Goal: Task Accomplishment & Management: Manage account settings

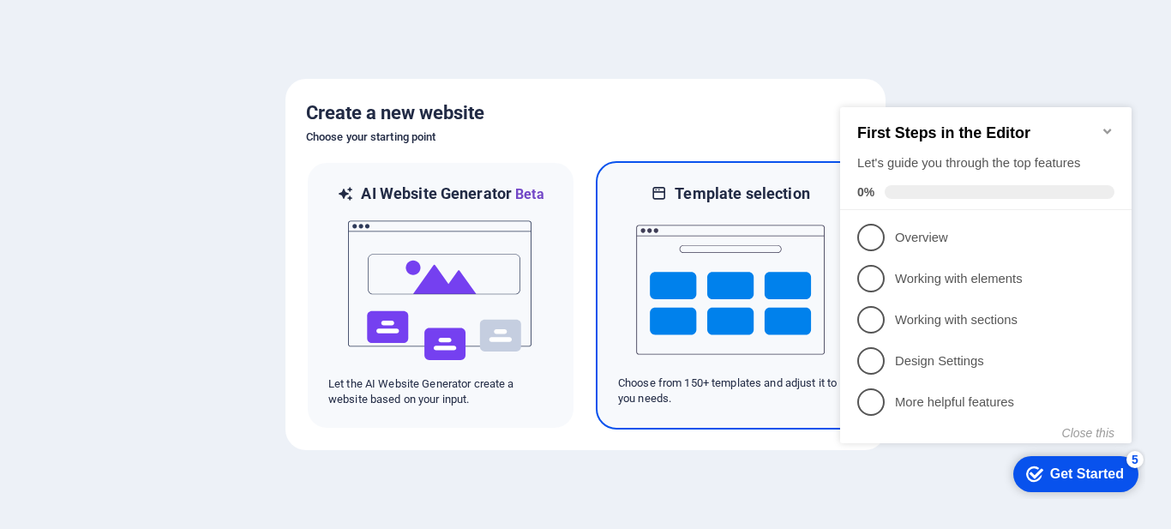
click at [682, 287] on img at bounding box center [730, 289] width 189 height 171
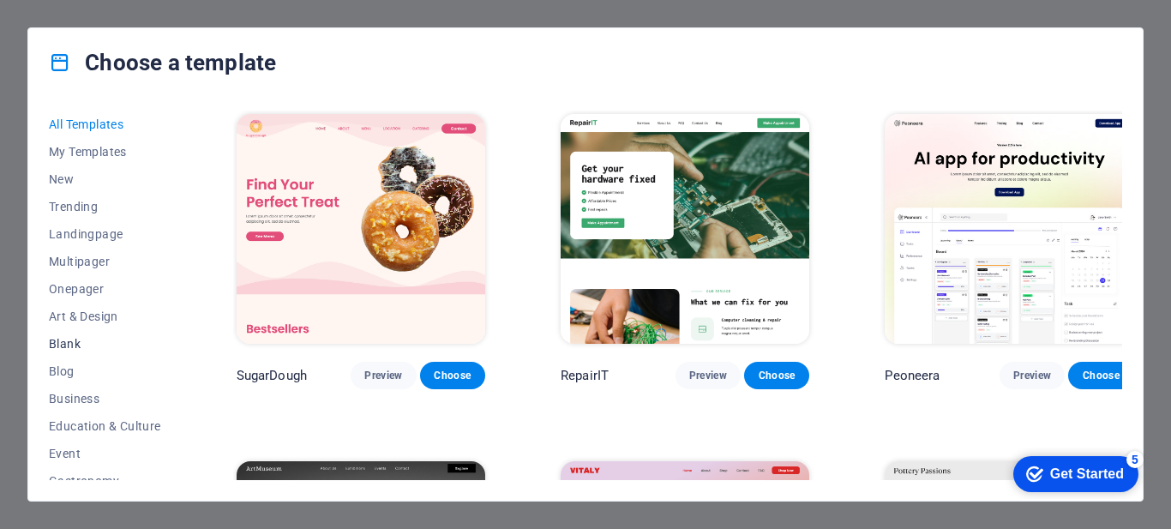
click at [74, 344] on span "Blank" at bounding box center [105, 344] width 112 height 14
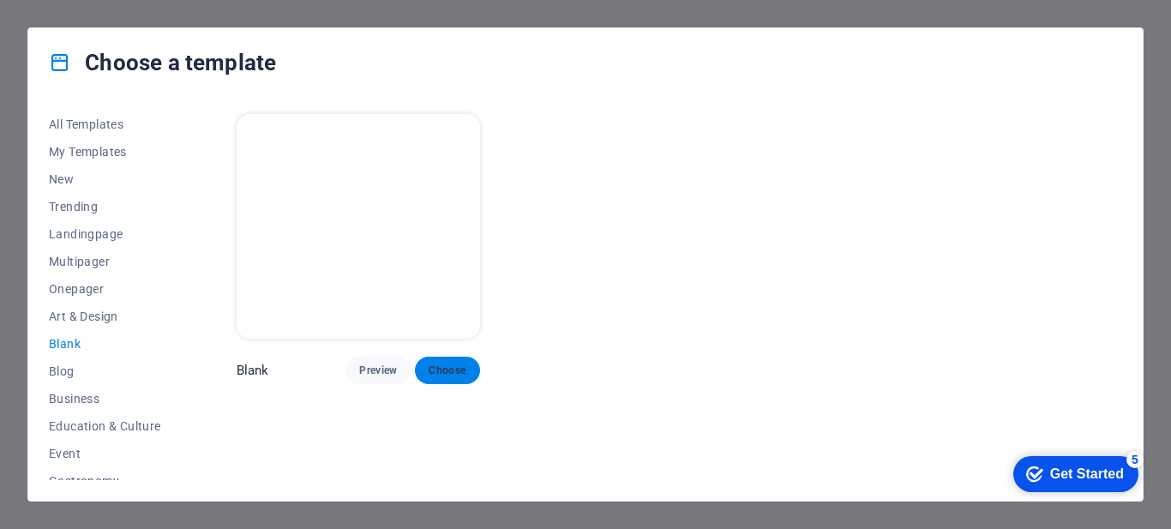
click at [453, 364] on span "Choose" at bounding box center [448, 371] width 38 height 14
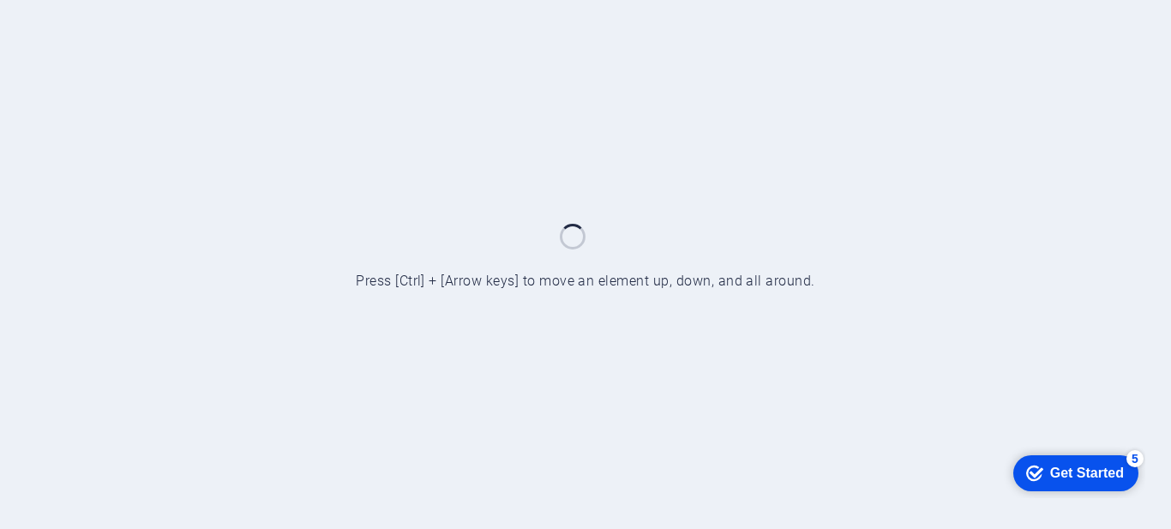
drag, startPoint x: 1100, startPoint y: 472, endPoint x: 1266, endPoint y: 839, distance: 402.6
click at [1100, 473] on div "Get Started" at bounding box center [1087, 472] width 74 height 15
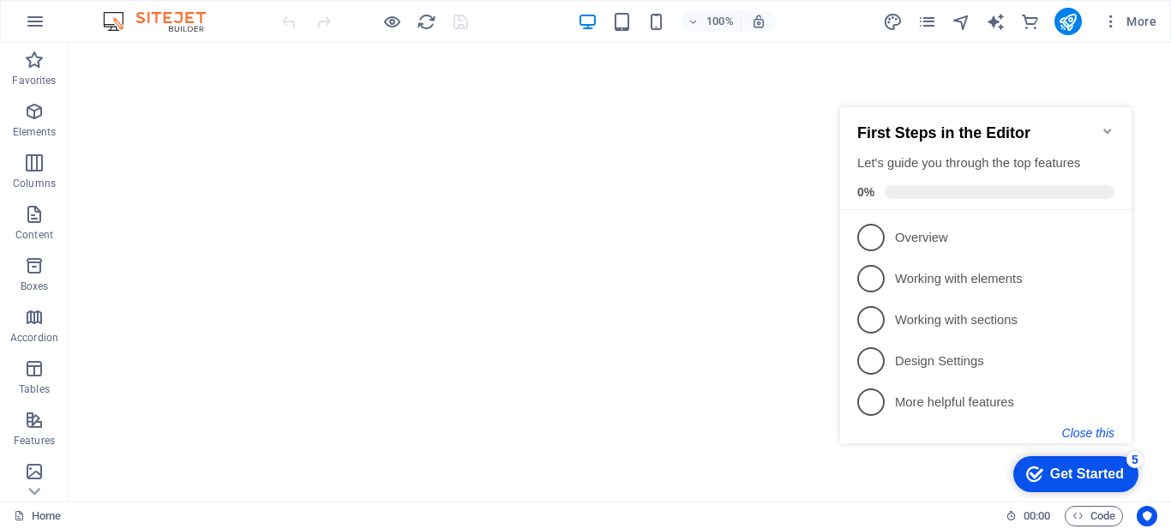
click at [1110, 429] on button "Close this" at bounding box center [1088, 433] width 52 height 14
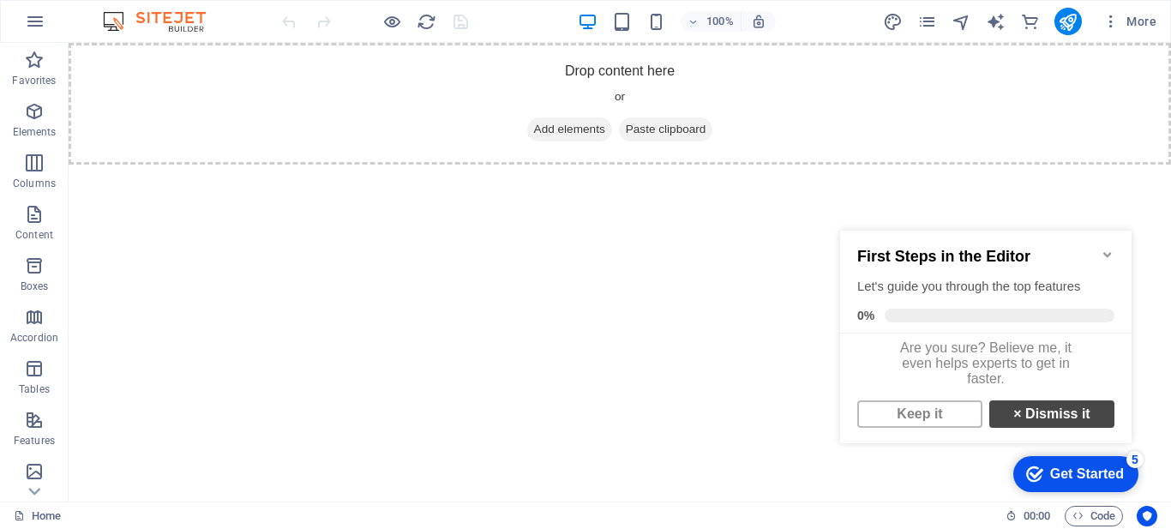
click at [1075, 417] on link "× Dismiss it" at bounding box center [1052, 413] width 125 height 27
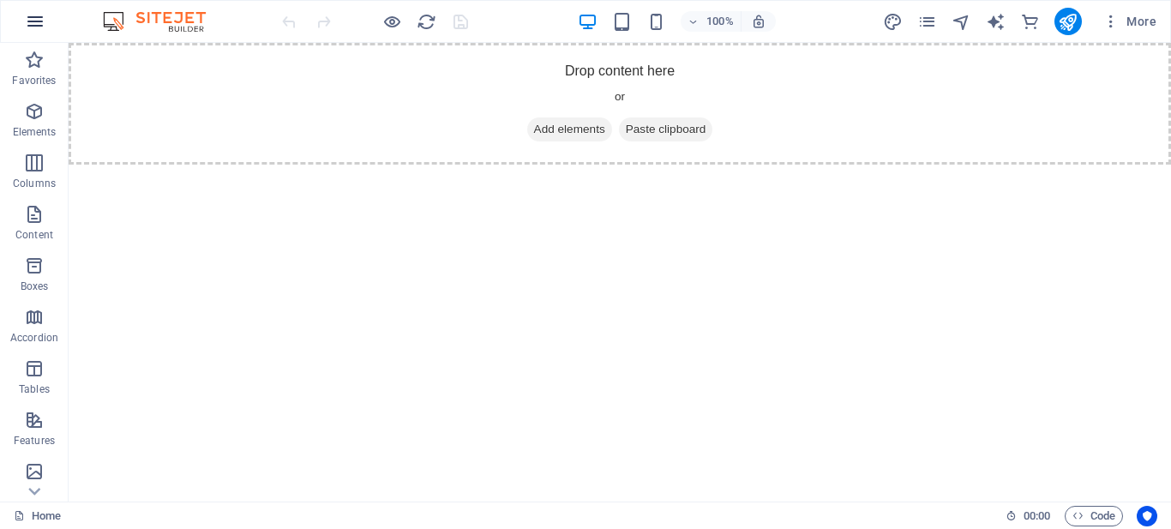
click at [31, 19] on icon "button" at bounding box center [35, 21] width 21 height 21
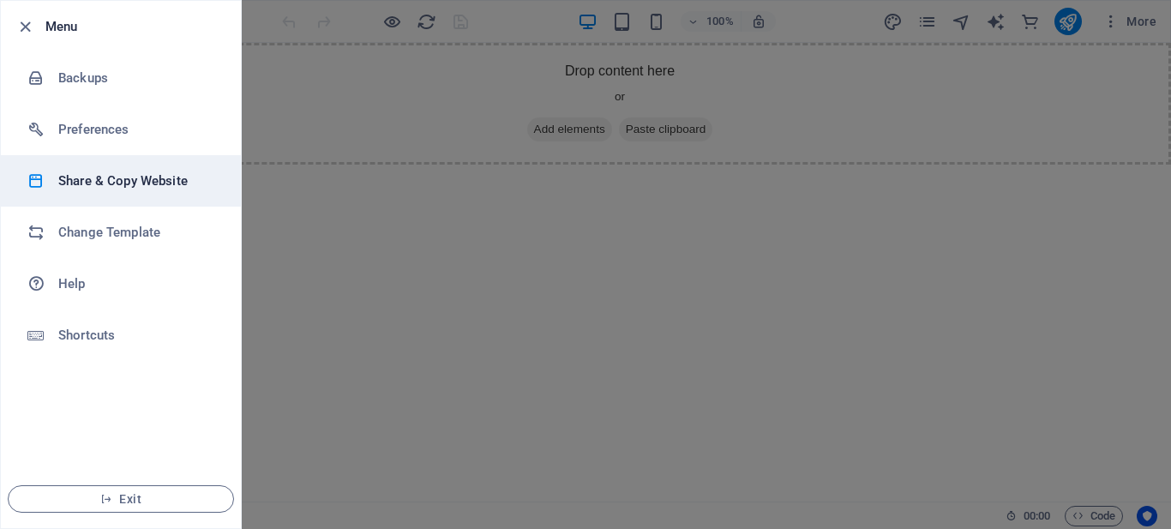
click at [168, 179] on h6 "Share & Copy Website" at bounding box center [137, 181] width 159 height 21
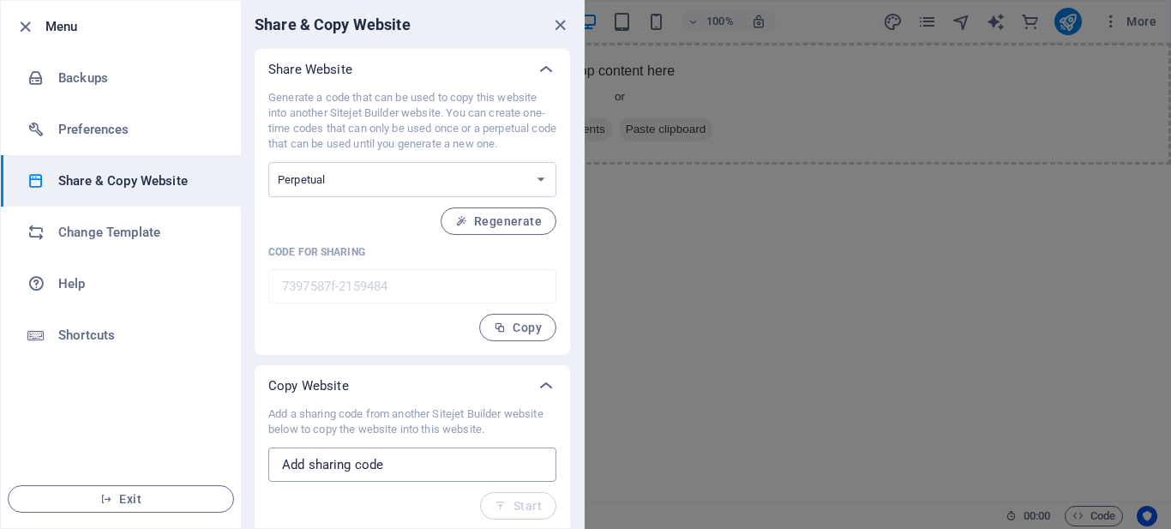
click at [400, 457] on input "text" at bounding box center [412, 465] width 288 height 34
paste input "b1bf1984-1785820"
type input "b1bf1984-1785820"
click at [508, 500] on span "Start" at bounding box center [518, 506] width 47 height 14
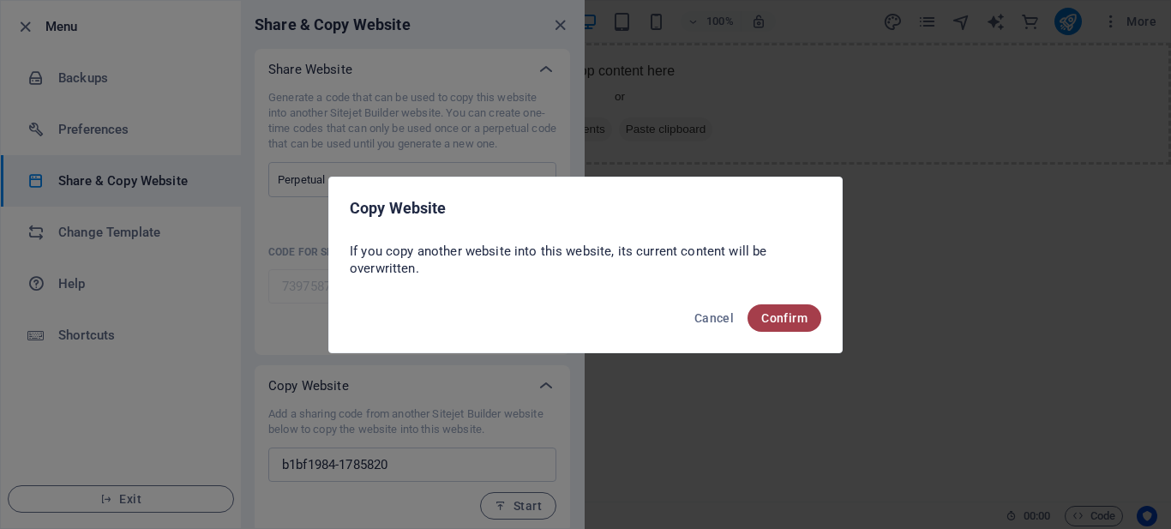
click at [767, 318] on span "Confirm" at bounding box center [784, 318] width 46 height 14
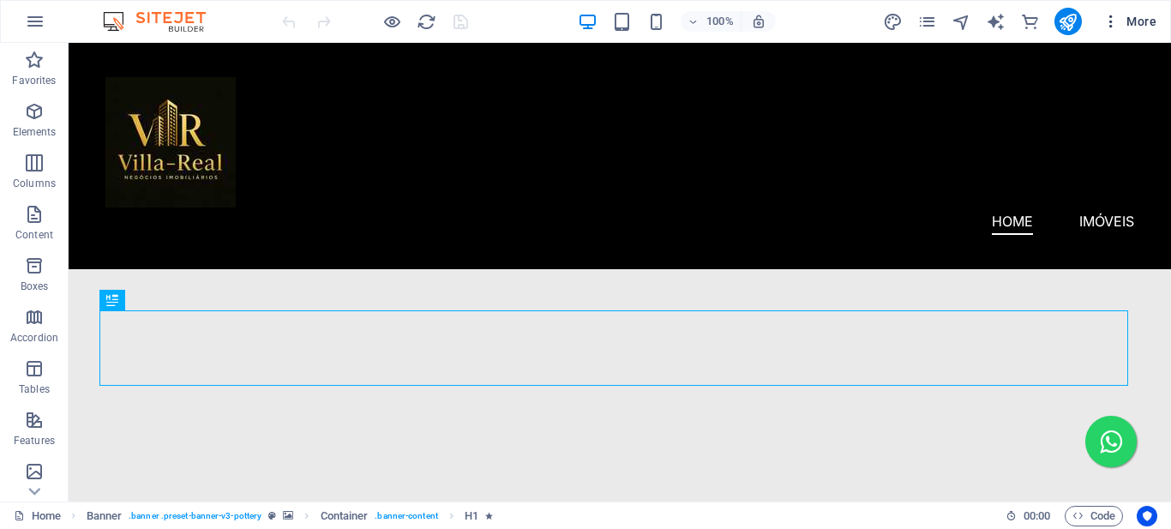
click at [1113, 19] on icon "button" at bounding box center [1111, 21] width 17 height 17
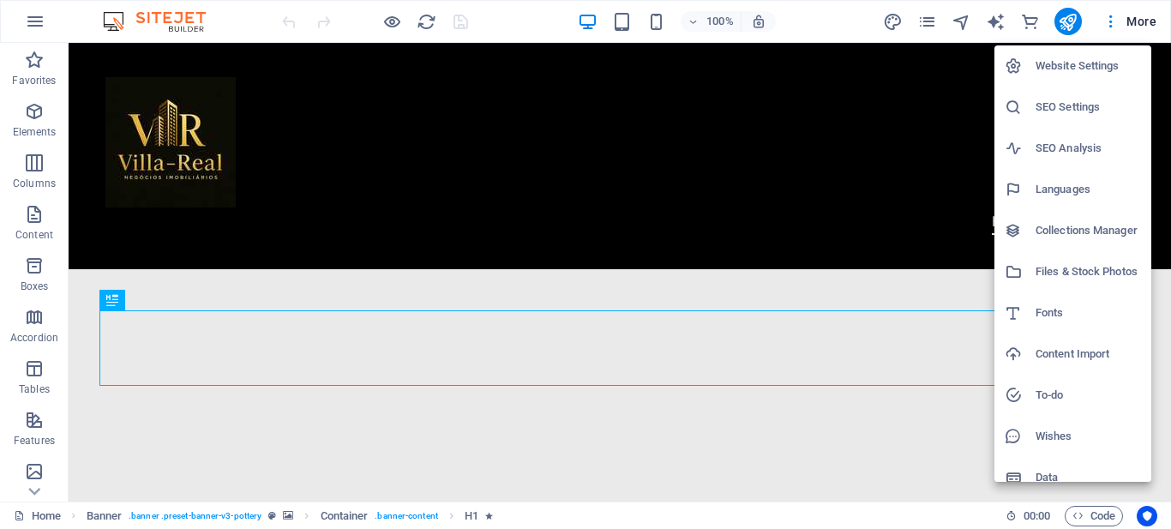
drag, startPoint x: 1073, startPoint y: 63, endPoint x: 1013, endPoint y: 102, distance: 71.4
click at [1072, 64] on h6 "Website Settings" at bounding box center [1088, 66] width 105 height 21
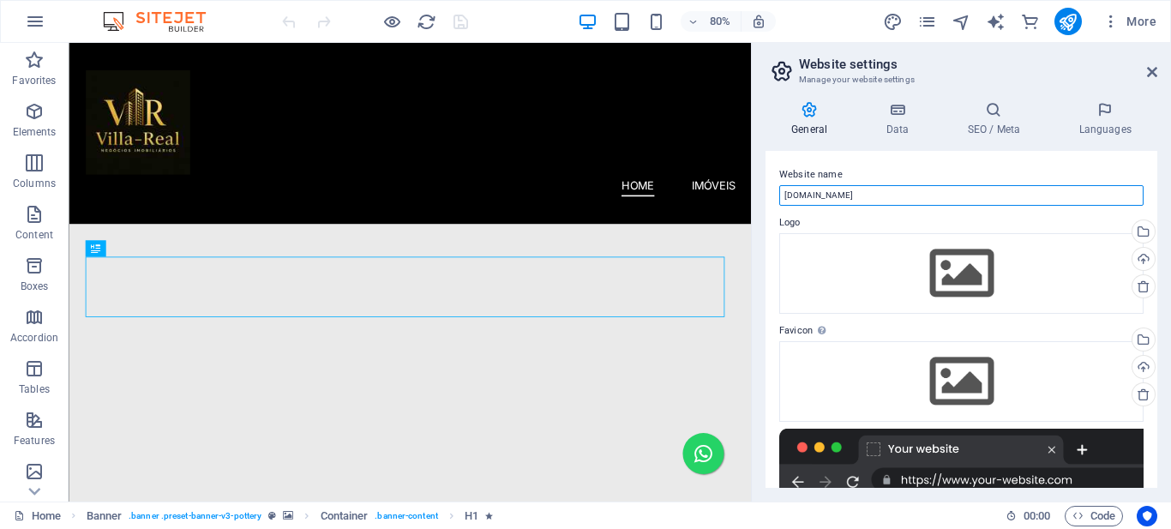
click at [852, 196] on input "lunar.indesignprint.com.br" at bounding box center [961, 195] width 364 height 21
click at [853, 196] on input "lunar.indesignprint.com.br" at bounding box center [961, 195] width 364 height 21
click at [807, 192] on input "Lunar" at bounding box center [961, 195] width 364 height 21
click at [805, 193] on input "Lunar" at bounding box center [961, 195] width 364 height 21
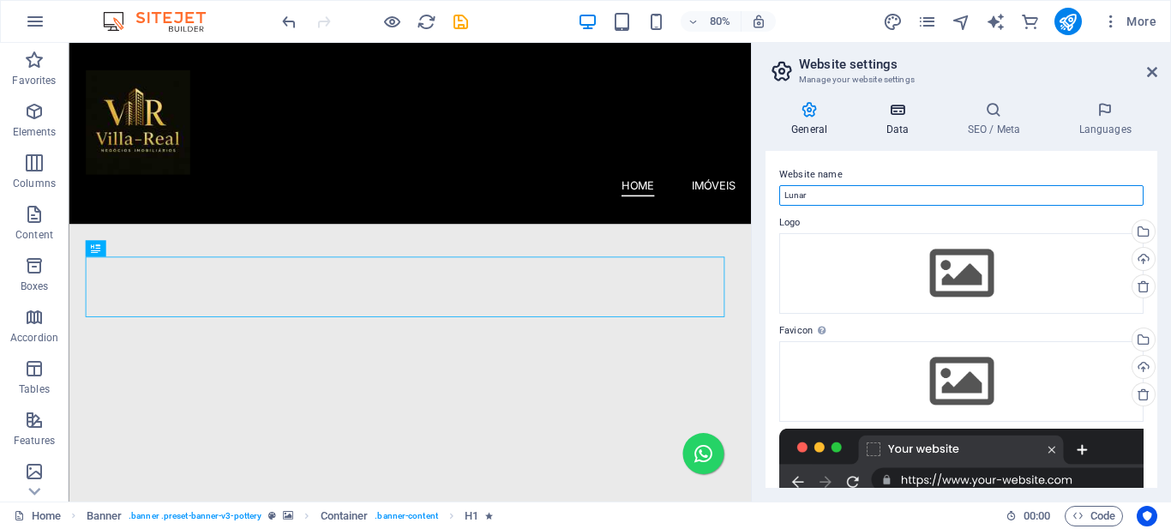
type input "Lunar"
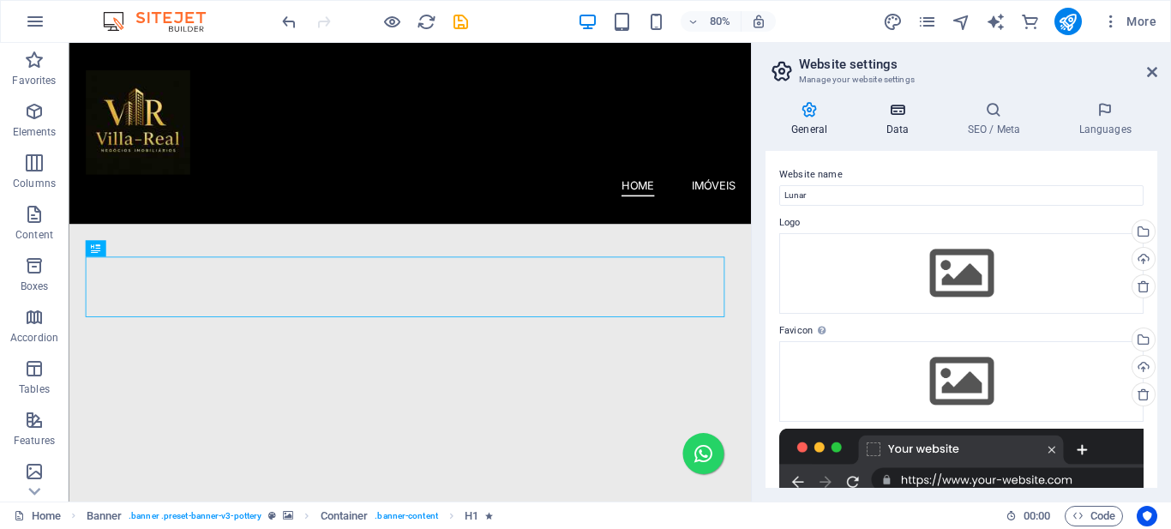
click at [900, 117] on icon at bounding box center [897, 109] width 75 height 17
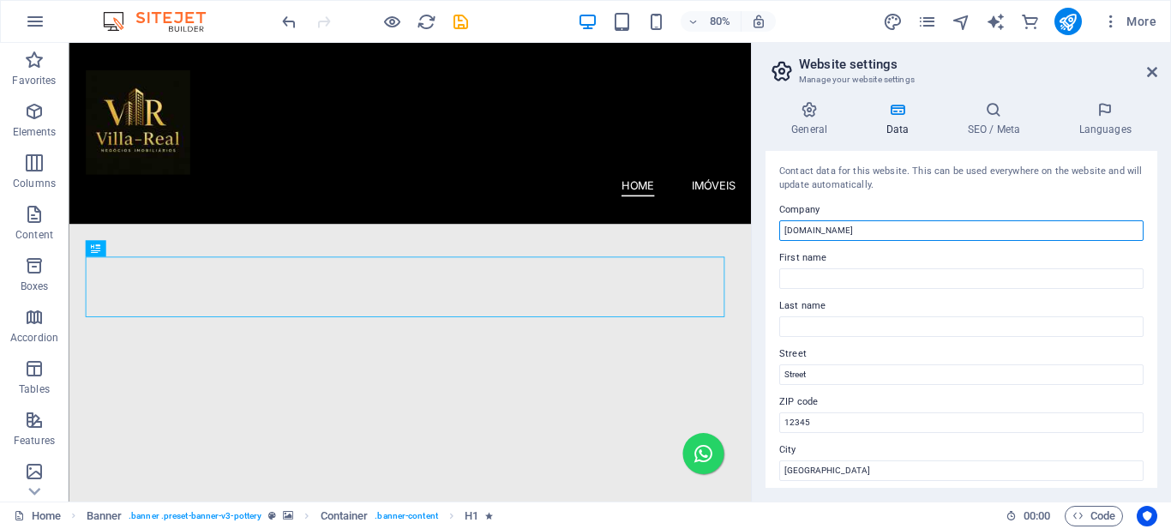
click at [831, 232] on input "lunar.indesignprint.com.br" at bounding box center [961, 230] width 364 height 21
click at [834, 231] on input "lunar.indesignprint.com.br" at bounding box center [961, 230] width 364 height 21
paste input "Luna"
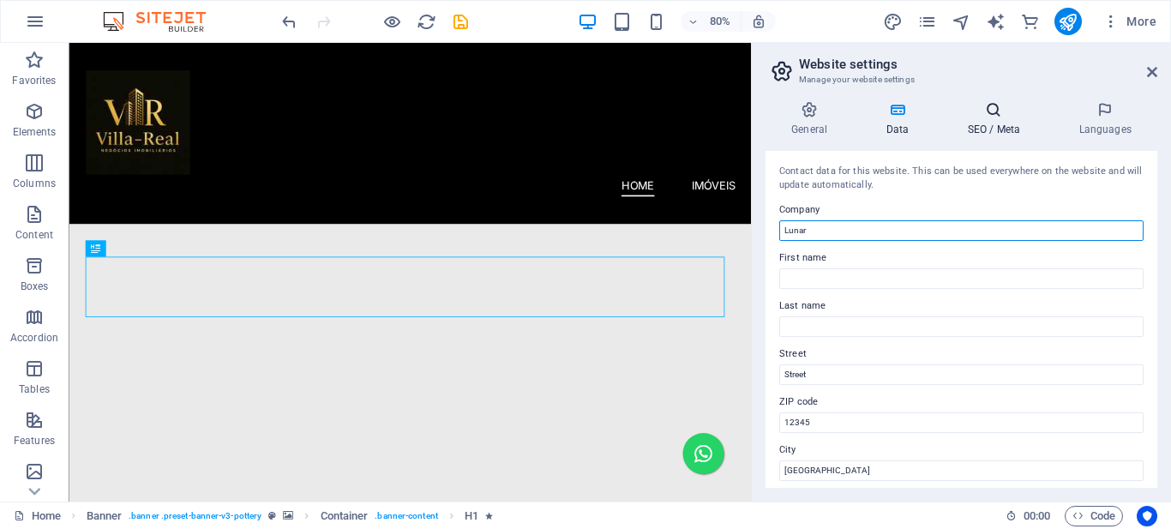
type input "Lunar"
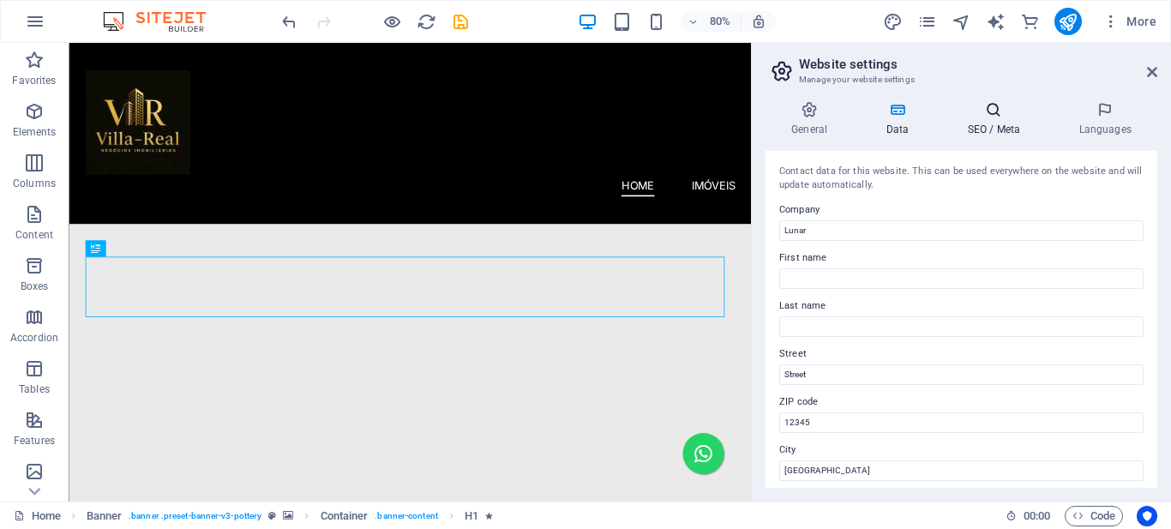
click at [993, 112] on icon at bounding box center [994, 109] width 105 height 17
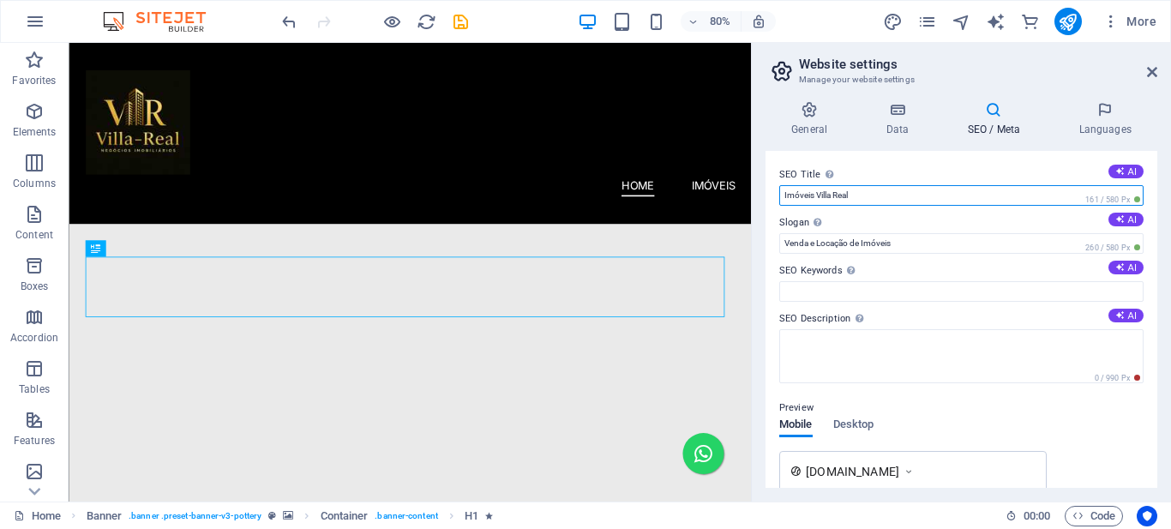
click at [837, 195] on input "Imóveis Villa Real" at bounding box center [961, 195] width 364 height 21
paste input "Lunar"
type input "Lunar Negócios Imobiliários"
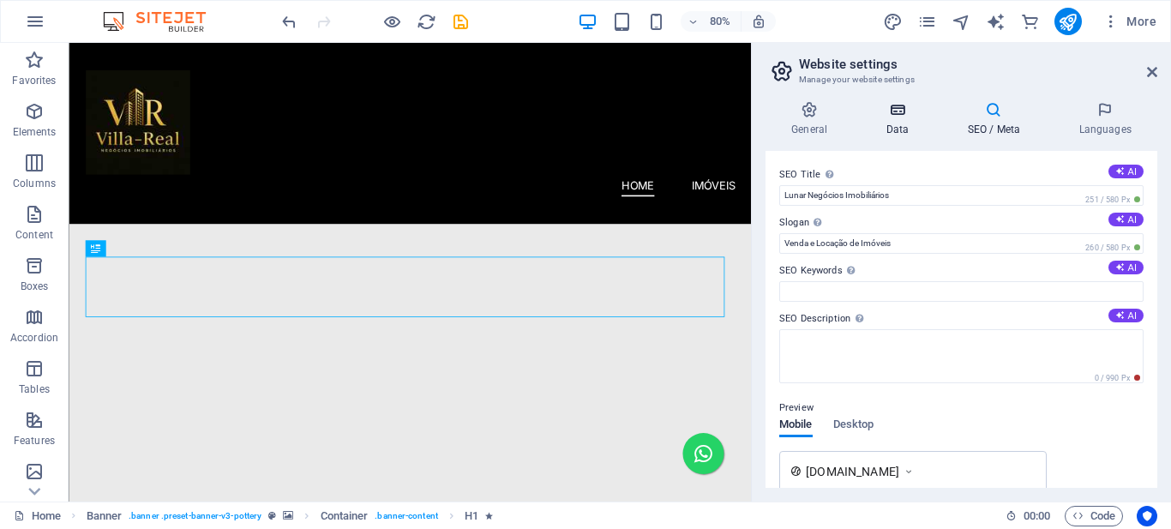
click at [904, 117] on icon at bounding box center [897, 109] width 75 height 17
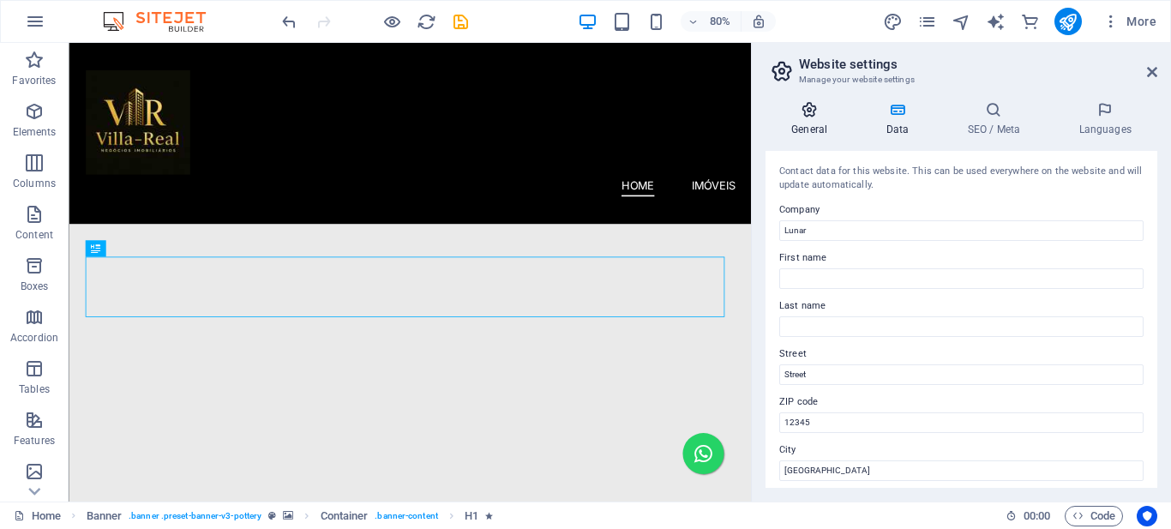
click at [812, 116] on icon at bounding box center [809, 109] width 87 height 17
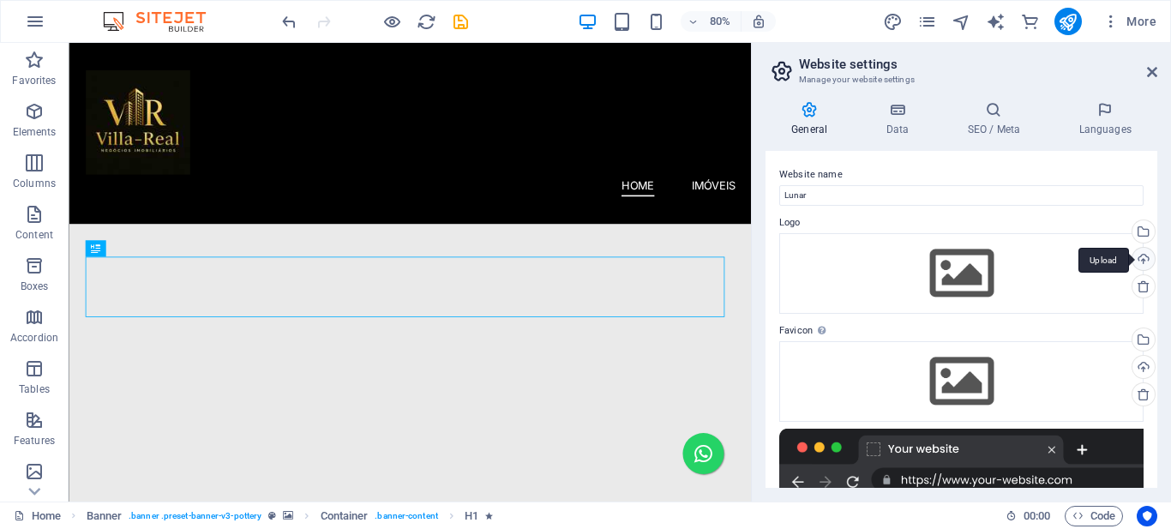
click at [1137, 257] on div "Upload" at bounding box center [1142, 261] width 26 height 26
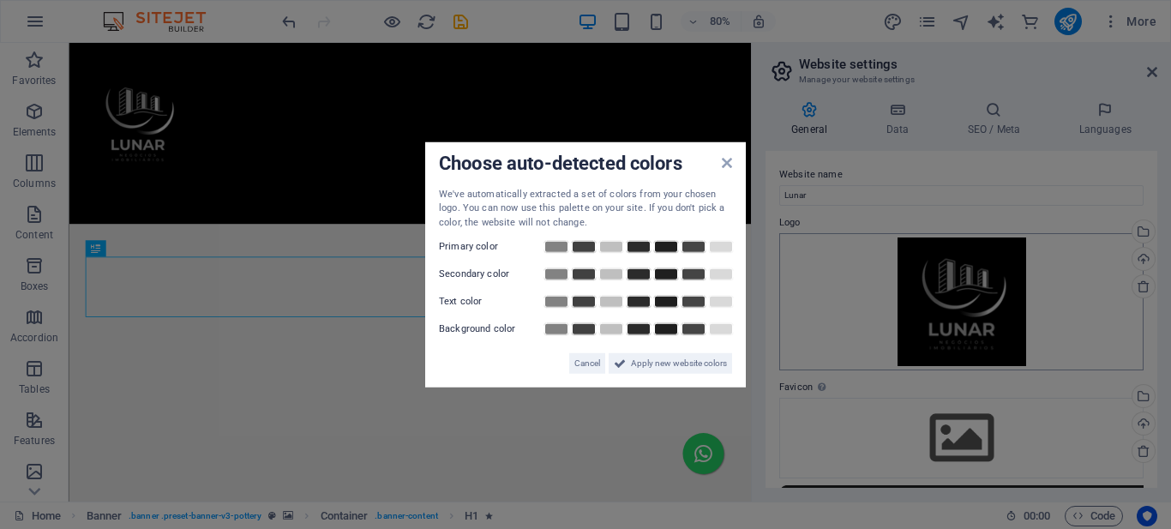
drag, startPoint x: 656, startPoint y: 367, endPoint x: 797, endPoint y: 367, distance: 141.5
click at [657, 367] on span "Apply new website colors" at bounding box center [679, 363] width 96 height 21
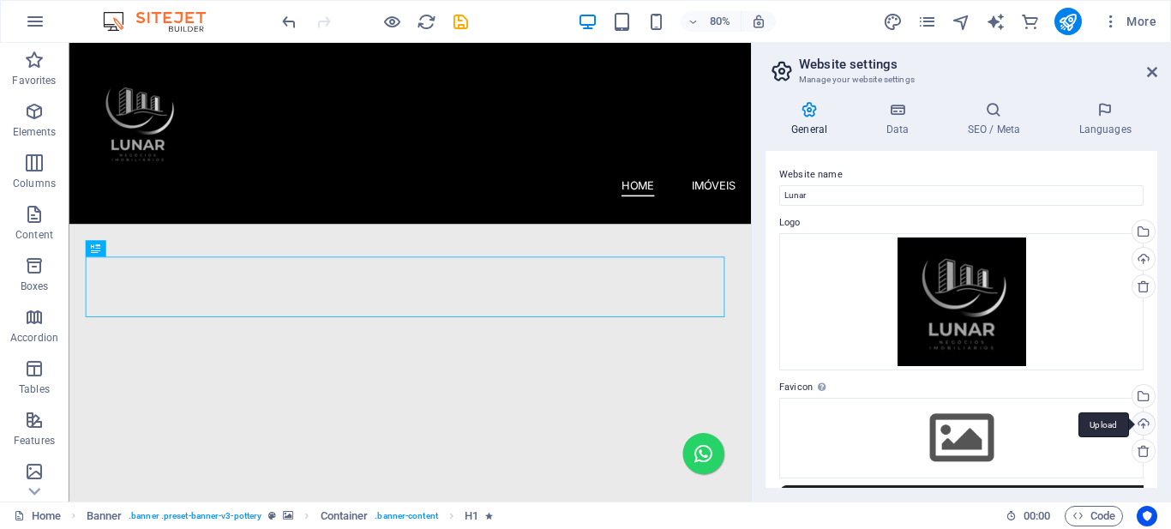
click at [1139, 425] on div "Upload" at bounding box center [1142, 425] width 26 height 26
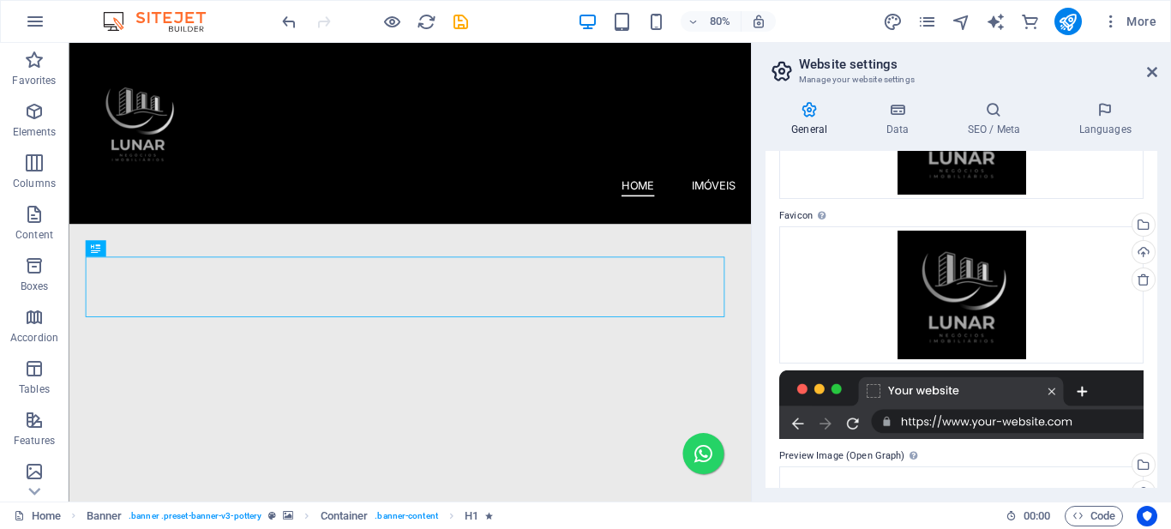
scroll to position [343, 0]
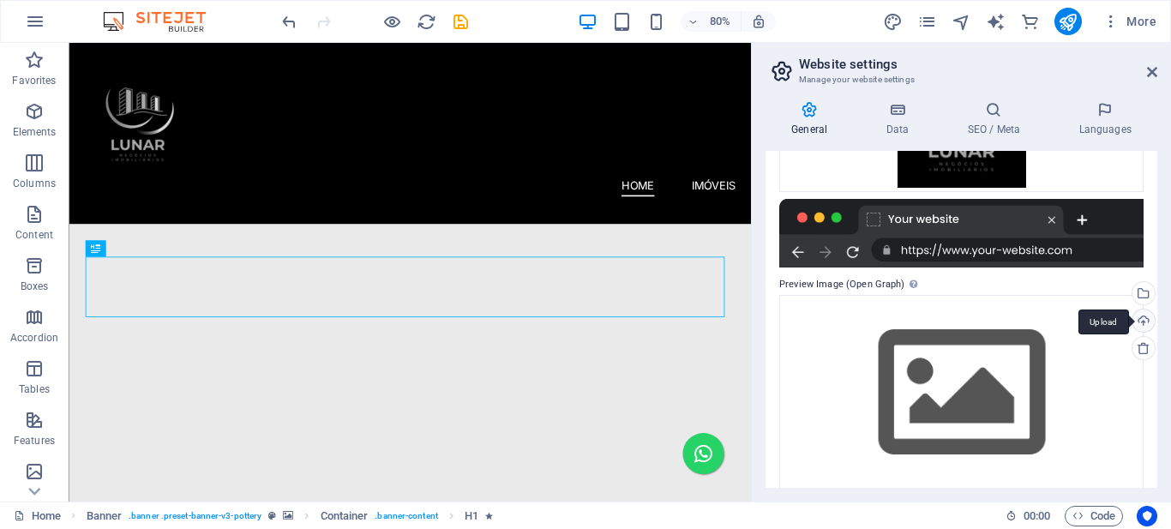
click at [1140, 323] on div "Upload" at bounding box center [1142, 323] width 26 height 26
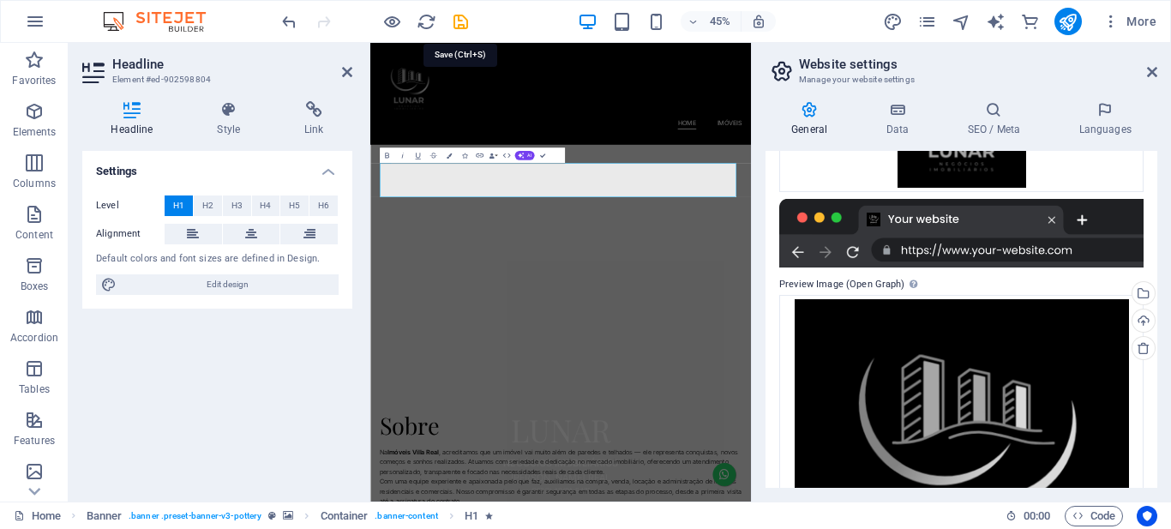
click at [458, 21] on icon "save" at bounding box center [461, 22] width 20 height 20
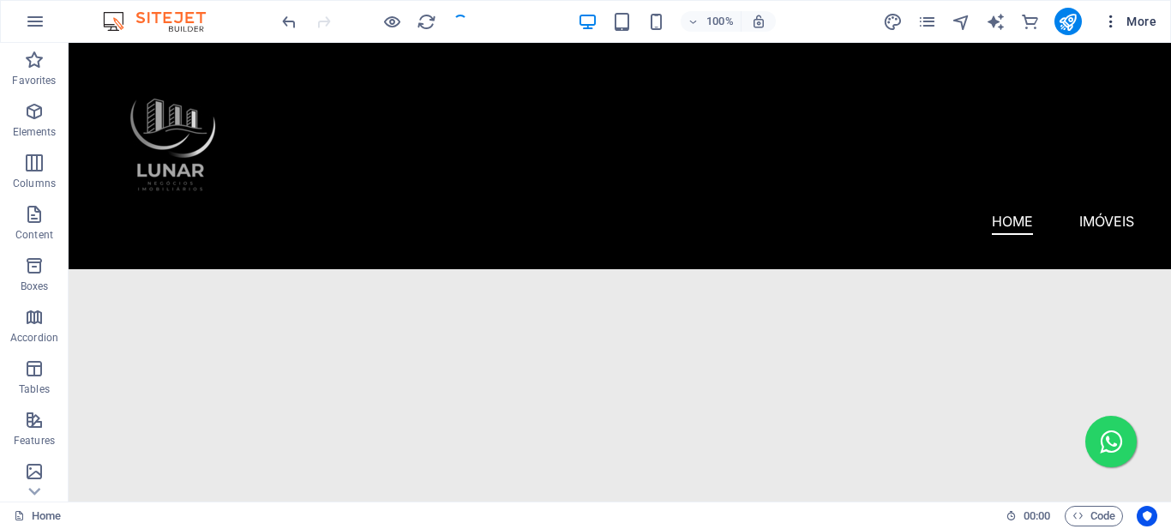
click at [1113, 24] on icon "button" at bounding box center [1111, 21] width 17 height 17
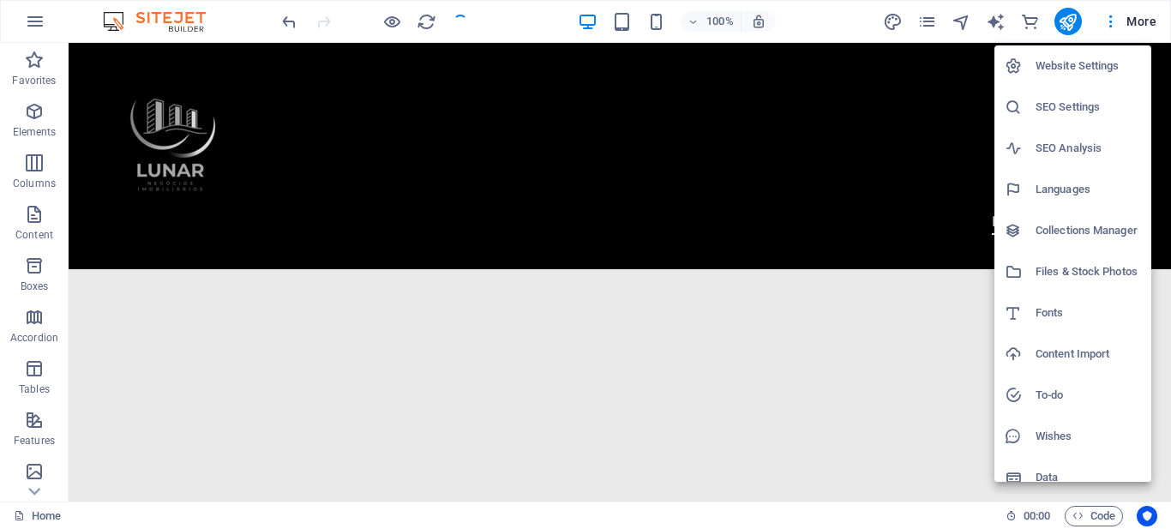
click at [1073, 62] on h6 "Website Settings" at bounding box center [1088, 66] width 105 height 21
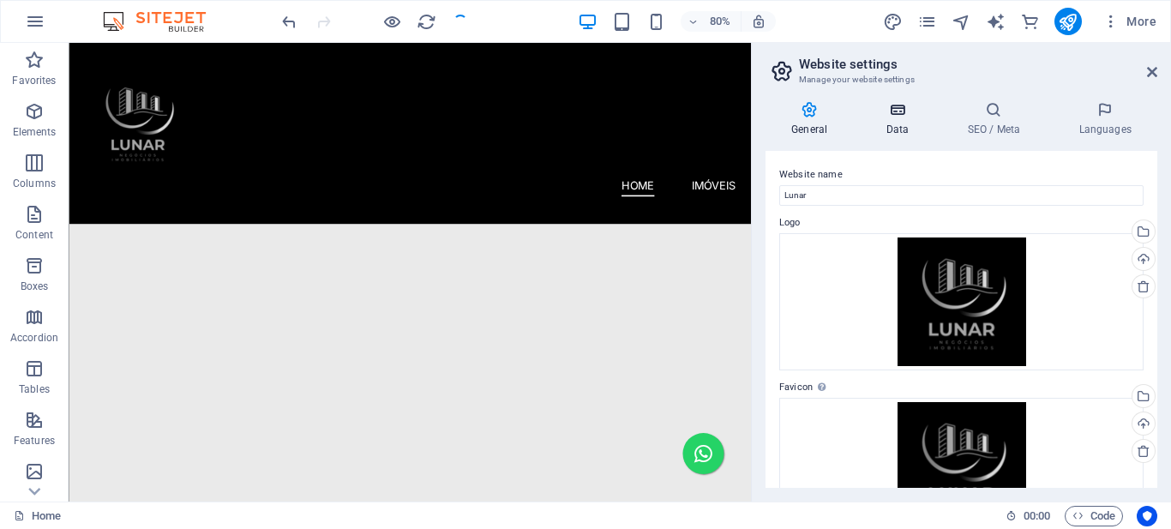
click at [899, 114] on icon at bounding box center [897, 109] width 75 height 17
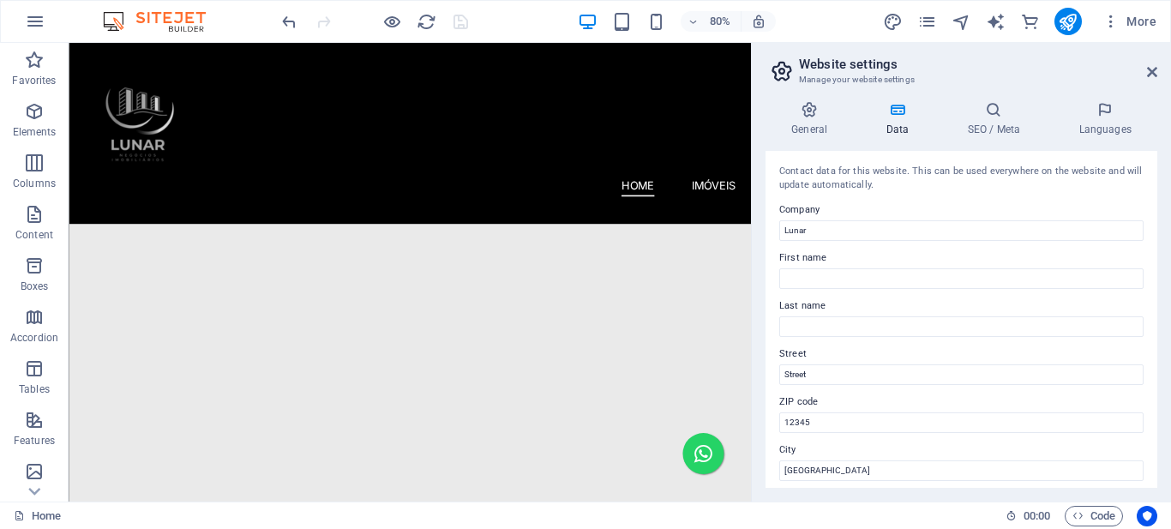
scroll to position [171, 0]
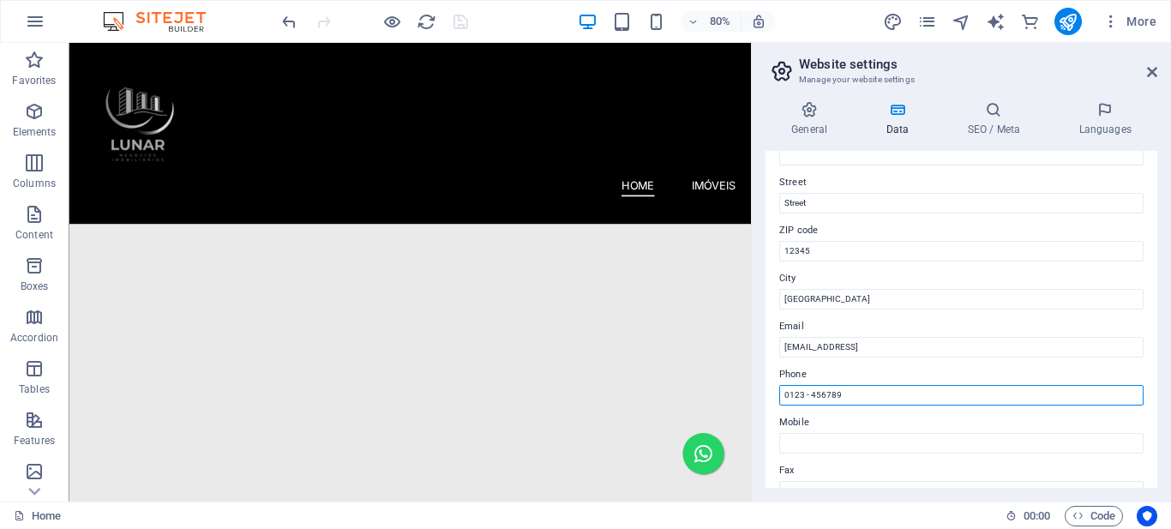
click at [808, 396] on input "0123 - 456789" at bounding box center [961, 395] width 364 height 21
paste input "(11)96958672"
type input "[PHONE_NUMBER]"
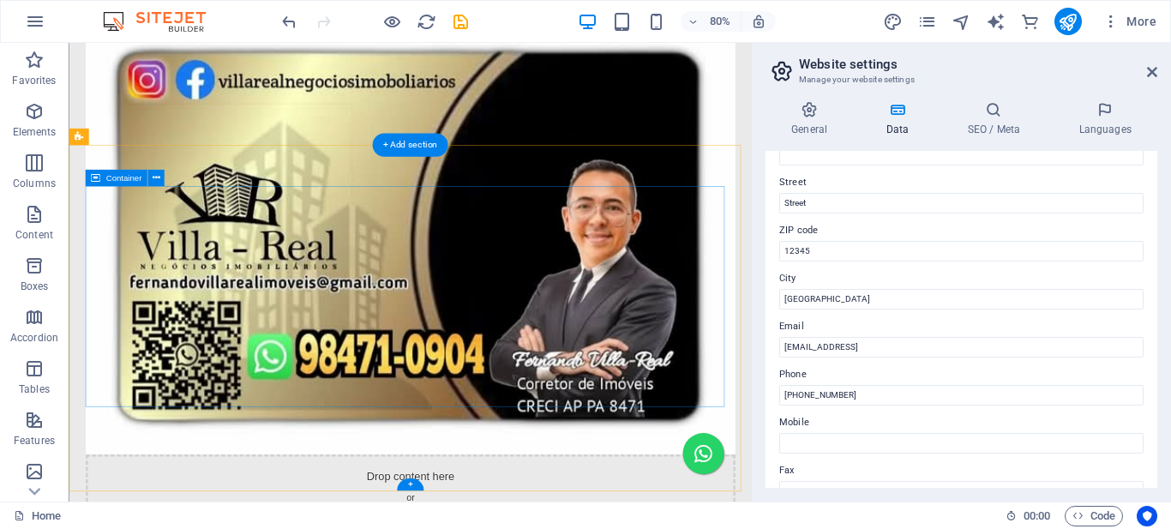
scroll to position [1923, 0]
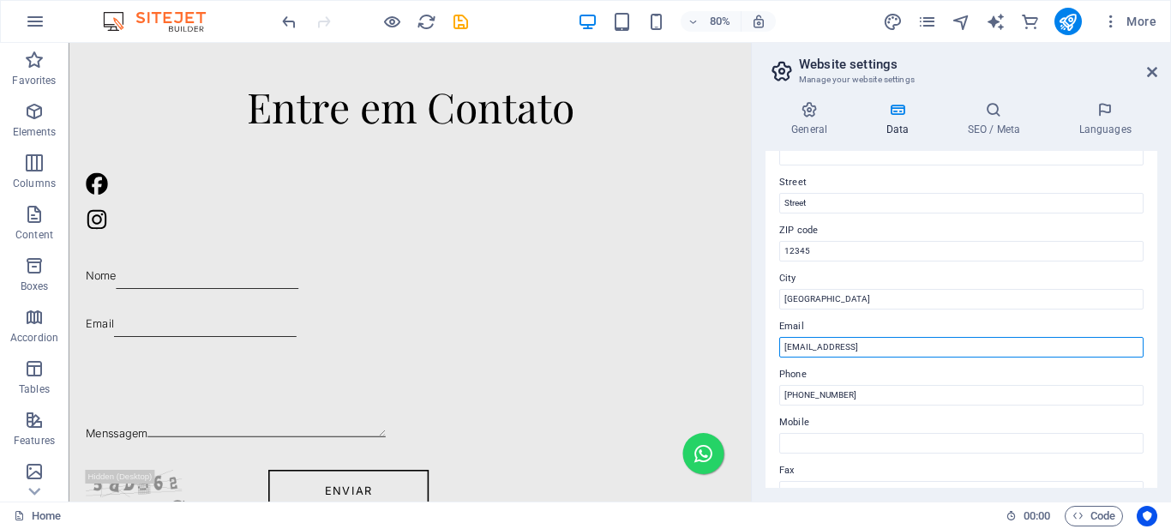
click at [846, 346] on input "e748abb6a6a9319091a46edbd33d2f@cpanel.local" at bounding box center [961, 347] width 364 height 21
click at [845, 346] on input "e748abb6a6a9319091a46edbd33d2f@cpanel.local" at bounding box center [961, 347] width 364 height 21
type input "[EMAIL_ADDRESS][DOMAIN_NAME]"
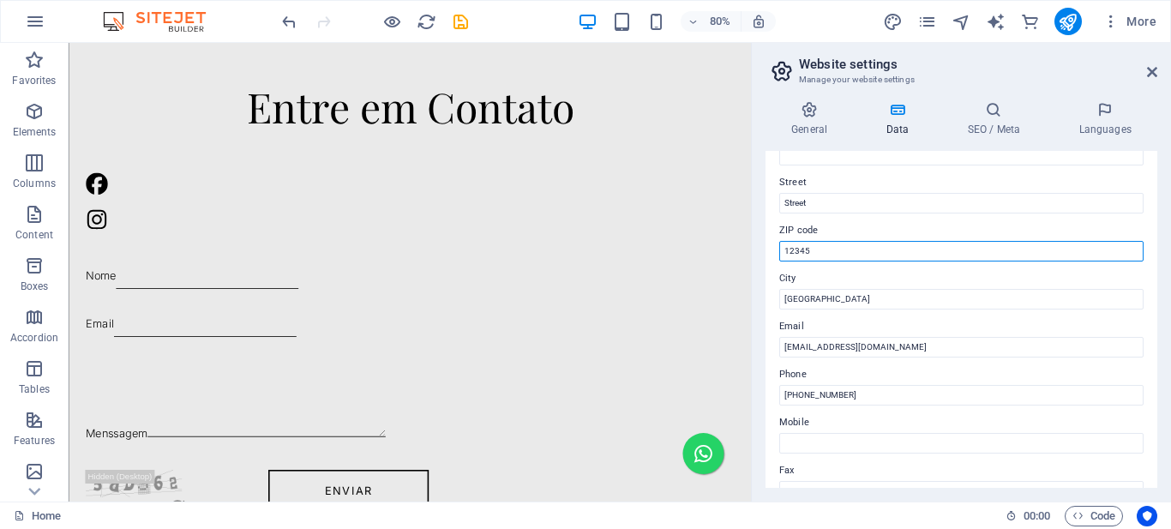
click at [809, 250] on input "12345" at bounding box center [961, 251] width 364 height 21
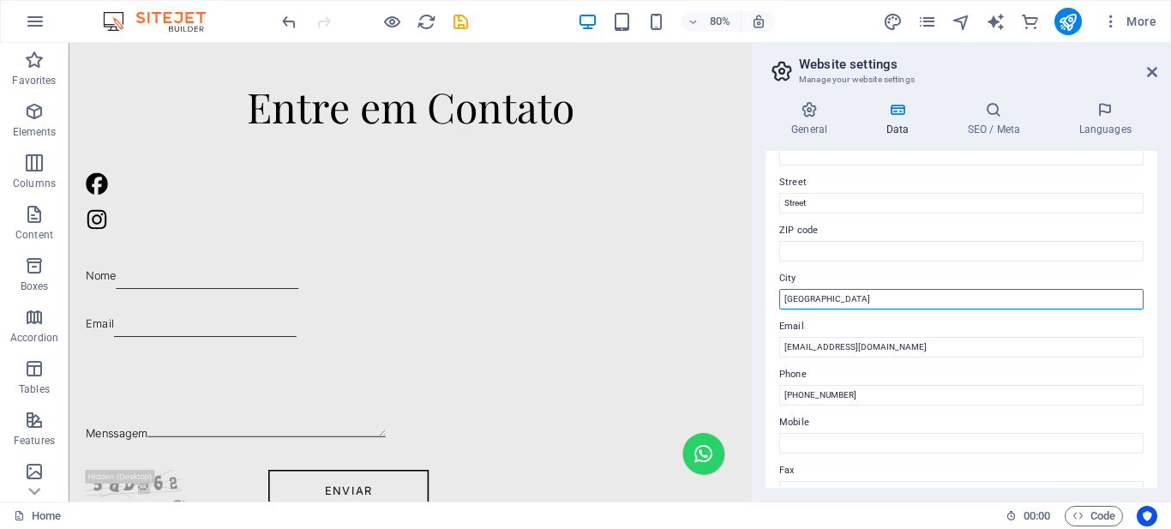
scroll to position [1898, 0]
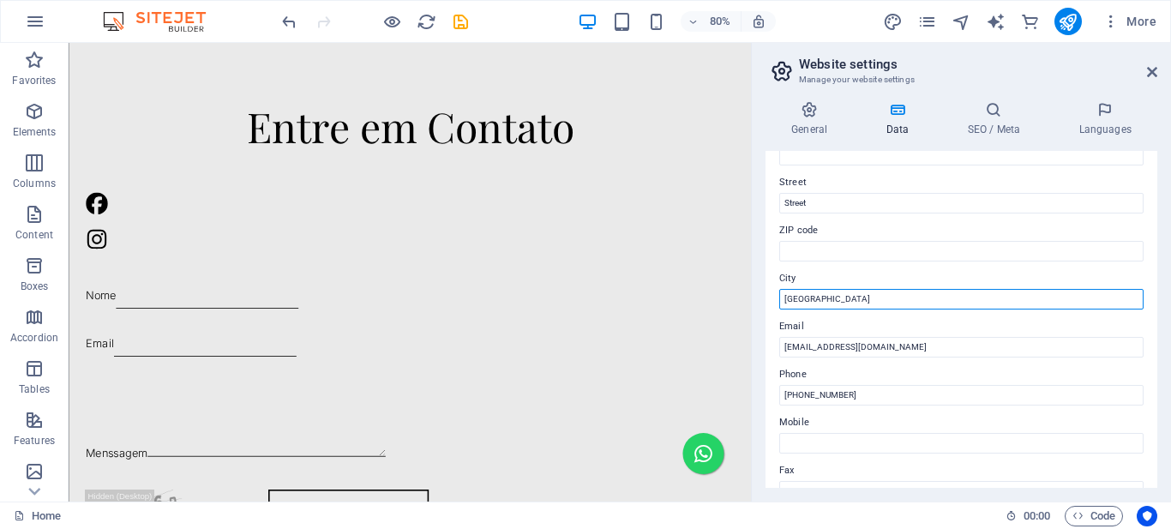
click at [798, 297] on input "Berlin" at bounding box center [961, 299] width 364 height 21
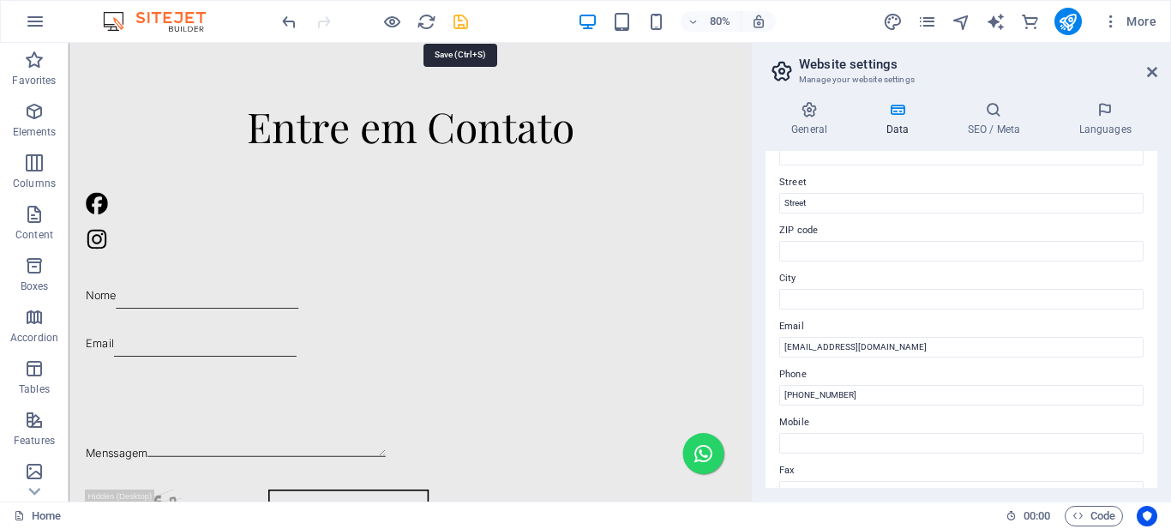
click at [461, 24] on icon "save" at bounding box center [461, 22] width 20 height 20
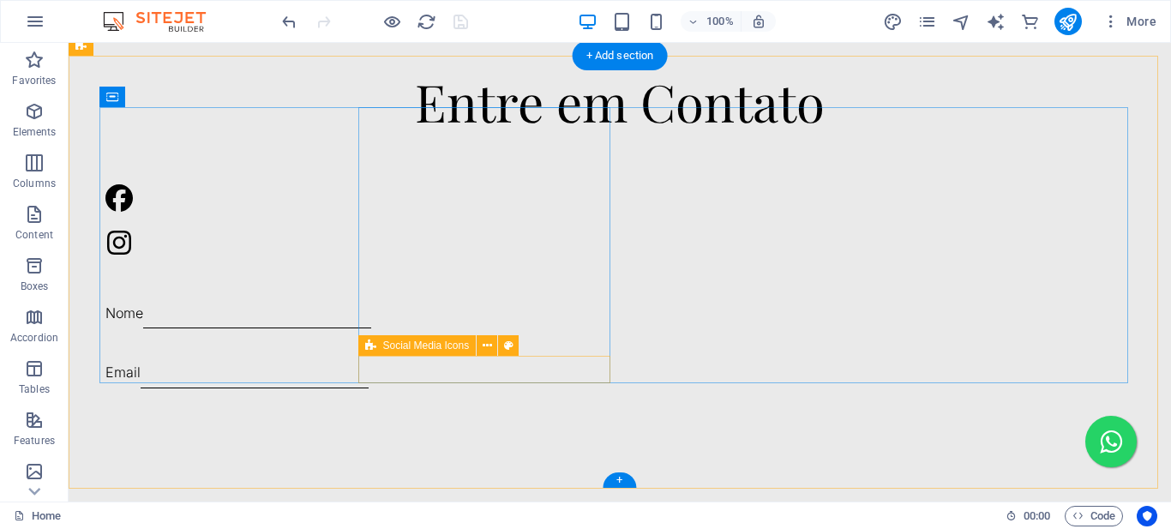
scroll to position [2037, 0]
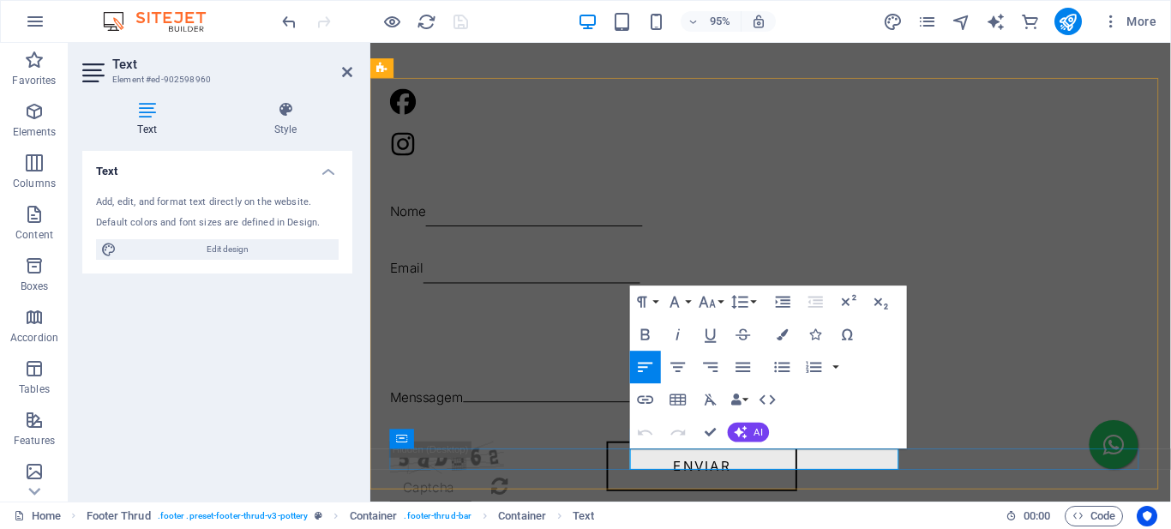
scroll to position [2013, 0]
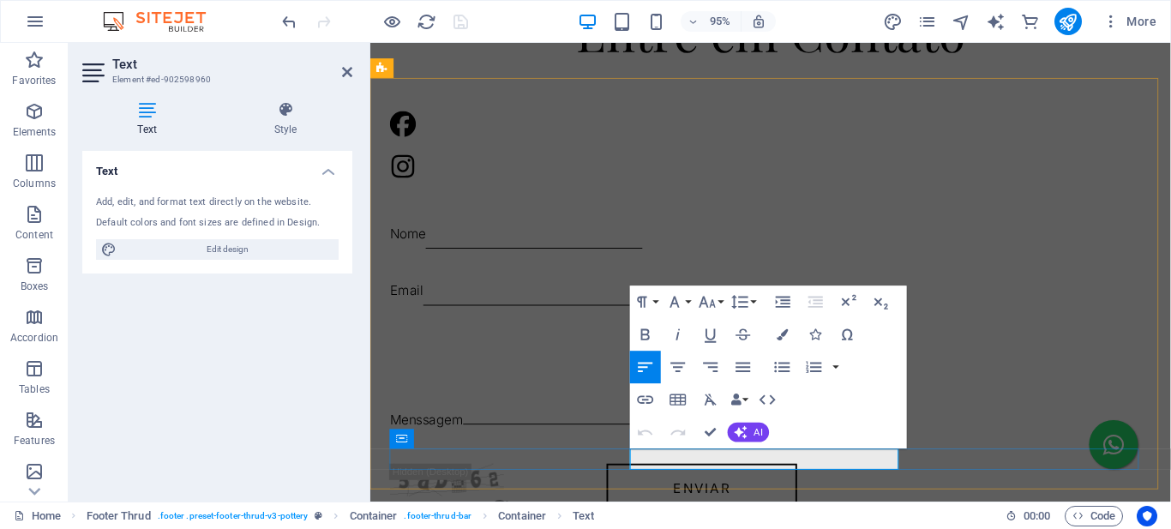
drag, startPoint x: 809, startPoint y: 479, endPoint x: 925, endPoint y: 481, distance: 116.6
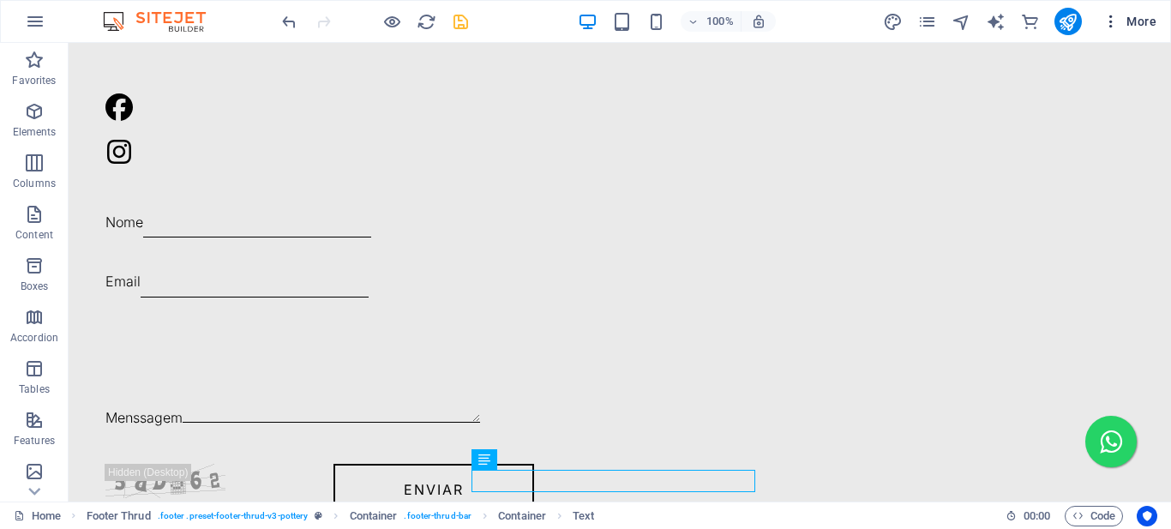
click at [1115, 21] on icon "button" at bounding box center [1111, 21] width 17 height 17
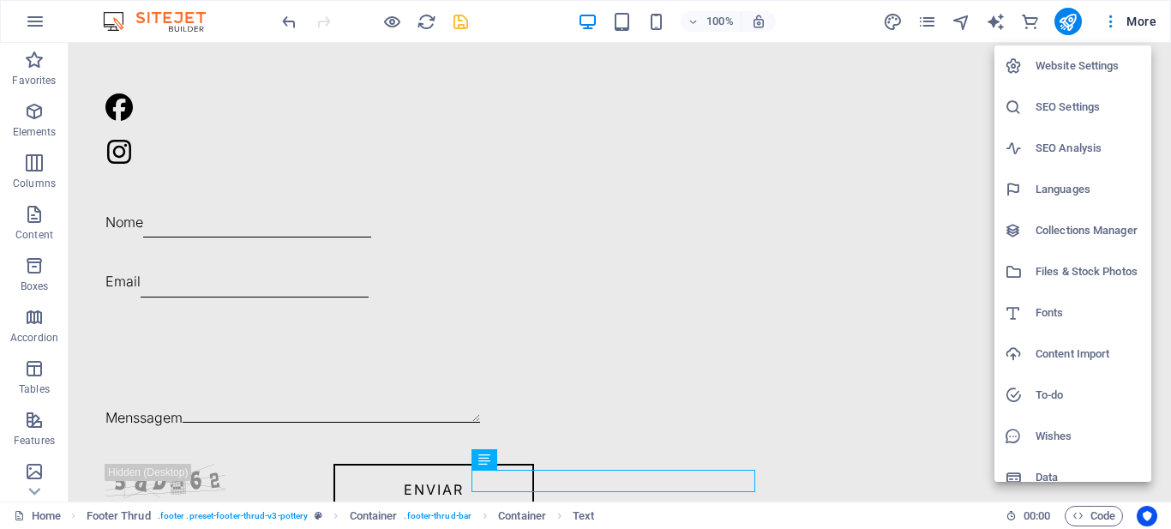
click at [1084, 62] on h6 "Website Settings" at bounding box center [1088, 66] width 105 height 21
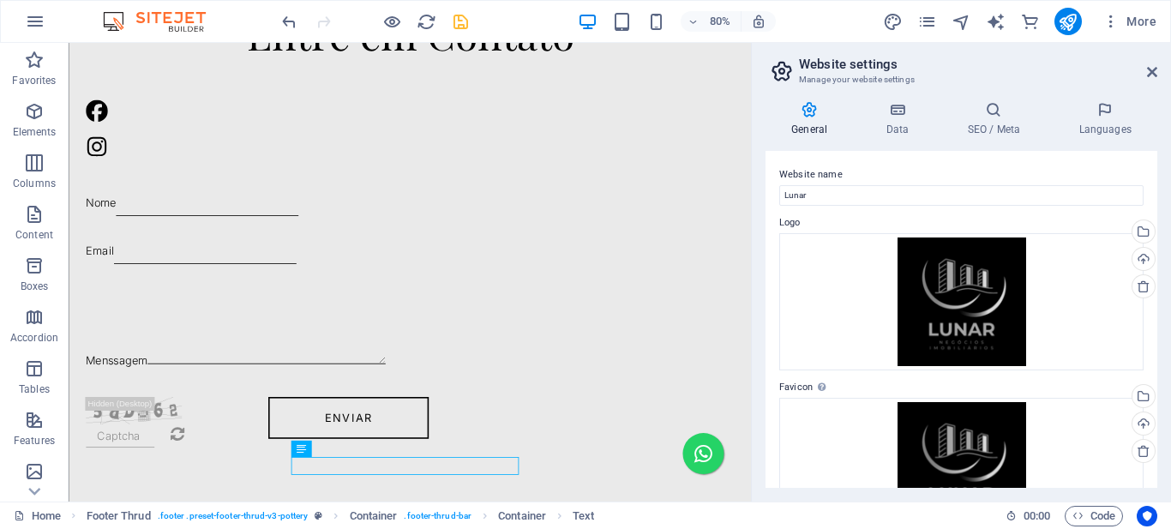
scroll to position [1923, 0]
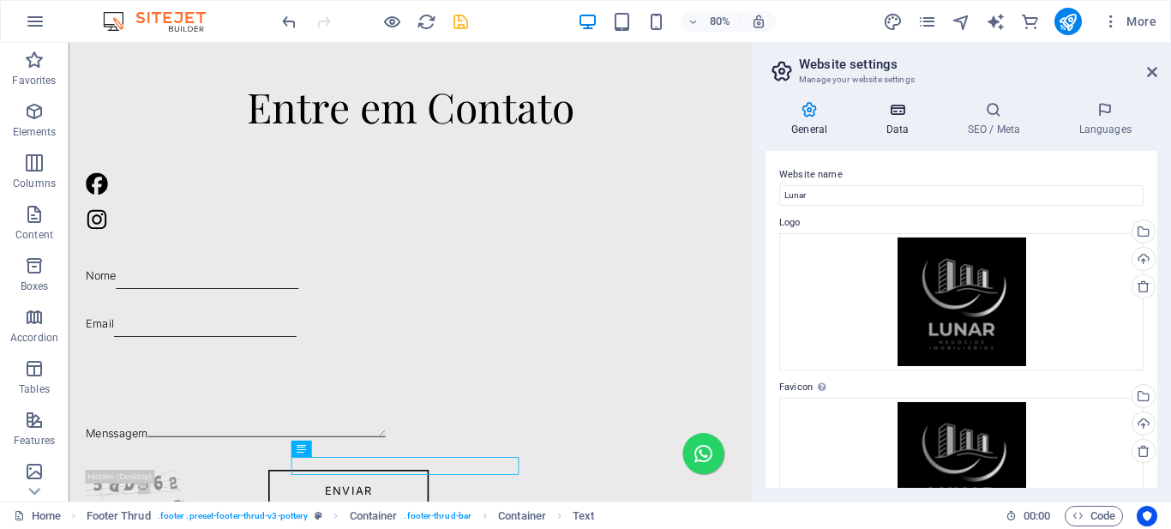
click at [903, 116] on icon at bounding box center [897, 109] width 75 height 17
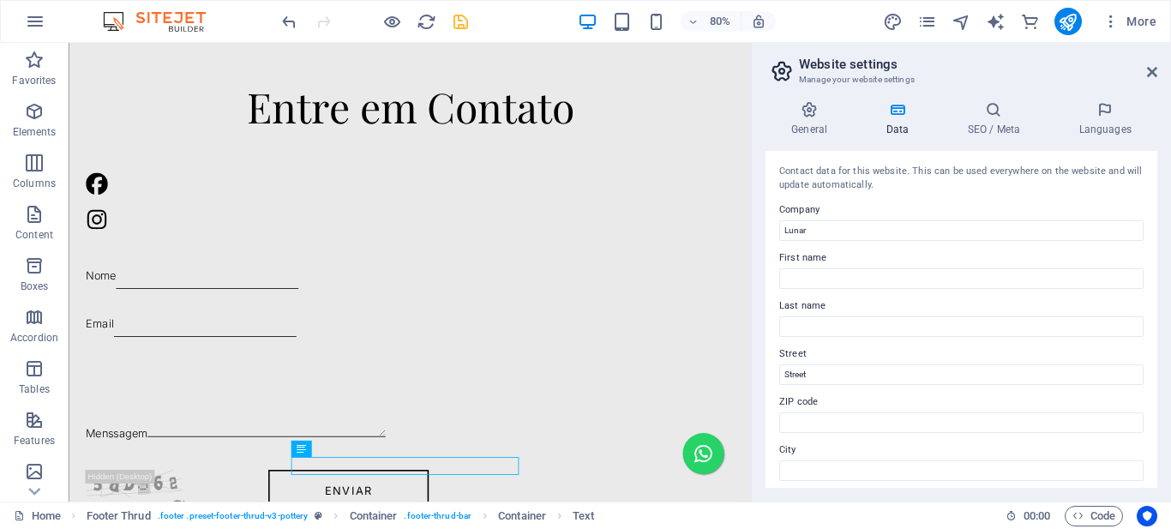
scroll to position [171, 0]
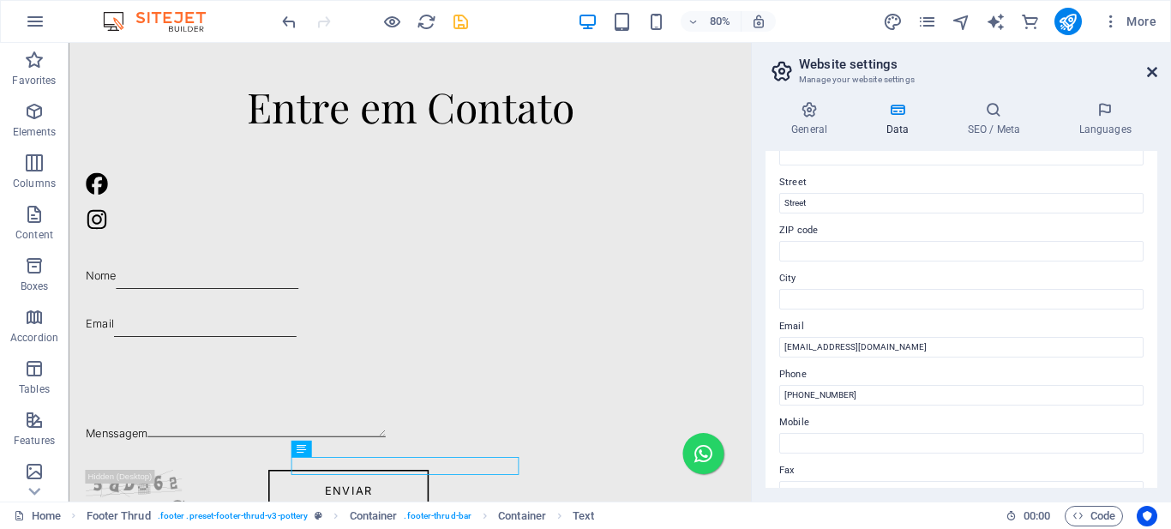
click at [1151, 69] on icon at bounding box center [1152, 72] width 10 height 14
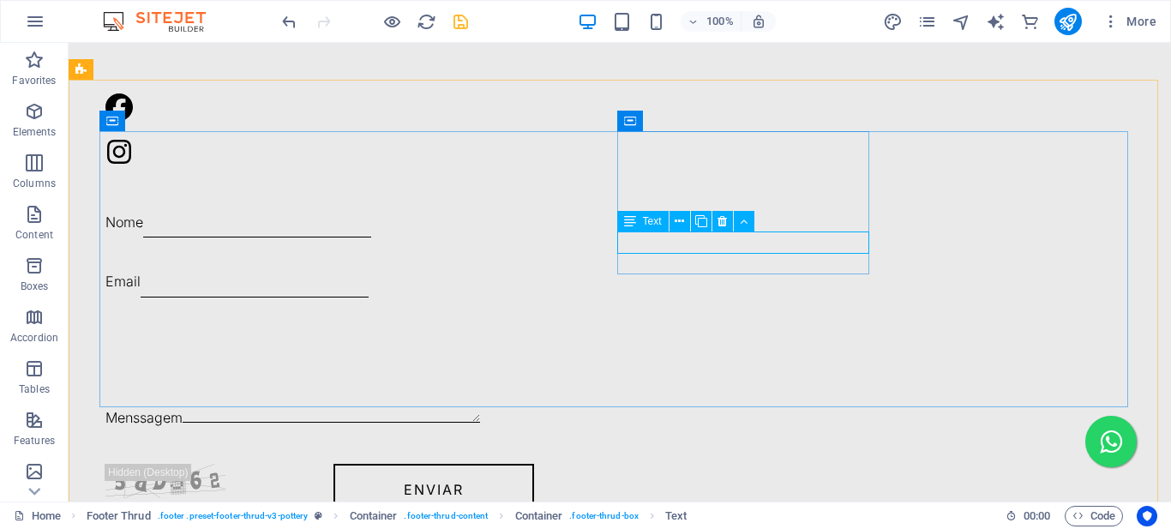
click at [646, 225] on span "Text" at bounding box center [652, 221] width 19 height 10
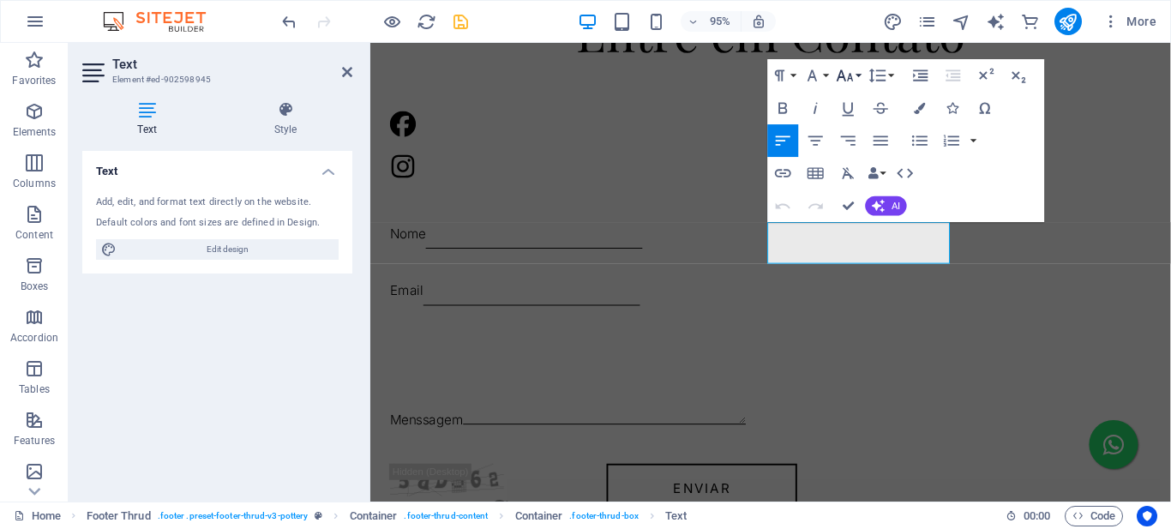
click at [854, 75] on icon "button" at bounding box center [845, 76] width 20 height 20
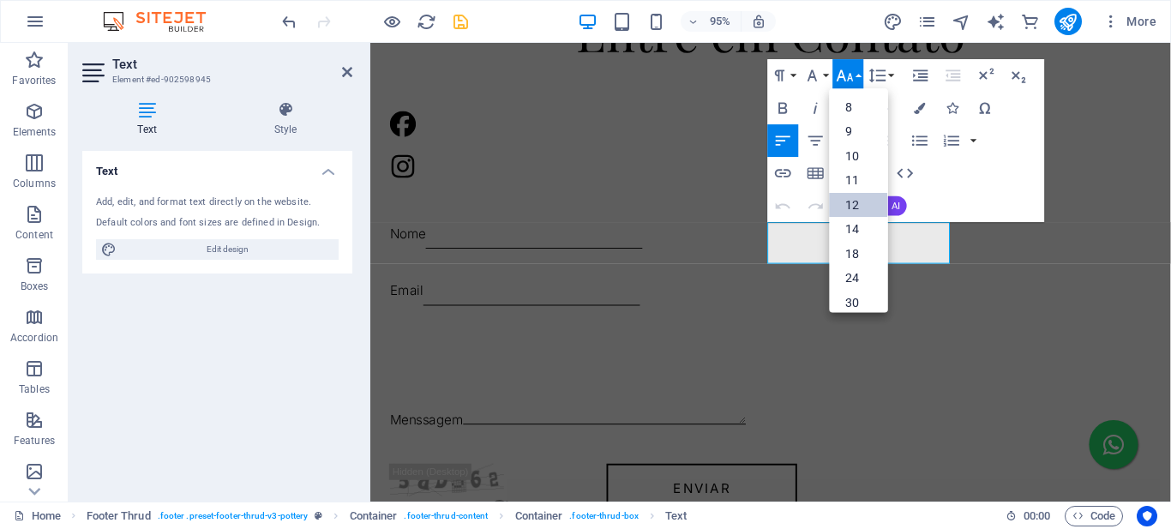
click at [857, 206] on link "12" at bounding box center [859, 205] width 58 height 25
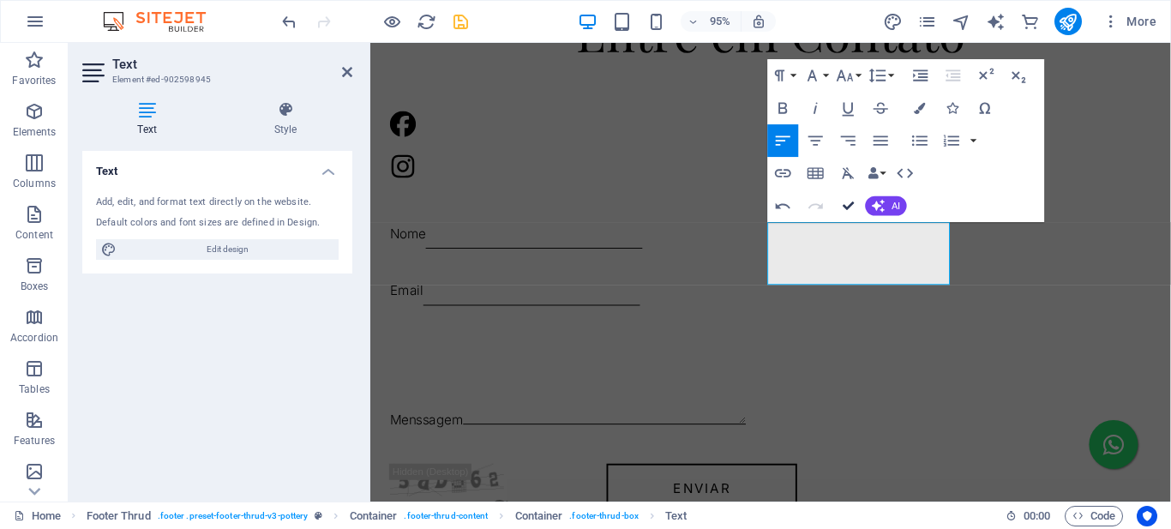
drag, startPoint x: 851, startPoint y: 203, endPoint x: 779, endPoint y: 166, distance: 80.9
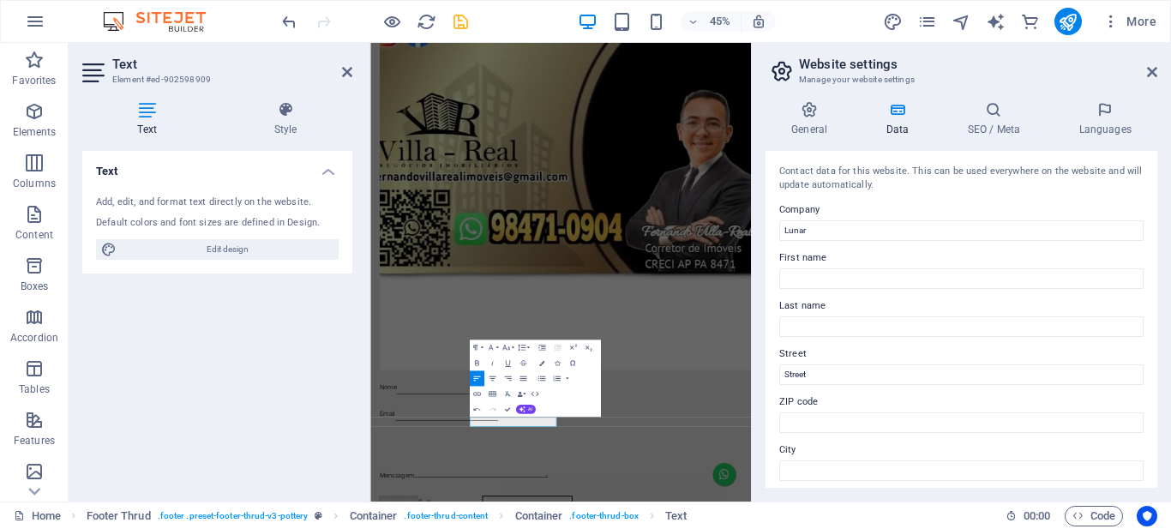
scroll to position [1873, 0]
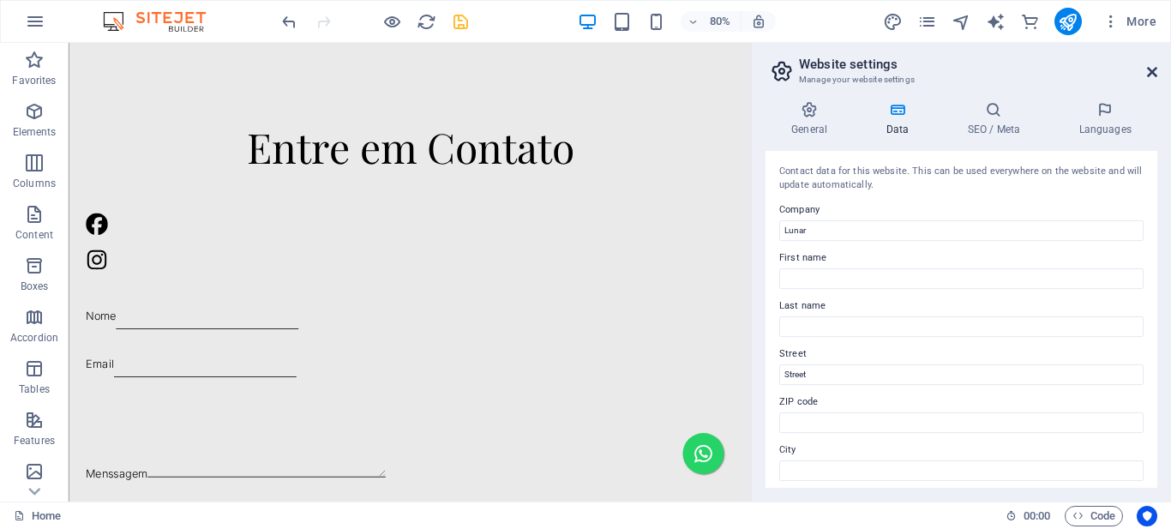
click at [1158, 73] on aside "Website settings Manage your website settings General Data SEO / Meta Languages…" at bounding box center [961, 272] width 420 height 459
click at [1155, 71] on icon at bounding box center [1152, 72] width 10 height 14
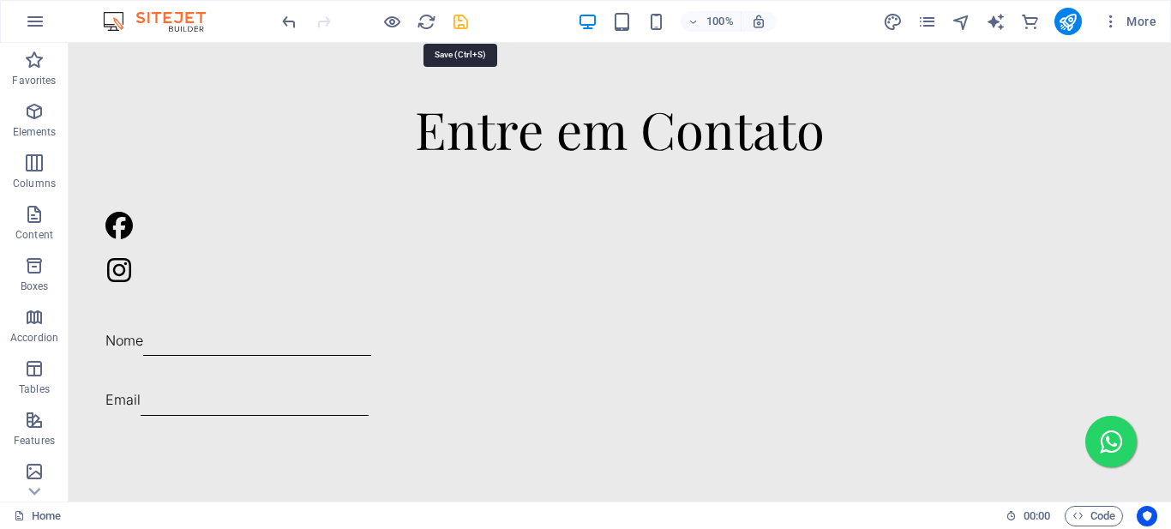
click at [457, 21] on icon "save" at bounding box center [461, 22] width 20 height 20
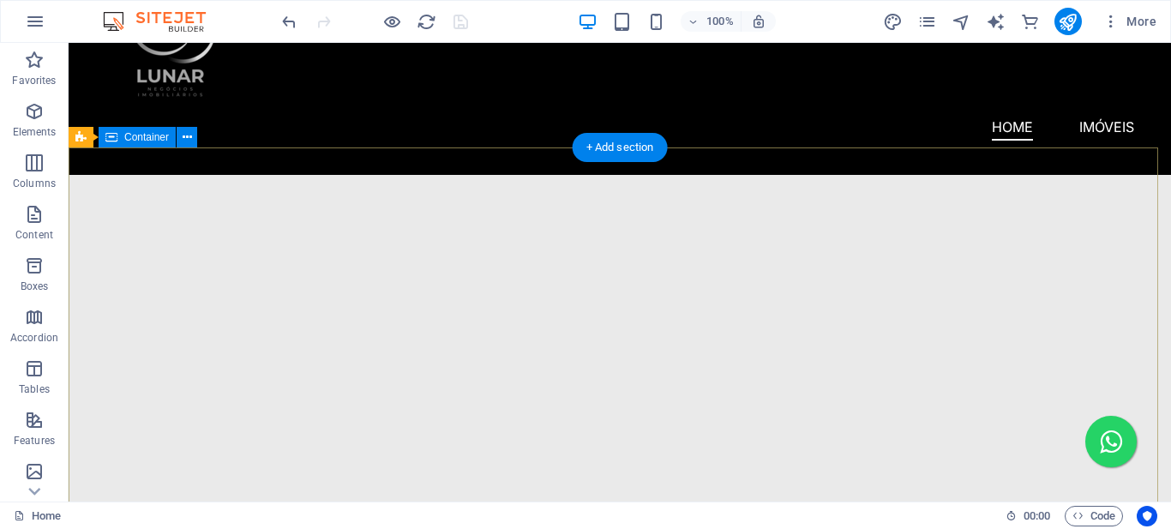
scroll to position [180, 0]
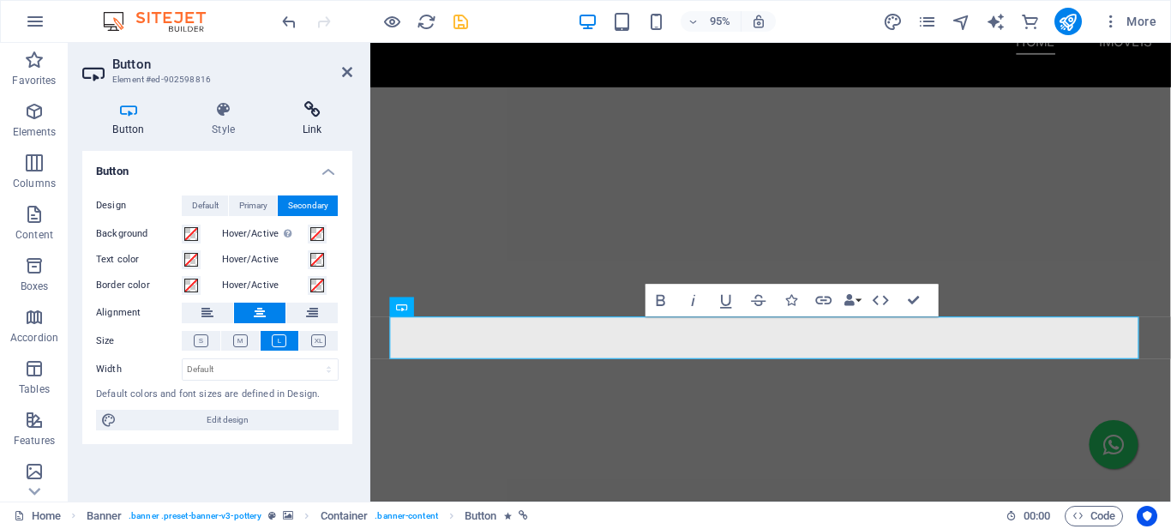
click at [316, 108] on icon at bounding box center [312, 109] width 81 height 17
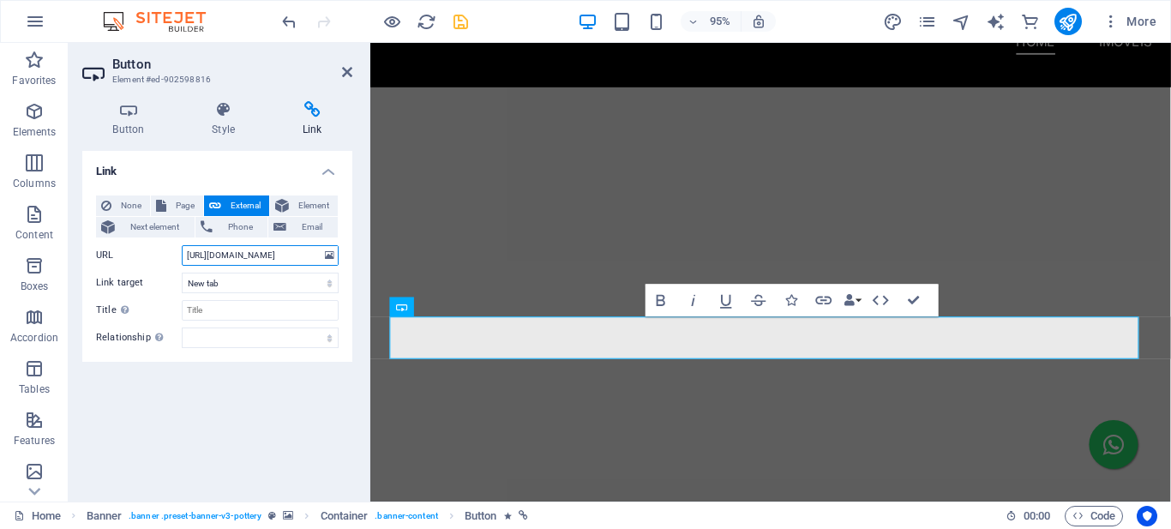
drag, startPoint x: 310, startPoint y: 254, endPoint x: 255, endPoint y: 255, distance: 55.7
click at [255, 255] on input "https://wa.me/5591984710904" at bounding box center [260, 255] width 157 height 21
paste input "11969586729"
type input "https://wa.me/5511969586729"
click at [462, 17] on icon "save" at bounding box center [461, 22] width 20 height 20
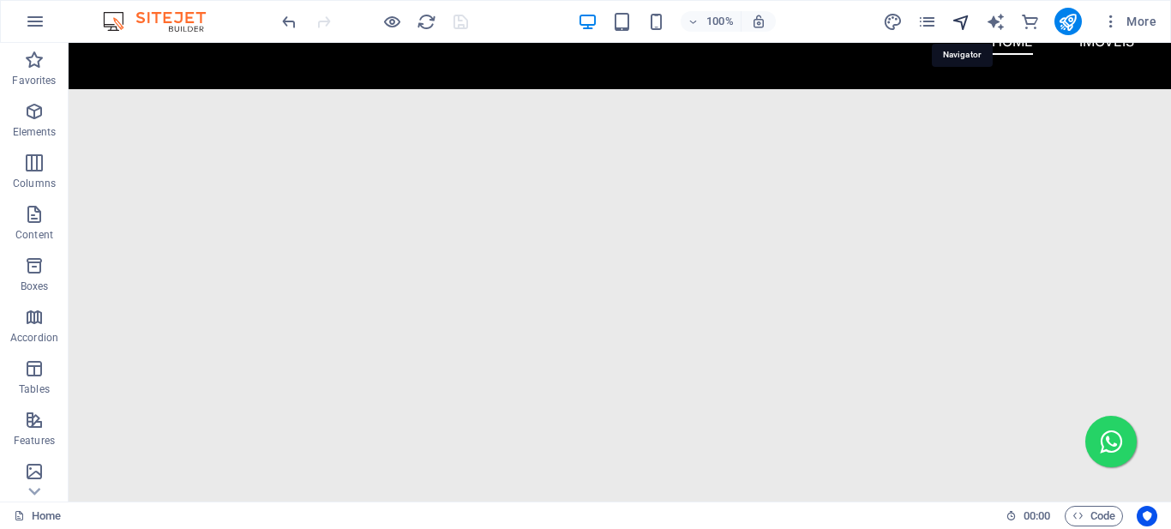
click at [961, 23] on icon "navigator" at bounding box center [962, 22] width 20 height 20
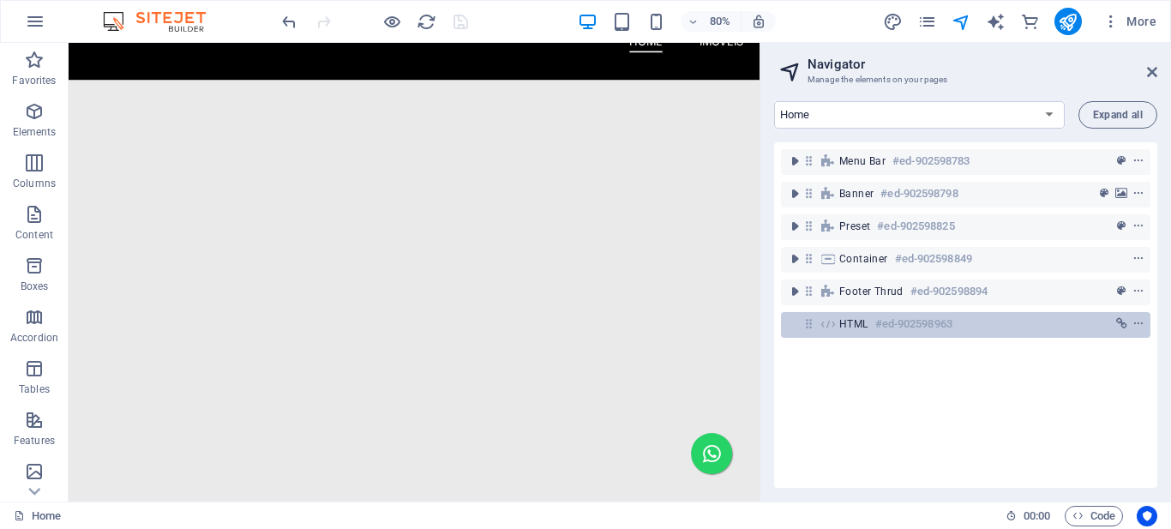
click at [868, 327] on span "HTML" at bounding box center [853, 324] width 29 height 14
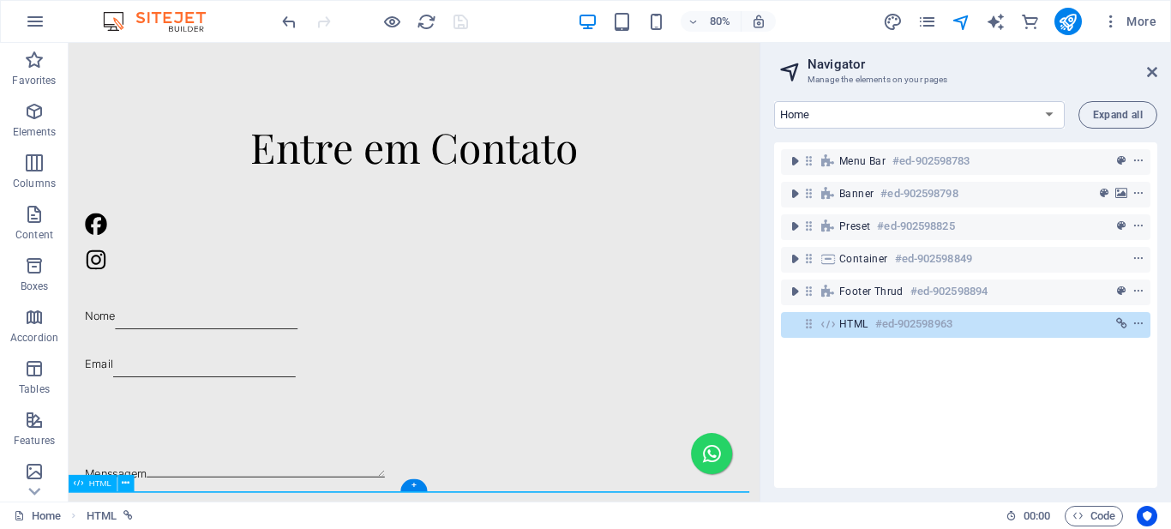
click at [868, 327] on span "HTML" at bounding box center [853, 324] width 29 height 14
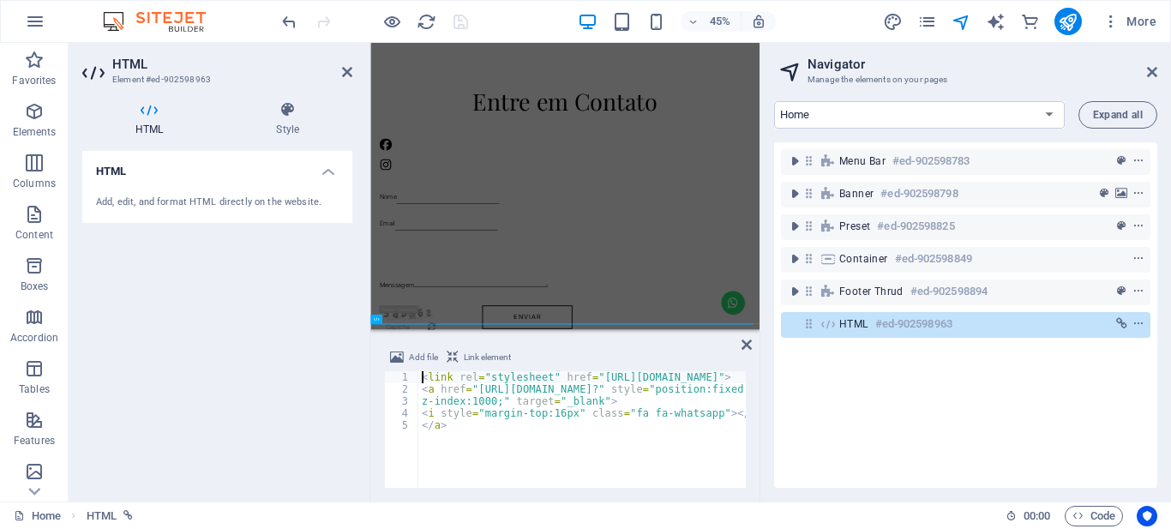
scroll to position [1808, 0]
drag, startPoint x: 630, startPoint y: 389, endPoint x: 567, endPoint y: 389, distance: 63.5
click at [567, 389] on div "< link rel = "stylesheet" href = "https://maxcdn.bootstrapcdn.com/font-awesome/…" at bounding box center [1068, 439] width 1301 height 137
paste textarea "11969586729"
type textarea "<a href="https://wa.me/5511969586729?" style="position:fixed;width:60px;height:…"
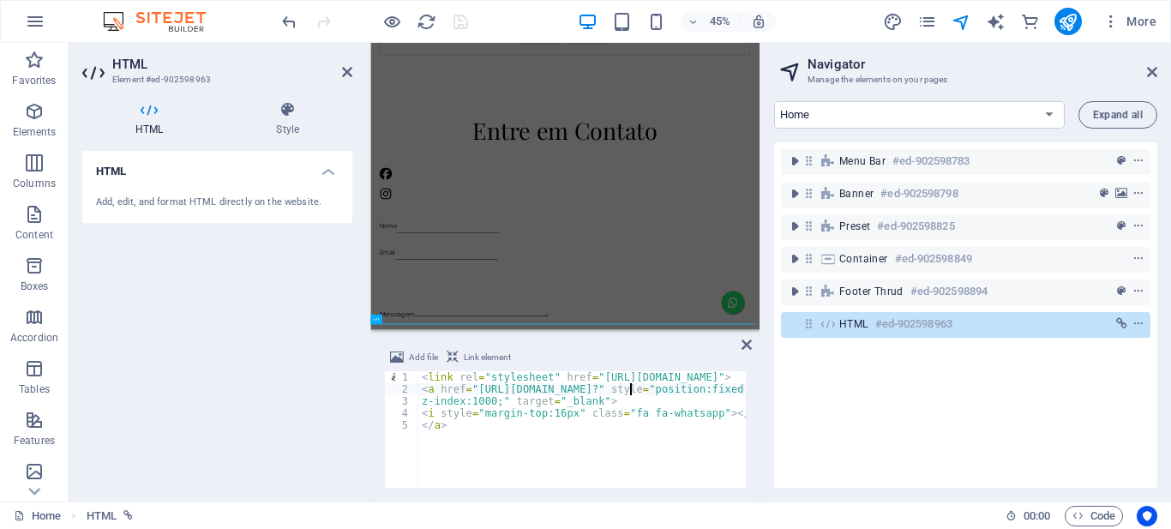
click at [544, 21] on div "45% More" at bounding box center [721, 21] width 885 height 27
click at [465, 24] on icon "save" at bounding box center [461, 22] width 20 height 20
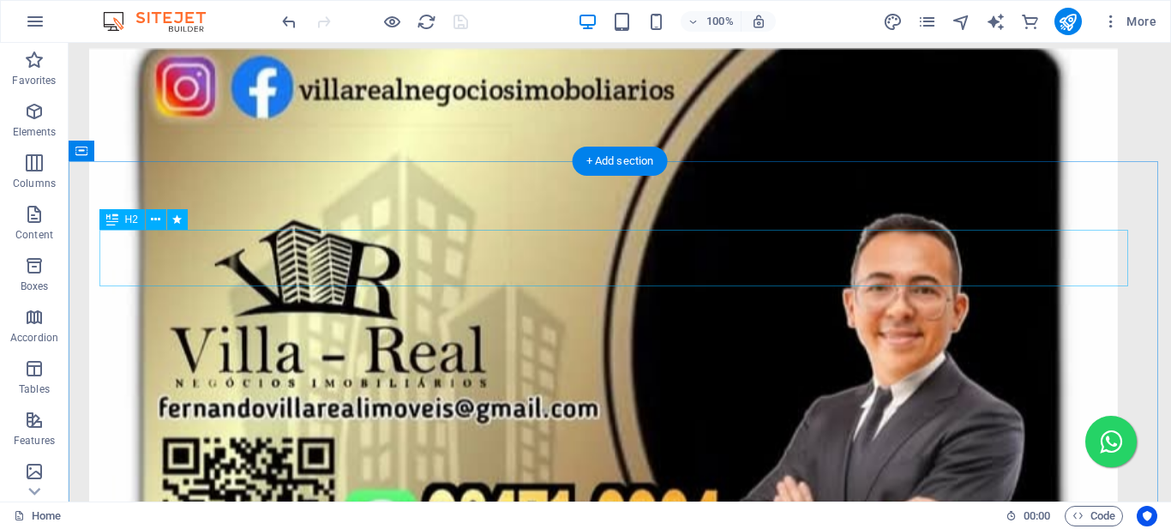
scroll to position [1387, 0]
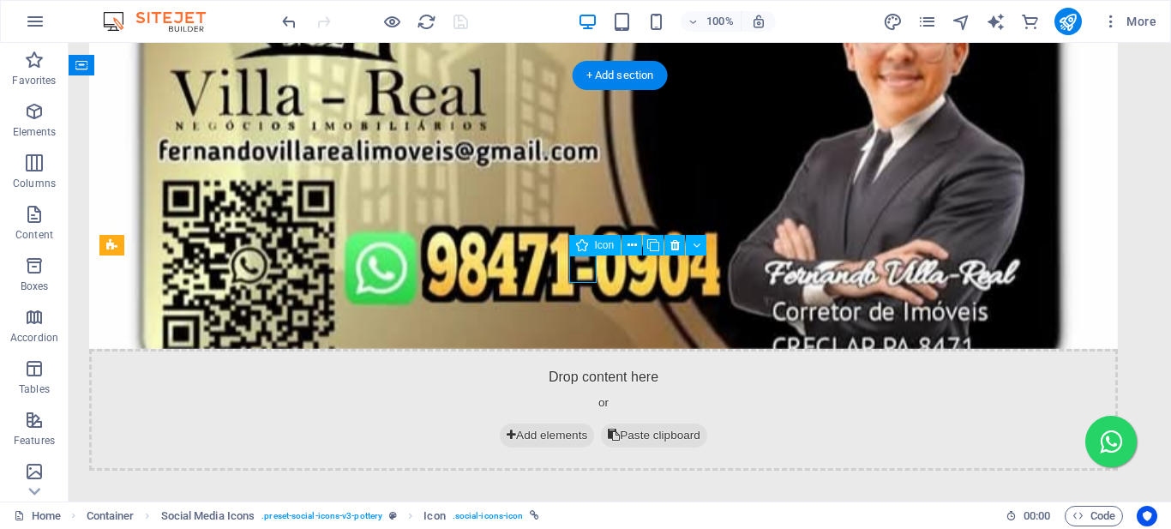
select select "xMidYMid"
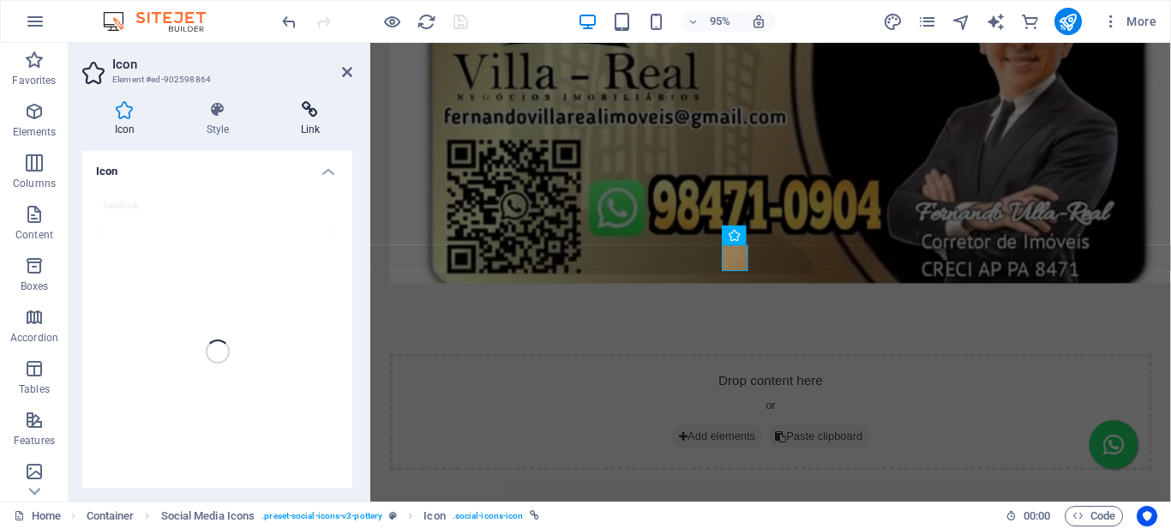
click at [310, 111] on icon at bounding box center [310, 109] width 84 height 17
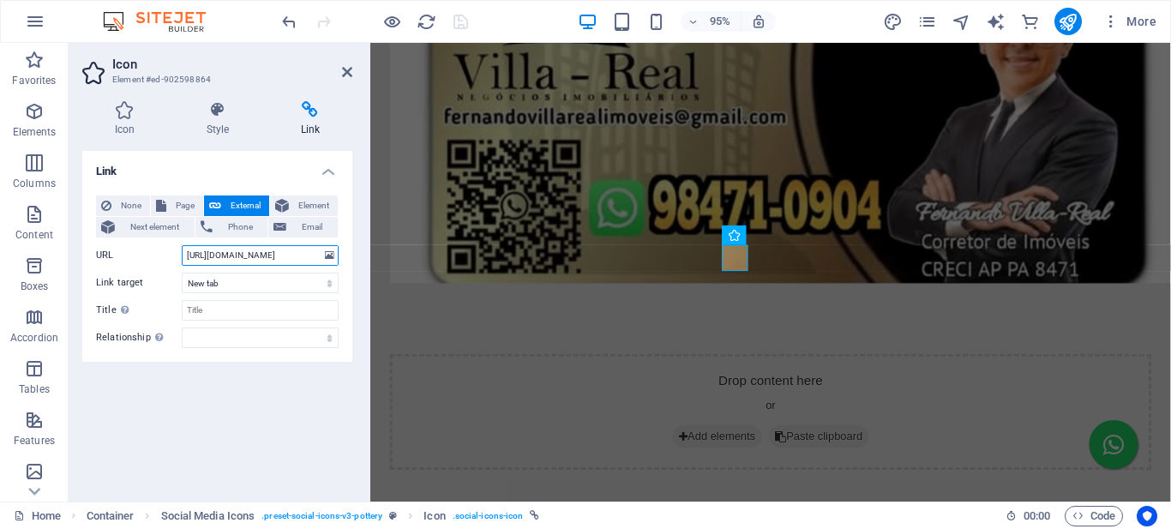
click at [265, 260] on input "https://www.facebook.com/villarealnegociosimobiliarios" at bounding box center [260, 255] width 157 height 21
click at [265, 259] on input "https://www.facebook.com/villarealnegociosimobiliarios" at bounding box center [260, 255] width 157 height 21
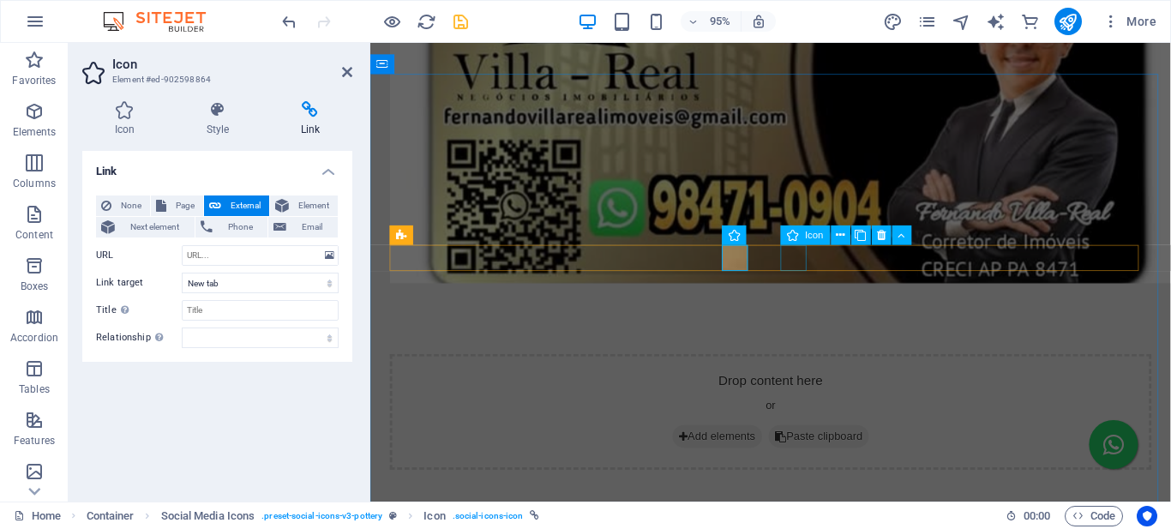
select select "xMidYMid"
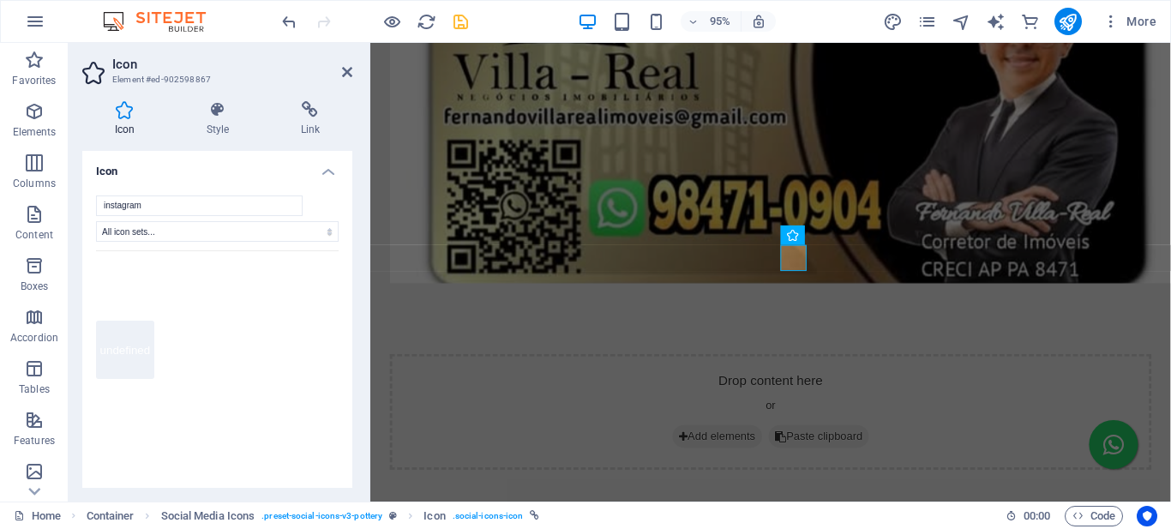
click at [303, 100] on div "Icon Style Link Icon instagram All icon sets... IcoFont Ionicons FontAwesome Br…" at bounding box center [218, 294] width 298 height 414
click at [309, 114] on icon at bounding box center [310, 109] width 84 height 17
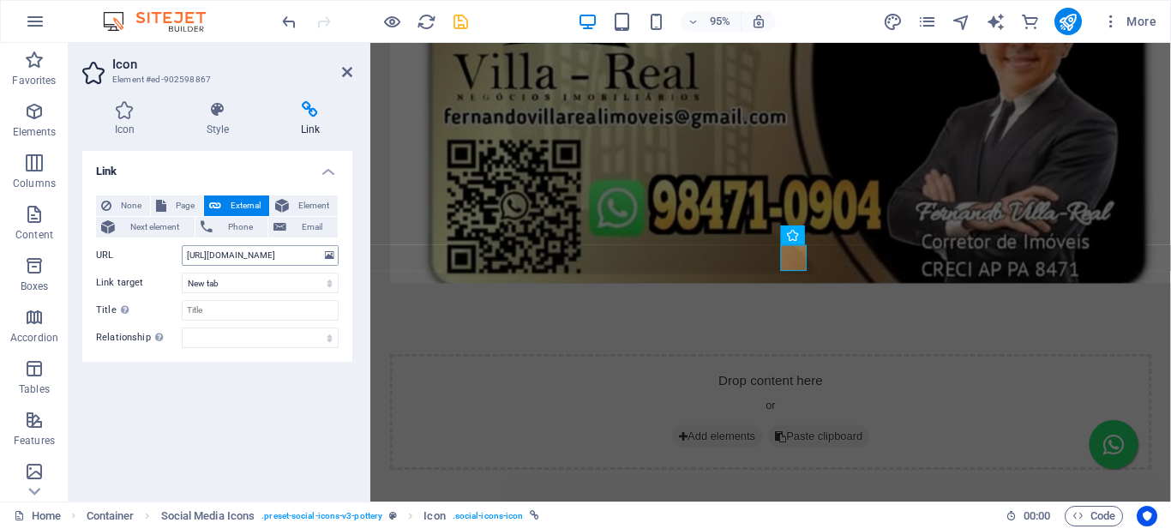
click at [276, 244] on div "None Page External Element Next element Phone Email Page Home COP 30 Blog Subpa…" at bounding box center [217, 272] width 243 height 153
click at [279, 256] on input "[URL][DOMAIN_NAME]" at bounding box center [260, 255] width 157 height 21
click at [463, 25] on icon "save" at bounding box center [461, 22] width 20 height 20
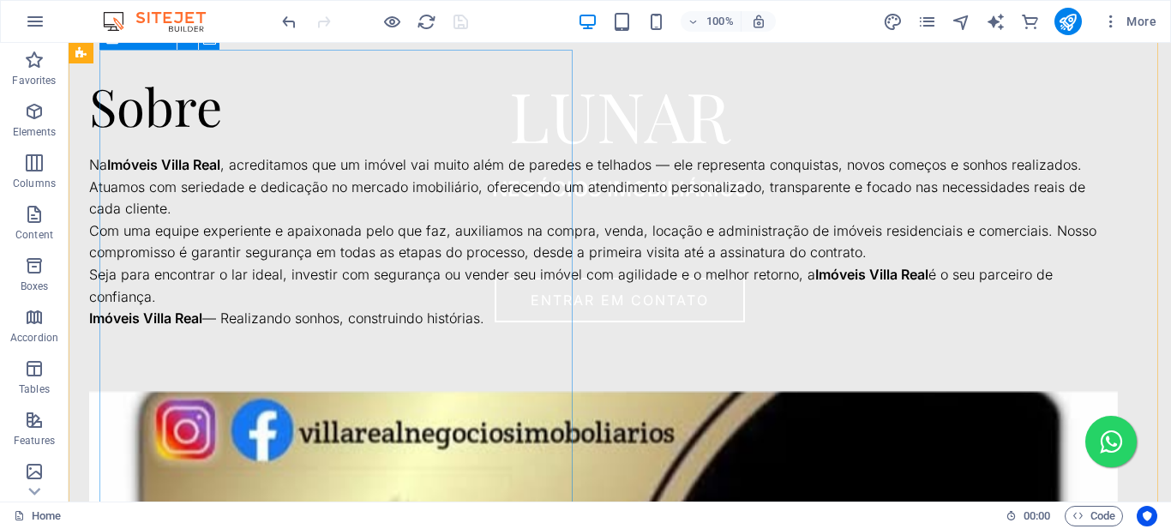
scroll to position [701, 0]
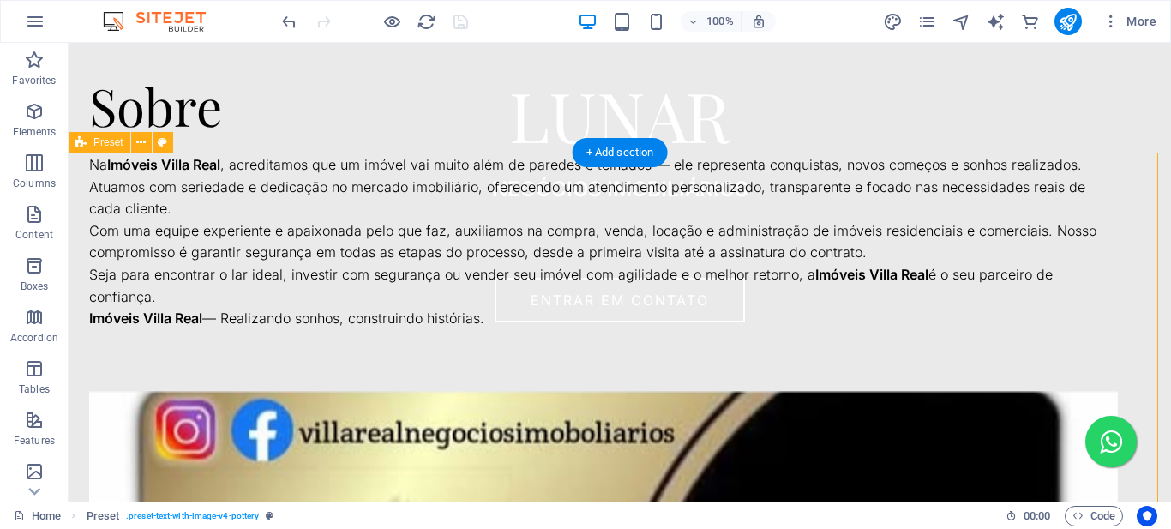
scroll to position [616, 0]
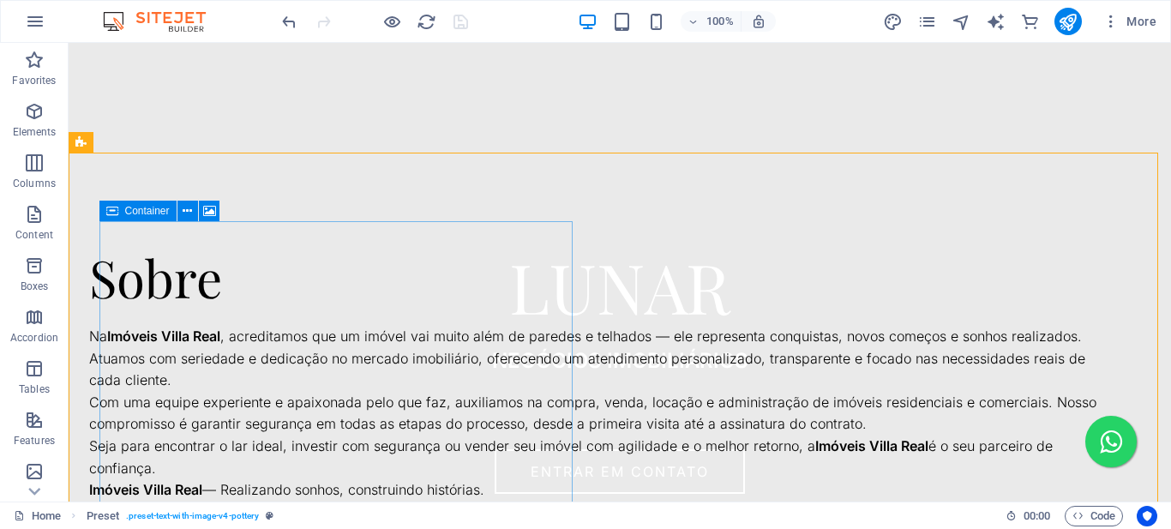
click at [141, 213] on span "Container" at bounding box center [147, 211] width 45 height 10
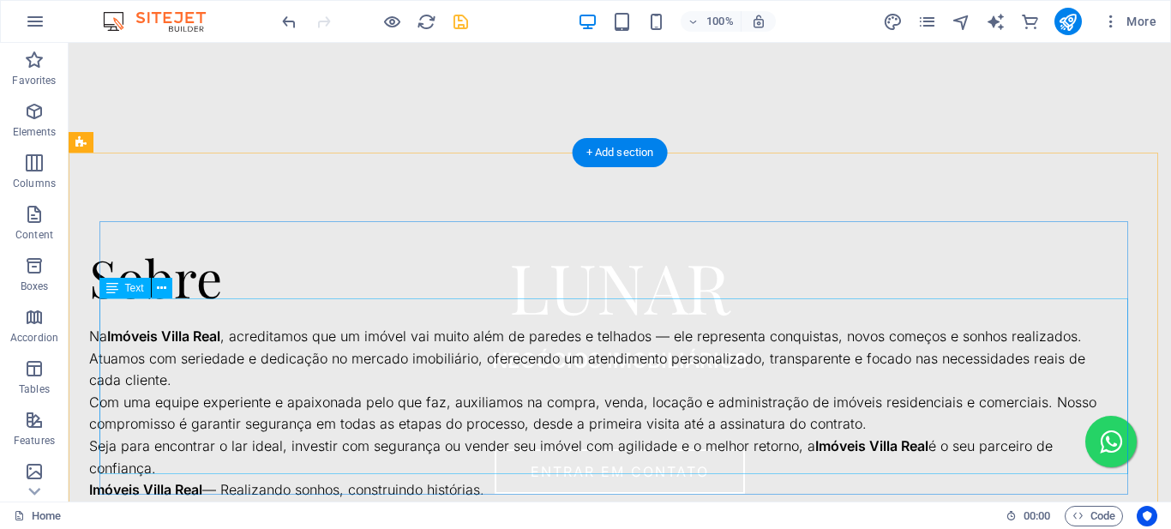
click at [225, 326] on div "Na Imóveis Villa Real , acreditamos que um imóvel vai muito além de paredes e t…" at bounding box center [603, 414] width 1029 height 176
drag, startPoint x: 225, startPoint y: 315, endPoint x: 294, endPoint y: 358, distance: 81.6
click at [225, 326] on div "Na Imóveis Villa Real , acreditamos que um imóvel vai muito além de paredes e t…" at bounding box center [603, 414] width 1029 height 176
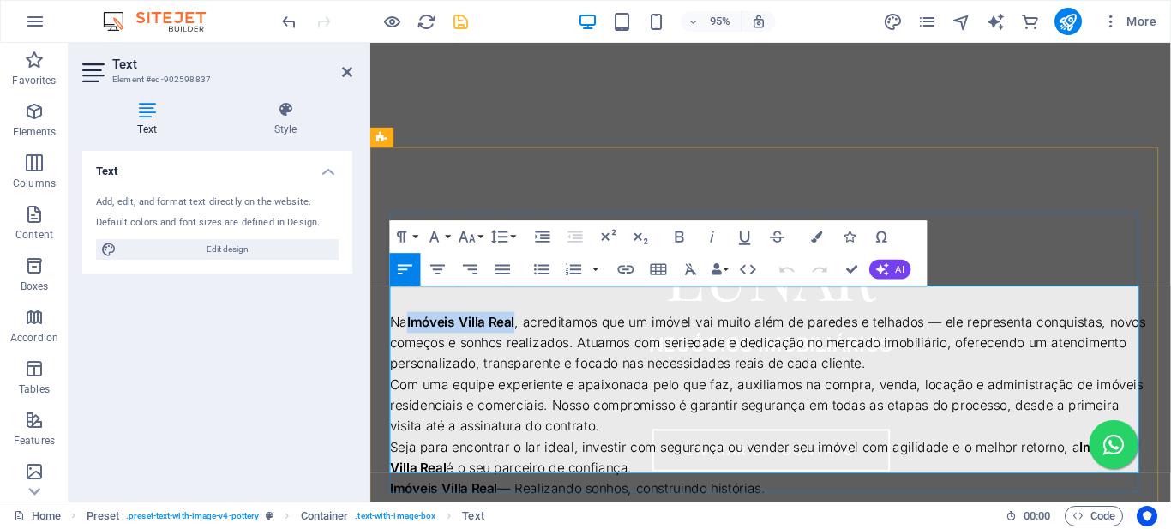
drag, startPoint x: 527, startPoint y: 308, endPoint x: 414, endPoint y: 299, distance: 113.5
click at [414, 326] on p "Na Imóveis Villa Real , acreditamos que um imóvel vai muito além de paredes e t…" at bounding box center [792, 359] width 802 height 66
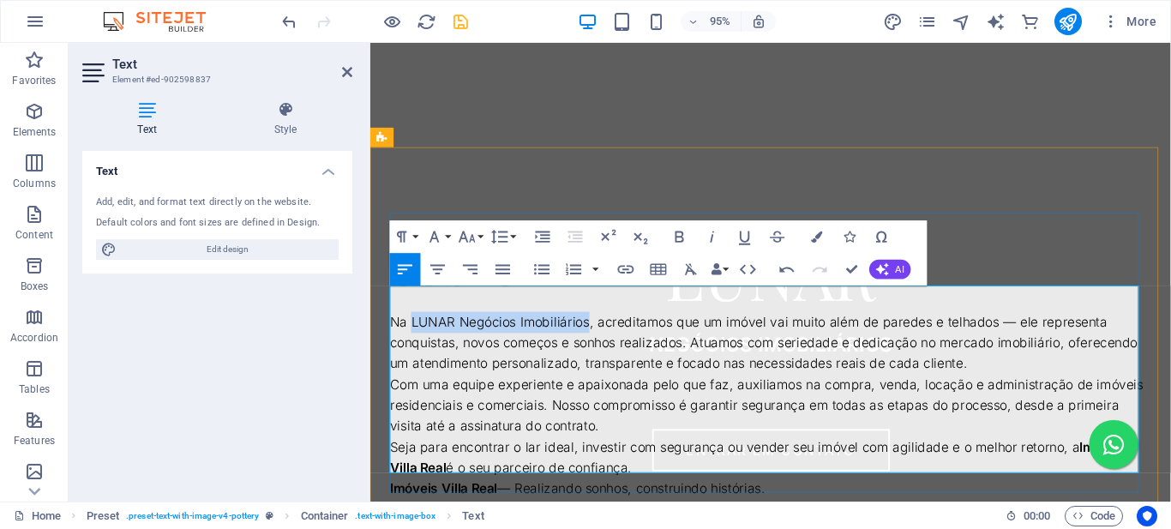
drag, startPoint x: 599, startPoint y: 309, endPoint x: 411, endPoint y: 298, distance: 188.1
click at [411, 326] on p "Na LUNAR Negócios Imobiliários , acreditamos que um imóvel vai muito além de pa…" at bounding box center [792, 359] width 802 height 66
click at [677, 231] on icon "button" at bounding box center [681, 237] width 20 height 20
drag, startPoint x: 454, startPoint y: 460, endPoint x: 1110, endPoint y: 443, distance: 655.4
click at [1110, 458] on p "Seja para encontrar o lar ideal, investir com segurança ou vender seu imóvel co…" at bounding box center [792, 480] width 802 height 44
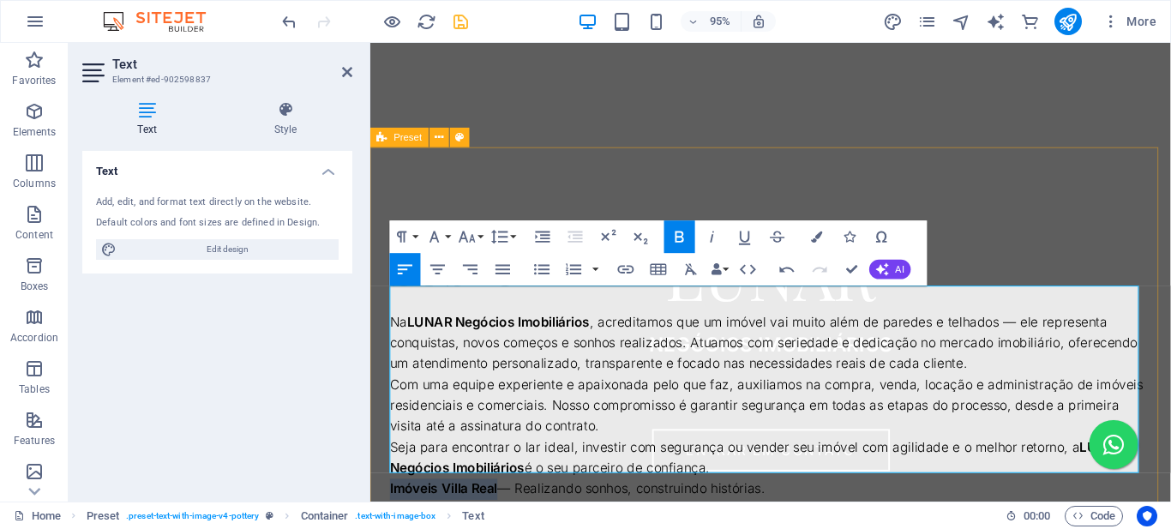
drag, startPoint x: 506, startPoint y: 483, endPoint x: 389, endPoint y: 487, distance: 116.7
click at [389, 487] on div "Sobre Na LUNAR Negócios Imobiliários , acreditamos que um imóvel vai muito além…" at bounding box center [791, 396] width 843 height 432
click at [535, 460] on p "Seja para encontrar o lar ideal, investir com segurança ou vender seu imóvel co…" at bounding box center [792, 480] width 802 height 44
click at [590, 399] on p "Com uma equipe experiente e apaixonada pelo que faz, auxiliamos na compra, vend…" at bounding box center [792, 425] width 802 height 66
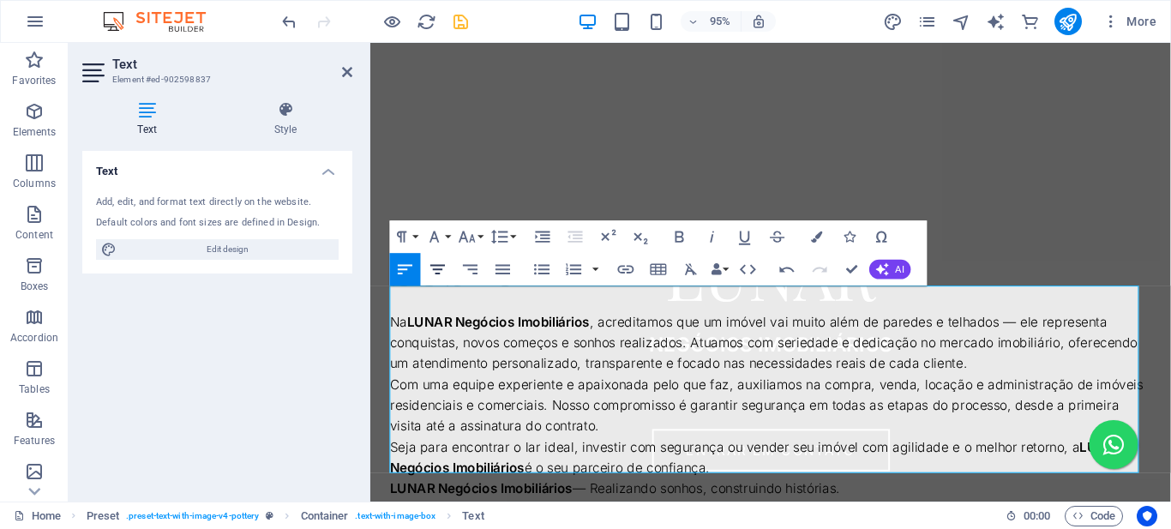
click at [436, 267] on icon "button" at bounding box center [438, 270] width 20 height 20
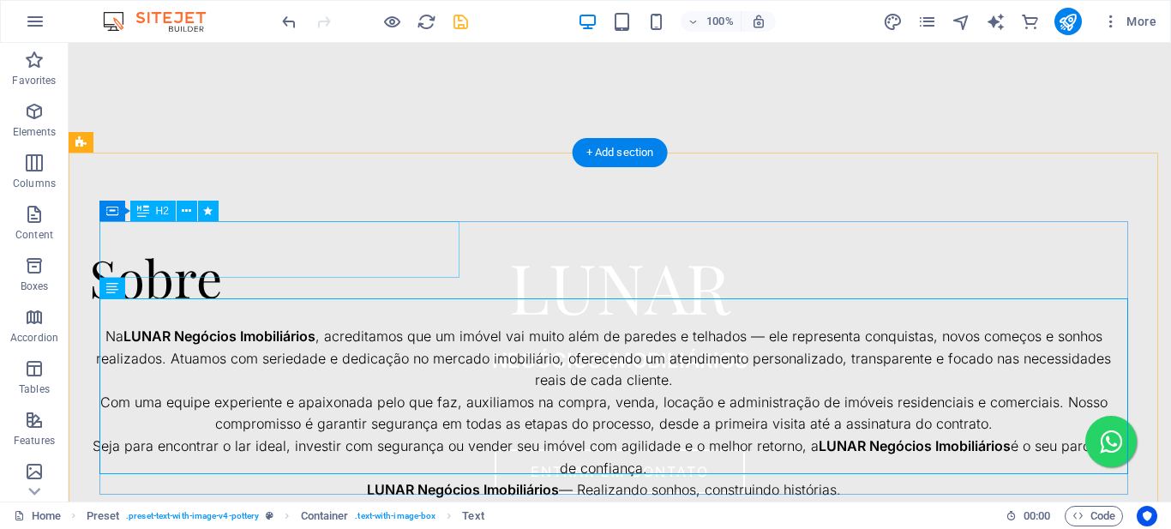
click at [211, 259] on div "Sobre" at bounding box center [603, 277] width 1029 height 57
click at [348, 326] on div "Na LUNAR Negócios Imobiliários , acreditamos que um imóvel vai muito além de pa…" at bounding box center [603, 414] width 1029 height 176
click at [347, 326] on div "Na LUNAR Negócios Imobiliários , acreditamos que um imóvel vai muito além de pa…" at bounding box center [603, 414] width 1029 height 176
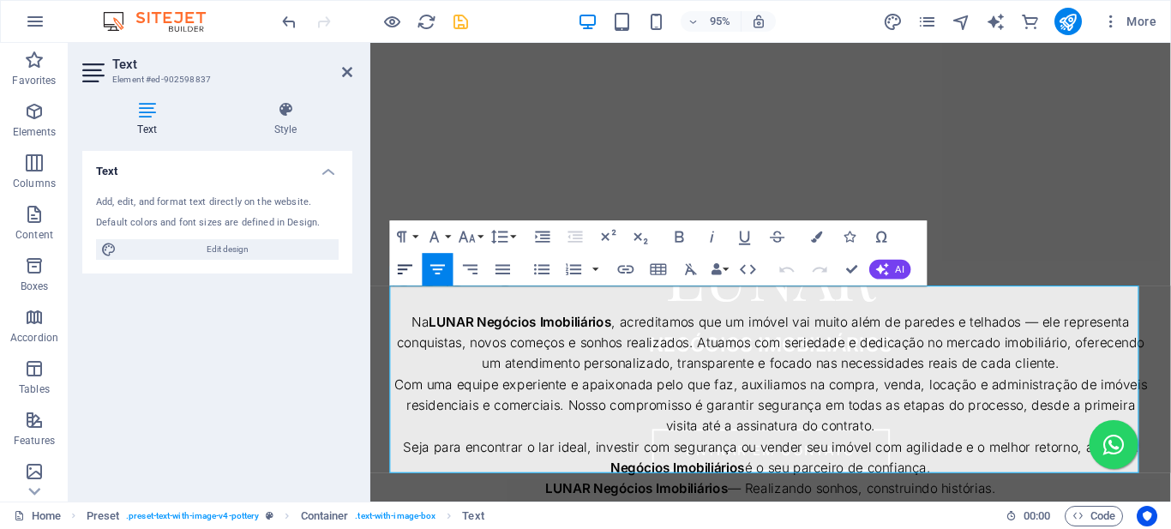
click at [403, 268] on icon "button" at bounding box center [405, 270] width 20 height 20
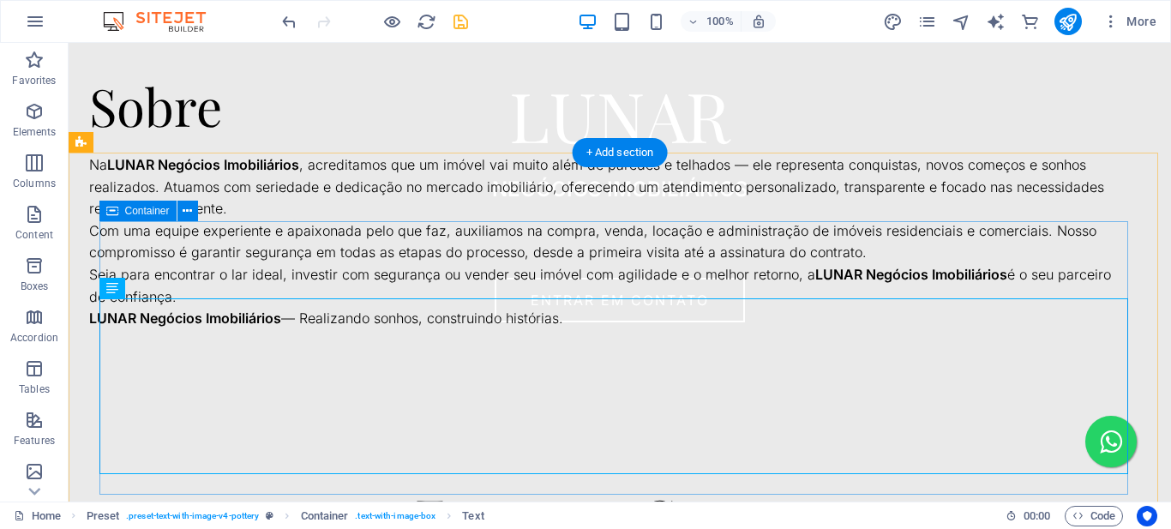
scroll to position [873, 0]
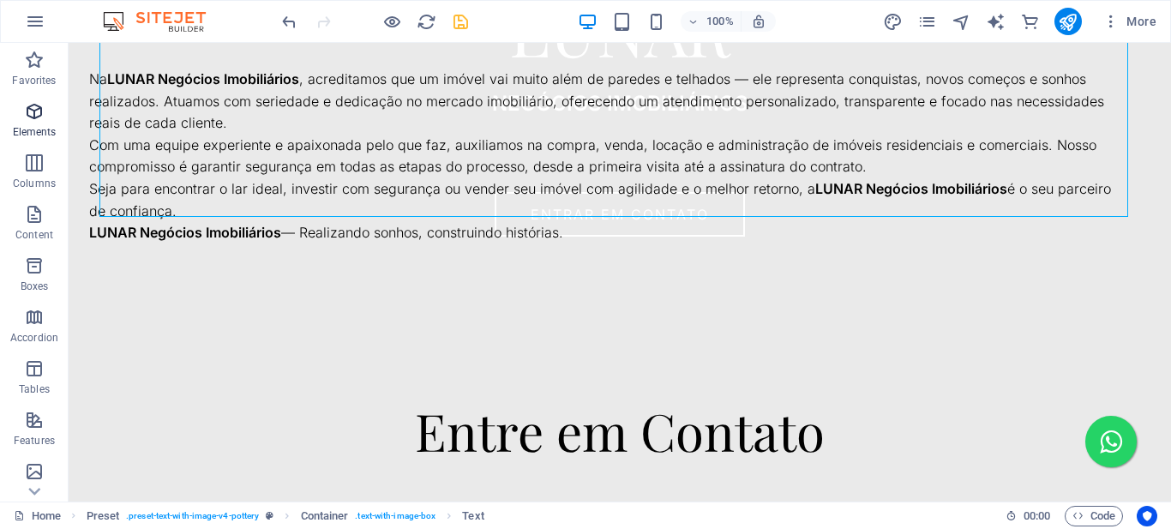
click at [33, 111] on icon "button" at bounding box center [34, 111] width 21 height 21
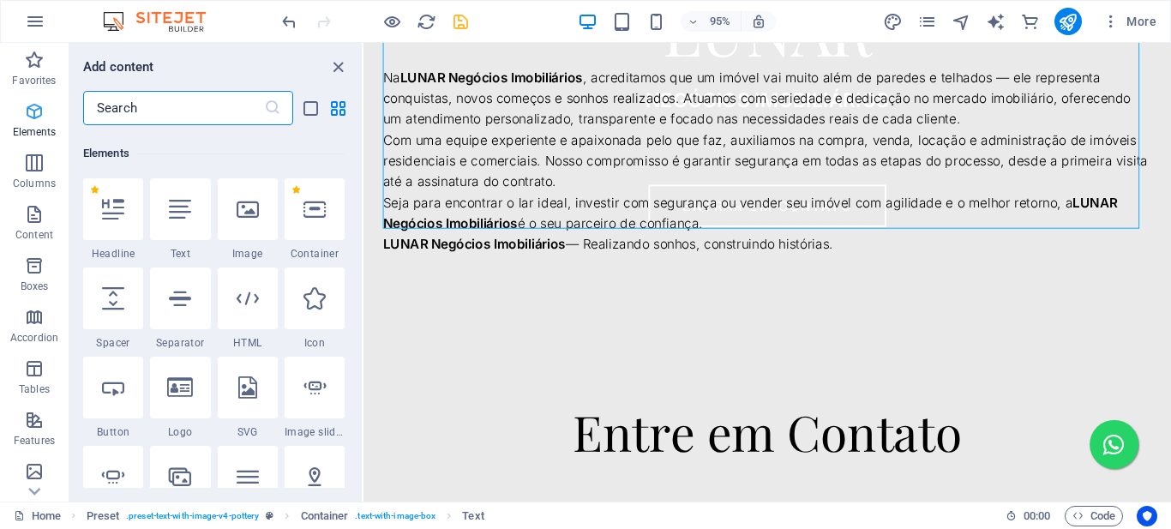
scroll to position [183, 0]
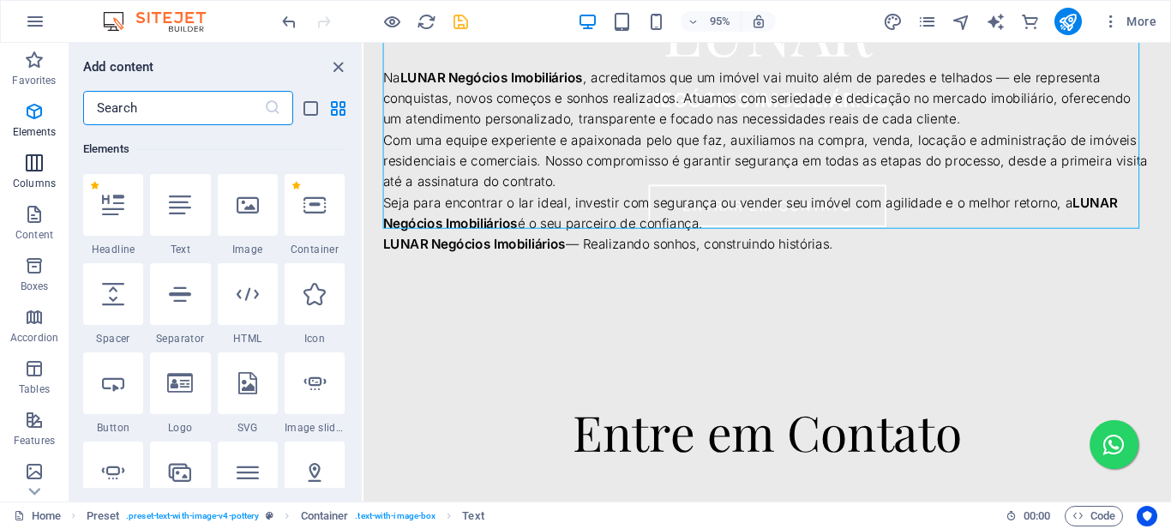
click at [38, 165] on icon "button" at bounding box center [34, 163] width 21 height 21
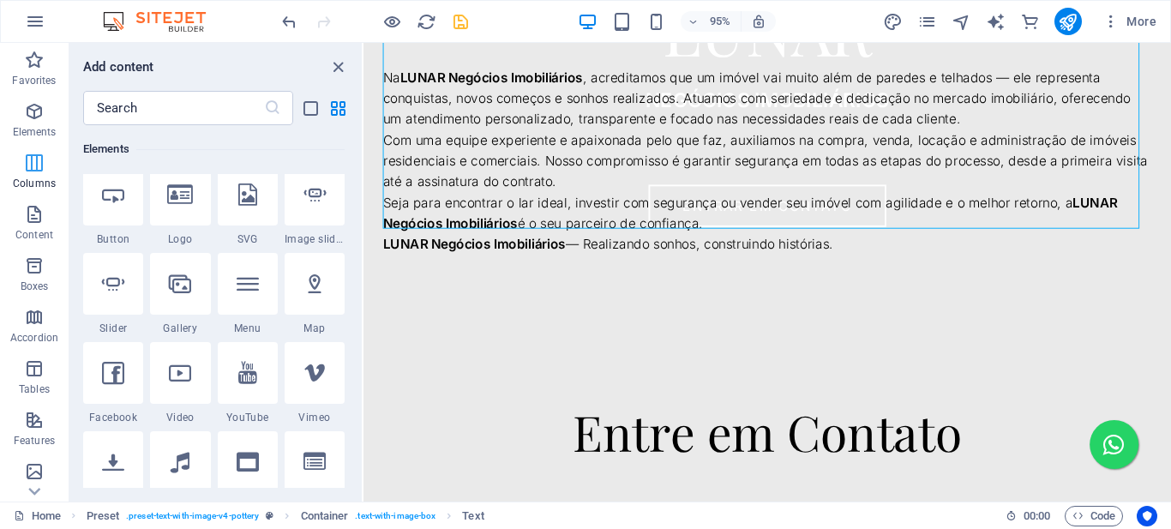
scroll to position [849, 0]
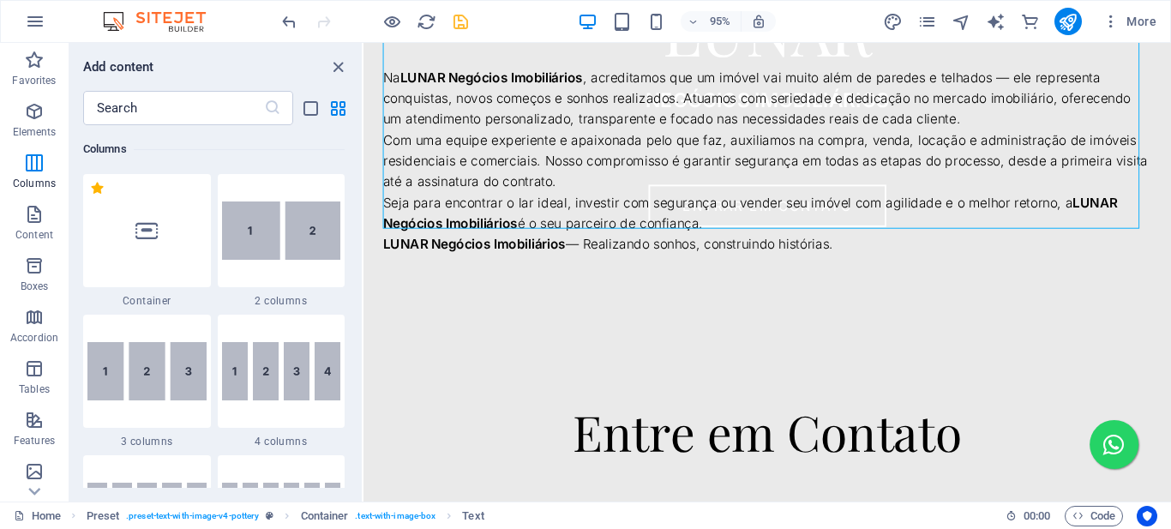
drag, startPoint x: 284, startPoint y: 372, endPoint x: 641, endPoint y: 275, distance: 370.5
click at [281, 372] on img at bounding box center [281, 371] width 119 height 58
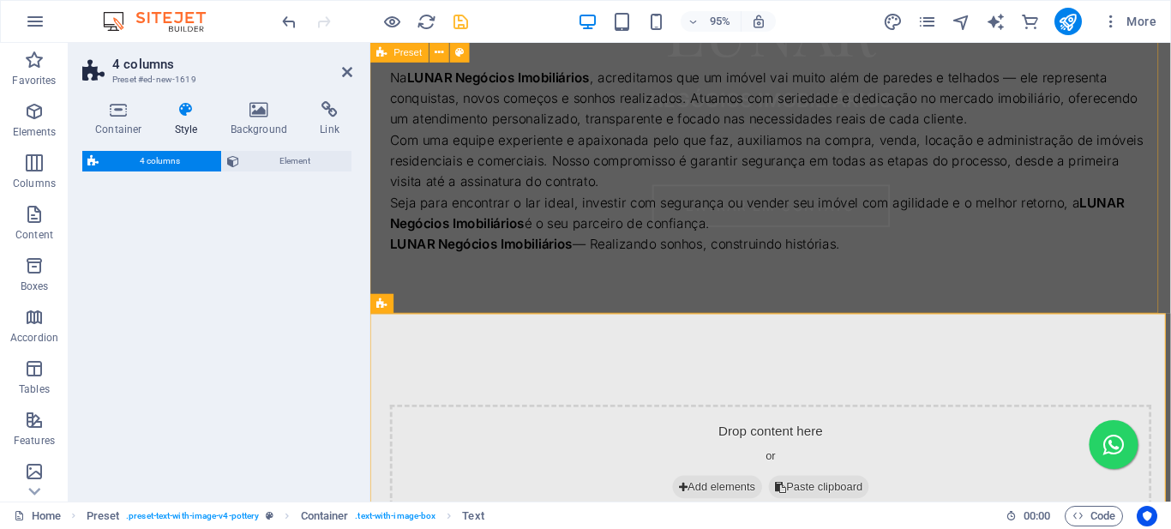
select select "rem"
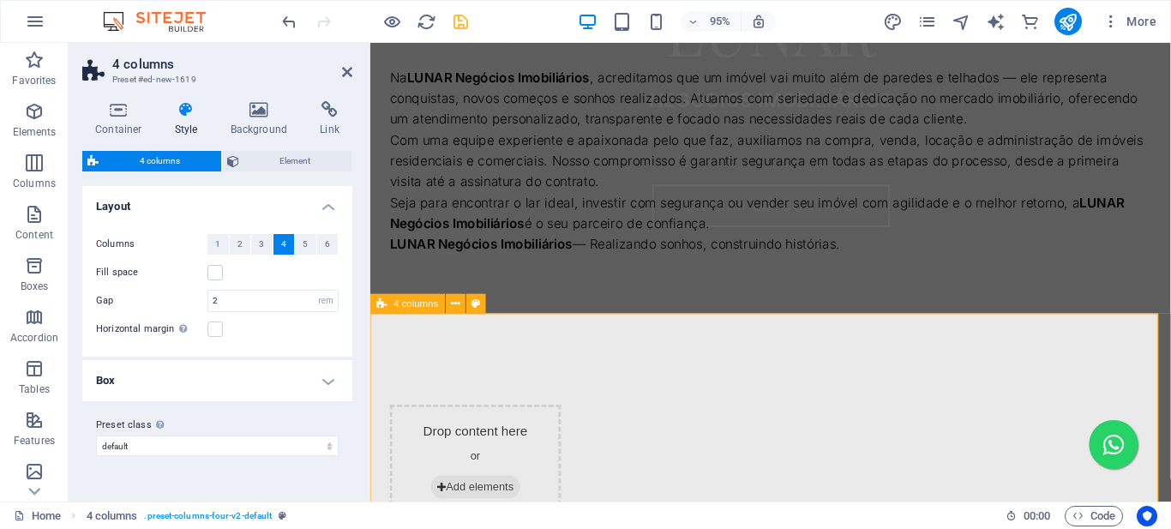
drag, startPoint x: 1012, startPoint y: 318, endPoint x: 665, endPoint y: 324, distance: 347.3
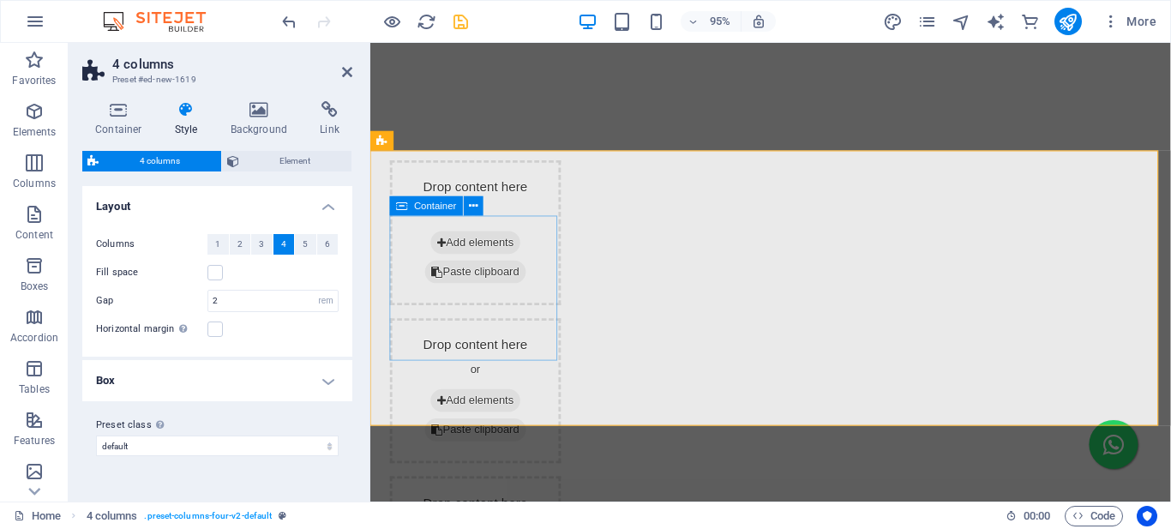
scroll to position [1044, 0]
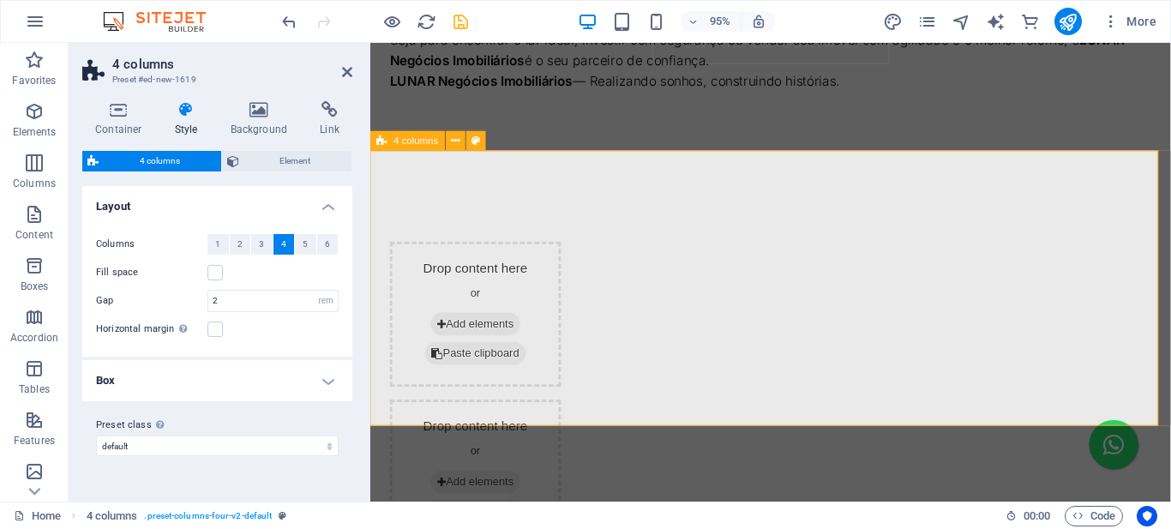
click at [259, 108] on icon at bounding box center [259, 109] width 83 height 17
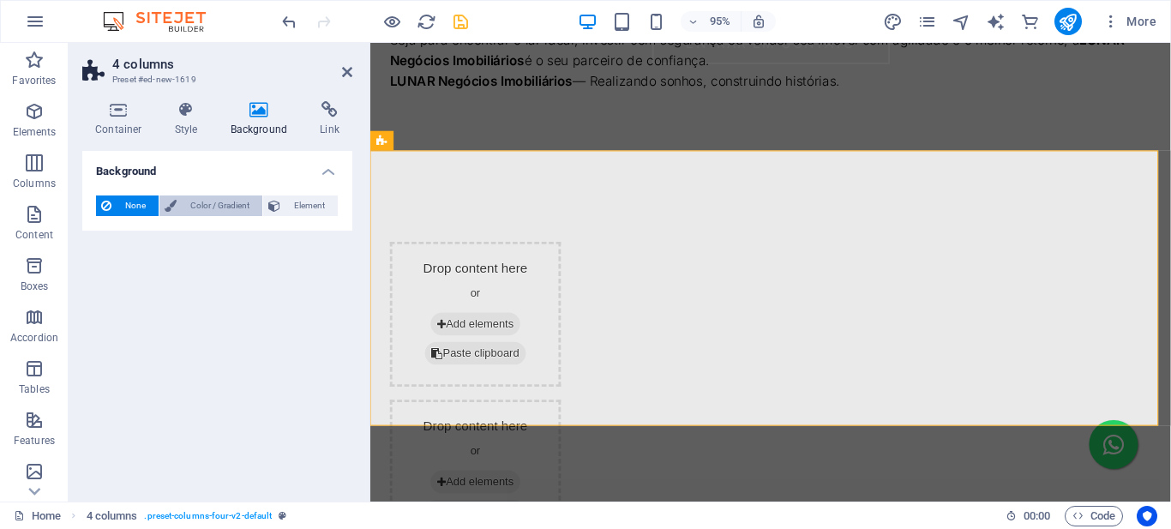
click at [190, 205] on span "Color / Gradient" at bounding box center [219, 206] width 75 height 21
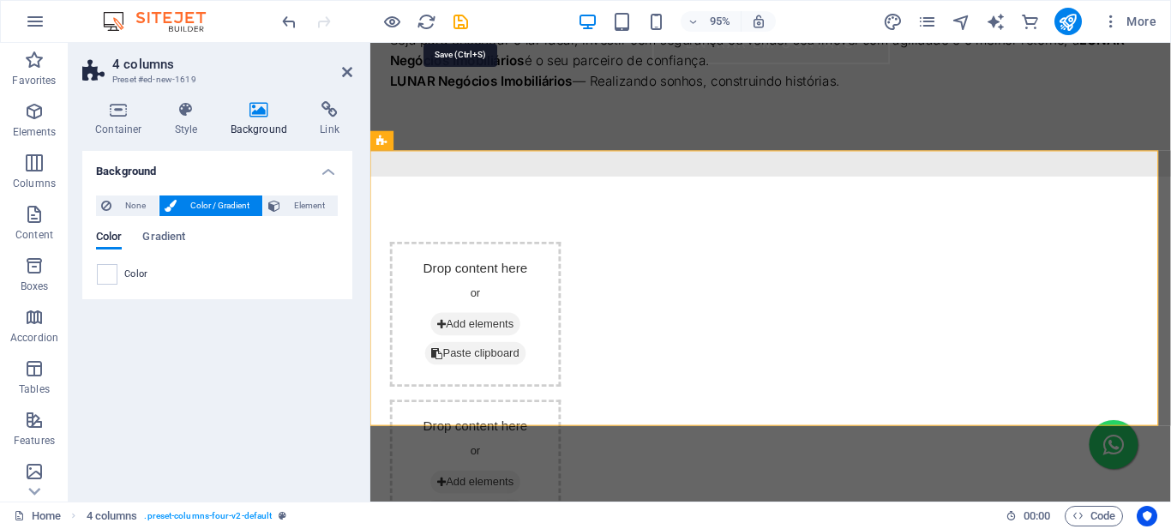
click at [456, 20] on icon "save" at bounding box center [461, 22] width 20 height 20
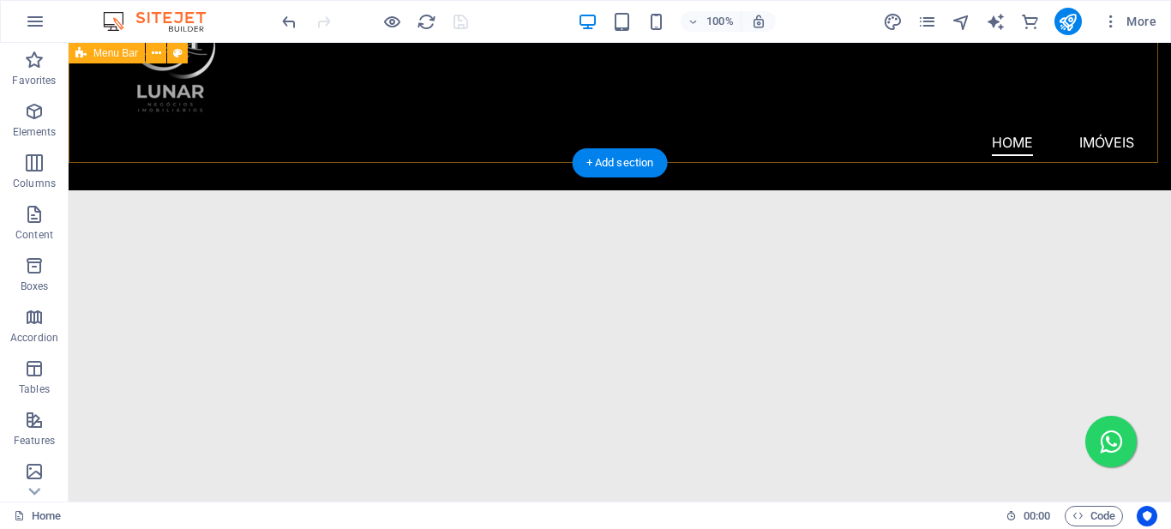
scroll to position [0, 0]
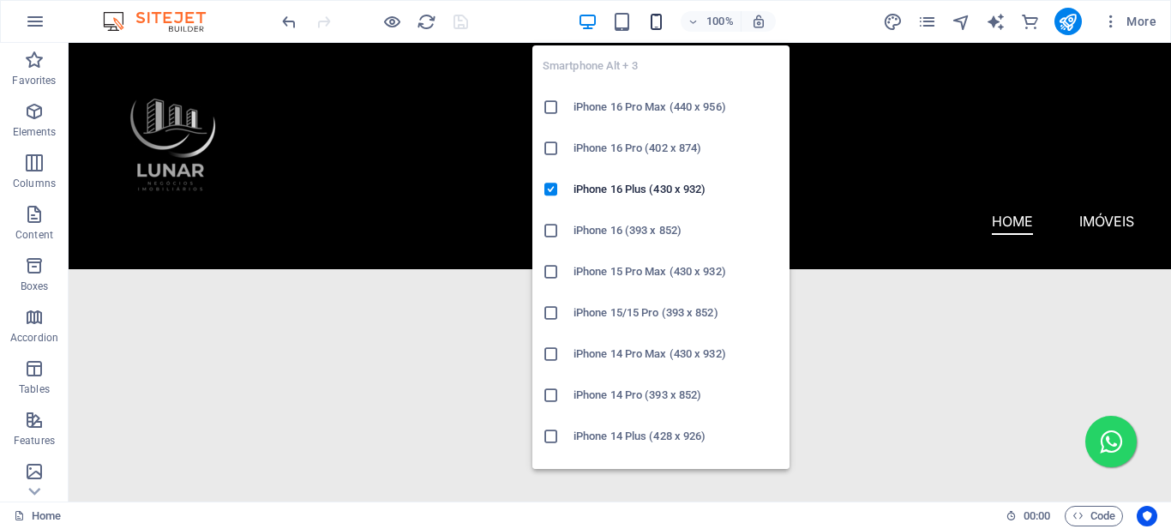
click at [650, 23] on icon "button" at bounding box center [657, 22] width 20 height 20
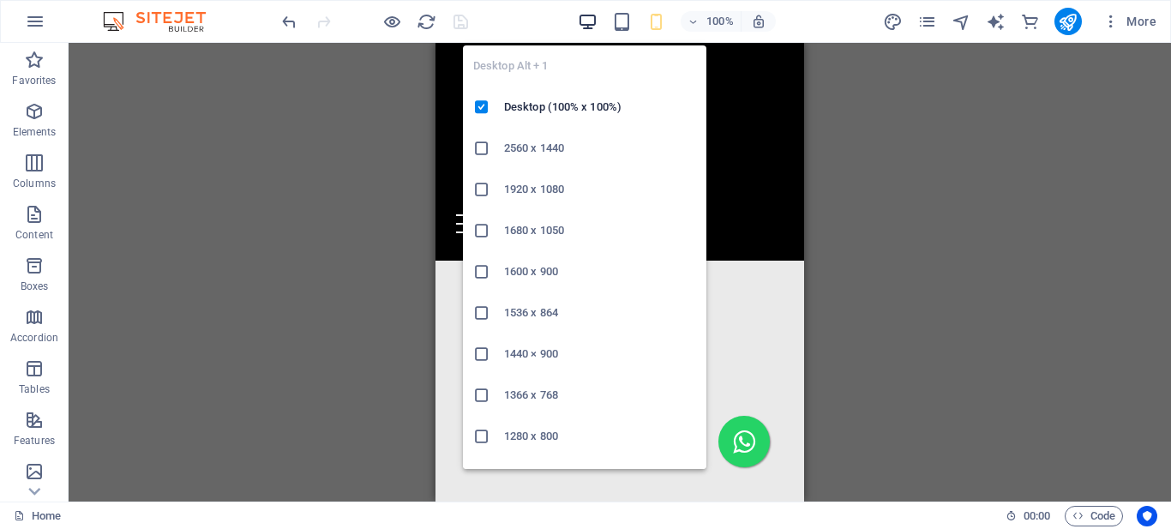
click at [587, 18] on icon "button" at bounding box center [588, 22] width 20 height 20
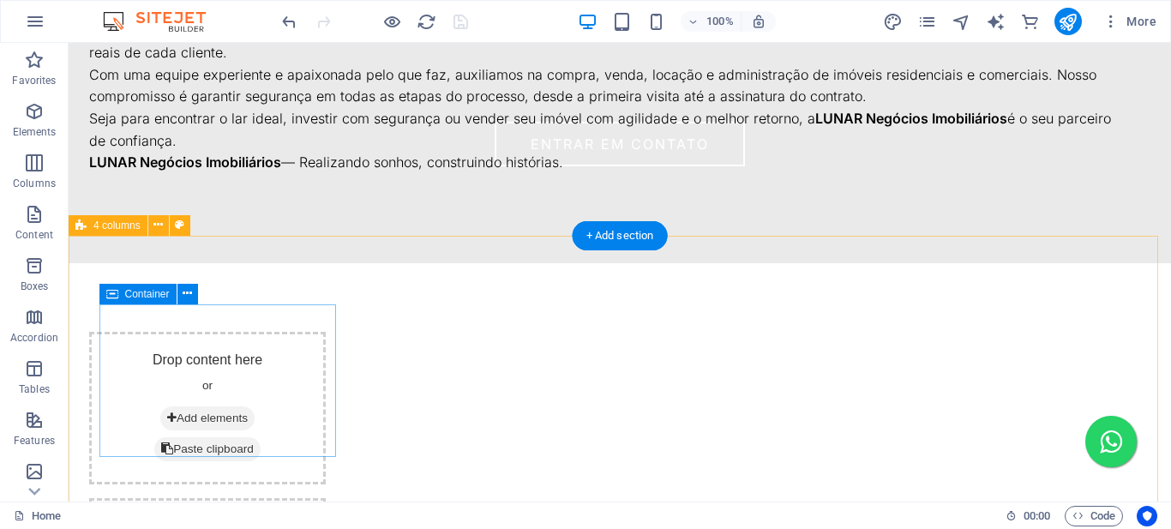
scroll to position [1029, 0]
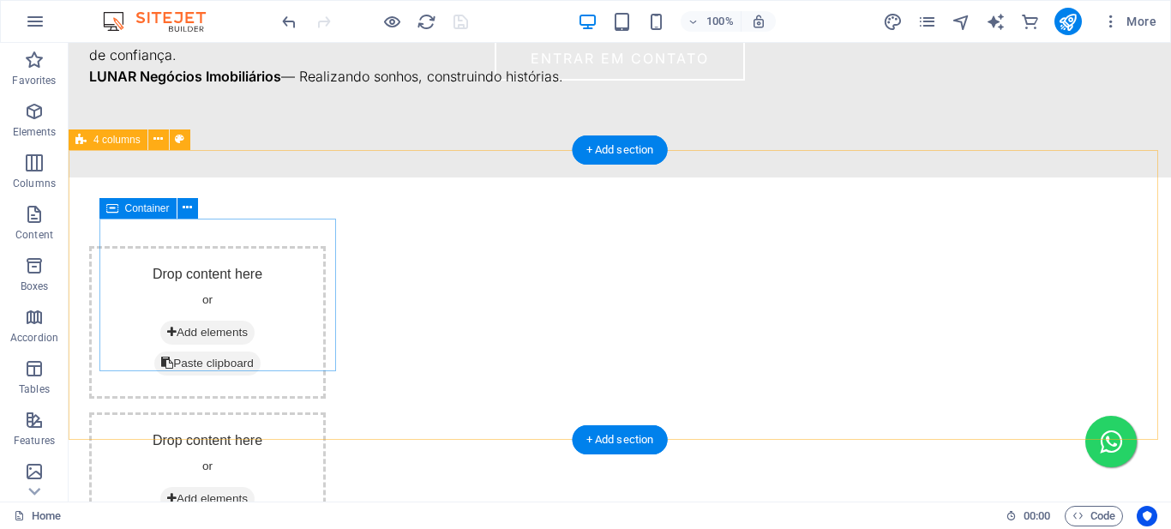
click at [232, 321] on span "Add elements" at bounding box center [207, 333] width 94 height 24
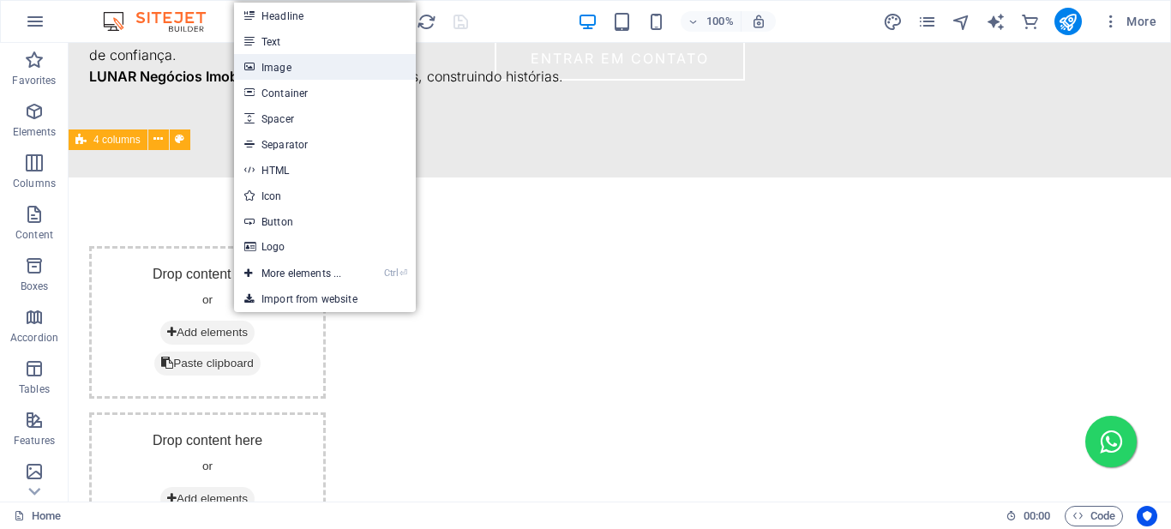
click at [302, 68] on link "Image" at bounding box center [325, 67] width 182 height 26
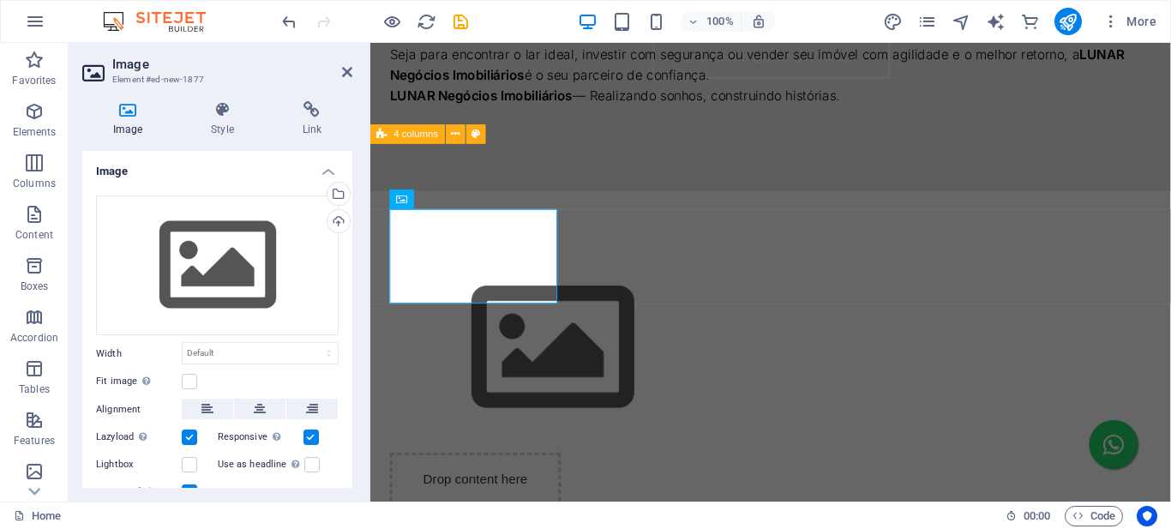
scroll to position [1051, 0]
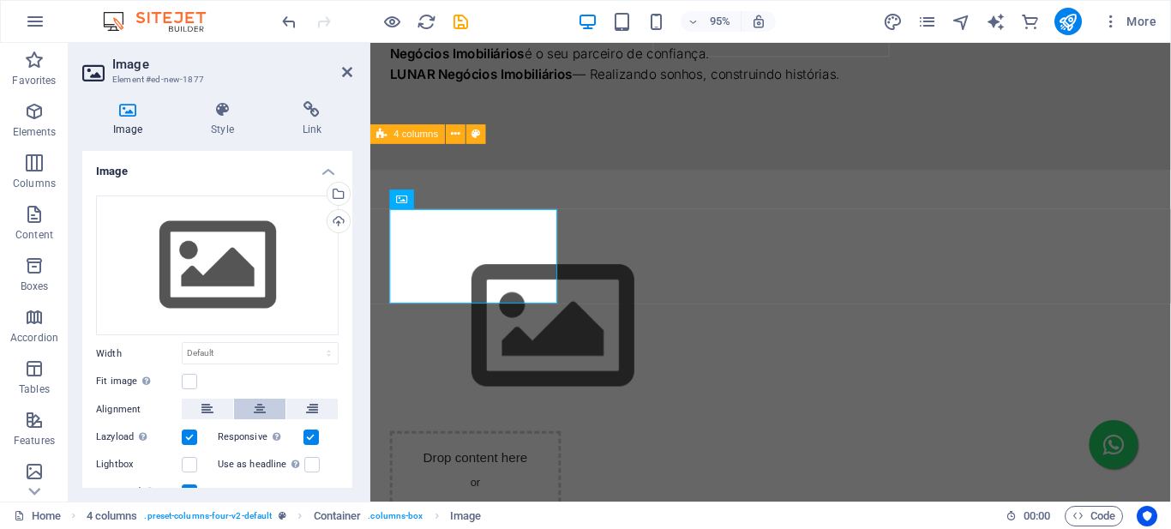
click at [259, 406] on icon at bounding box center [260, 409] width 12 height 21
click at [340, 218] on div "Upload" at bounding box center [337, 223] width 26 height 26
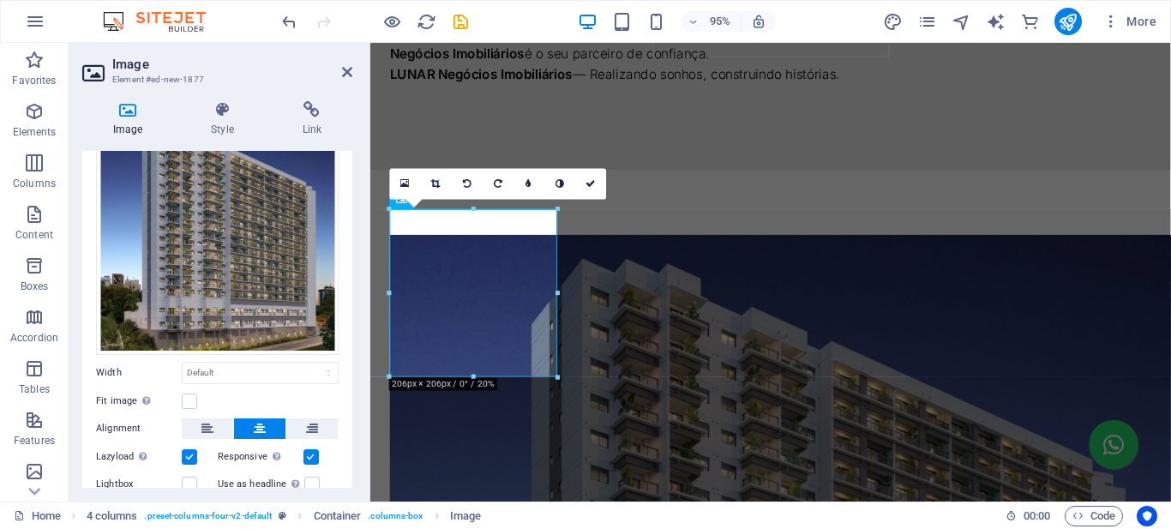
scroll to position [169, 0]
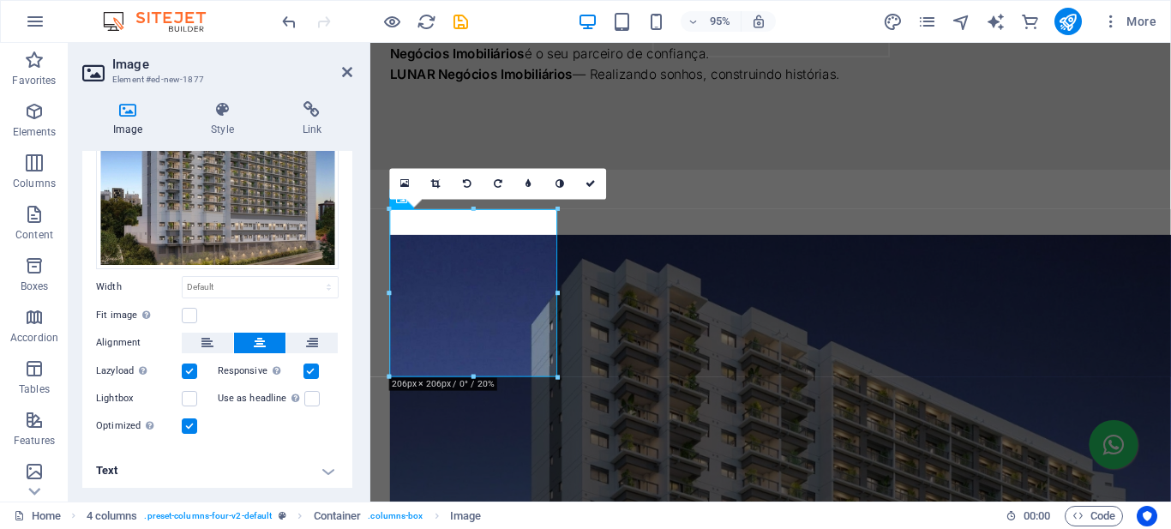
click at [299, 470] on h4 "Text" at bounding box center [217, 470] width 270 height 41
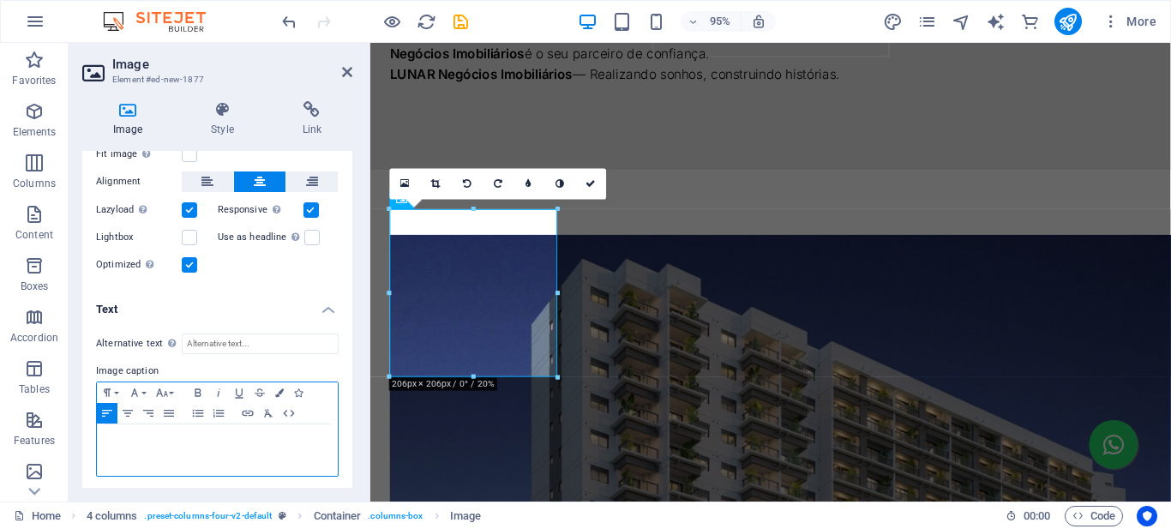
click at [190, 442] on p at bounding box center [217, 440] width 224 height 15
click at [127, 411] on icon "button" at bounding box center [127, 413] width 21 height 14
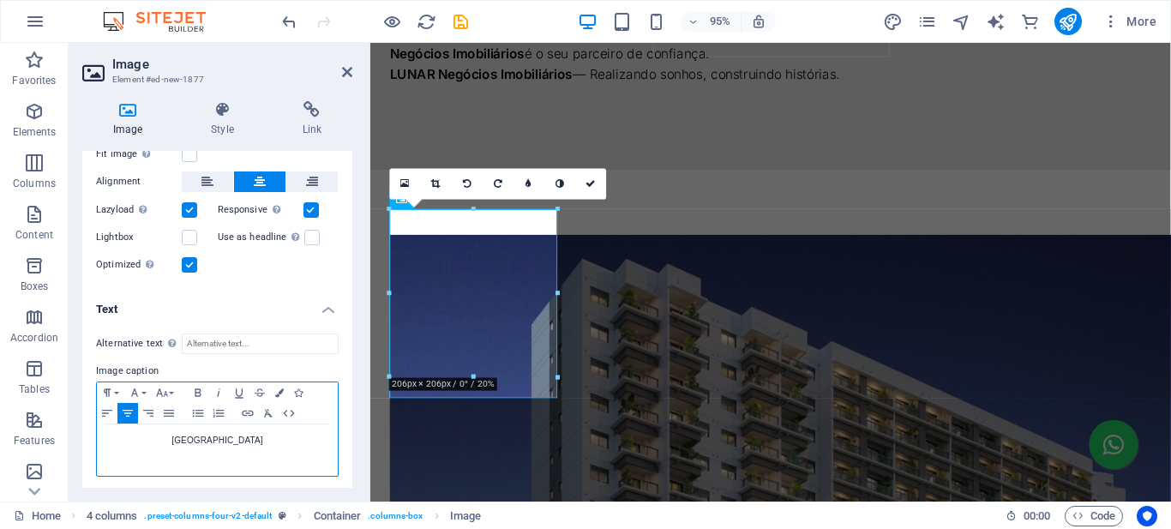
click at [189, 437] on p "[GEOGRAPHIC_DATA]" at bounding box center [217, 440] width 224 height 15
click at [198, 390] on icon "button" at bounding box center [198, 393] width 21 height 14
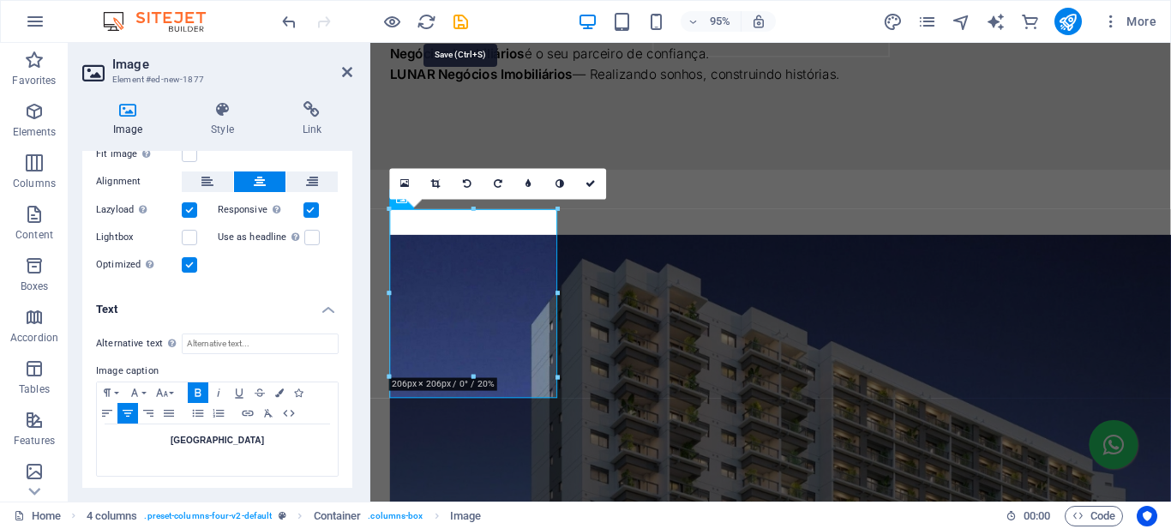
click at [460, 24] on icon "save" at bounding box center [461, 22] width 20 height 20
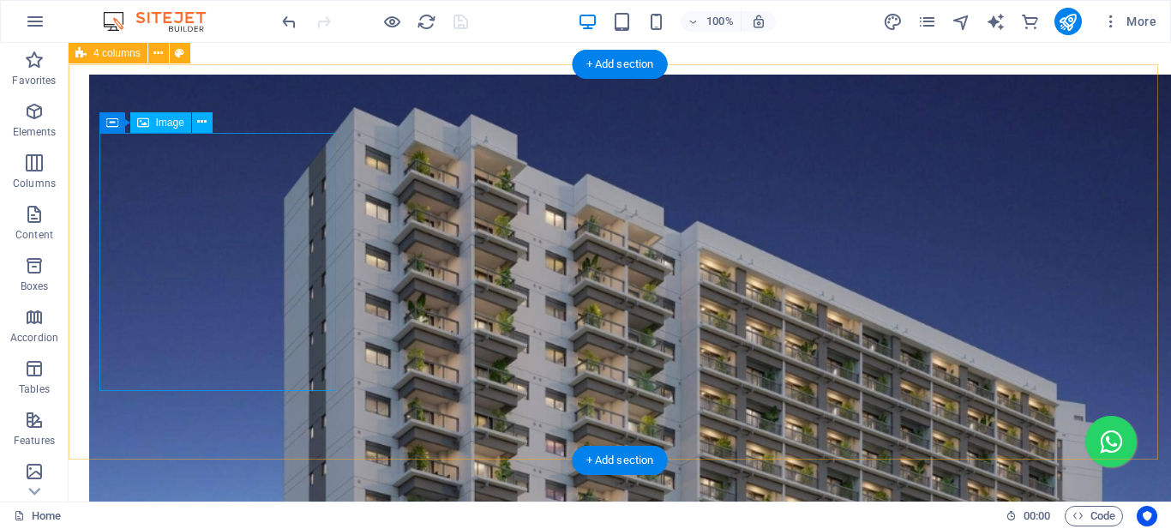
scroll to position [1115, 0]
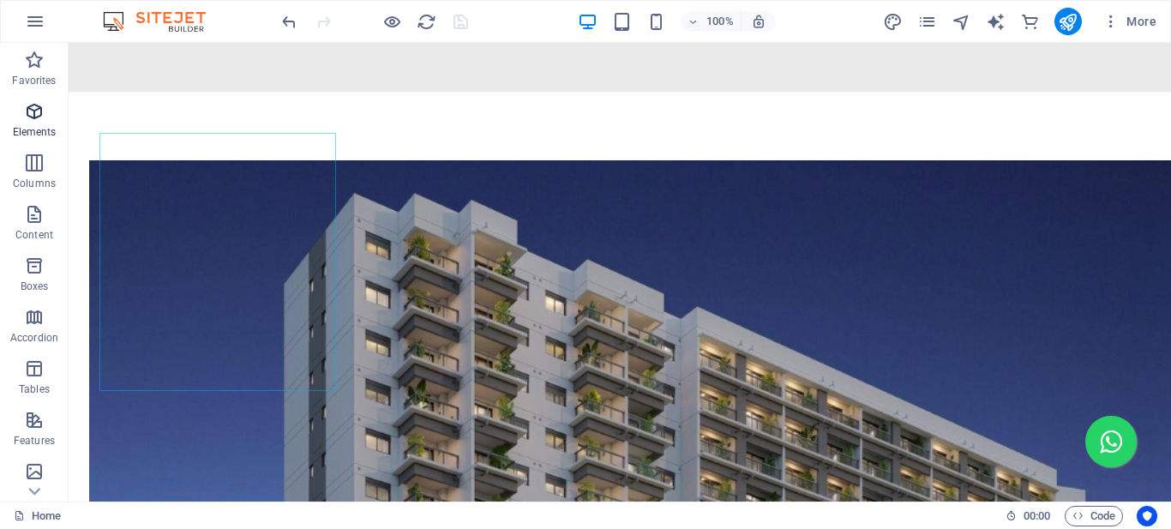
click at [33, 114] on icon "button" at bounding box center [34, 111] width 21 height 21
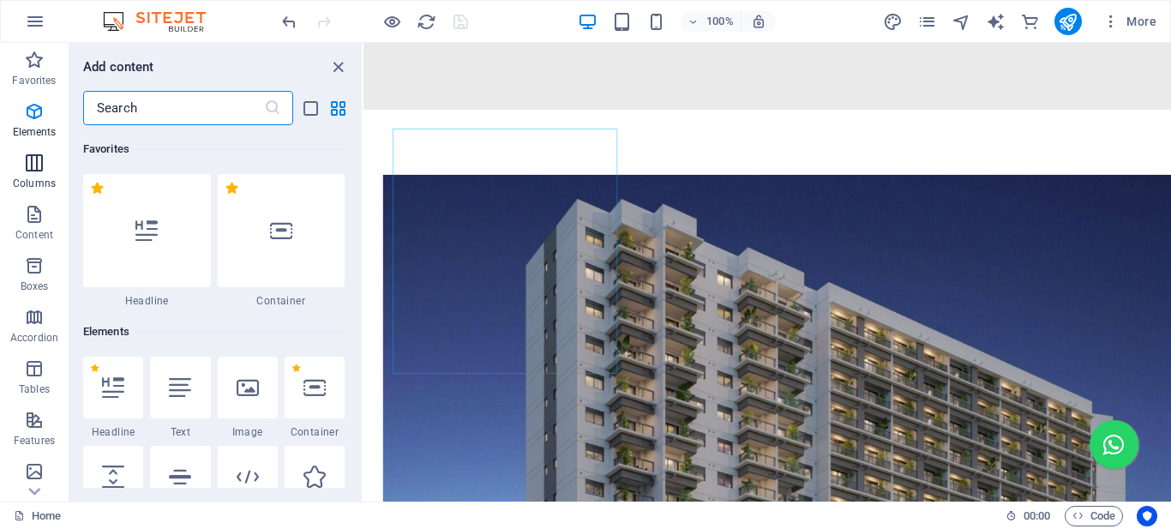
scroll to position [183, 0]
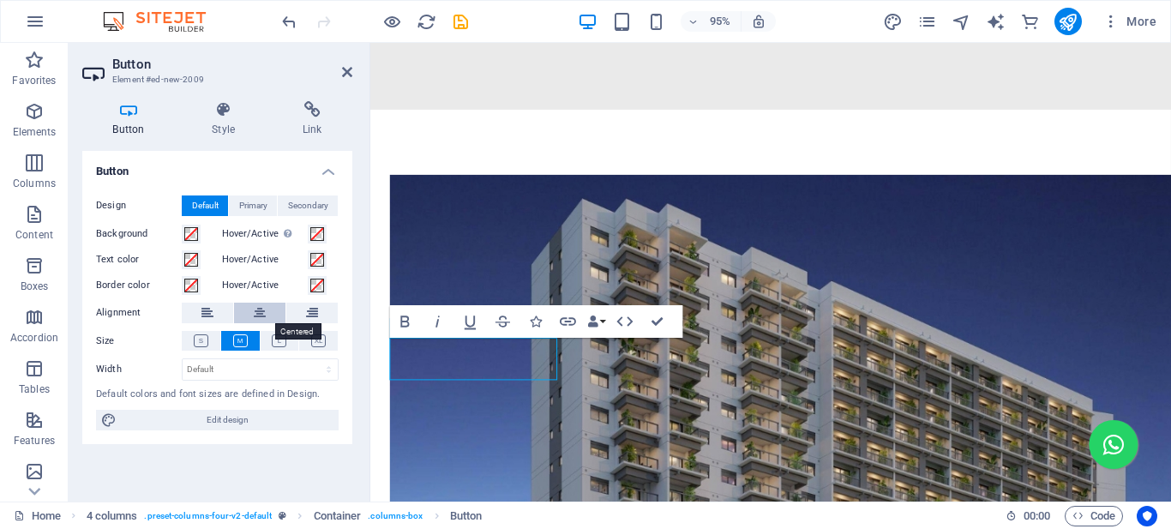
click at [253, 314] on button at bounding box center [259, 313] width 51 height 21
click at [204, 340] on icon at bounding box center [201, 340] width 15 height 13
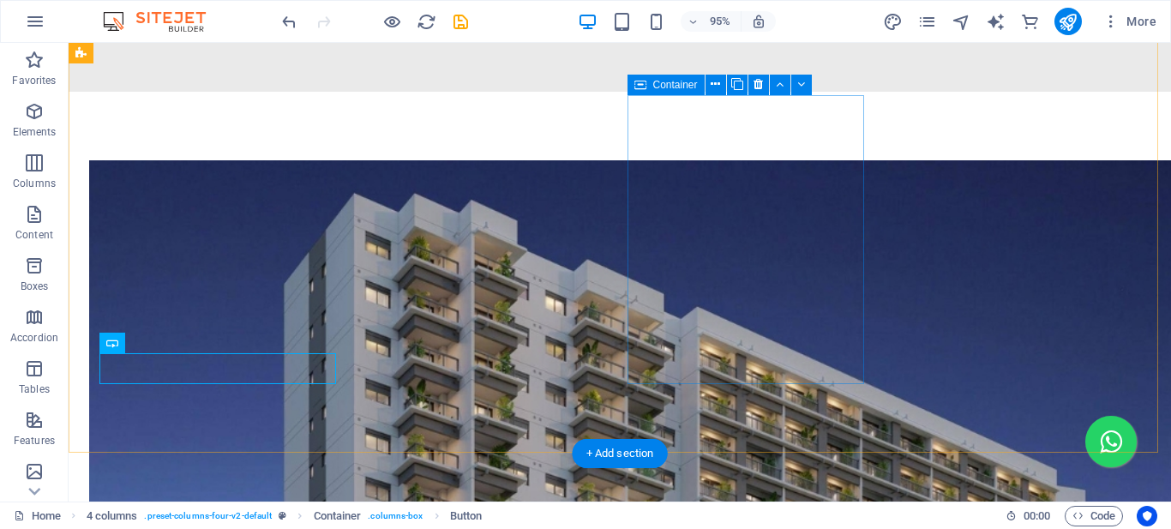
scroll to position [1152, 0]
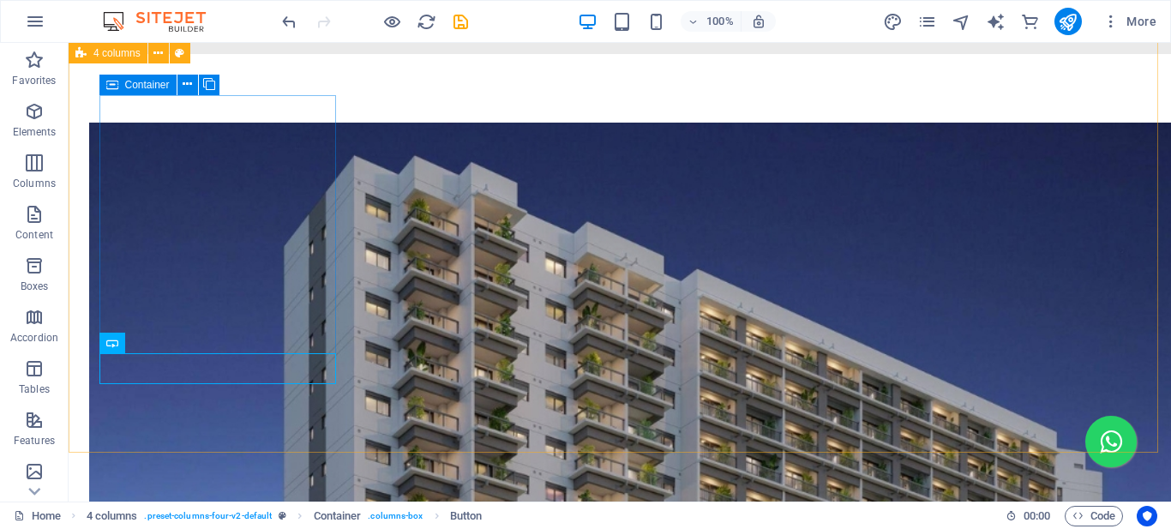
click at [114, 89] on icon at bounding box center [112, 85] width 12 height 21
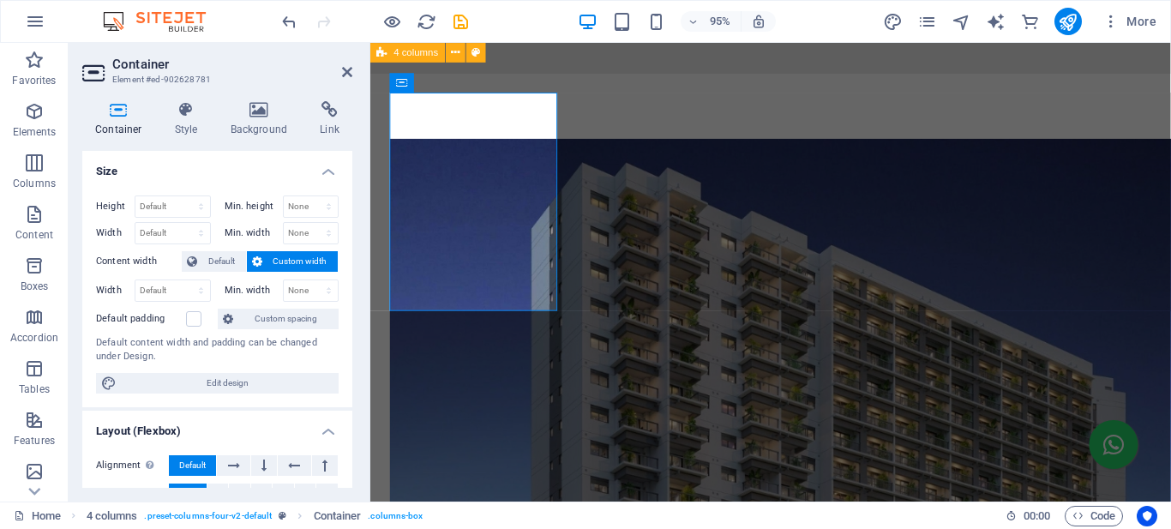
scroll to position [1174, 0]
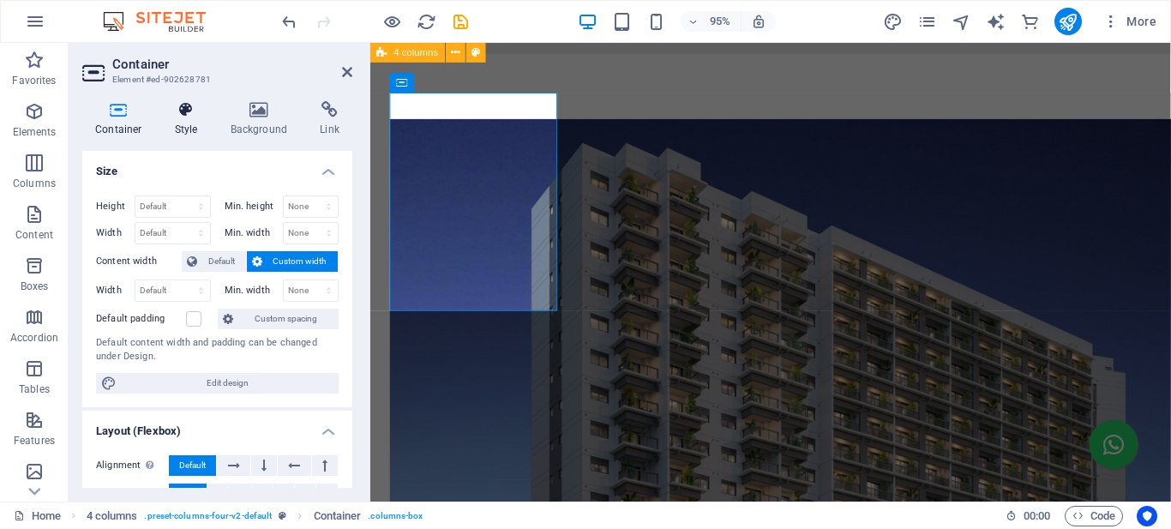
click at [183, 118] on h4 "Style" at bounding box center [190, 119] width 56 height 36
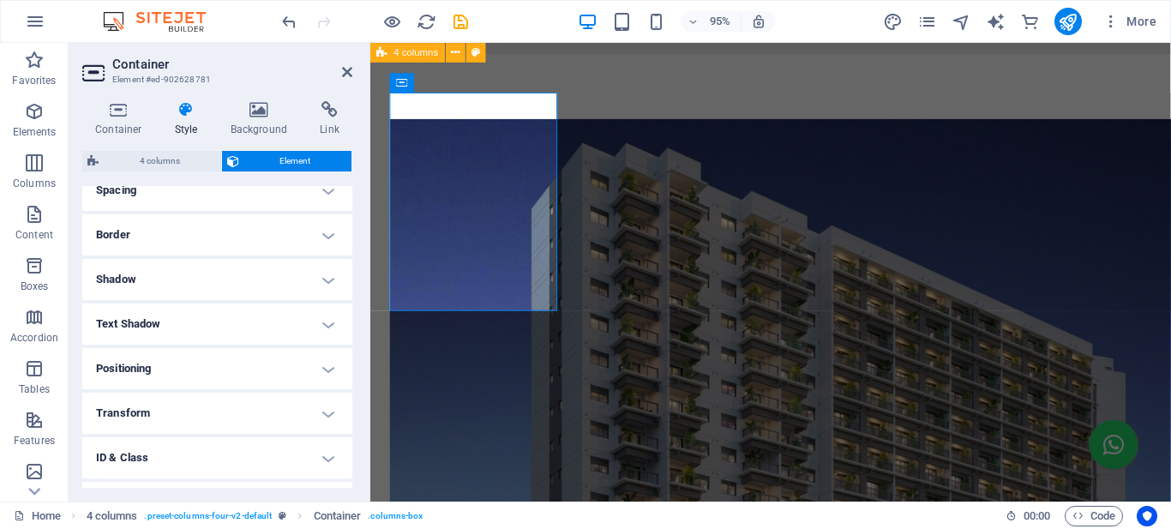
scroll to position [257, 0]
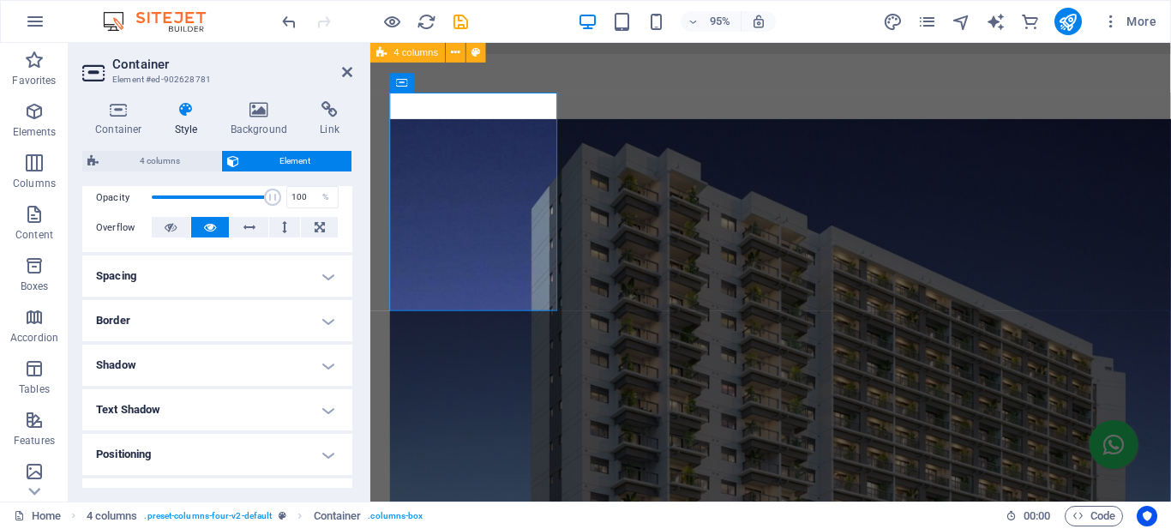
click at [171, 311] on h4 "Border" at bounding box center [217, 320] width 270 height 41
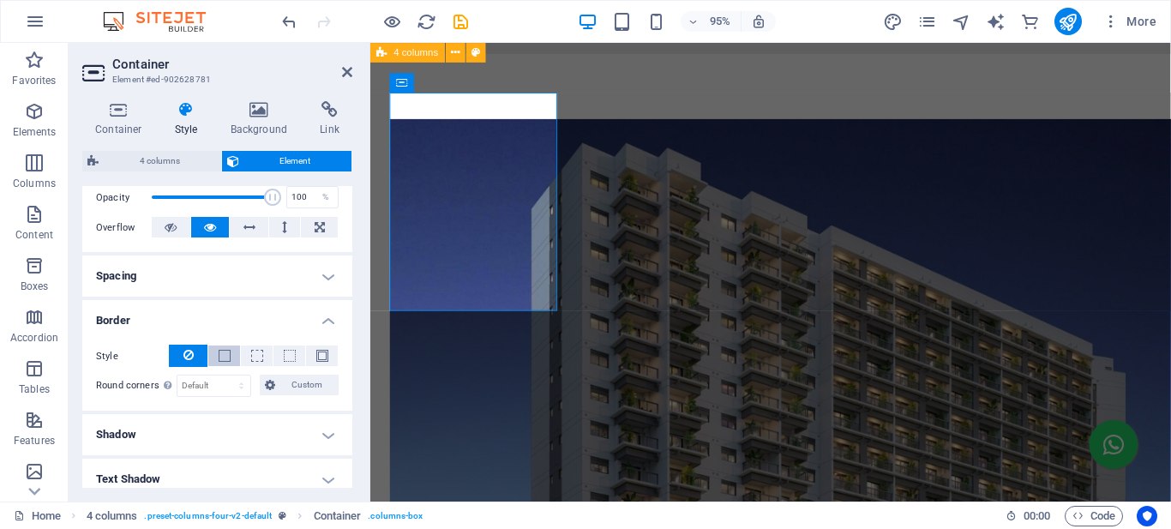
click at [219, 353] on span at bounding box center [225, 356] width 12 height 12
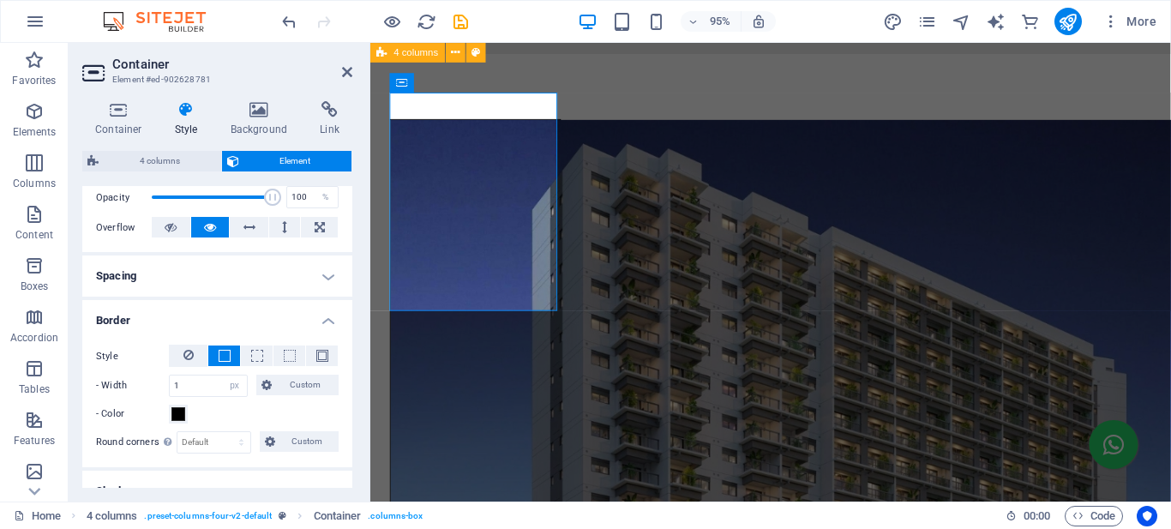
scroll to position [343, 0]
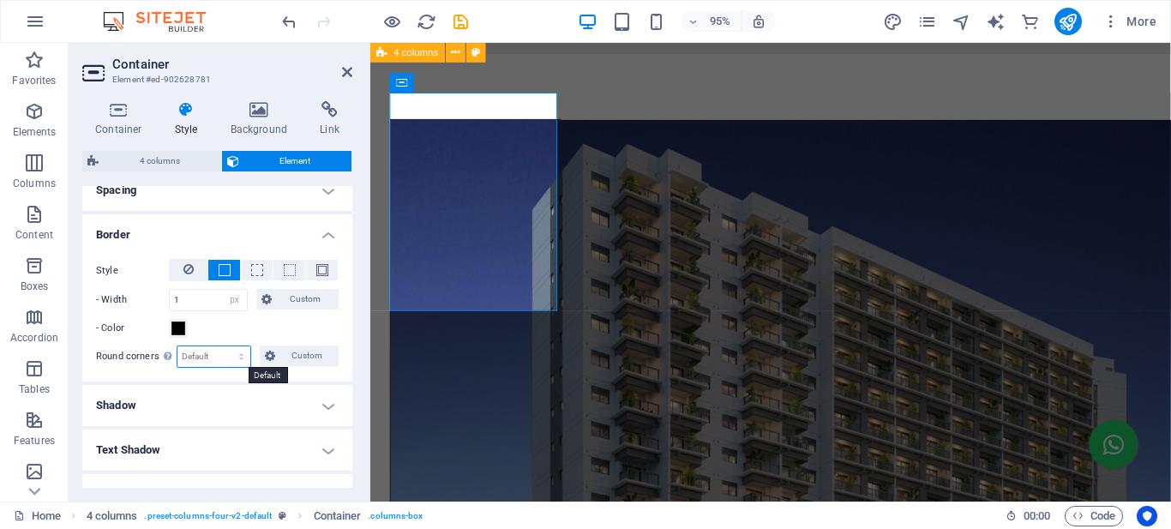
click at [237, 353] on select "Default px rem % vh vw Custom" at bounding box center [214, 356] width 73 height 21
select select "px"
click at [225, 346] on select "Default px rem % vh vw Custom" at bounding box center [214, 356] width 73 height 21
type input "10"
click at [181, 410] on h4 "Shadow" at bounding box center [217, 405] width 270 height 41
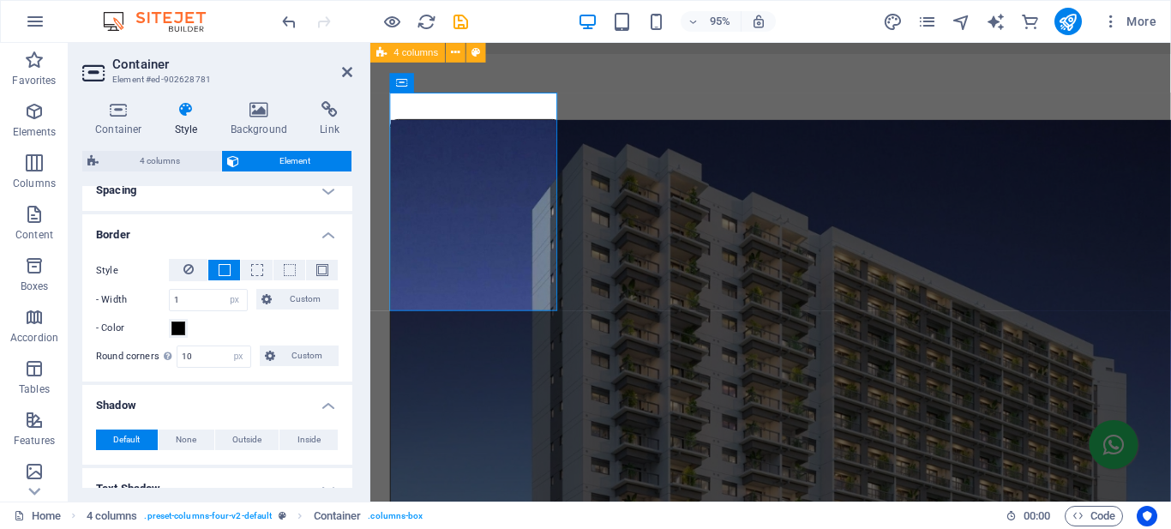
scroll to position [429, 0]
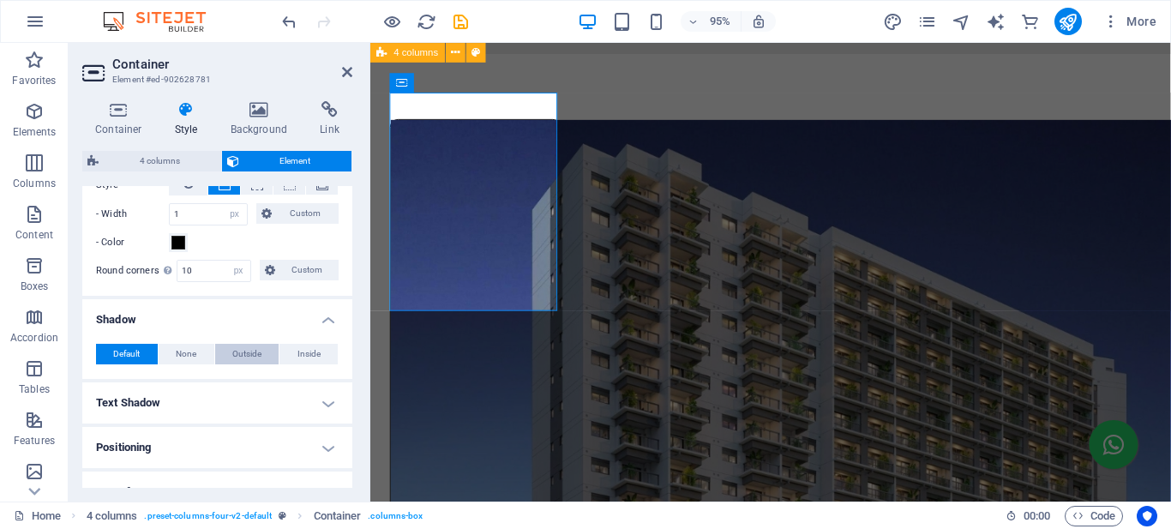
click at [242, 357] on span "Outside" at bounding box center [246, 354] width 29 height 21
type input "2"
type input "4"
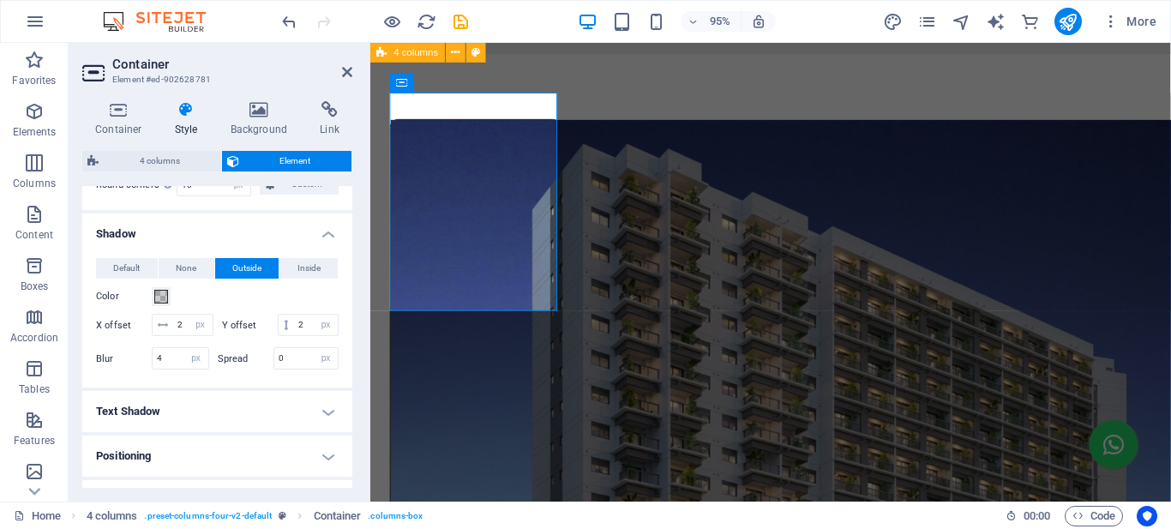
scroll to position [682, 0]
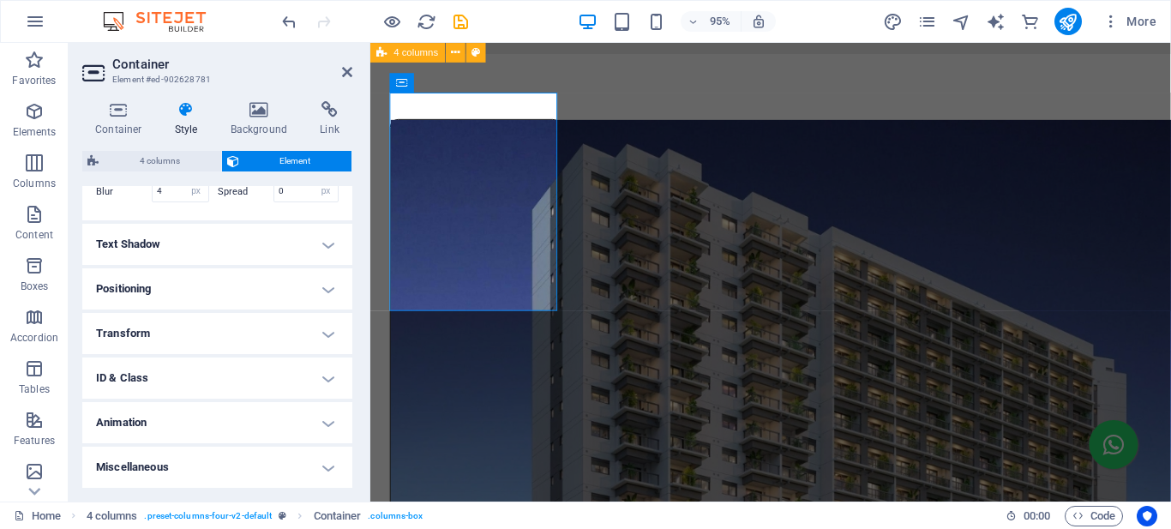
click at [160, 420] on h4 "Animation" at bounding box center [217, 422] width 270 height 41
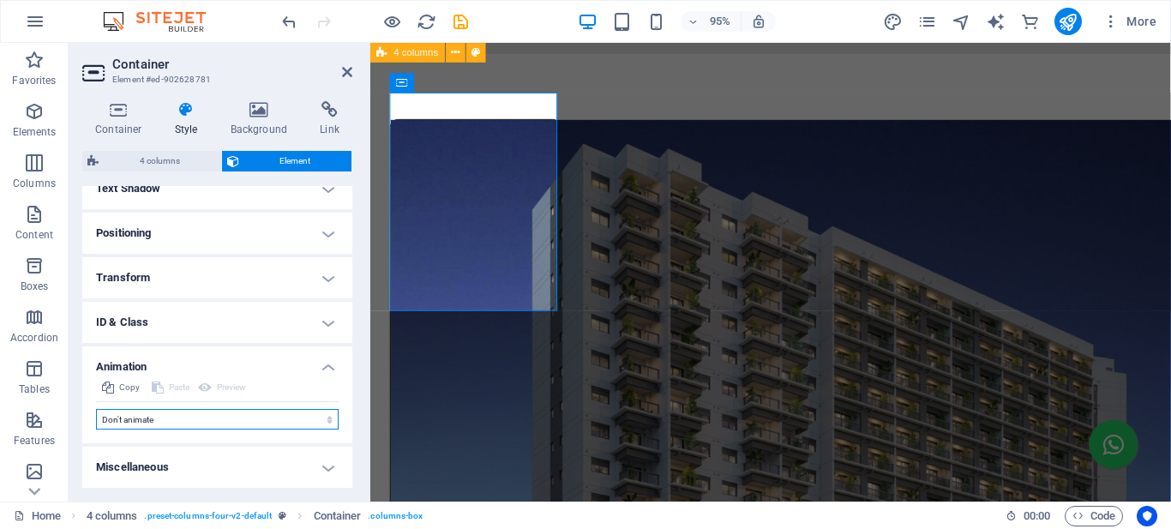
click at [179, 417] on select "Don't animate Show / Hide Slide up/down Zoom in/out Slide left to right Slide r…" at bounding box center [217, 419] width 243 height 21
select select "move-left-to-right"
click at [96, 409] on select "Don't animate Show / Hide Slide up/down Zoom in/out Slide left to right Slide r…" at bounding box center [217, 419] width 243 height 21
select select "scroll"
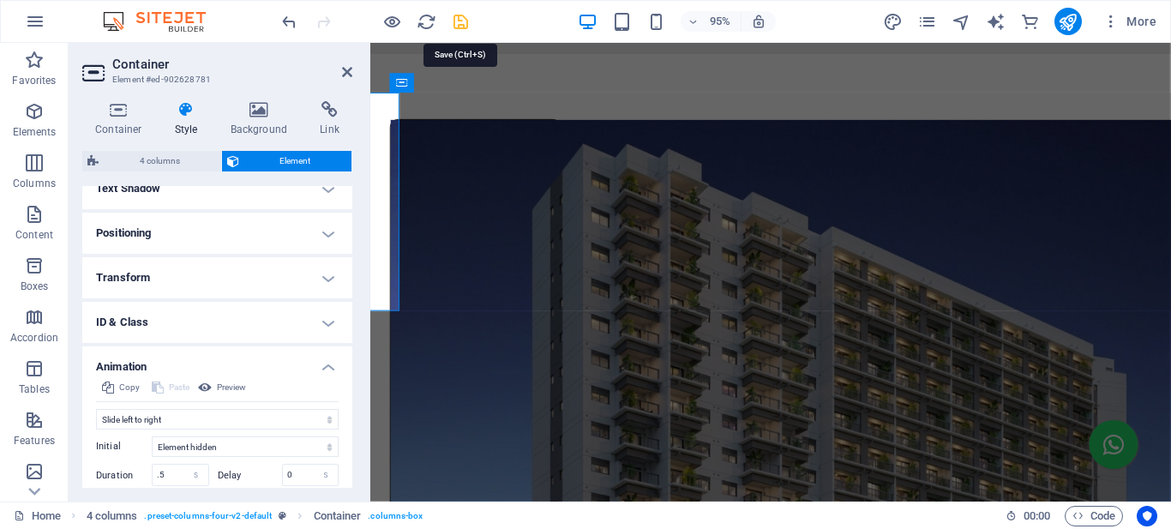
click at [462, 20] on icon "save" at bounding box center [461, 22] width 20 height 20
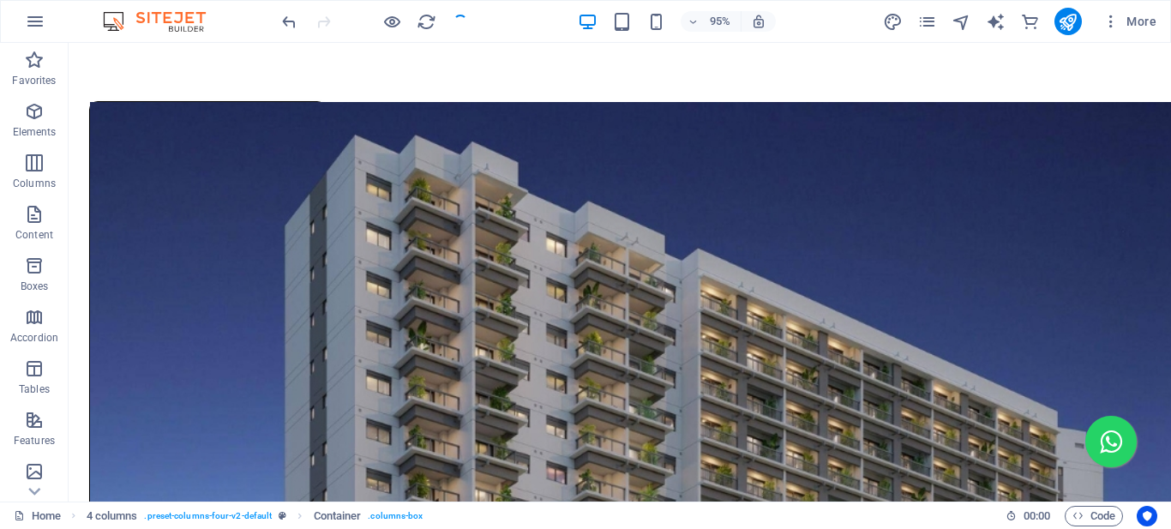
scroll to position [1152, 0]
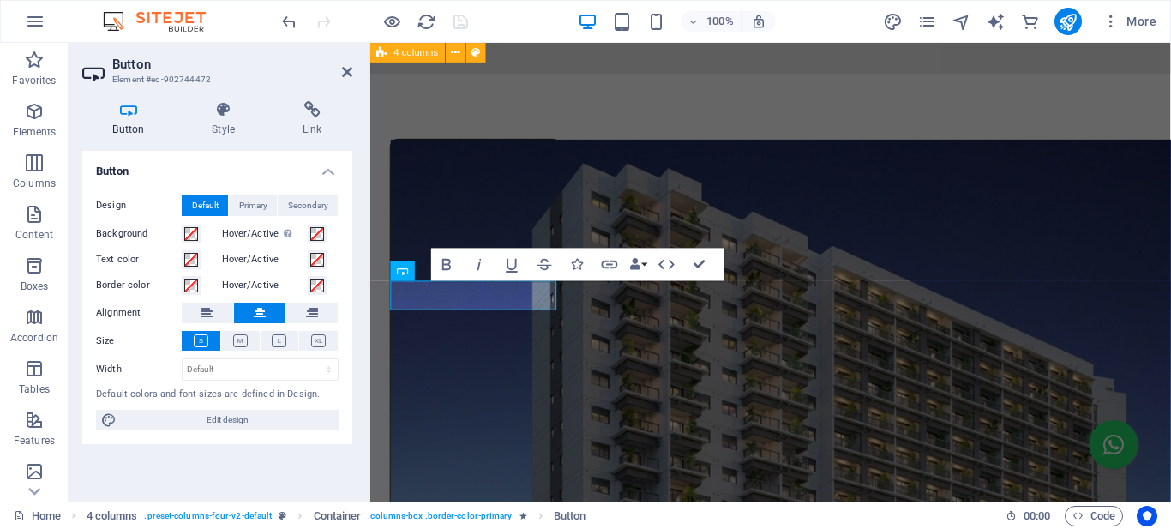
scroll to position [1174, 0]
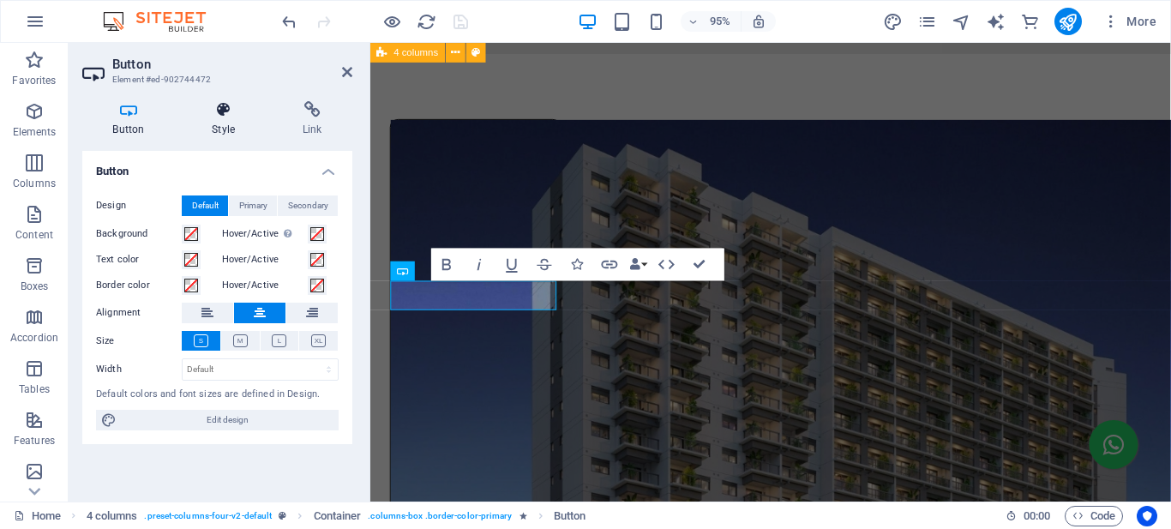
click at [230, 113] on icon at bounding box center [224, 109] width 84 height 17
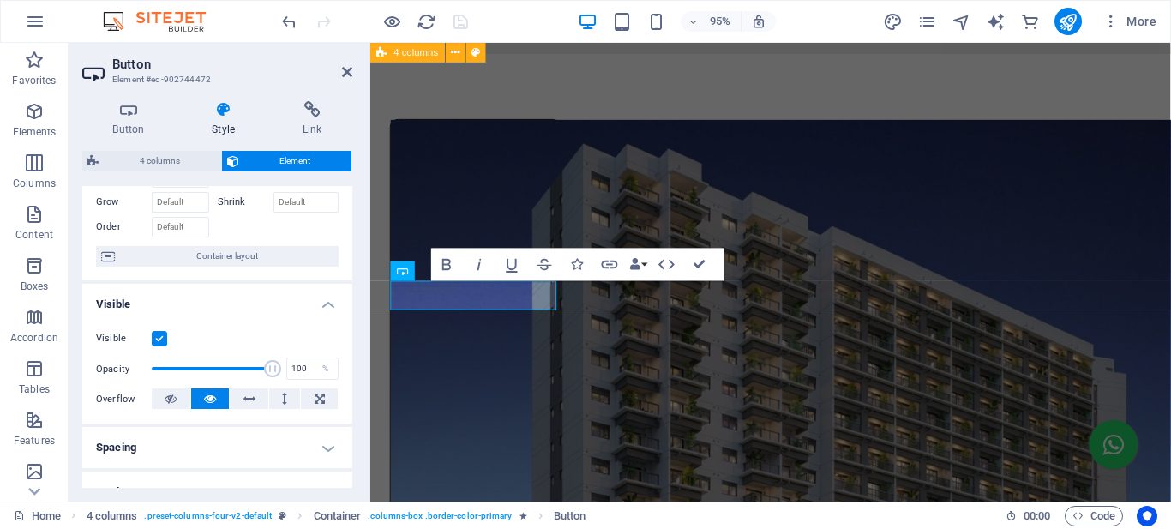
scroll to position [171, 0]
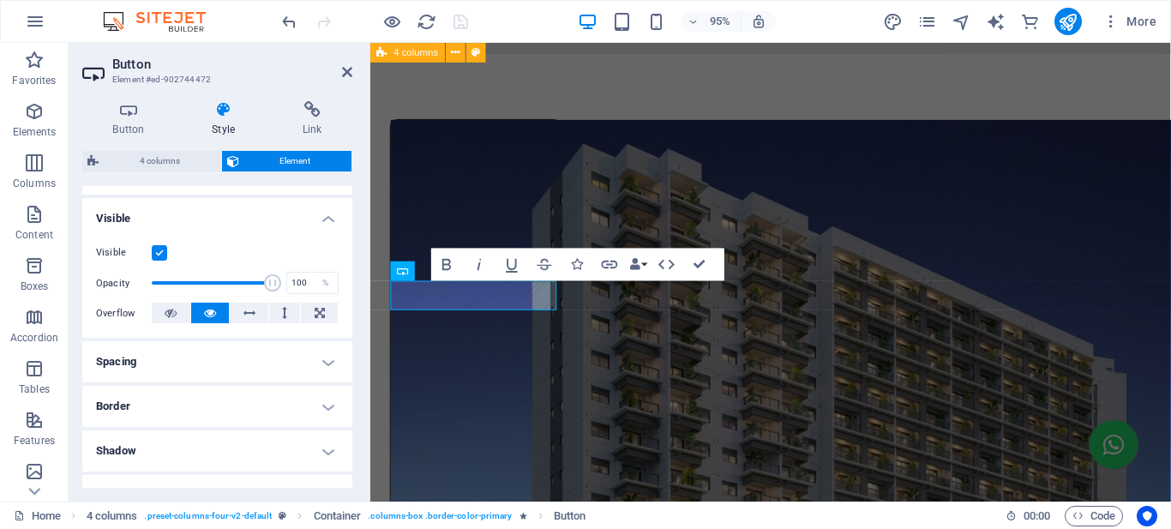
click at [187, 357] on h4 "Spacing" at bounding box center [217, 361] width 270 height 41
click at [262, 423] on icon at bounding box center [264, 425] width 10 height 21
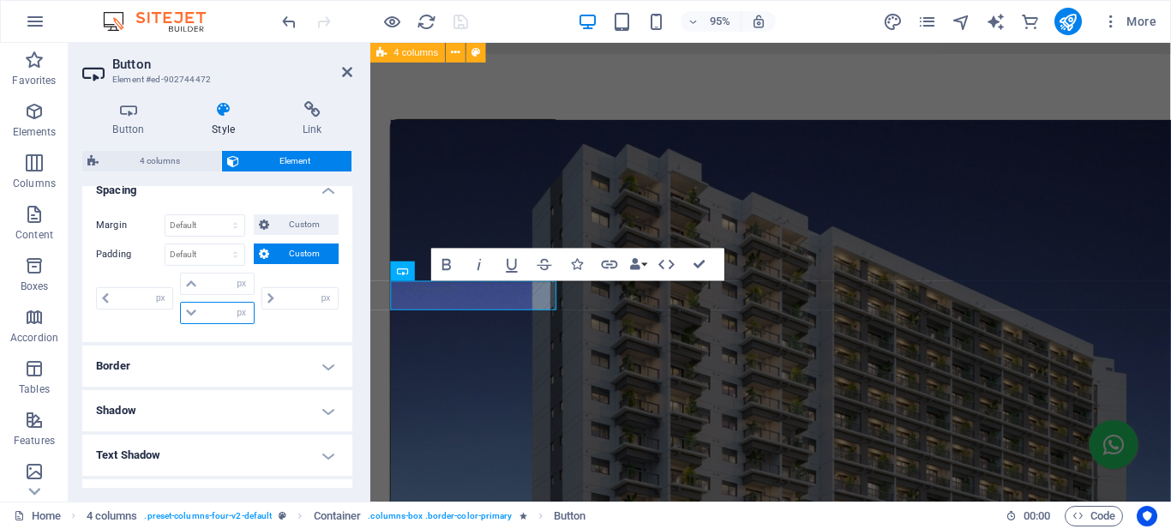
click at [213, 311] on input "number" at bounding box center [227, 313] width 51 height 21
type input "10"
type input "0"
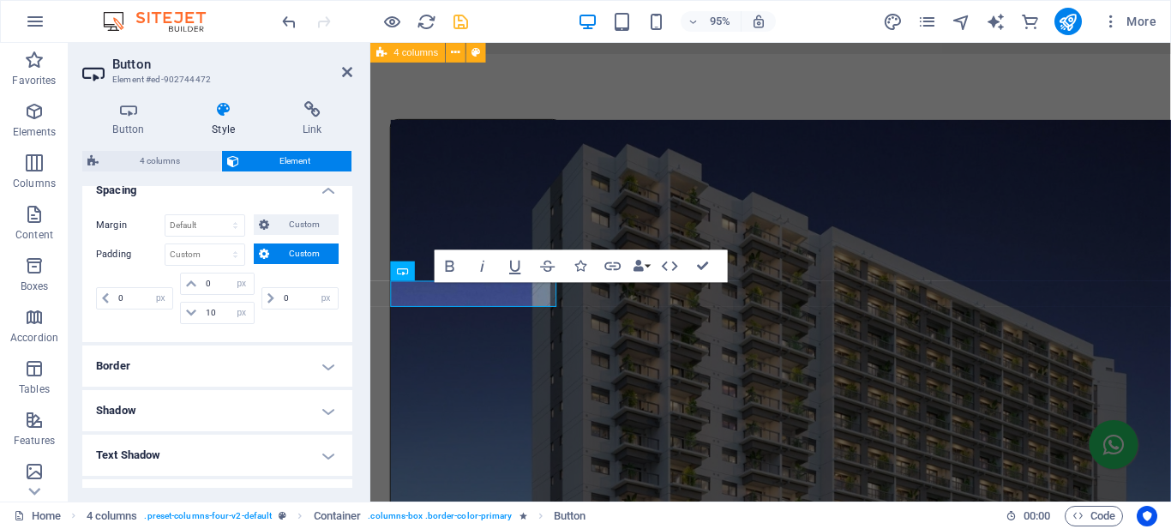
click at [358, 296] on div "Button Style Link Button Design Default Primary Secondary Background Hover/Acti…" at bounding box center [218, 294] width 298 height 414
drag, startPoint x: 216, startPoint y: 311, endPoint x: 184, endPoint y: 315, distance: 31.9
click at [184, 315] on div "10 px rem % vh vw" at bounding box center [217, 313] width 74 height 22
type input "0"
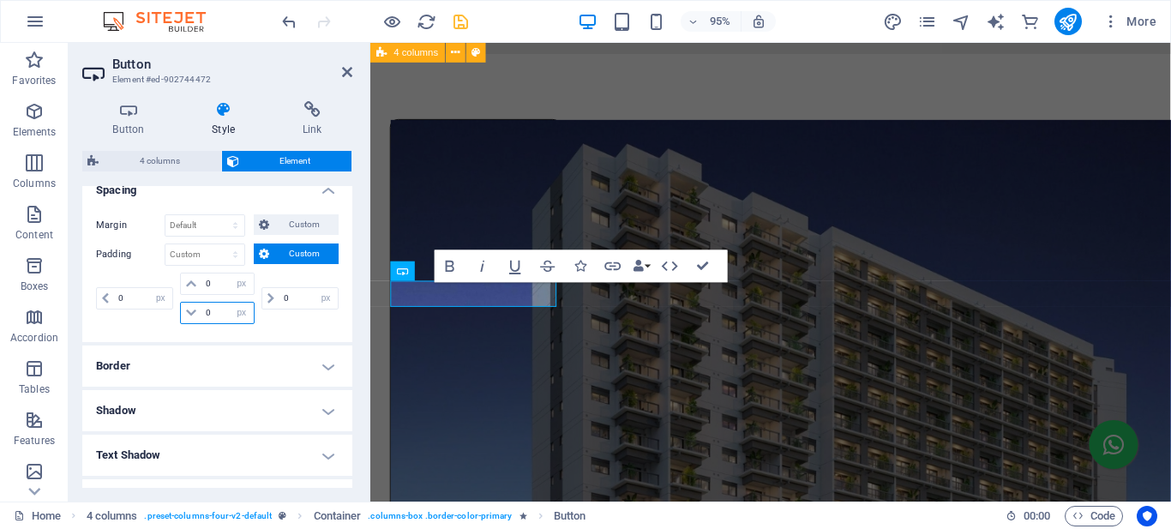
select select "px"
type input "0"
click at [355, 301] on div "Button Style Link Button Design Default Primary Secondary Background Hover/Acti…" at bounding box center [218, 294] width 298 height 414
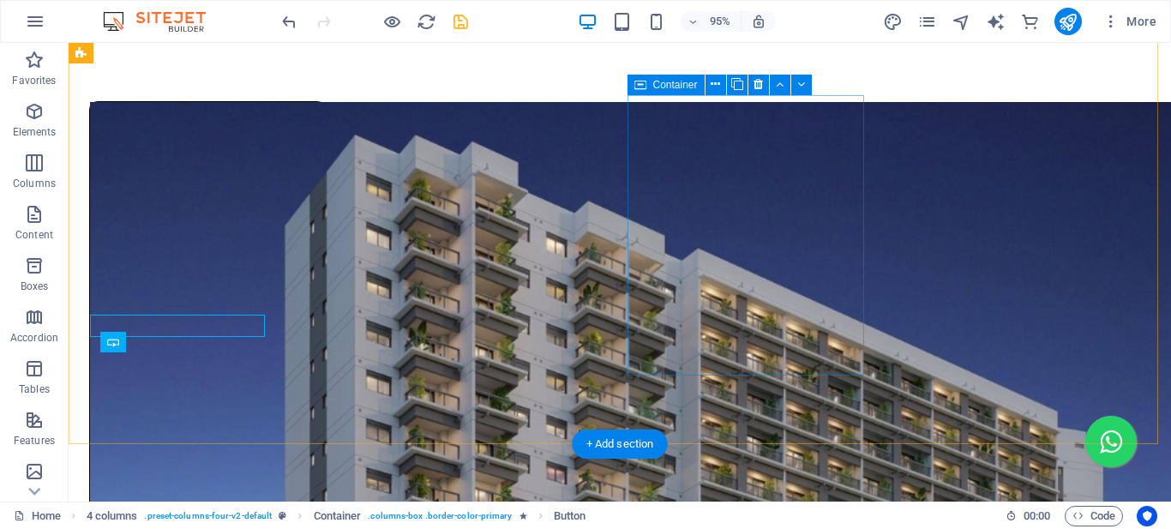
scroll to position [1152, 0]
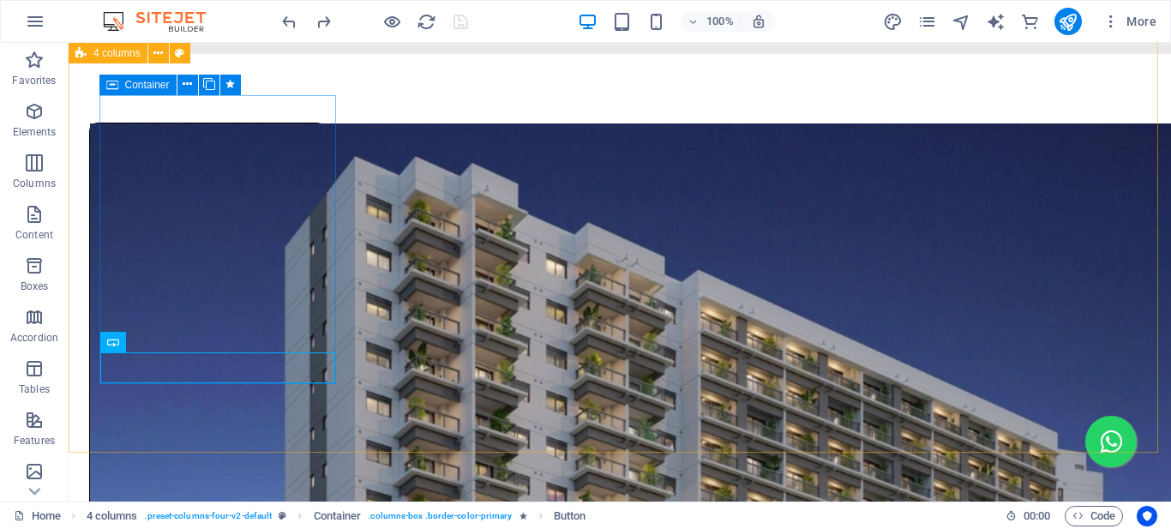
click at [128, 86] on span "Container" at bounding box center [147, 85] width 45 height 10
select select "px"
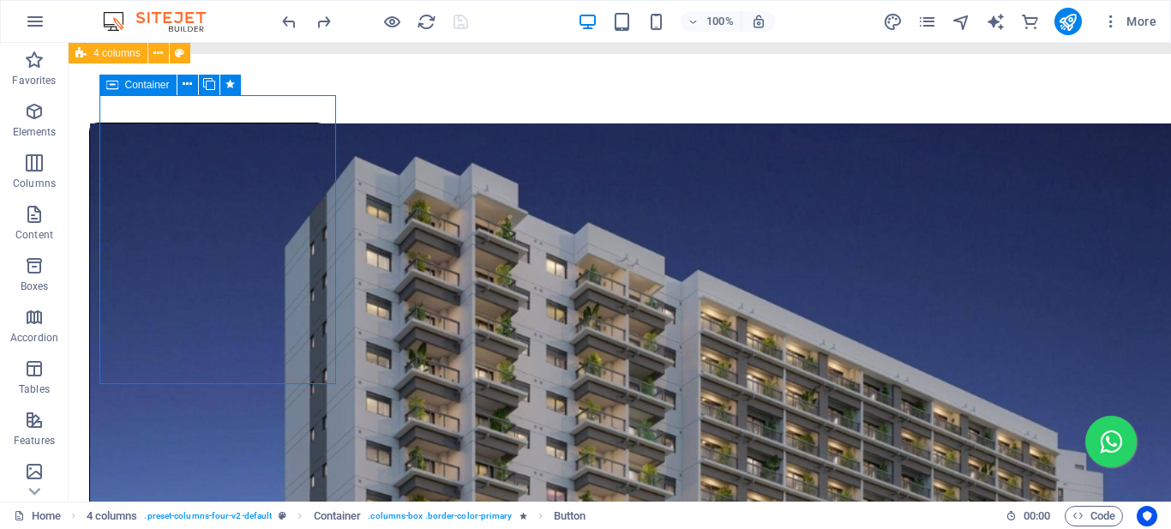
select select "px"
select select "move-left-to-right"
select select "s"
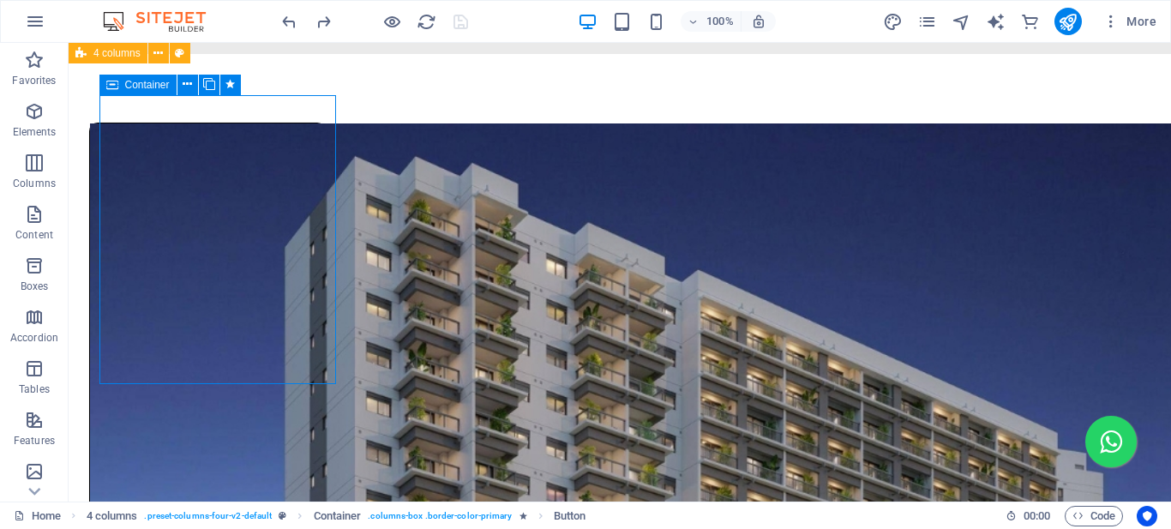
select select "s"
select select "scroll"
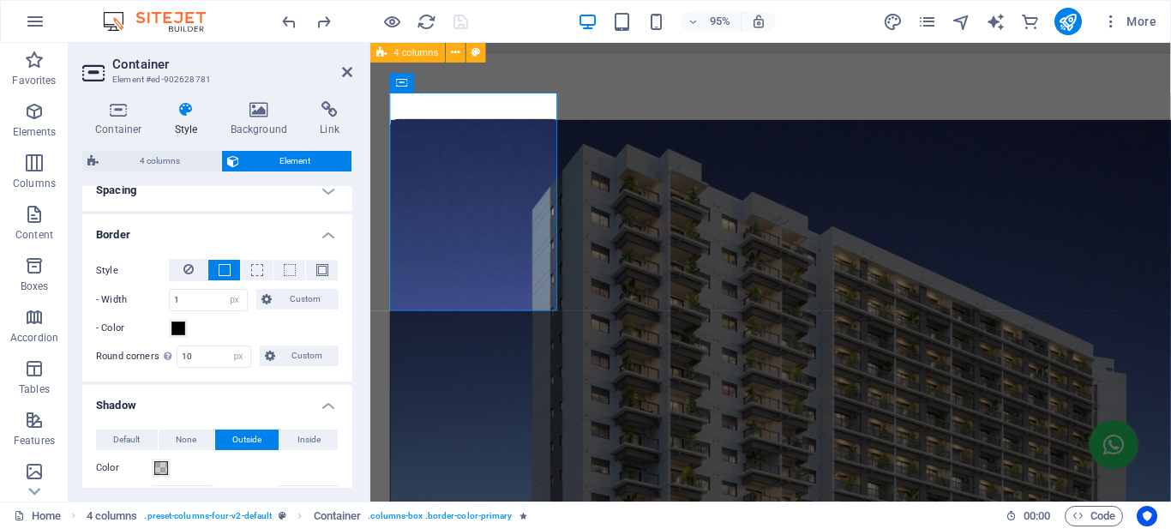
scroll to position [257, 0]
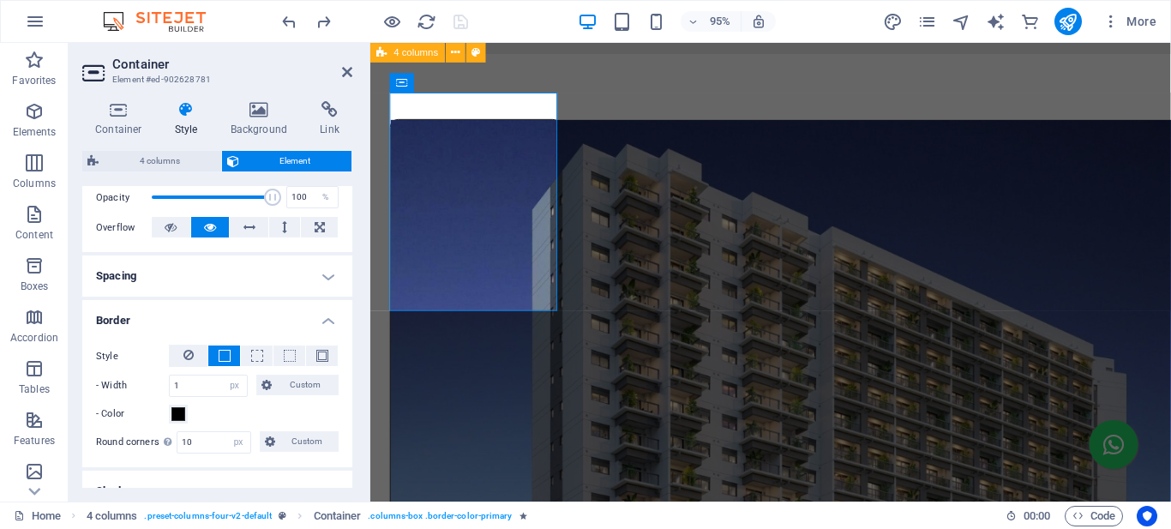
click at [256, 267] on h4 "Spacing" at bounding box center [217, 276] width 270 height 41
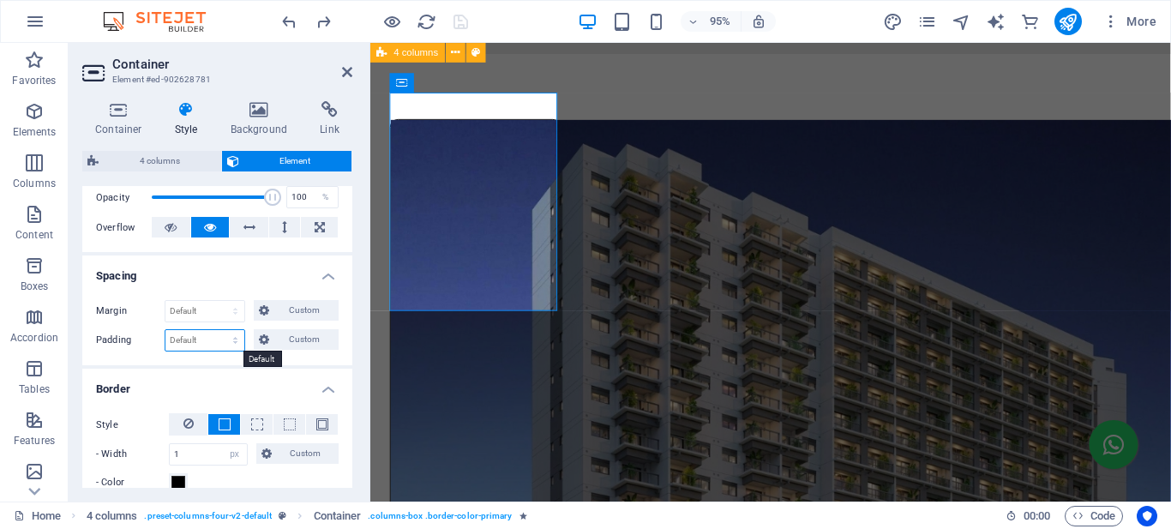
click at [230, 339] on select "Default px rem % vh vw Custom" at bounding box center [204, 340] width 79 height 21
click at [228, 340] on select "Default px rem % vh vw Custom" at bounding box center [204, 340] width 79 height 21
click at [277, 332] on span "Custom" at bounding box center [303, 339] width 59 height 21
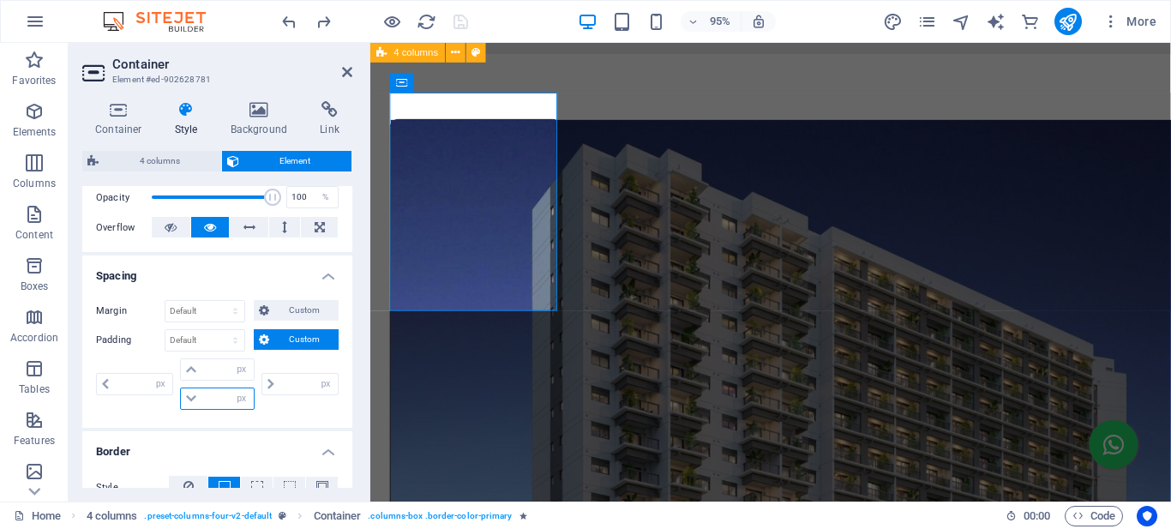
click at [213, 395] on input "number" at bounding box center [227, 398] width 51 height 21
type input "10"
type input "0"
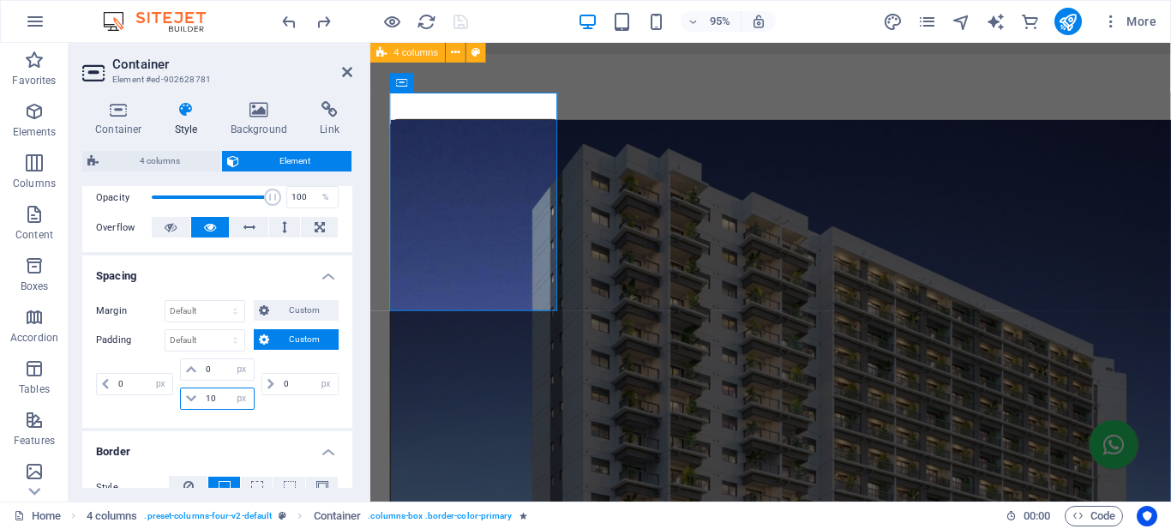
type input "10"
click at [357, 373] on div "Container Style Background Link Size Height Default px rem % vh vw Min. height …" at bounding box center [218, 294] width 298 height 414
drag, startPoint x: 214, startPoint y: 369, endPoint x: 194, endPoint y: 364, distance: 21.0
click at [194, 364] on div "0 px rem % vh vw" at bounding box center [217, 369] width 74 height 22
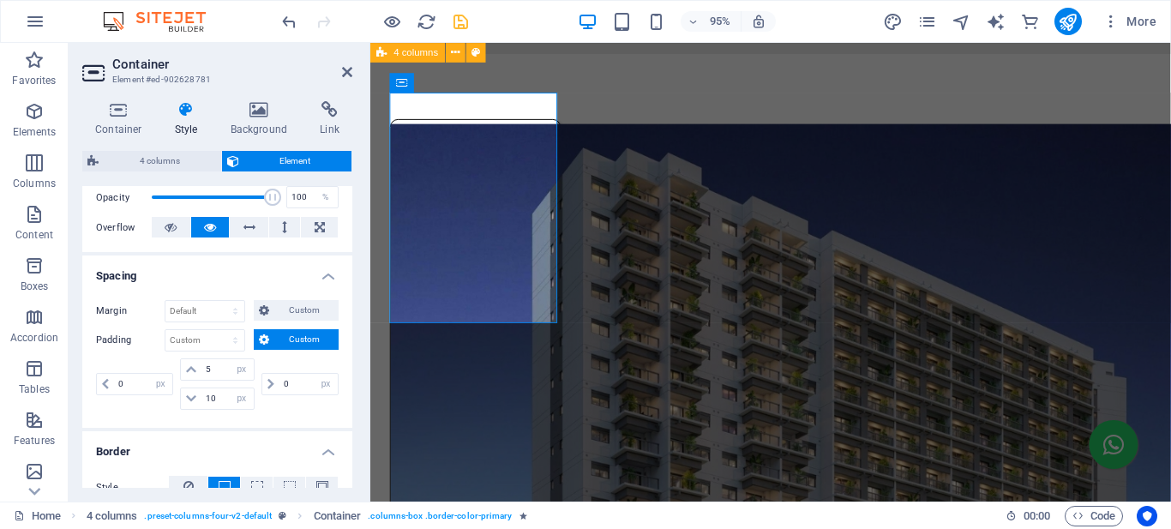
click at [358, 345] on div "Container Style Background Link Size Height Default px rem % vh vw Min. height …" at bounding box center [218, 294] width 298 height 414
drag, startPoint x: 204, startPoint y: 365, endPoint x: 178, endPoint y: 359, distance: 27.3
click at [178, 359] on div "5 px rem % vh vw 10 px rem % vh vw" at bounding box center [217, 383] width 81 height 51
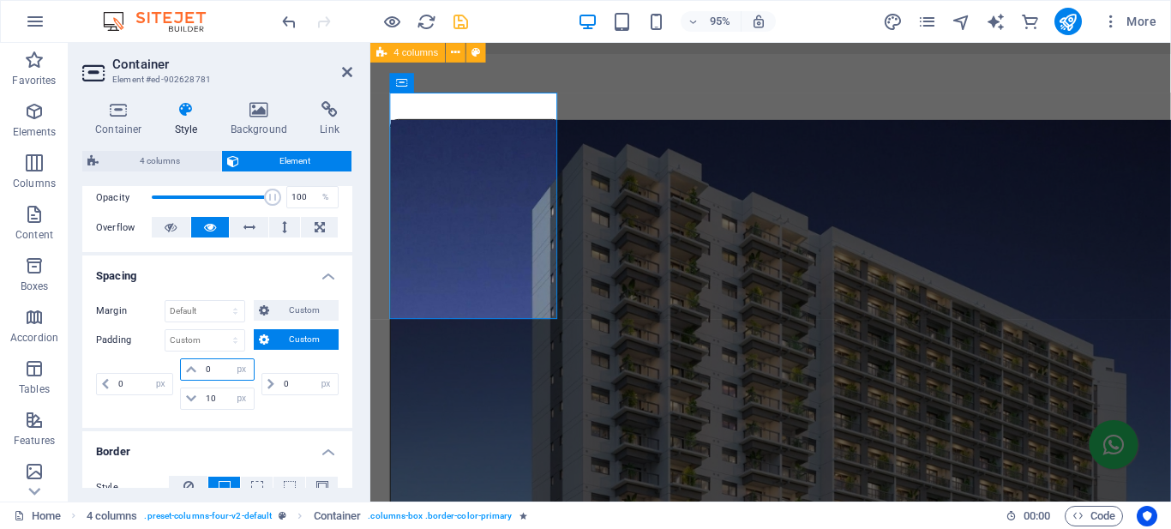
type input "0"
click at [360, 292] on div "Container Style Background Link Size Height Default px rem % vh vw Min. height …" at bounding box center [218, 294] width 298 height 414
click at [456, 17] on icon "save" at bounding box center [461, 22] width 20 height 20
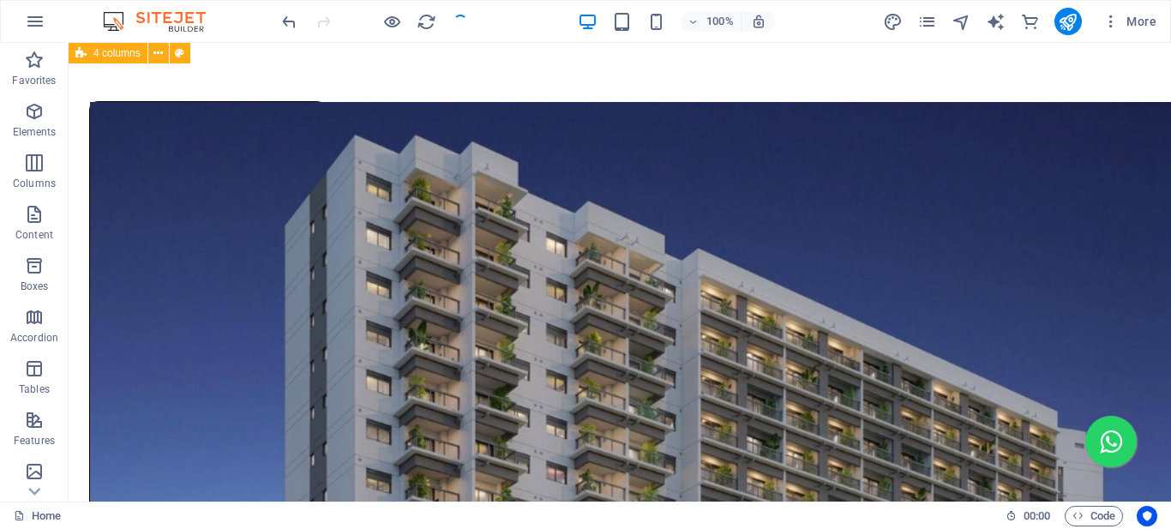
scroll to position [1152, 0]
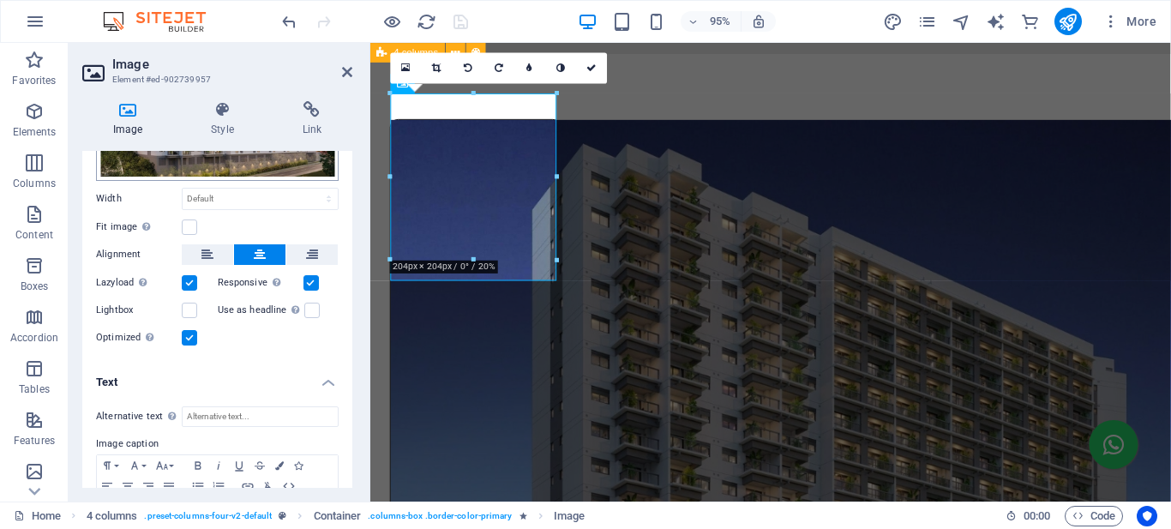
scroll to position [86, 0]
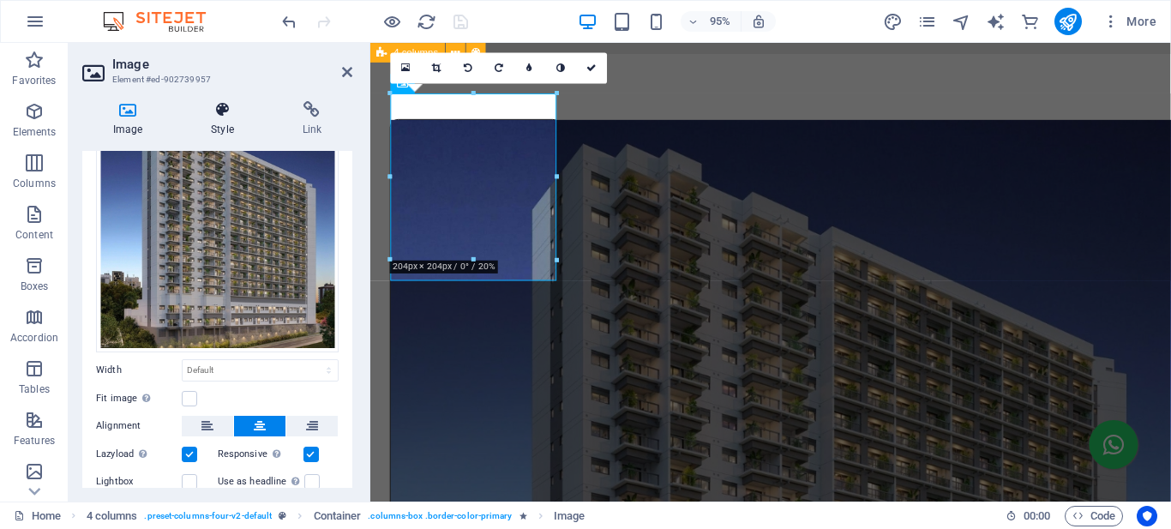
click at [226, 112] on icon at bounding box center [222, 109] width 84 height 17
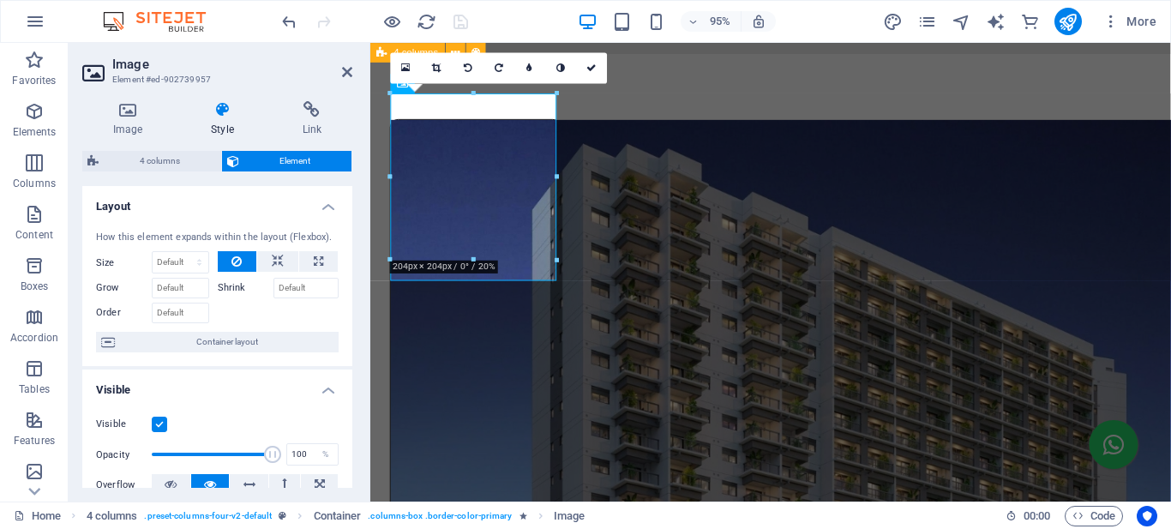
scroll to position [257, 0]
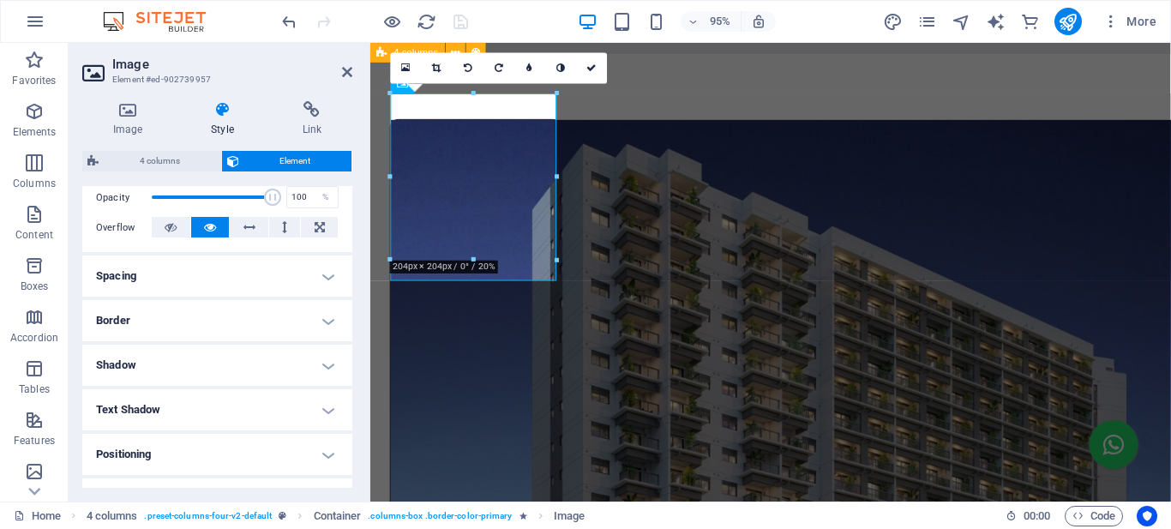
click at [179, 314] on h4 "Border" at bounding box center [217, 320] width 270 height 41
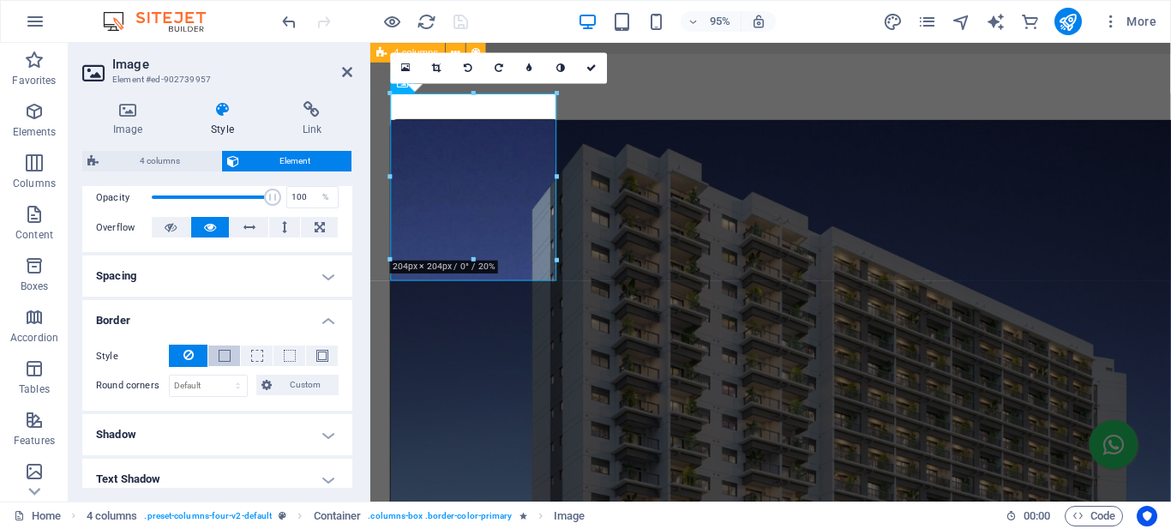
click at [221, 357] on span at bounding box center [225, 356] width 12 height 12
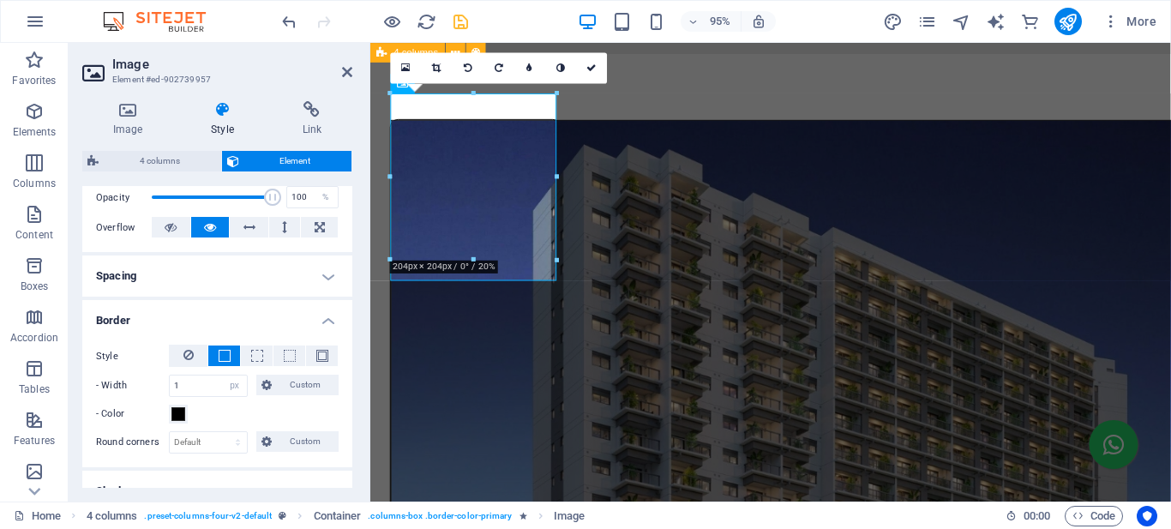
scroll to position [429, 0]
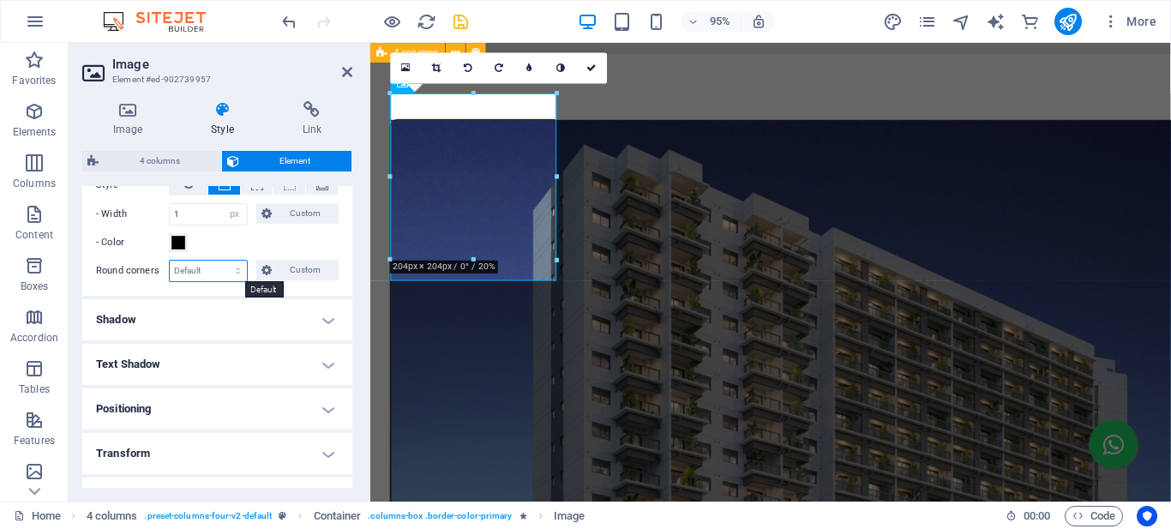
click at [227, 271] on select "Default px rem % vh vw Custom" at bounding box center [208, 271] width 77 height 21
select select "px"
click at [221, 261] on select "Default px rem % vh vw Custom" at bounding box center [208, 271] width 77 height 21
type input "10"
click at [359, 250] on div "Image Style Link Image Drag files here, click to choose files or select files f…" at bounding box center [218, 294] width 298 height 414
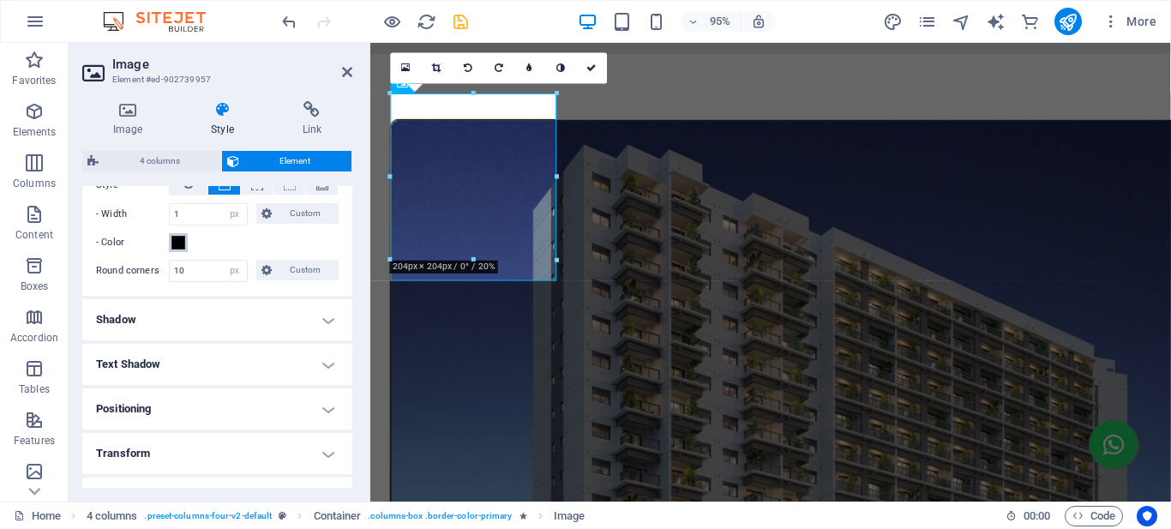
click at [182, 239] on span at bounding box center [178, 243] width 14 height 14
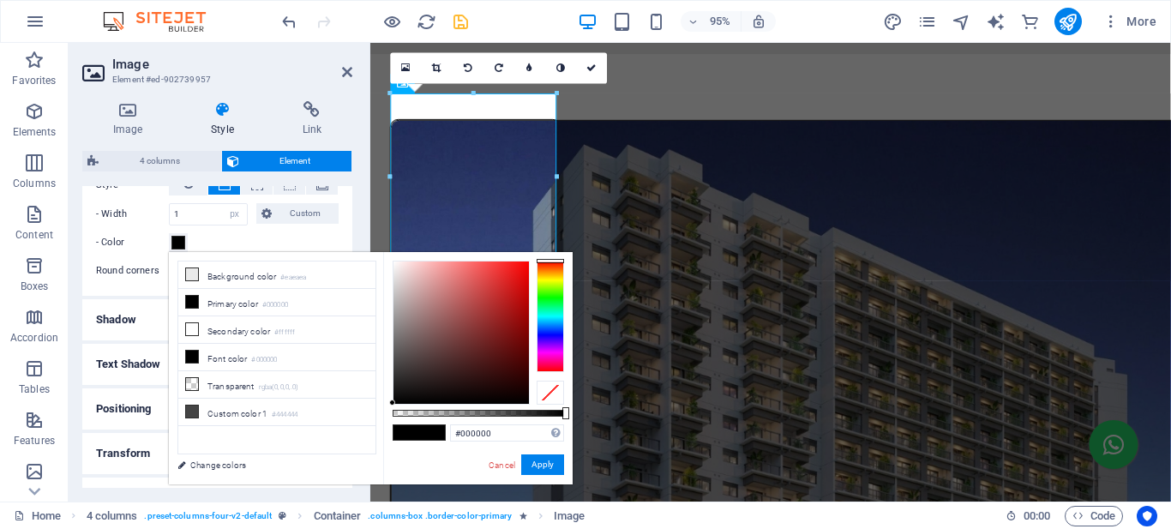
click at [547, 391] on div at bounding box center [550, 393] width 27 height 24
click at [538, 466] on button "Apply" at bounding box center [542, 464] width 43 height 21
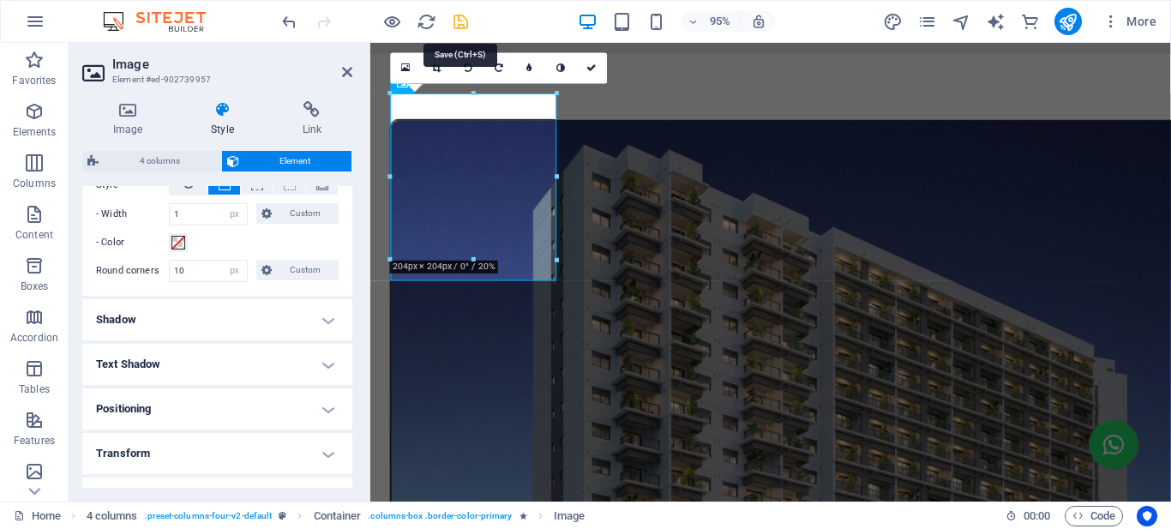
click at [466, 24] on icon "save" at bounding box center [461, 22] width 20 height 20
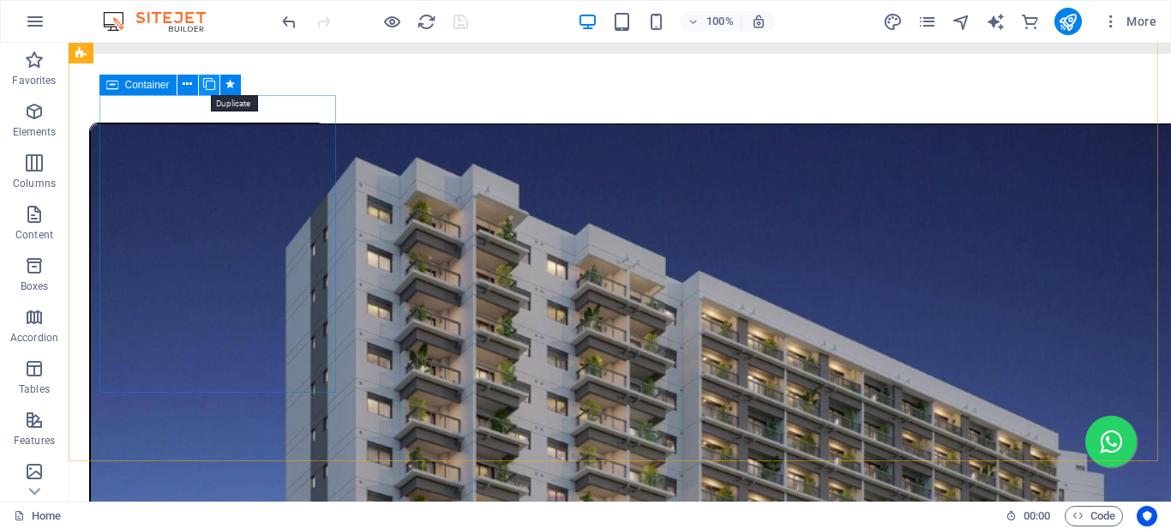
click at [212, 84] on icon at bounding box center [209, 84] width 12 height 18
click at [212, 85] on icon at bounding box center [209, 84] width 12 height 18
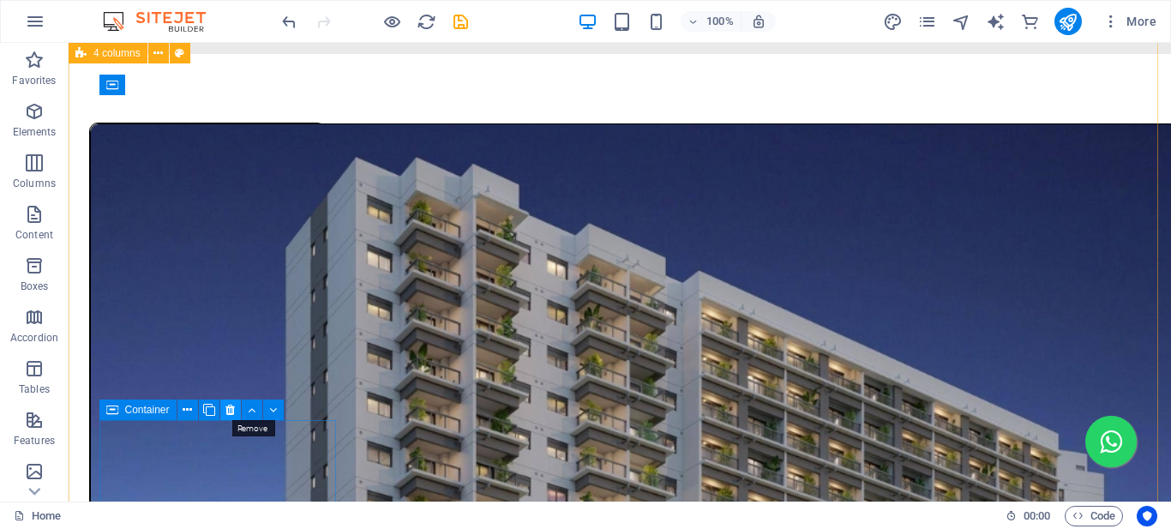
click at [227, 412] on icon at bounding box center [230, 410] width 9 height 18
click at [230, 411] on icon at bounding box center [230, 410] width 9 height 18
click at [230, 412] on icon at bounding box center [230, 410] width 9 height 18
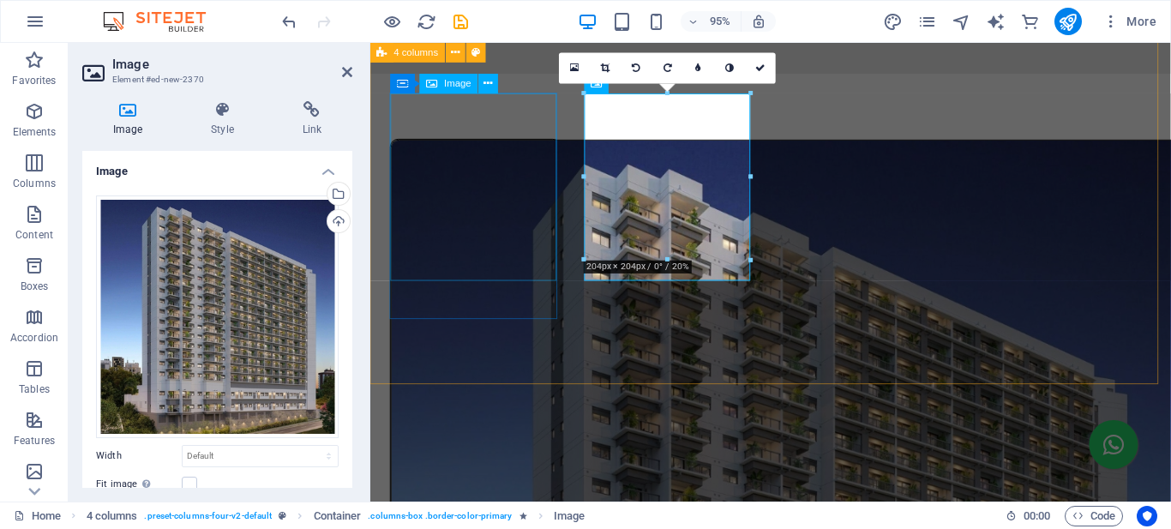
scroll to position [1174, 0]
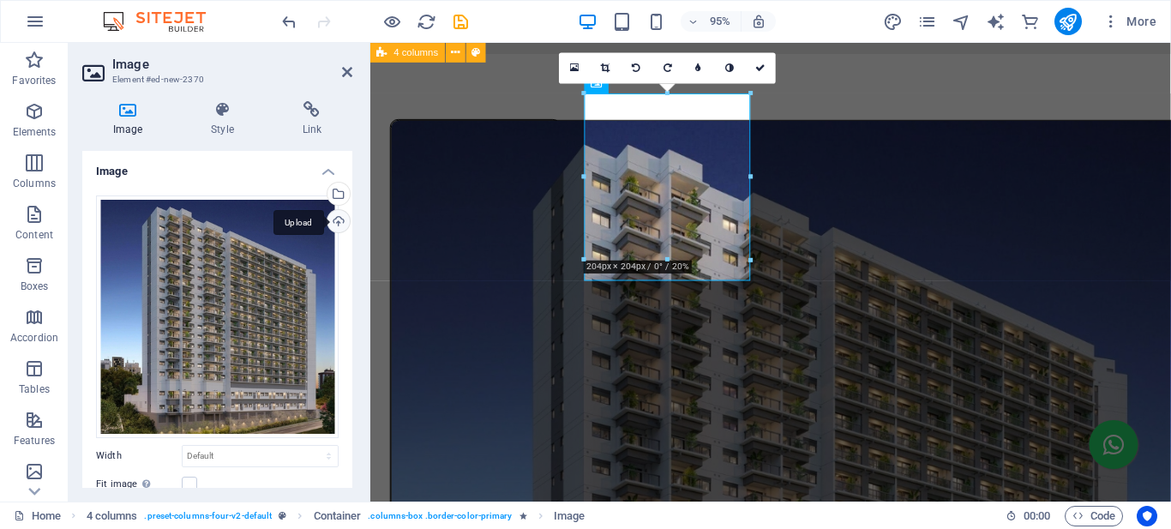
click at [334, 221] on div "Upload" at bounding box center [337, 223] width 26 height 26
drag, startPoint x: 465, startPoint y: 20, endPoint x: 422, endPoint y: 2, distance: 46.5
click at [465, 20] on icon "save" at bounding box center [461, 22] width 20 height 20
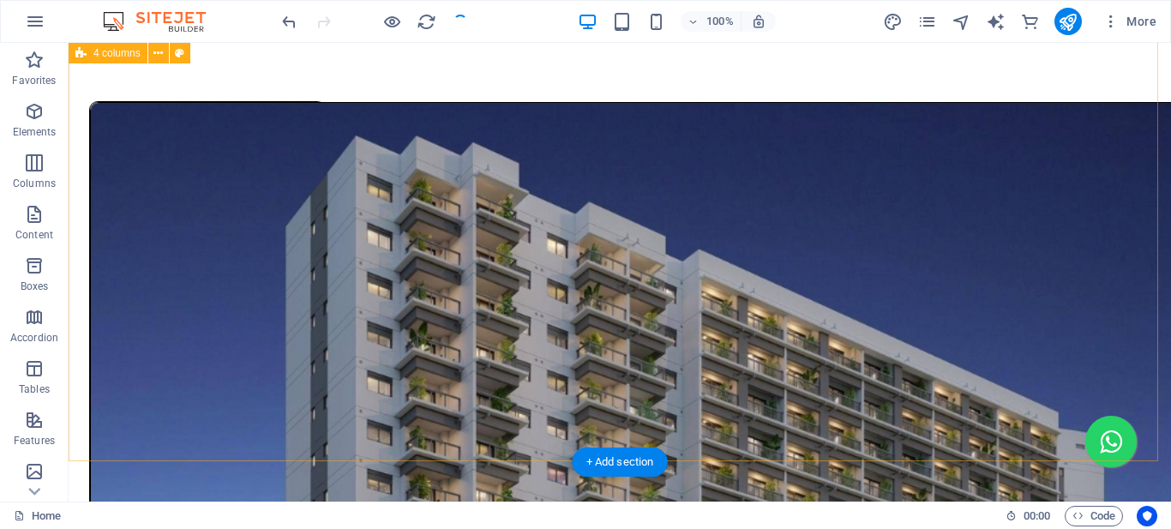
scroll to position [1152, 0]
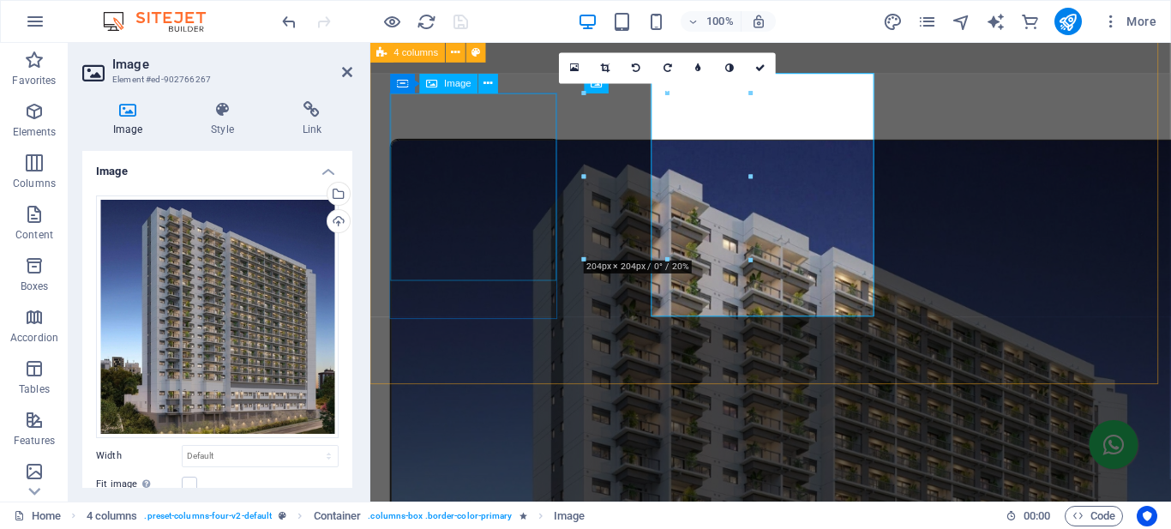
scroll to position [1174, 0]
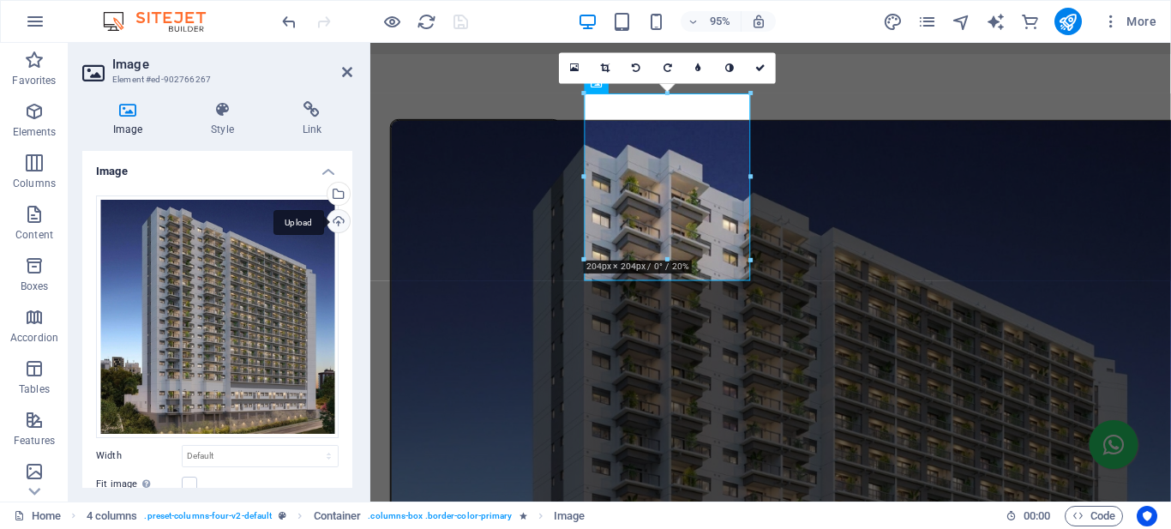
click at [334, 222] on div "Upload" at bounding box center [337, 223] width 26 height 26
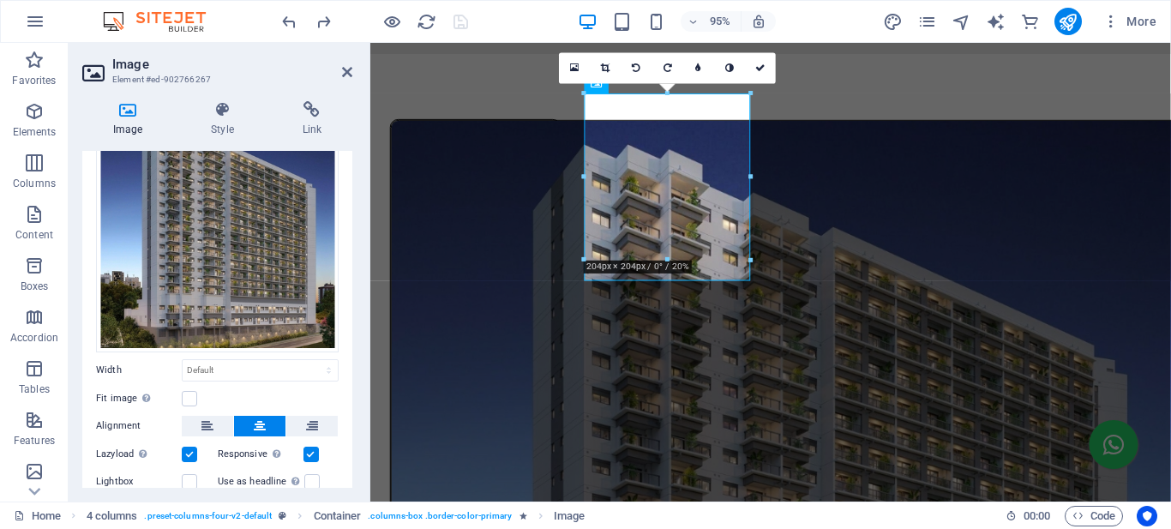
scroll to position [169, 0]
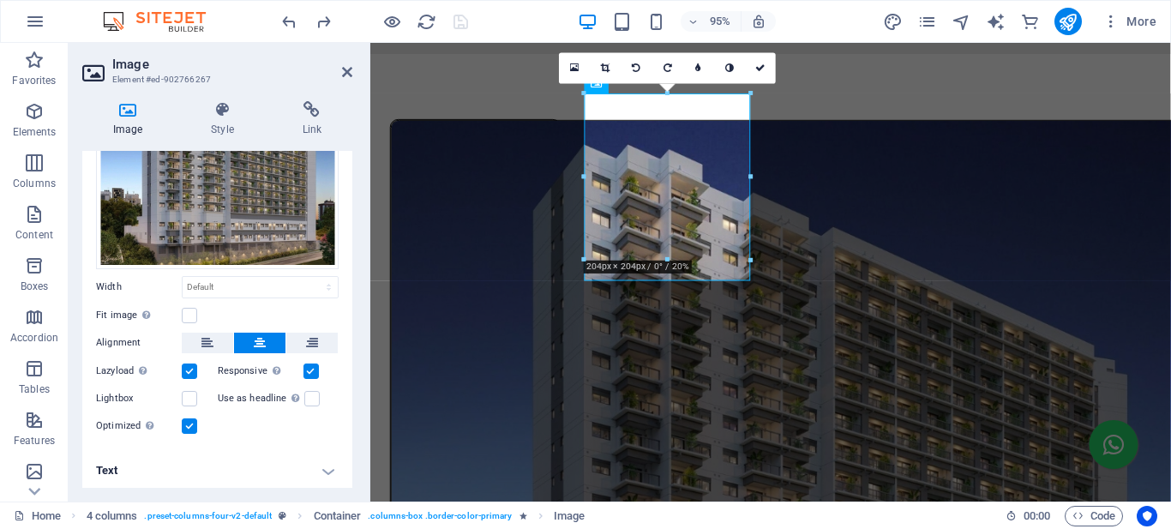
click at [182, 465] on h4 "Text" at bounding box center [217, 470] width 270 height 41
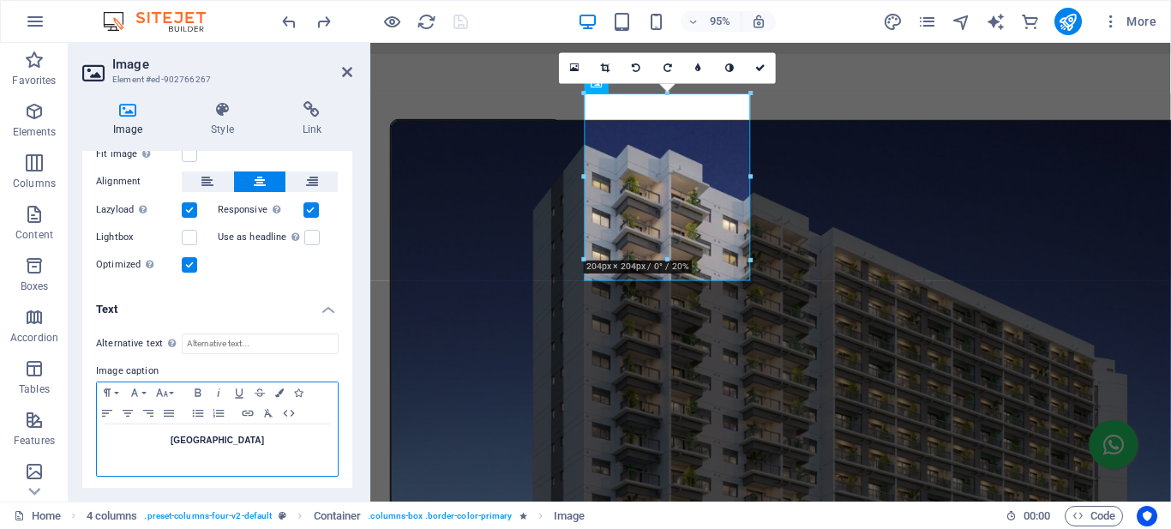
click at [213, 436] on strong "[GEOGRAPHIC_DATA]" at bounding box center [217, 440] width 93 height 9
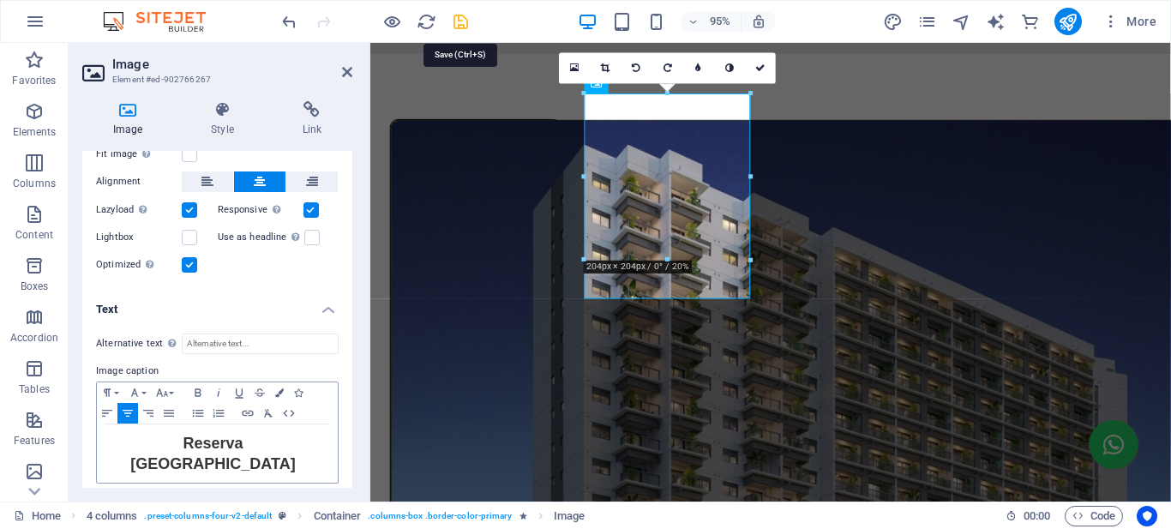
click at [461, 22] on icon "save" at bounding box center [461, 22] width 20 height 20
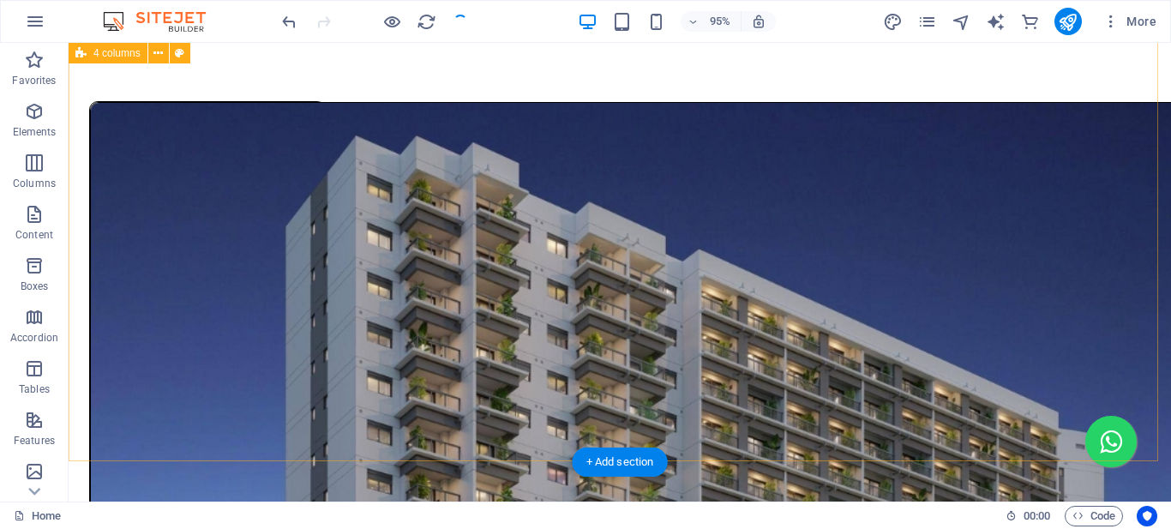
scroll to position [1152, 0]
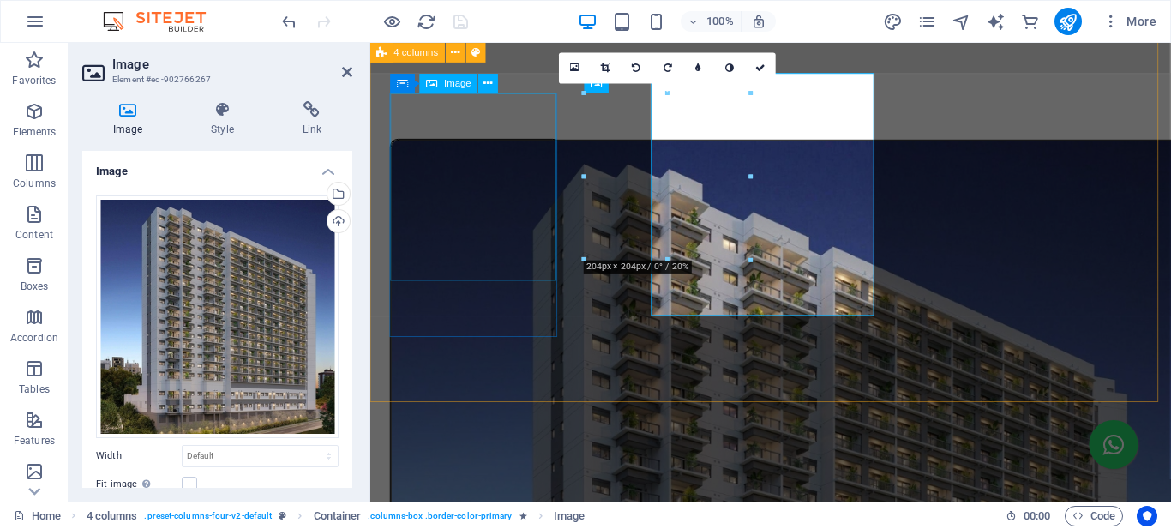
scroll to position [1174, 0]
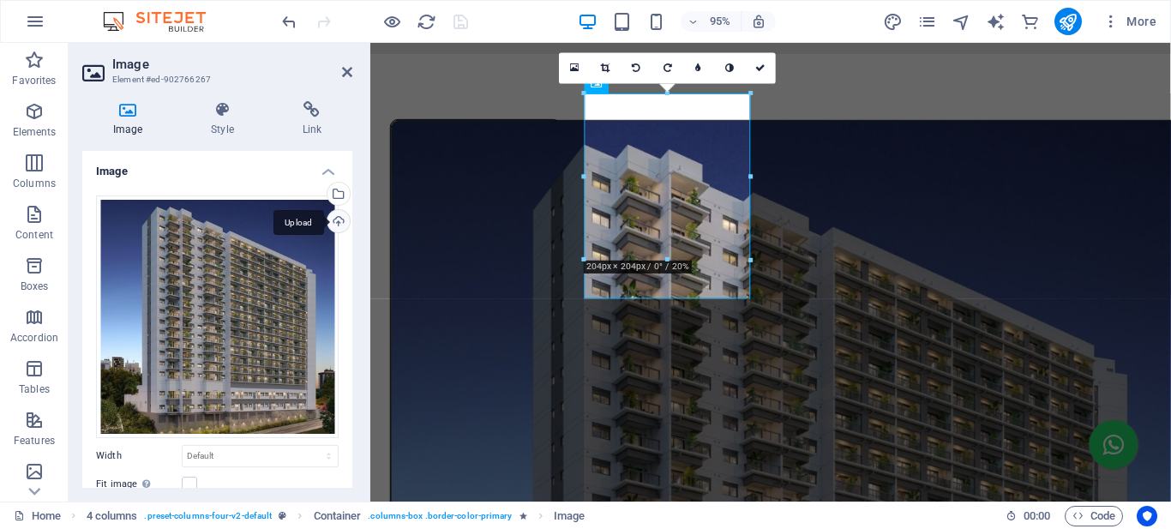
click at [331, 221] on div "Upload" at bounding box center [337, 223] width 26 height 26
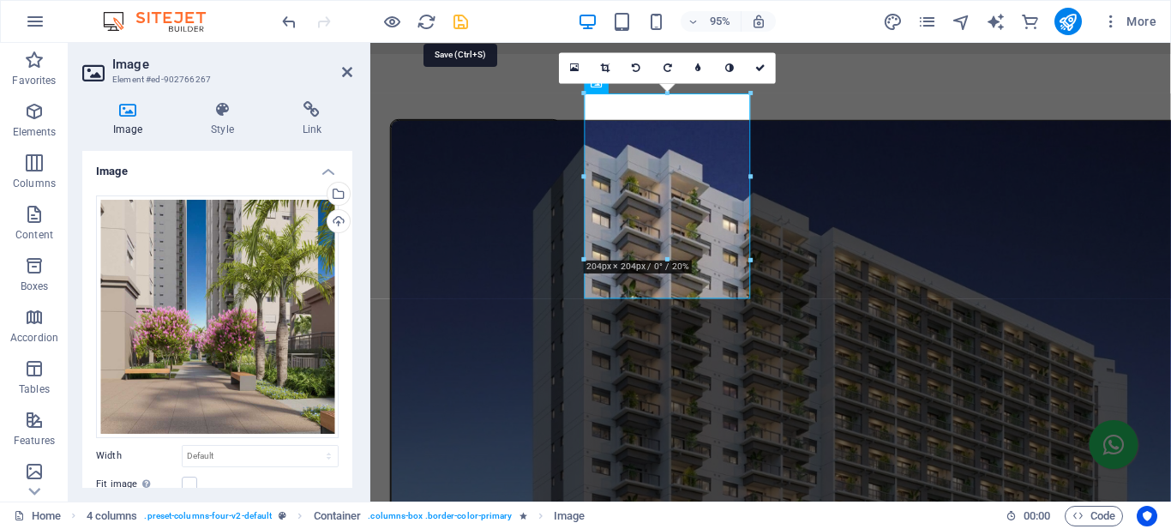
click at [462, 19] on icon "save" at bounding box center [461, 22] width 20 height 20
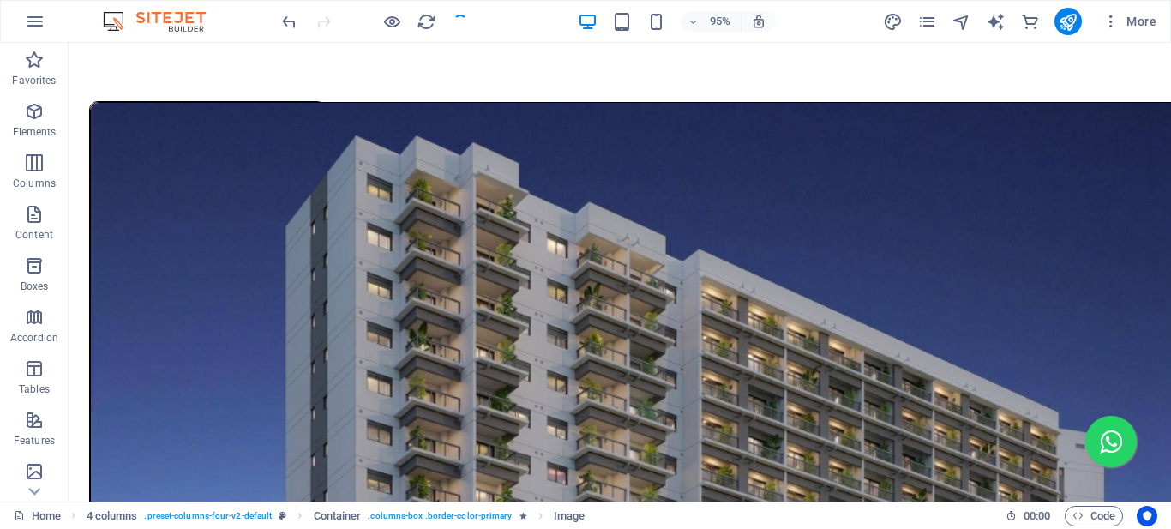
scroll to position [1152, 0]
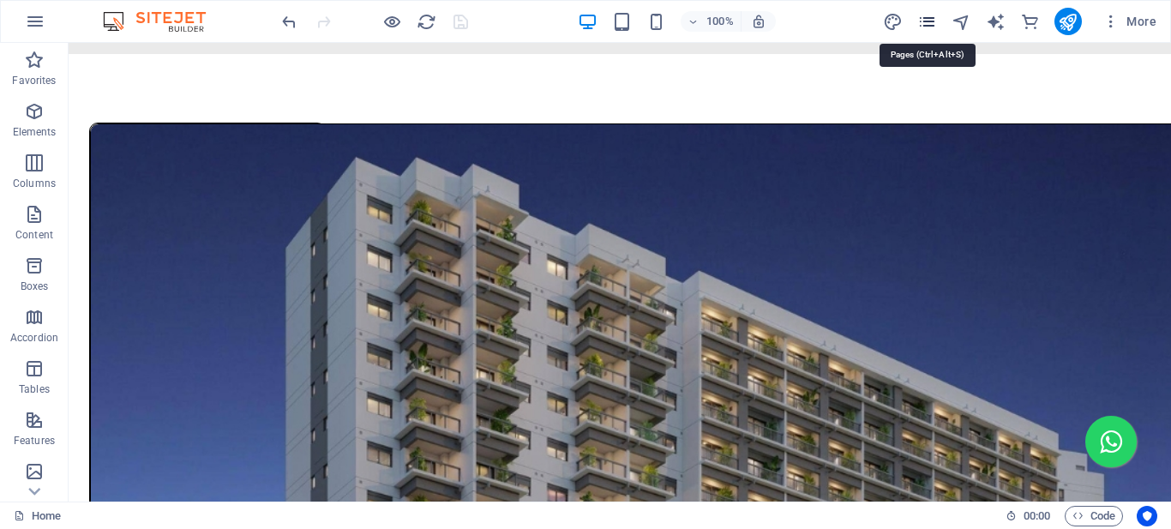
click at [930, 20] on icon "pages" at bounding box center [928, 22] width 20 height 20
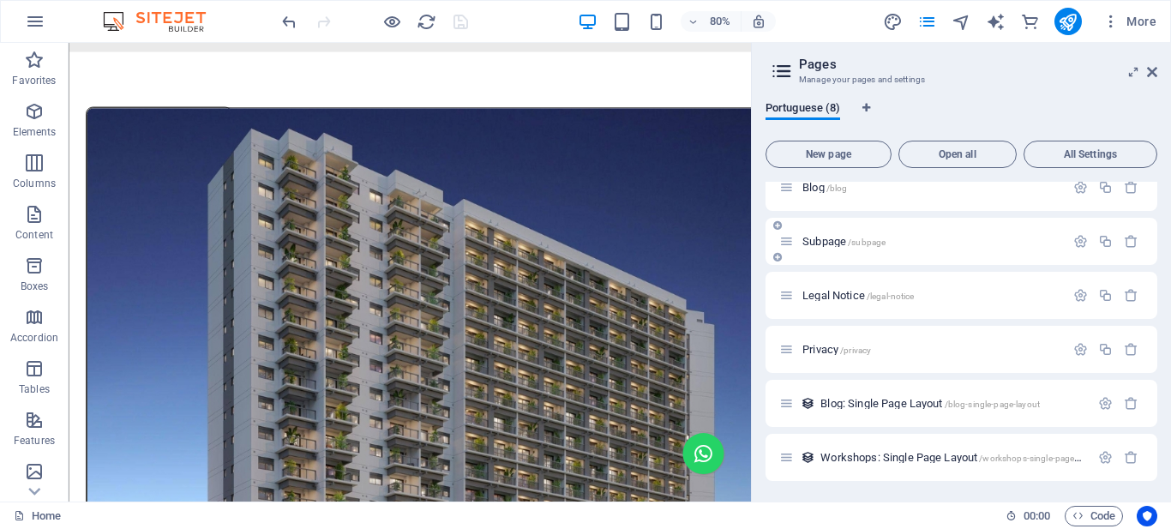
scroll to position [0, 0]
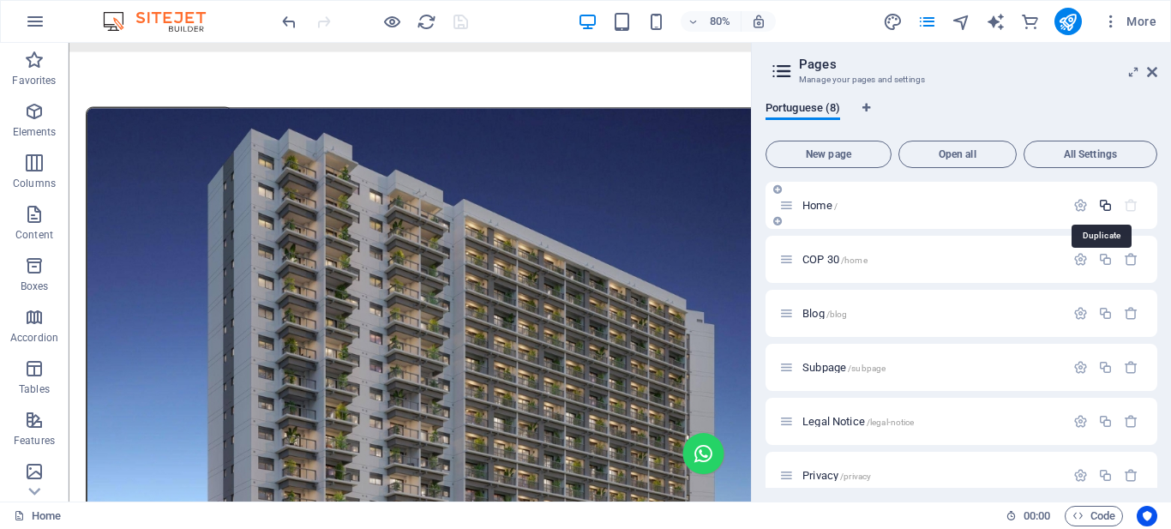
click at [1099, 205] on icon "button" at bounding box center [1105, 205] width 15 height 15
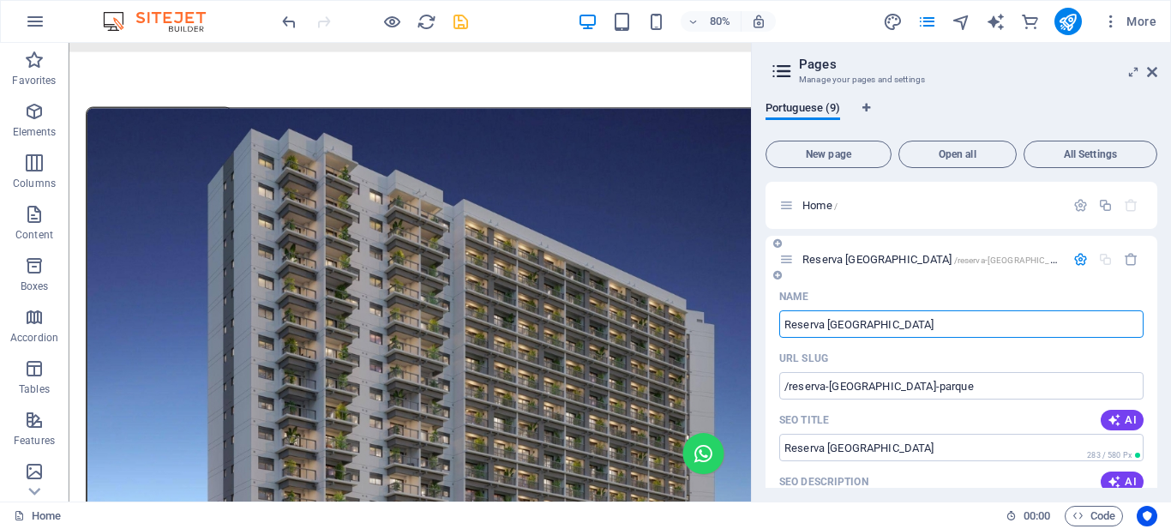
type input "Reserva [GEOGRAPHIC_DATA]"
type input "/reserva-[GEOGRAPHIC_DATA]-parque"
type input "Reserva [GEOGRAPHIC_DATA]"
click at [861, 257] on span "[GEOGRAPHIC_DATA] /reserva-[GEOGRAPHIC_DATA]-parque" at bounding box center [954, 259] width 303 height 13
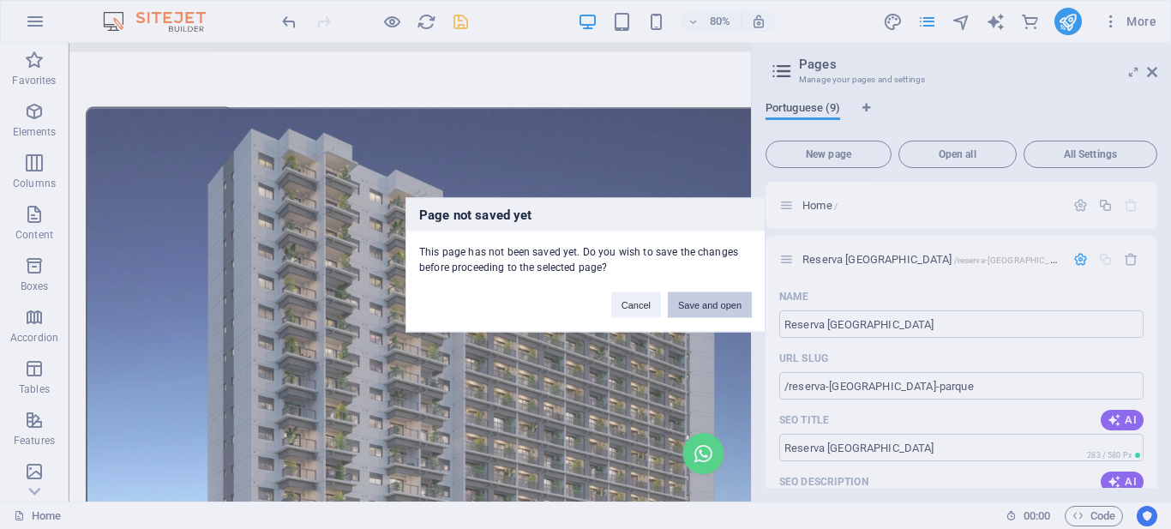
click at [728, 301] on button "Save and open" at bounding box center [710, 305] width 84 height 26
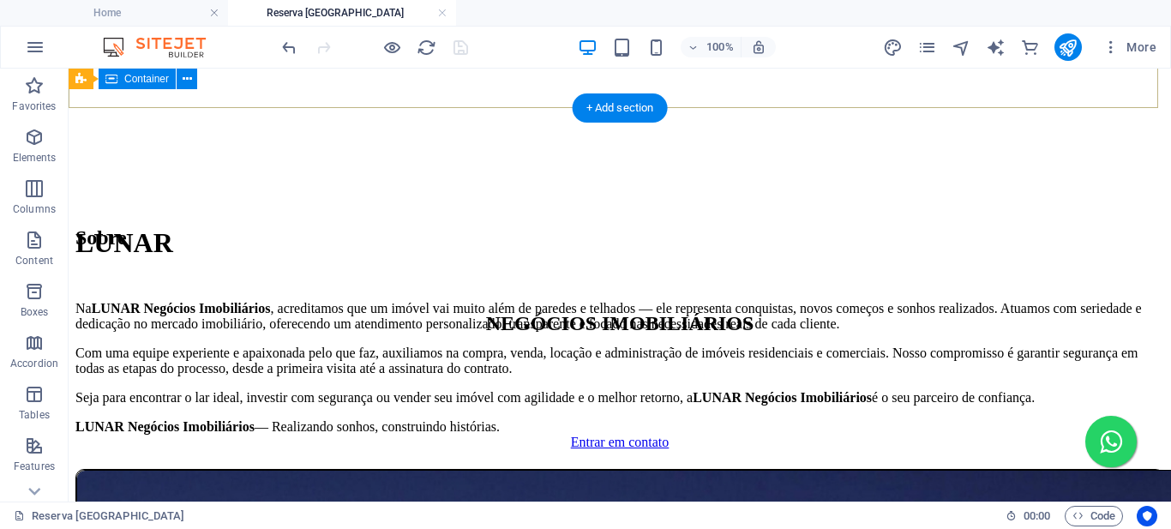
scroll to position [686, 0]
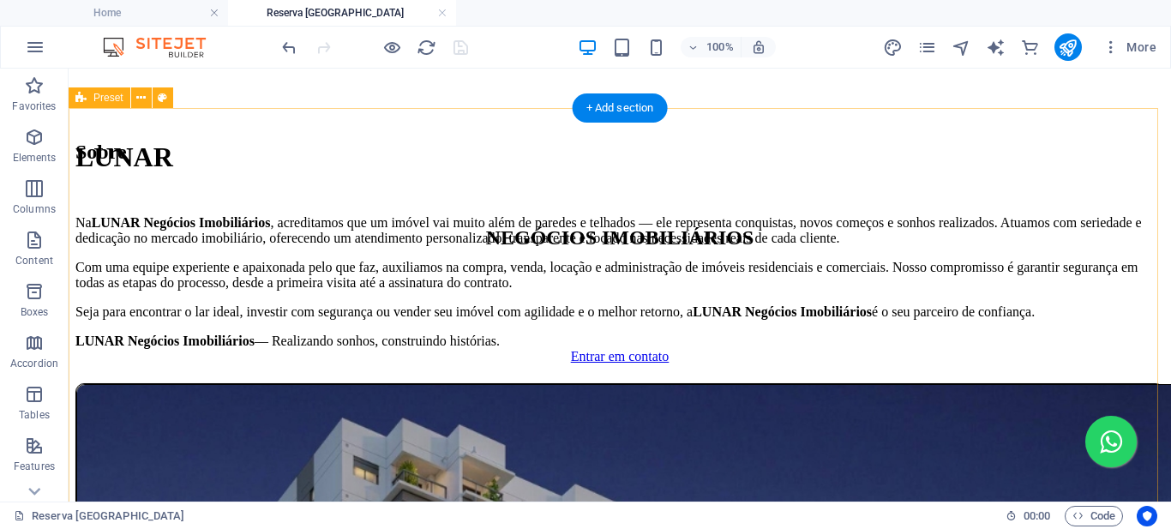
click at [231, 141] on div "Sobre Na LUNAR Negócios Imobiliários , acreditamos que um imóvel vai muito além…" at bounding box center [619, 262] width 1089 height 243
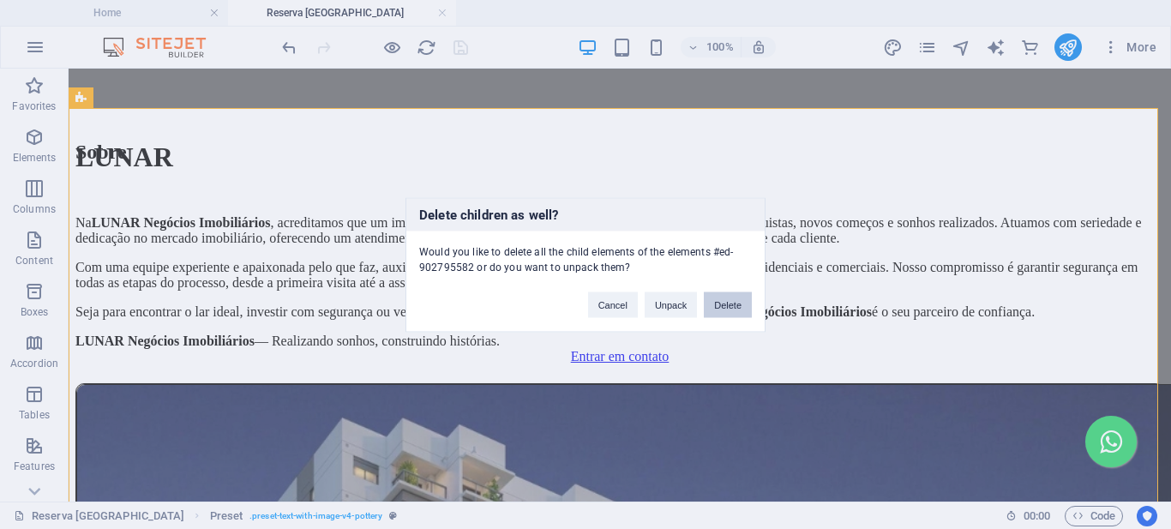
click at [723, 307] on button "Delete" at bounding box center [728, 305] width 48 height 26
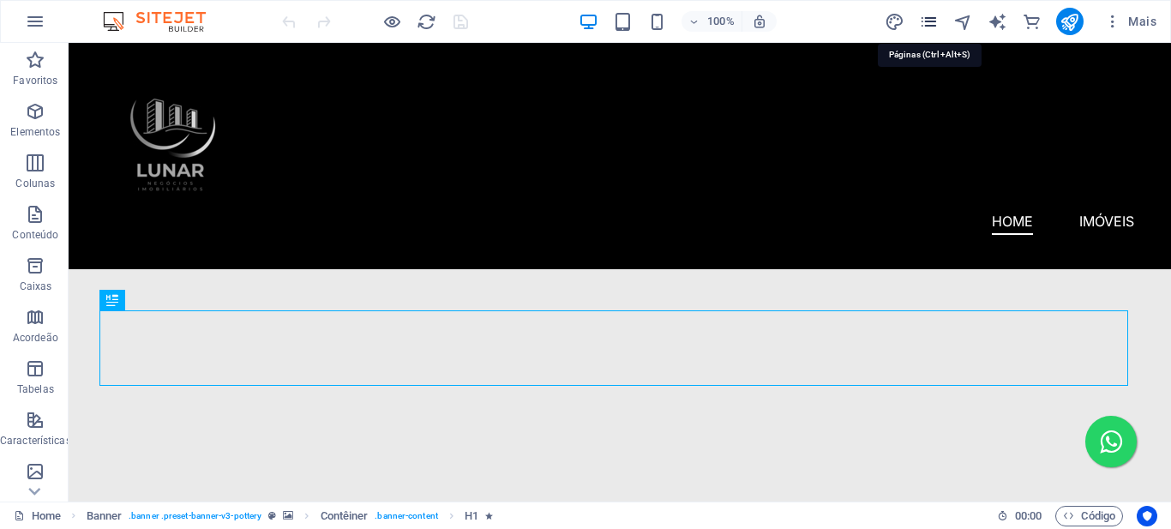
click at [929, 24] on icon "pages" at bounding box center [929, 22] width 20 height 20
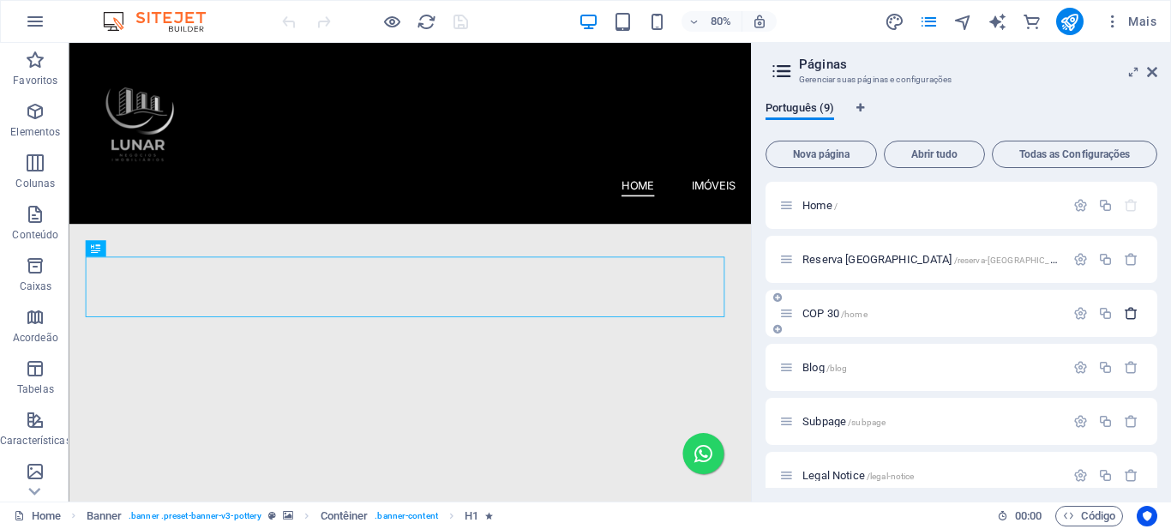
click at [1131, 315] on icon "button" at bounding box center [1131, 313] width 15 height 15
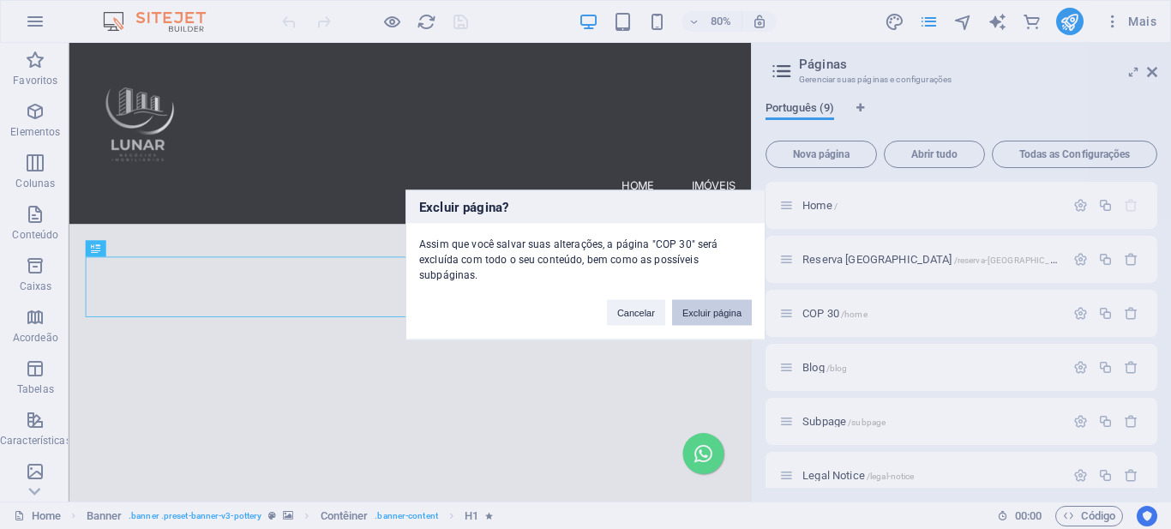
click at [722, 307] on button "Excluir página" at bounding box center [712, 312] width 80 height 26
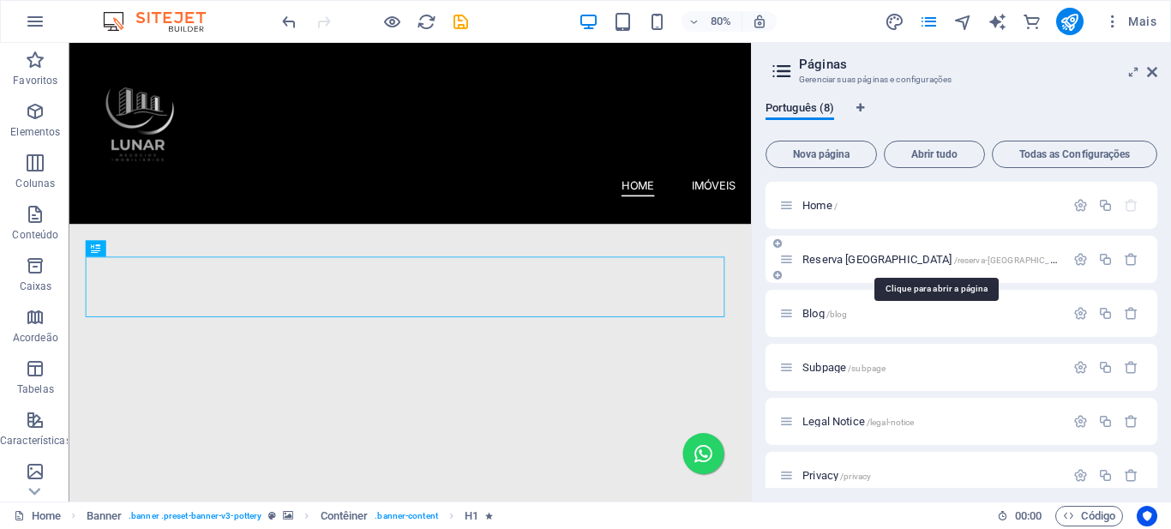
click at [898, 258] on span "[GEOGRAPHIC_DATA] /reserva-[GEOGRAPHIC_DATA]-parque" at bounding box center [954, 259] width 303 height 13
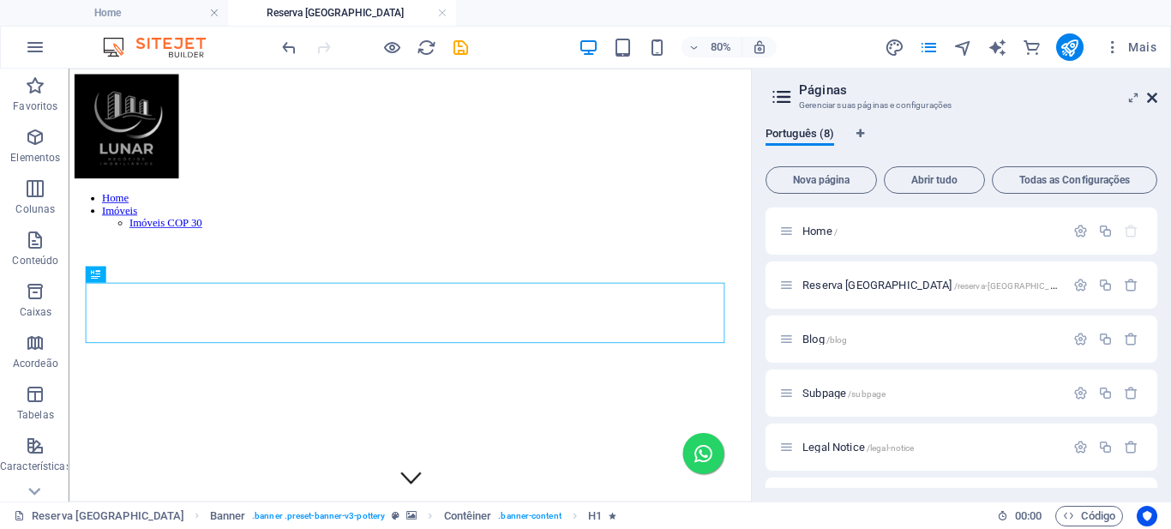
drag, startPoint x: 1151, startPoint y: 96, endPoint x: 928, endPoint y: 64, distance: 225.2
click at [1151, 96] on icon at bounding box center [1152, 98] width 10 height 14
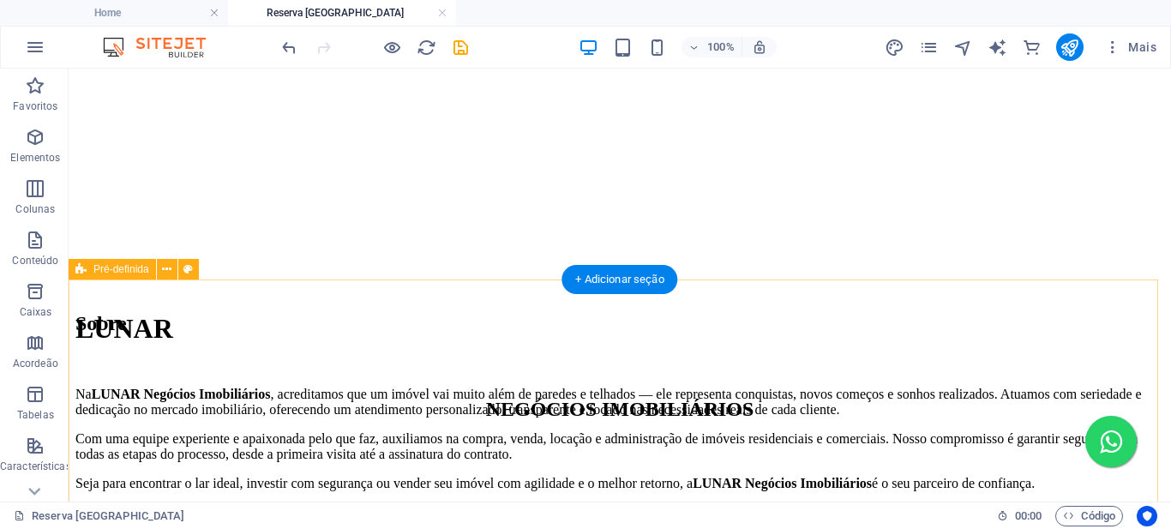
scroll to position [686, 0]
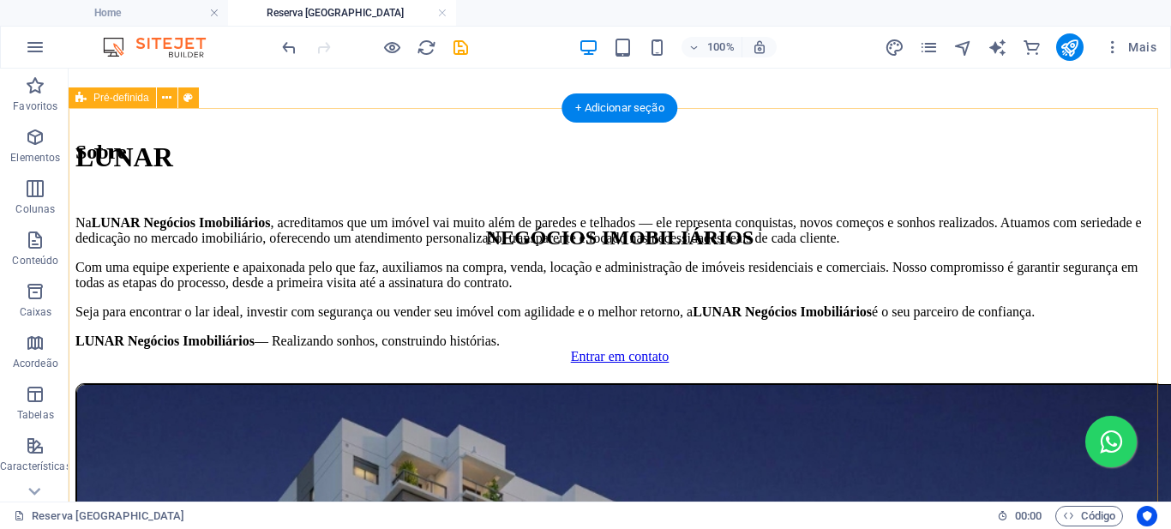
click at [159, 149] on div "Sobre Na LUNAR Negócios Imobiliários , acreditamos que um imóvel vai muito além…" at bounding box center [619, 262] width 1089 height 243
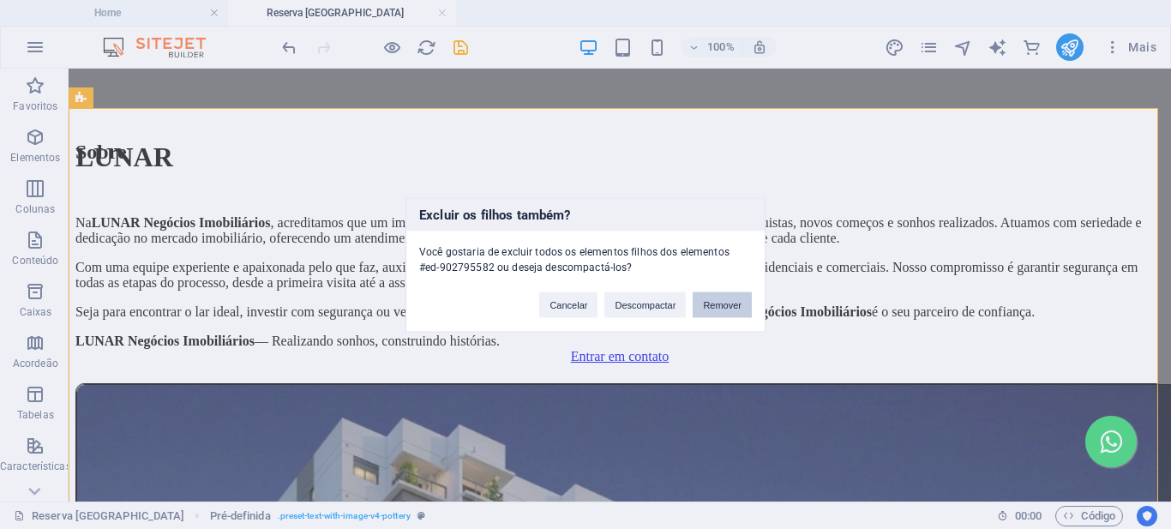
click at [727, 305] on button "Remover" at bounding box center [722, 305] width 59 height 26
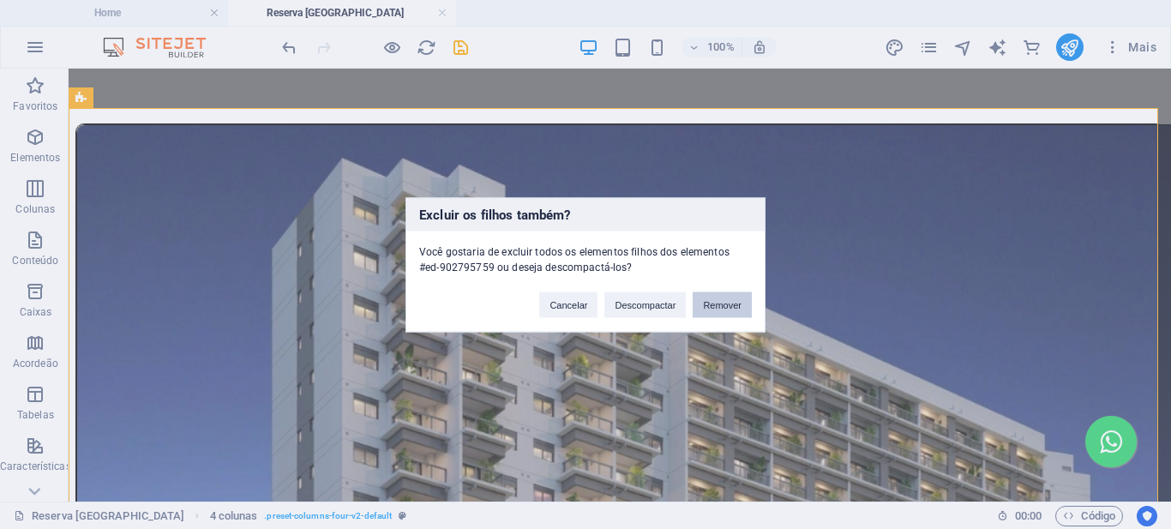
click at [738, 307] on button "Remover" at bounding box center [722, 305] width 59 height 26
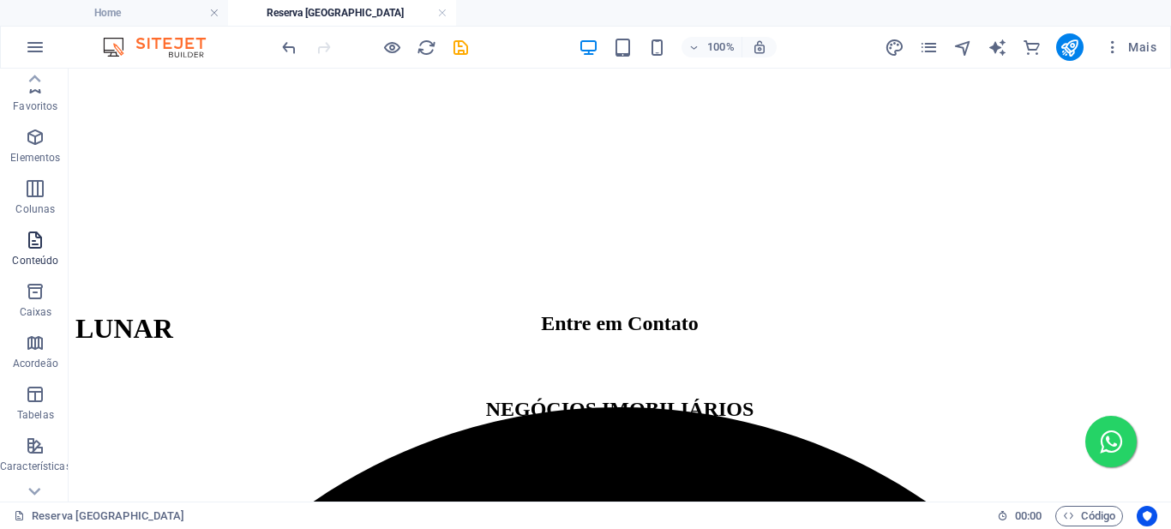
scroll to position [0, 0]
click at [33, 141] on icon "button" at bounding box center [35, 137] width 21 height 21
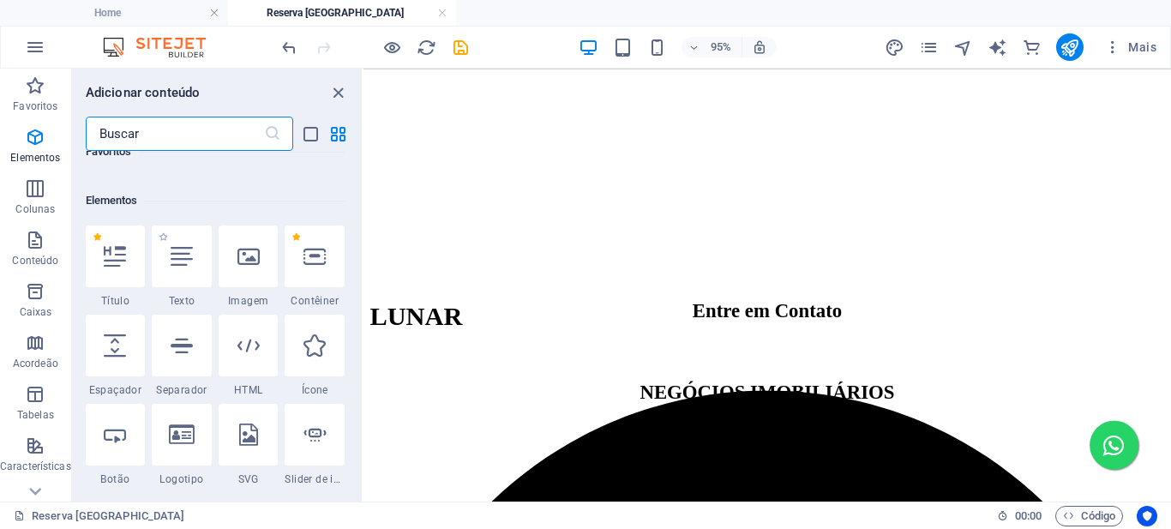
scroll to position [183, 0]
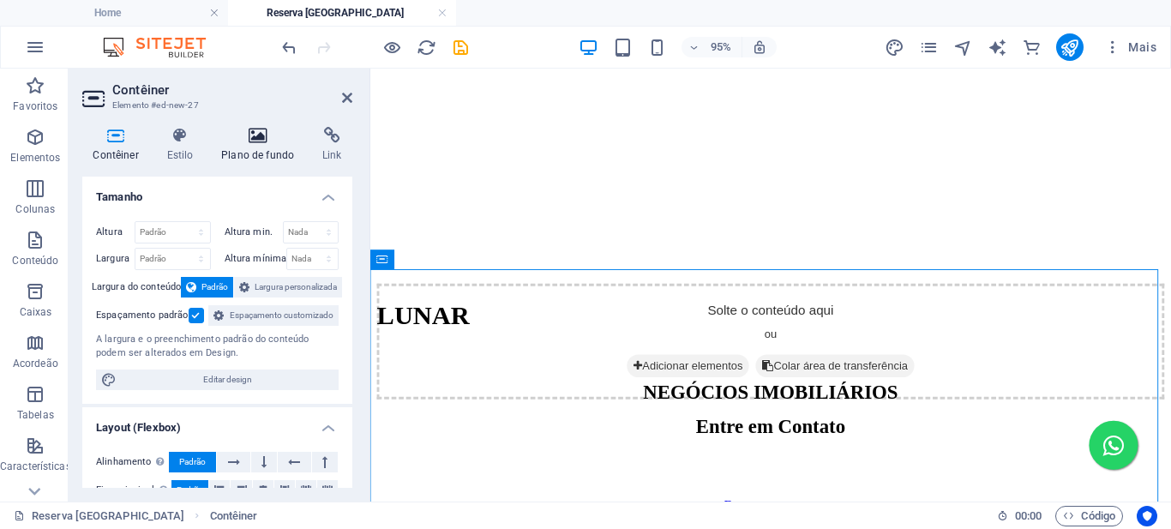
click at [265, 136] on icon at bounding box center [258, 135] width 94 height 17
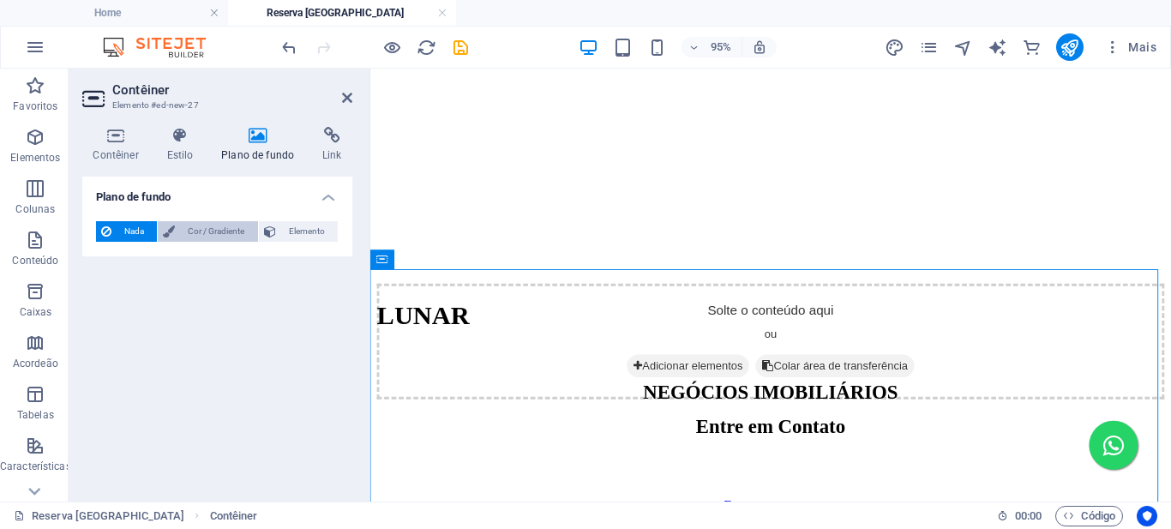
click at [182, 228] on span "Cor / Gradiente" at bounding box center [216, 231] width 72 height 21
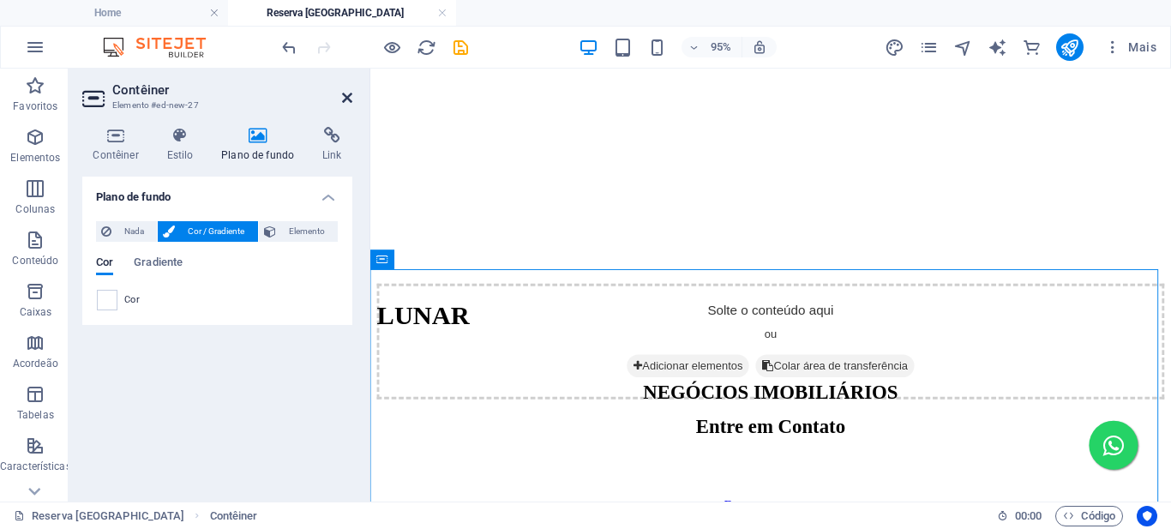
click at [348, 98] on icon at bounding box center [347, 98] width 10 height 14
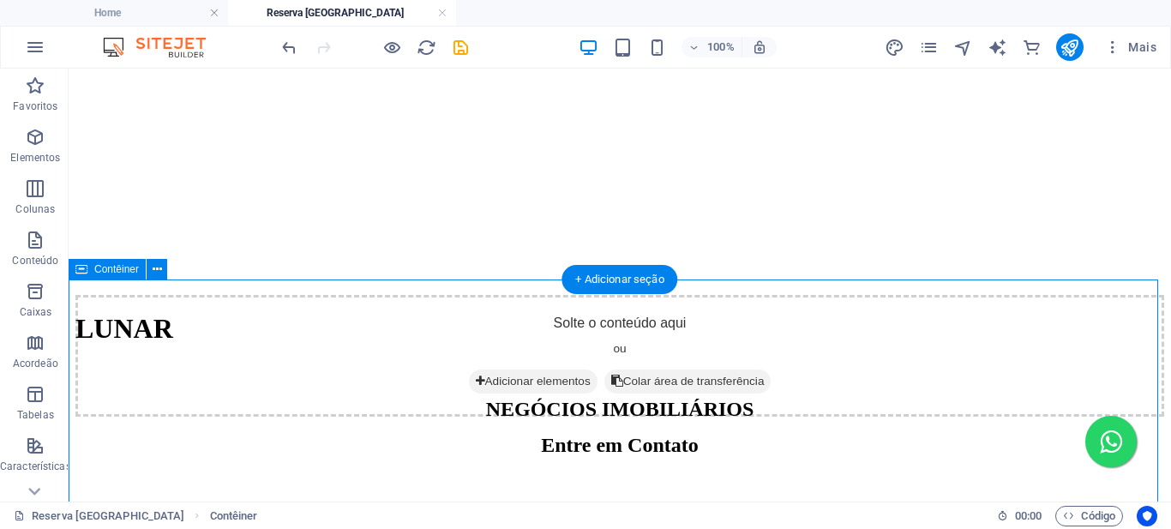
scroll to position [600, 0]
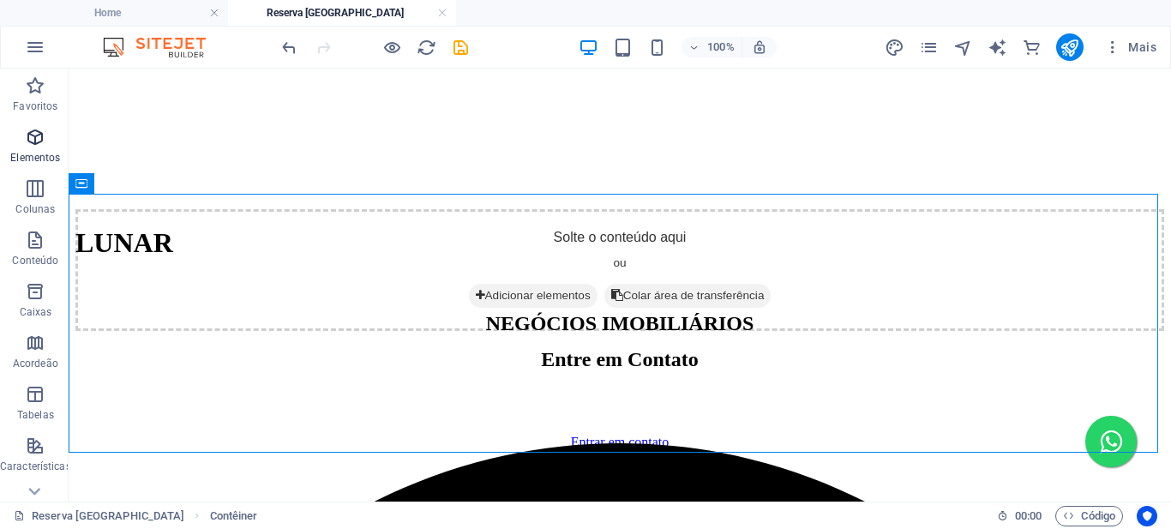
click at [39, 139] on icon "button" at bounding box center [35, 137] width 21 height 21
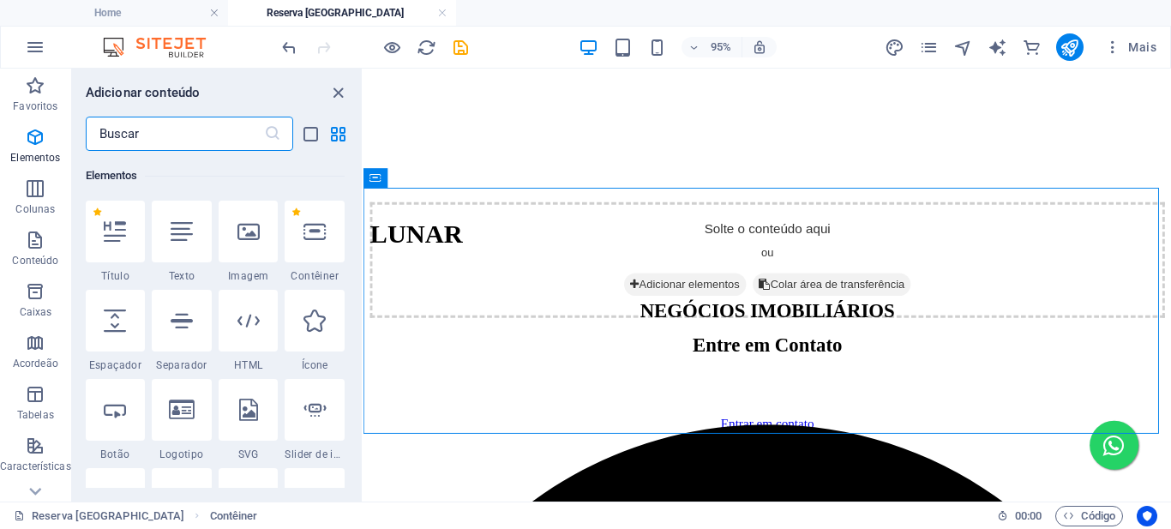
scroll to position [183, 0]
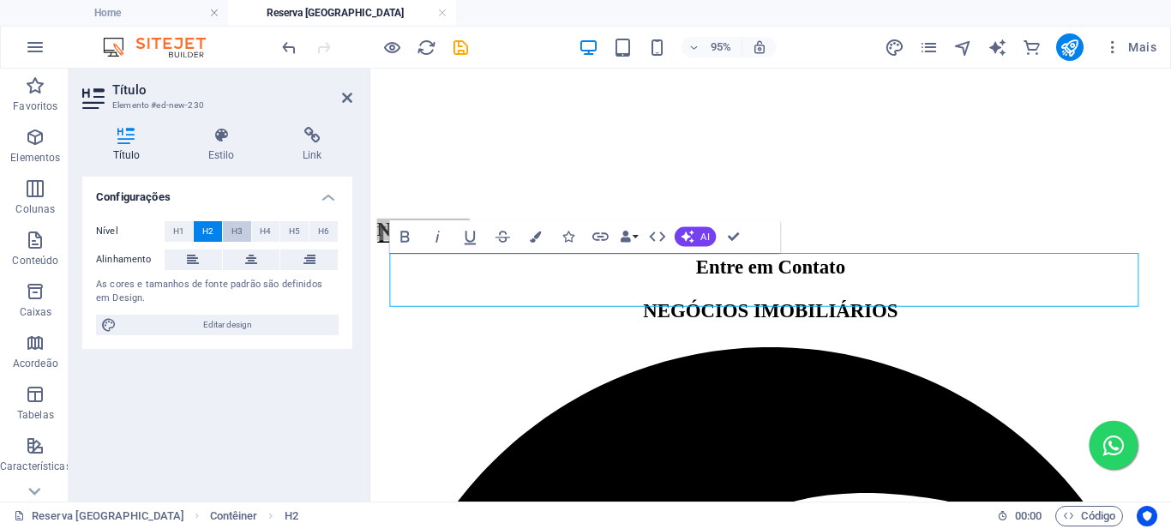
click at [234, 232] on span "H3" at bounding box center [237, 231] width 11 height 21
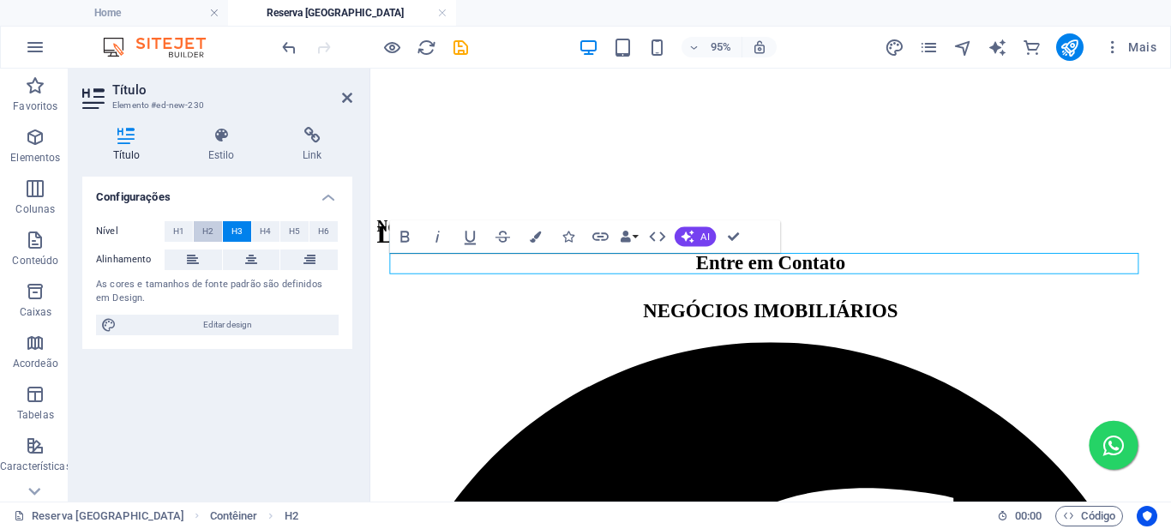
click at [212, 226] on span "H2" at bounding box center [207, 231] width 11 height 21
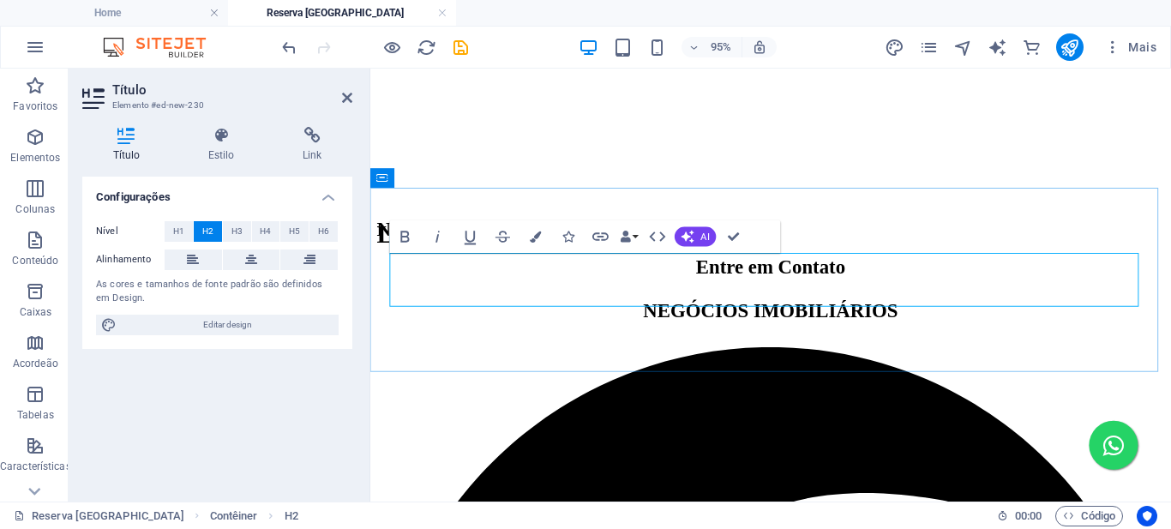
click at [499, 250] on h2 "Novo título" at bounding box center [791, 237] width 829 height 23
click at [505, 250] on h2 "Reserva [GEOGRAPHIC_DATA]" at bounding box center [791, 237] width 829 height 23
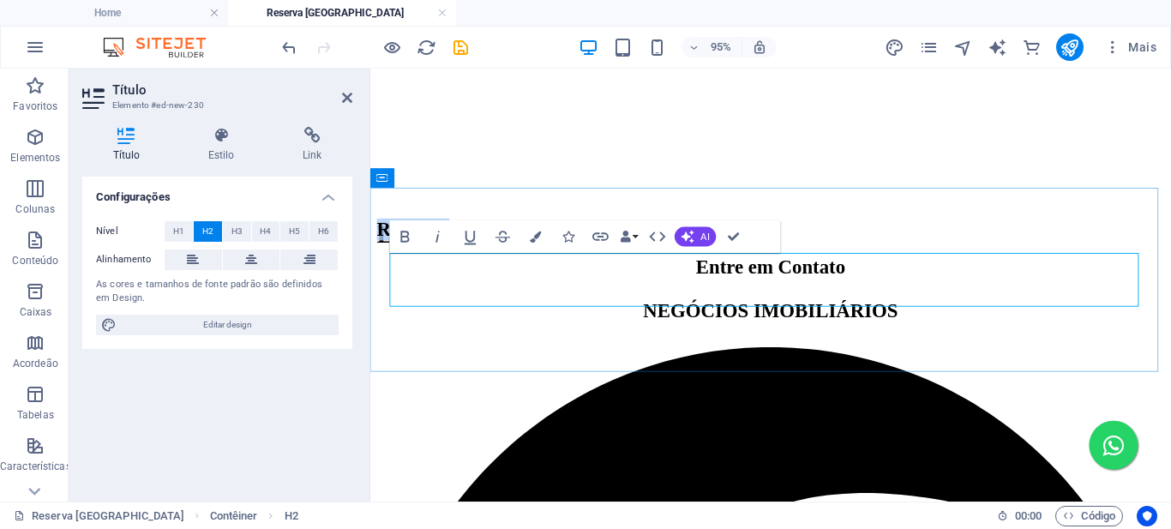
click at [505, 250] on h2 "Reserva [GEOGRAPHIC_DATA]" at bounding box center [791, 237] width 829 height 23
click at [258, 260] on button at bounding box center [251, 260] width 57 height 21
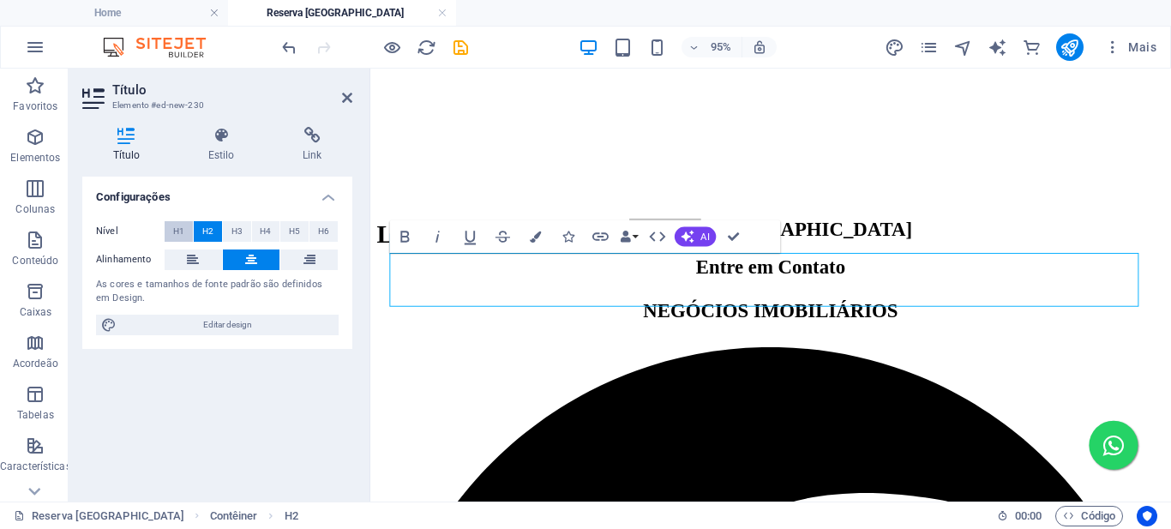
click at [177, 226] on span "H1" at bounding box center [178, 231] width 11 height 21
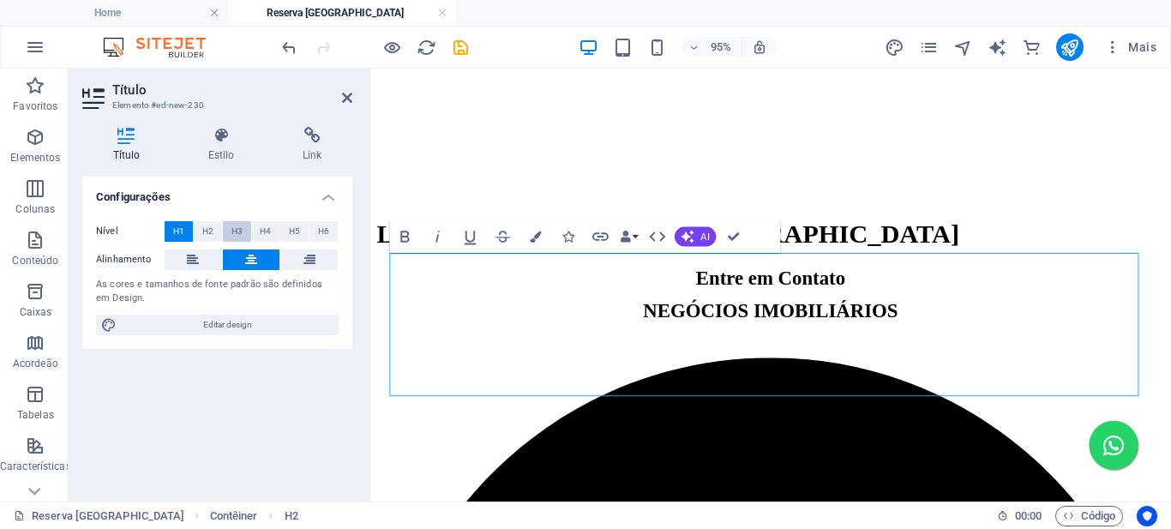
click at [237, 229] on span "H3" at bounding box center [237, 231] width 11 height 21
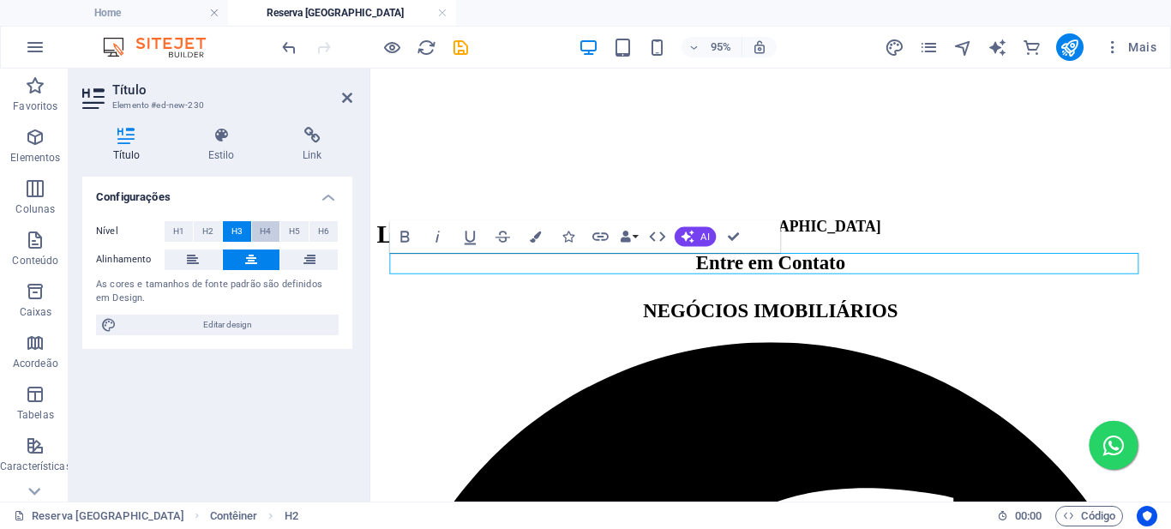
click at [266, 228] on span "H4" at bounding box center [265, 231] width 11 height 21
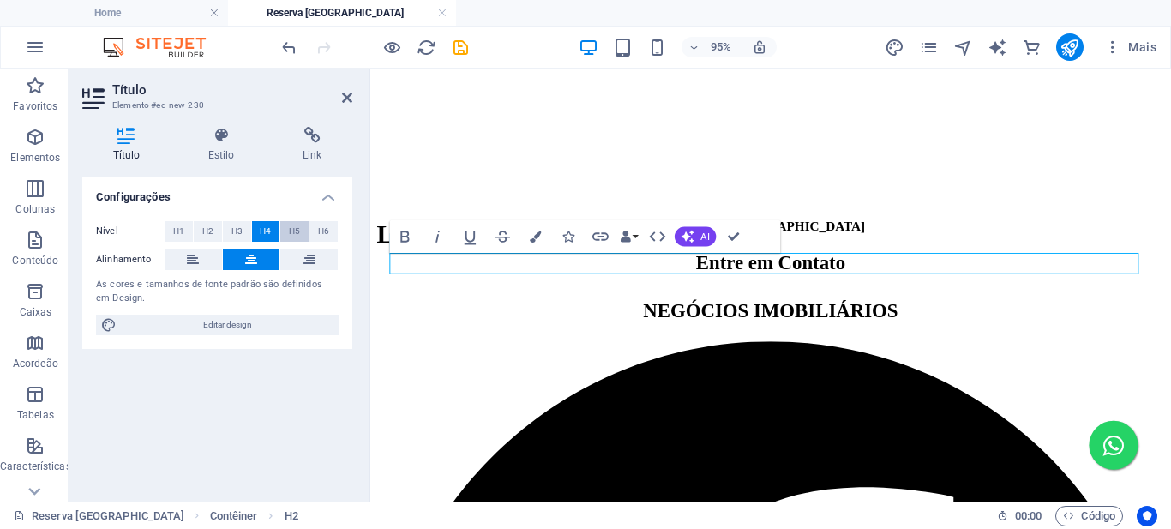
click at [295, 232] on span "H5" at bounding box center [294, 231] width 11 height 21
click at [330, 232] on button "H6" at bounding box center [324, 231] width 28 height 21
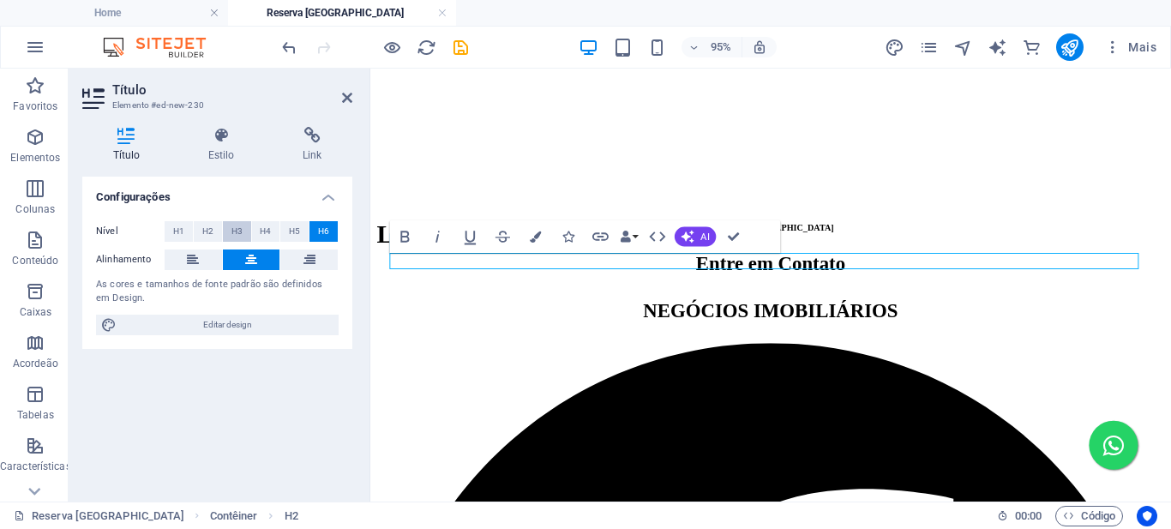
click at [235, 231] on span "H3" at bounding box center [237, 231] width 11 height 21
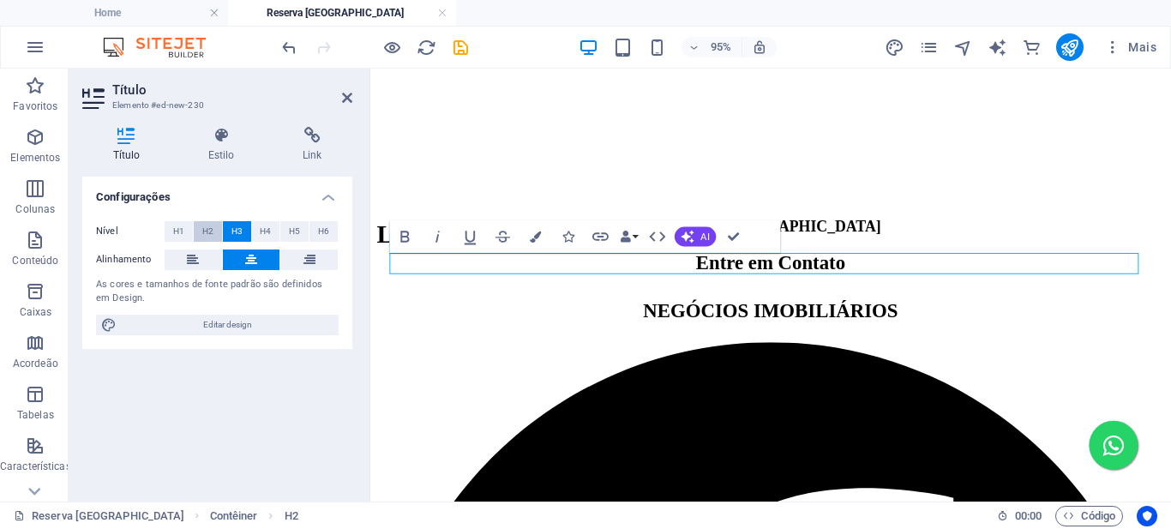
click at [214, 230] on button "H2" at bounding box center [208, 231] width 28 height 21
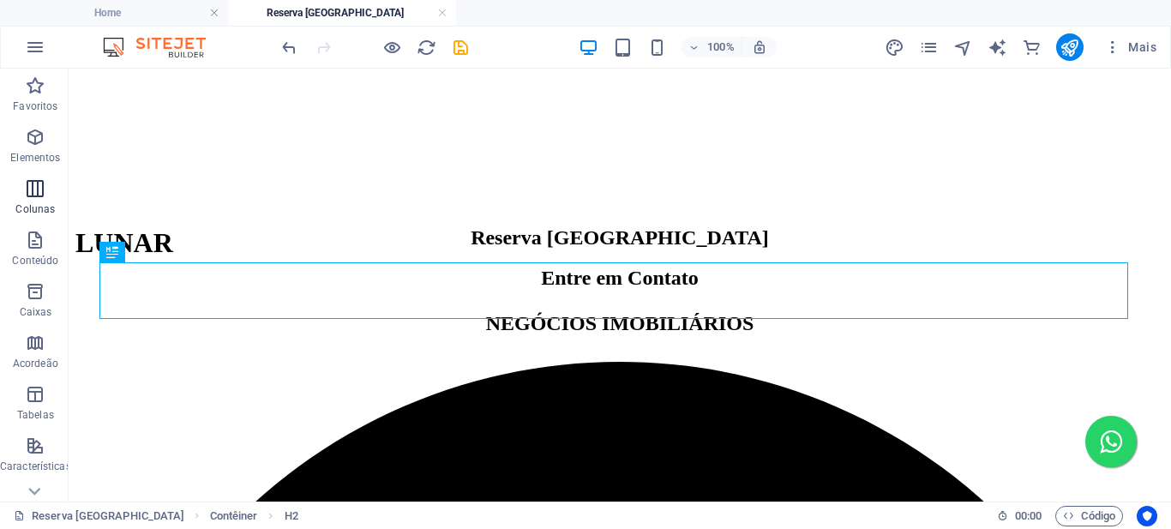
drag, startPoint x: 32, startPoint y: 137, endPoint x: 65, endPoint y: 178, distance: 52.4
click at [33, 138] on icon "button" at bounding box center [35, 137] width 21 height 21
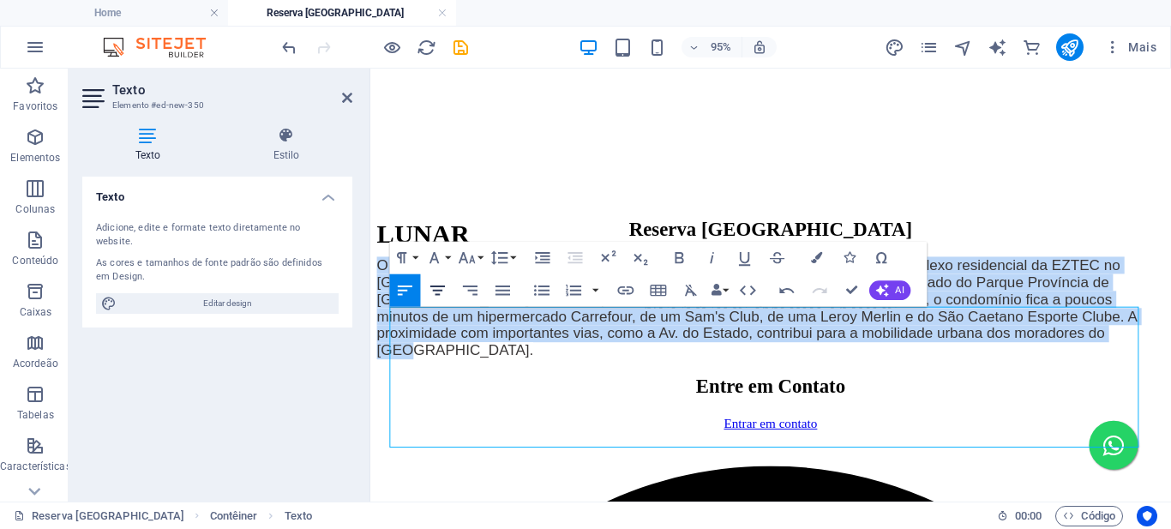
click at [434, 291] on icon "button" at bounding box center [437, 290] width 15 height 9
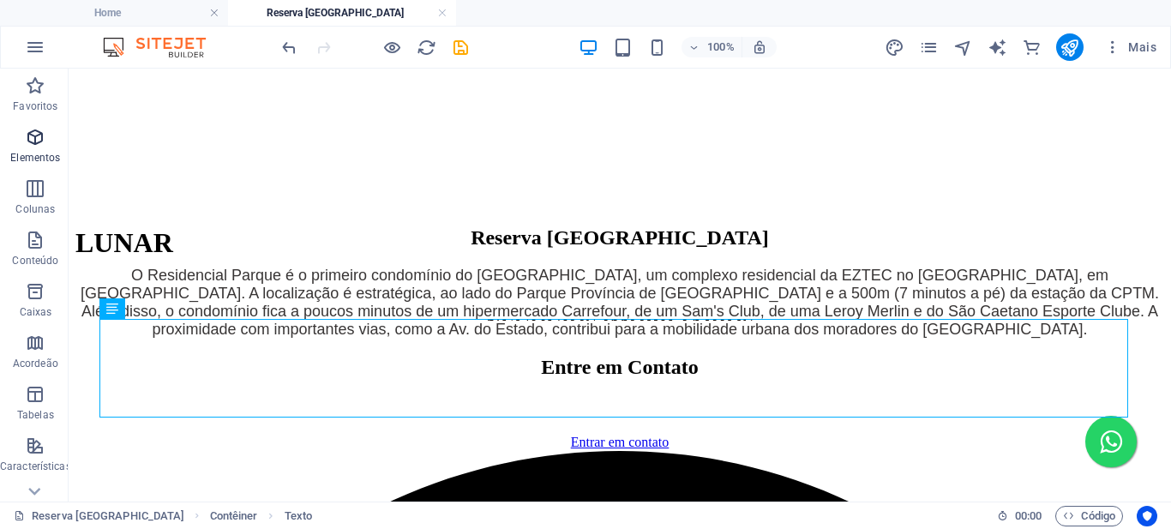
drag, startPoint x: 39, startPoint y: 135, endPoint x: 5, endPoint y: 178, distance: 54.4
click at [39, 135] on icon "button" at bounding box center [35, 137] width 21 height 21
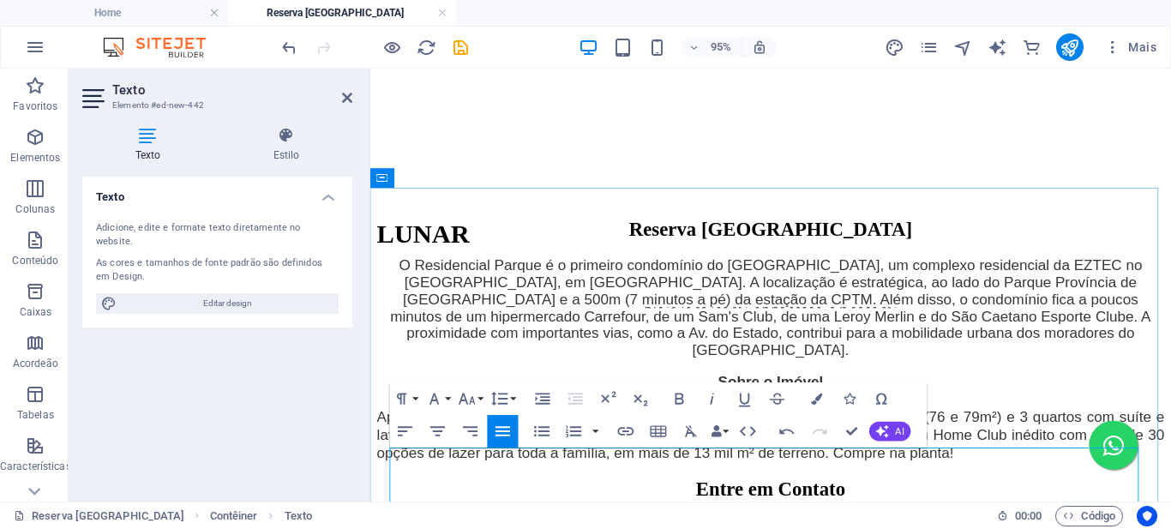
scroll to position [686, 0]
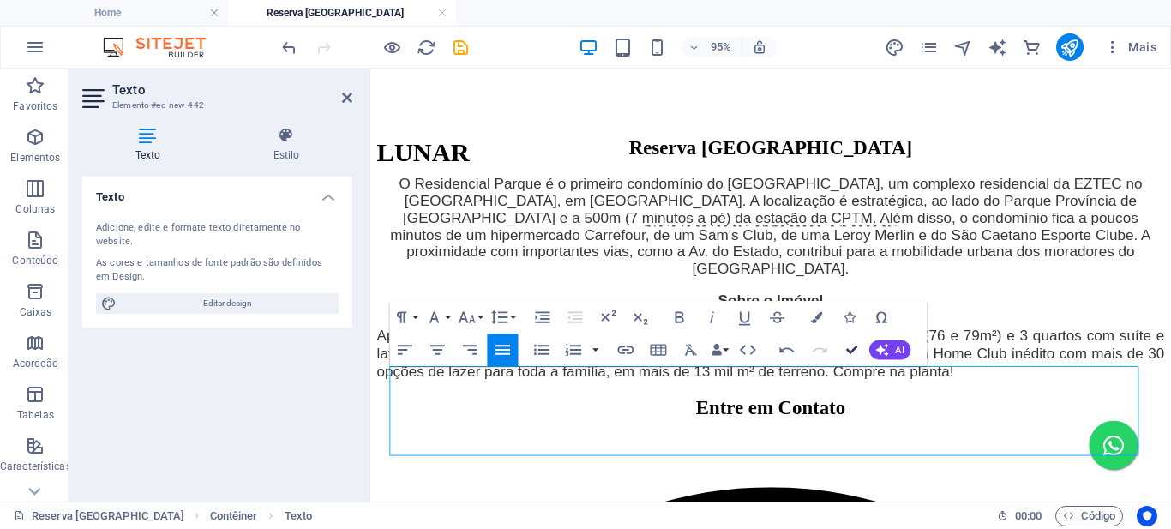
drag, startPoint x: 848, startPoint y: 344, endPoint x: 766, endPoint y: 286, distance: 100.9
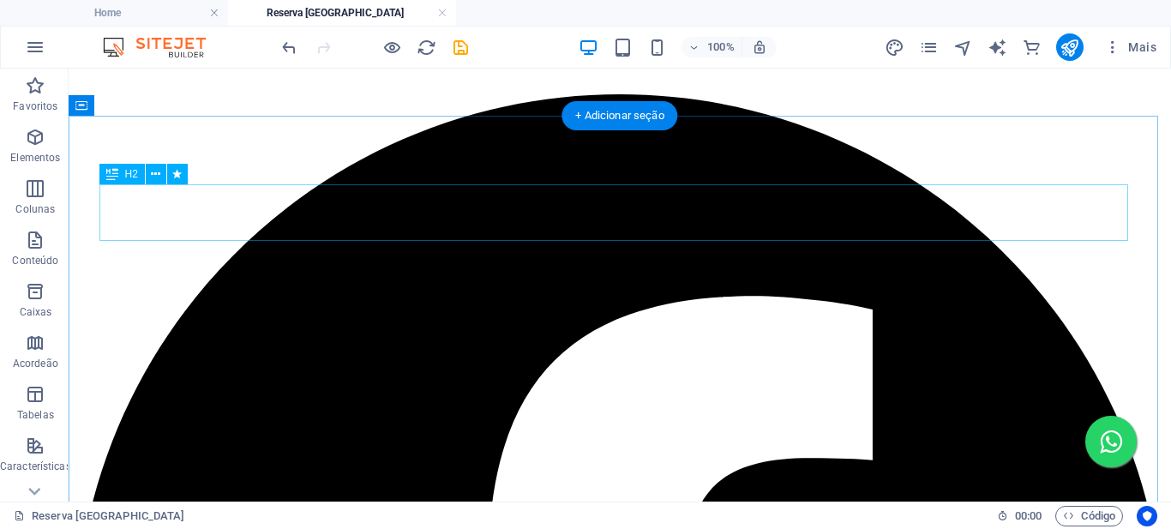
scroll to position [979, 0]
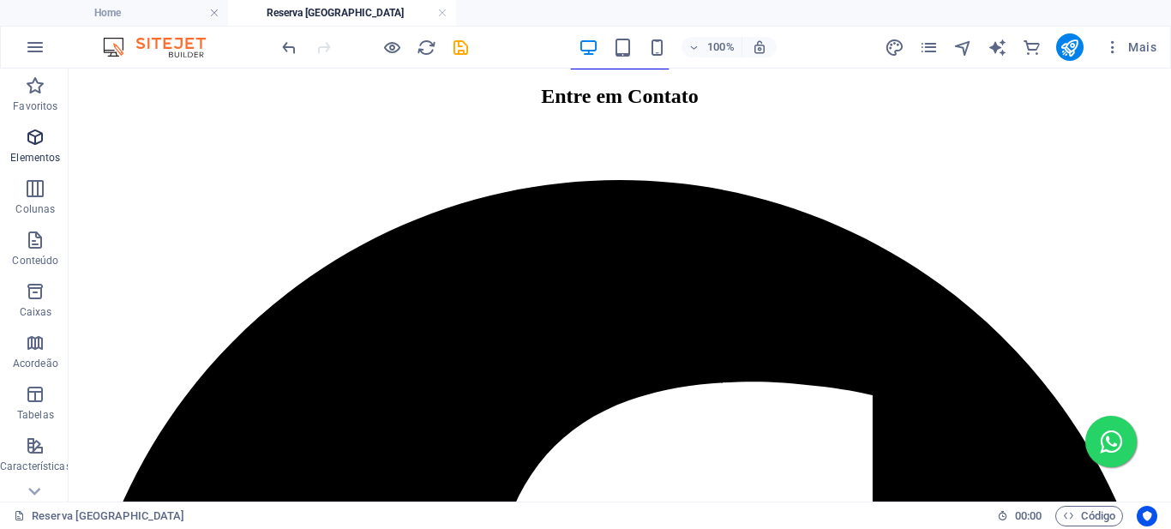
click at [36, 137] on icon "button" at bounding box center [35, 137] width 21 height 21
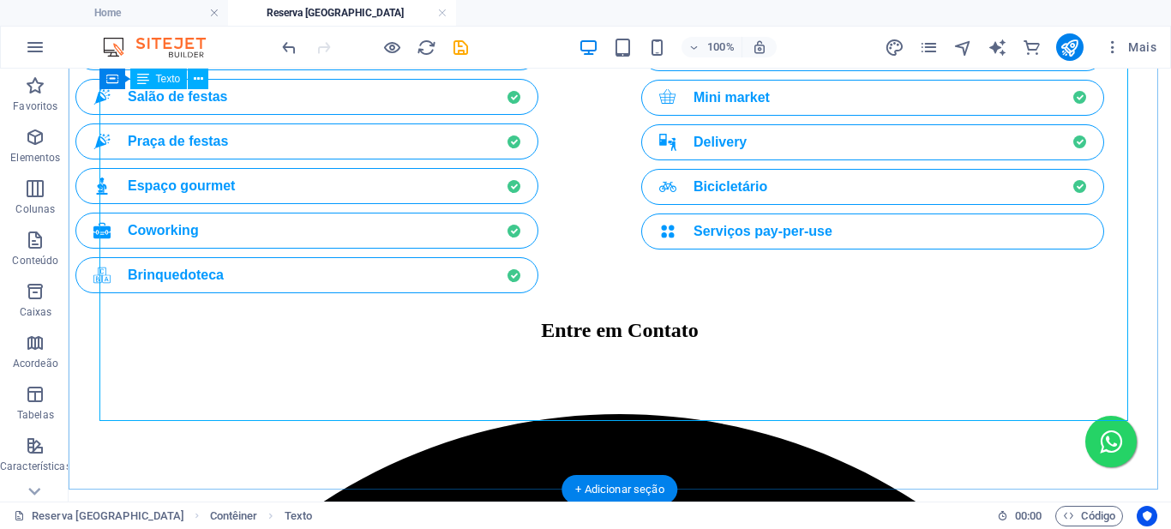
scroll to position [1358, 0]
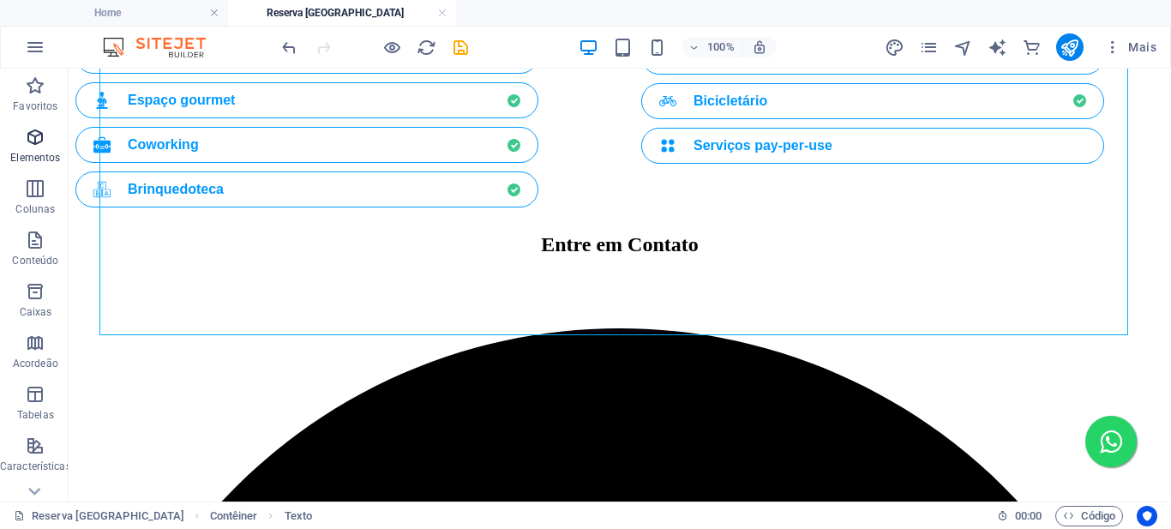
click at [34, 147] on span "Elementos" at bounding box center [35, 147] width 71 height 41
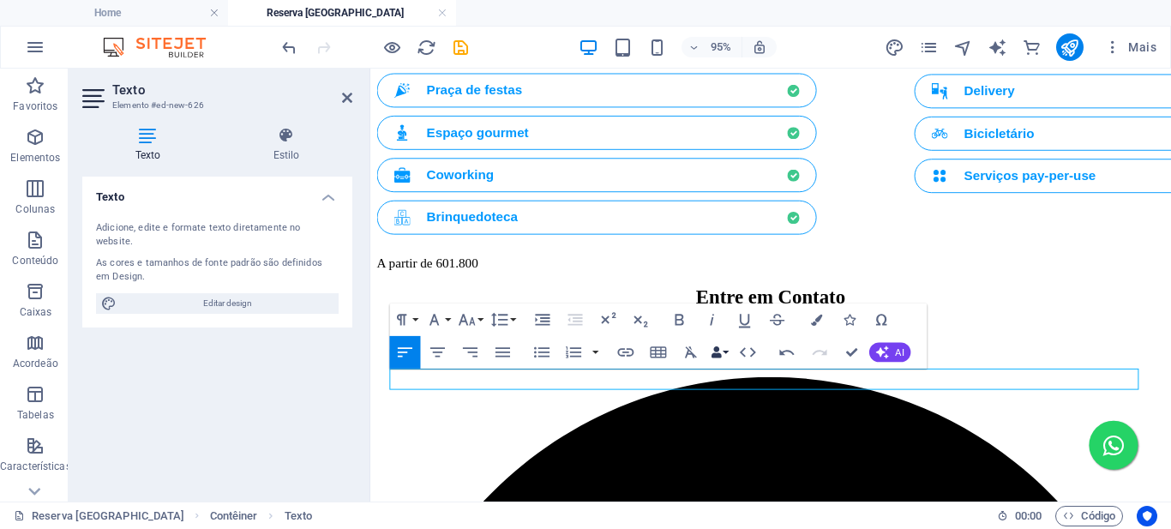
scroll to position [0, 7]
click at [438, 352] on icon "button" at bounding box center [437, 351] width 15 height 9
click at [483, 317] on button "Font Size" at bounding box center [470, 320] width 31 height 33
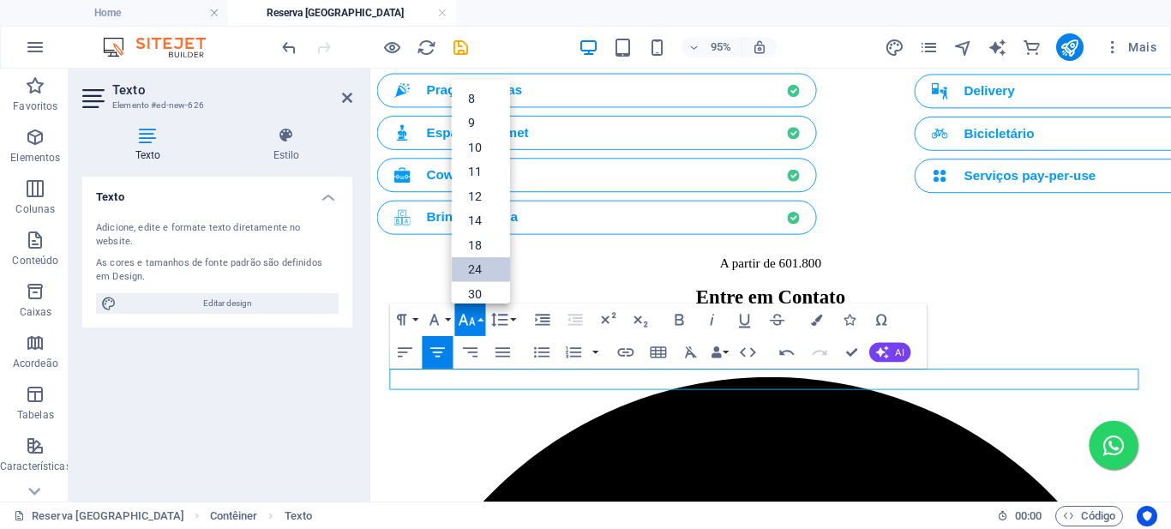
drag, startPoint x: 487, startPoint y: 268, endPoint x: 173, endPoint y: 231, distance: 316.1
click at [487, 268] on link "24" at bounding box center [481, 269] width 58 height 25
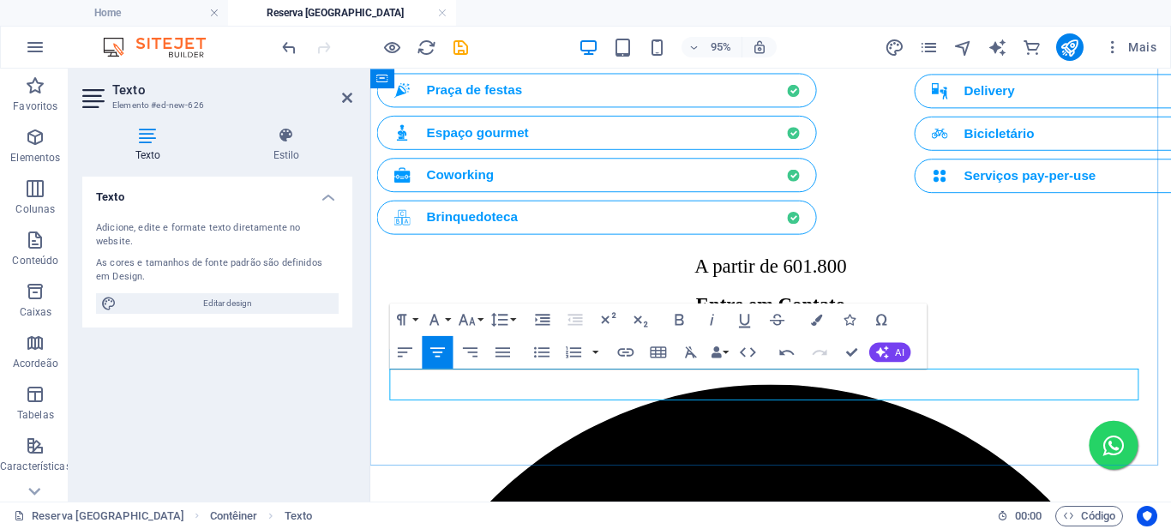
click at [803, 288] on span "A partir de 601.800" at bounding box center [792, 277] width 160 height 22
click at [894, 289] on p "A partir de R$ 601.800" at bounding box center [791, 277] width 829 height 23
drag, startPoint x: 771, startPoint y: 394, endPoint x: 906, endPoint y: 392, distance: 135.5
click at [897, 288] on span "A partir de R$ 601.800,00" at bounding box center [792, 277] width 210 height 22
click at [680, 316] on icon "button" at bounding box center [681, 320] width 20 height 20
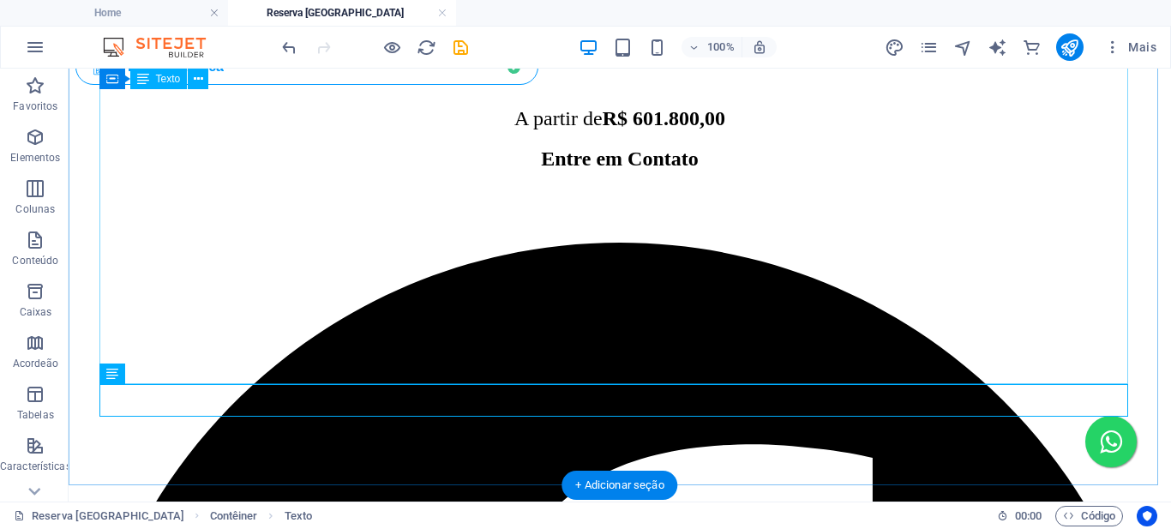
scroll to position [1395, 0]
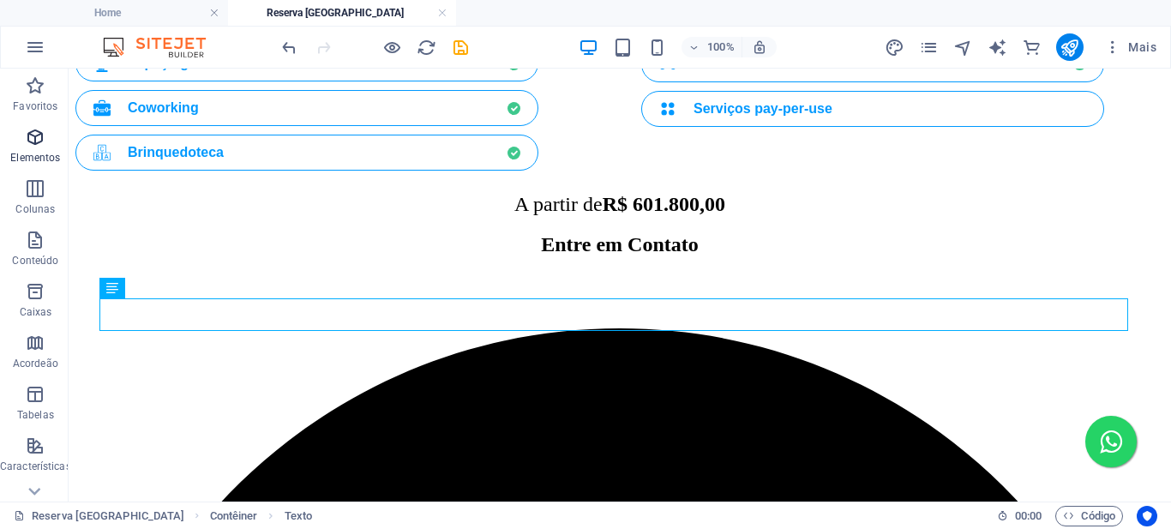
click at [37, 138] on icon "button" at bounding box center [35, 137] width 21 height 21
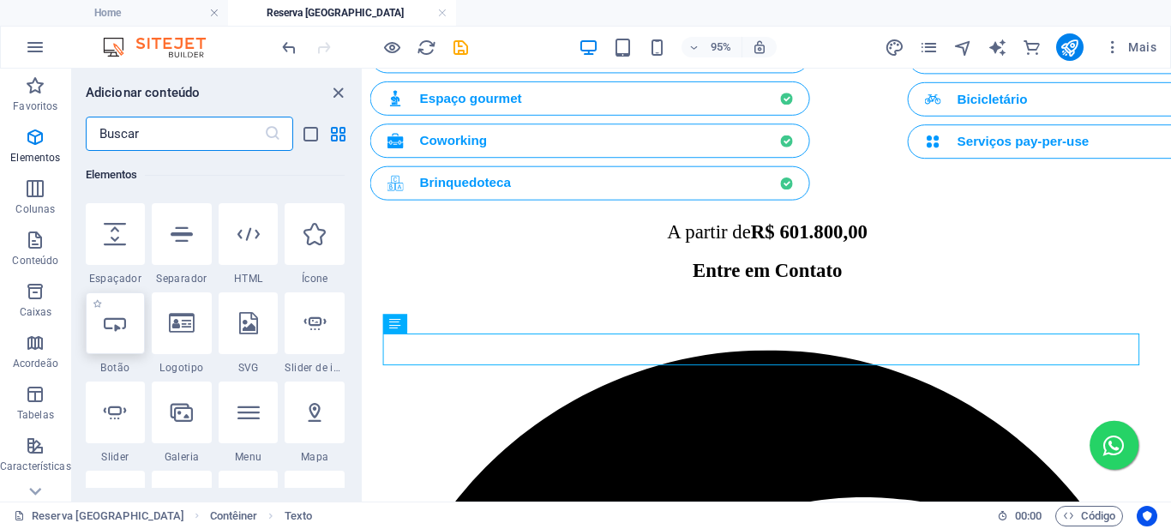
scroll to position [354, 0]
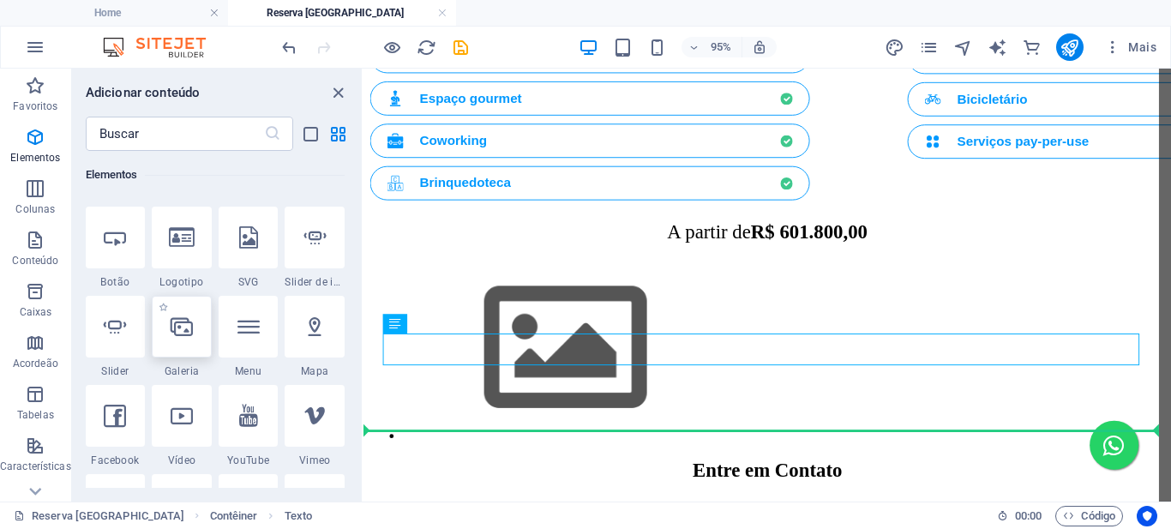
select select "4"
select select "%"
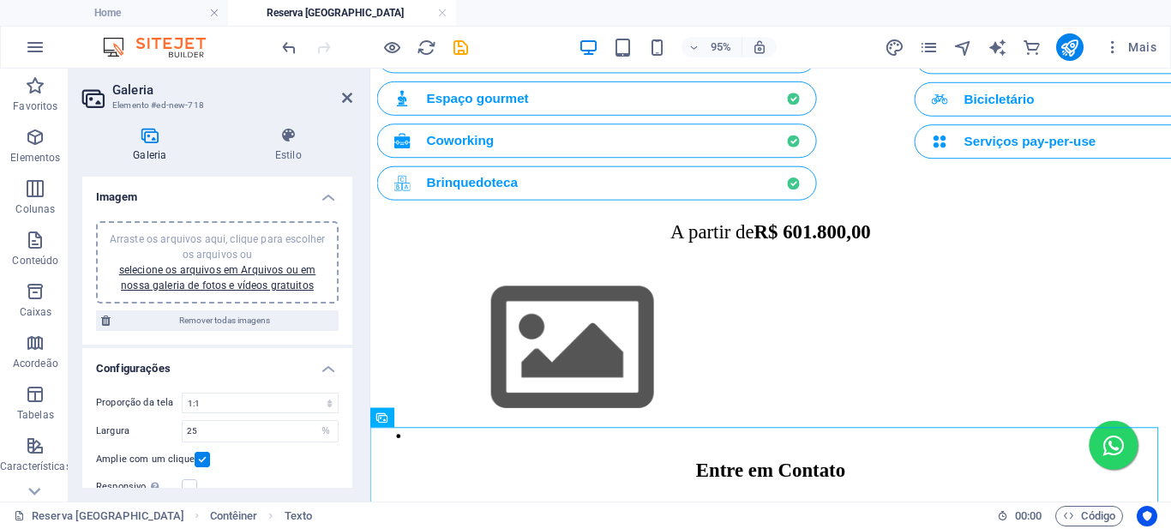
scroll to position [1399, 0]
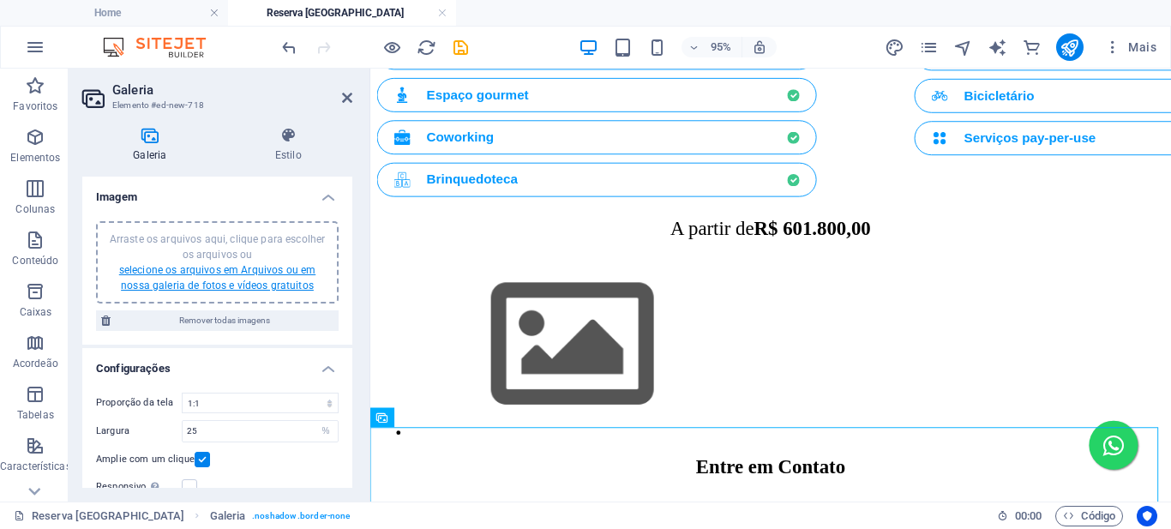
click at [216, 279] on link "selecione os arquivos em Arquivos ou em nossa galeria de fotos e vídeos gratuit…" at bounding box center [217, 277] width 196 height 27
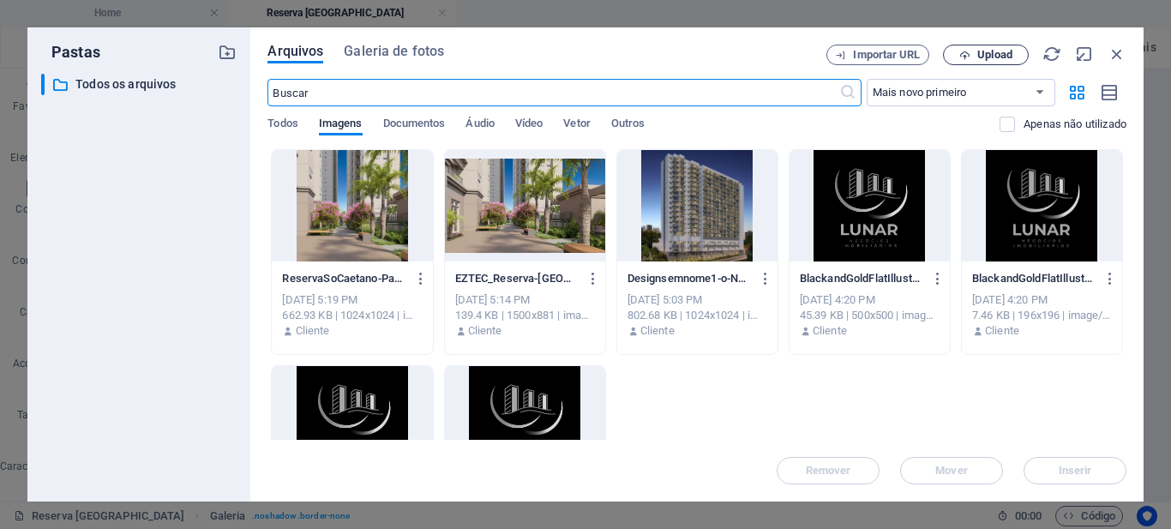
click at [997, 57] on span "Upload" at bounding box center [995, 55] width 35 height 10
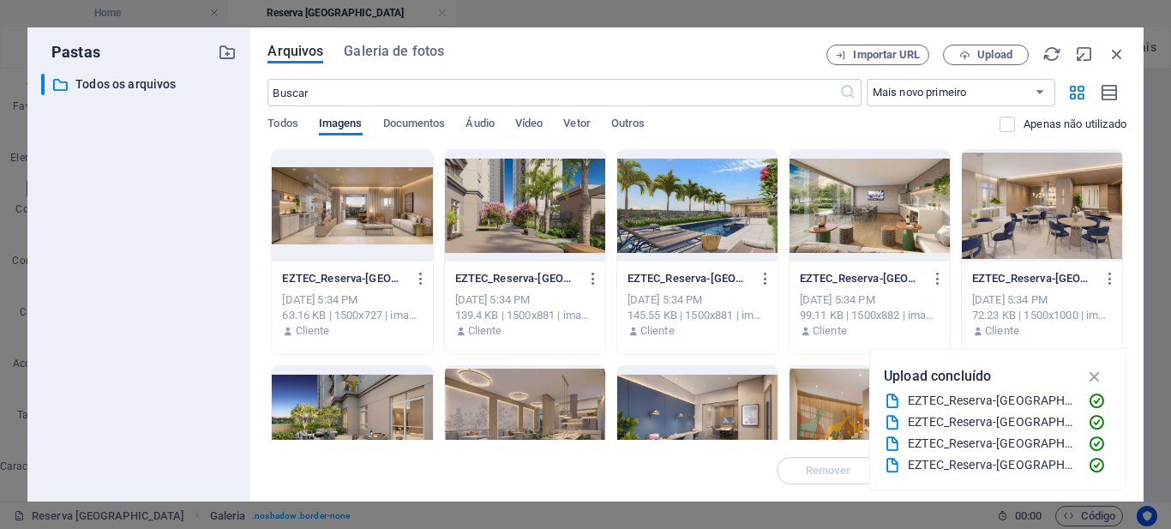
click at [352, 213] on div at bounding box center [352, 205] width 160 height 111
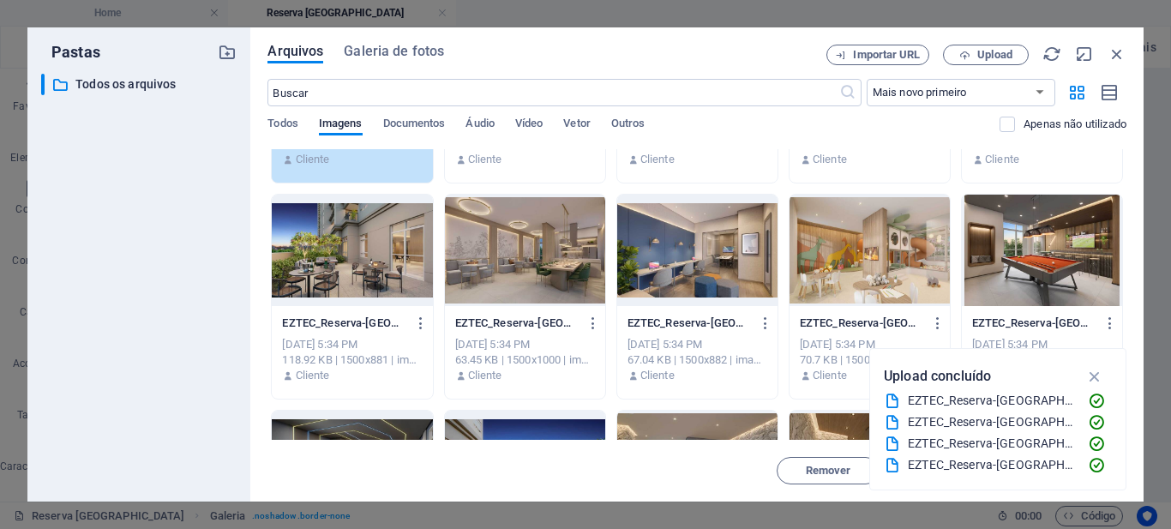
scroll to position [171, 0]
click at [1055, 250] on div at bounding box center [1042, 250] width 160 height 111
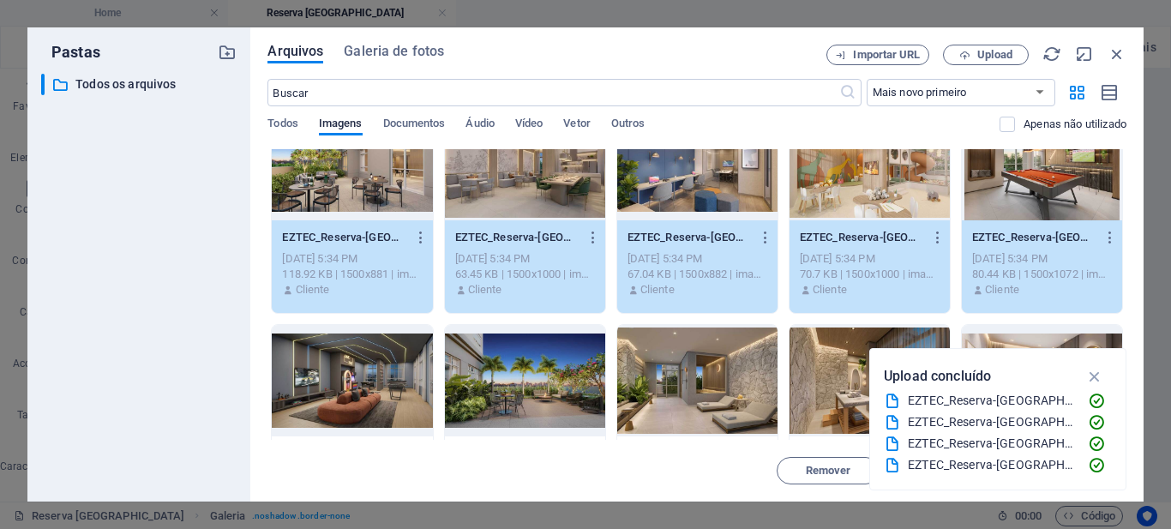
scroll to position [514, 0]
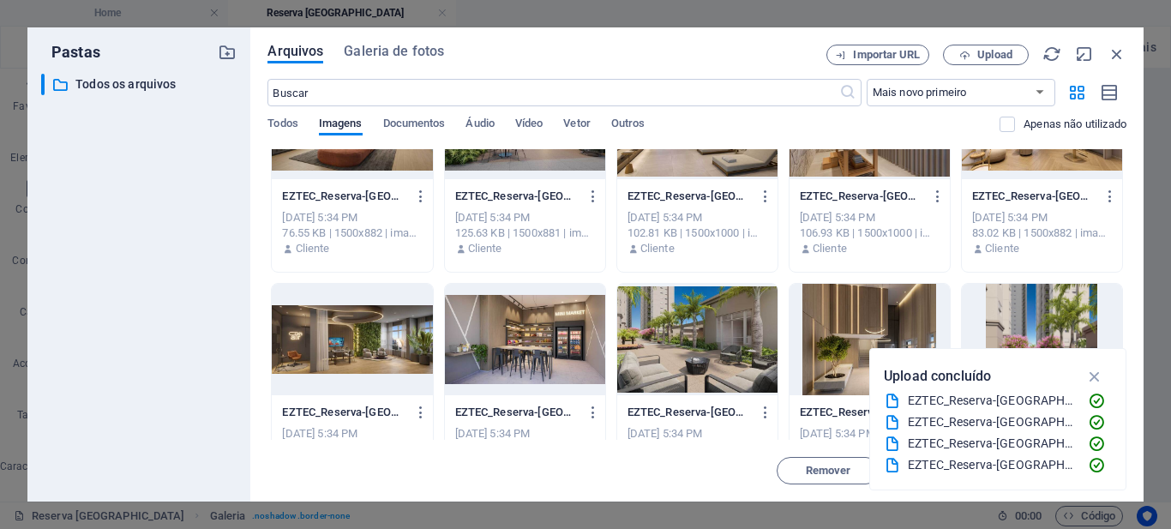
click at [859, 311] on div at bounding box center [870, 339] width 160 height 111
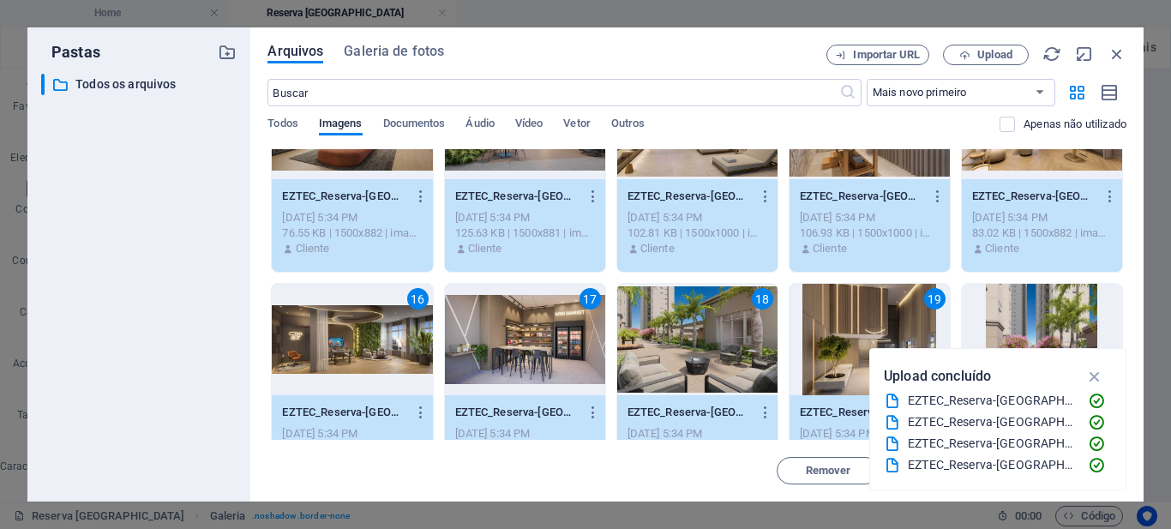
click at [860, 310] on div "19" at bounding box center [870, 339] width 160 height 111
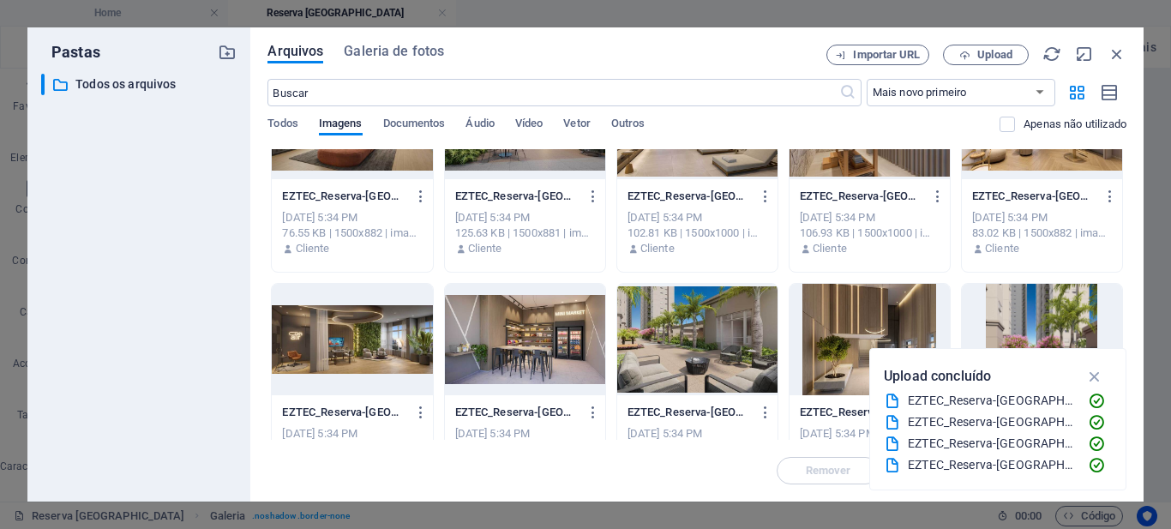
click at [524, 321] on div at bounding box center [525, 339] width 160 height 111
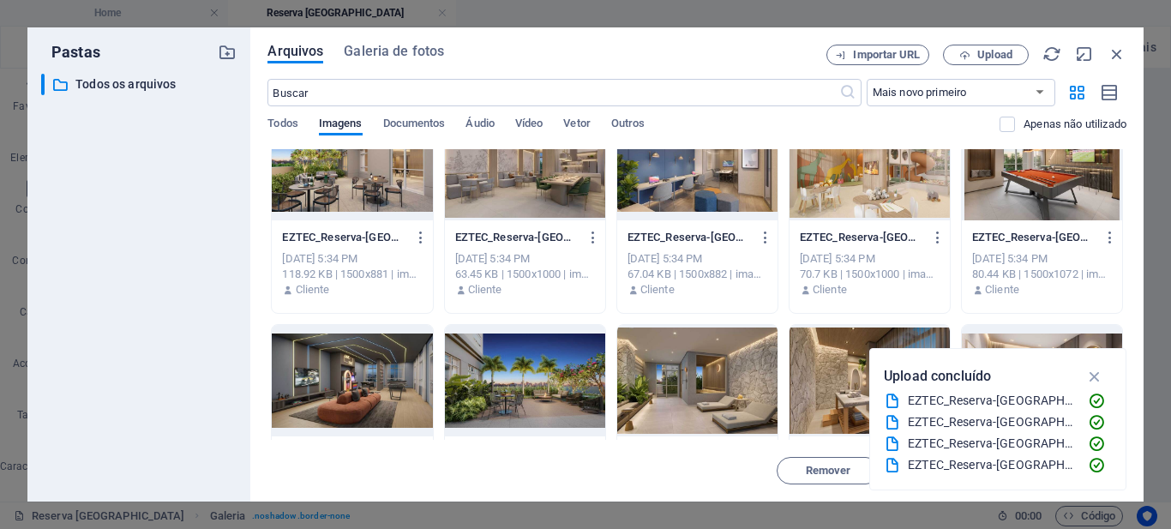
scroll to position [0, 0]
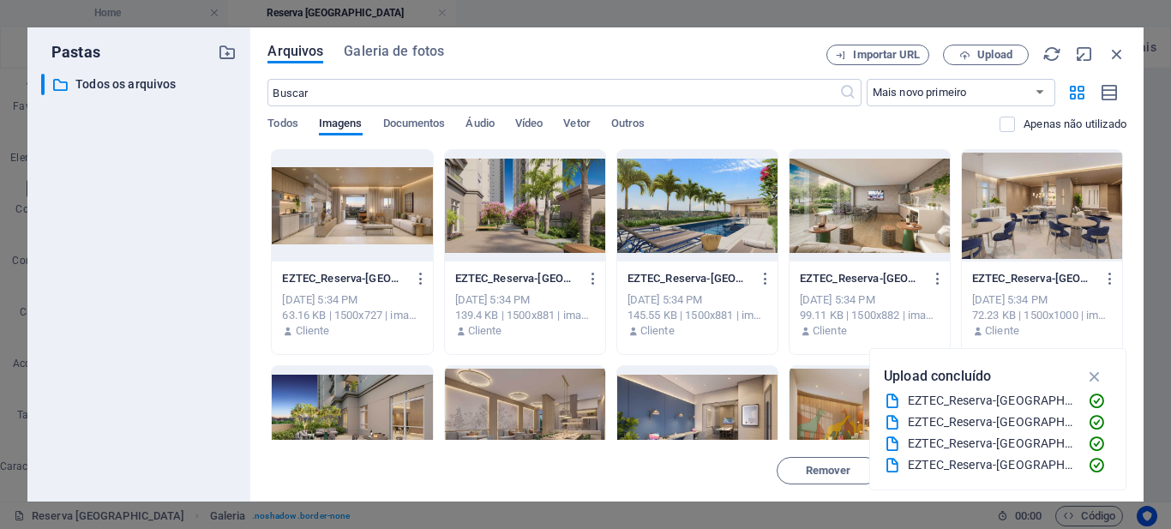
click at [350, 195] on div at bounding box center [352, 205] width 160 height 111
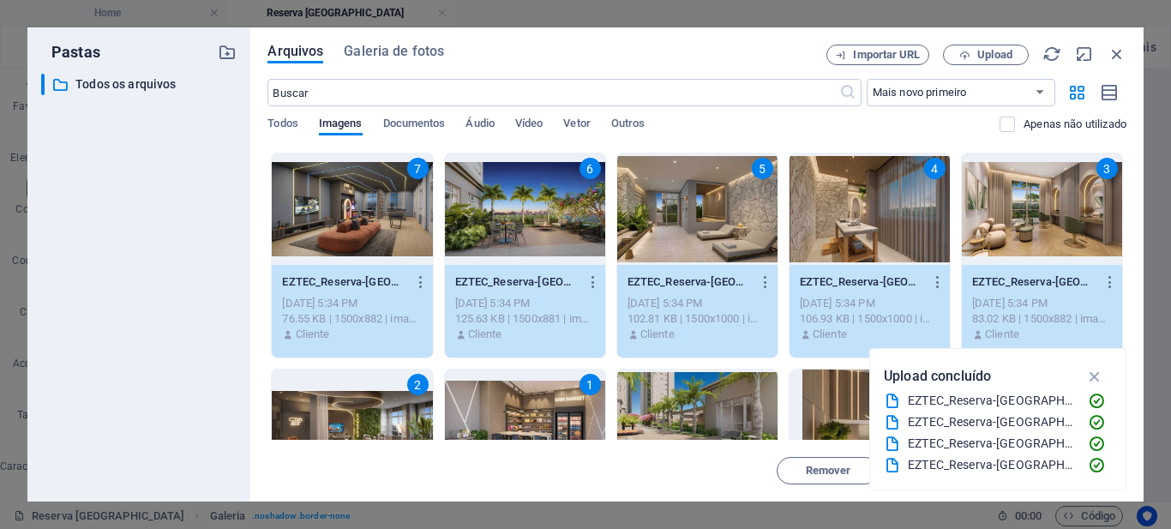
scroll to position [514, 0]
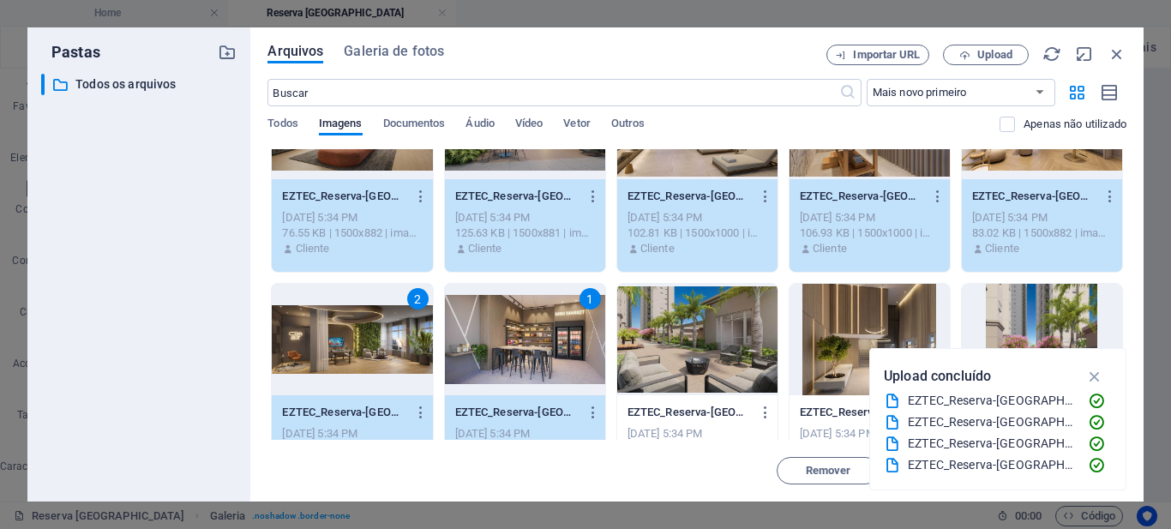
click at [851, 314] on div at bounding box center [870, 339] width 160 height 111
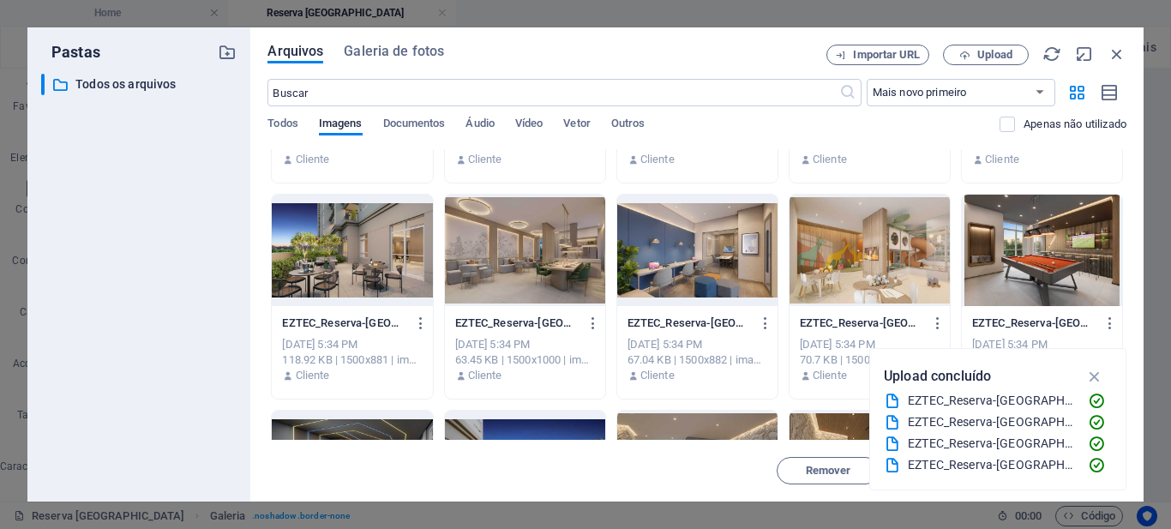
scroll to position [0, 0]
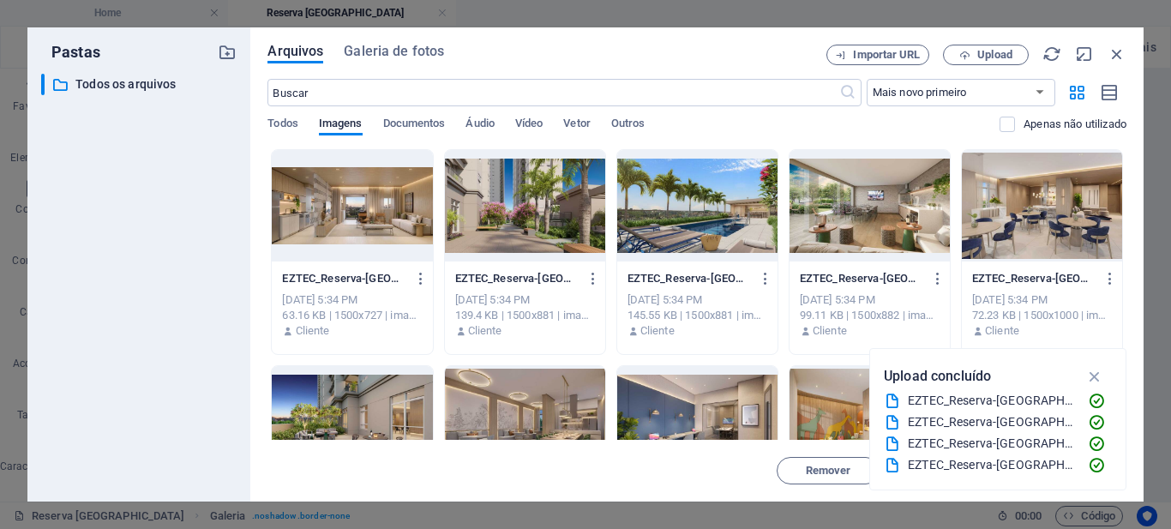
click at [358, 219] on div at bounding box center [352, 205] width 160 height 111
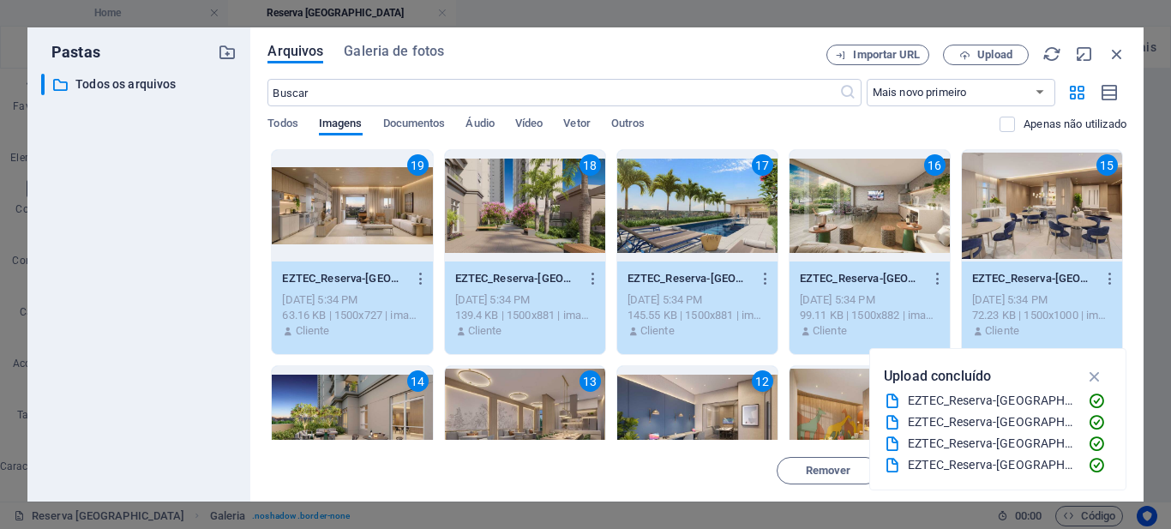
click at [1092, 377] on icon "button" at bounding box center [1096, 376] width 20 height 19
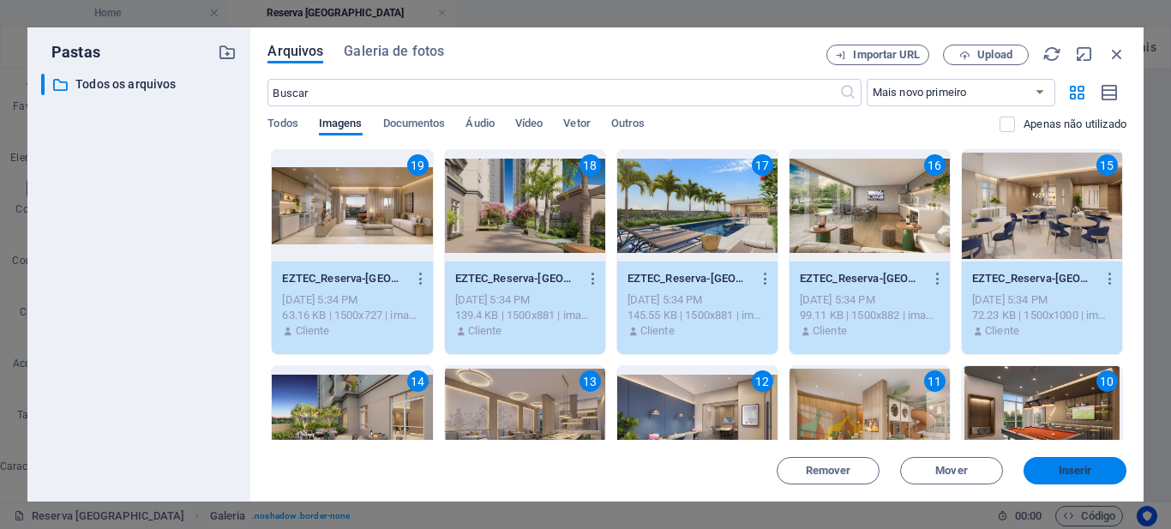
click at [1084, 467] on span "Inserir" at bounding box center [1075, 471] width 33 height 10
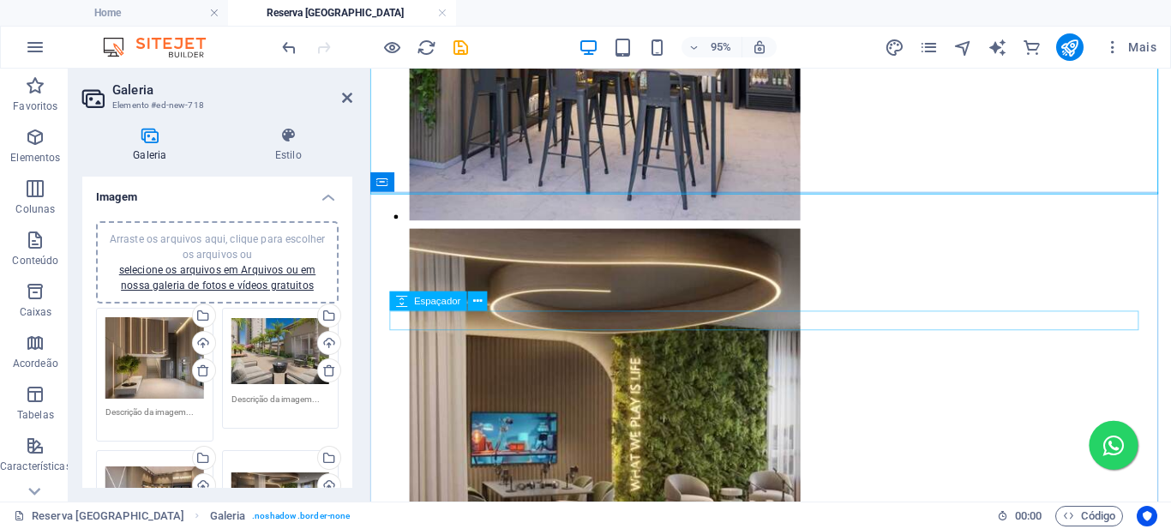
scroll to position [2599, 0]
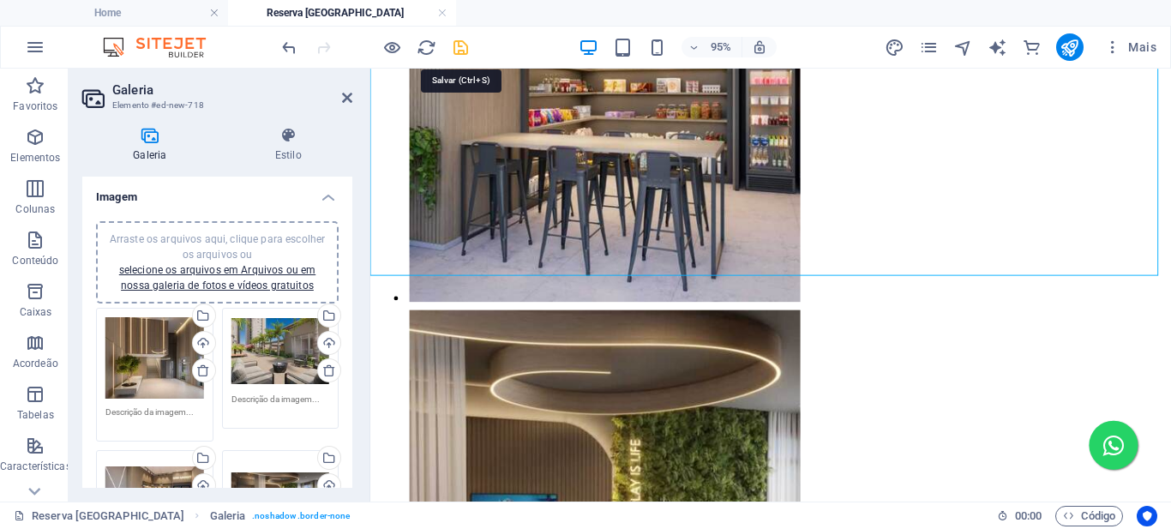
click at [454, 50] on icon "save" at bounding box center [461, 48] width 20 height 20
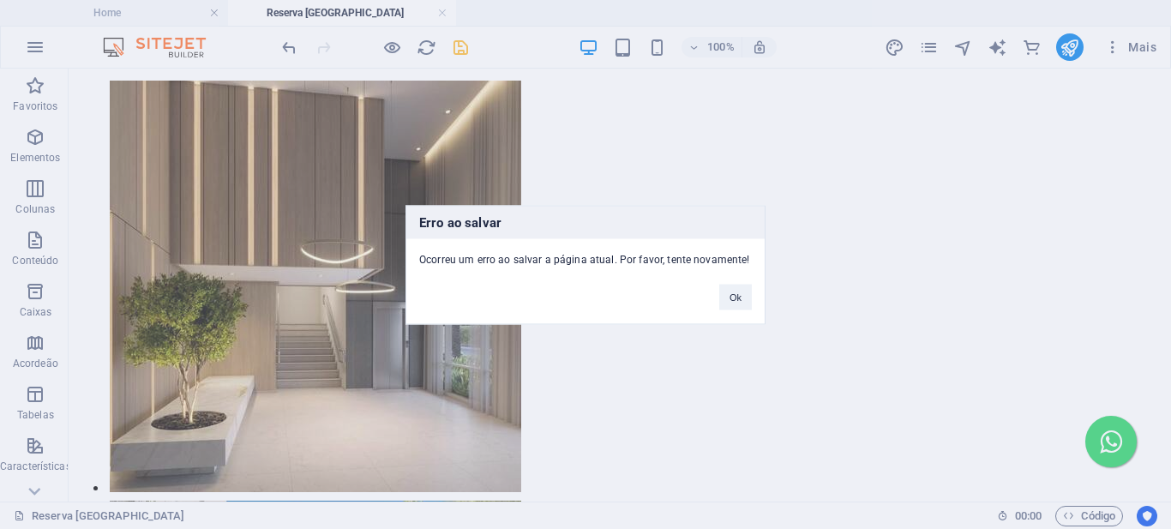
scroll to position [1459, 0]
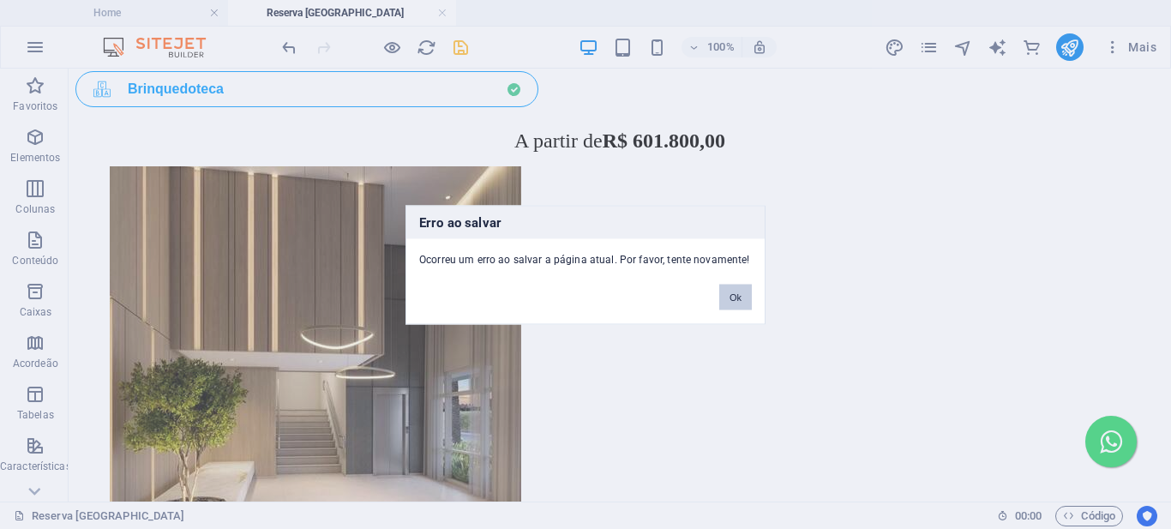
click at [734, 301] on button "Ok" at bounding box center [735, 297] width 33 height 26
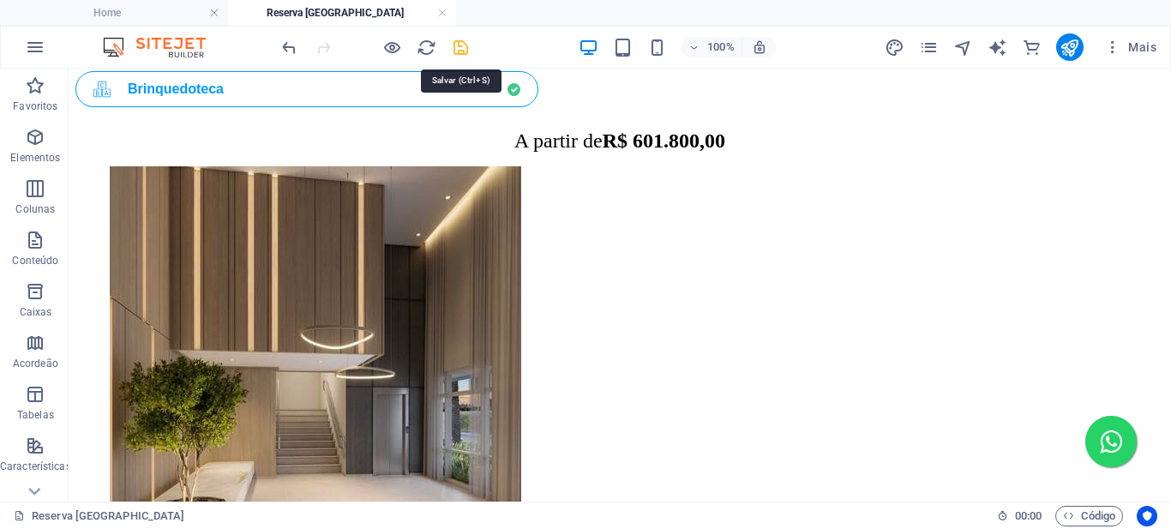
click at [461, 49] on icon "save" at bounding box center [461, 48] width 20 height 20
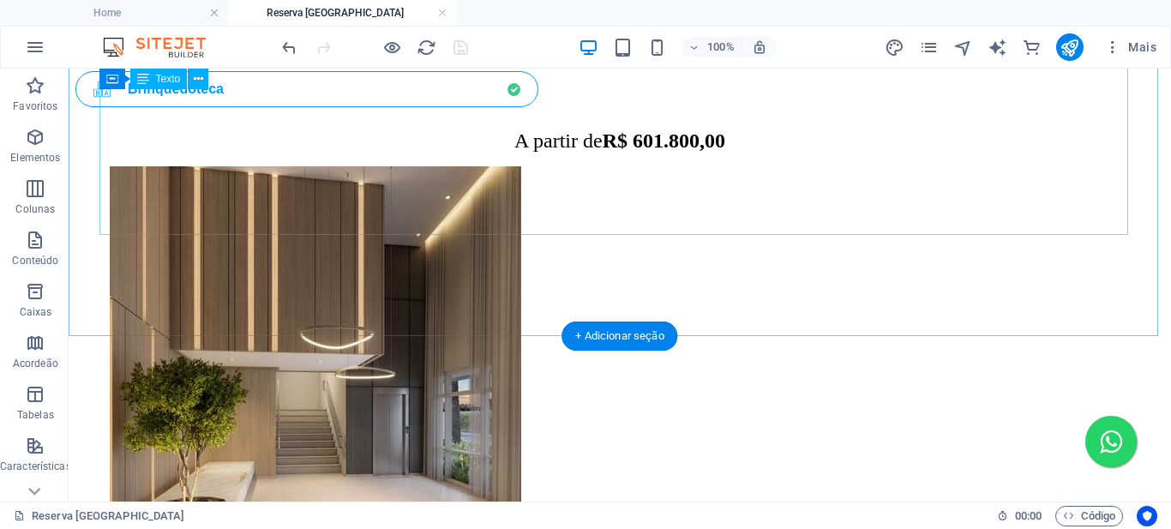
scroll to position [1544, 0]
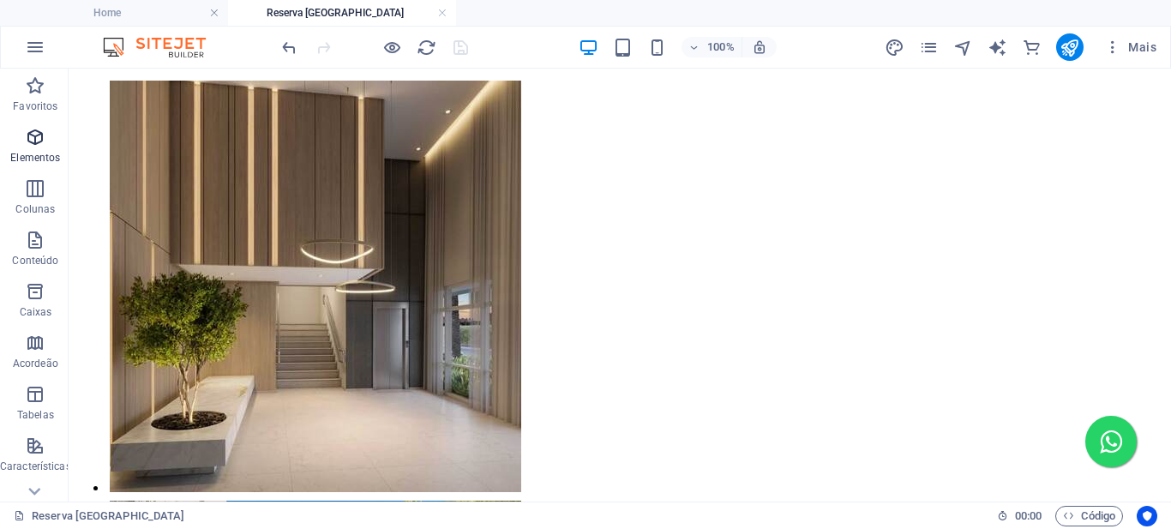
click at [35, 142] on icon "button" at bounding box center [35, 137] width 21 height 21
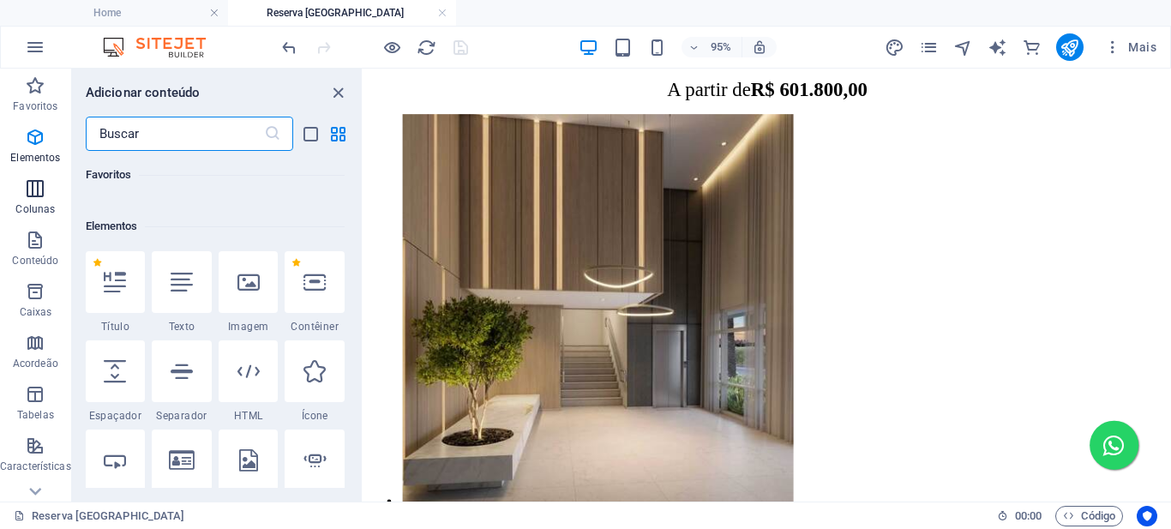
scroll to position [183, 0]
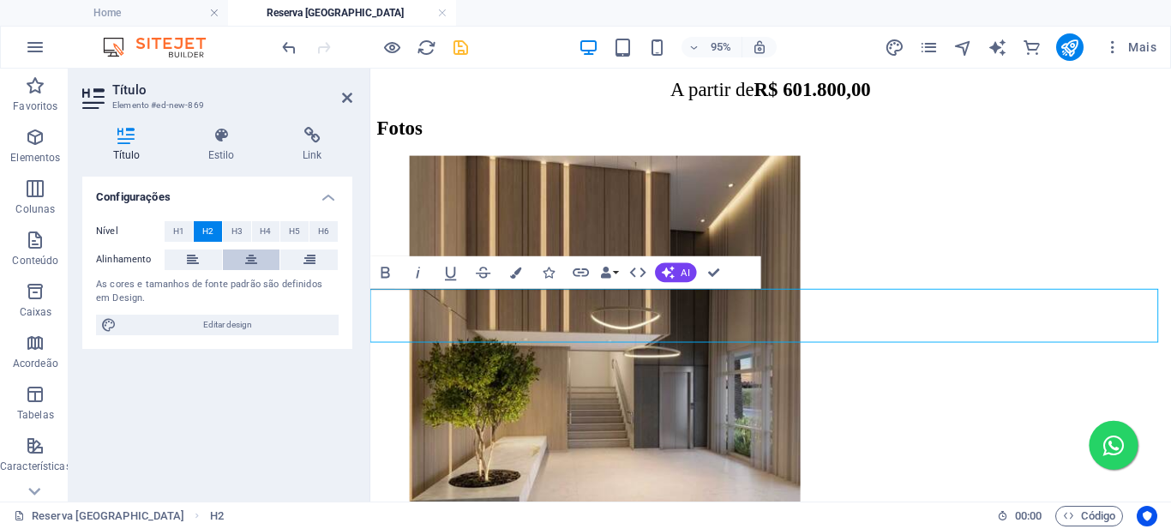
click at [247, 262] on icon at bounding box center [251, 260] width 12 height 21
click at [787, 143] on h2 "​Fotos" at bounding box center [791, 131] width 829 height 23
click at [232, 230] on span "H3" at bounding box center [237, 231] width 11 height 21
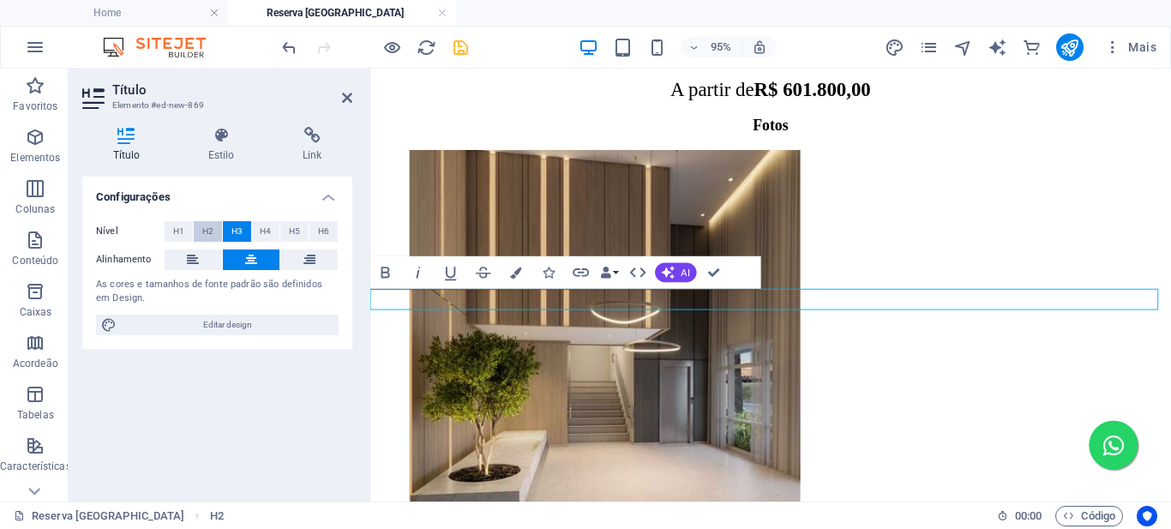
click at [208, 231] on span "H2" at bounding box center [207, 231] width 11 height 21
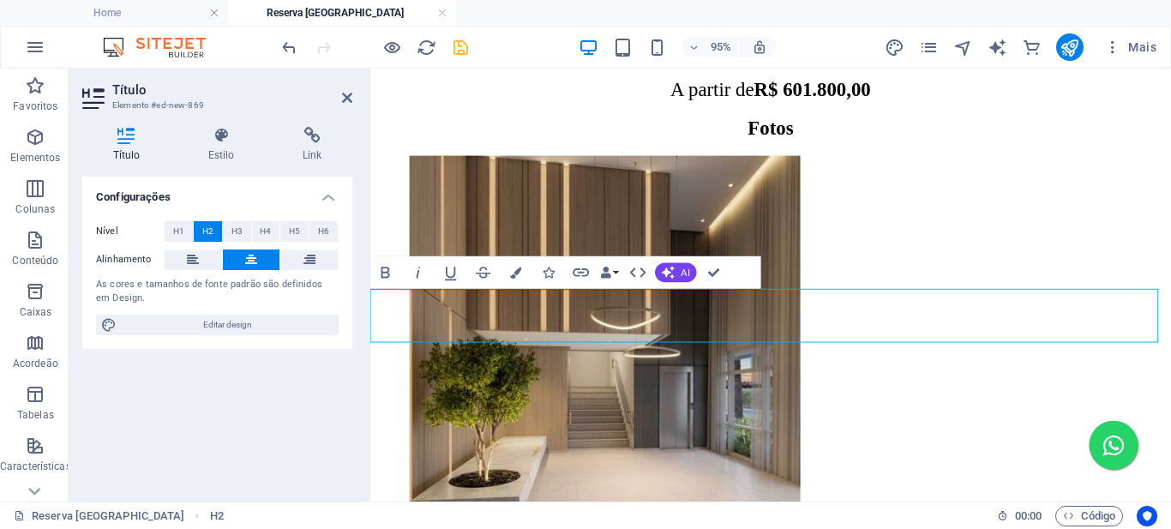
scroll to position [1495, 0]
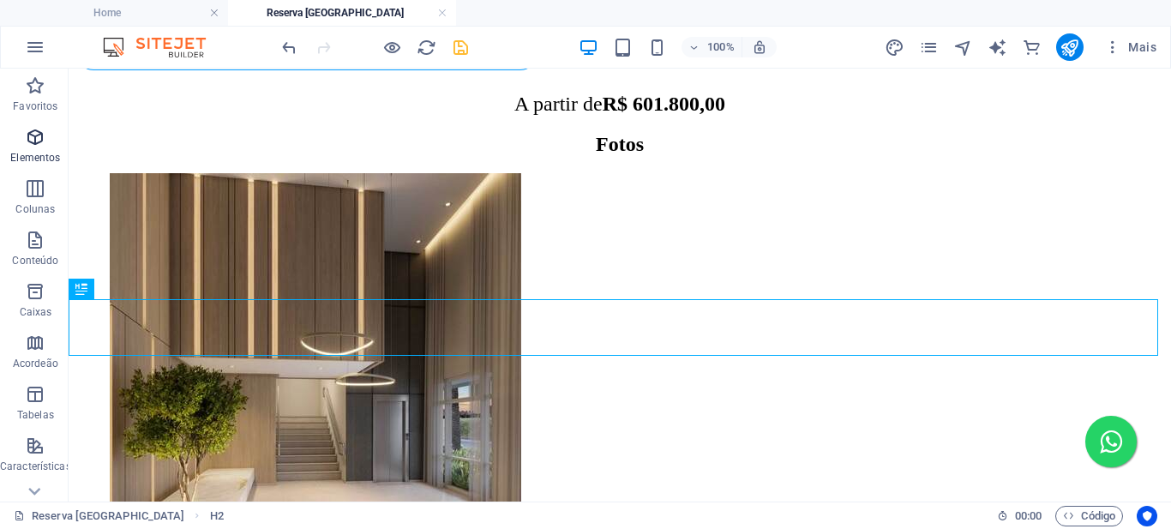
click at [33, 134] on icon "button" at bounding box center [35, 137] width 21 height 21
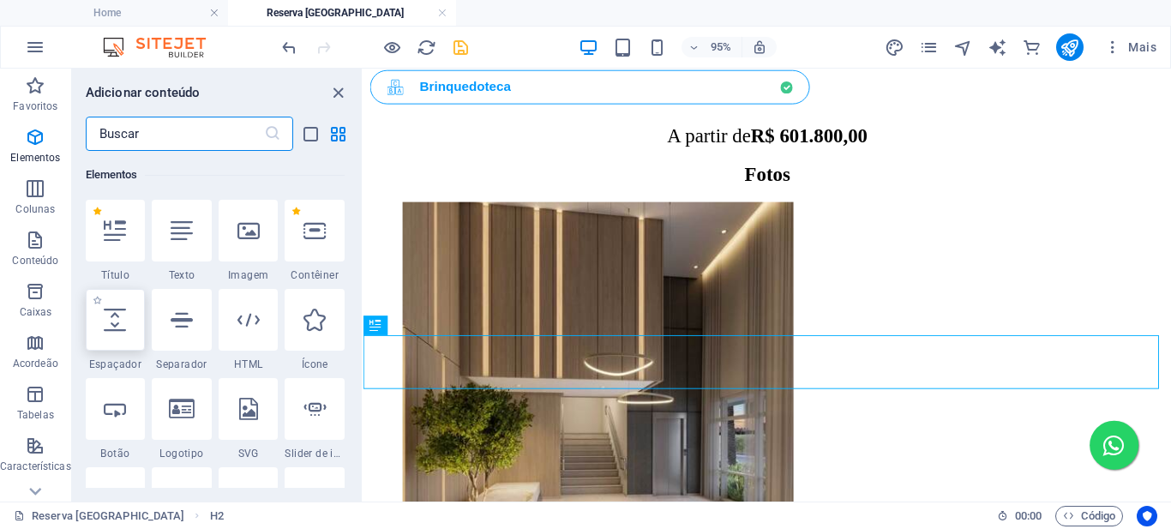
scroll to position [183, 0]
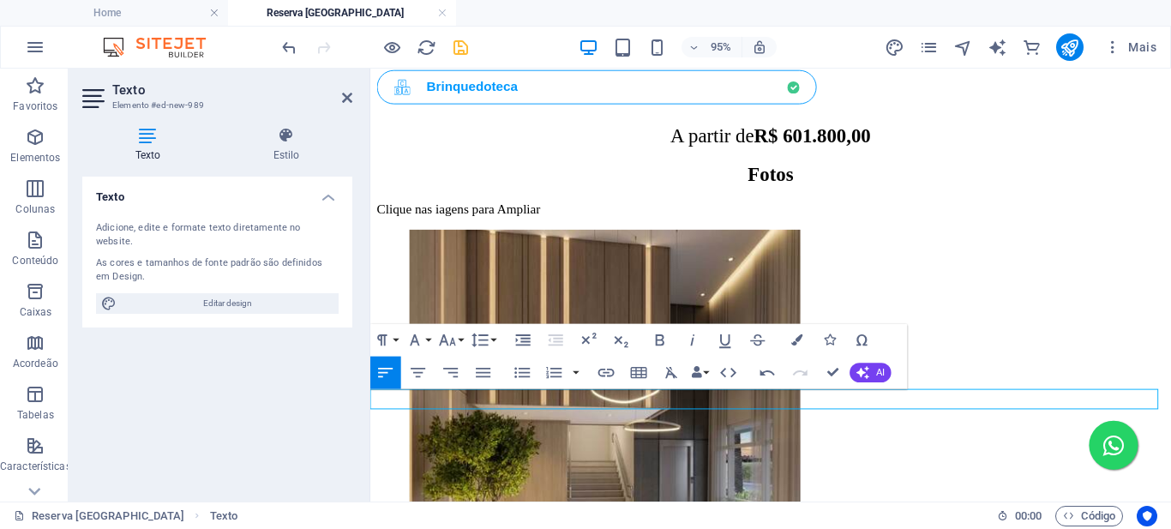
click at [447, 225] on p "Clique nas iagens para Ampliar" at bounding box center [791, 216] width 829 height 15
click at [449, 225] on p "Clique nas imagens para Ampliar" at bounding box center [791, 216] width 829 height 15
click at [452, 225] on p "Clique nas imagens para Ampliar" at bounding box center [791, 216] width 829 height 15
click at [454, 225] on p "Clique nas imagens para Ampliar" at bounding box center [791, 216] width 829 height 15
click at [459, 225] on p "Clique nas imagens para Ampliar" at bounding box center [791, 216] width 829 height 15
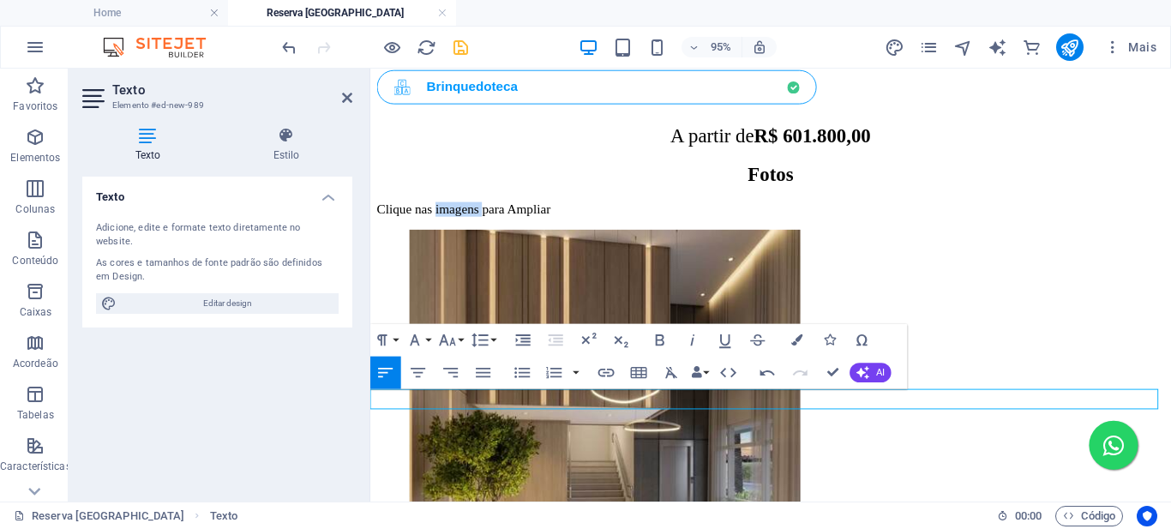
click at [460, 225] on p "Clique nas imagens para Ampliar" at bounding box center [791, 216] width 829 height 15
click at [421, 374] on icon "button" at bounding box center [419, 373] width 20 height 20
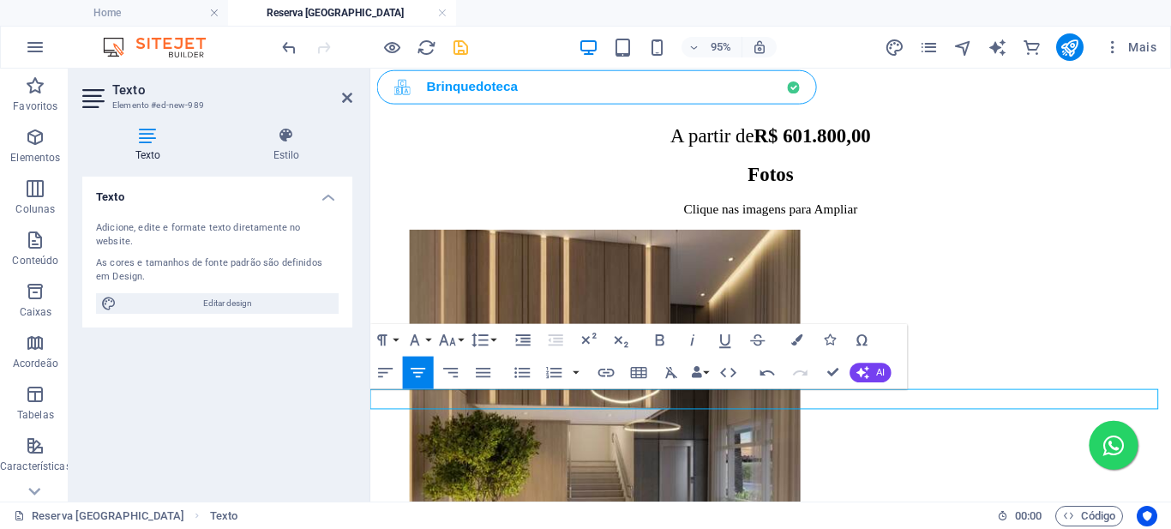
click at [904, 225] on p "Clique nas imagens para Ampliar" at bounding box center [791, 216] width 829 height 15
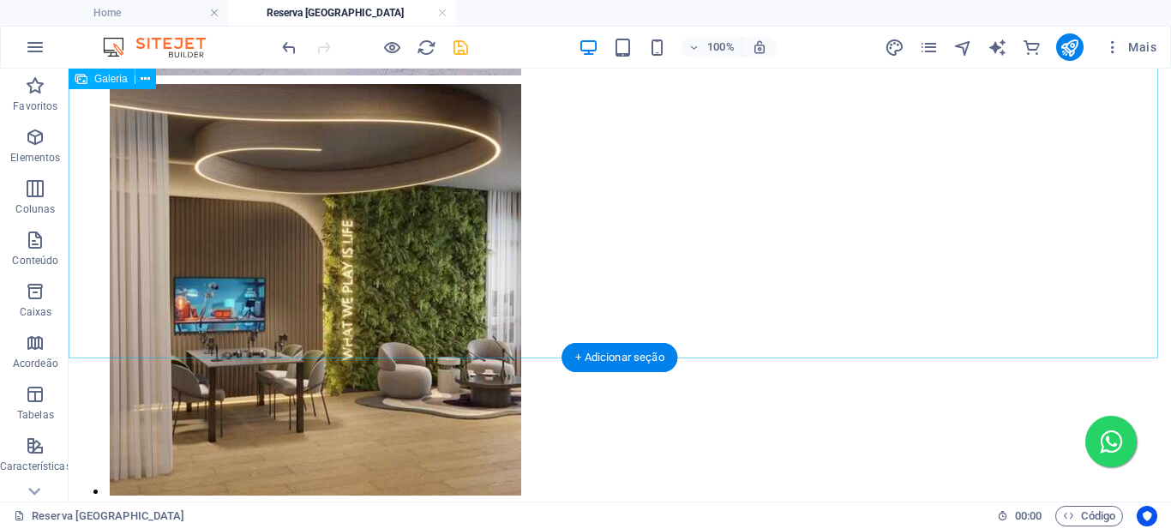
scroll to position [2989, 0]
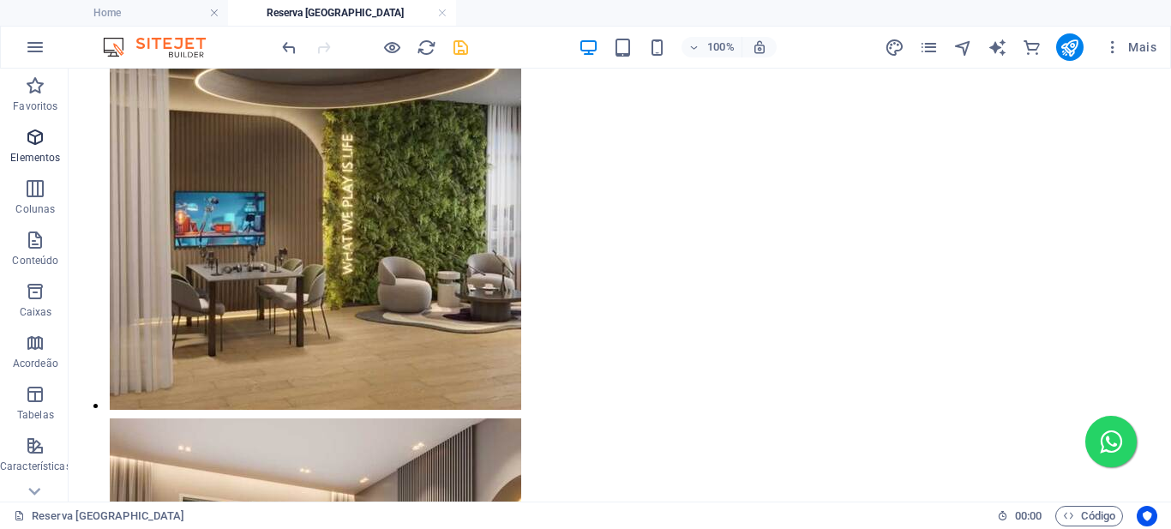
click at [39, 136] on icon "button" at bounding box center [35, 137] width 21 height 21
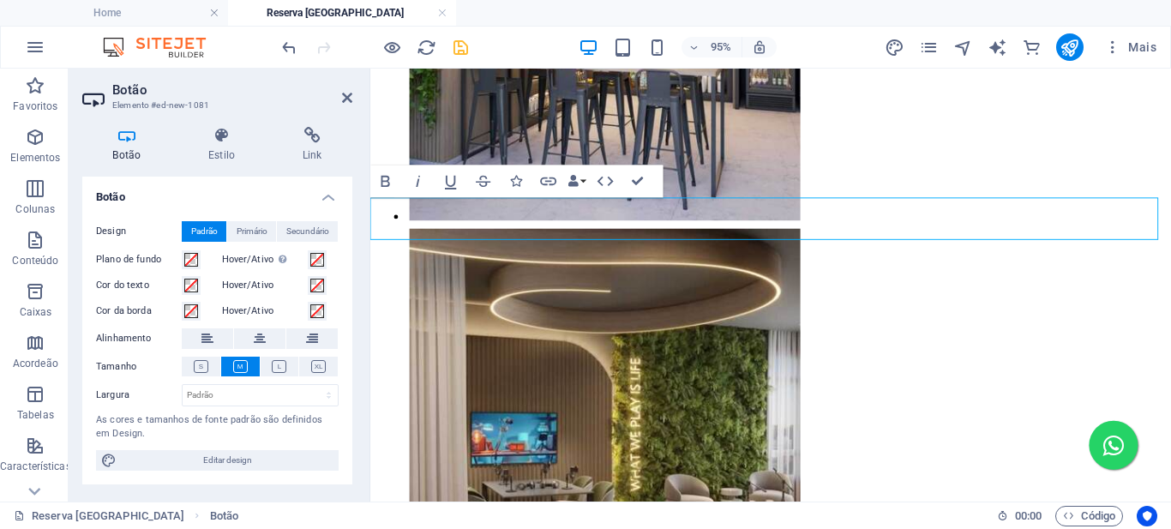
scroll to position [2779, 0]
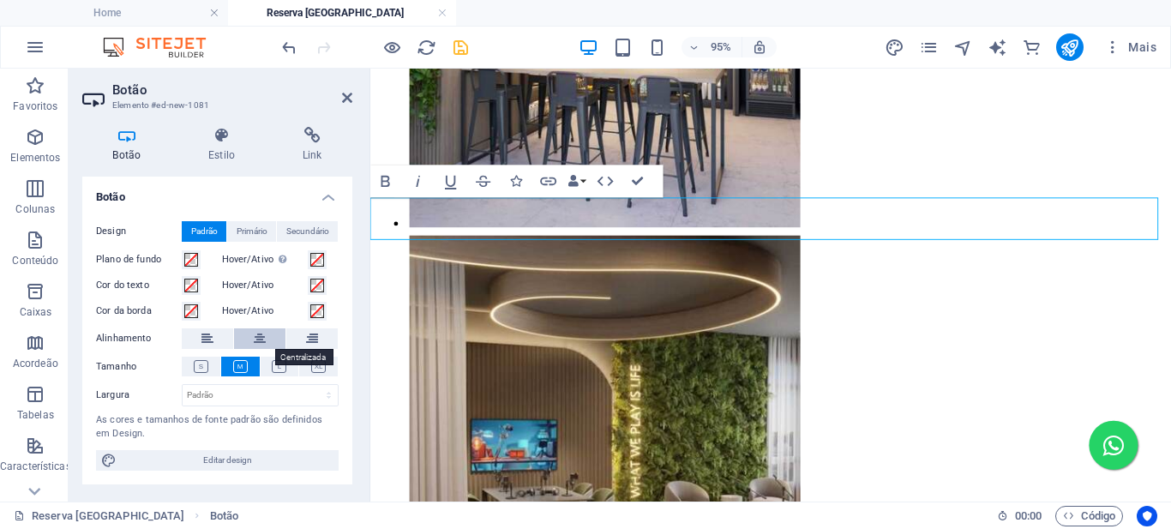
click at [263, 338] on icon at bounding box center [260, 338] width 12 height 21
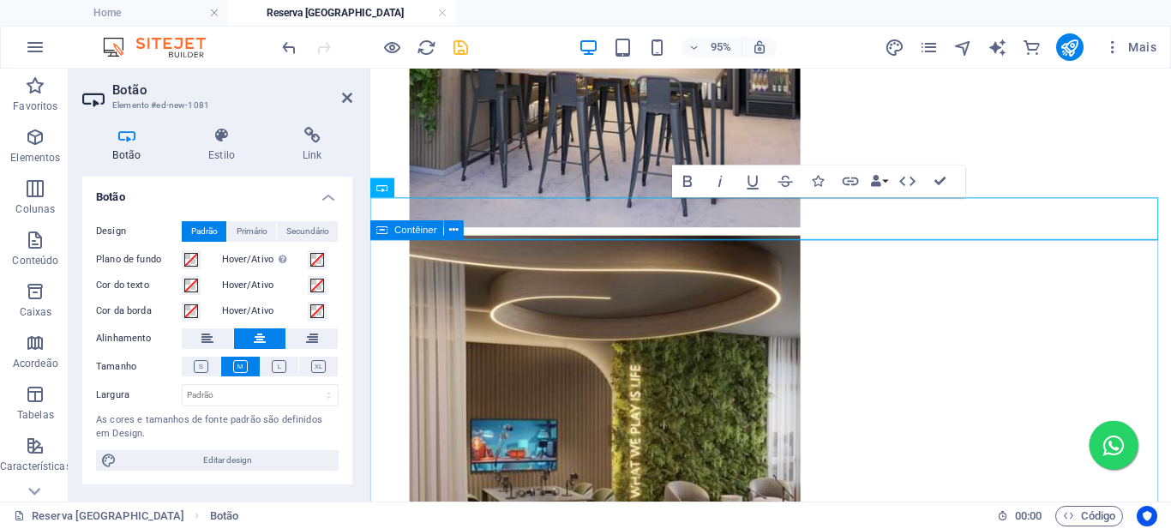
click at [234, 328] on button at bounding box center [259, 338] width 51 height 21
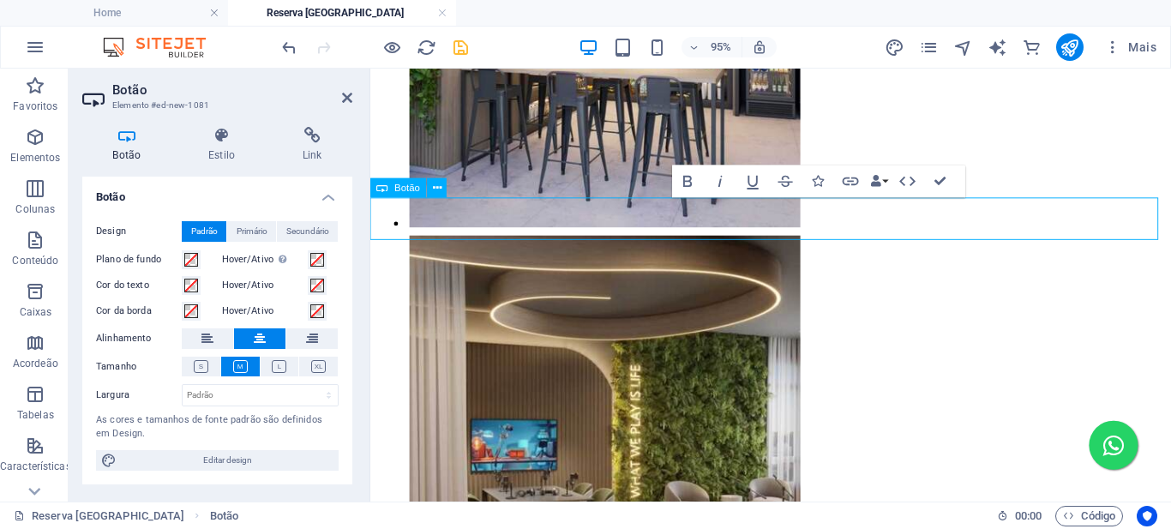
drag, startPoint x: 910, startPoint y: 184, endPoint x: 839, endPoint y: 116, distance: 98.3
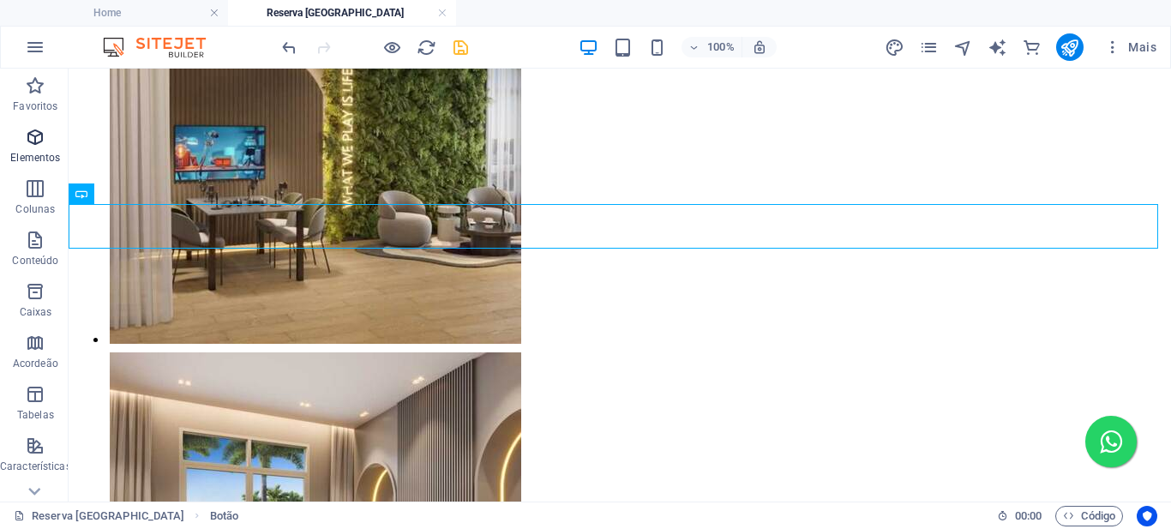
click at [37, 139] on icon "button" at bounding box center [35, 137] width 21 height 21
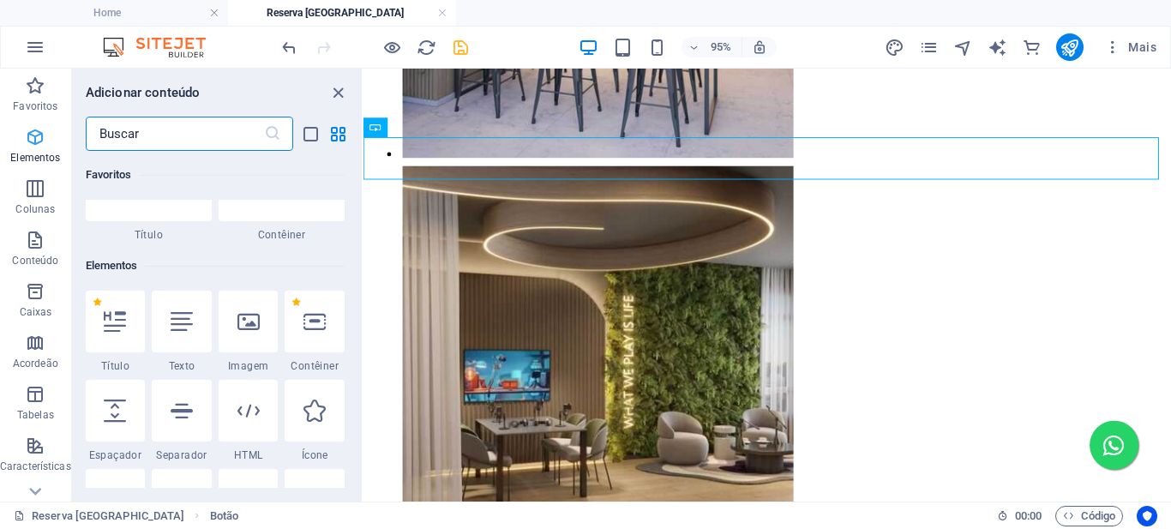
scroll to position [183, 0]
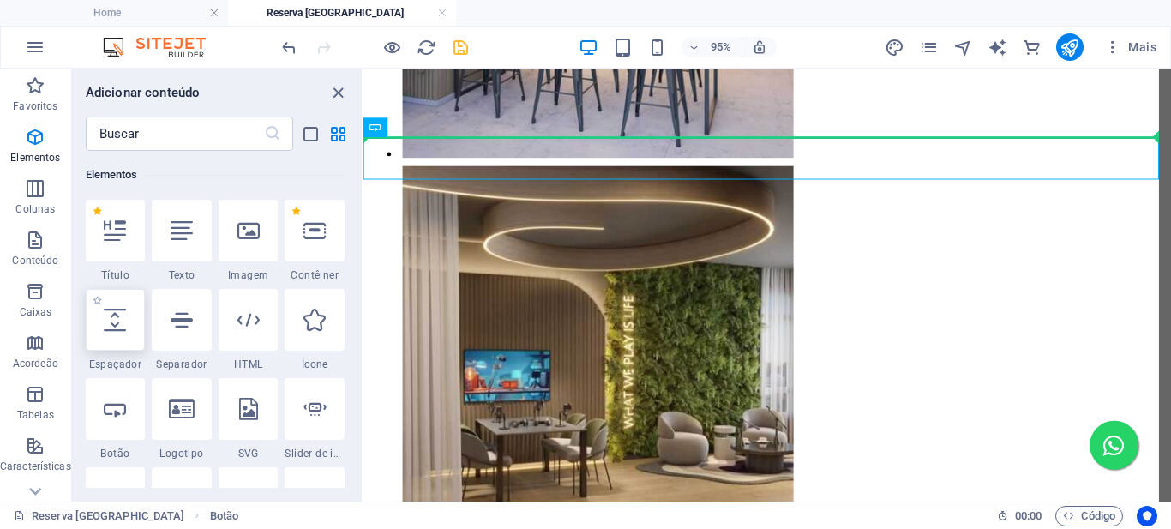
select select "px"
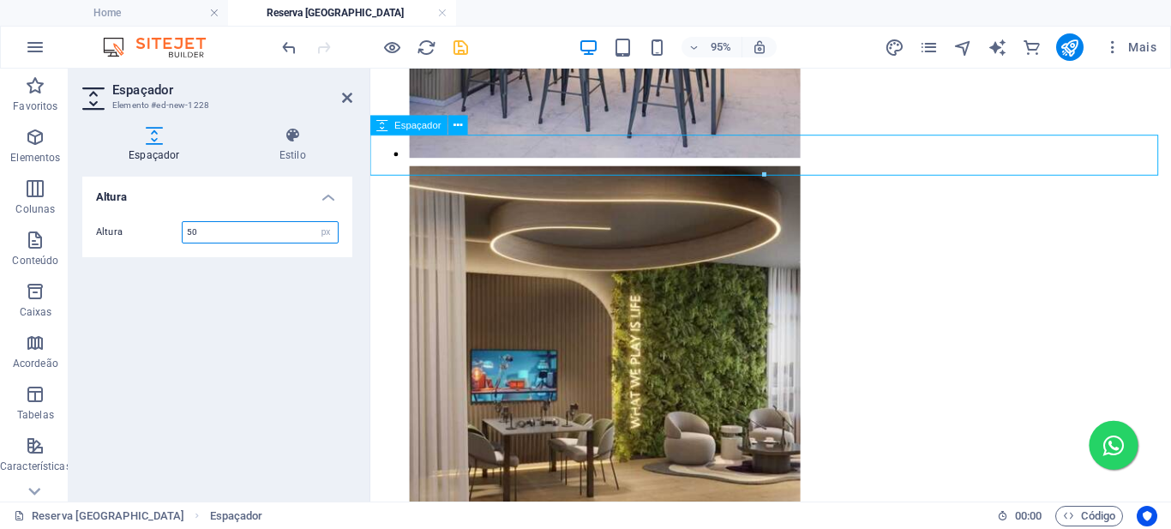
scroll to position [2845, 0]
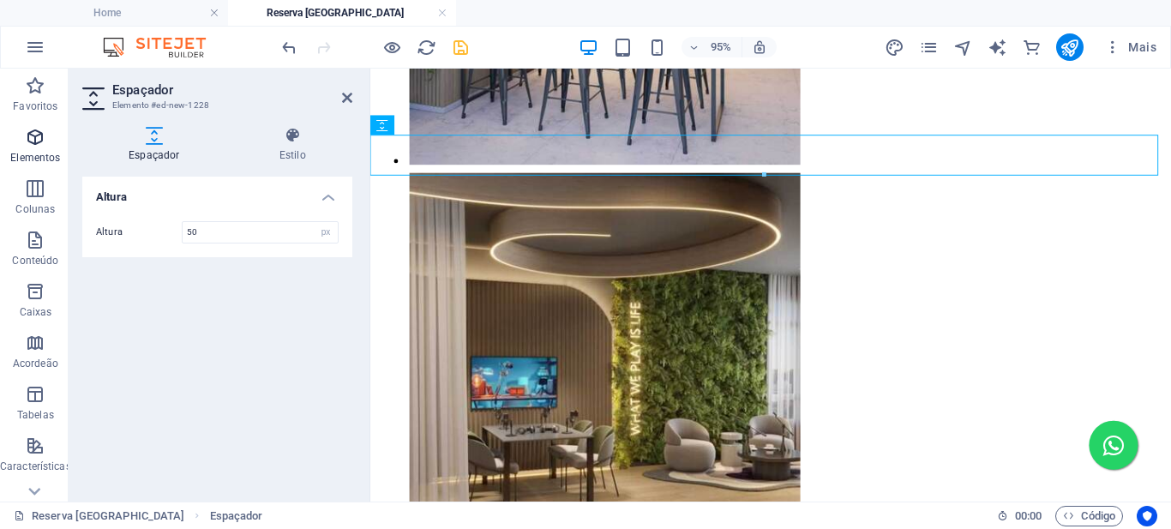
click at [36, 135] on icon "button" at bounding box center [35, 137] width 21 height 21
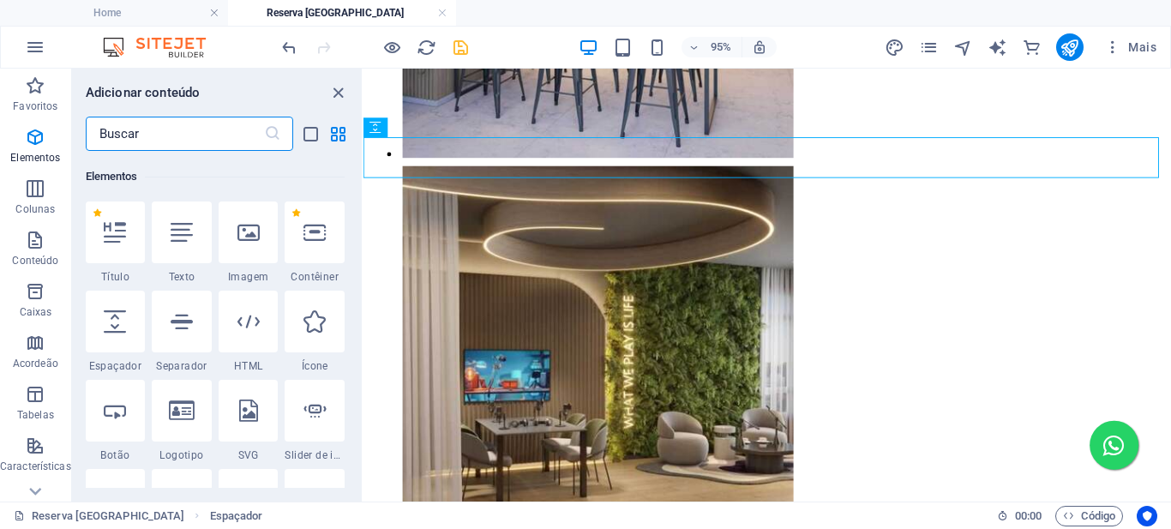
scroll to position [183, 0]
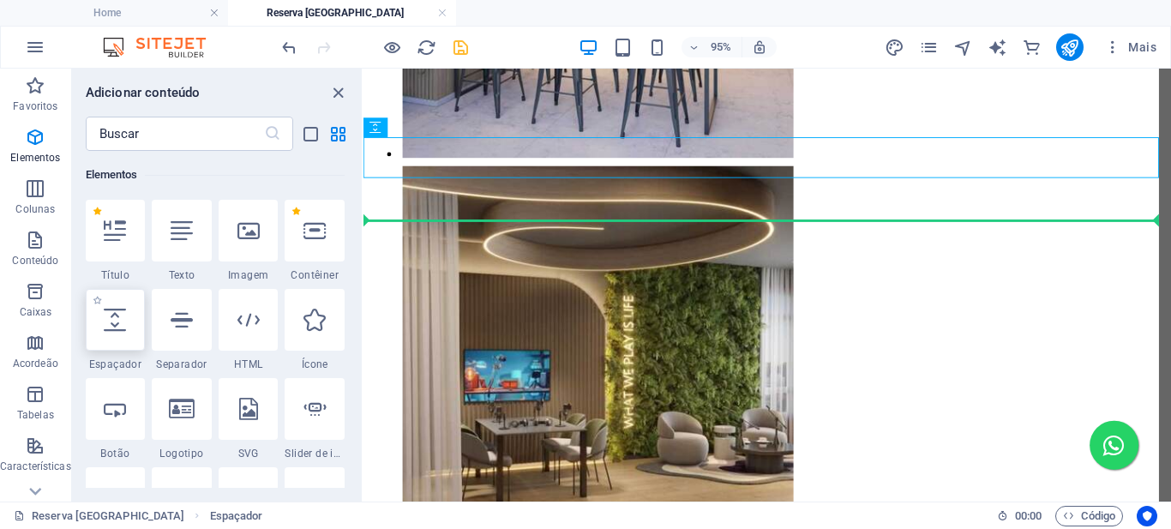
select select "px"
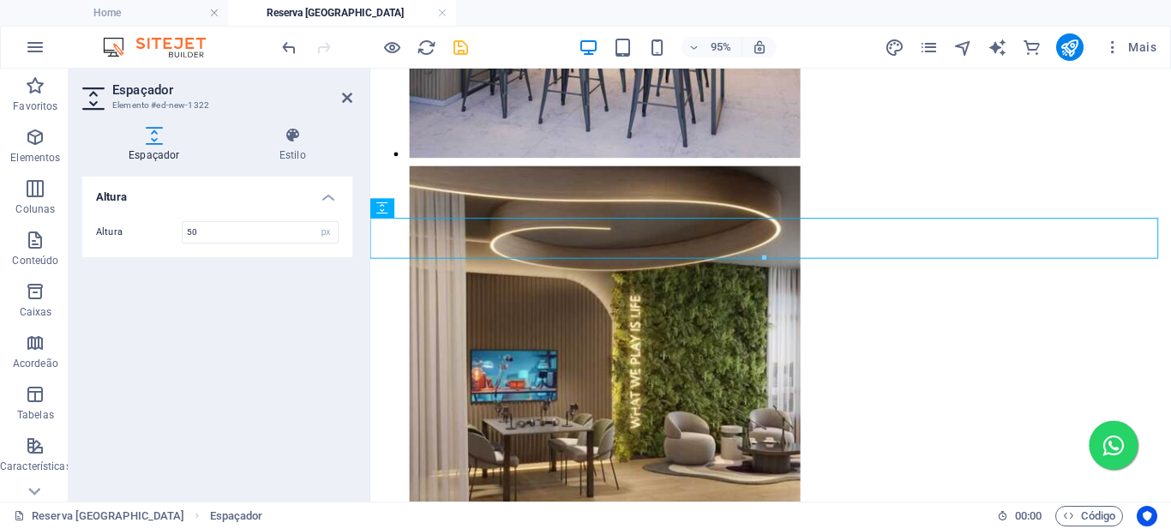
scroll to position [2845, 0]
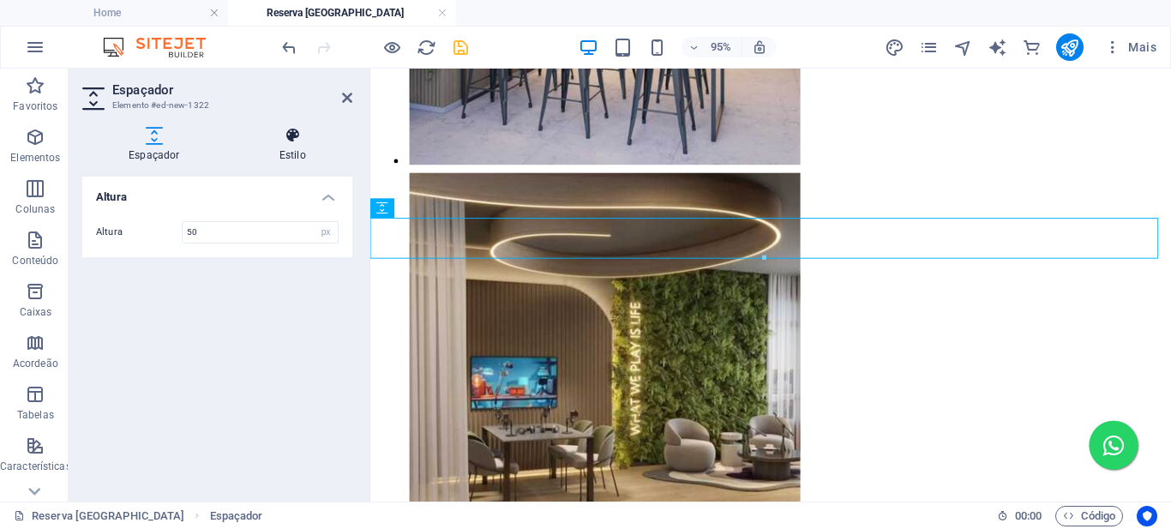
click at [292, 143] on icon at bounding box center [292, 135] width 119 height 17
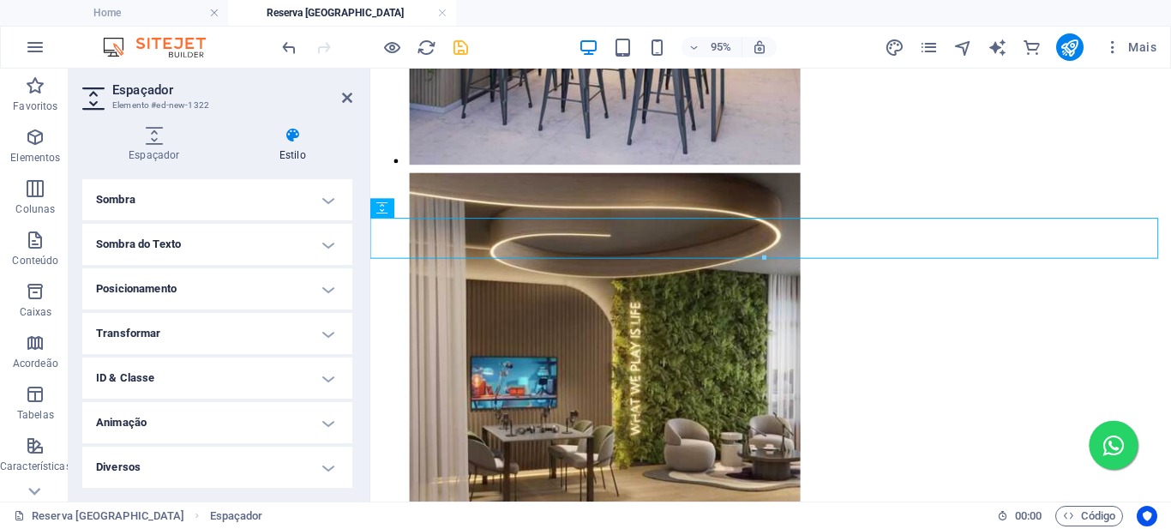
scroll to position [0, 0]
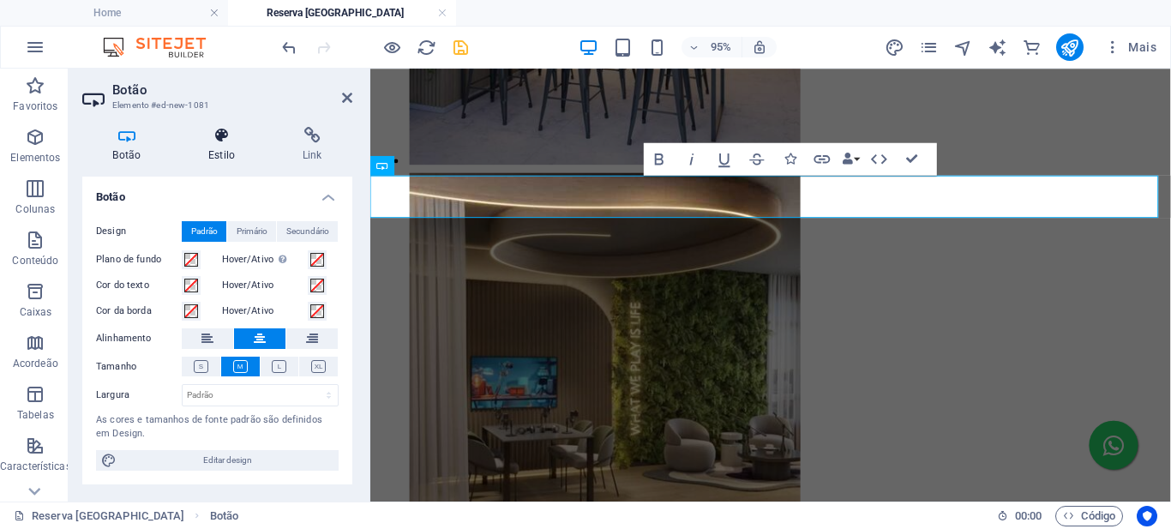
click at [227, 139] on icon at bounding box center [221, 135] width 87 height 17
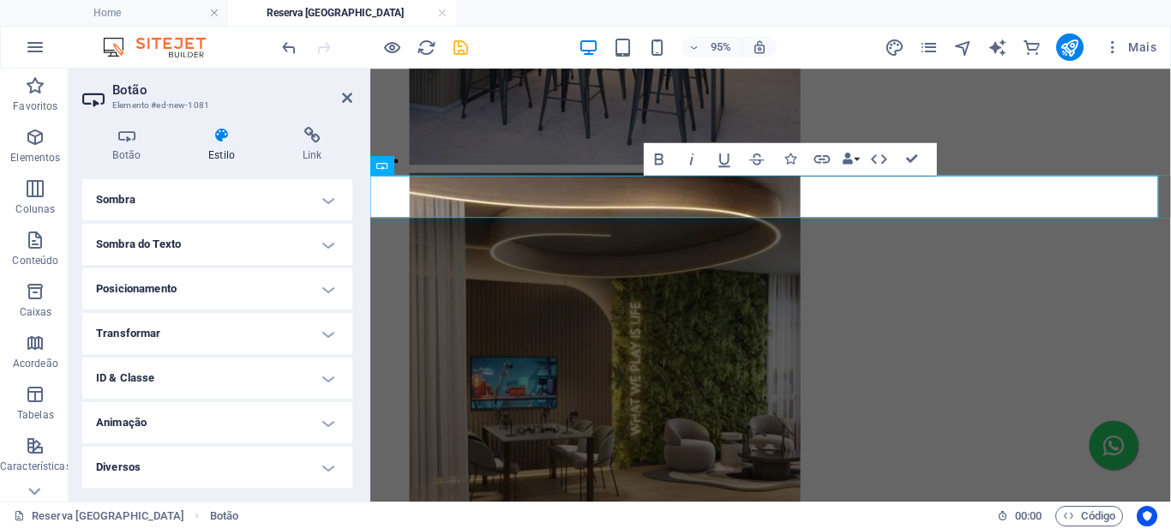
scroll to position [0, 0]
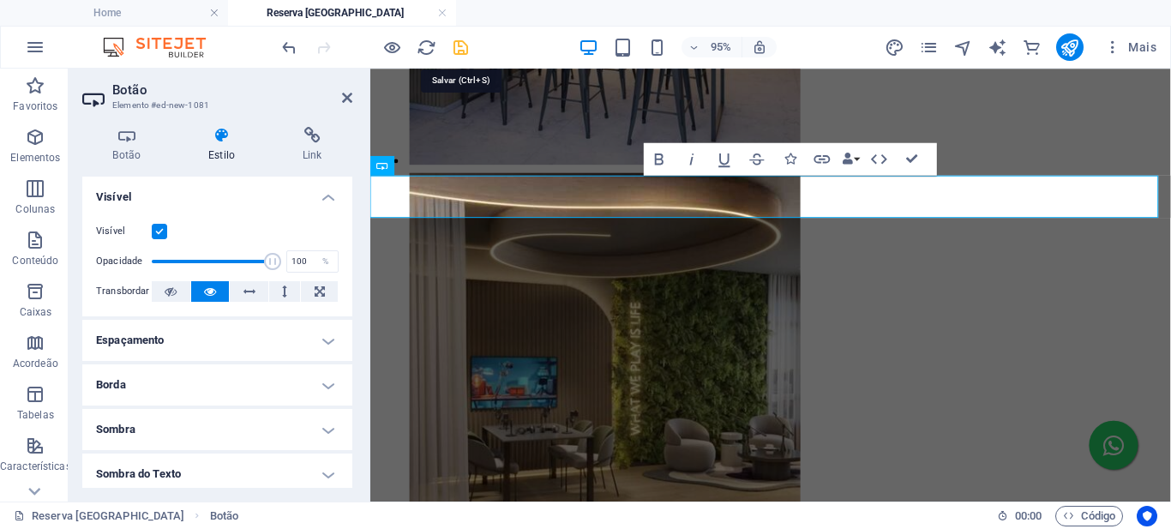
click at [459, 46] on icon "save" at bounding box center [461, 48] width 20 height 20
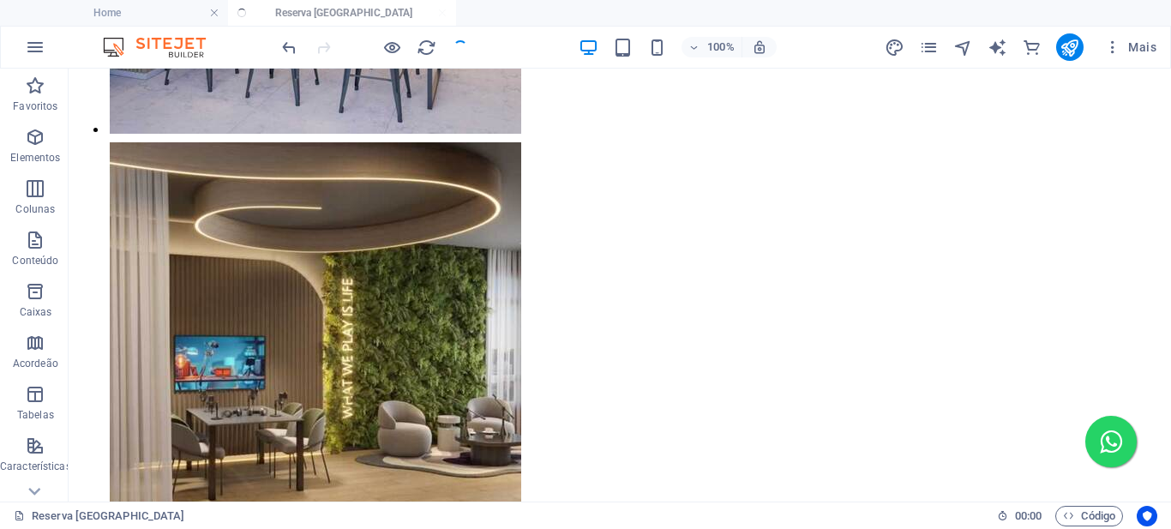
scroll to position [3055, 0]
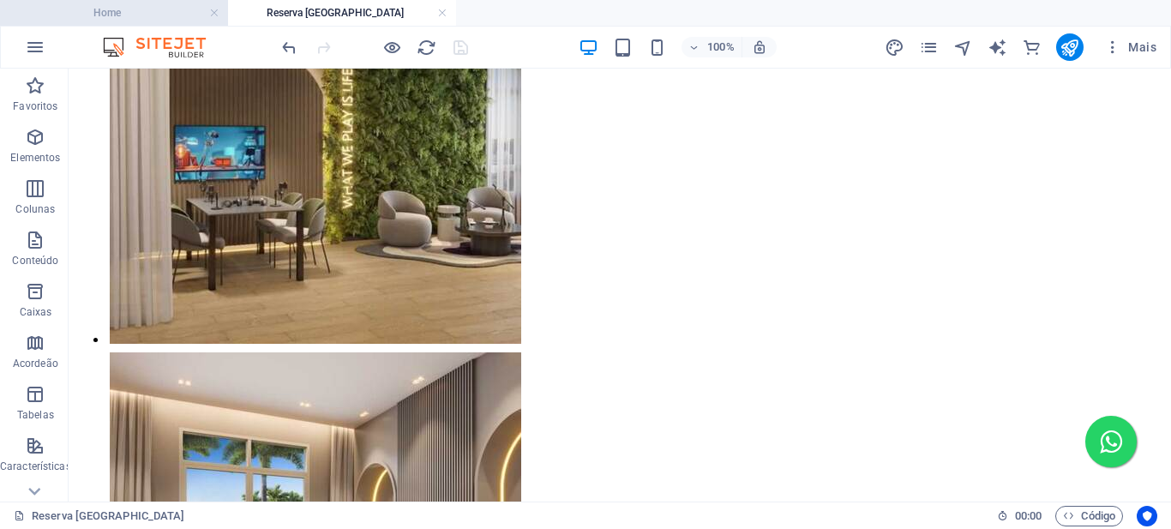
click at [124, 16] on h4 "Home" at bounding box center [114, 12] width 228 height 19
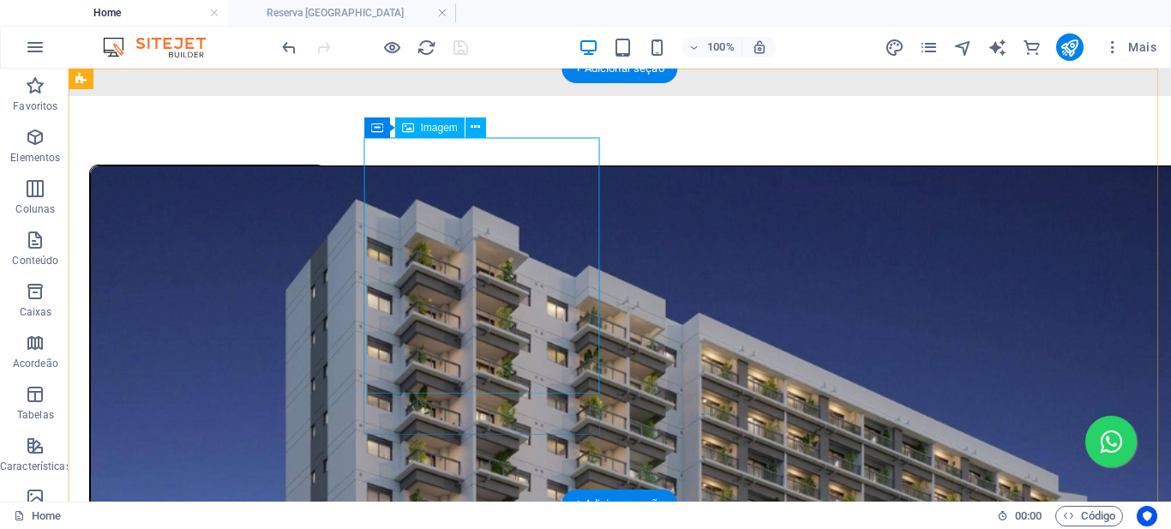
scroll to position [193, 0]
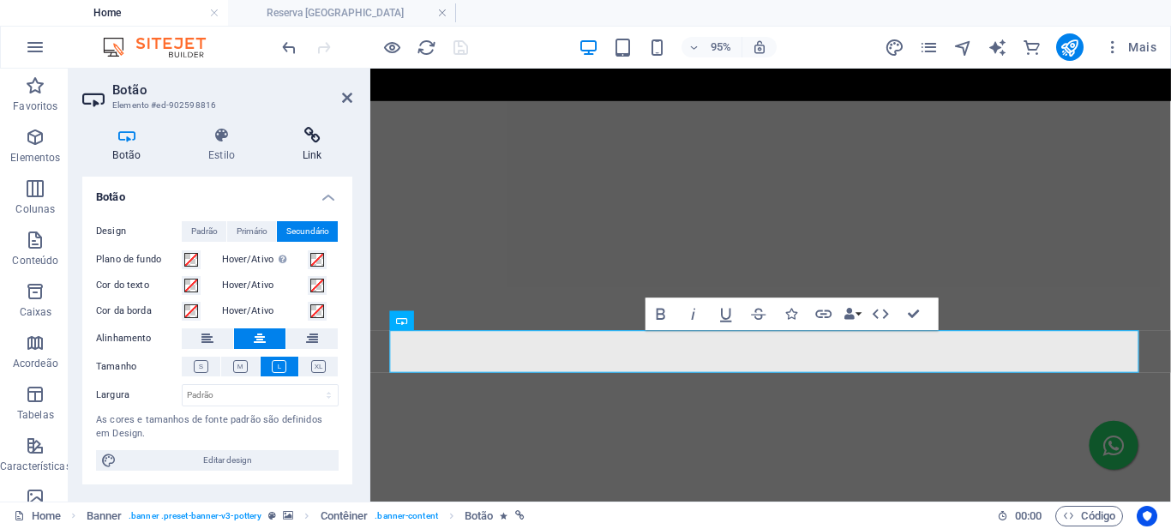
click at [321, 142] on icon at bounding box center [312, 135] width 81 height 17
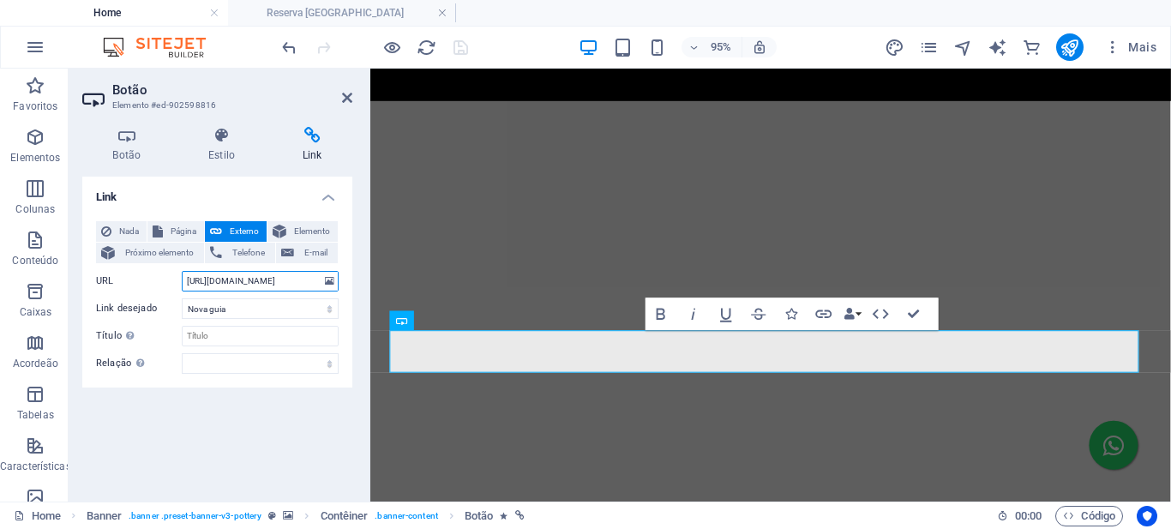
click at [253, 284] on input "https://wa.me/5511969586729" at bounding box center [260, 281] width 157 height 21
click at [253, 285] on input "https://wa.me/5511969586729" at bounding box center [260, 281] width 157 height 21
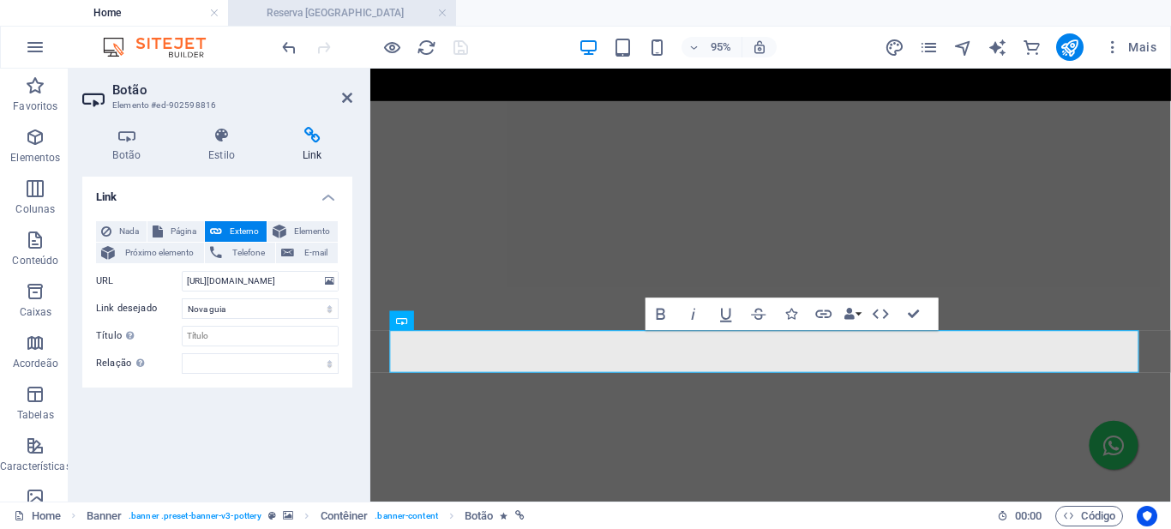
click at [352, 4] on h4 "Reserva [GEOGRAPHIC_DATA]" at bounding box center [342, 12] width 228 height 19
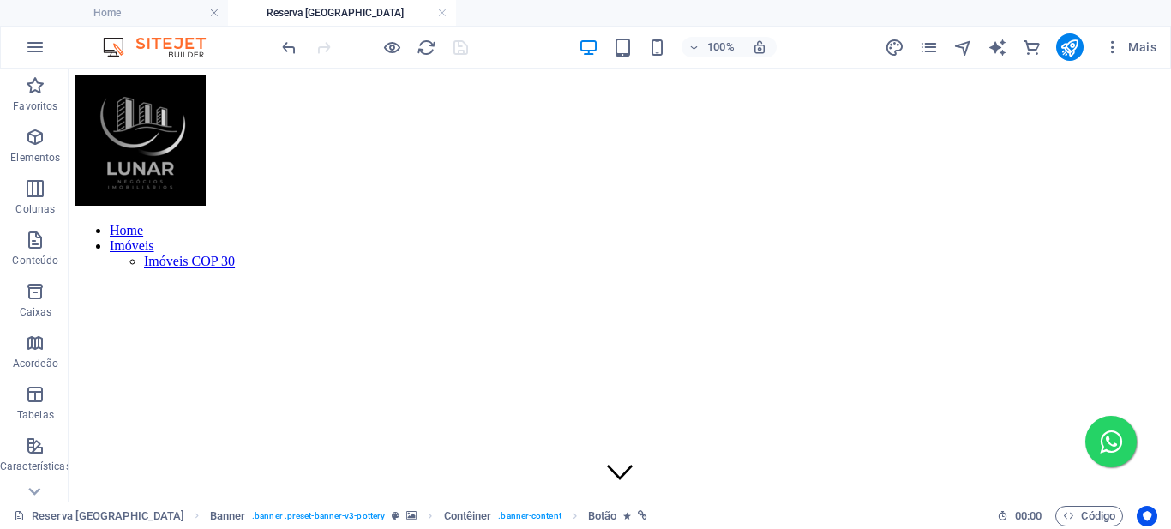
scroll to position [3055, 0]
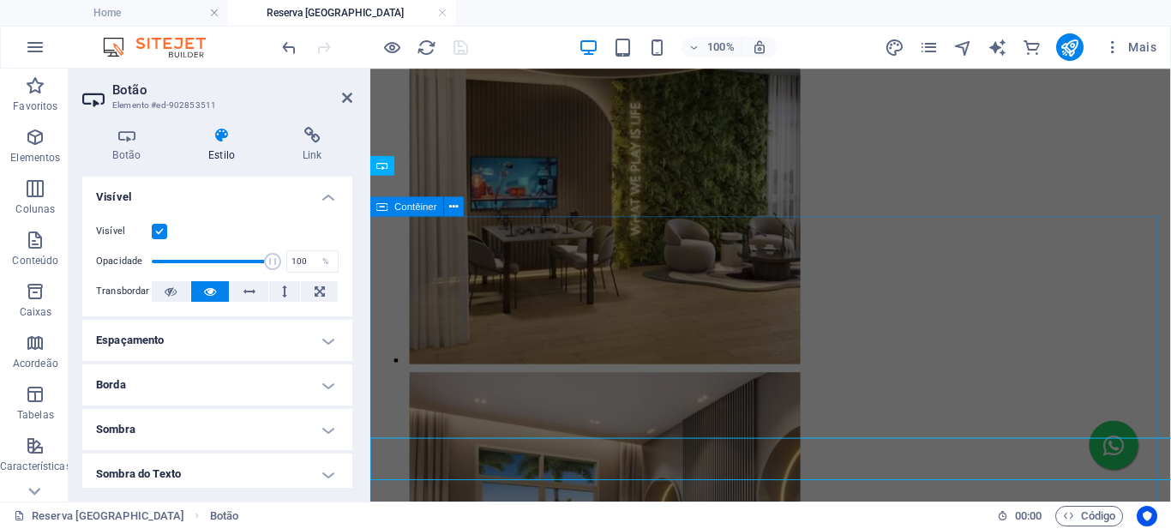
scroll to position [2845, 0]
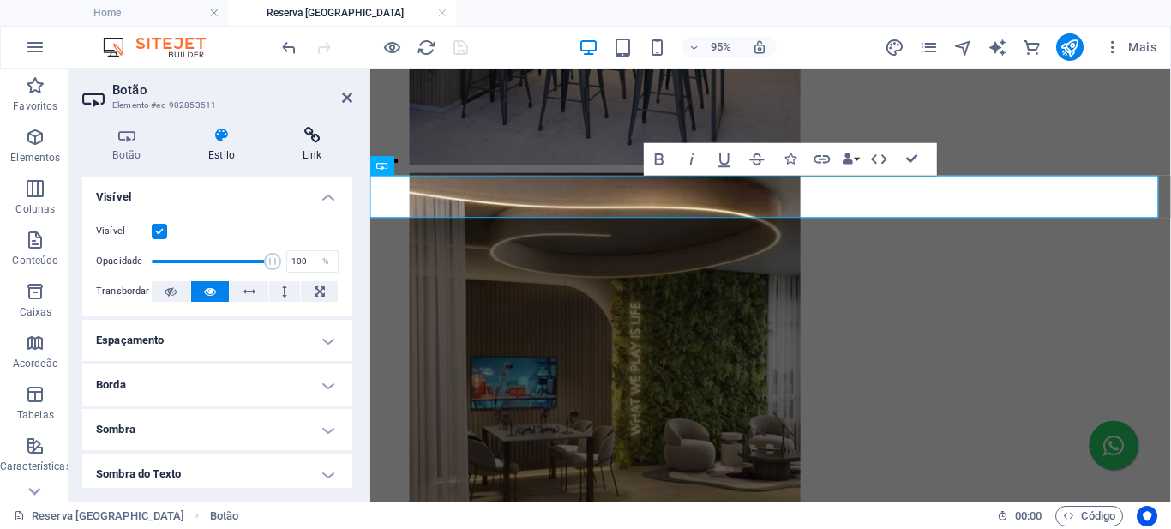
click at [316, 135] on icon at bounding box center [312, 135] width 81 height 17
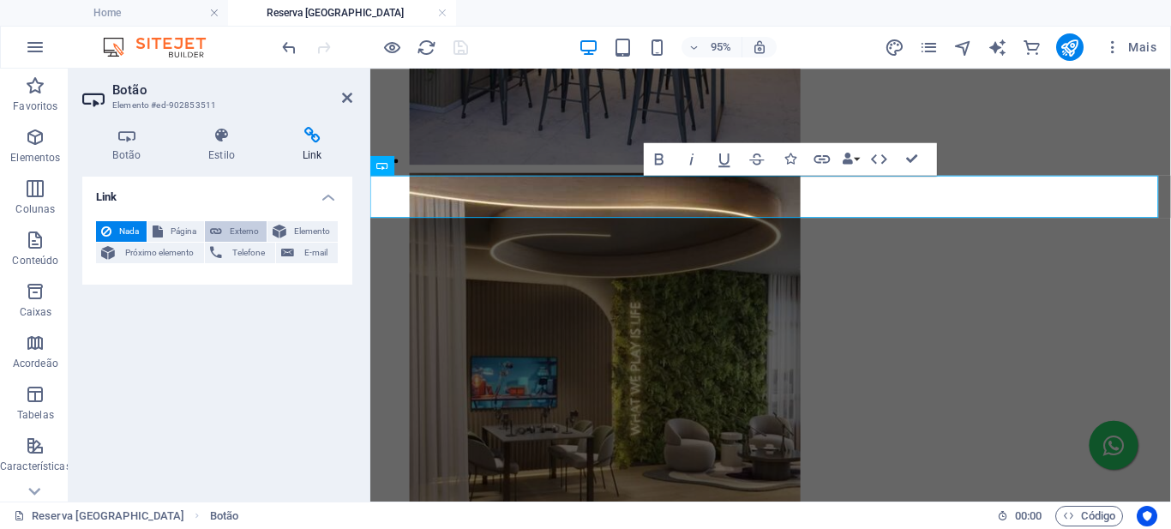
click at [245, 226] on span "Externo" at bounding box center [244, 231] width 34 height 21
select select "blank"
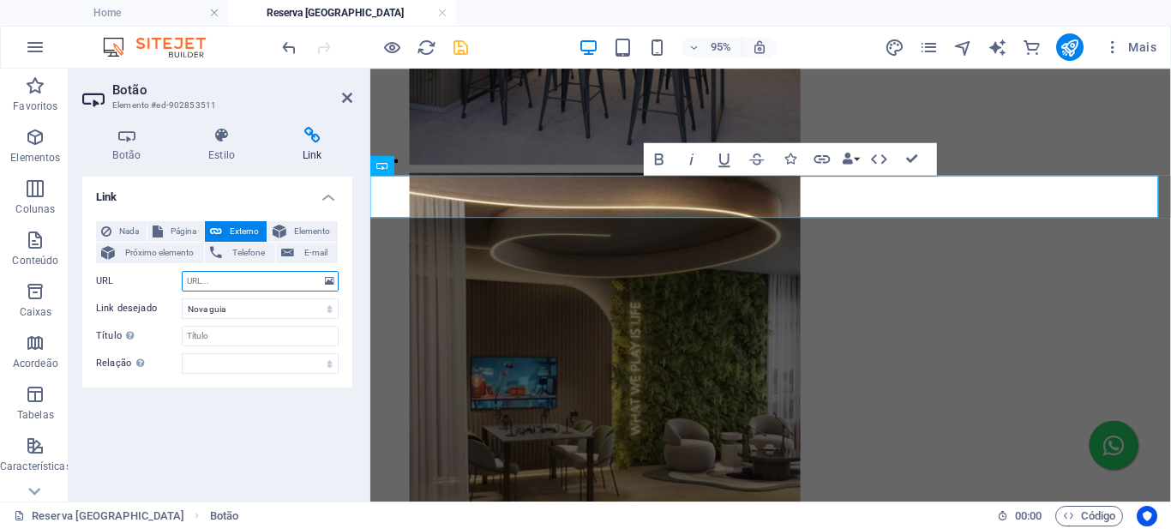
click at [214, 285] on input "URL" at bounding box center [260, 281] width 157 height 21
paste input "https://wa.me/5511969586729"
type input "https://wa.me/5511969586729"
click at [461, 48] on icon "save" at bounding box center [461, 48] width 20 height 20
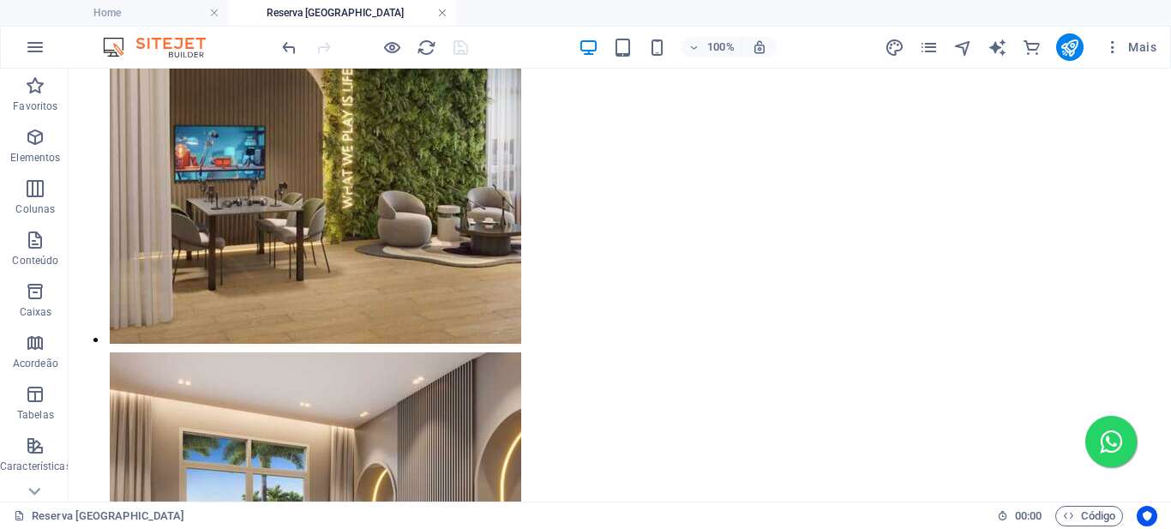
click at [442, 13] on link at bounding box center [442, 13] width 10 height 16
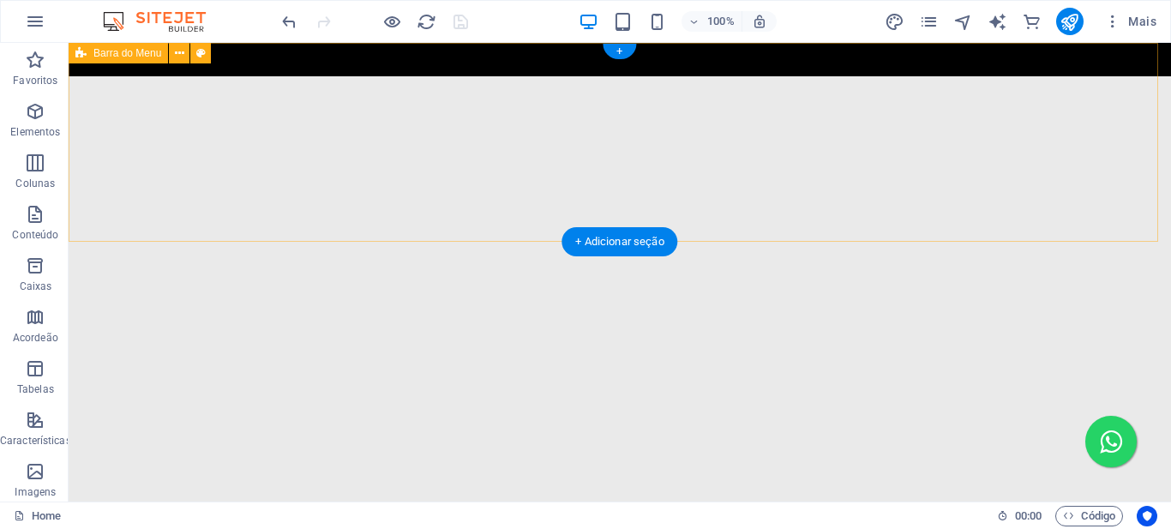
scroll to position [0, 0]
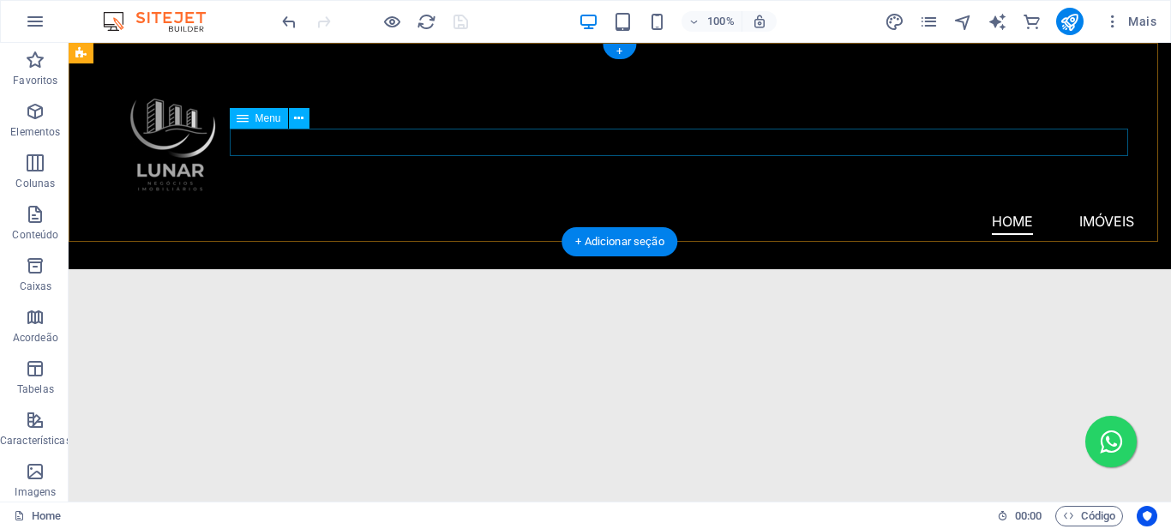
click at [424, 208] on nav "Home Imóveis Imóveis COP 30" at bounding box center [619, 221] width 1029 height 27
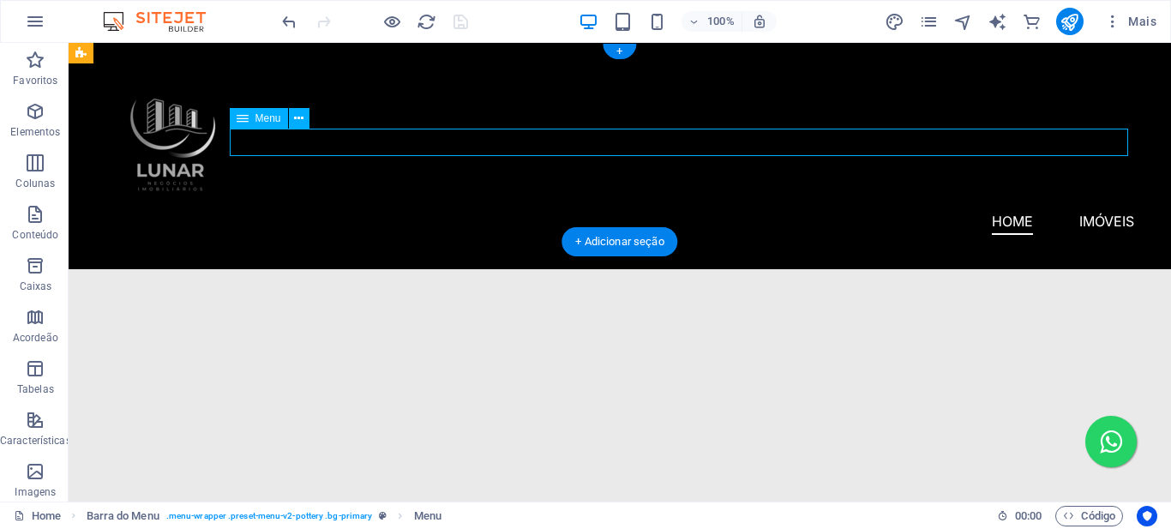
click at [424, 208] on nav "Home Imóveis Imóveis COP 30" at bounding box center [619, 221] width 1029 height 27
select select
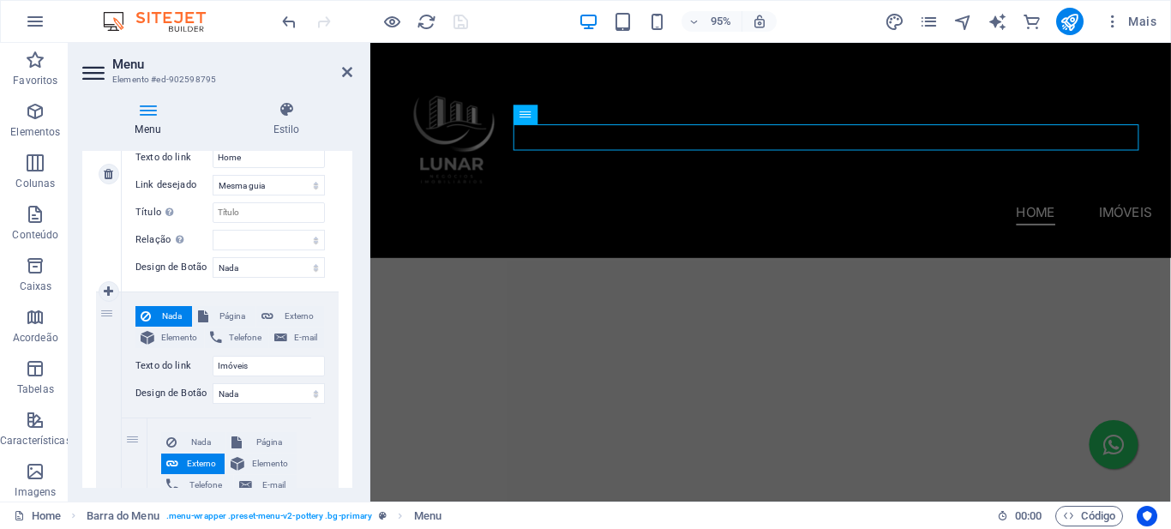
scroll to position [429, 0]
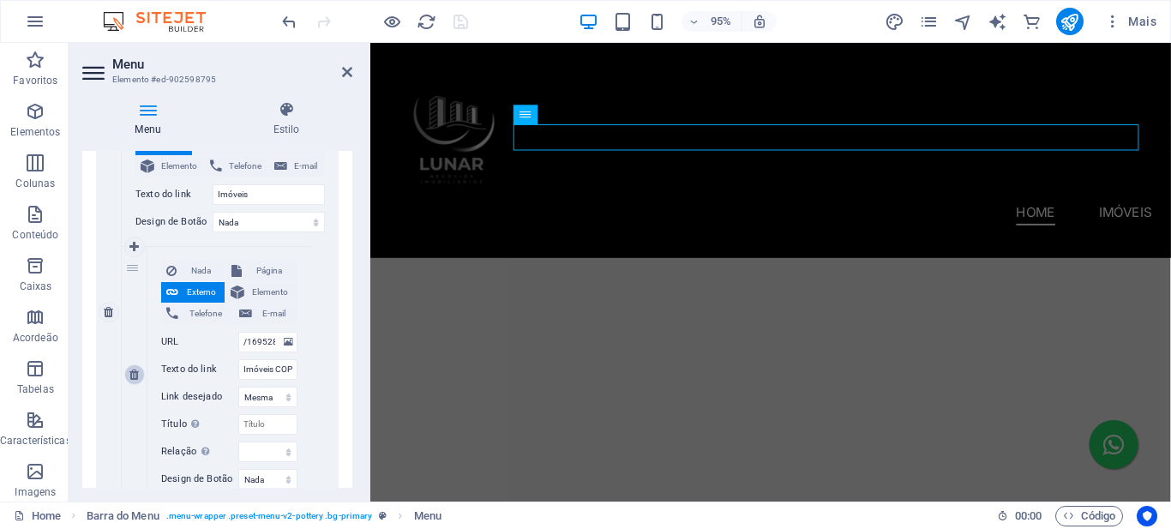
click at [134, 374] on icon at bounding box center [133, 375] width 9 height 12
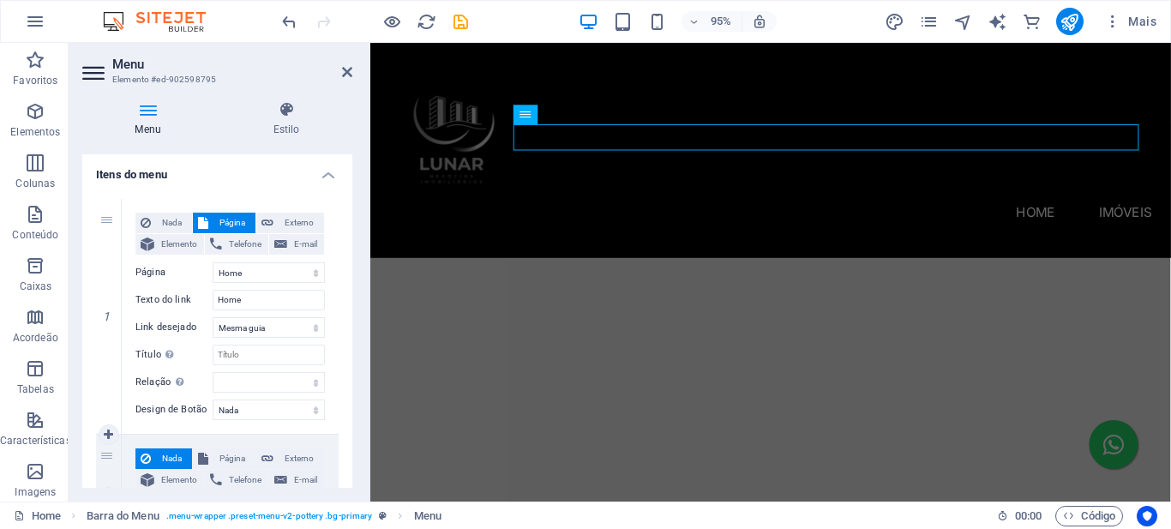
scroll to position [201, 0]
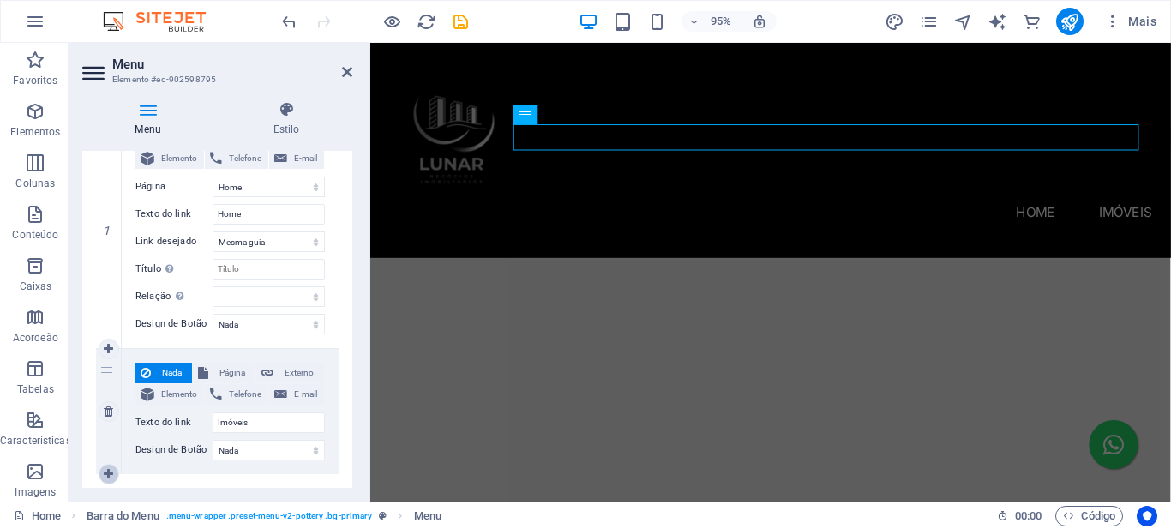
click at [111, 476] on icon at bounding box center [108, 474] width 9 height 12
select select
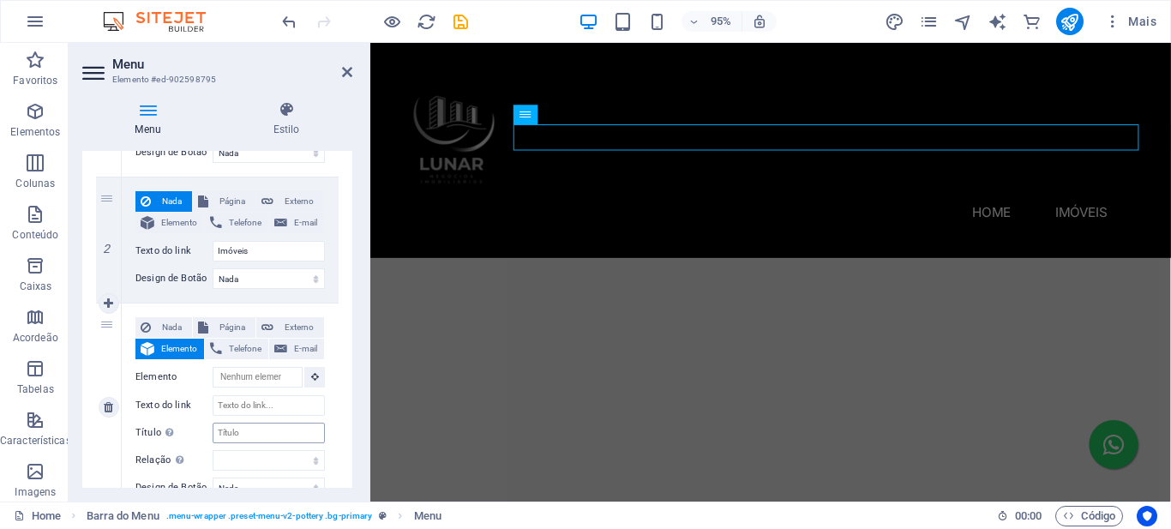
scroll to position [457, 0]
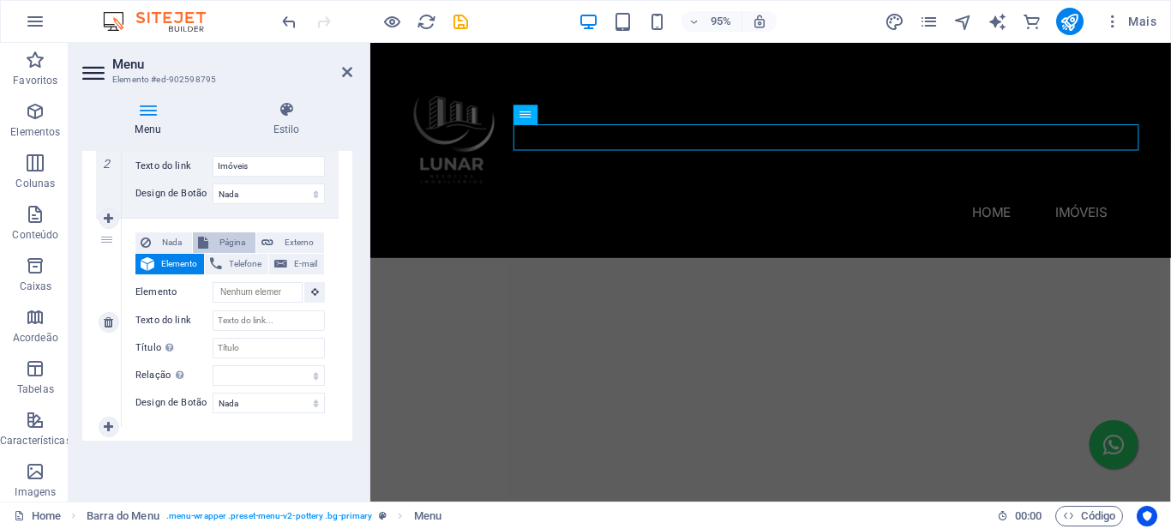
click at [226, 241] on span "Página" at bounding box center [232, 242] width 37 height 21
select select
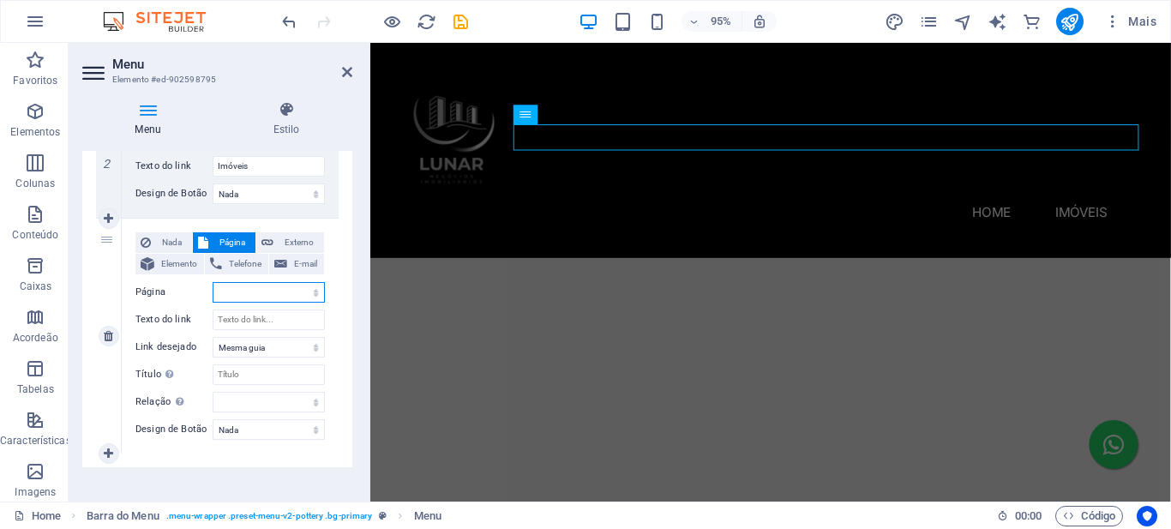
click at [307, 292] on select "Home Reserva São Caetano - Parque Blog Subpage Legal Notice Privacy" at bounding box center [269, 292] width 112 height 21
select select "1"
click at [213, 282] on select "Home Reserva São Caetano - Parque Blog Subpage Legal Notice Privacy" at bounding box center [269, 292] width 112 height 21
select select
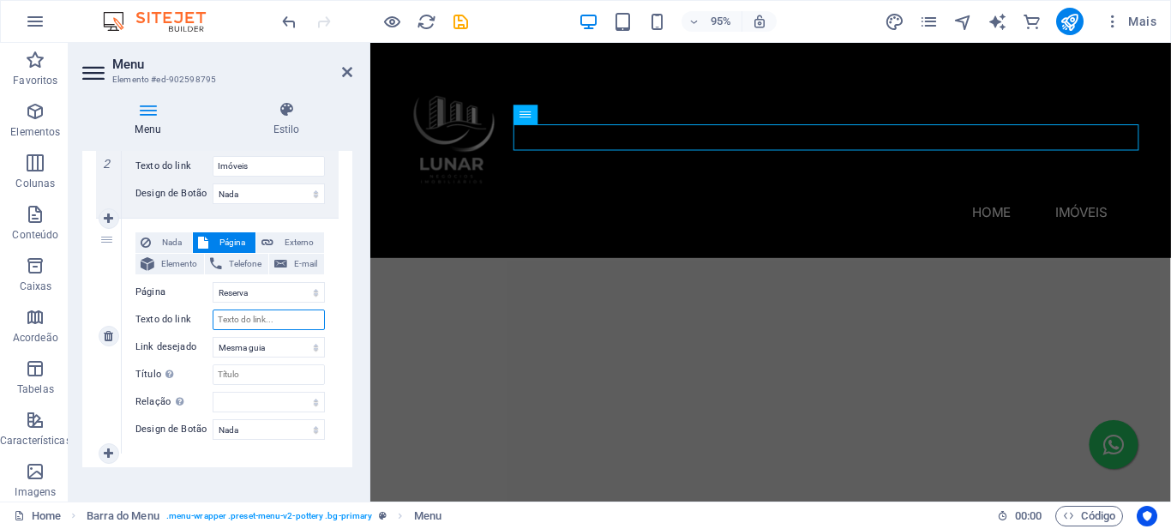
click at [251, 323] on input "Texto do link" at bounding box center [269, 320] width 112 height 21
type input "Reserva"
select select
type input "Reserva [GEOGRAPHIC_DATA]"
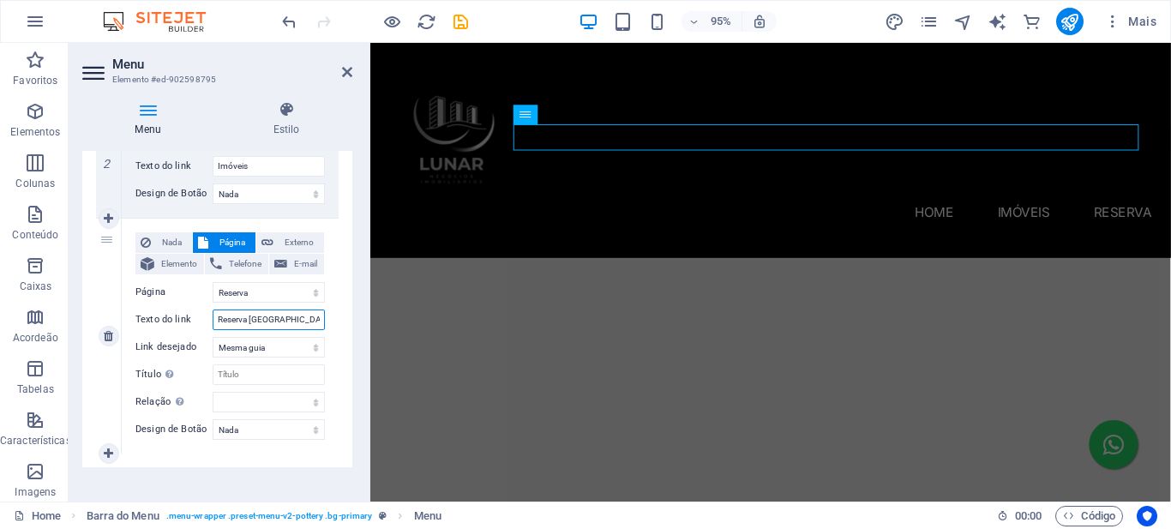
select select
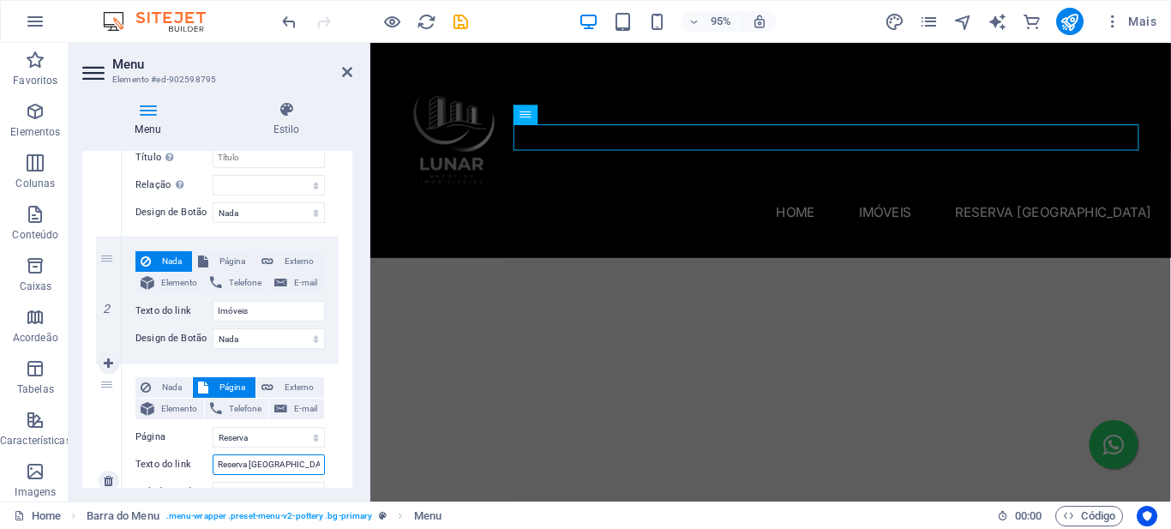
scroll to position [398, 0]
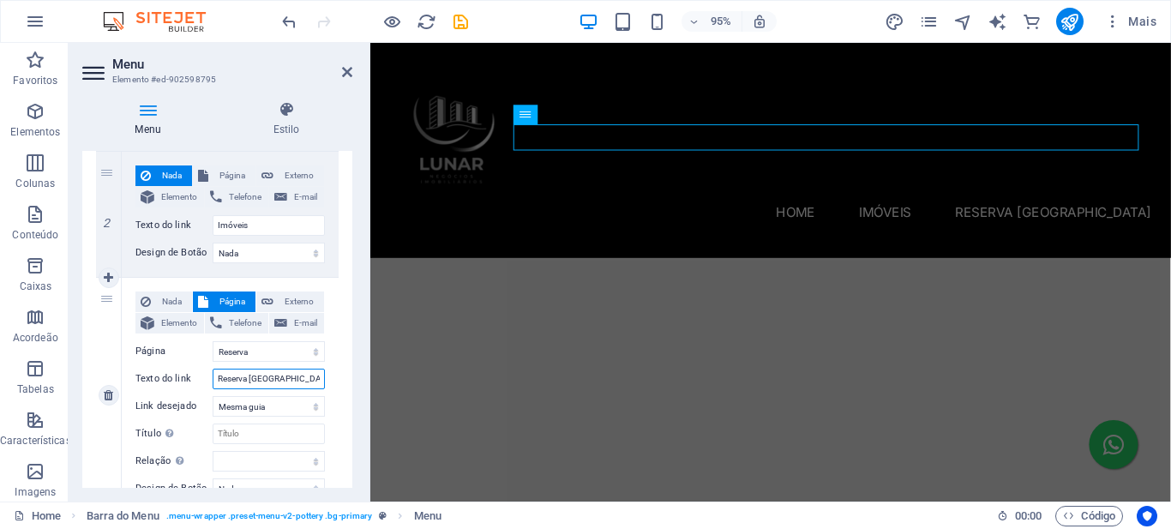
type input "Reserva [GEOGRAPHIC_DATA]"
drag, startPoint x: 101, startPoint y: 302, endPoint x: 229, endPoint y: 286, distance: 128.8
select select
select select "1"
select select
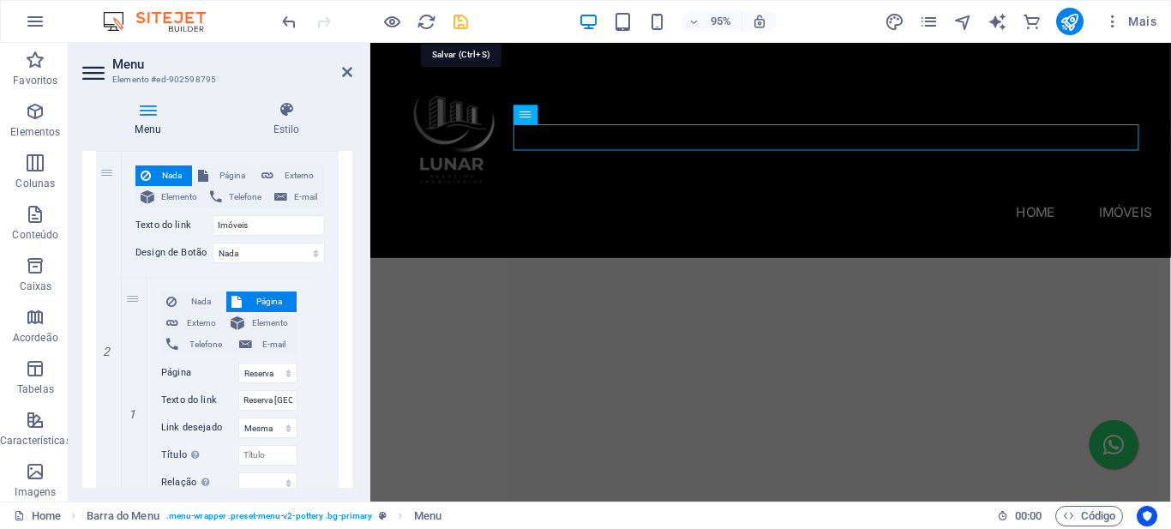
click at [455, 18] on icon "save" at bounding box center [461, 22] width 20 height 20
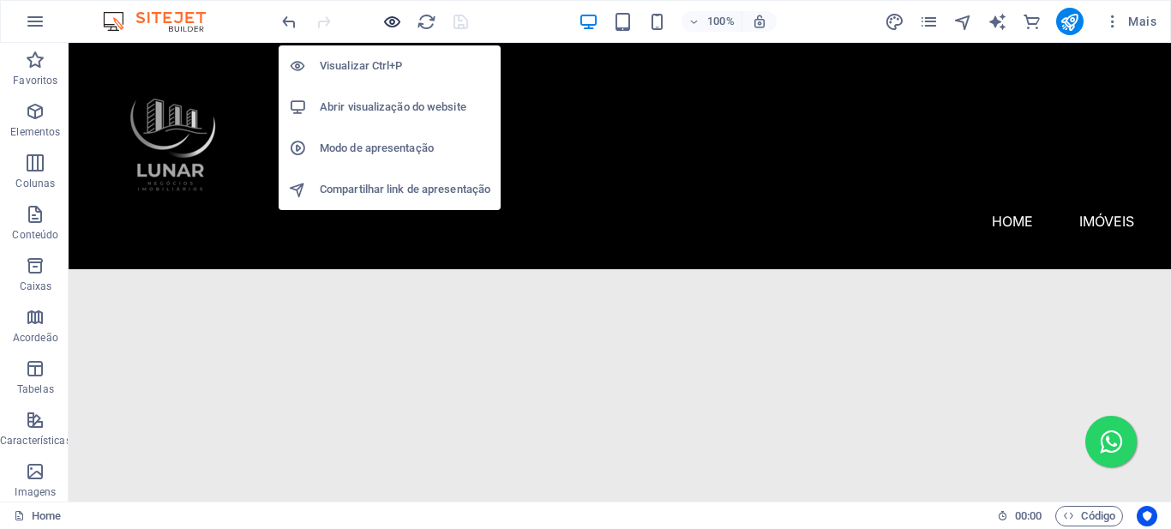
click at [394, 20] on icon "button" at bounding box center [392, 22] width 20 height 20
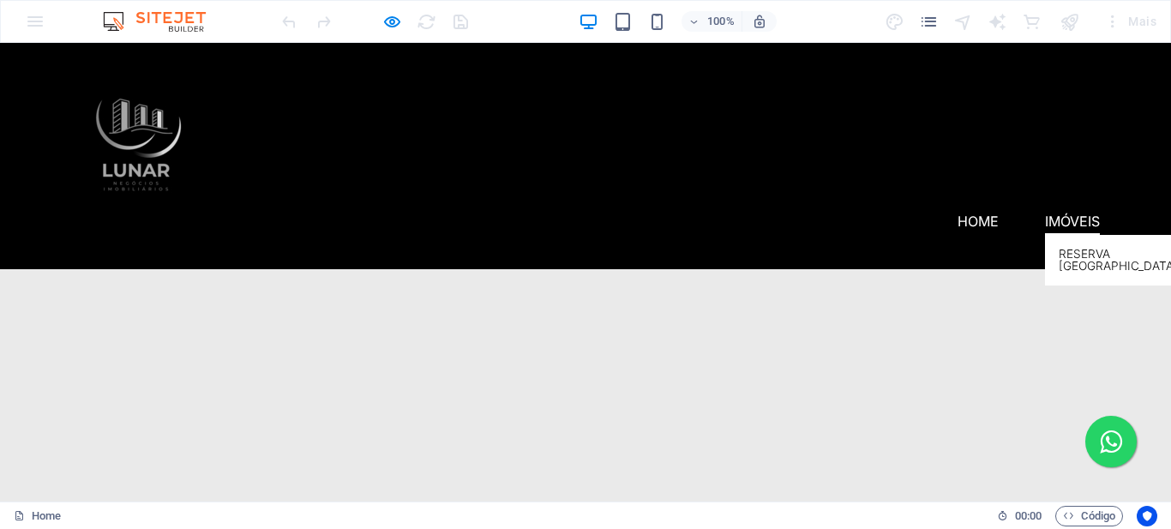
click at [1072, 235] on link "Reserva [GEOGRAPHIC_DATA]" at bounding box center [1118, 260] width 147 height 51
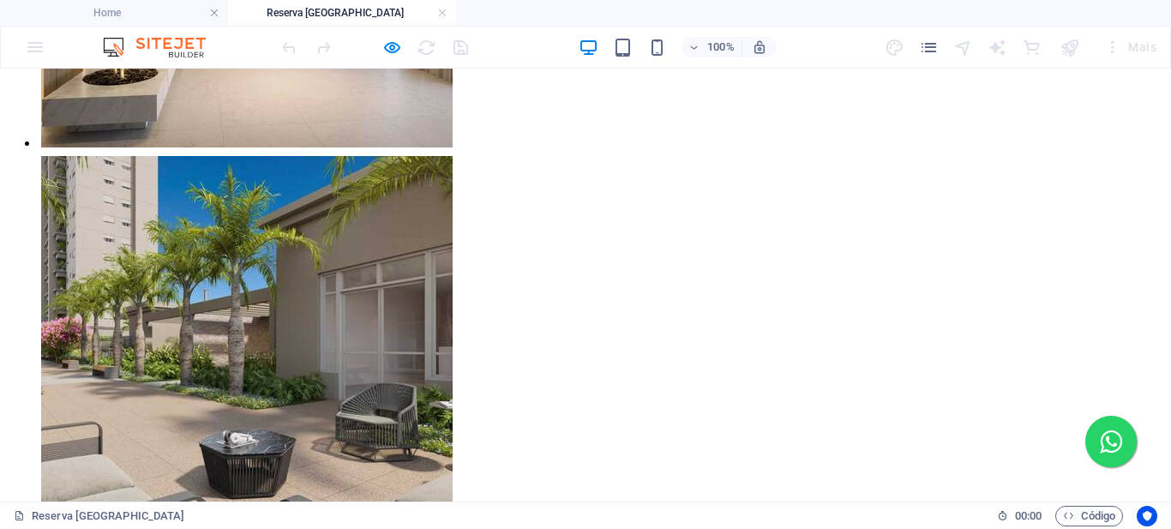
scroll to position [1372, 0]
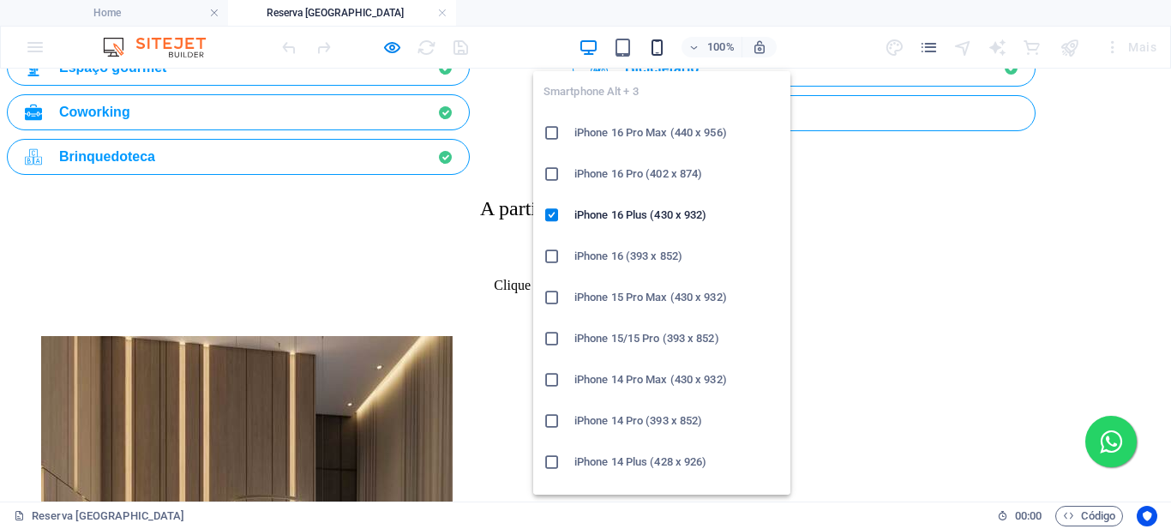
click at [655, 57] on icon "button" at bounding box center [657, 48] width 20 height 20
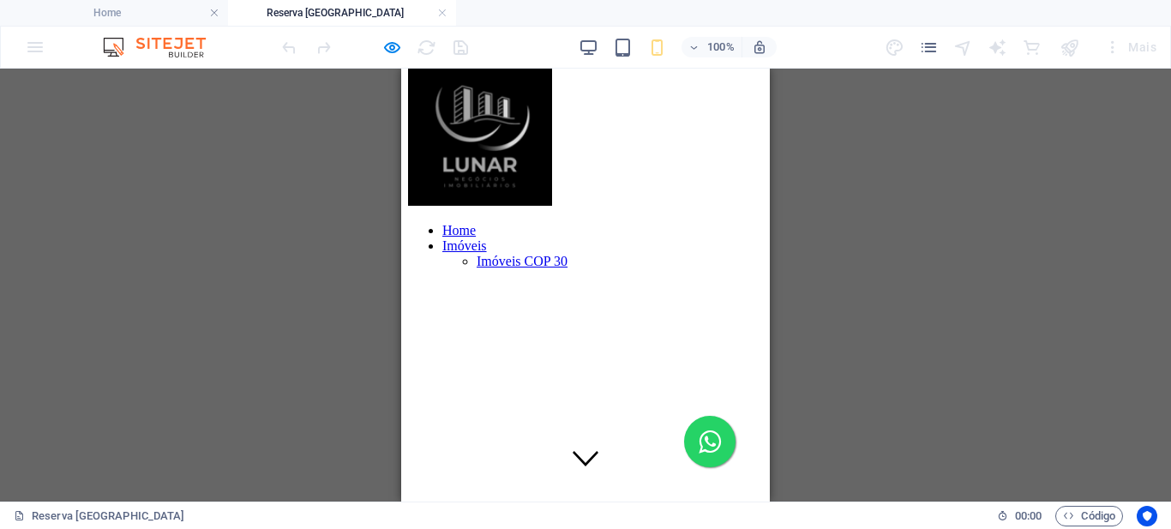
scroll to position [0, 0]
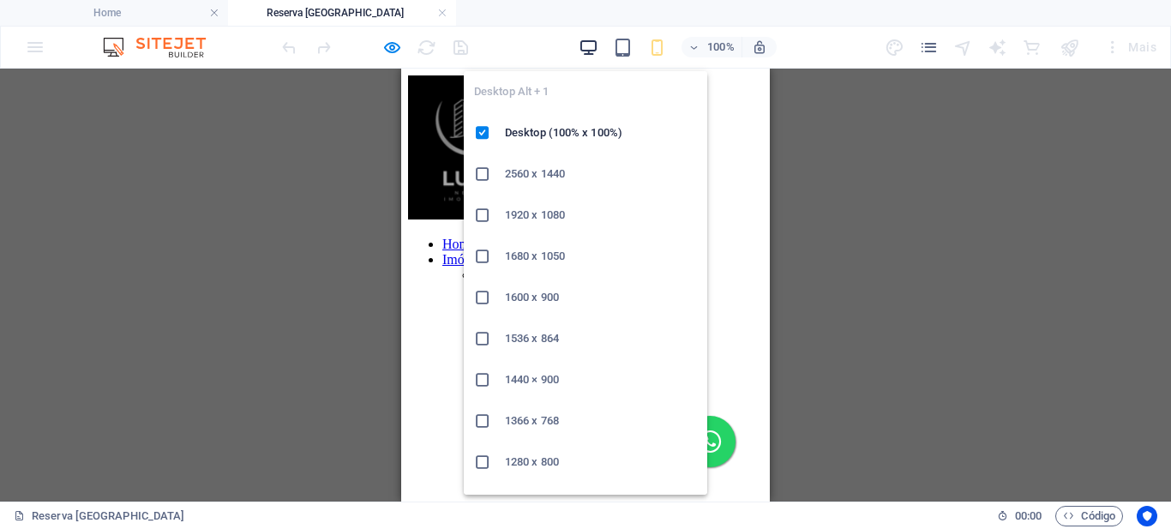
click at [593, 42] on icon "button" at bounding box center [589, 48] width 20 height 20
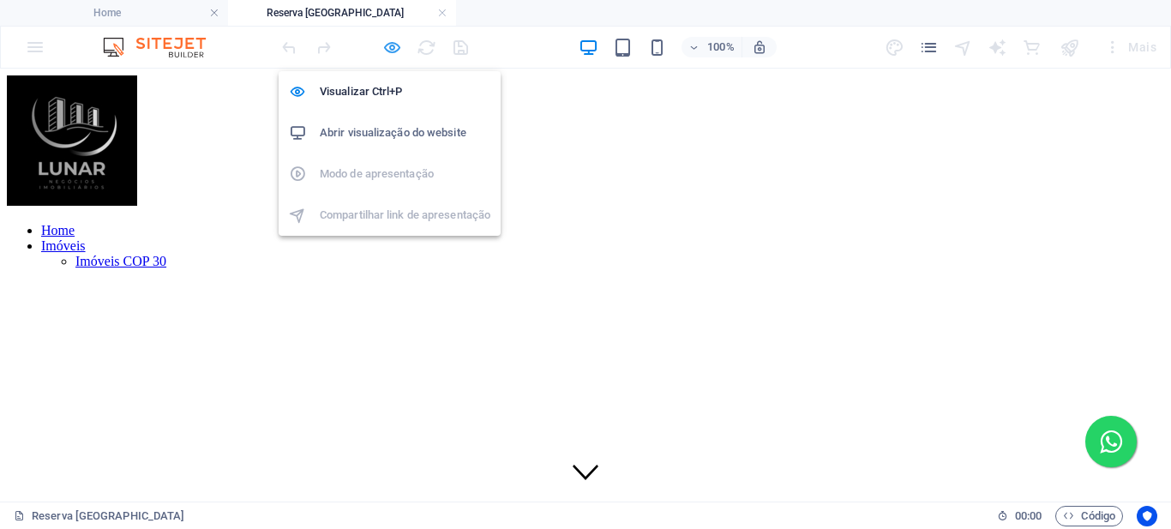
click at [395, 50] on icon "button" at bounding box center [392, 48] width 20 height 20
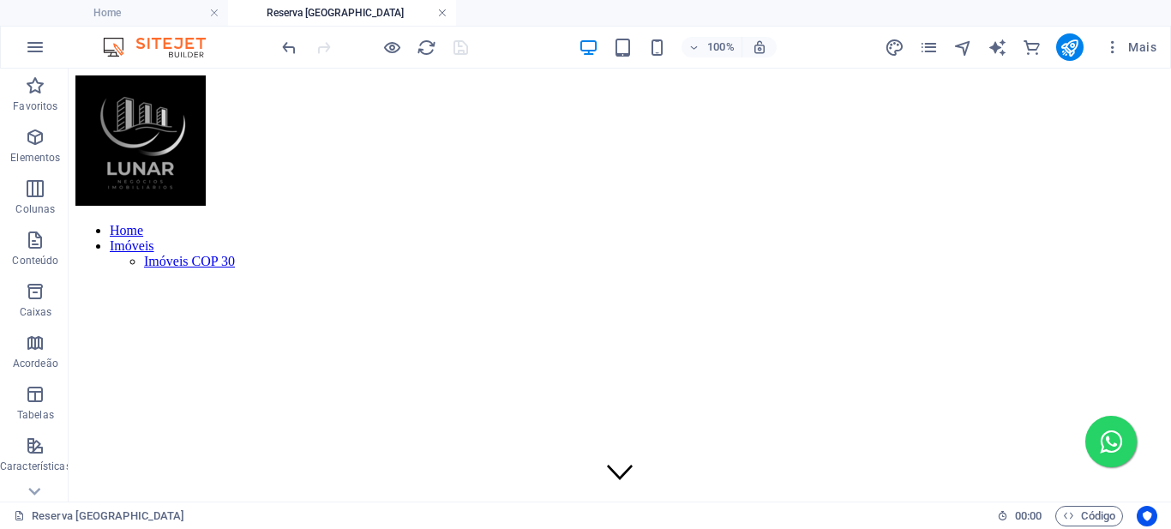
click at [439, 12] on link at bounding box center [442, 13] width 10 height 16
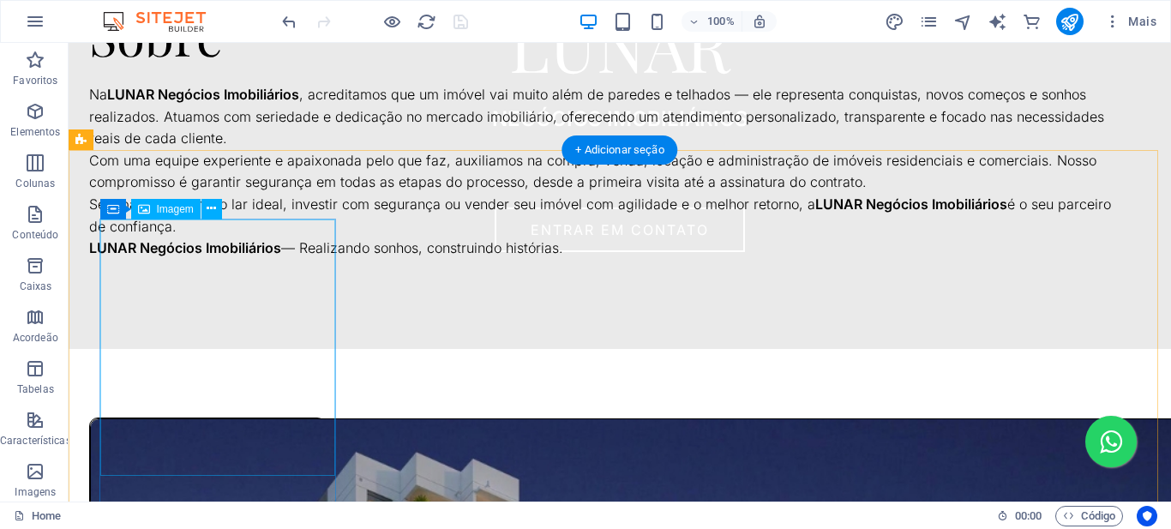
scroll to position [1200, 0]
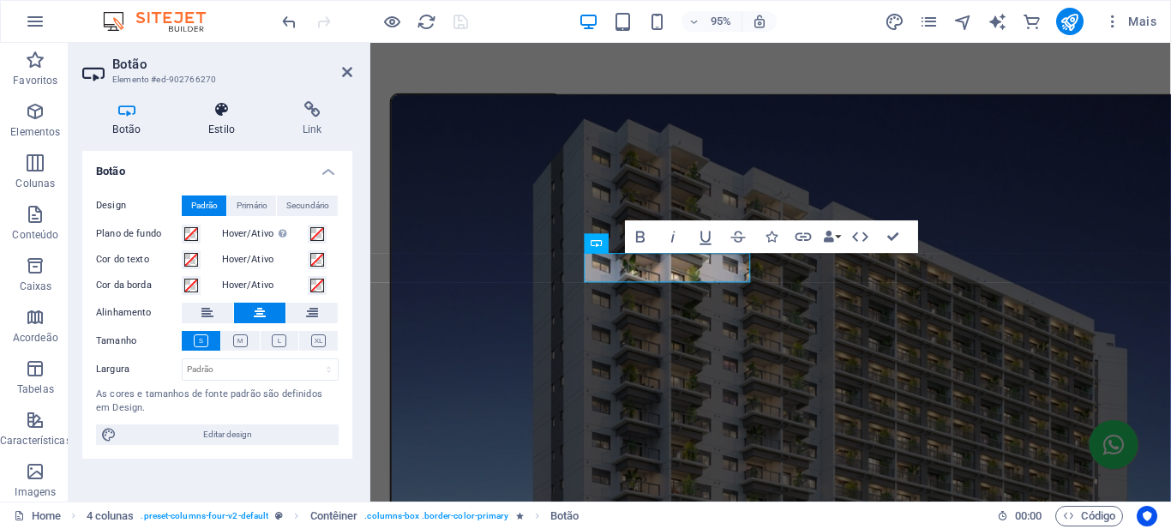
scroll to position [1222, 0]
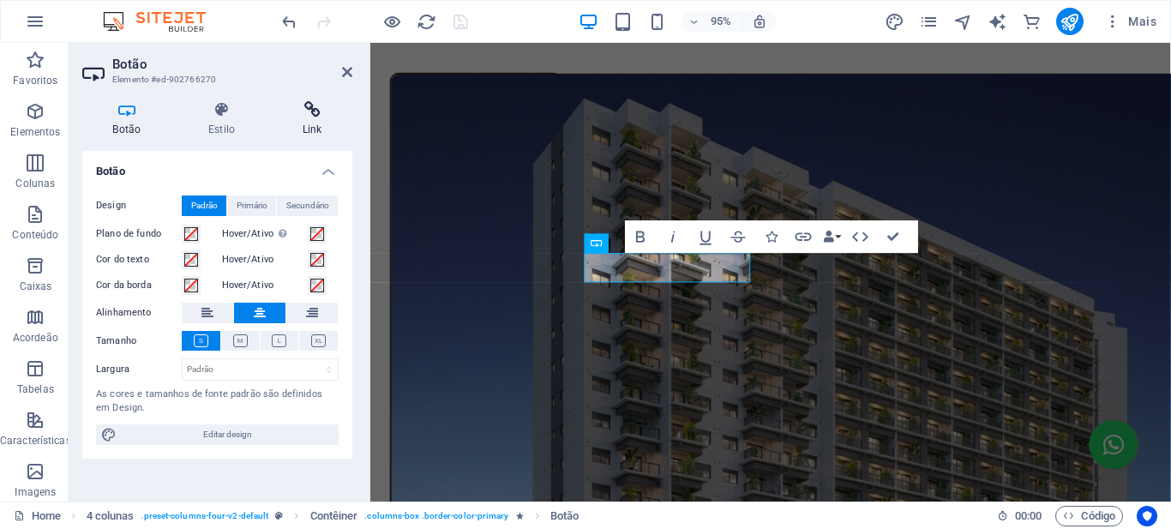
click at [310, 113] on icon at bounding box center [312, 109] width 81 height 17
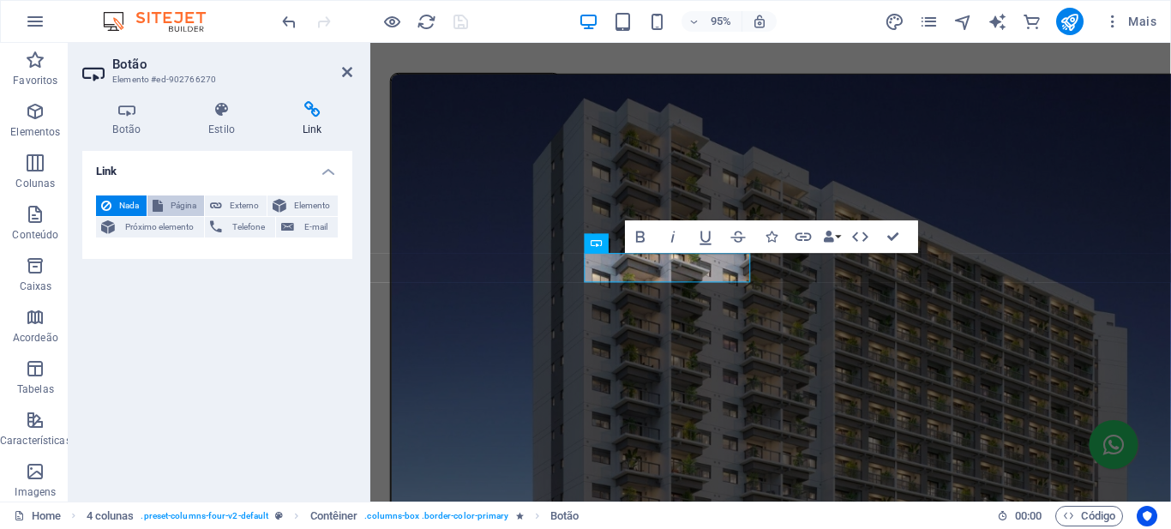
click at [183, 200] on span "Página" at bounding box center [183, 206] width 31 height 21
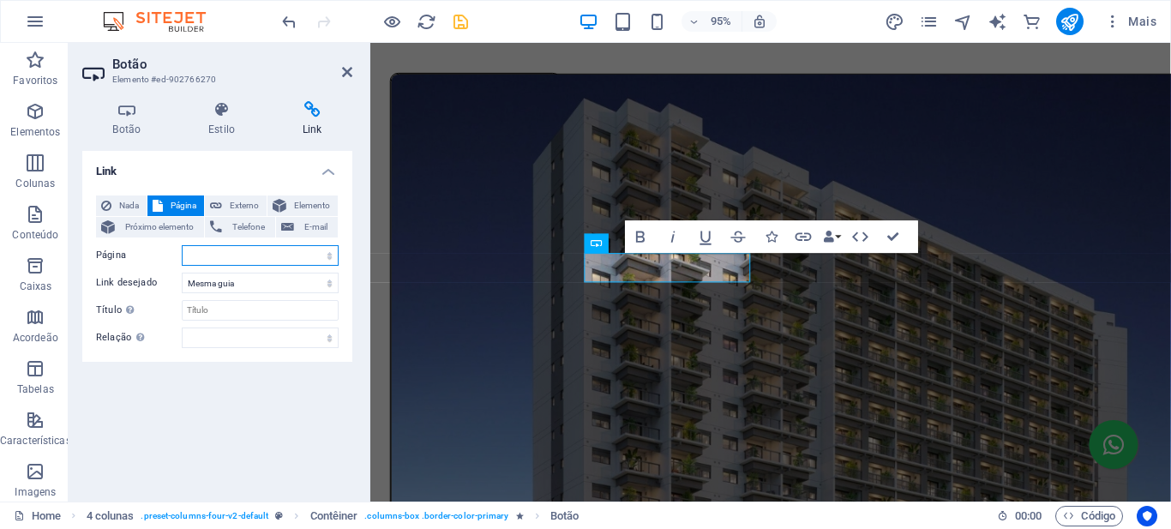
click at [330, 256] on select "Home Reserva São Caetano - Parque Blog Subpage Legal Notice Privacy" at bounding box center [260, 255] width 157 height 21
select select "1"
click at [182, 245] on select "Home Reserva São Caetano - Parque Blog Subpage Legal Notice Privacy" at bounding box center [260, 255] width 157 height 21
click at [458, 23] on icon "save" at bounding box center [461, 22] width 20 height 20
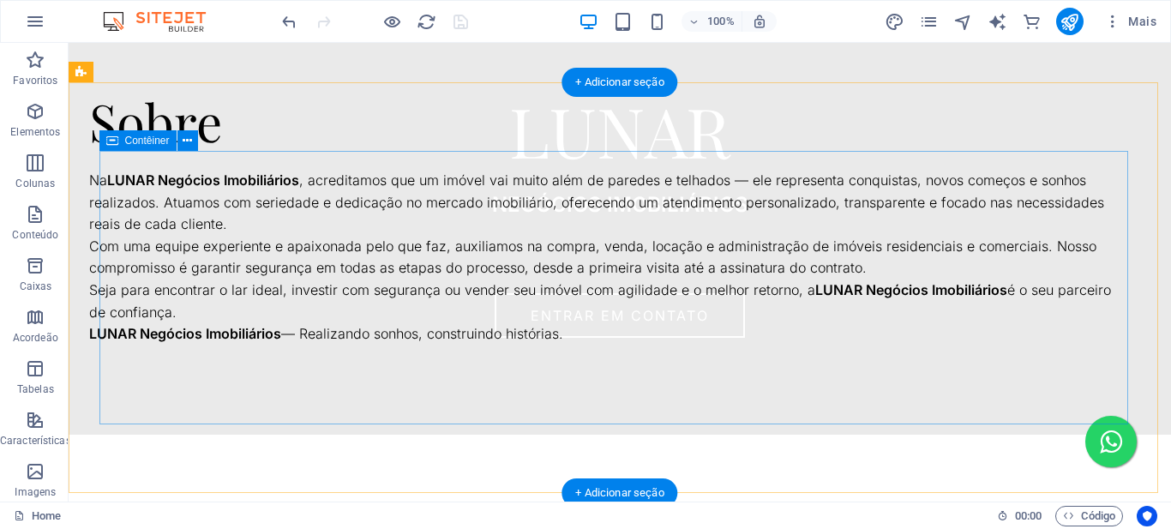
scroll to position [686, 0]
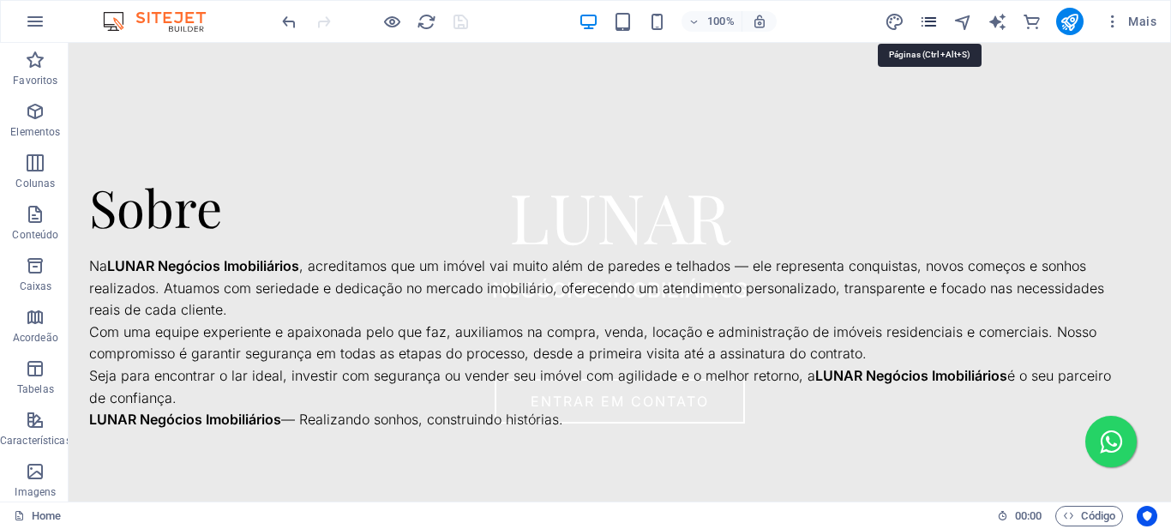
click at [933, 25] on icon "pages" at bounding box center [929, 22] width 20 height 20
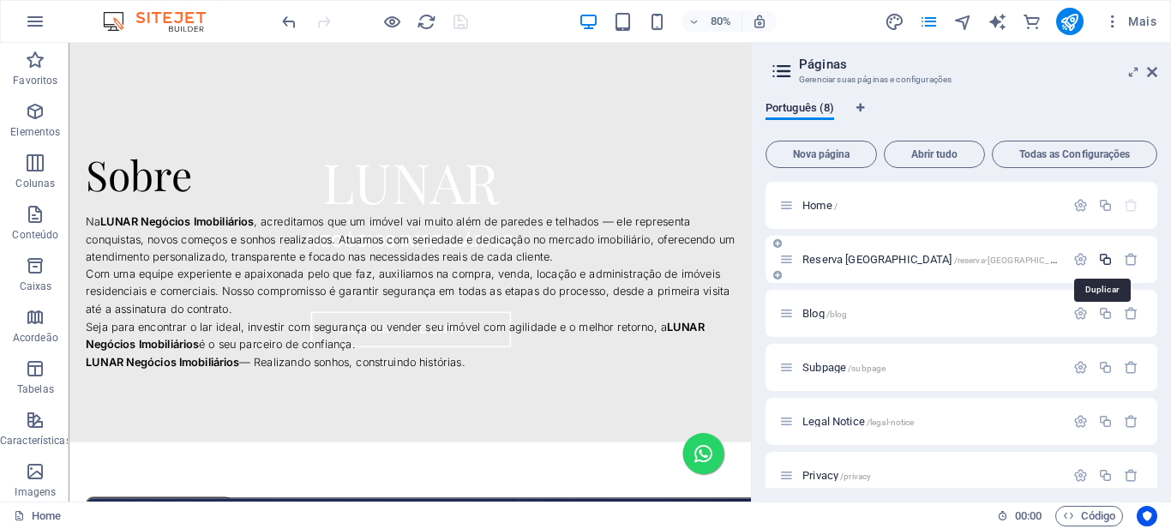
click at [1105, 259] on icon "button" at bounding box center [1105, 259] width 15 height 15
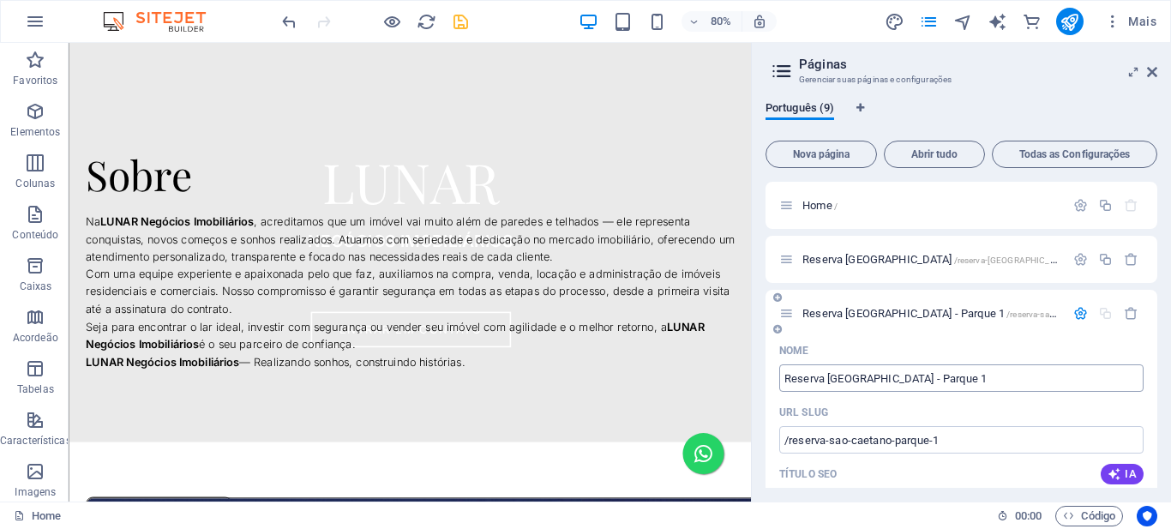
click at [966, 379] on input "Reserva São Caetano - Parque 1" at bounding box center [961, 377] width 364 height 27
click at [949, 376] on input "Reserva São Caetano - Parque 1" at bounding box center [961, 377] width 364 height 27
paste input "[GEOGRAPHIC_DATA]"
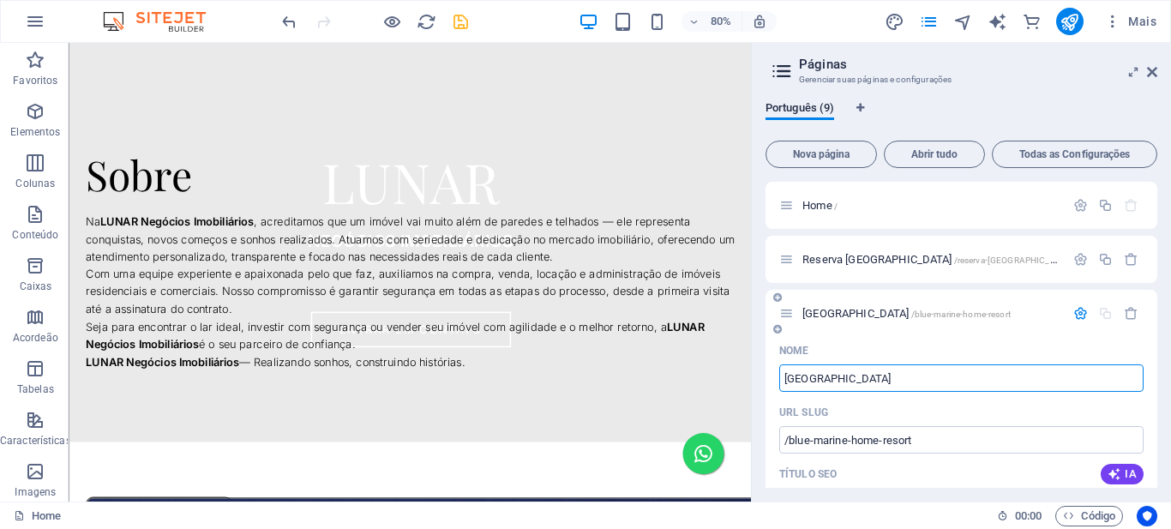
type input "[GEOGRAPHIC_DATA]"
type input "/blue-marine-home-resort"
type input "[GEOGRAPHIC_DATA]"
click at [915, 310] on span "[GEOGRAPHIC_DATA] /blue-marine-home-resort" at bounding box center [907, 313] width 208 height 13
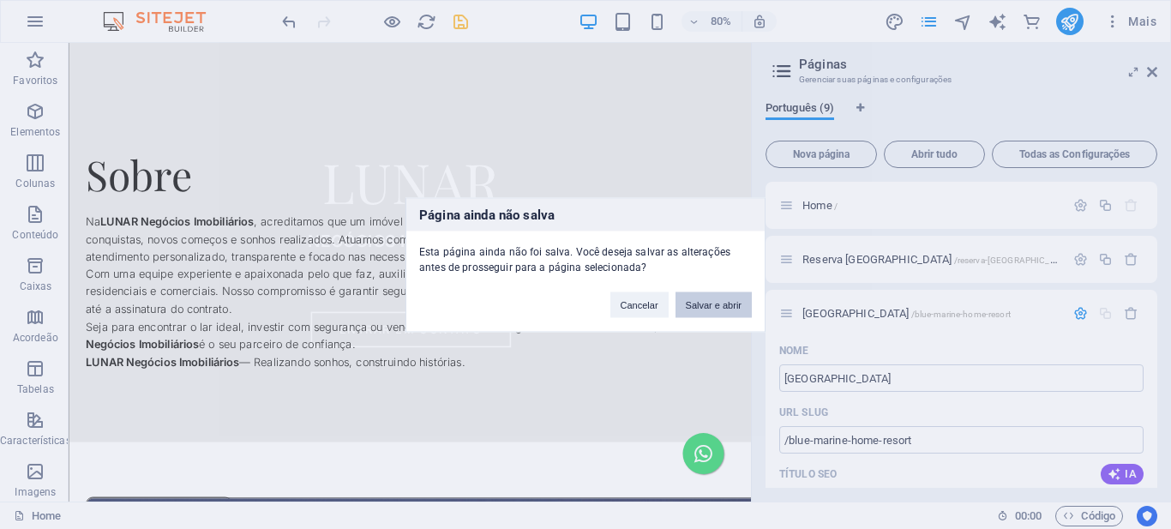
click at [708, 302] on button "Salvar e abrir" at bounding box center [714, 305] width 76 height 26
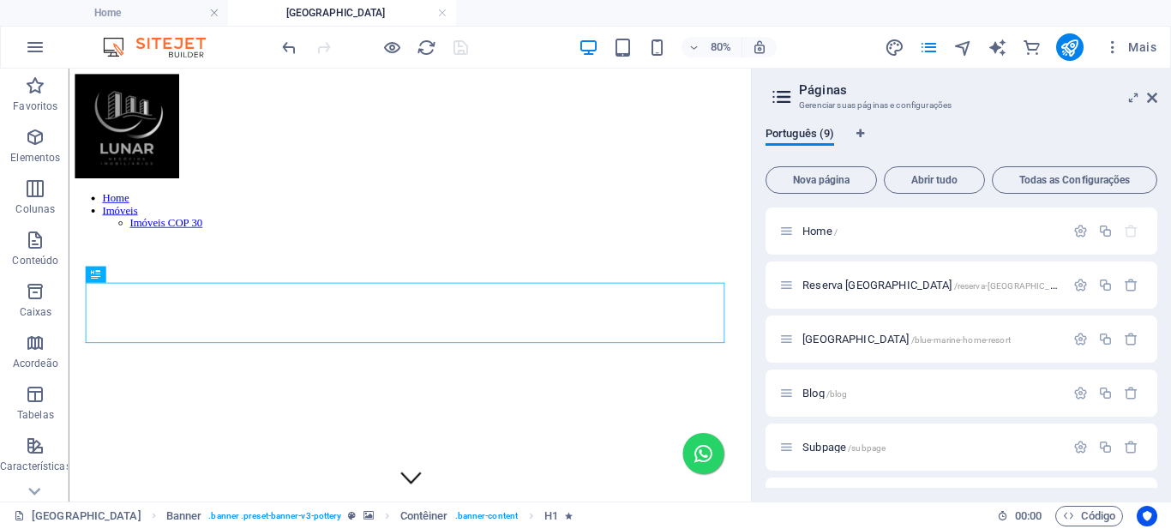
scroll to position [0, 0]
click at [1152, 96] on icon at bounding box center [1152, 98] width 10 height 14
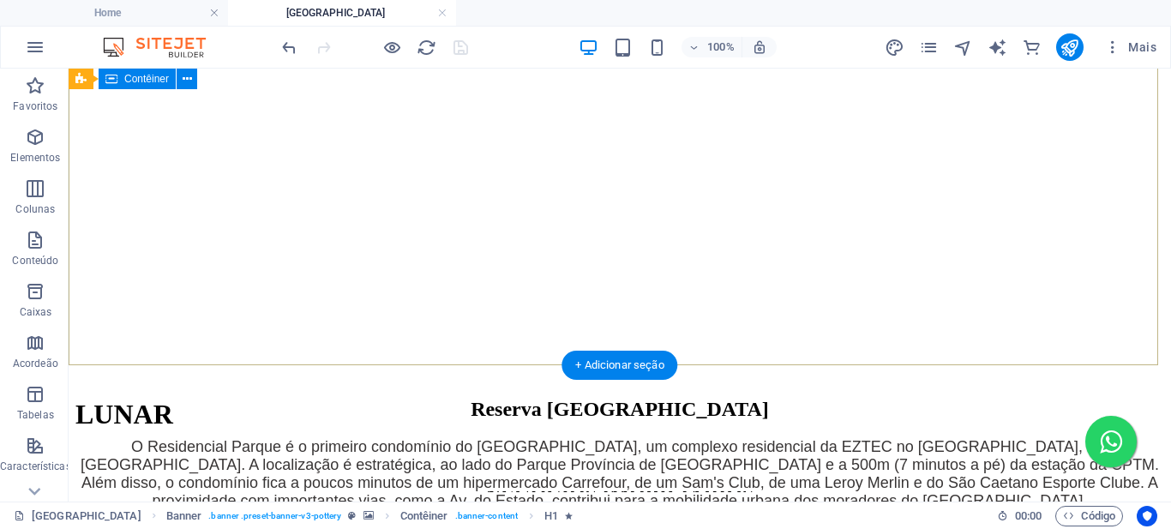
scroll to position [600, 0]
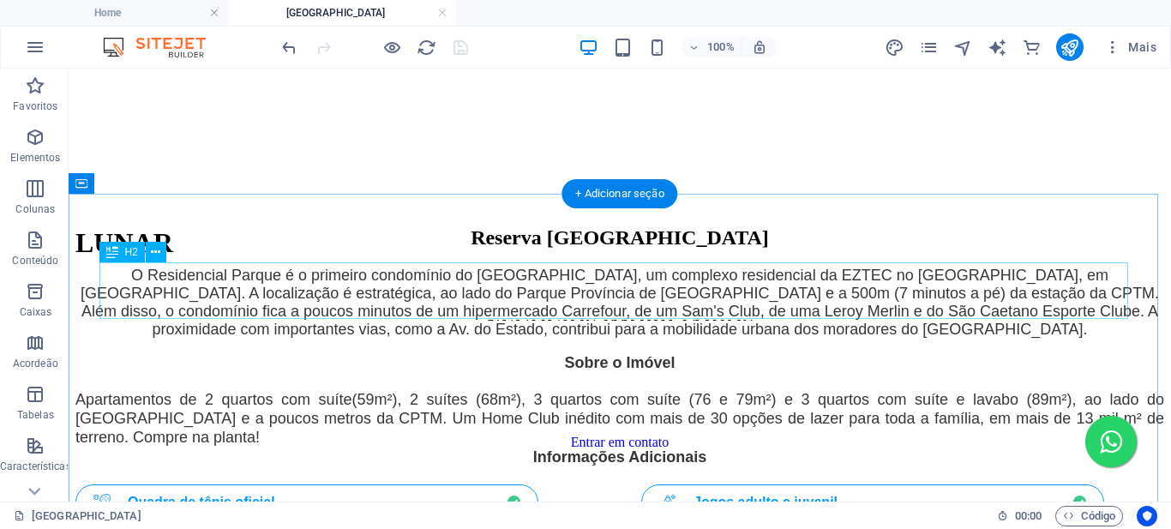
click at [623, 250] on div "Reserva [GEOGRAPHIC_DATA]" at bounding box center [619, 237] width 1089 height 23
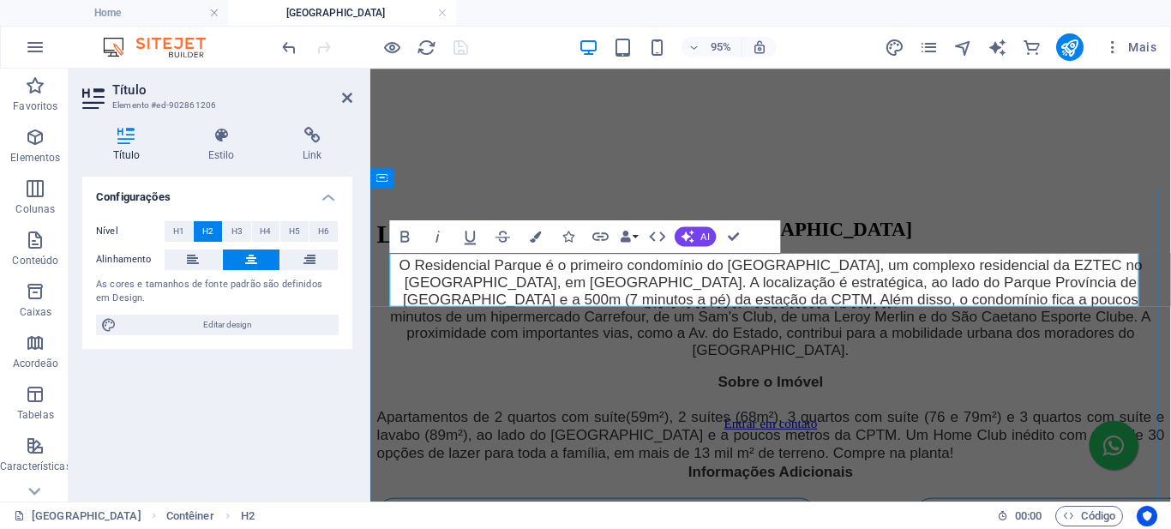
click at [716, 250] on h2 "Reserva [GEOGRAPHIC_DATA]" at bounding box center [791, 237] width 829 height 23
click at [981, 375] on div "O Residencial Parque é o primeiro condomínio do [GEOGRAPHIC_DATA], um complexo …" at bounding box center [791, 321] width 829 height 108
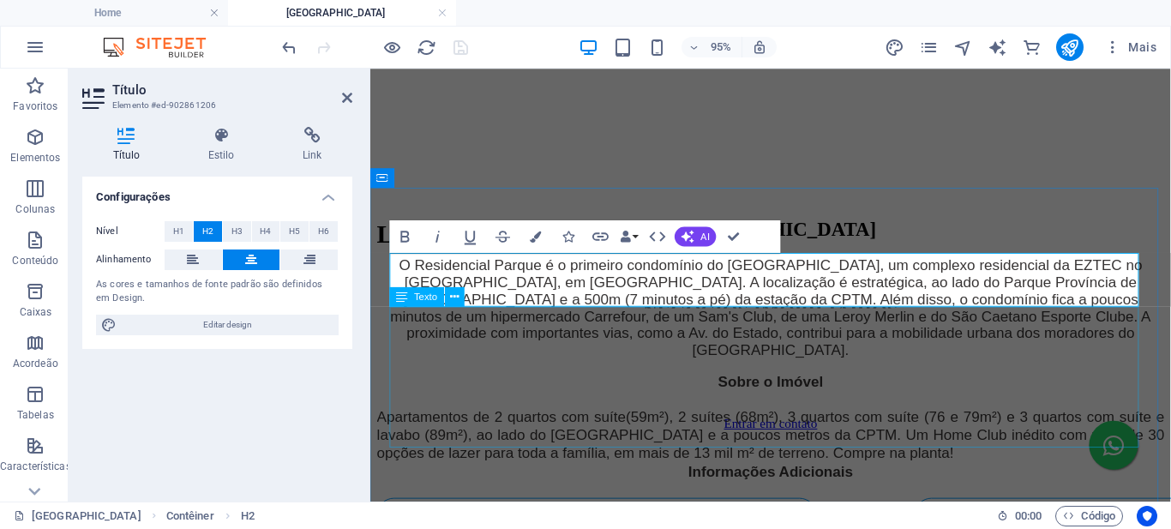
drag, startPoint x: 981, startPoint y: 380, endPoint x: 827, endPoint y: 409, distance: 157.1
click at [1170, 367] on div "O Residencial Parque é o primeiro condomínio do [GEOGRAPHIC_DATA], um complexo …" at bounding box center [791, 321] width 829 height 108
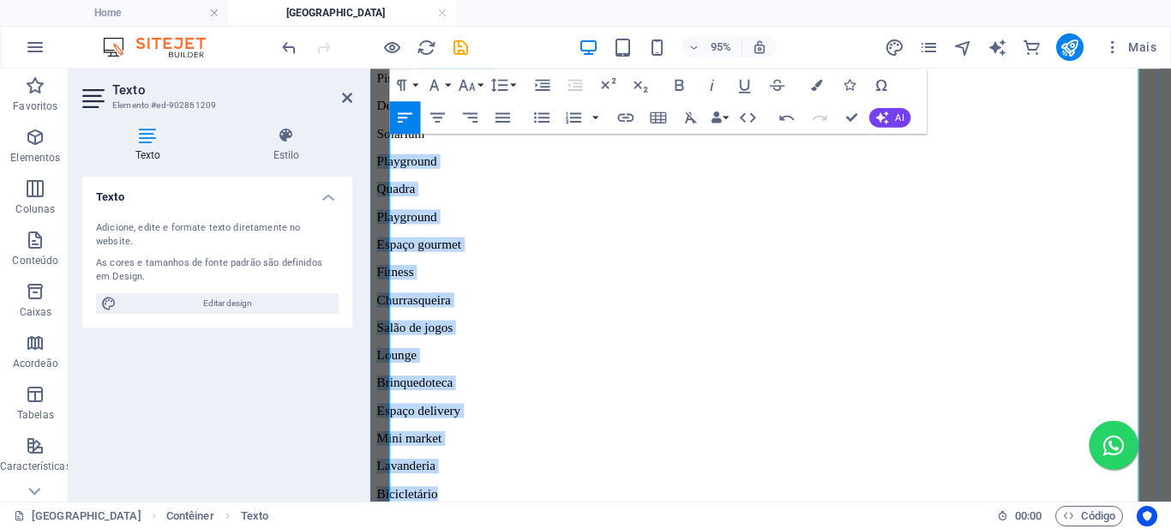
scroll to position [686, 0]
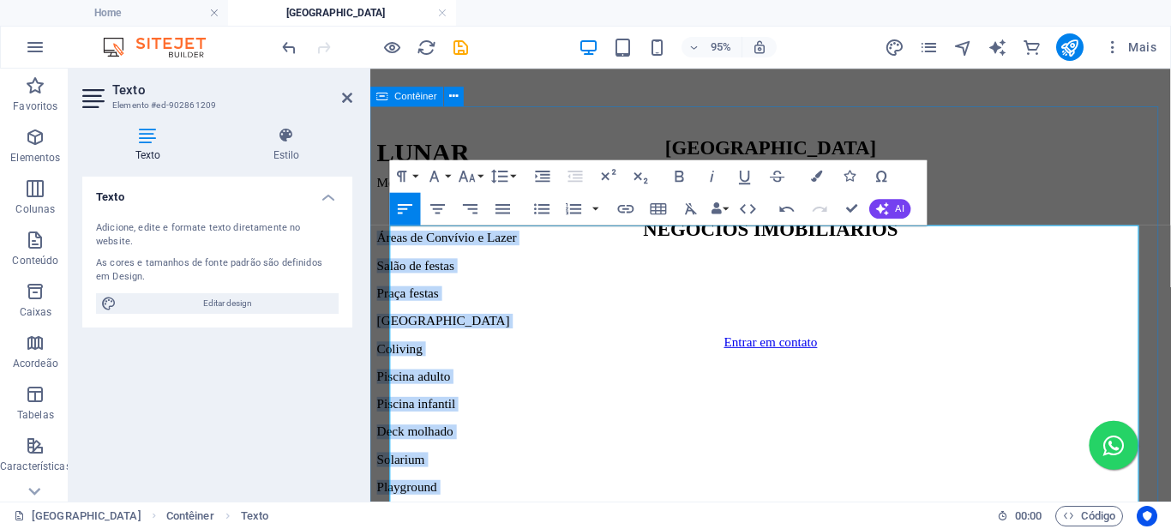
drag, startPoint x: 457, startPoint y: 397, endPoint x: 387, endPoint y: 293, distance: 125.3
click at [540, 205] on icon "button" at bounding box center [541, 208] width 15 height 10
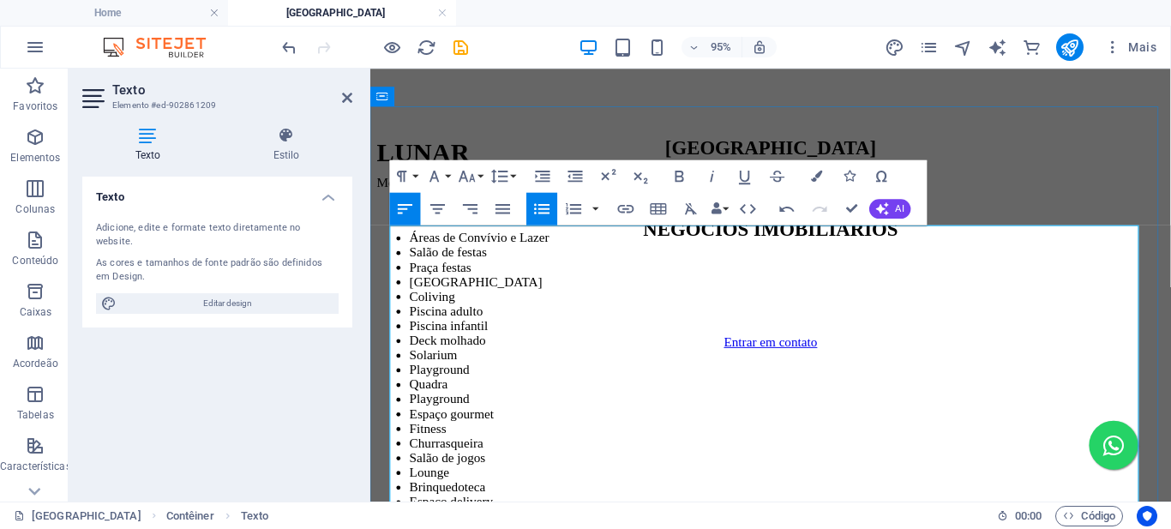
click at [626, 196] on p "More ou invista em localização privilegiada à 300m da estação [GEOGRAPHIC_DATA]…" at bounding box center [791, 188] width 829 height 15
click at [442, 207] on icon "button" at bounding box center [438, 209] width 20 height 20
click at [678, 171] on icon "button" at bounding box center [681, 176] width 20 height 20
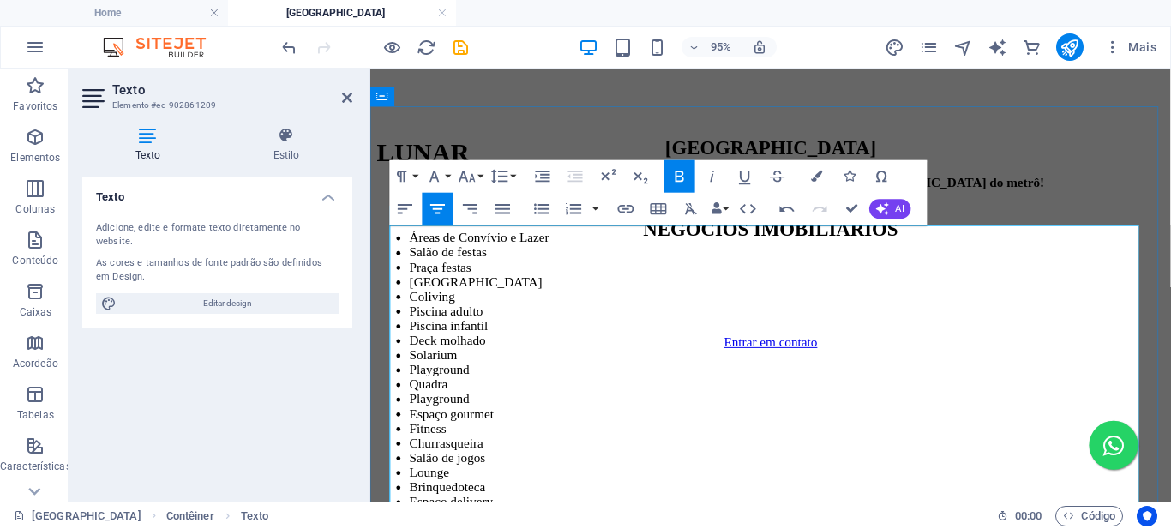
click at [689, 286] on li "Praça festas" at bounding box center [809, 277] width 795 height 15
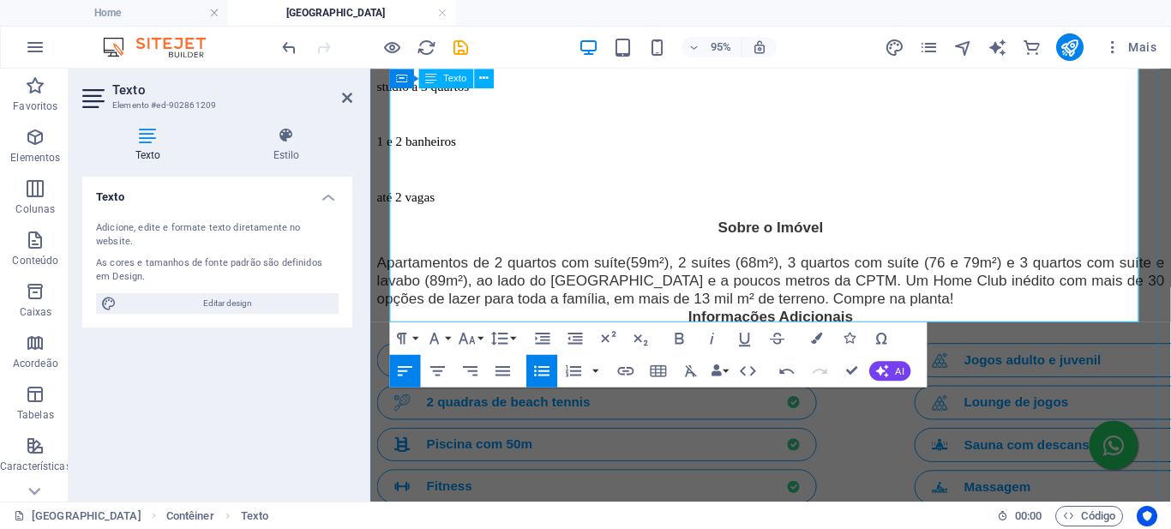
scroll to position [1200, 0]
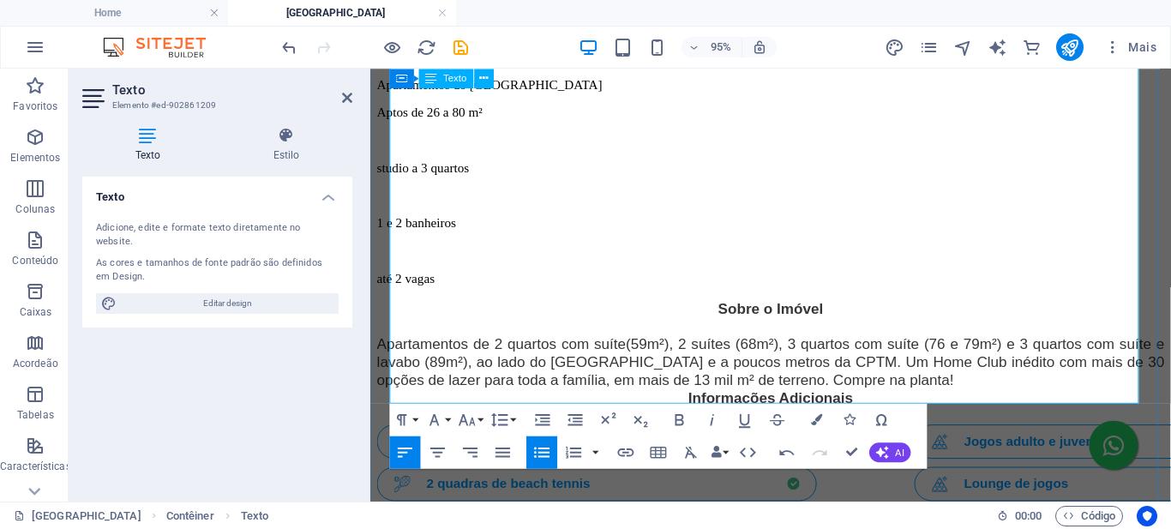
click at [504, 64] on li "Bicicletário" at bounding box center [809, 56] width 795 height 15
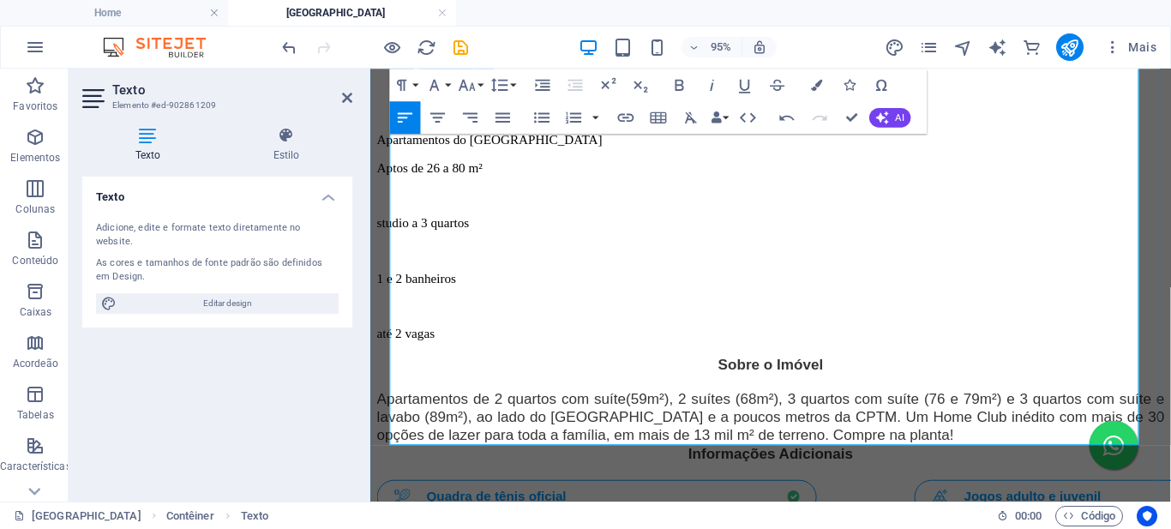
click at [573, 287] on div "More ou invista em localização privilegiada à 300m da estação São Judas do metr…" at bounding box center [791, 10] width 829 height 689
click at [572, 123] on p at bounding box center [791, 114] width 829 height 15
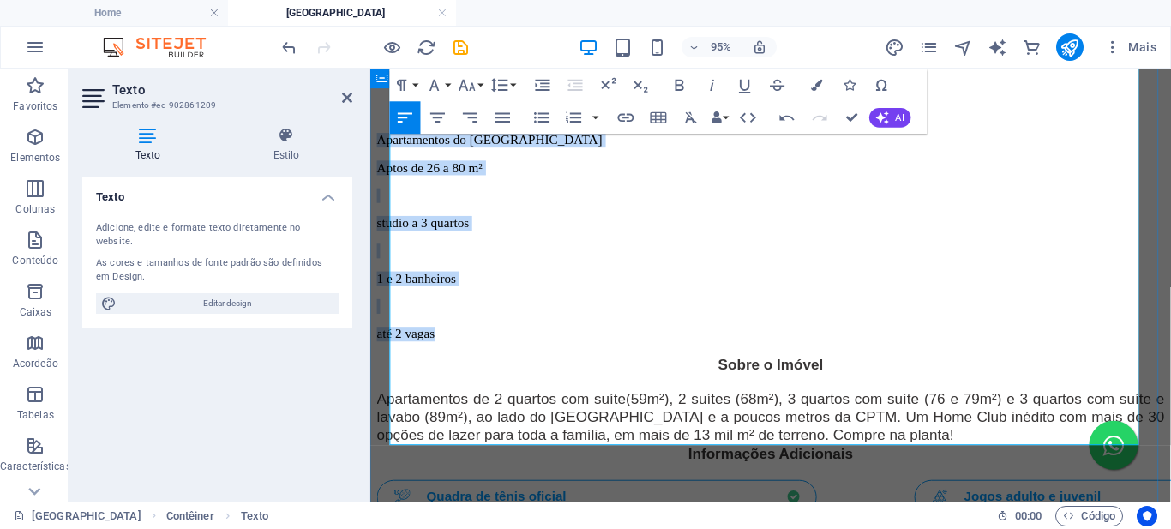
drag, startPoint x: 468, startPoint y: 448, endPoint x: 389, endPoint y: 301, distance: 167.3
click at [389, 301] on div "Blue Marine Home Resort More ou invista em localização privilegiada à 300m da e…" at bounding box center [791, 327] width 829 height 1402
click at [437, 122] on icon "button" at bounding box center [437, 116] width 15 height 9
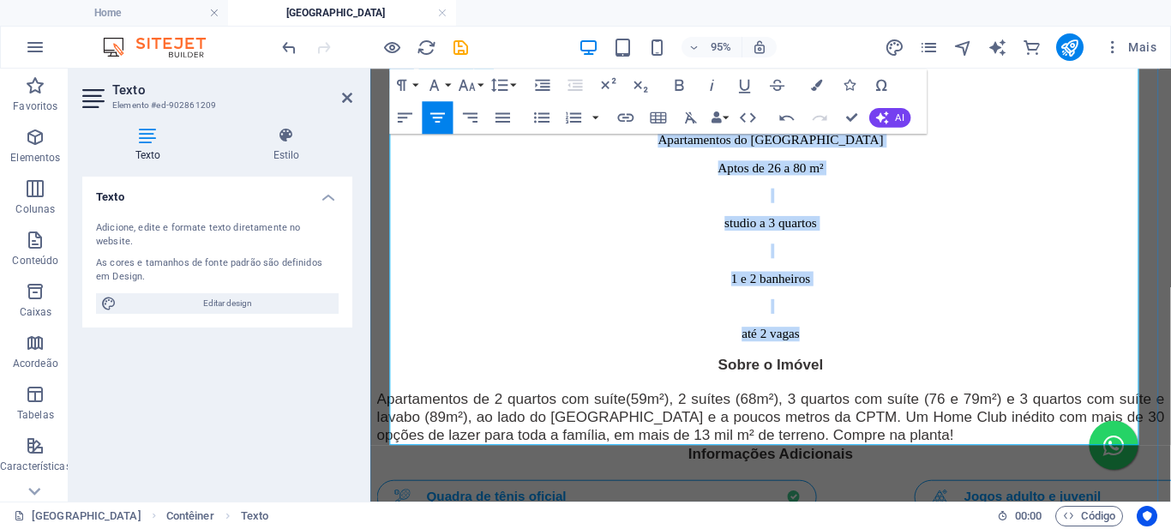
click at [778, 152] on p "Apartamentos do [GEOGRAPHIC_DATA]" at bounding box center [791, 143] width 829 height 15
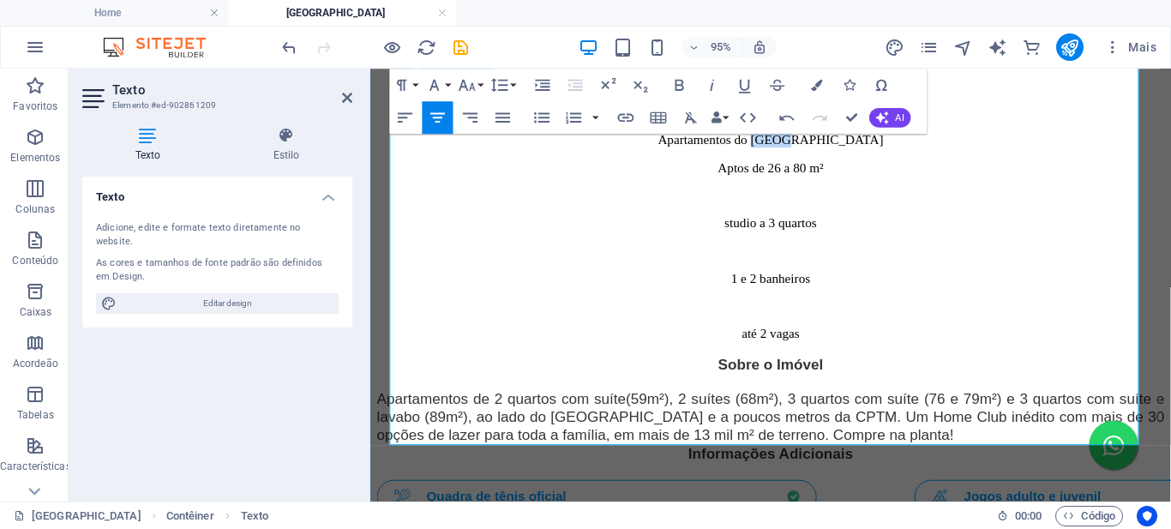
click at [778, 152] on p "Apartamentos do [GEOGRAPHIC_DATA]" at bounding box center [791, 143] width 829 height 15
click at [678, 87] on icon "button" at bounding box center [681, 85] width 20 height 20
click at [939, 239] on p "studio a 3 quartos" at bounding box center [791, 231] width 829 height 15
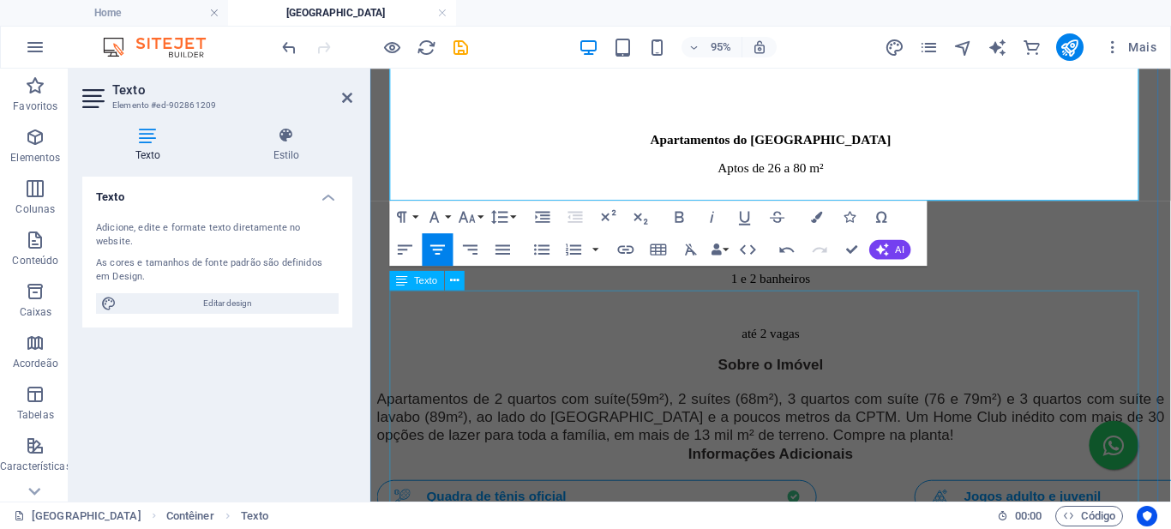
scroll to position [1458, 0]
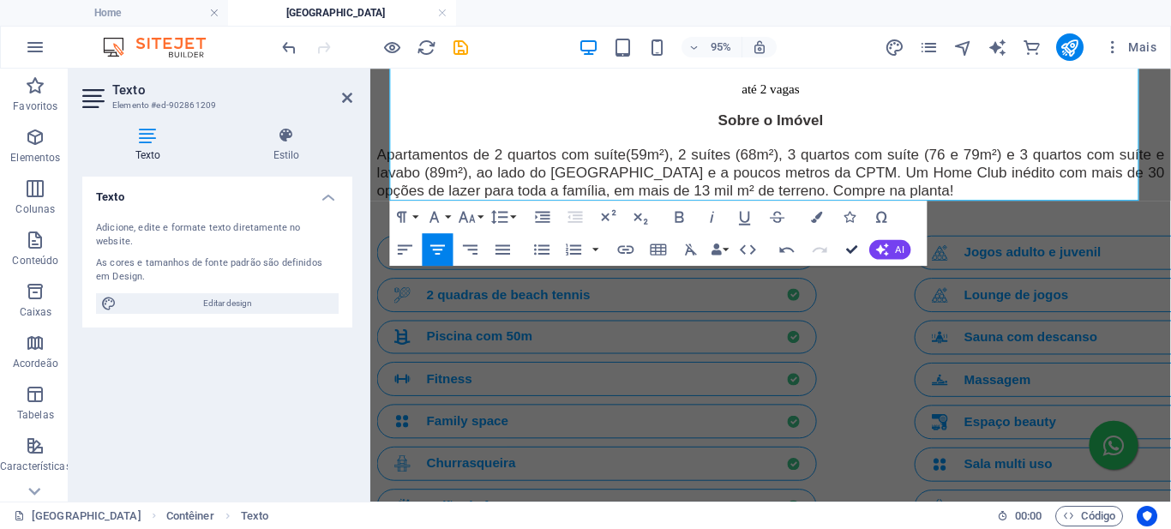
drag, startPoint x: 852, startPoint y: 246, endPoint x: 767, endPoint y: 212, distance: 92.4
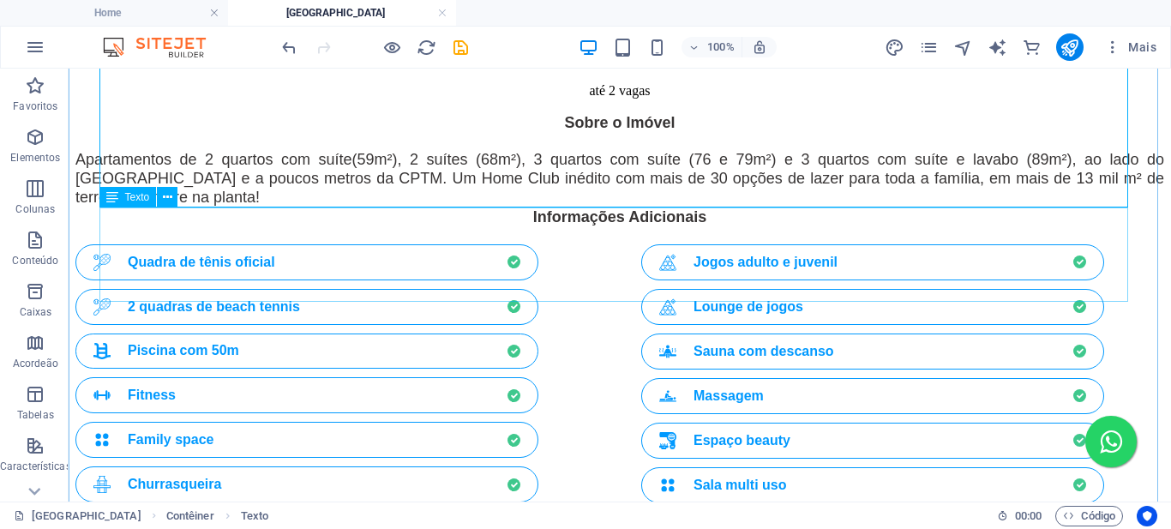
click at [500, 207] on div "Sobre o Imóvel Apartamentos de 2 quartos com suíte(59m²), 2 suítes (68m²), 3 qu…" at bounding box center [619, 159] width 1089 height 94
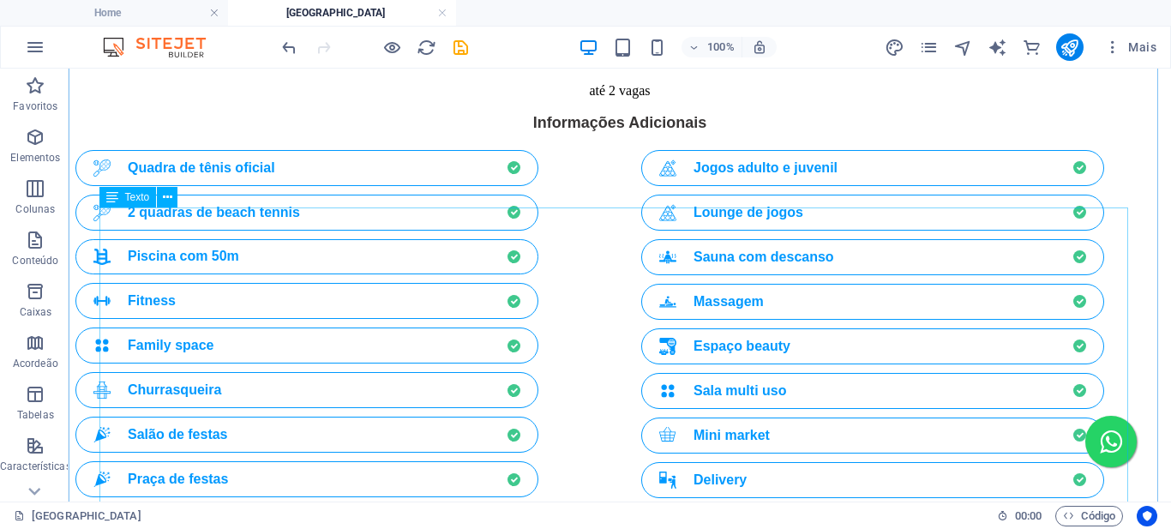
click at [391, 217] on div "Informações Adicionais Quadra de tênis oficial 2 quadras de beach tennis Piscin…" at bounding box center [619, 375] width 1089 height 527
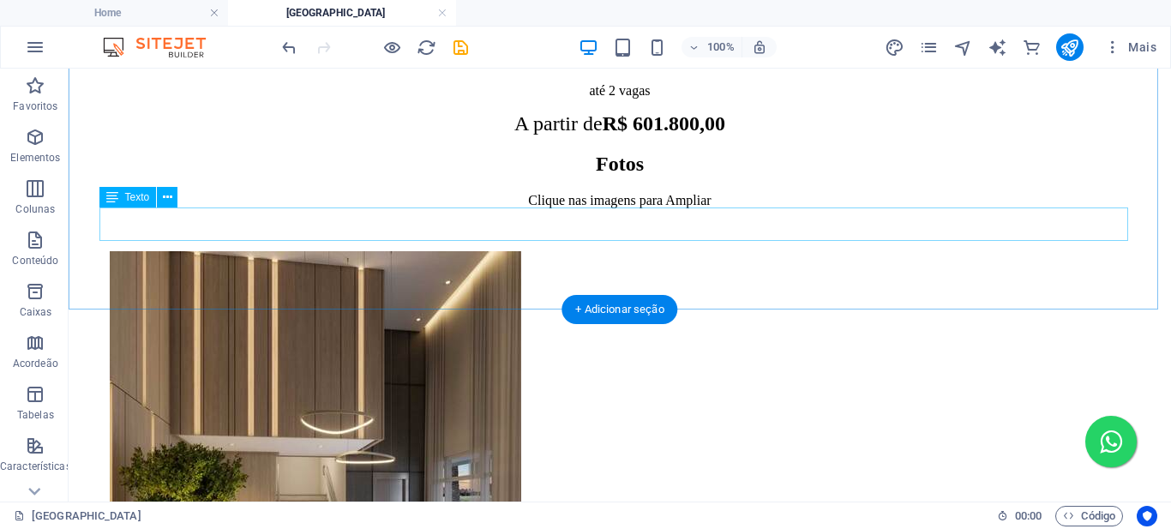
click at [400, 135] on div "A partir de R$ 601.800,00" at bounding box center [619, 123] width 1089 height 23
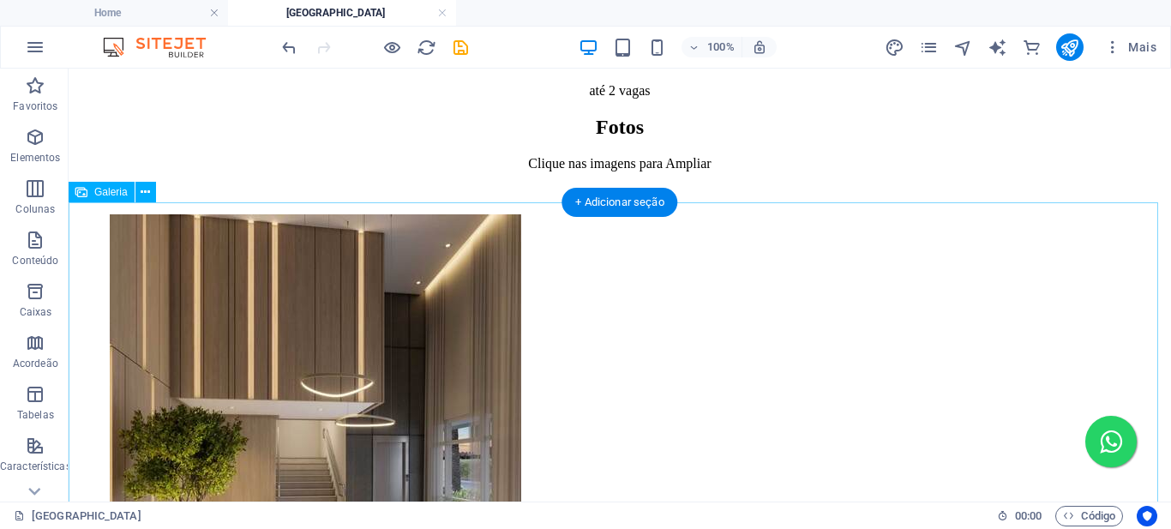
scroll to position [1715, 0]
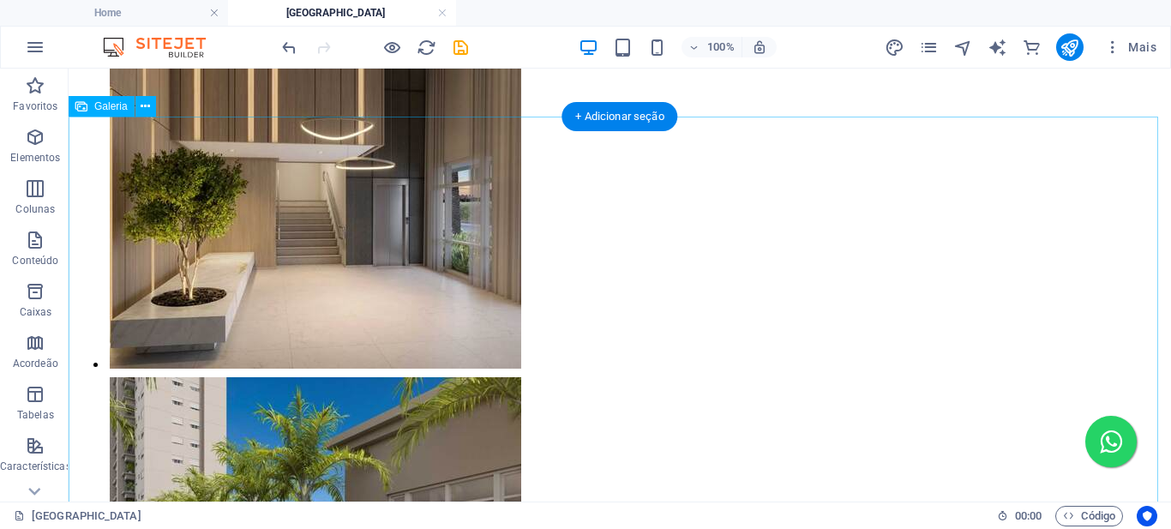
click at [175, 165] on li at bounding box center [242, 165] width 270 height 420
select select "4"
select select "%"
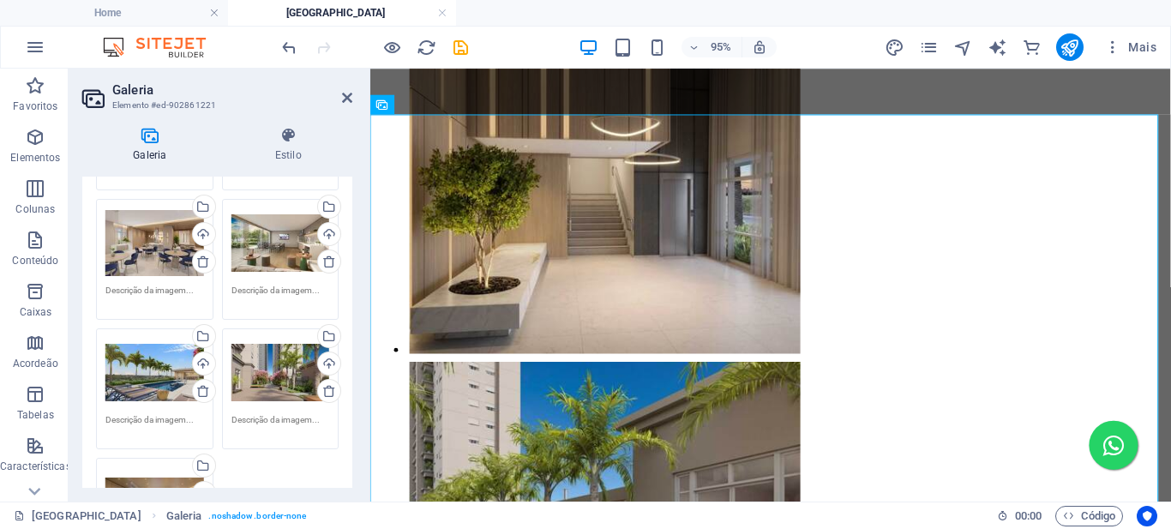
scroll to position [1415, 0]
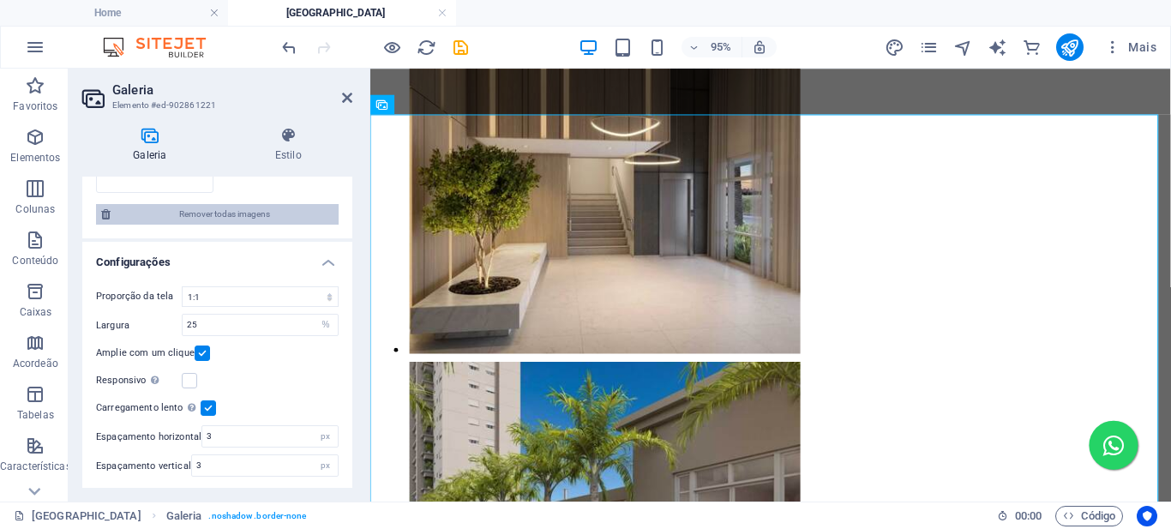
click at [235, 215] on span "Remover todas imagens" at bounding box center [225, 214] width 218 height 21
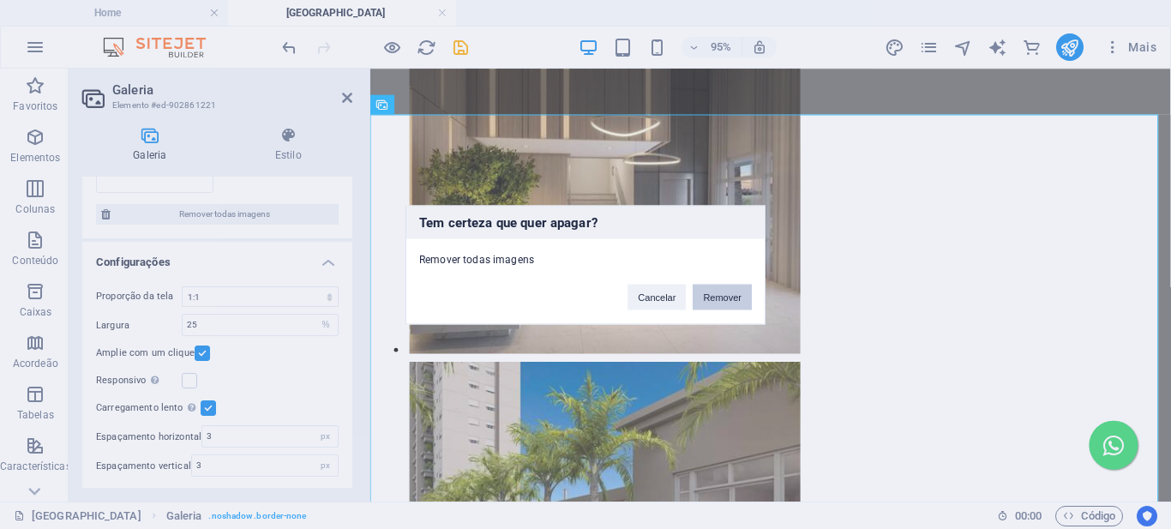
drag, startPoint x: 714, startPoint y: 306, endPoint x: 356, endPoint y: 248, distance: 363.1
click at [714, 306] on button "Remover" at bounding box center [722, 297] width 59 height 26
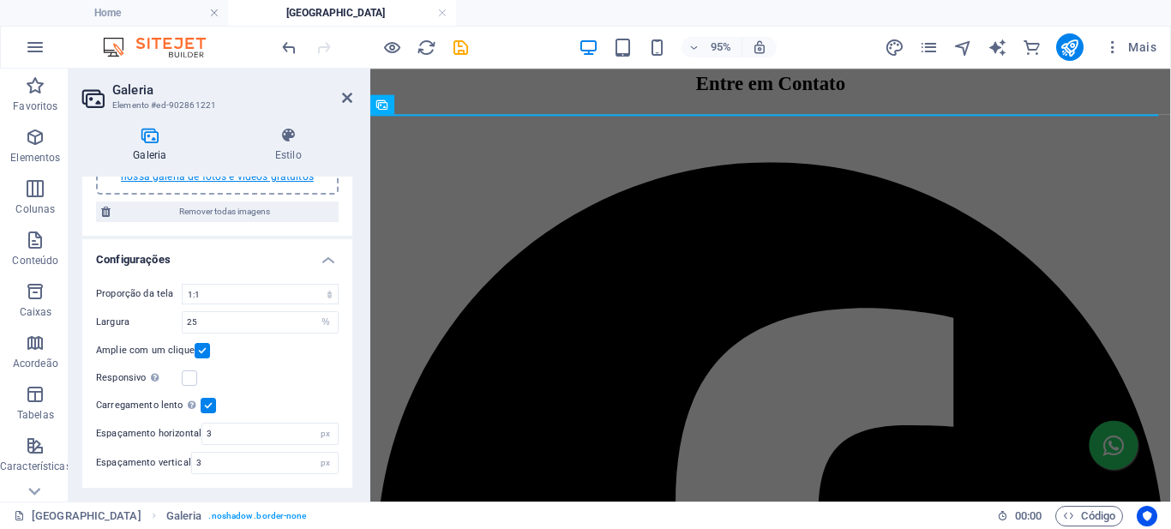
scroll to position [0, 0]
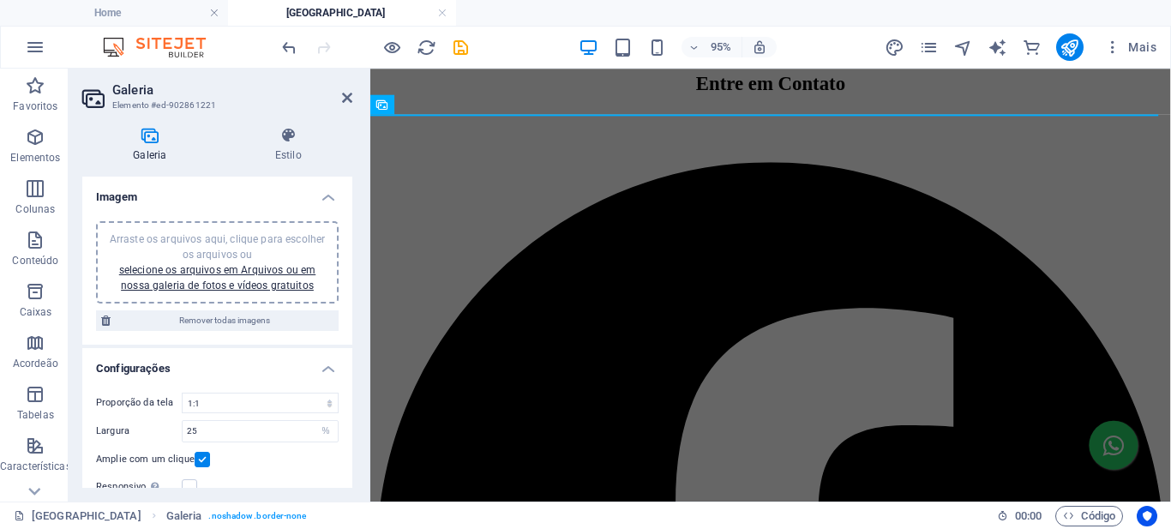
click at [230, 276] on div "Arraste os arquivos aqui, clique para escolher os arquivos ou selecione os arqu…" at bounding box center [217, 263] width 222 height 62
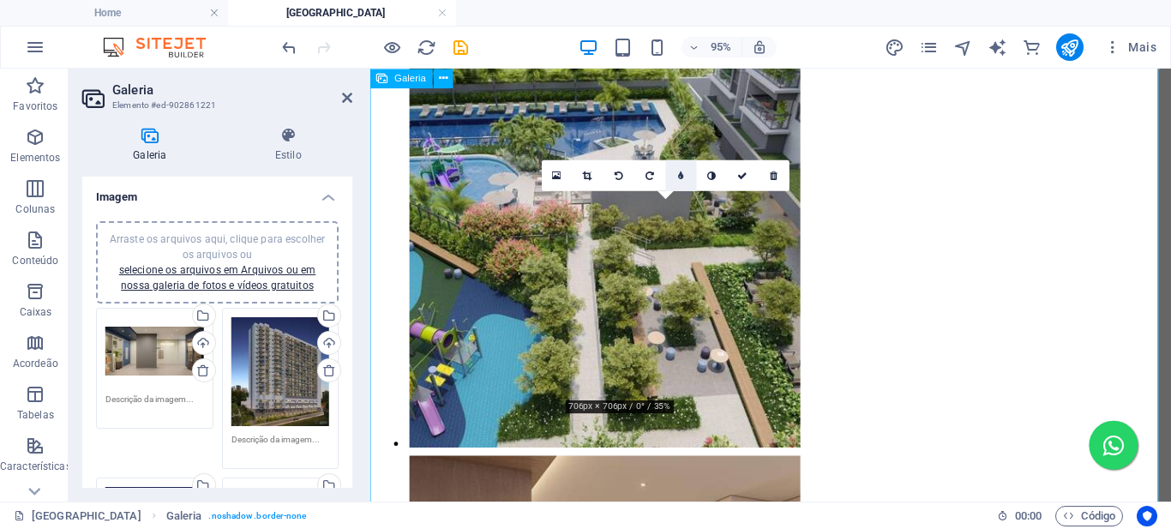
scroll to position [2791, 0]
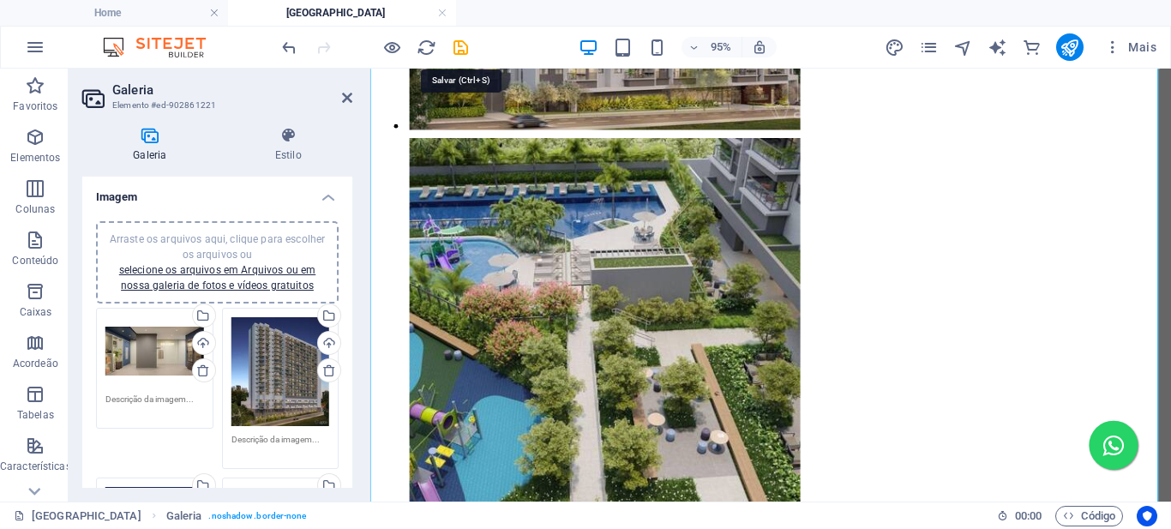
click at [461, 46] on icon "save" at bounding box center [461, 48] width 20 height 20
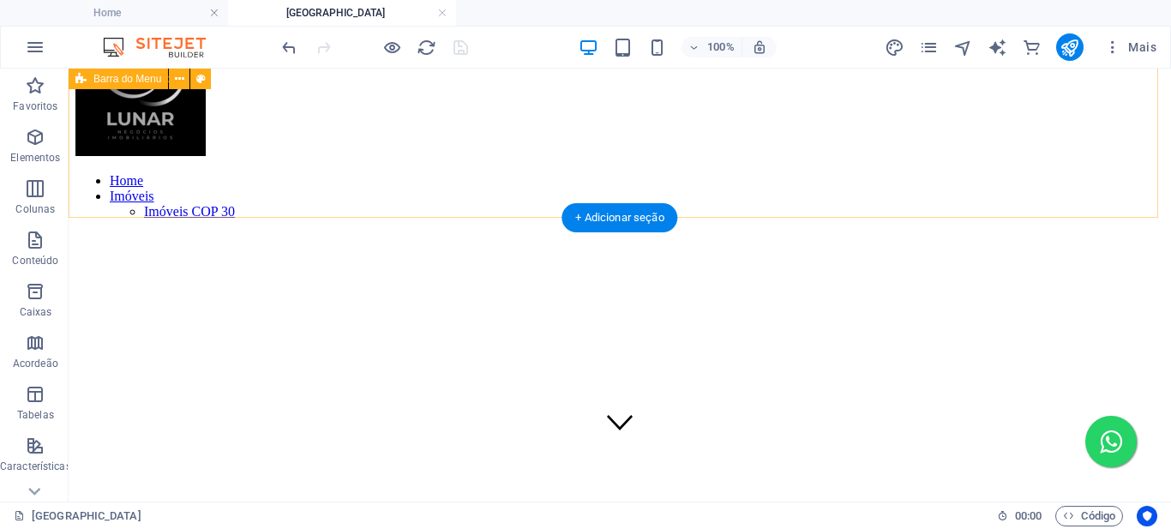
scroll to position [0, 0]
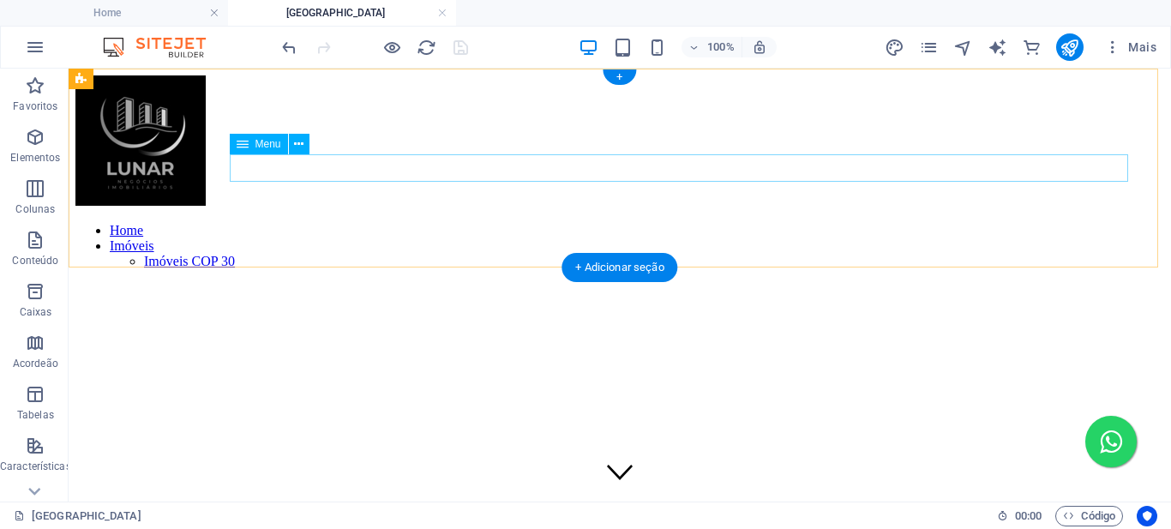
click at [948, 223] on nav "Home Imóveis Imóveis COP 30" at bounding box center [619, 246] width 1089 height 46
select select
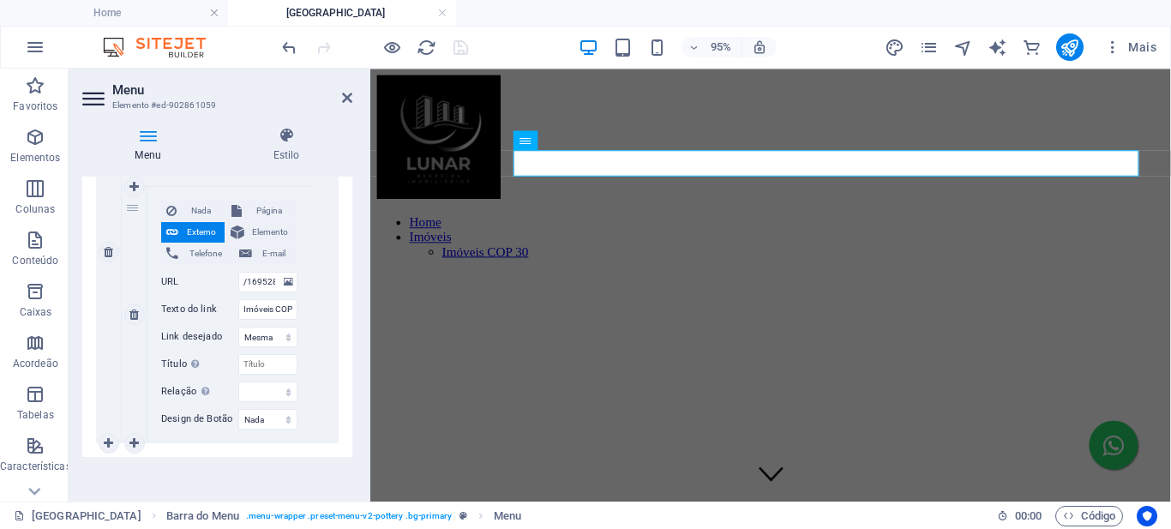
scroll to position [531, 0]
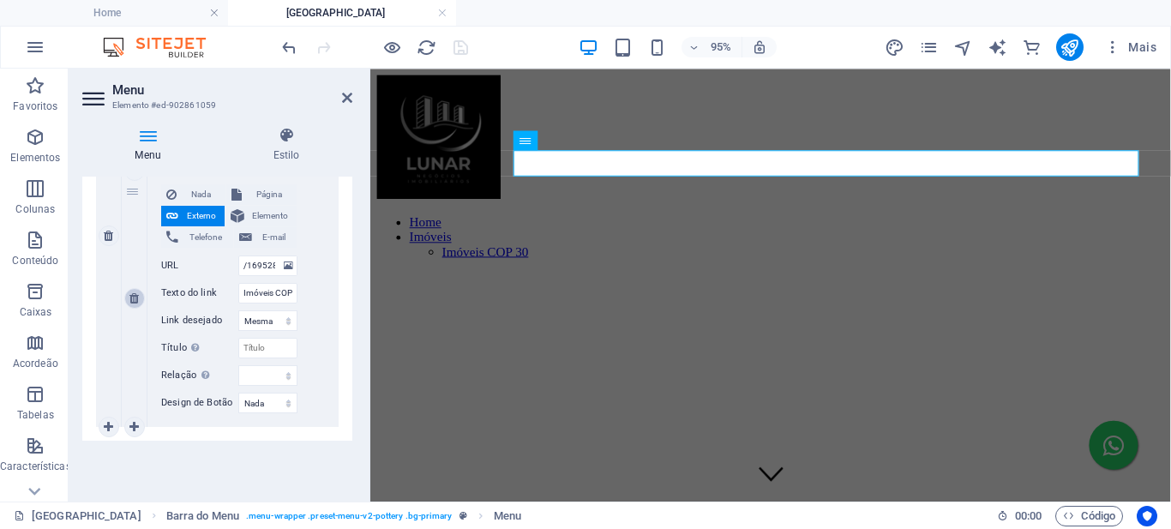
click at [138, 299] on icon at bounding box center [133, 298] width 9 height 12
select select
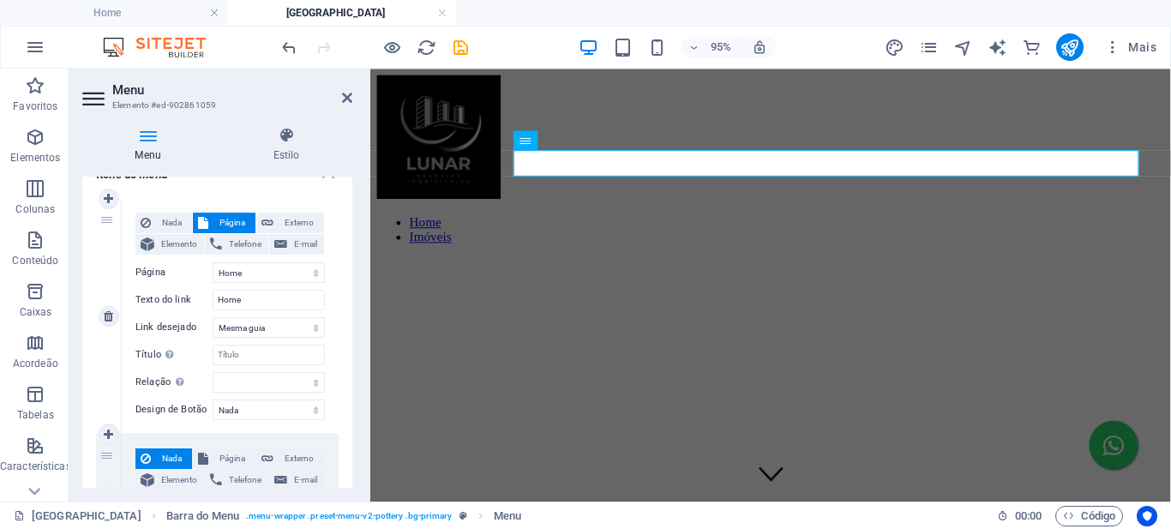
scroll to position [0, 0]
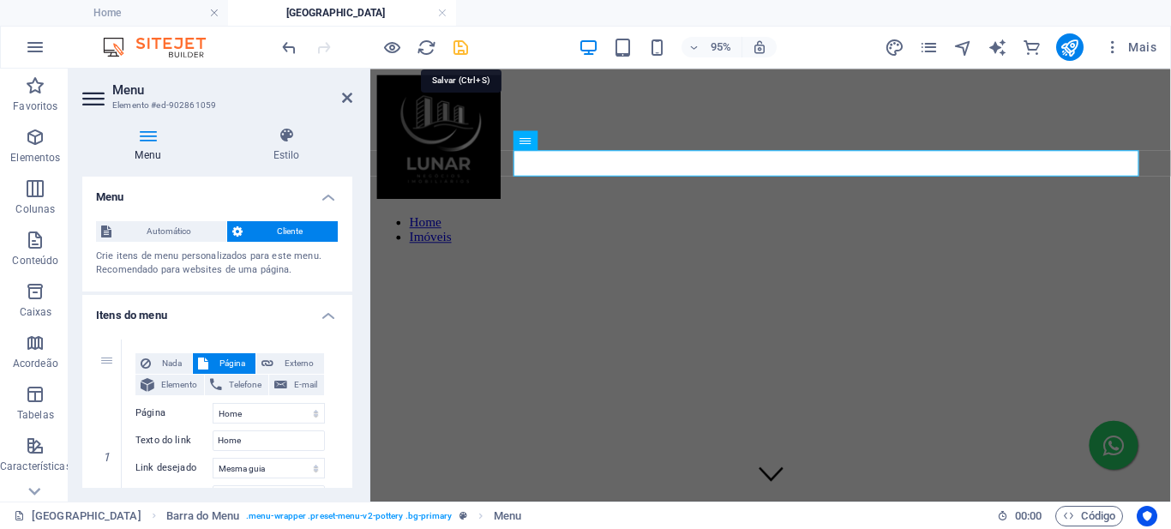
click at [461, 51] on icon "save" at bounding box center [461, 48] width 20 height 20
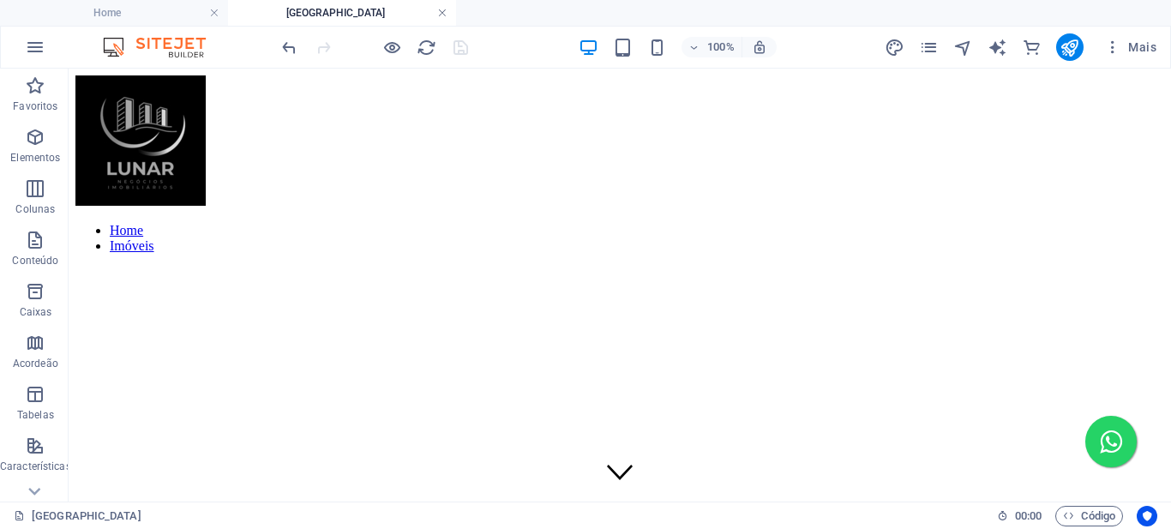
click at [445, 12] on link at bounding box center [442, 13] width 10 height 16
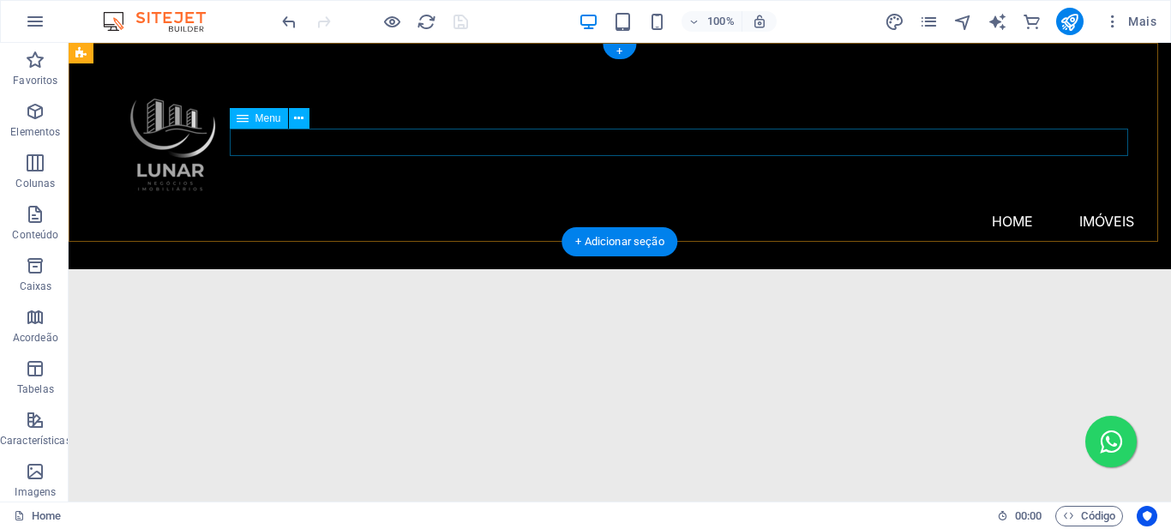
click at [602, 208] on nav "Home Imóveis Reserva São Caetano" at bounding box center [619, 221] width 1029 height 27
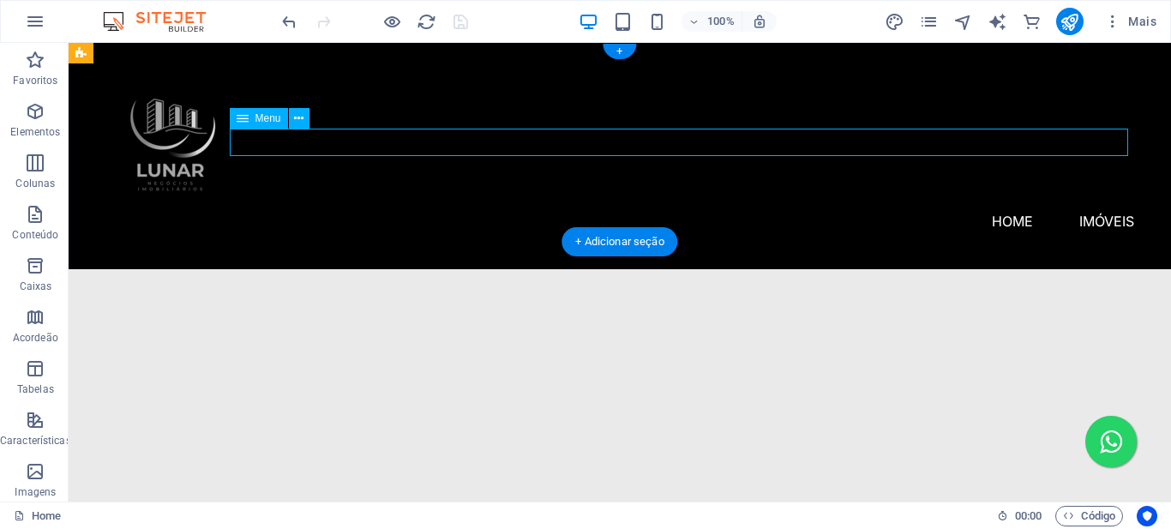
click at [602, 208] on nav "Home Imóveis Reserva São Caetano" at bounding box center [619, 221] width 1029 height 27
select select
select select "1"
select select
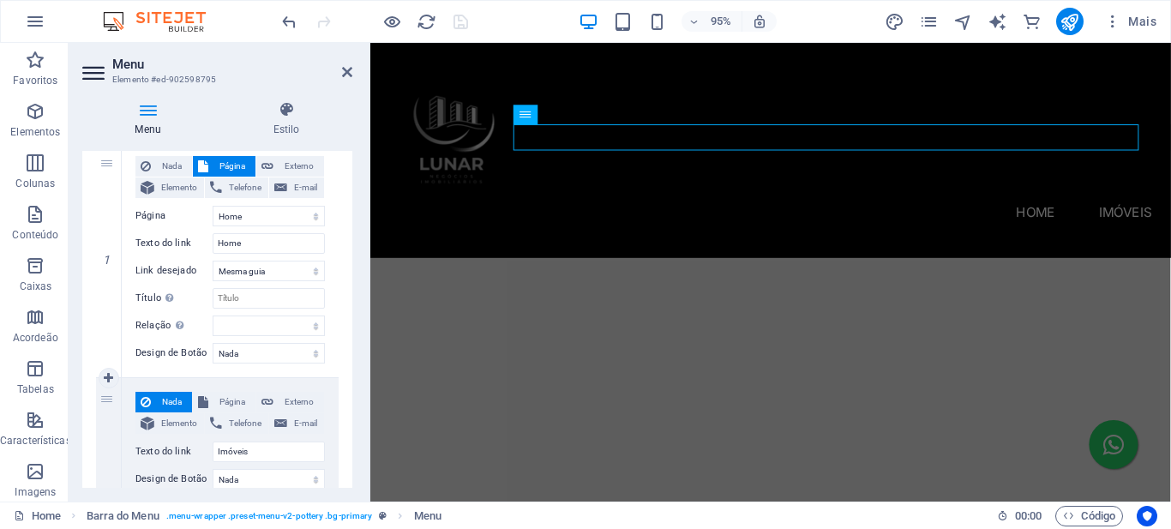
scroll to position [505, 0]
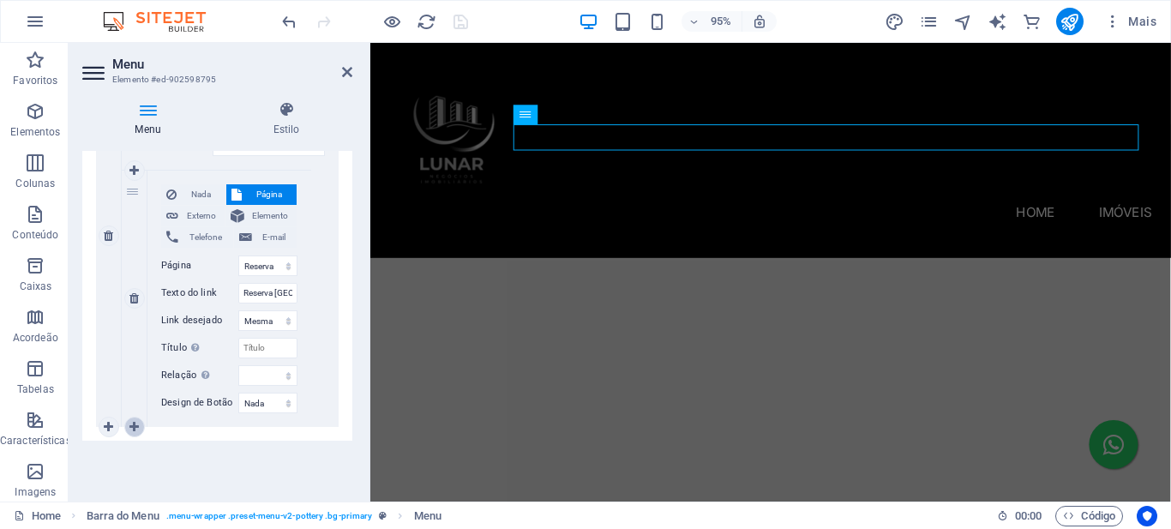
click at [134, 425] on icon at bounding box center [133, 427] width 9 height 12
select select
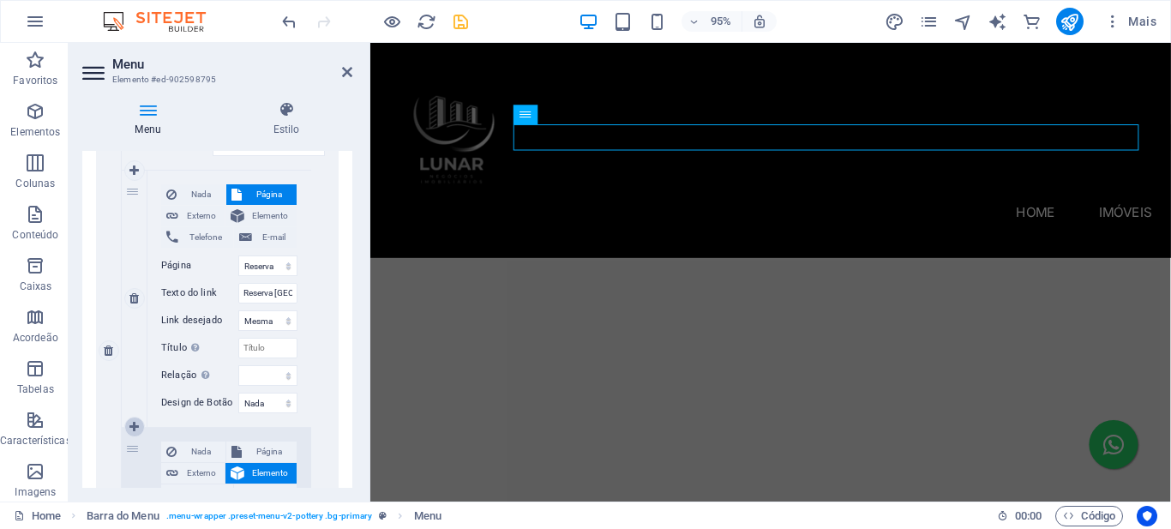
scroll to position [736, 0]
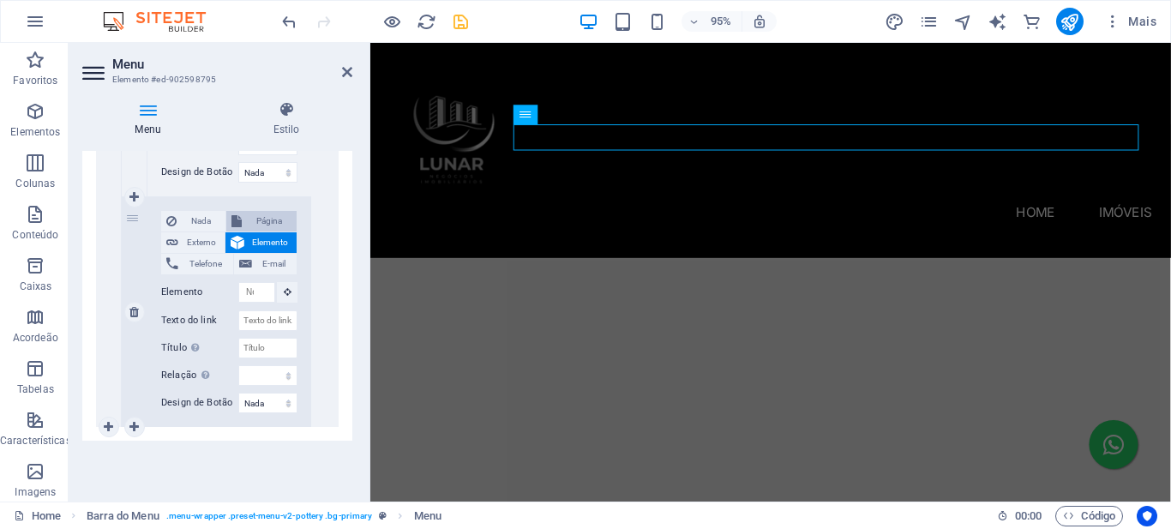
click at [267, 220] on span "Página" at bounding box center [269, 221] width 45 height 21
select select
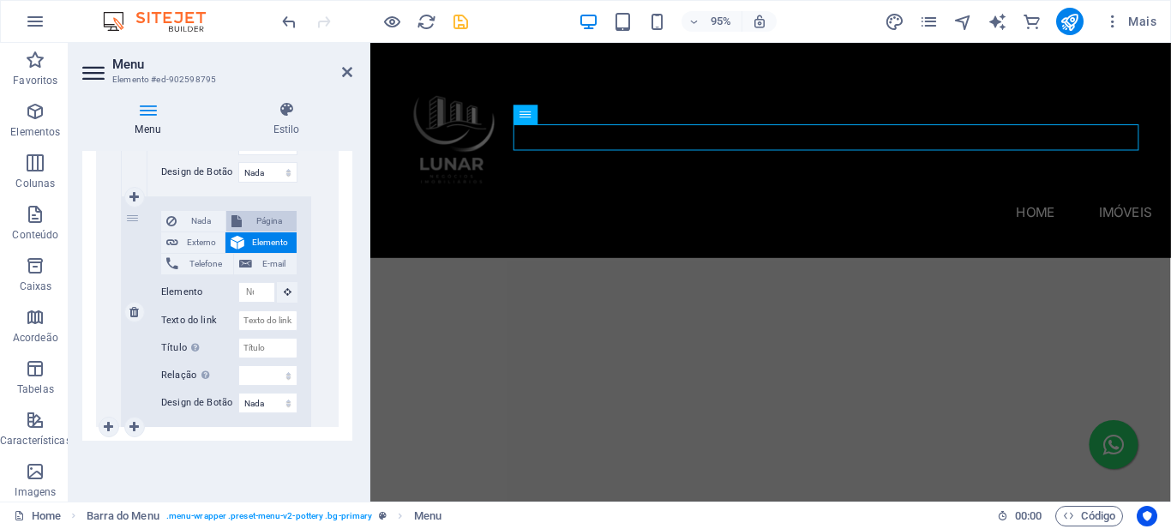
scroll to position [762, 0]
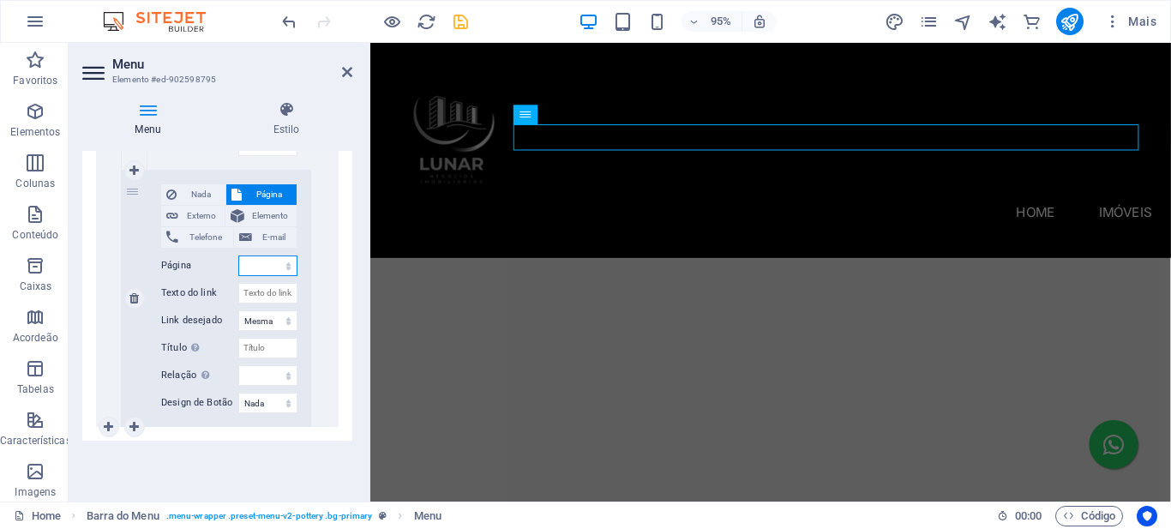
click at [281, 267] on select "Home Reserva São Caetano - Parque Blue Marine Home Resort Blog Subpage Legal No…" at bounding box center [267, 266] width 59 height 21
select select "2"
click at [238, 256] on select "Home Reserva São Caetano - Parque Blue Marine Home Resort Blog Subpage Legal No…" at bounding box center [267, 266] width 59 height 21
select select
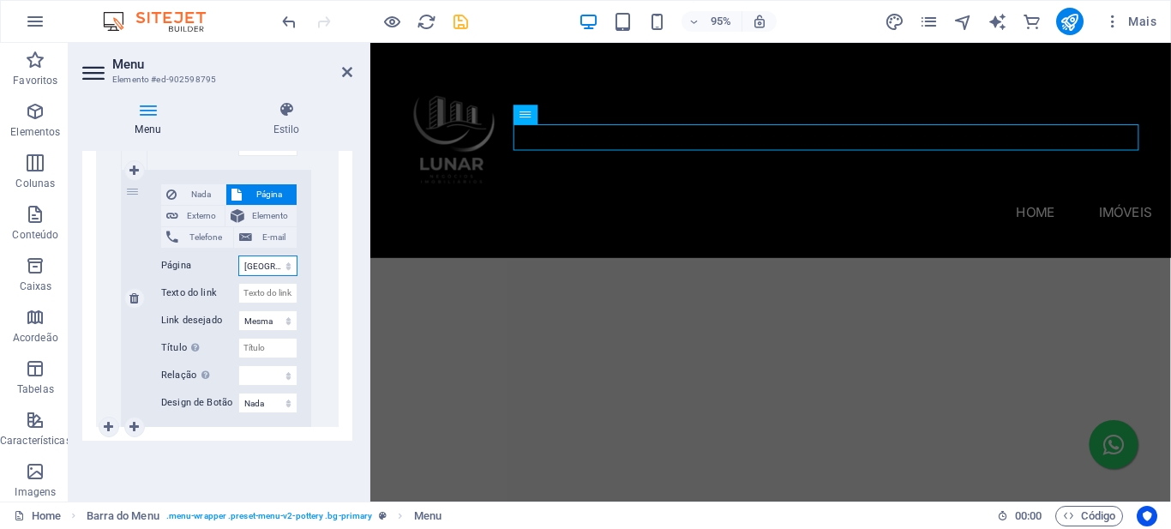
select select
click at [259, 291] on input "Texto do link" at bounding box center [267, 293] width 59 height 21
paste input "[GEOGRAPHIC_DATA]"
type input "[GEOGRAPHIC_DATA]"
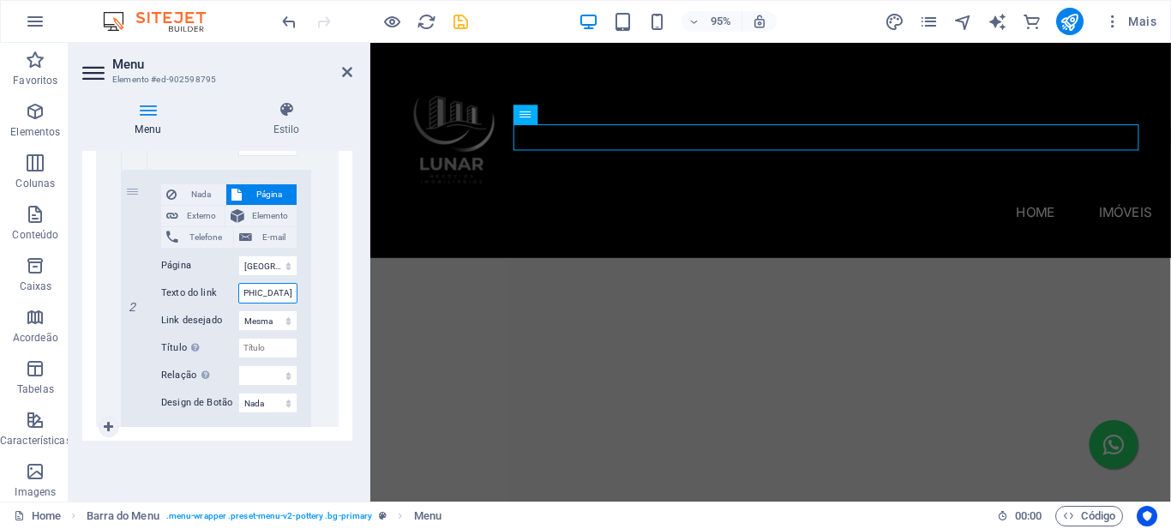
select select
type input "[GEOGRAPHIC_DATA]"
click at [462, 25] on icon "save" at bounding box center [461, 22] width 20 height 20
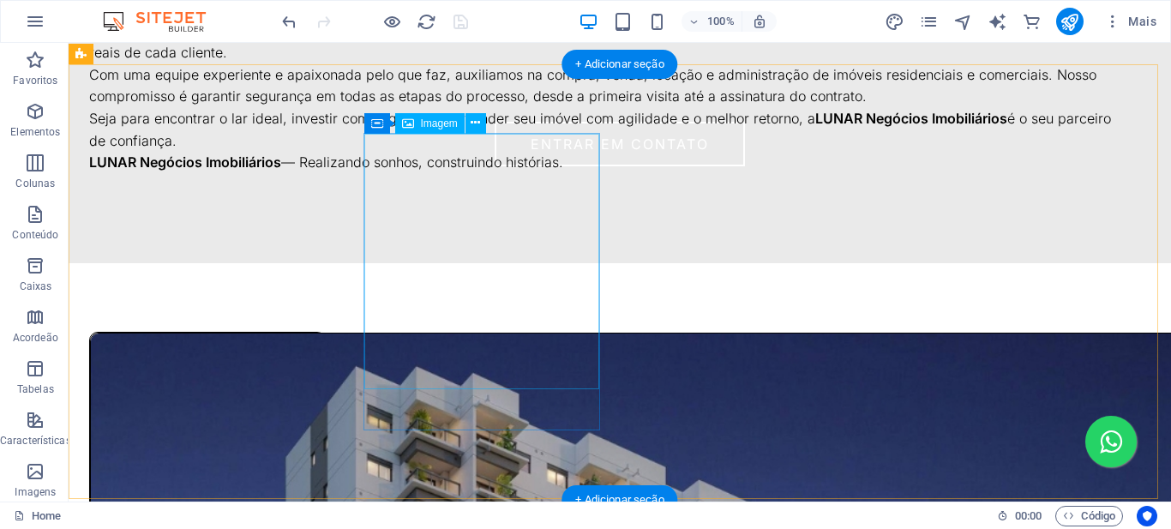
scroll to position [1200, 0]
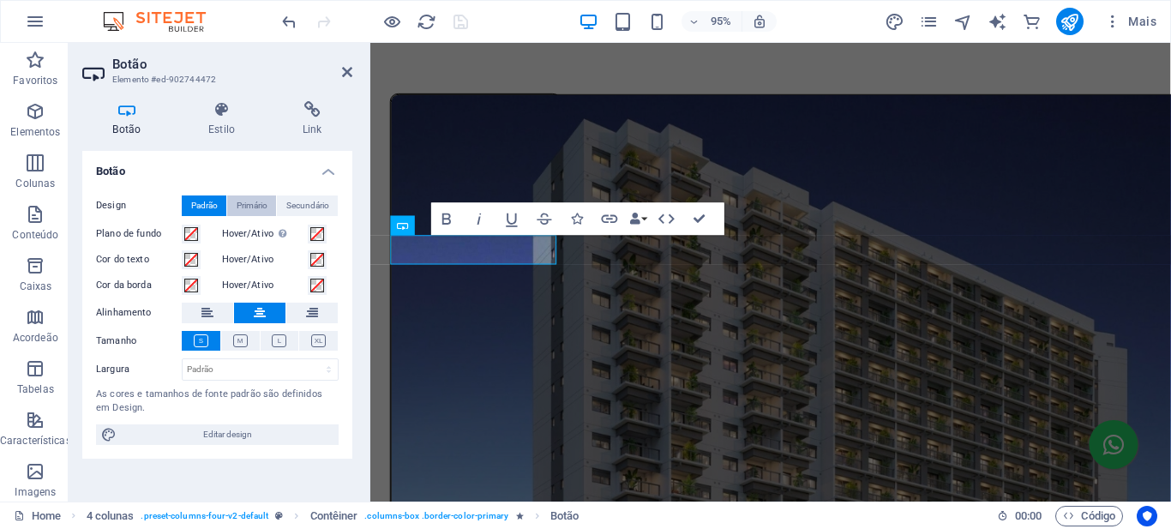
scroll to position [1222, 0]
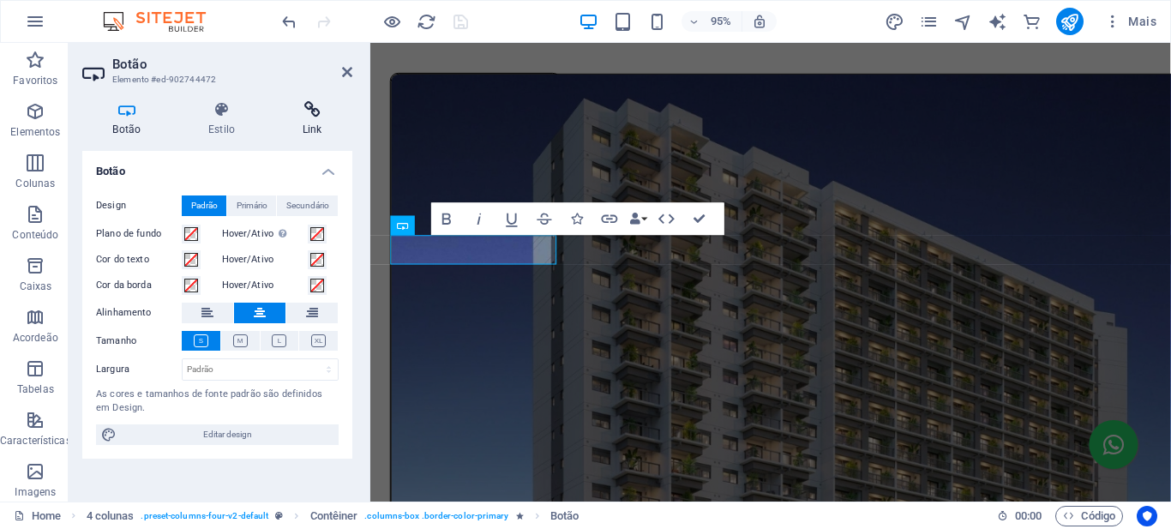
click at [316, 114] on icon at bounding box center [312, 109] width 81 height 17
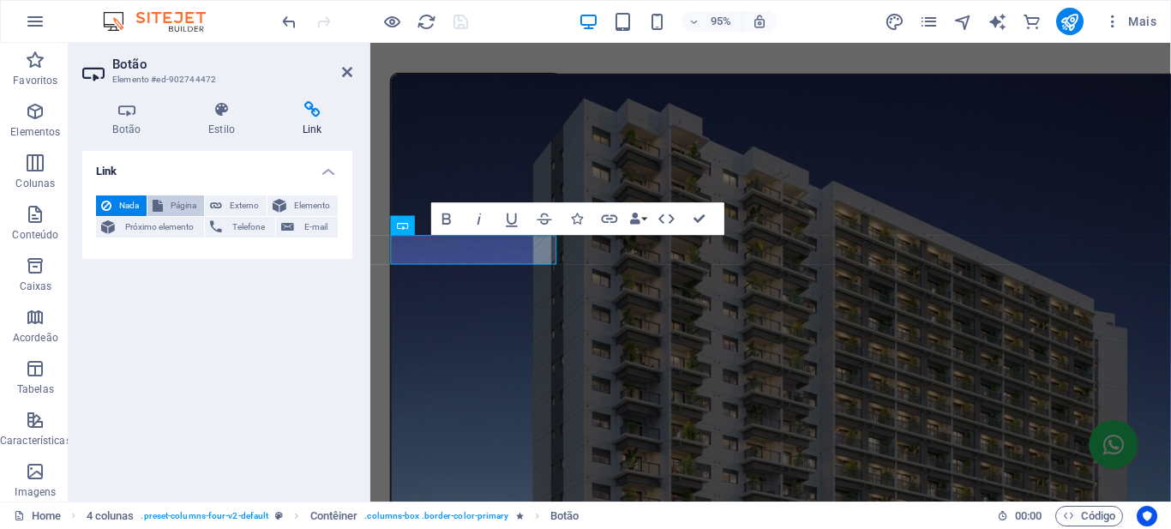
click at [189, 204] on span "Página" at bounding box center [183, 206] width 31 height 21
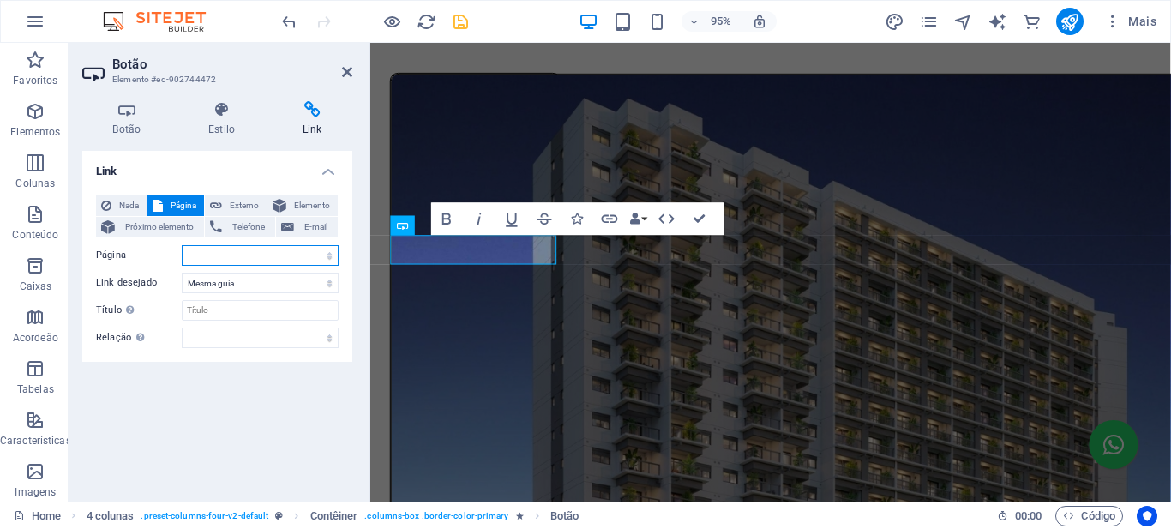
click at [326, 257] on select "Home Reserva São Caetano - Parque Blue Marine Home Resort Blog Subpage Legal No…" at bounding box center [260, 255] width 157 height 21
select select "2"
click at [182, 245] on select "Home Reserva São Caetano - Parque Blue Marine Home Resort Blog Subpage Legal No…" at bounding box center [260, 255] width 157 height 21
click at [462, 20] on icon "save" at bounding box center [461, 22] width 20 height 20
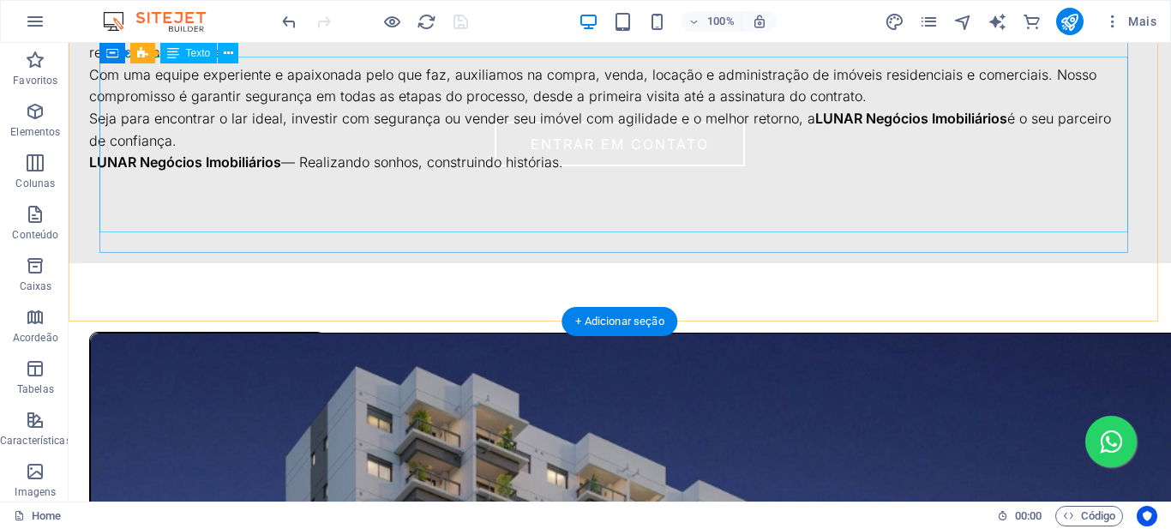
scroll to position [857, 0]
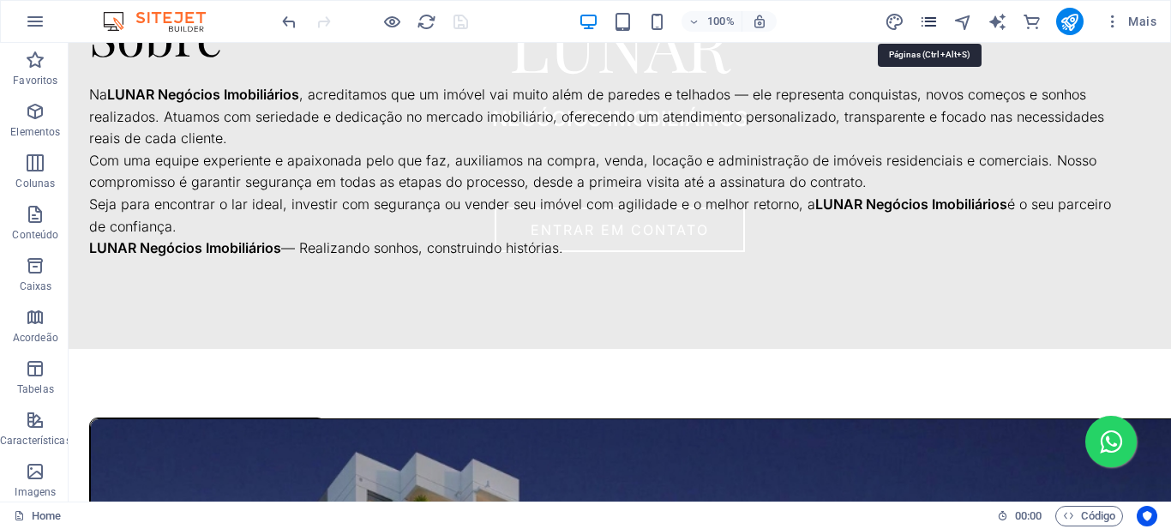
click at [931, 19] on icon "pages" at bounding box center [929, 22] width 20 height 20
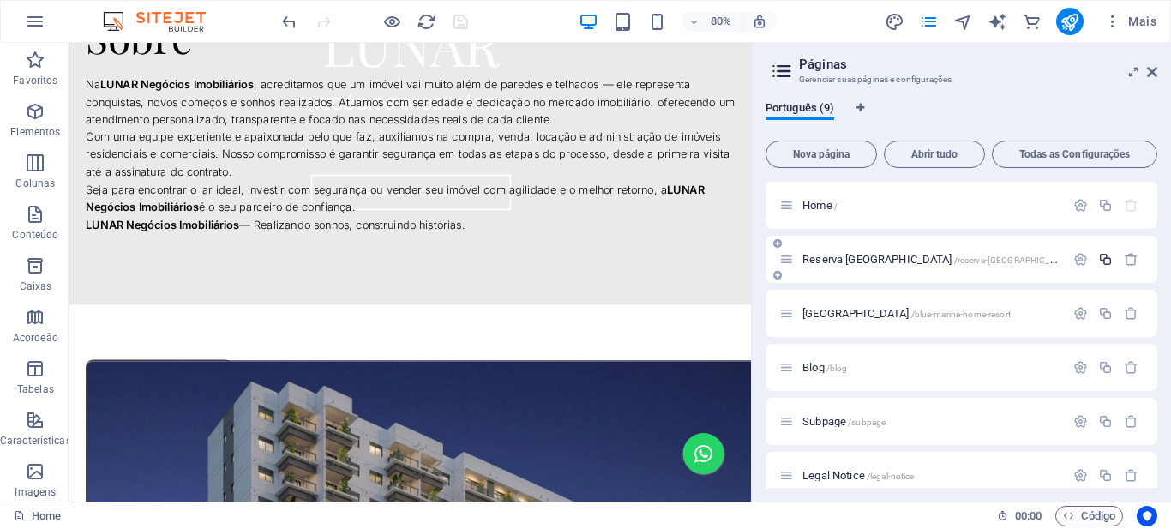
click at [1103, 259] on icon "button" at bounding box center [1105, 259] width 15 height 15
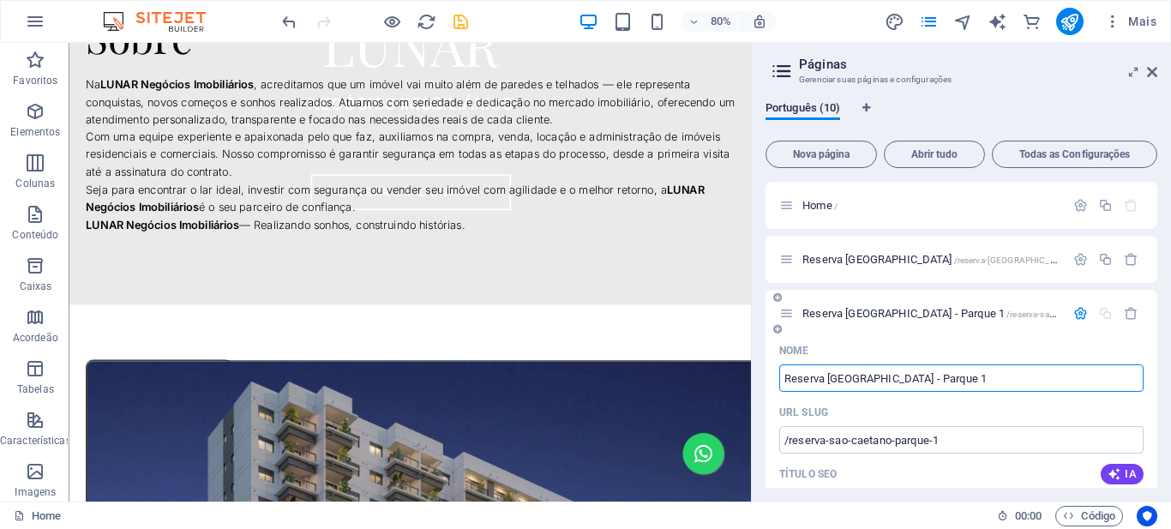
paste input "[PERSON_NAME]"
type input "[PERSON_NAME]"
type input "/tee-marajoara"
type input "[PERSON_NAME]"
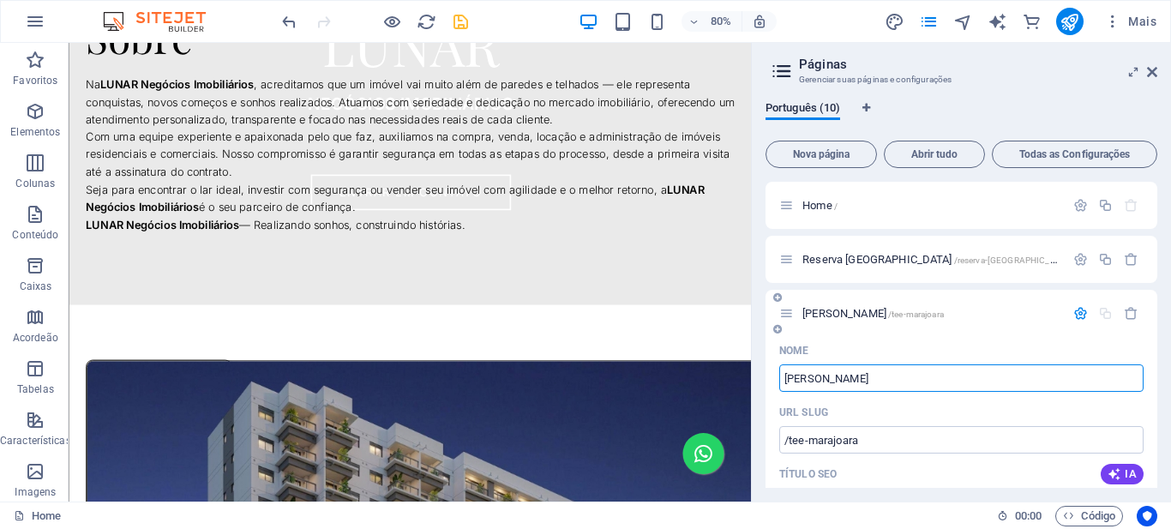
click at [914, 310] on span "/tee-marajoara" at bounding box center [916, 314] width 56 height 9
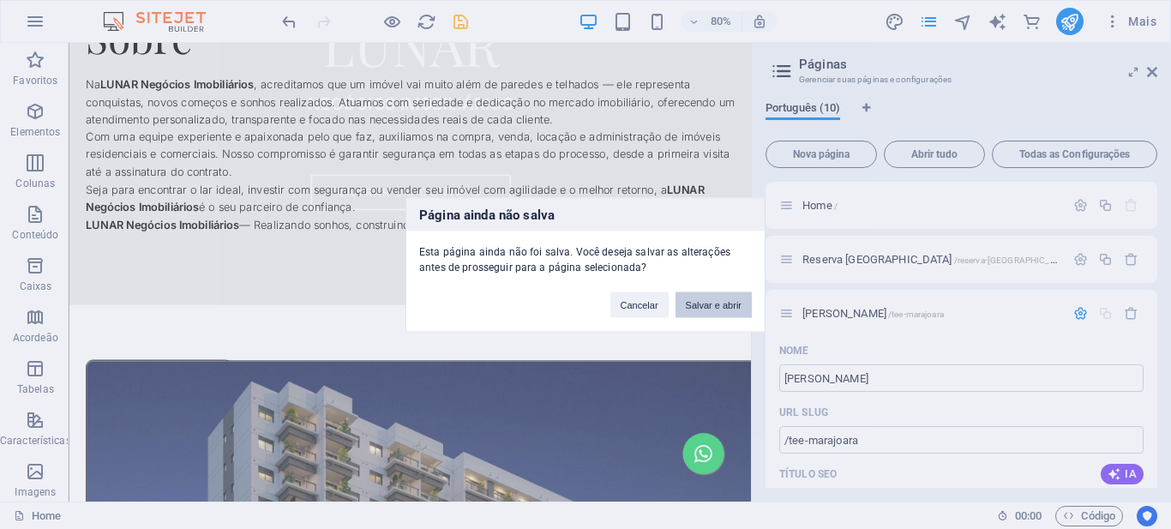
drag, startPoint x: 721, startPoint y: 304, endPoint x: 803, endPoint y: 335, distance: 87.9
click at [721, 304] on button "Salvar e abrir" at bounding box center [714, 305] width 76 height 26
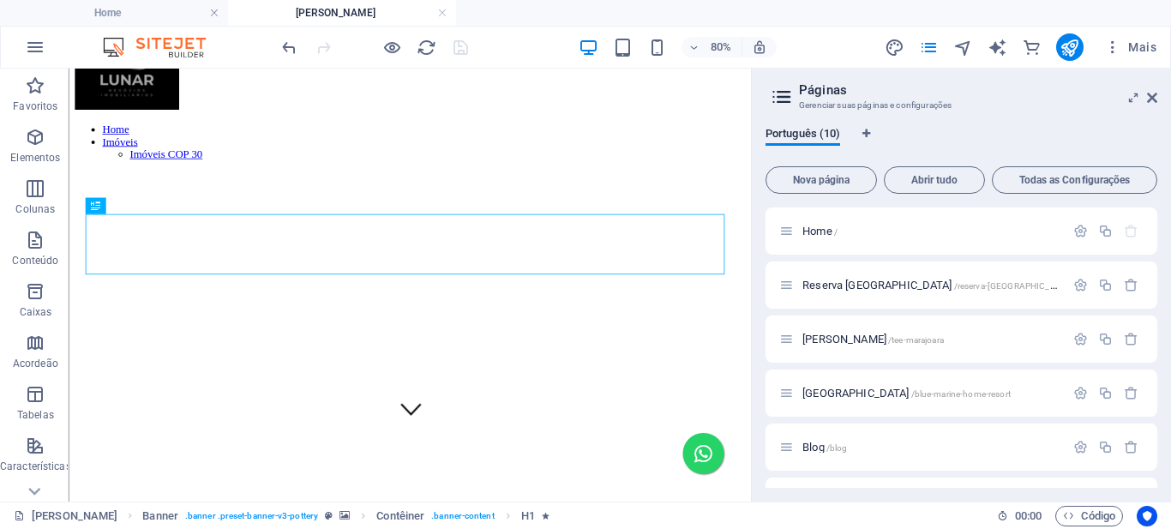
scroll to position [86, 0]
drag, startPoint x: 1151, startPoint y: 94, endPoint x: 706, endPoint y: 132, distance: 446.6
click at [1151, 94] on icon at bounding box center [1152, 98] width 10 height 14
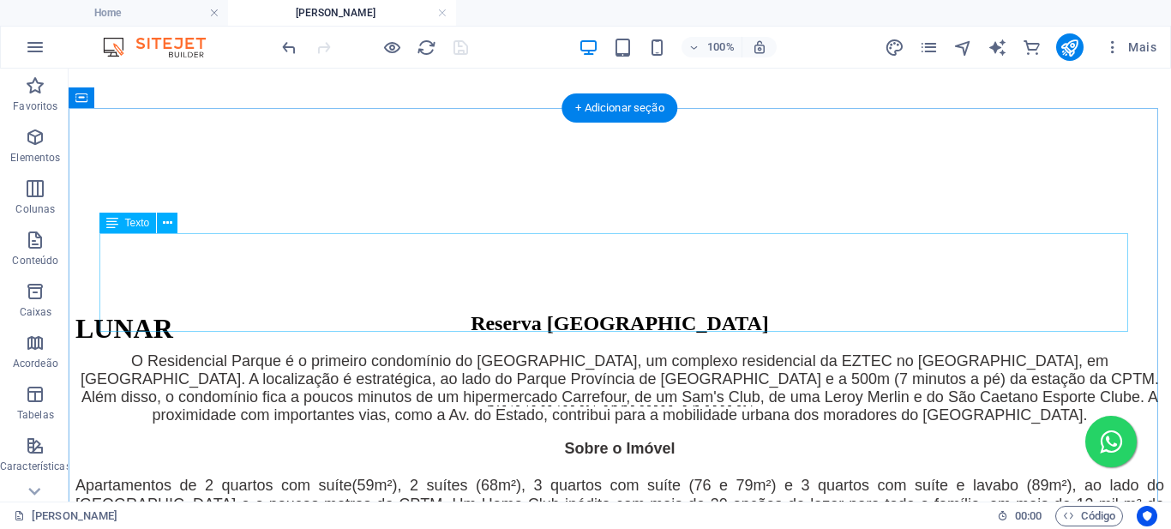
scroll to position [772, 0]
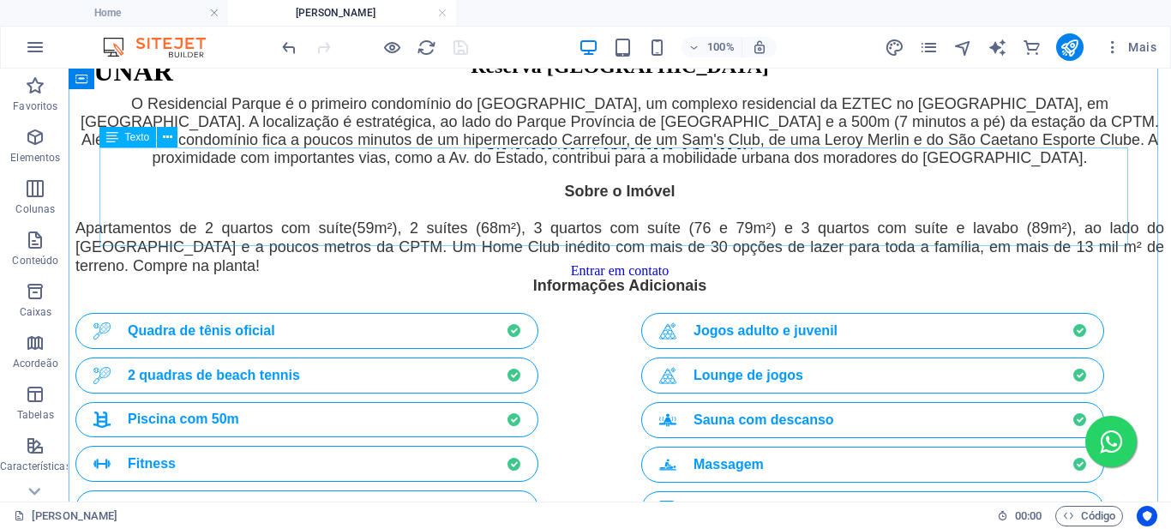
click at [503, 167] on div "O Residencial Parque é o primeiro condomínio do [GEOGRAPHIC_DATA], um complexo …" at bounding box center [619, 131] width 1089 height 72
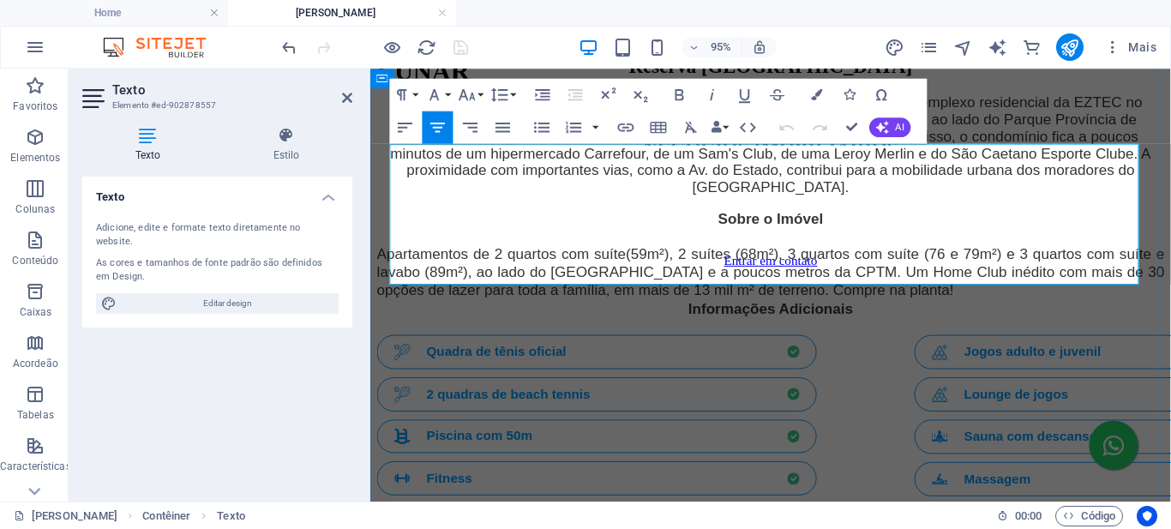
click at [569, 202] on span "O Residencial Parque é o primeiro condomínio do [GEOGRAPHIC_DATA], um complexo …" at bounding box center [792, 148] width 801 height 107
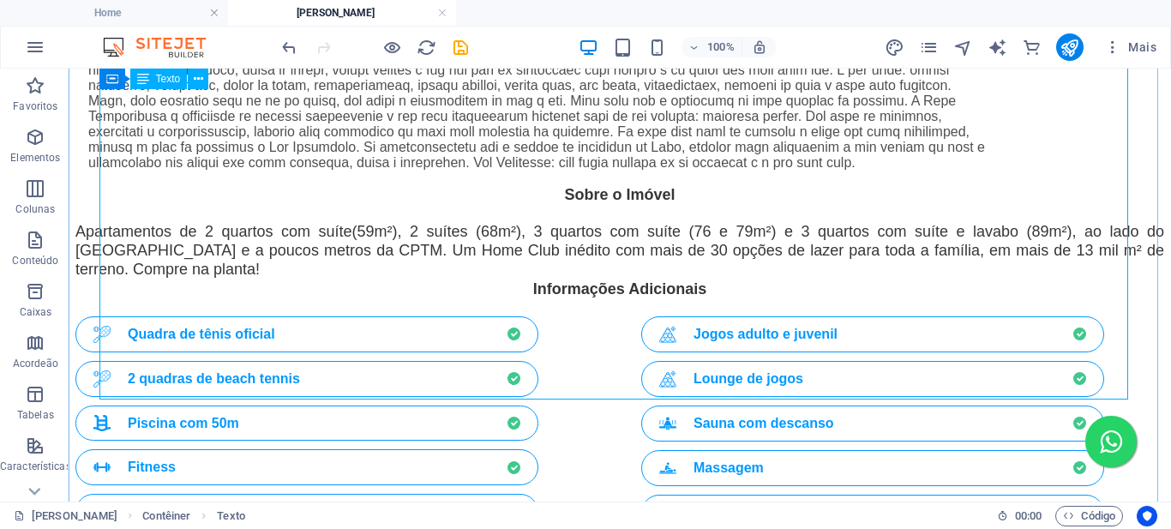
scroll to position [1492, 0]
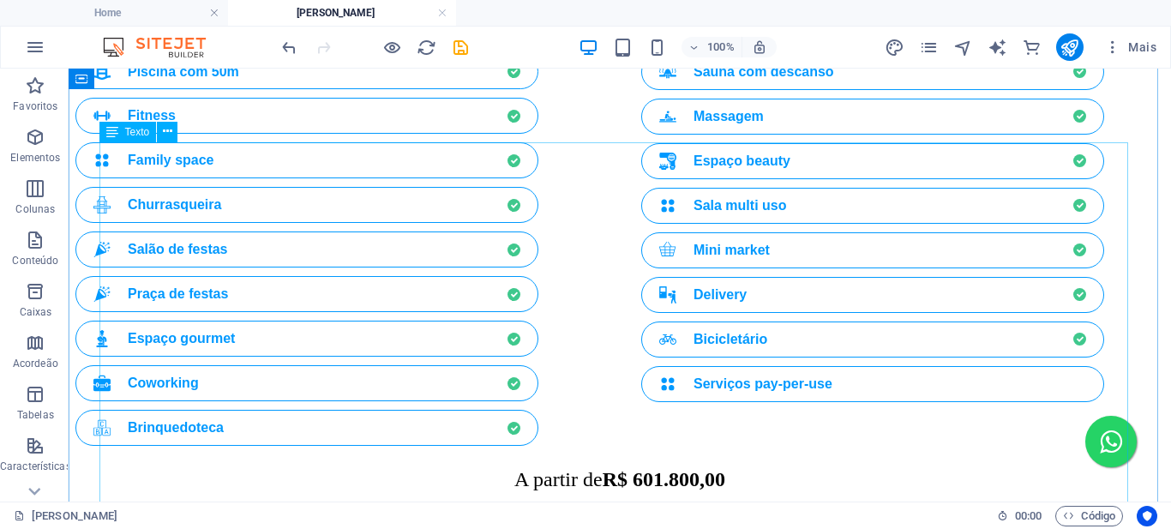
click at [296, 153] on div "Informações Adicionais Quadra de tênis oficial 2 quadras de beach tennis Piscin…" at bounding box center [619, 190] width 1089 height 527
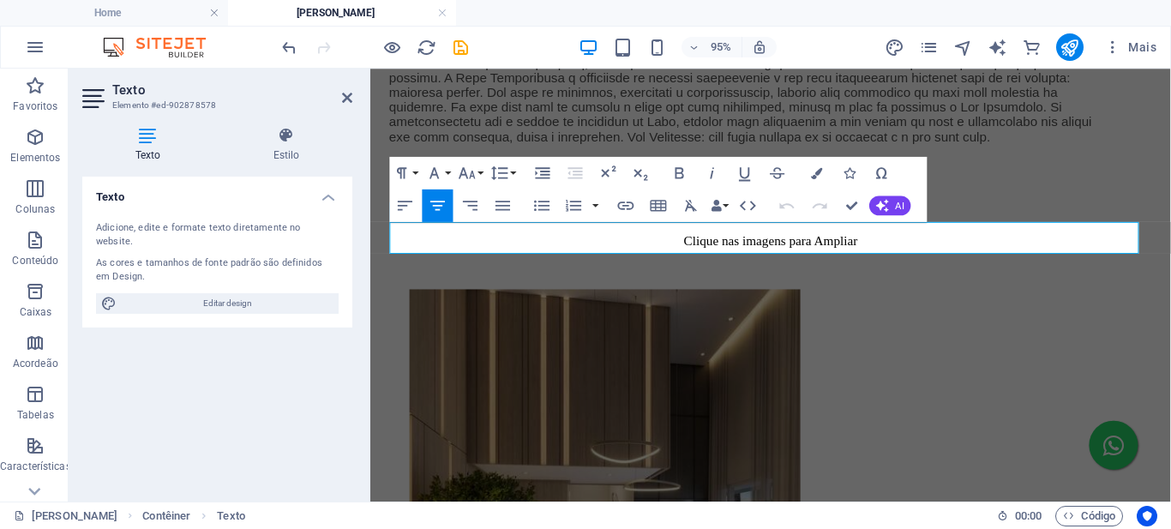
scroll to position [1713, 0]
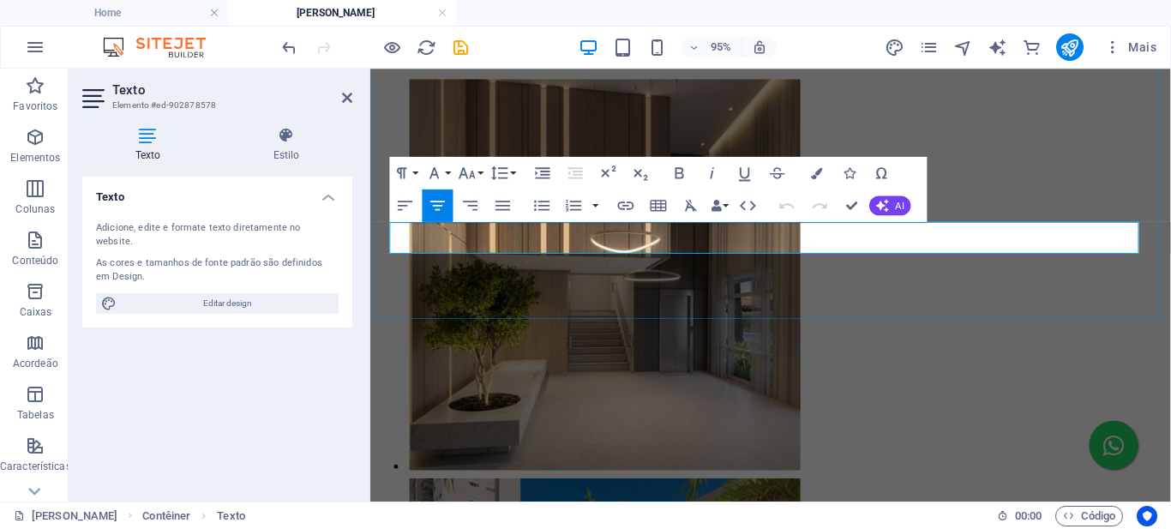
drag, startPoint x: 874, startPoint y: 244, endPoint x: 795, endPoint y: 246, distance: 78.9
click strong "R$ 601.800,00"
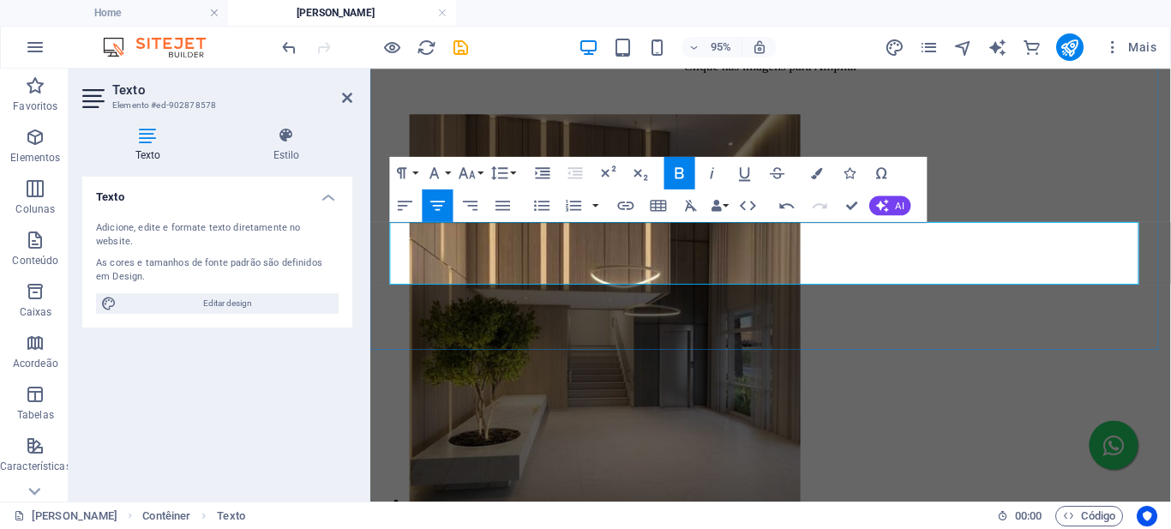
scroll to position [75, 7]
click at [678, 175] on icon "button" at bounding box center [681, 173] width 20 height 20
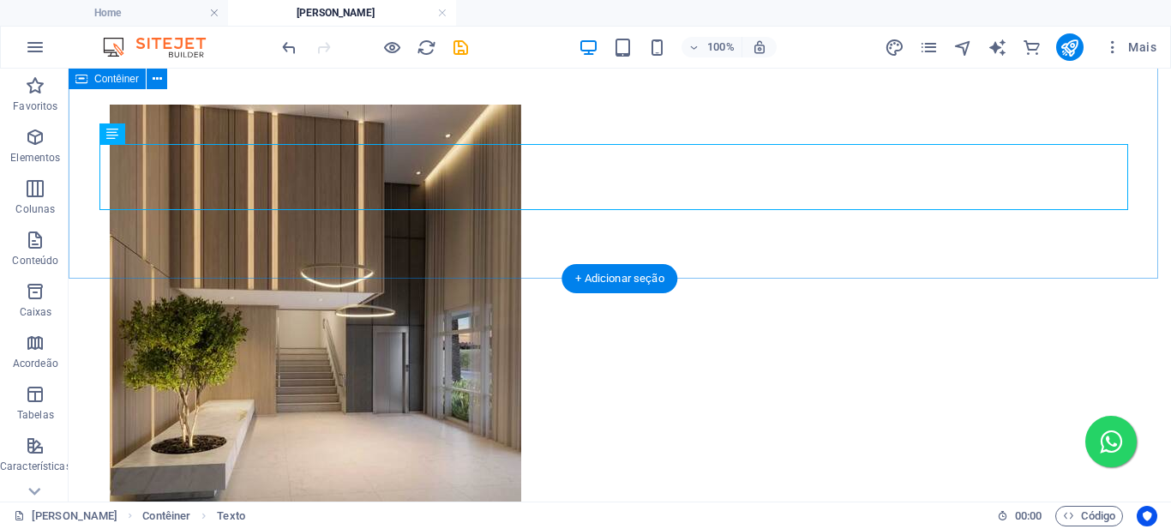
scroll to position [1833, 0]
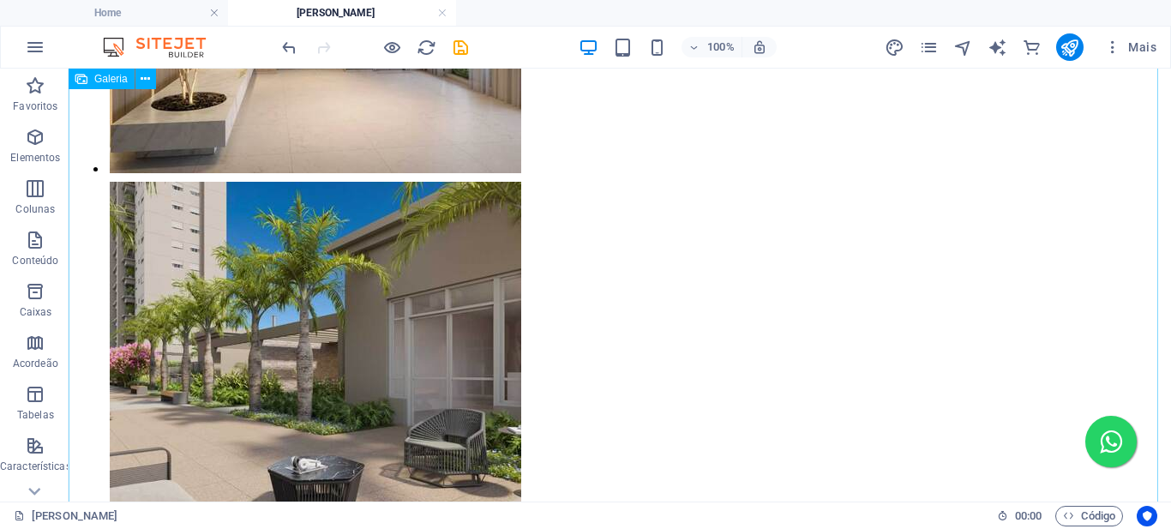
drag, startPoint x: 185, startPoint y: 184, endPoint x: 267, endPoint y: 266, distance: 115.8
select select "4"
select select "%"
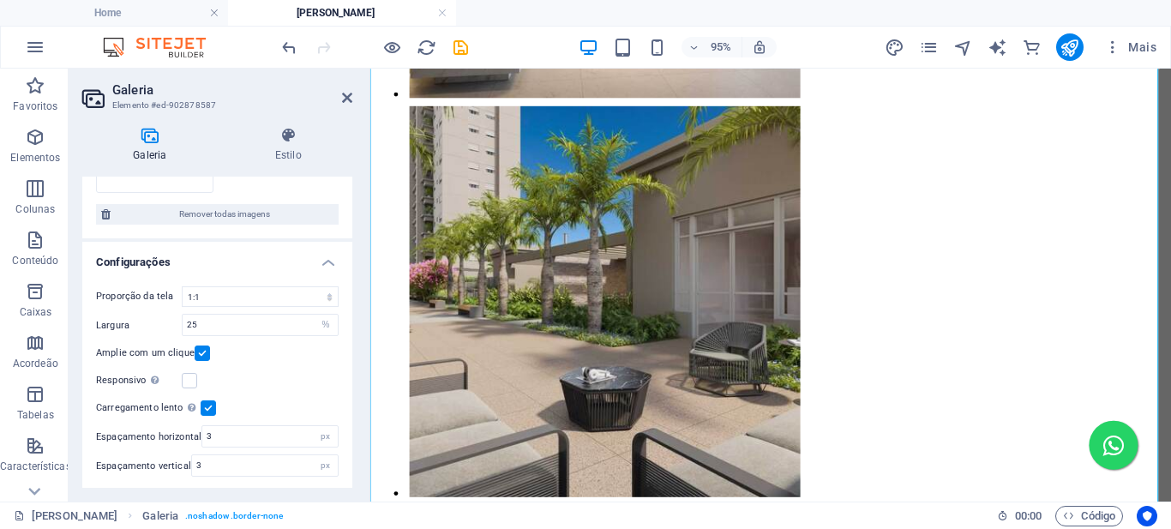
scroll to position [1243, 0]
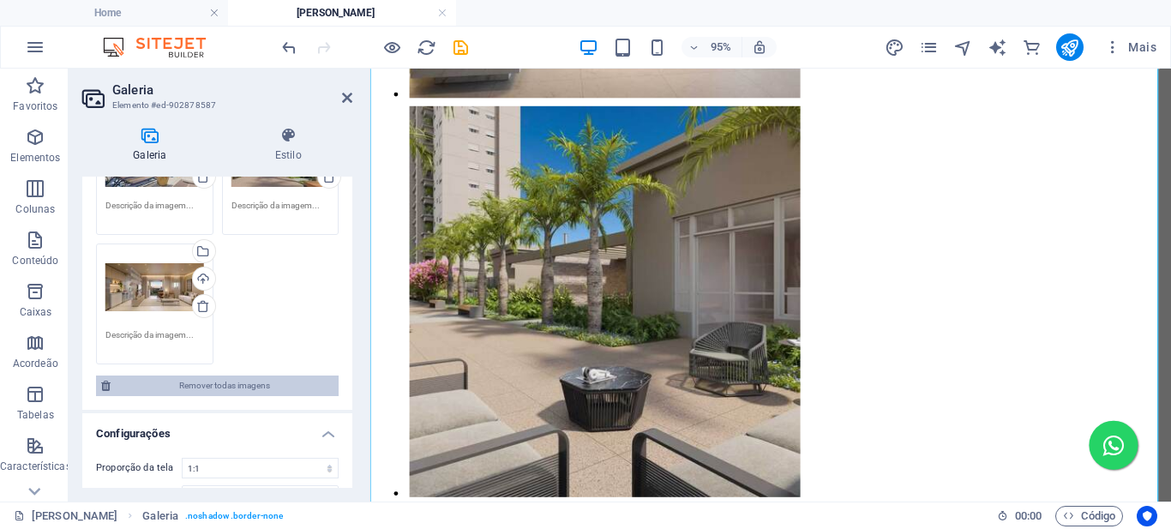
click at [216, 378] on span "Remover todas imagens" at bounding box center [225, 386] width 218 height 21
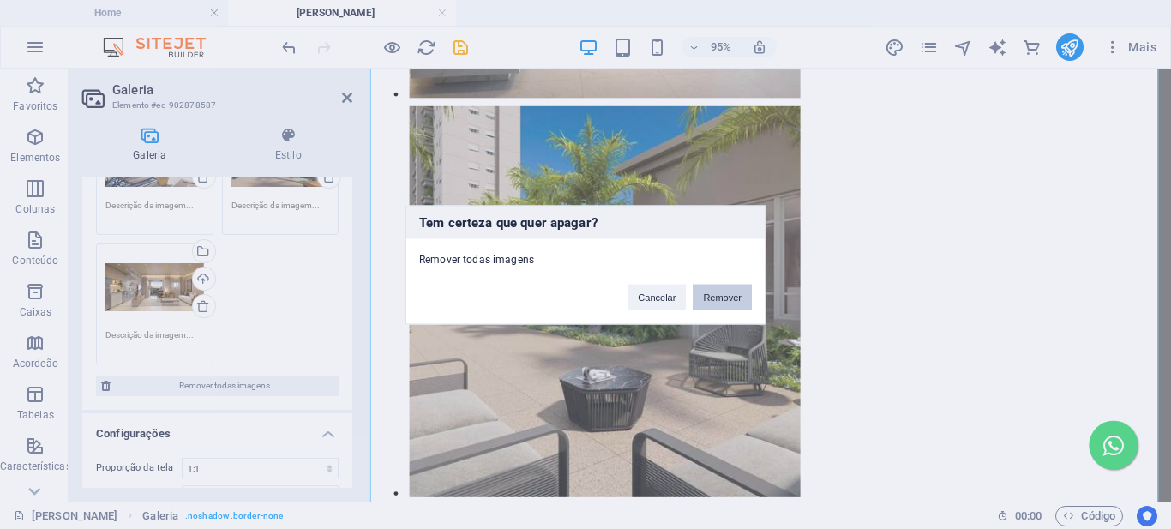
drag, startPoint x: 738, startPoint y: 296, endPoint x: 363, endPoint y: 235, distance: 380.5
click at [737, 296] on button "Remover" at bounding box center [722, 297] width 59 height 26
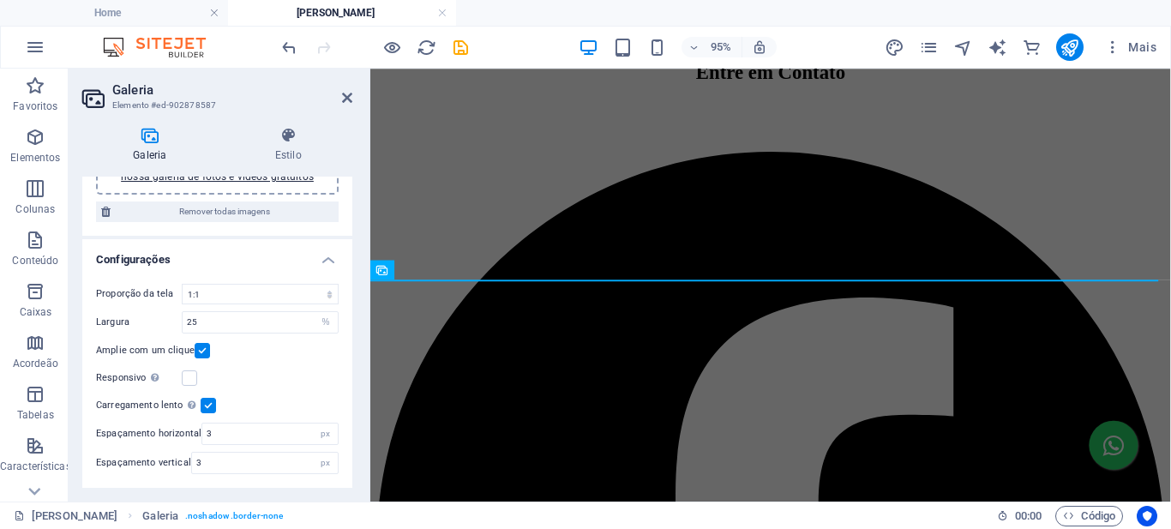
scroll to position [23, 0]
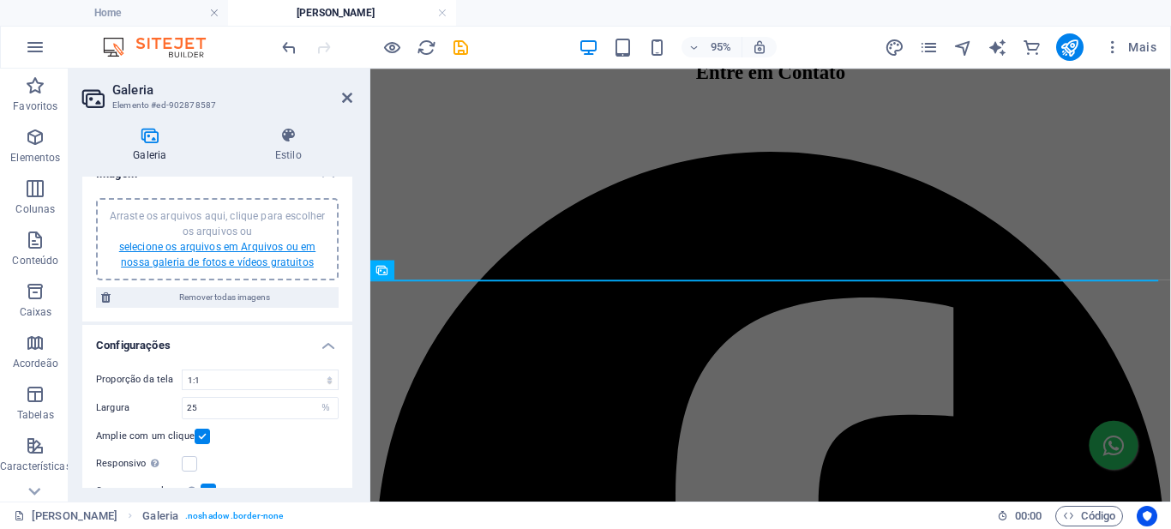
click at [217, 250] on link "selecione os arquivos em Arquivos ou em nossa galeria de fotos e vídeos gratuit…" at bounding box center [217, 254] width 196 height 27
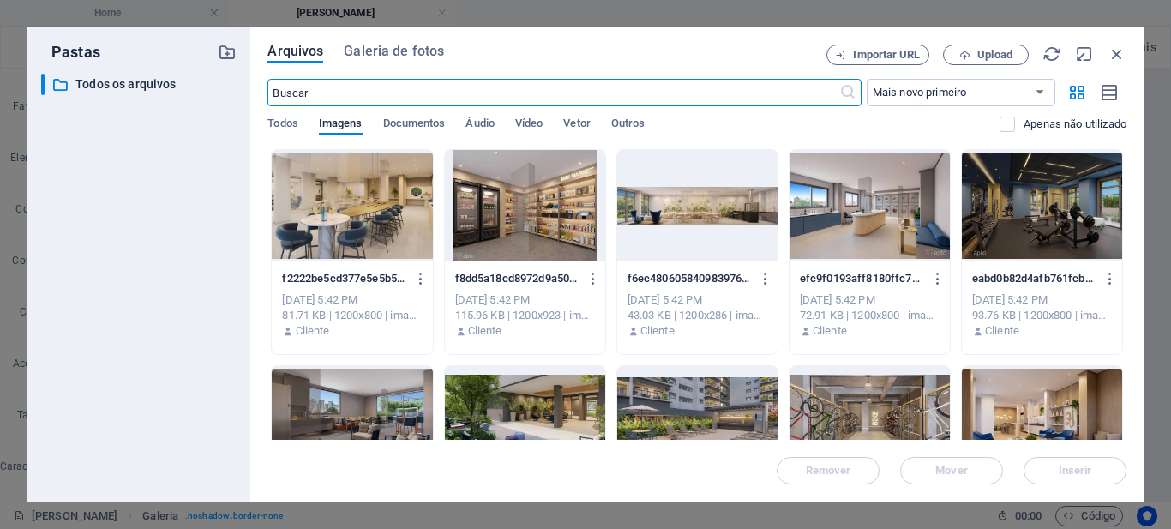
scroll to position [1863, 0]
click at [990, 50] on span "Upload" at bounding box center [995, 55] width 35 height 10
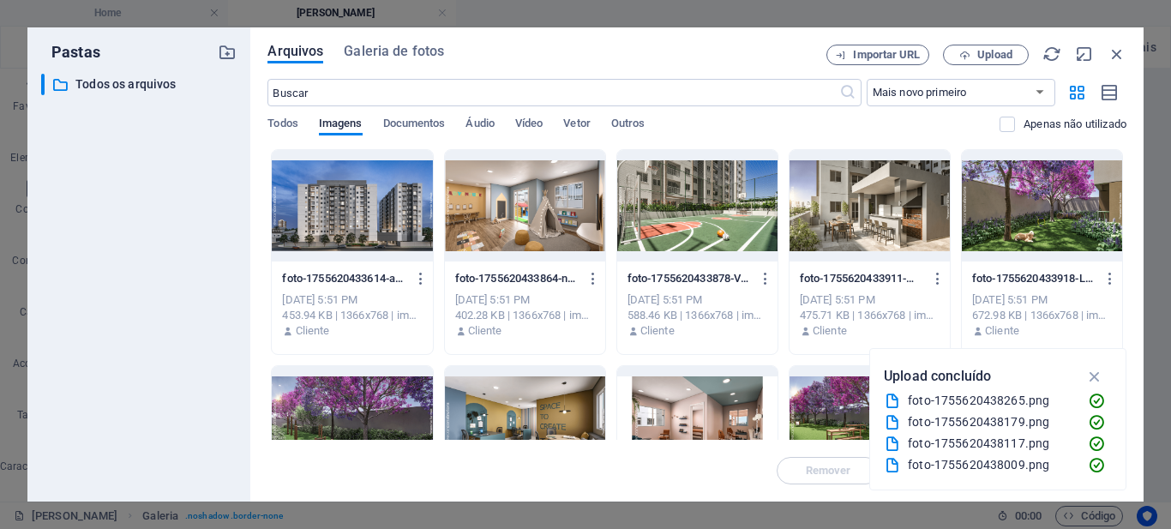
click at [357, 196] on div at bounding box center [352, 205] width 160 height 111
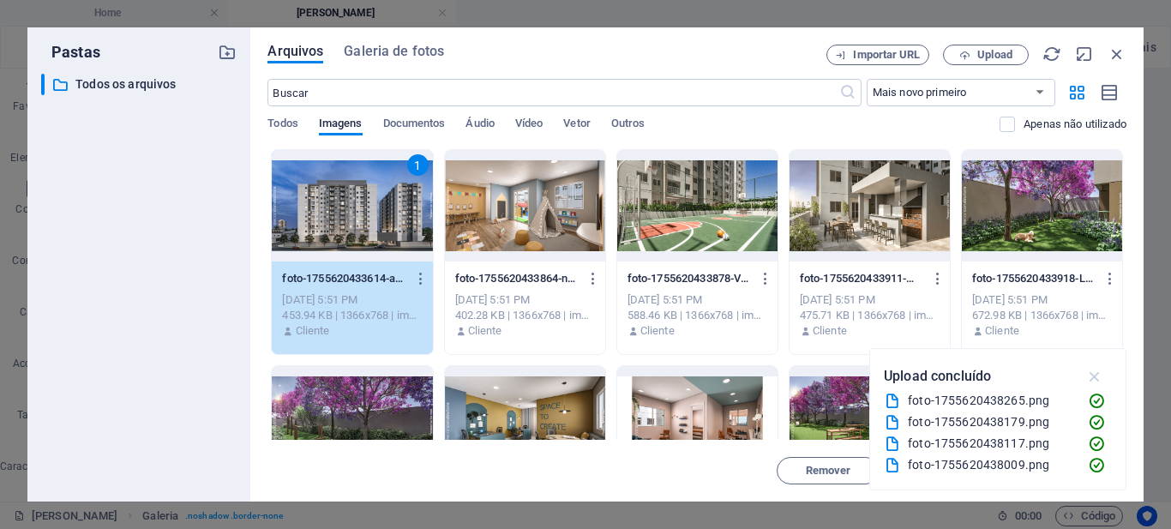
click at [1098, 383] on icon "button" at bounding box center [1096, 376] width 20 height 19
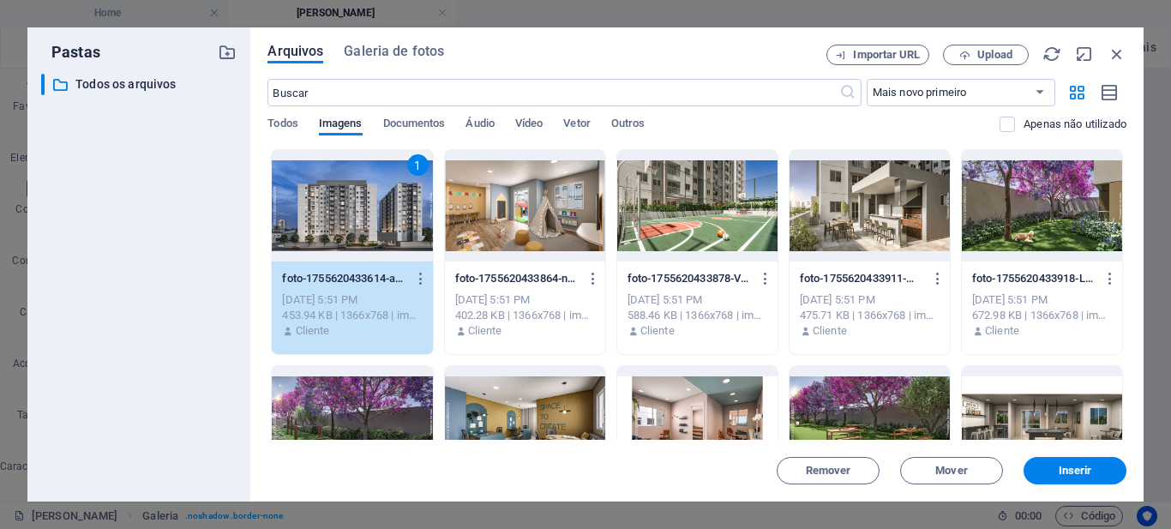
scroll to position [171, 0]
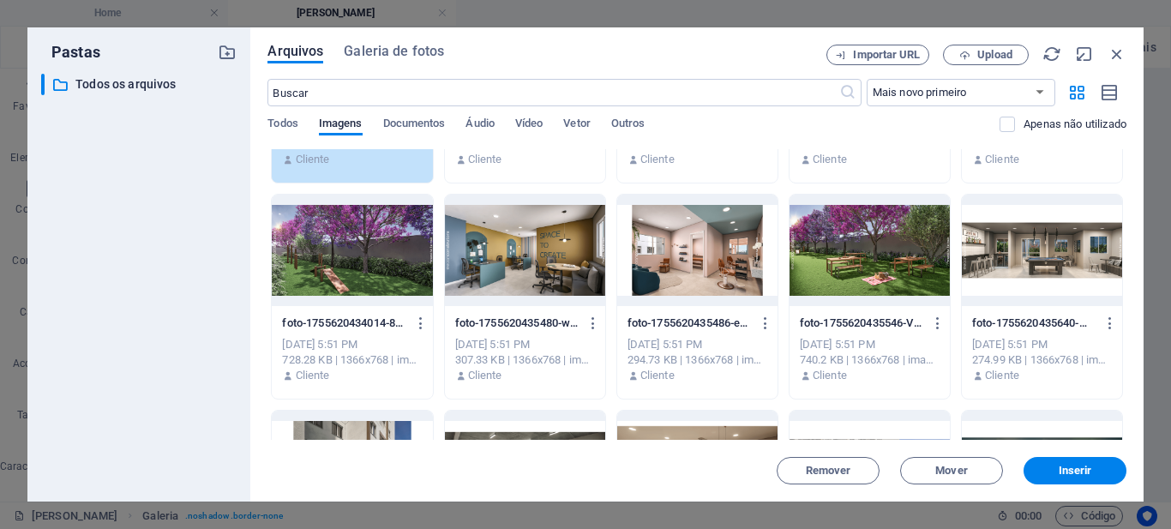
click at [1032, 249] on div at bounding box center [1042, 250] width 160 height 111
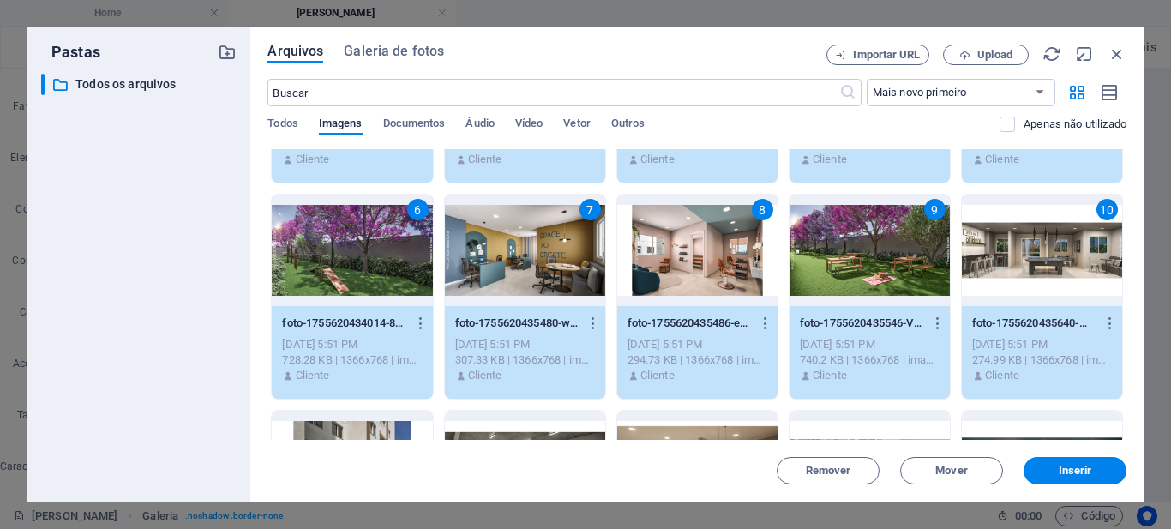
scroll to position [257, 0]
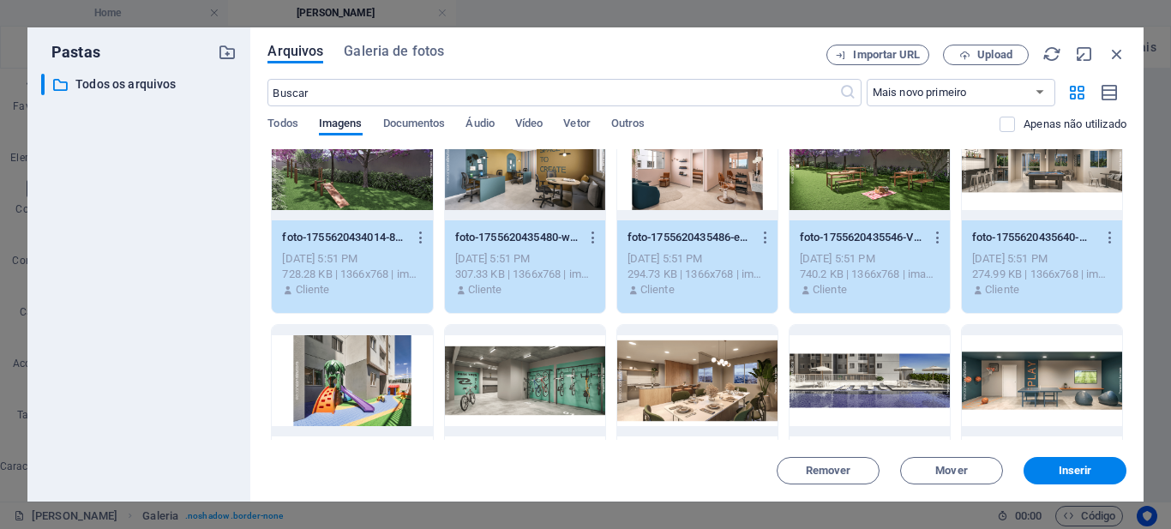
click at [1026, 368] on div at bounding box center [1042, 380] width 160 height 111
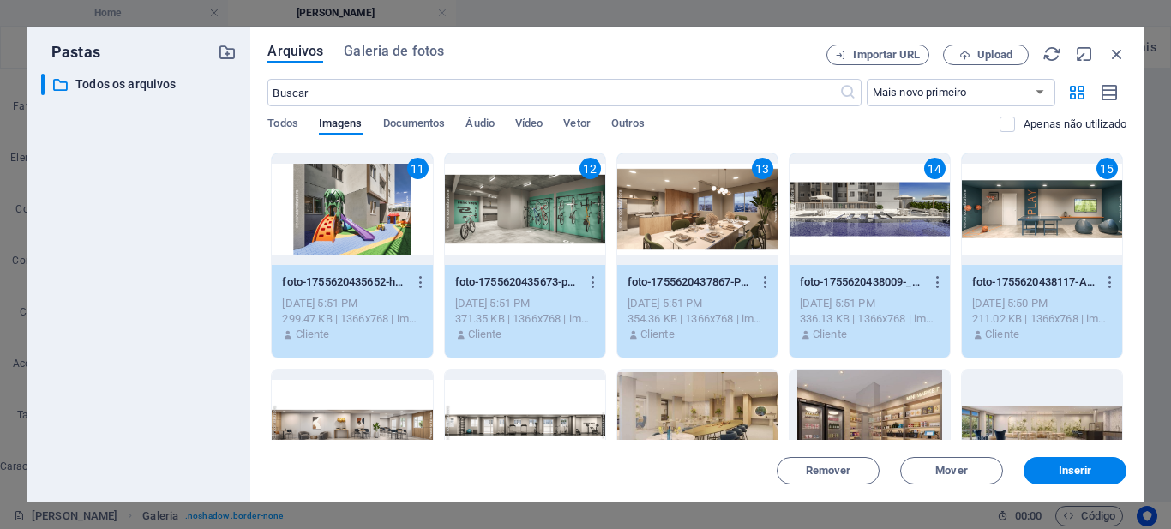
scroll to position [514, 0]
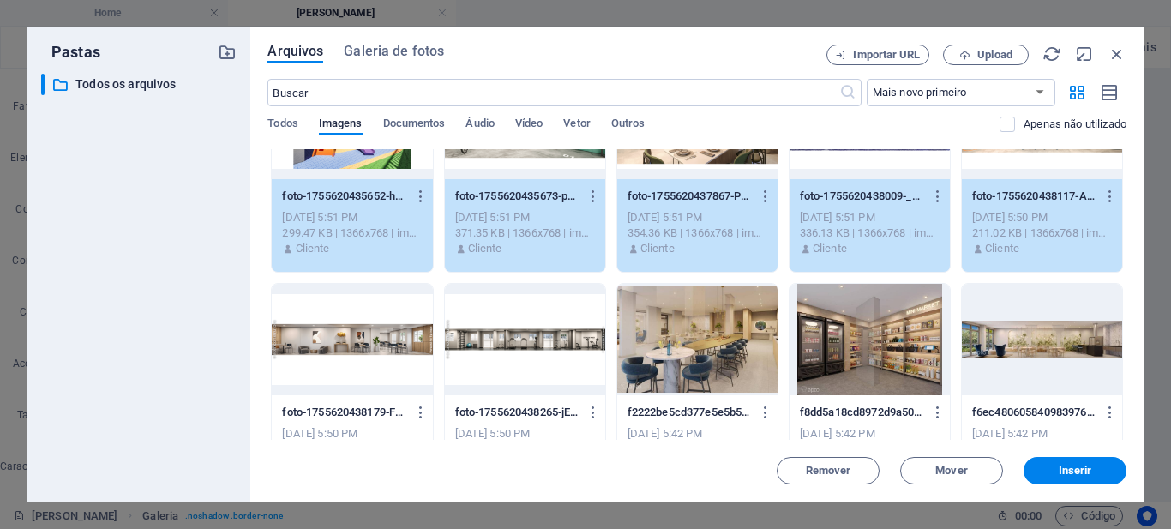
click at [363, 338] on div at bounding box center [352, 339] width 160 height 111
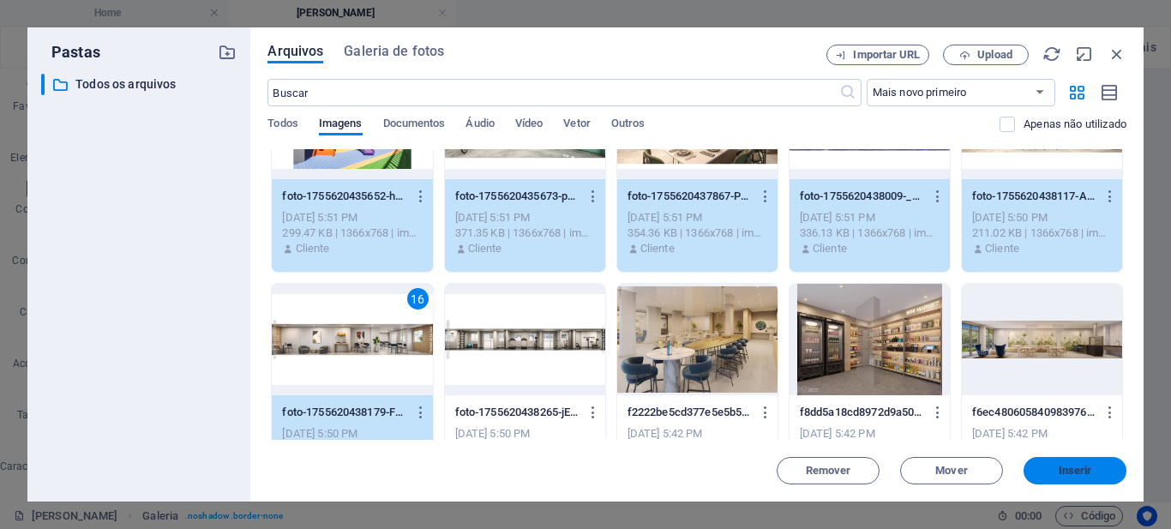
drag, startPoint x: 1053, startPoint y: 472, endPoint x: 662, endPoint y: 399, distance: 397.8
click at [1053, 472] on span "Inserir" at bounding box center [1075, 471] width 89 height 10
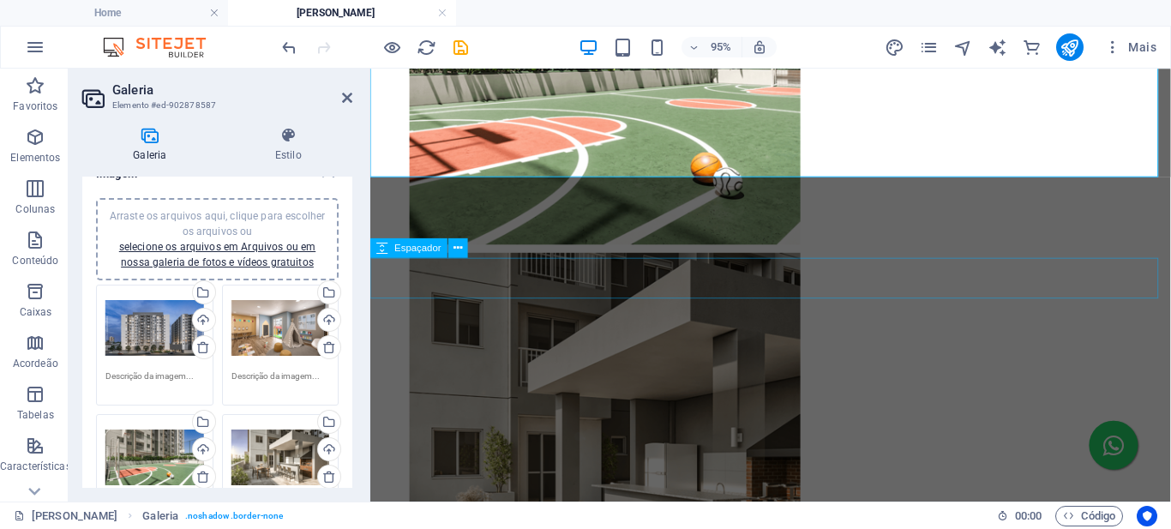
scroll to position [2657, 0]
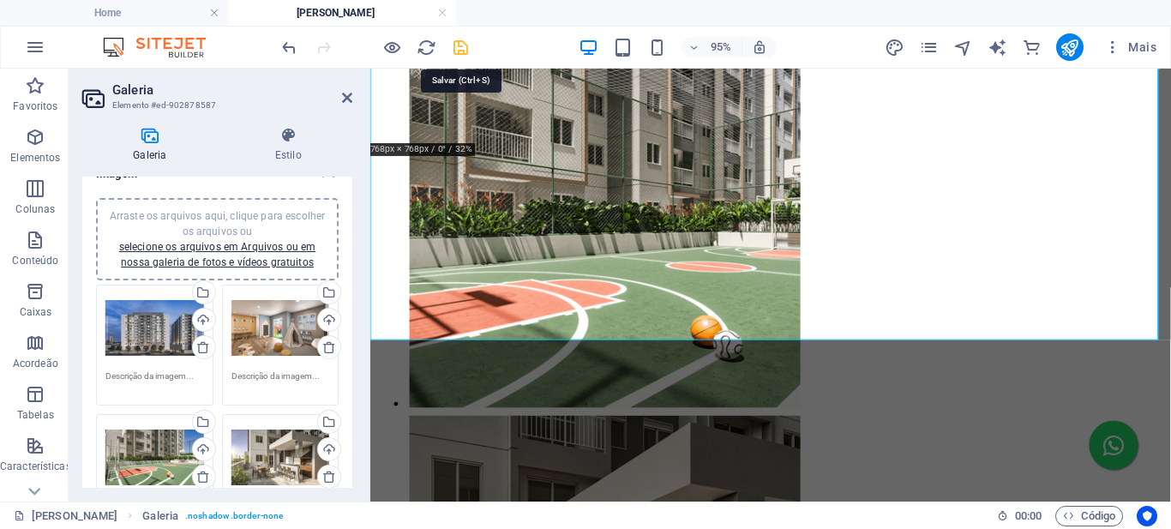
click at [462, 47] on icon "save" at bounding box center [461, 48] width 20 height 20
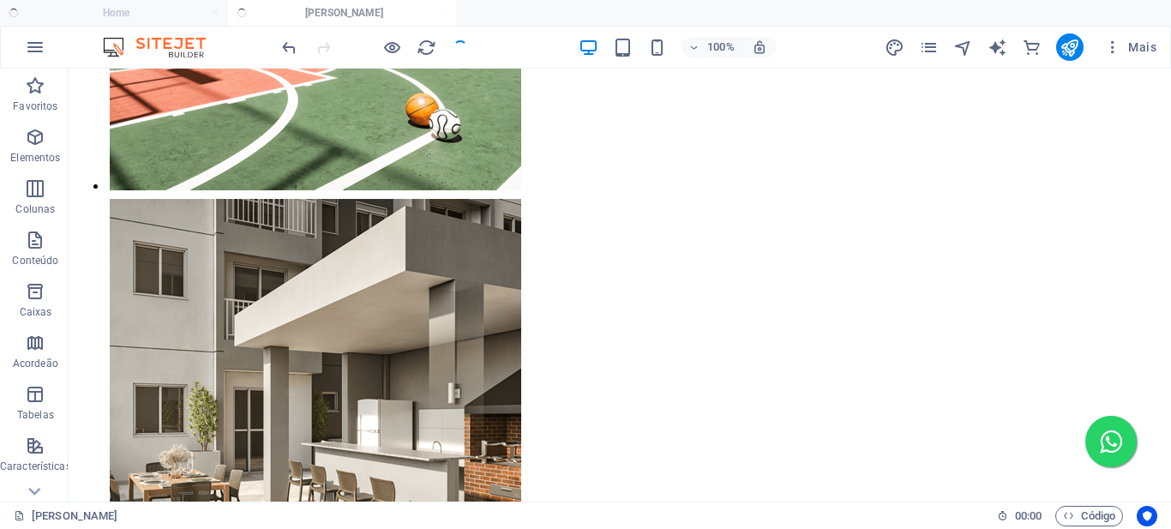
scroll to position [2477, 0]
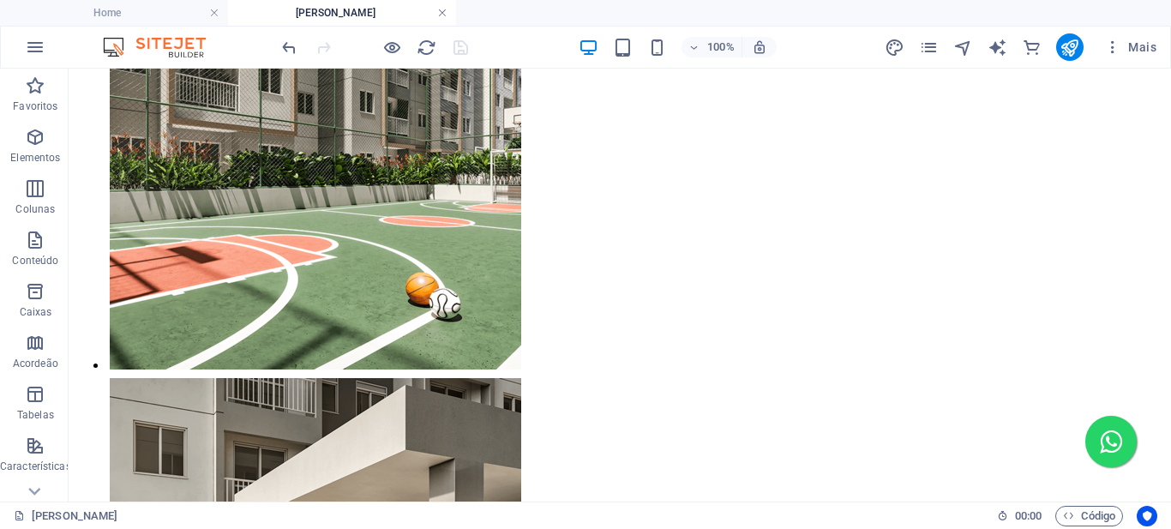
click at [442, 15] on link at bounding box center [442, 13] width 10 height 16
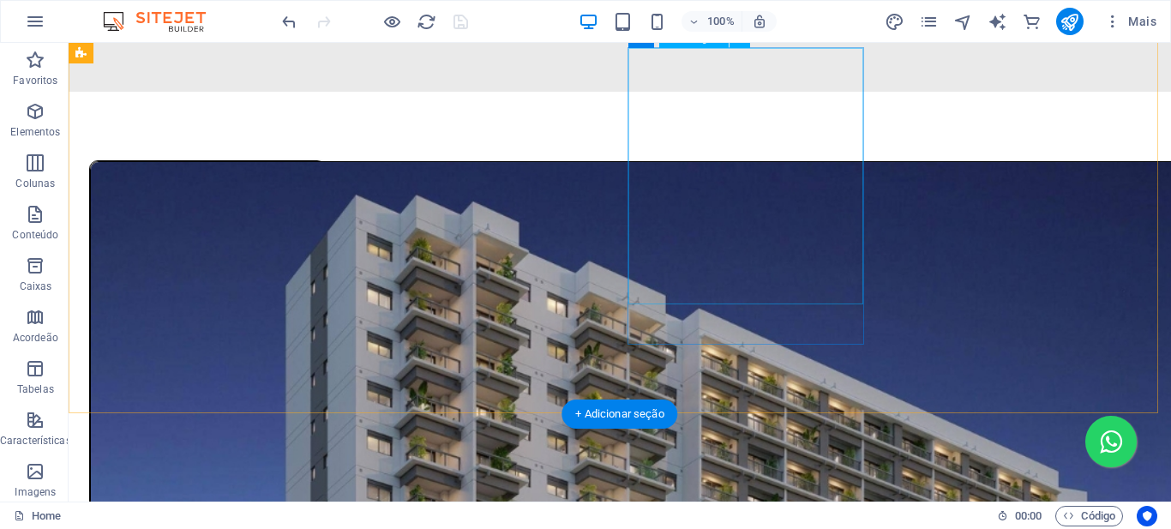
scroll to position [1200, 0]
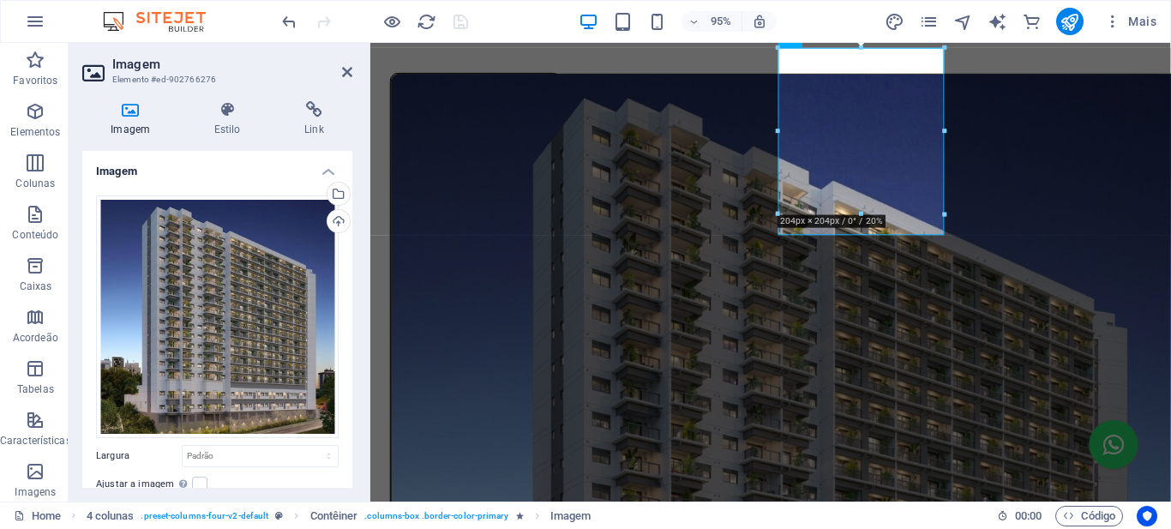
scroll to position [169, 0]
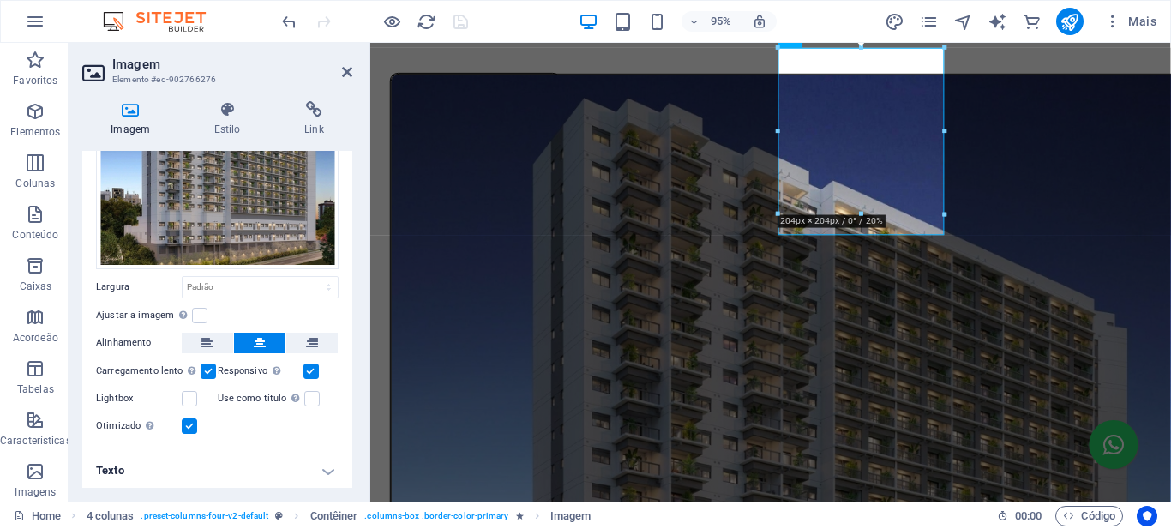
click at [271, 463] on h4 "Texto" at bounding box center [217, 470] width 270 height 41
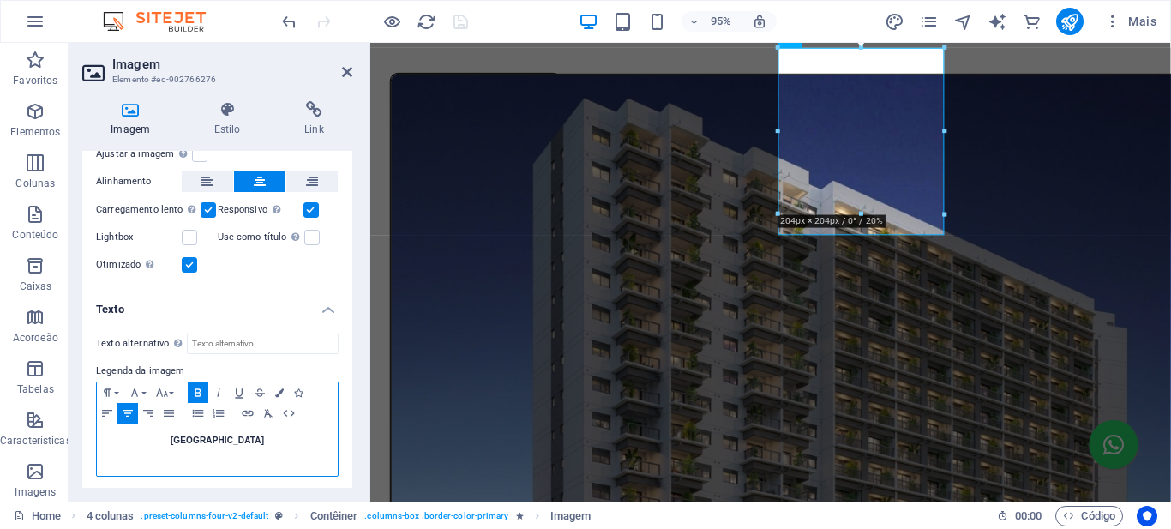
click at [231, 436] on strong "[GEOGRAPHIC_DATA]" at bounding box center [217, 440] width 93 height 9
click at [231, 437] on strong "[GEOGRAPHIC_DATA]" at bounding box center [217, 440] width 93 height 9
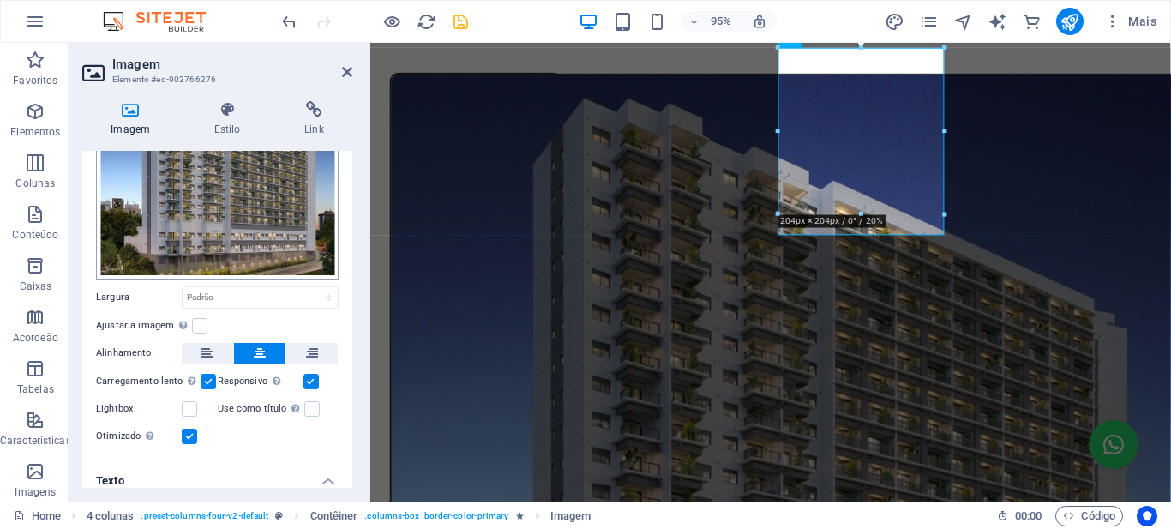
scroll to position [0, 0]
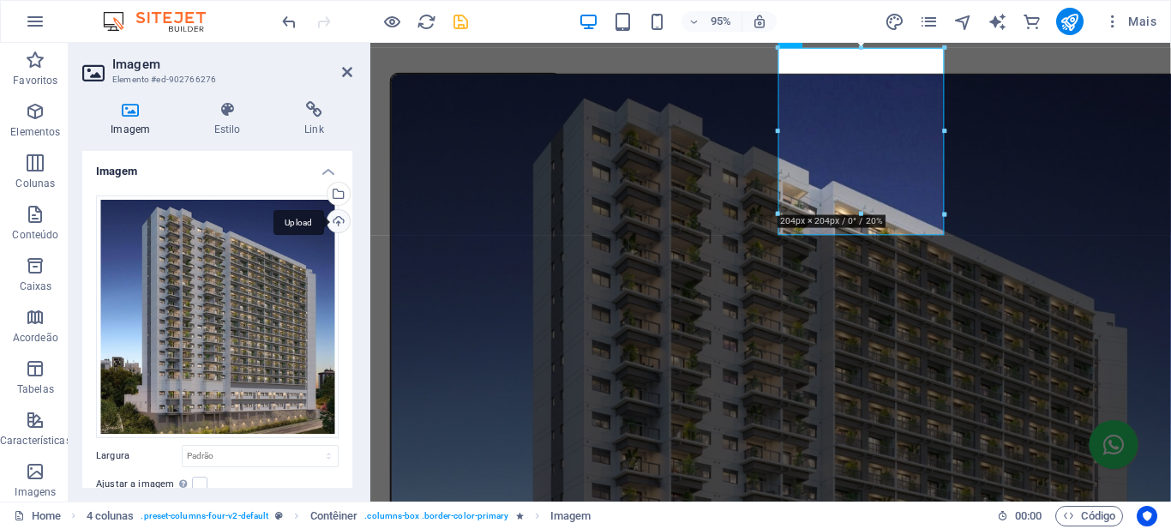
click at [332, 216] on div "Upload" at bounding box center [337, 223] width 26 height 26
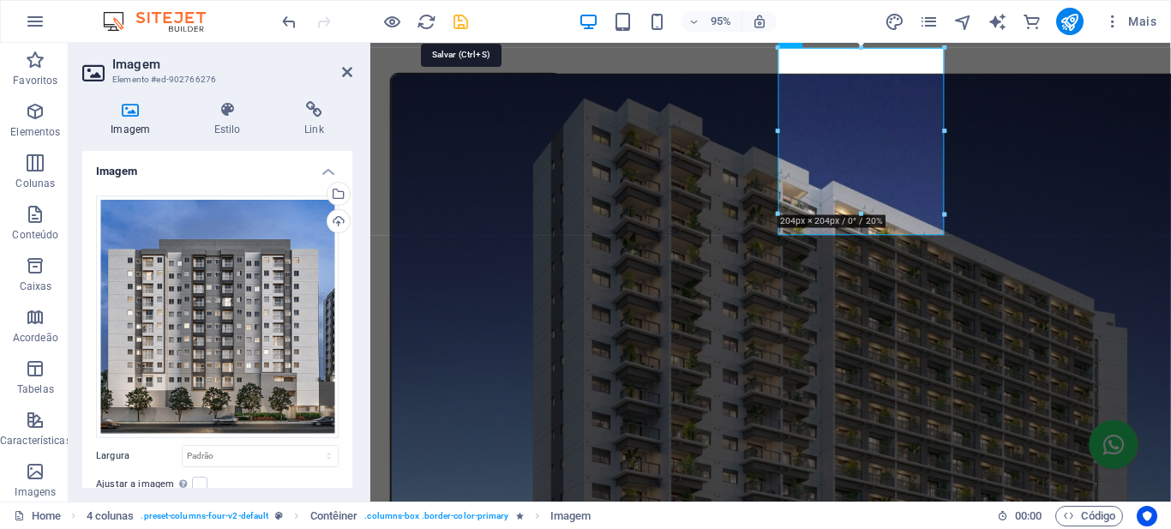
click at [465, 23] on icon "save" at bounding box center [461, 22] width 20 height 20
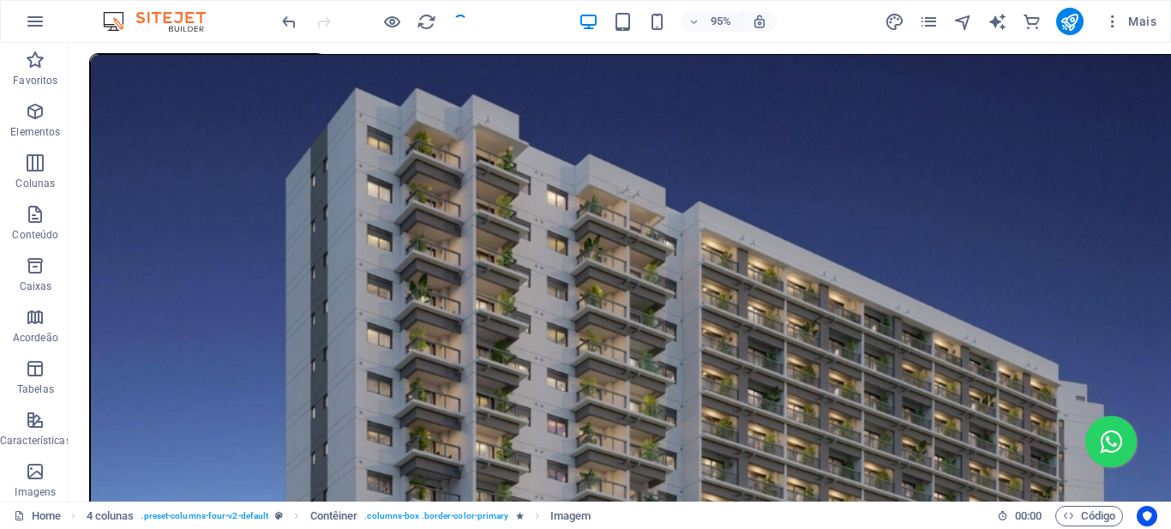
scroll to position [1200, 0]
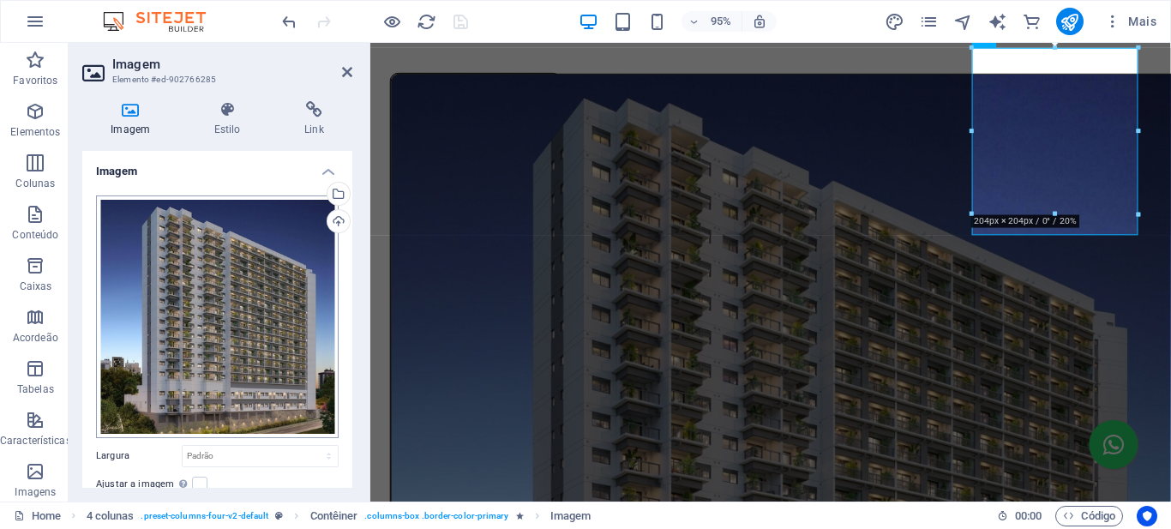
scroll to position [169, 0]
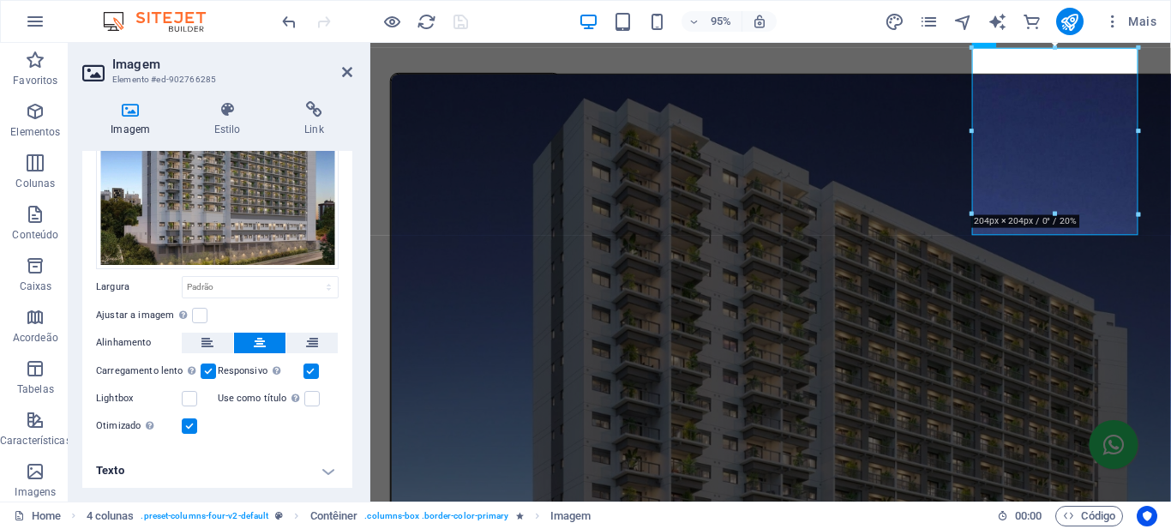
click at [328, 464] on h4 "Texto" at bounding box center [217, 470] width 270 height 41
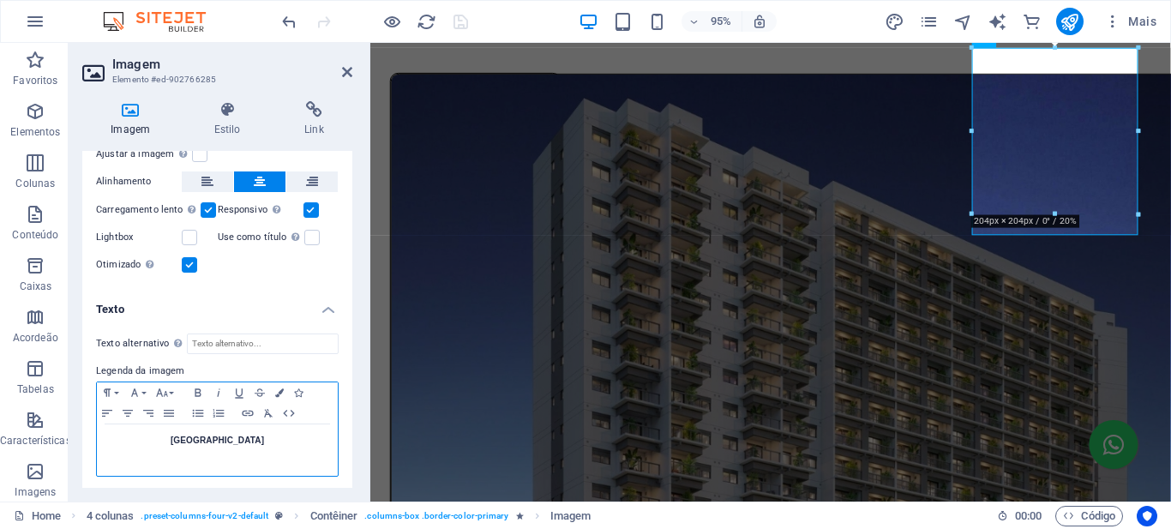
click at [235, 436] on strong "[GEOGRAPHIC_DATA]" at bounding box center [217, 440] width 93 height 9
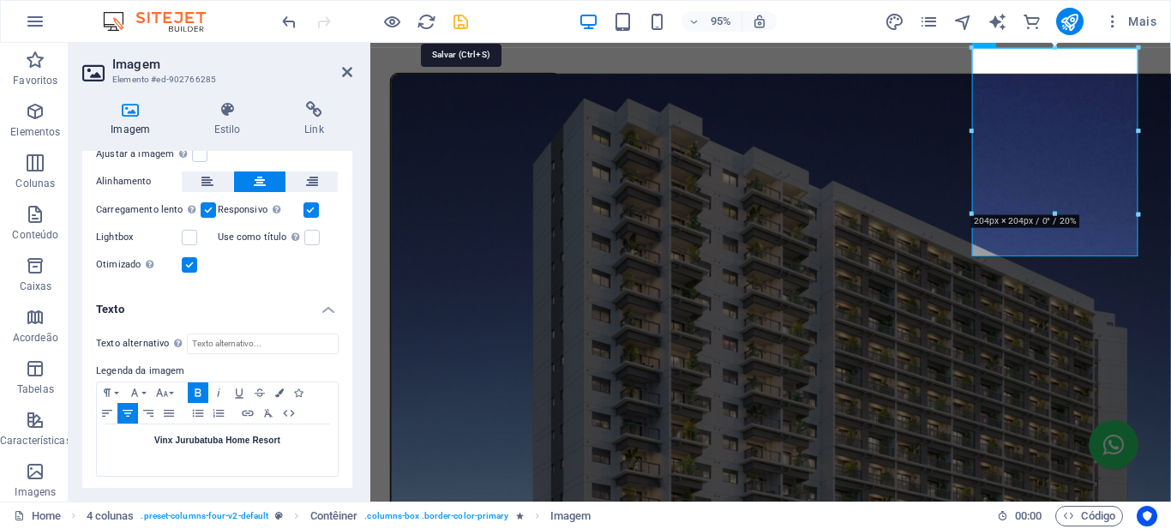
click at [456, 21] on icon "save" at bounding box center [461, 22] width 20 height 20
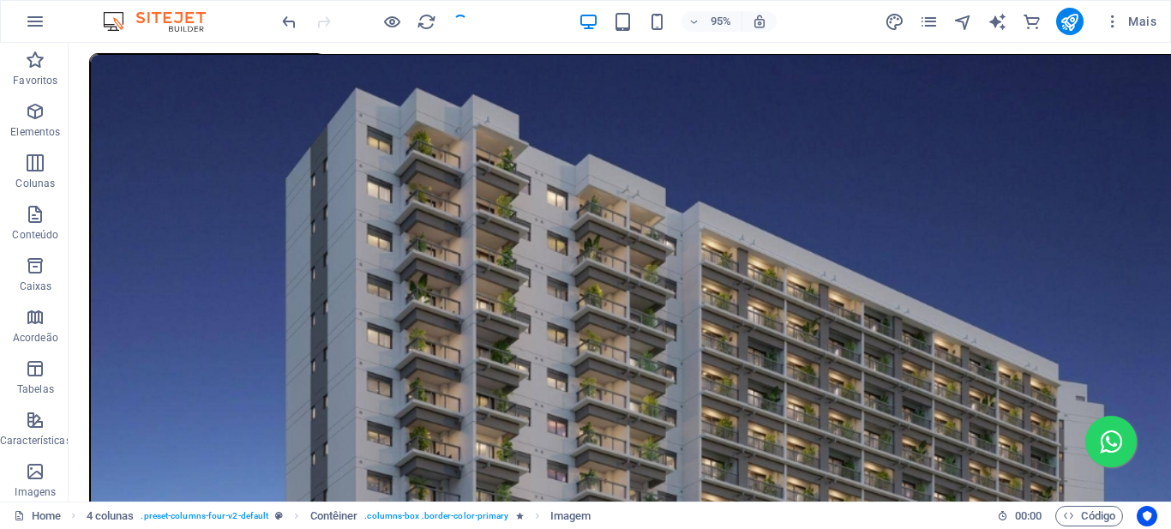
scroll to position [1200, 0]
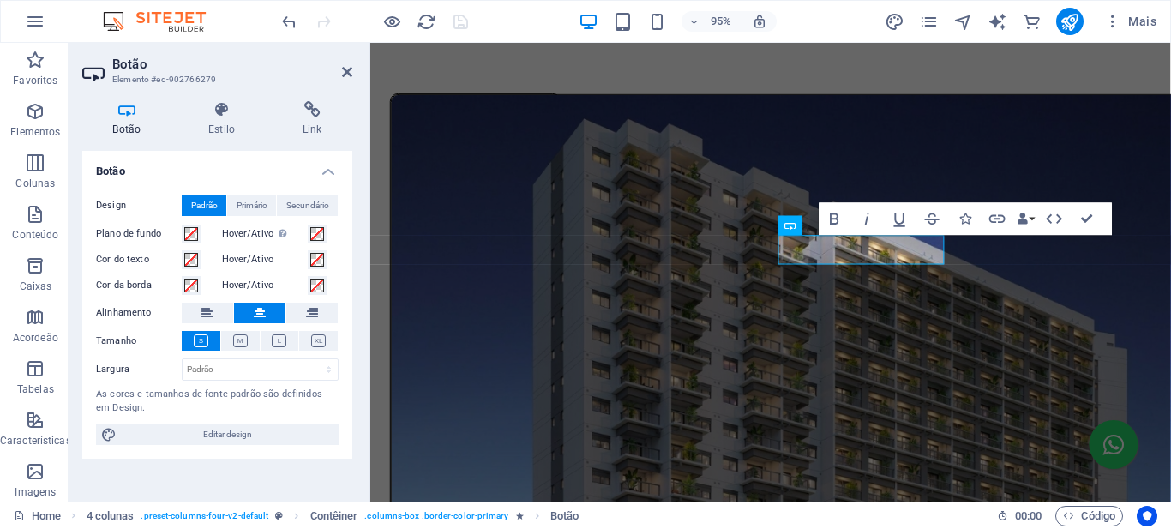
scroll to position [1222, 0]
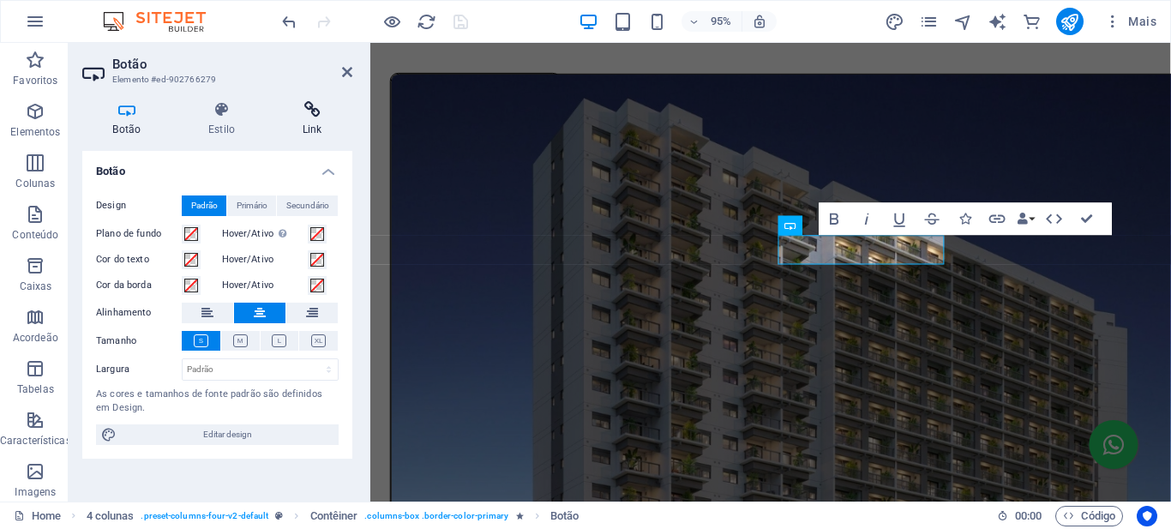
click at [307, 114] on icon at bounding box center [312, 109] width 81 height 17
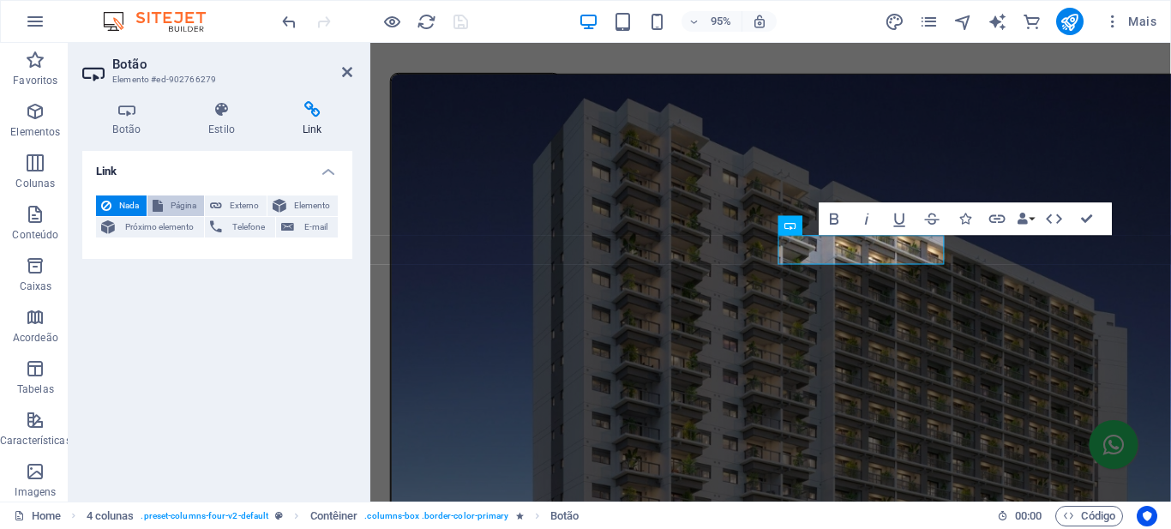
click at [192, 202] on span "Página" at bounding box center [183, 206] width 31 height 21
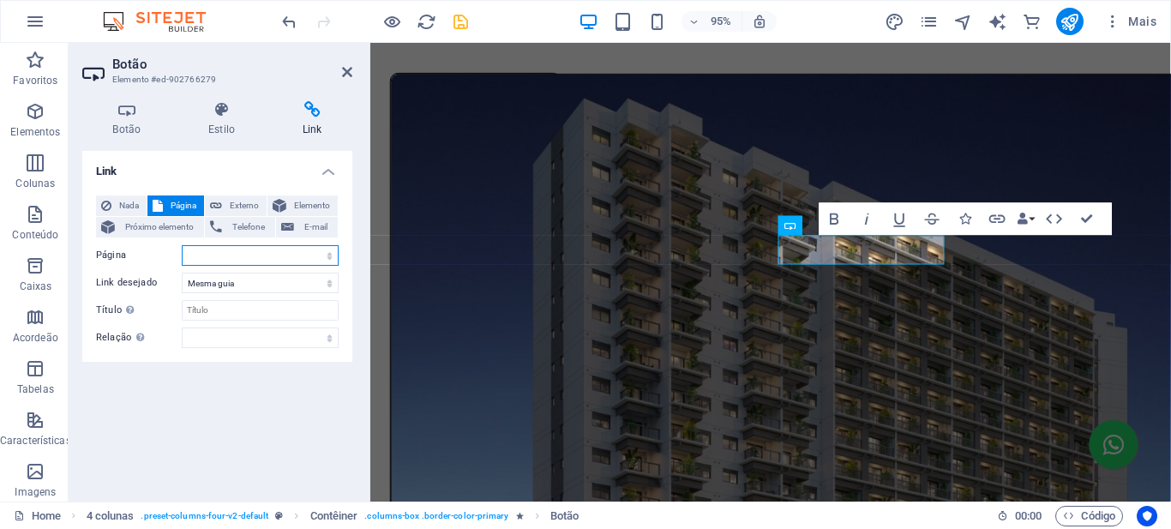
click at [328, 253] on select "Home Reserva São Caetano - Parque Tee Marajoara Blue Marine Home Resort Blog Su…" at bounding box center [260, 255] width 157 height 21
select select "2"
click at [182, 245] on select "Home Reserva São Caetano - Parque Tee Marajoara Blue Marine Home Resort Blog Su…" at bounding box center [260, 255] width 157 height 21
click at [452, 25] on icon "save" at bounding box center [461, 22] width 20 height 20
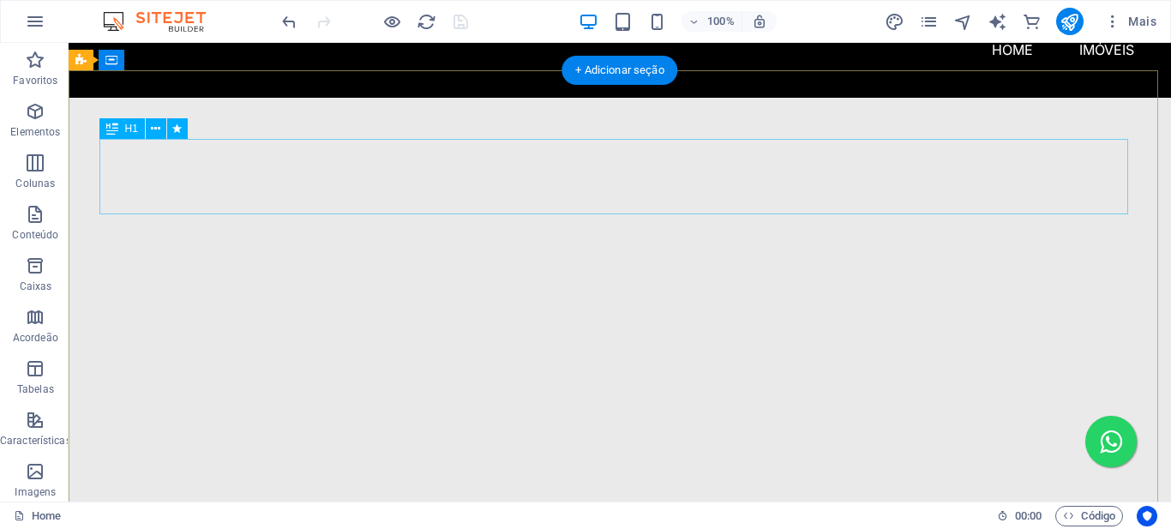
scroll to position [0, 0]
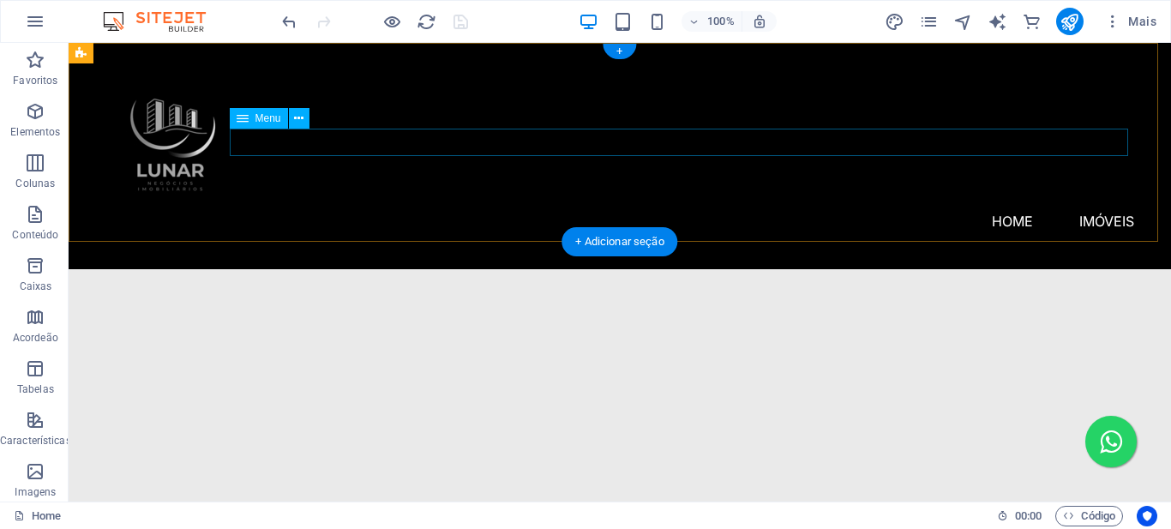
click at [774, 208] on nav "Home Imóveis Reserva São Caetano Blue Marine Home Resort" at bounding box center [619, 221] width 1029 height 27
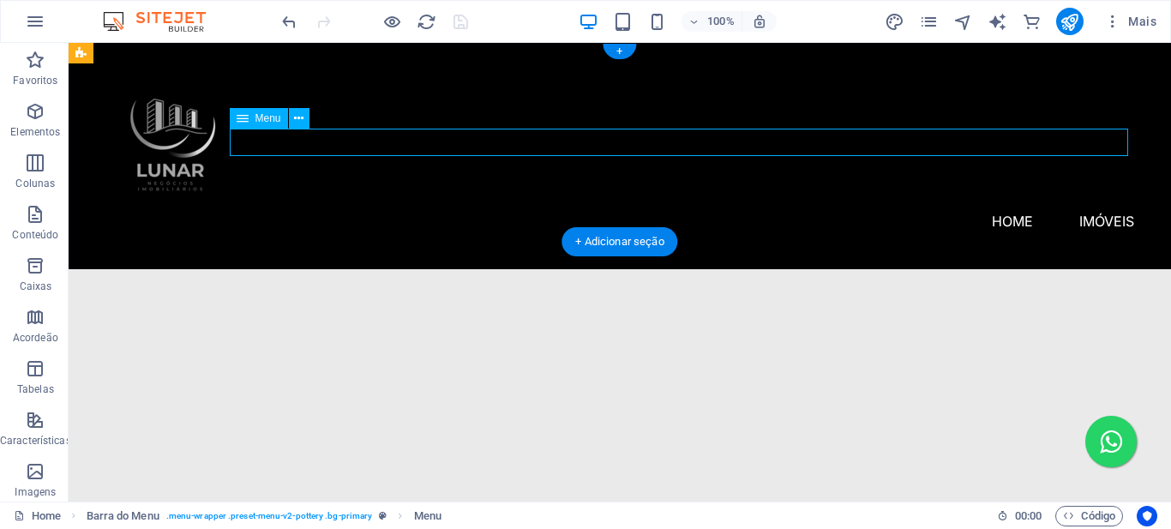
click at [774, 208] on nav "Home Imóveis Reserva São Caetano Blue Marine Home Resort" at bounding box center [619, 221] width 1029 height 27
select select
select select "1"
select select
select select "2"
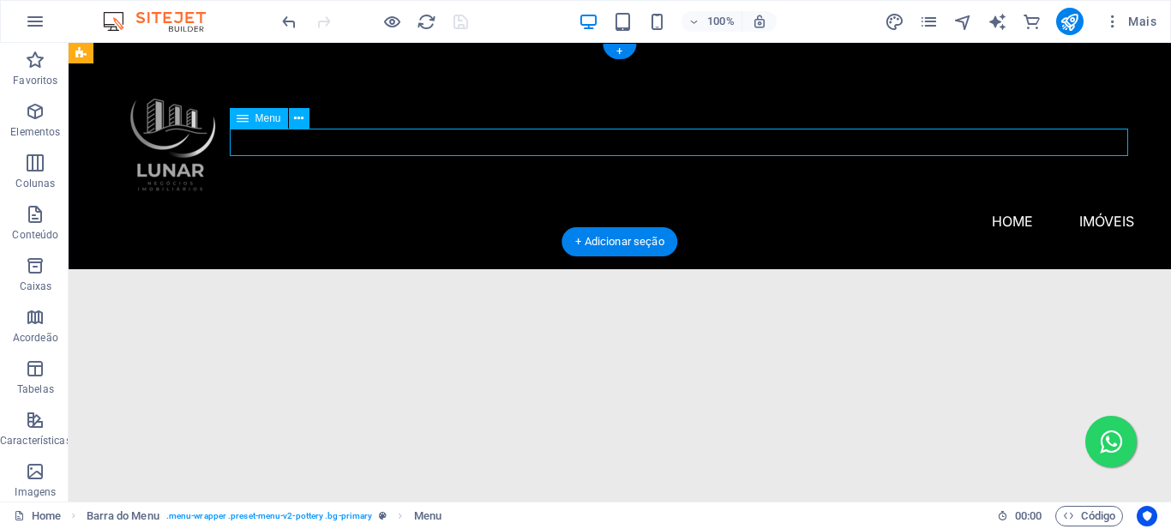
select select
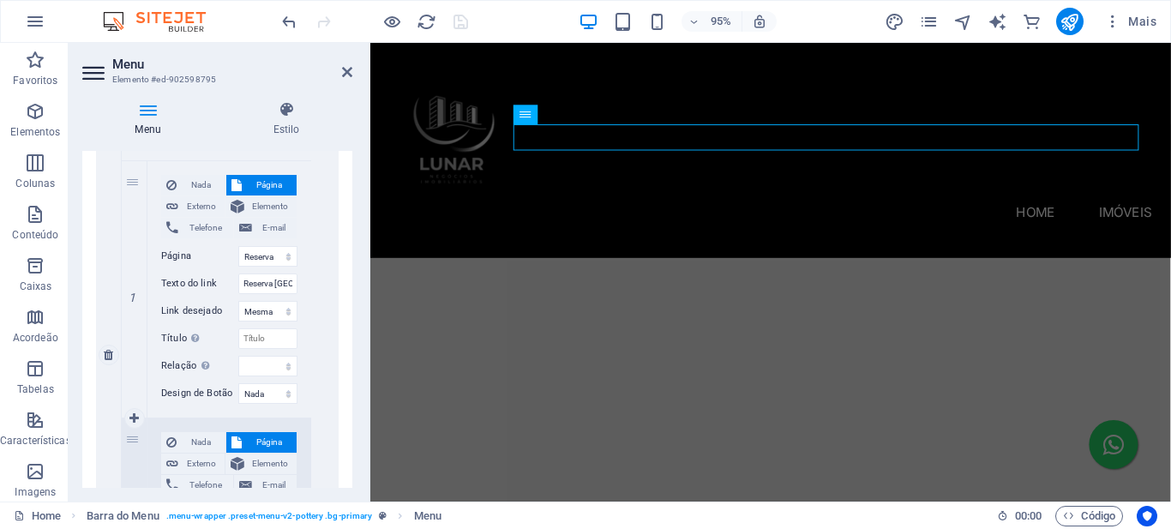
scroll to position [762, 0]
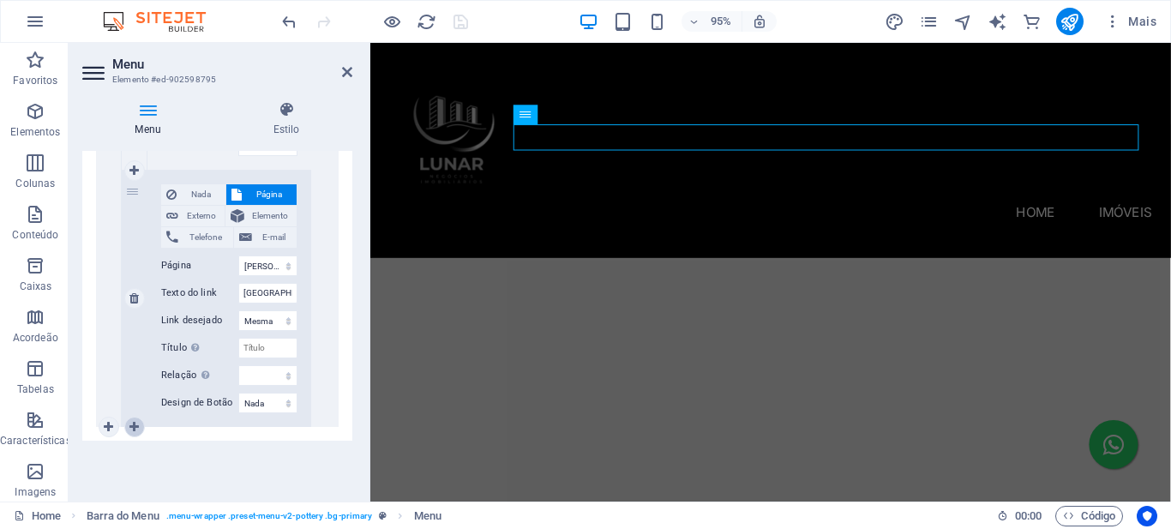
click at [135, 424] on icon at bounding box center [133, 427] width 9 height 12
select select
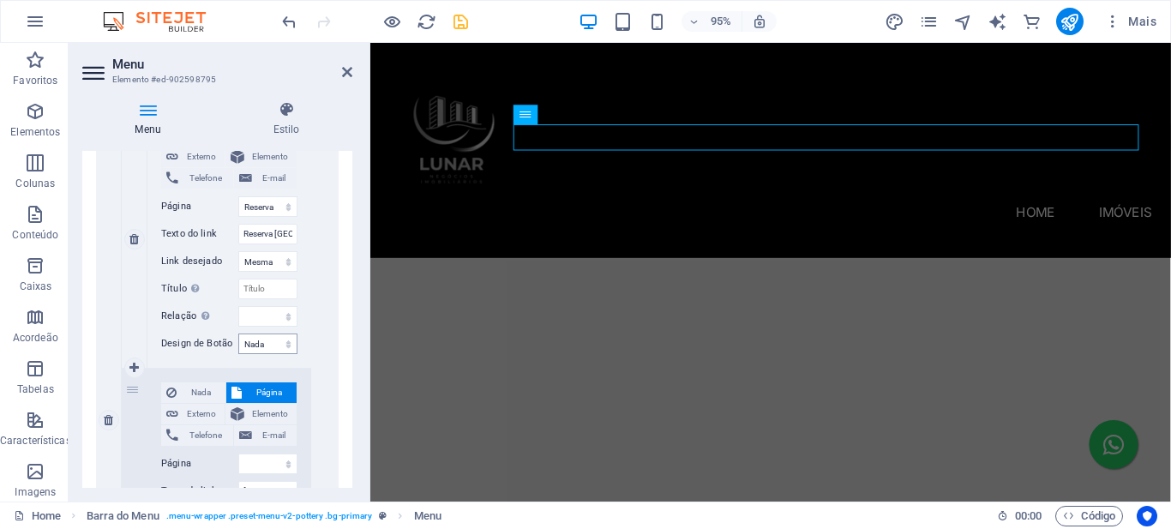
scroll to position [736, 0]
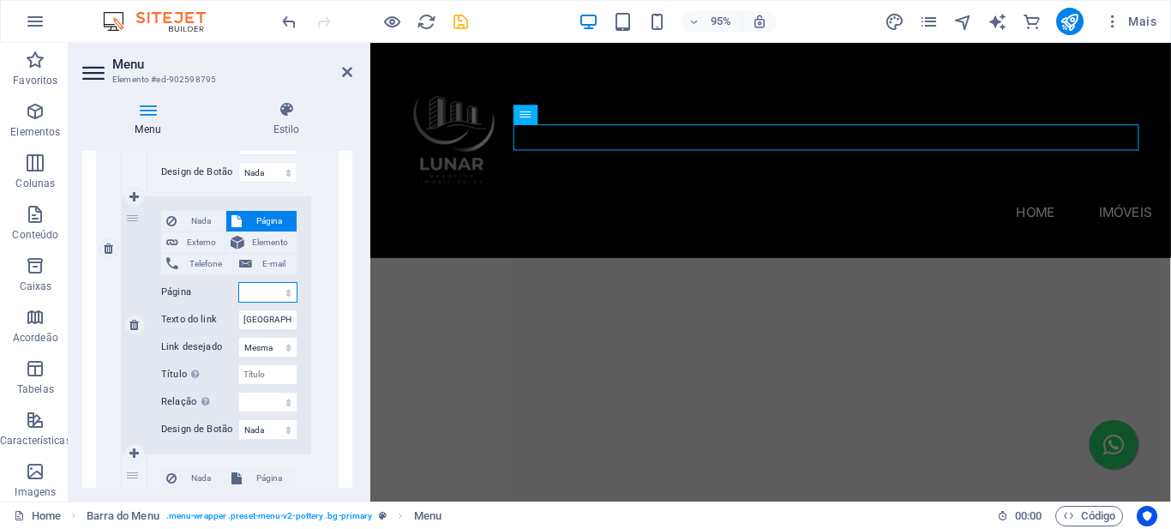
click at [286, 294] on select "Home Reserva São Caetano - Parque Tee Marajoara Blue Marine Home Resort Blog Su…" at bounding box center [267, 292] width 59 height 21
select select "3"
click at [238, 282] on select "Home Reserva São Caetano - Parque Tee Marajoara Blue Marine Home Resort Blog Su…" at bounding box center [267, 292] width 59 height 21
select select
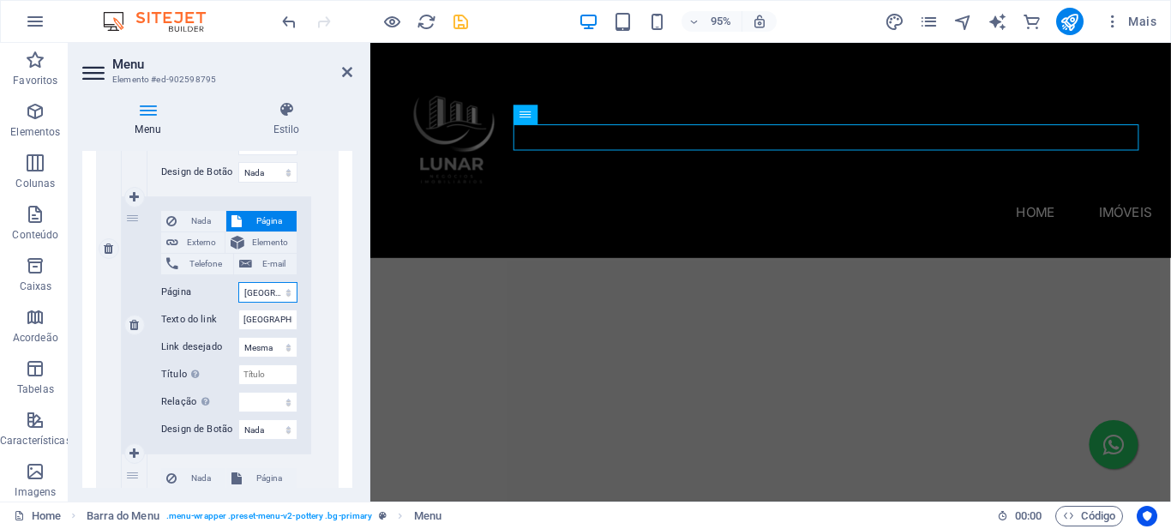
select select
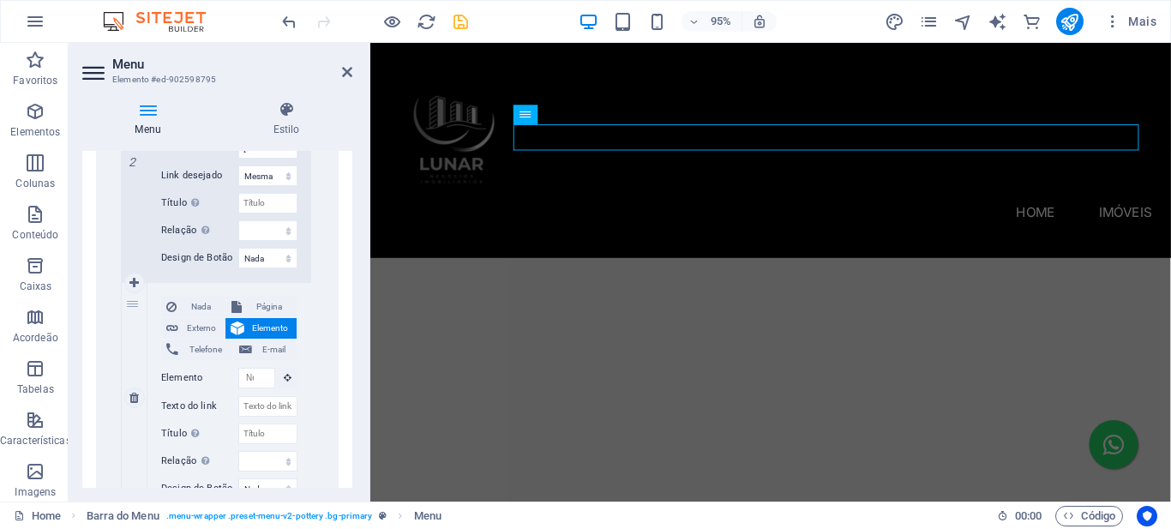
scroll to position [993, 0]
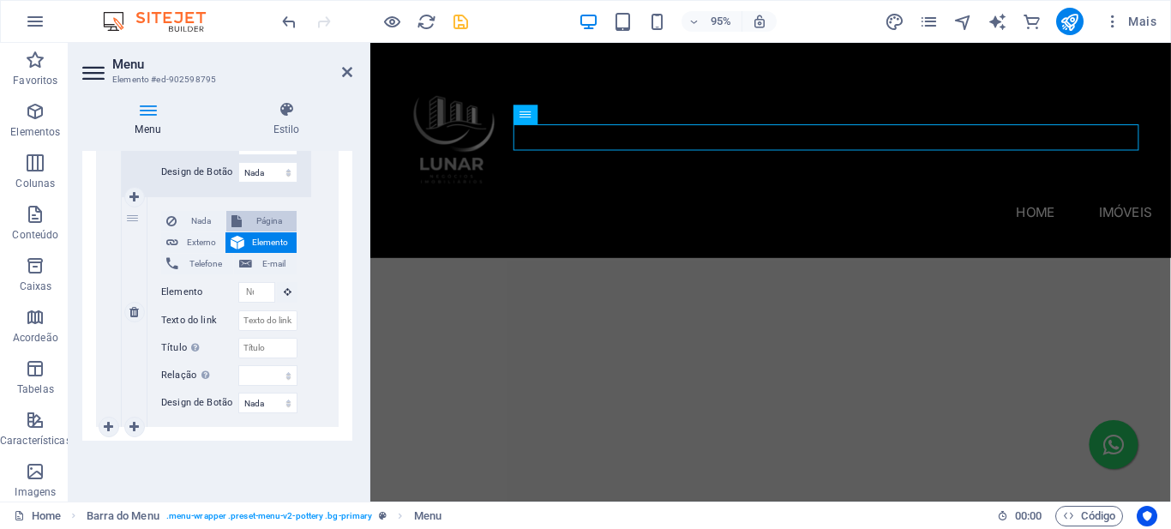
click at [271, 223] on span "Página" at bounding box center [269, 221] width 45 height 21
select select
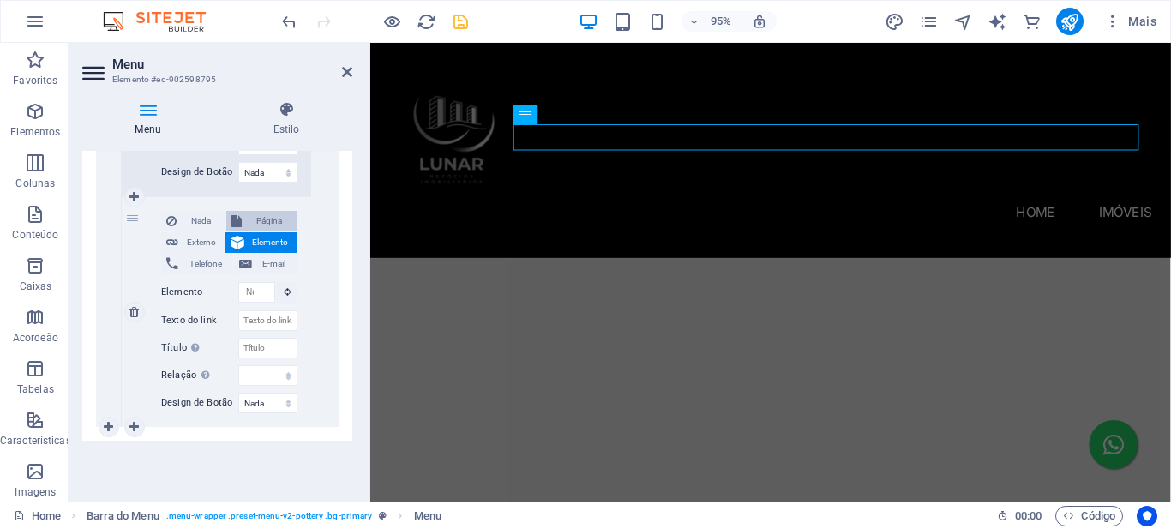
select select
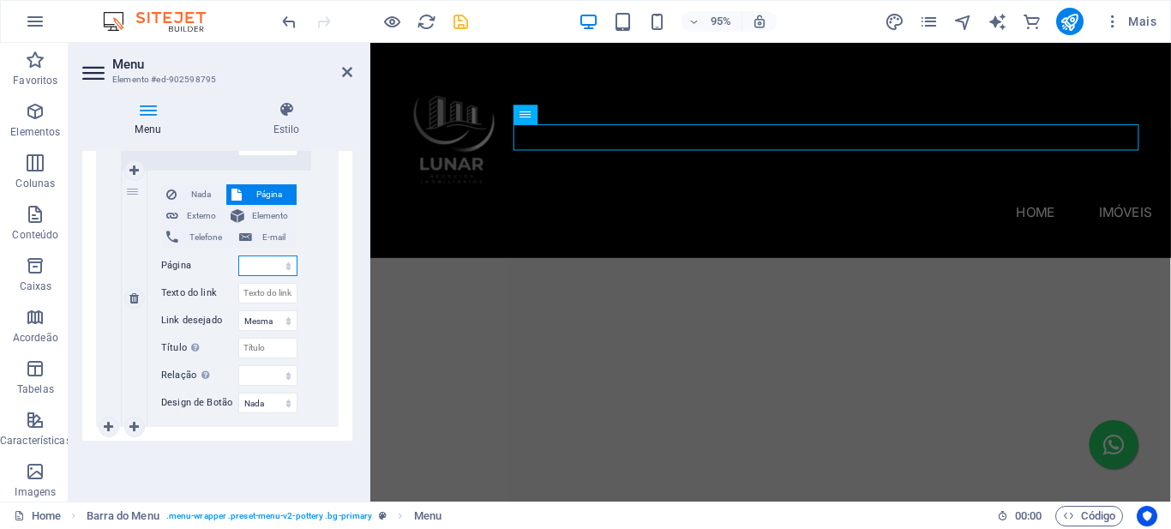
click at [287, 263] on select "Home Reserva São Caetano - Parque Tee Marajoara Blue Marine Home Resort Blog Su…" at bounding box center [267, 266] width 59 height 21
select select "2"
click at [238, 256] on select "Home Reserva São Caetano - Parque Tee Marajoara Blue Marine Home Resort Blog Su…" at bounding box center [267, 266] width 59 height 21
select select
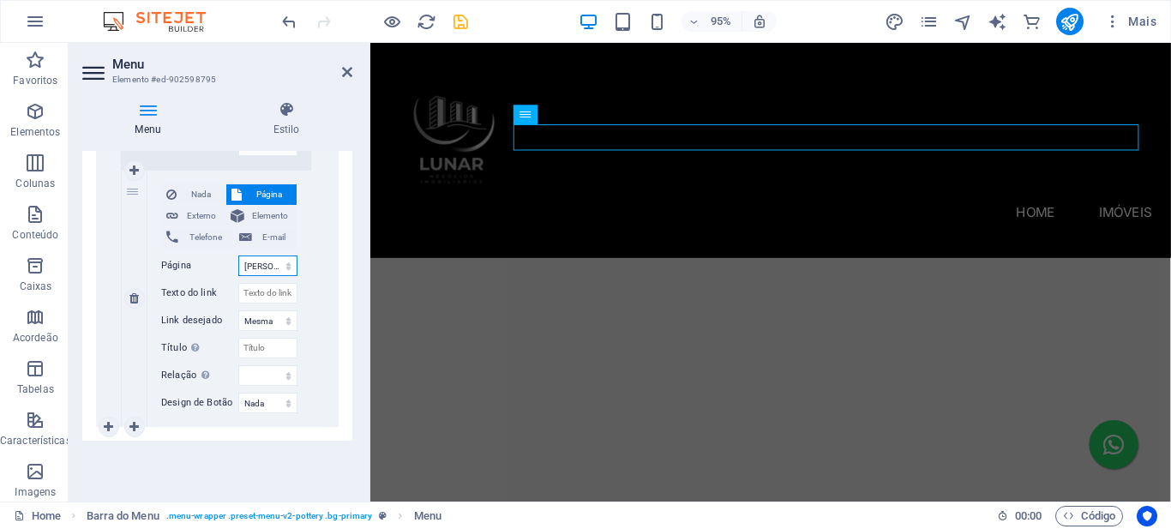
select select
click at [269, 292] on input "Texto do link" at bounding box center [267, 293] width 59 height 21
type input "Tee Mara"
select select
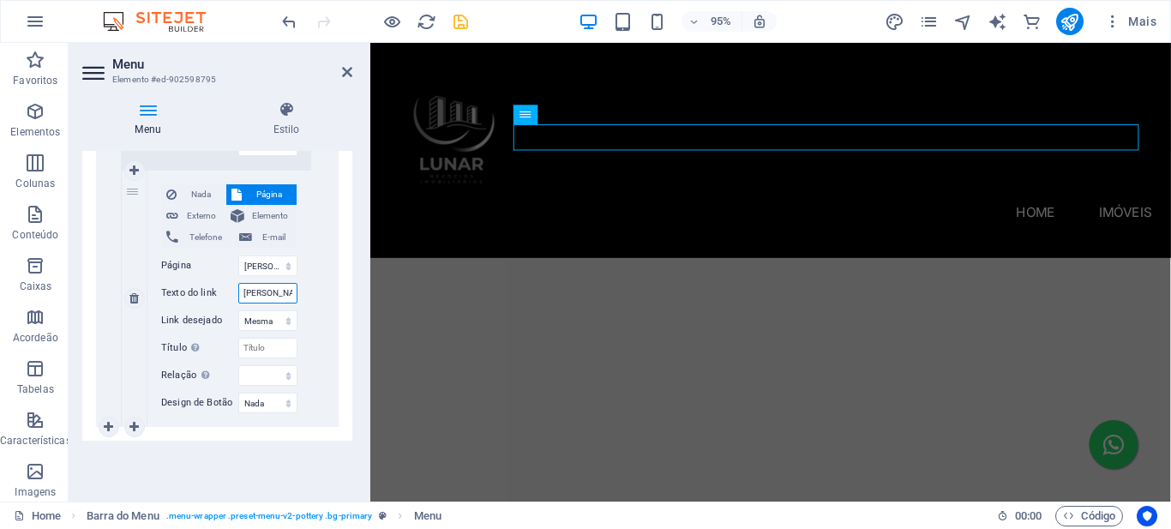
select select
type input "[PERSON_NAME]"
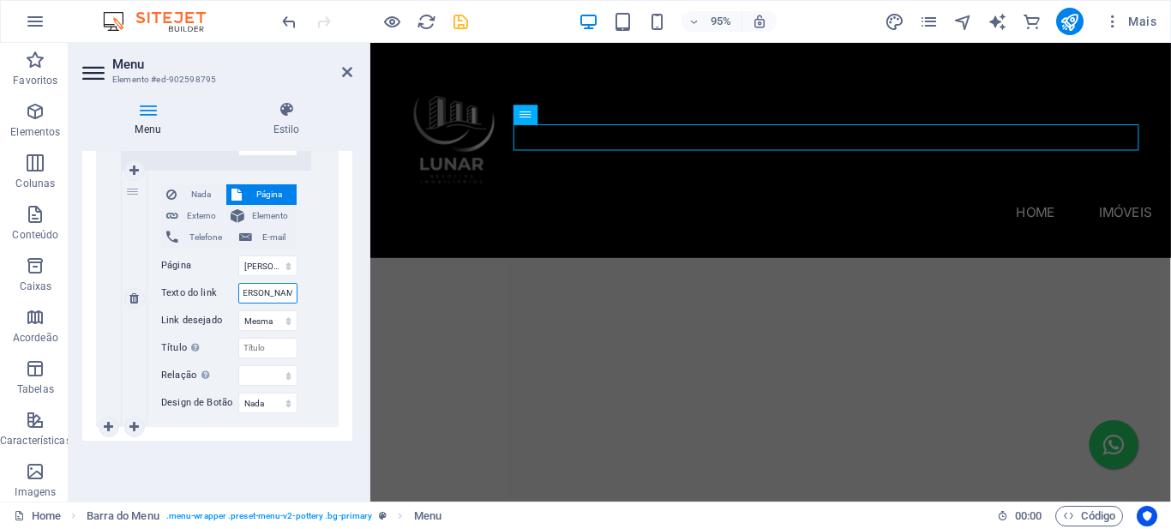
select select
click at [463, 21] on icon "save" at bounding box center [461, 22] width 20 height 20
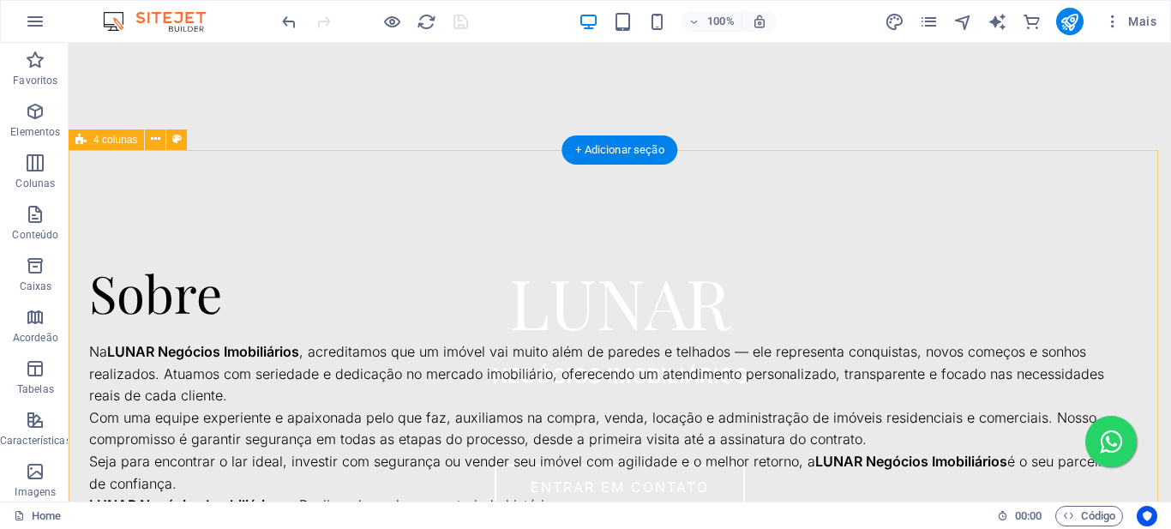
scroll to position [1115, 0]
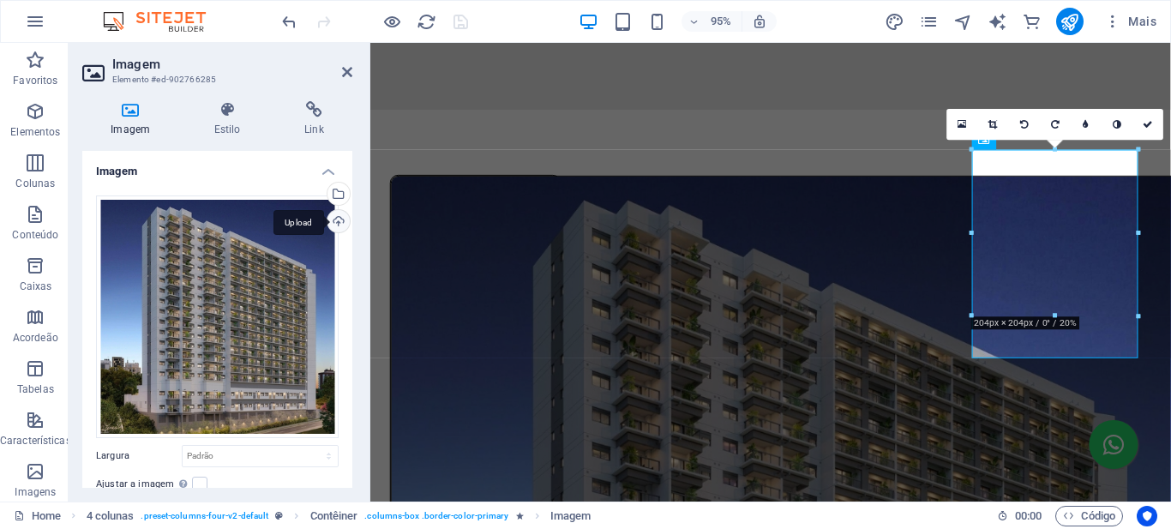
click at [332, 224] on div "Upload" at bounding box center [337, 223] width 26 height 26
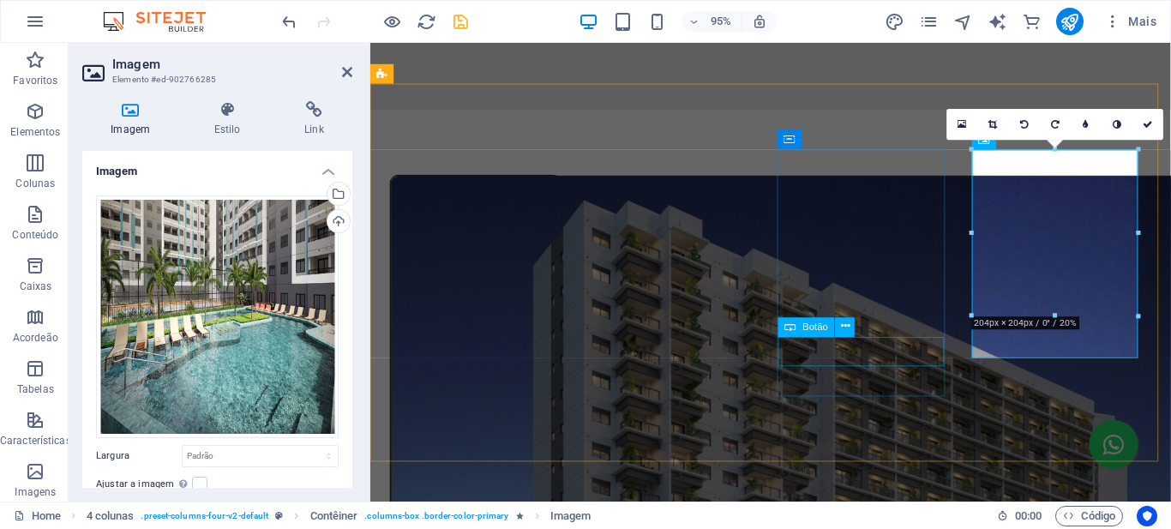
select select "2"
select select
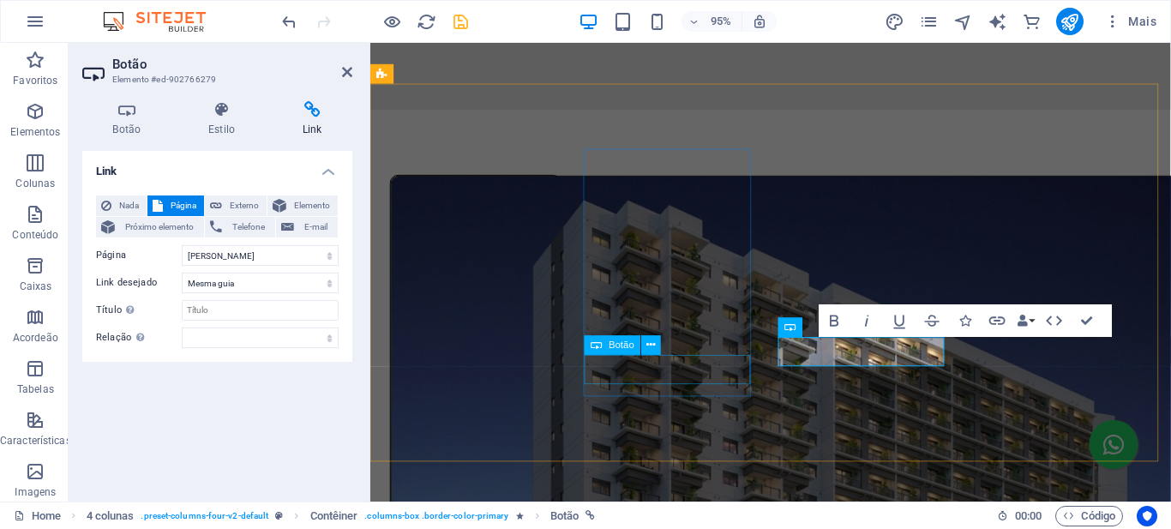
drag, startPoint x: 611, startPoint y: 387, endPoint x: 823, endPoint y: 376, distance: 212.1
select select "1"
select select
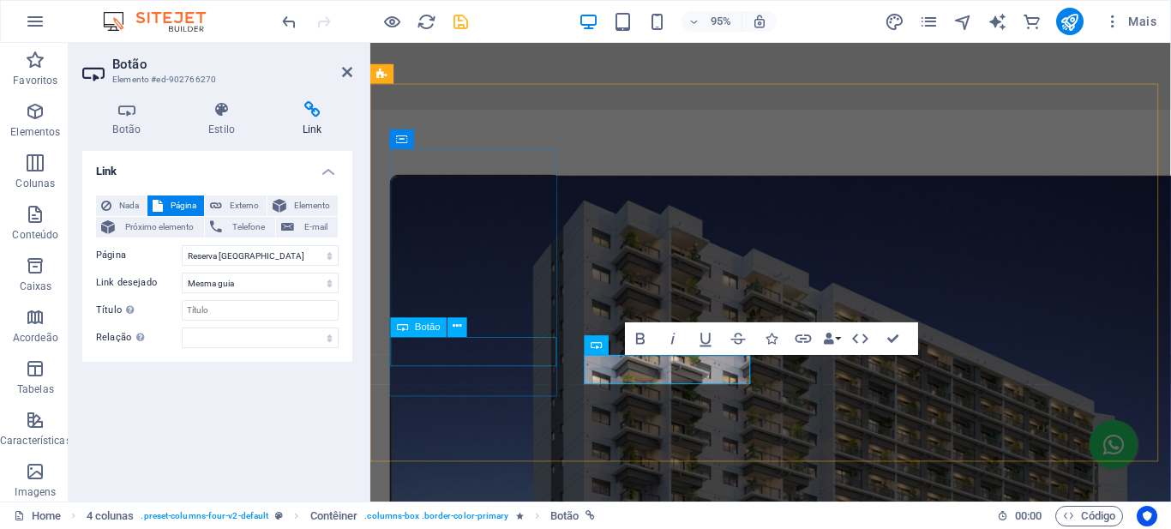
select select "2"
select select
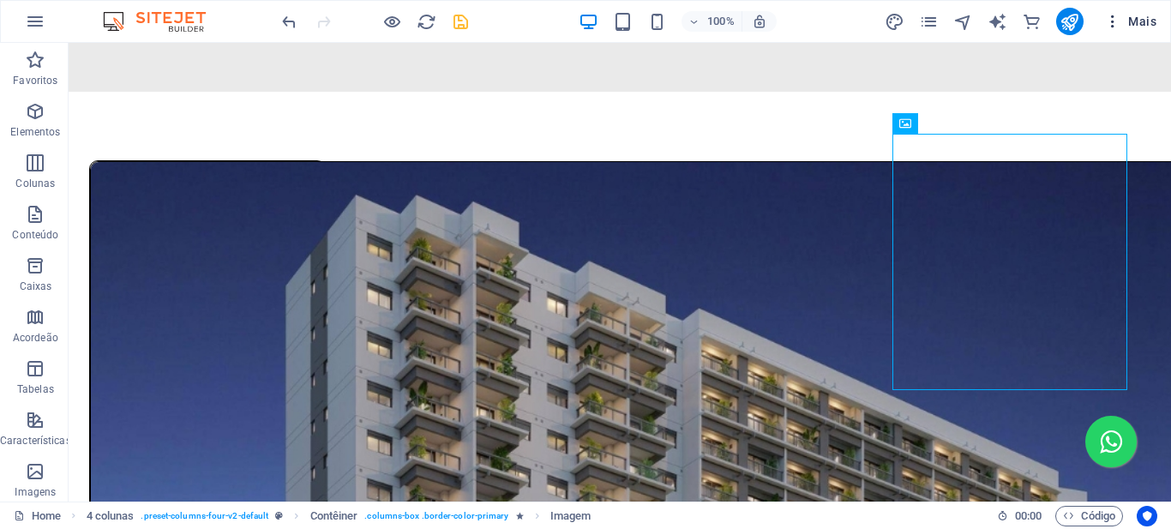
click at [1112, 22] on icon "button" at bounding box center [1112, 21] width 17 height 17
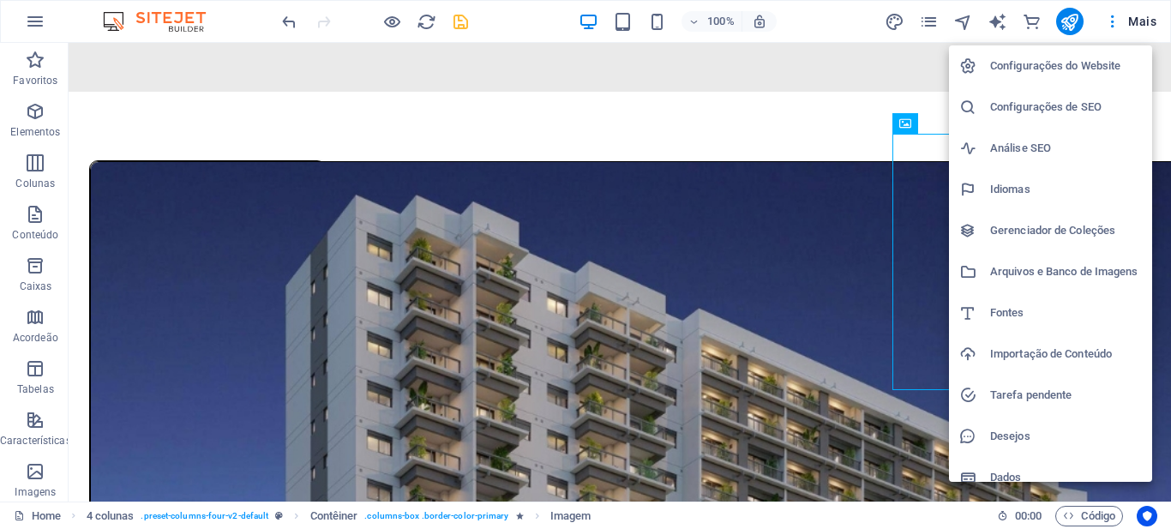
click at [931, 20] on div at bounding box center [585, 264] width 1171 height 529
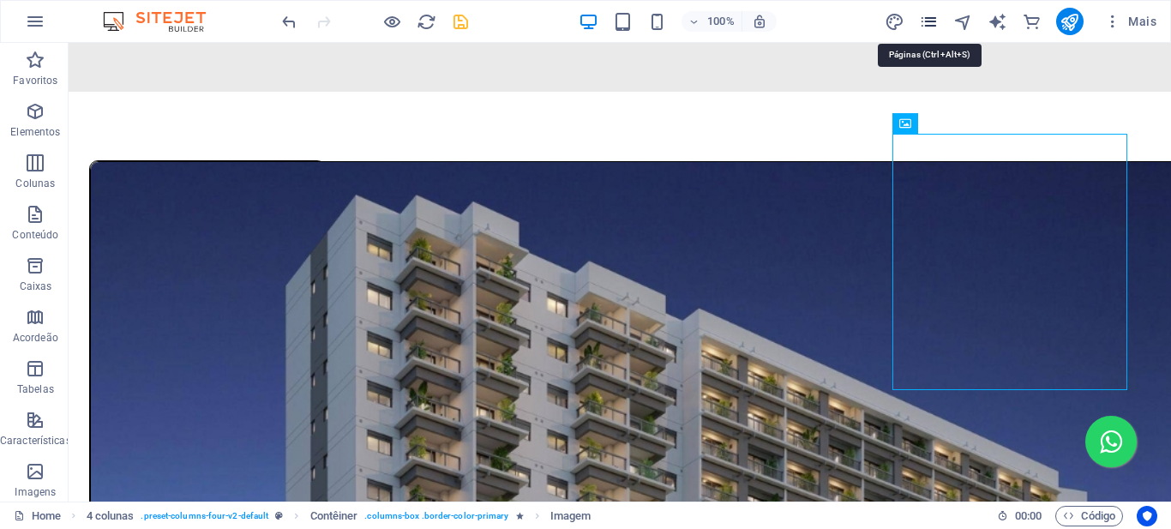
click at [927, 23] on icon "pages" at bounding box center [929, 22] width 20 height 20
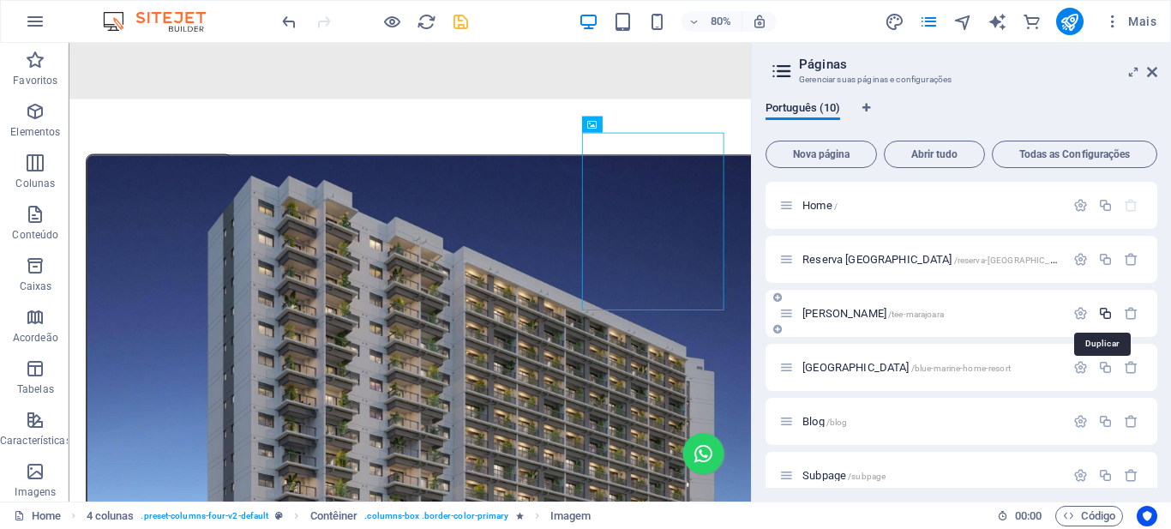
drag, startPoint x: 1101, startPoint y: 312, endPoint x: 1098, endPoint y: 321, distance: 9.2
click at [1101, 313] on icon "button" at bounding box center [1105, 313] width 15 height 15
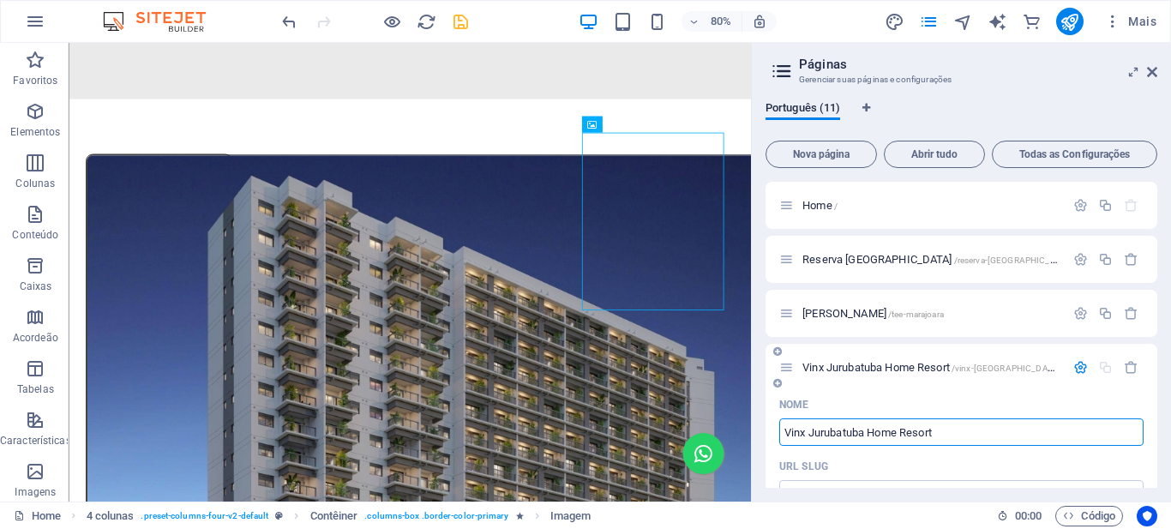
type input "Vinx Jurubatuba Home Resort"
type input "/vinx-[GEOGRAPHIC_DATA]-home-resort"
type input "Vinx Jurubatuba Home Resort"
click at [875, 366] on span "Vinx Jurubatuba Home Resort /vinx-[GEOGRAPHIC_DATA]-home-resort" at bounding box center [958, 367] width 310 height 13
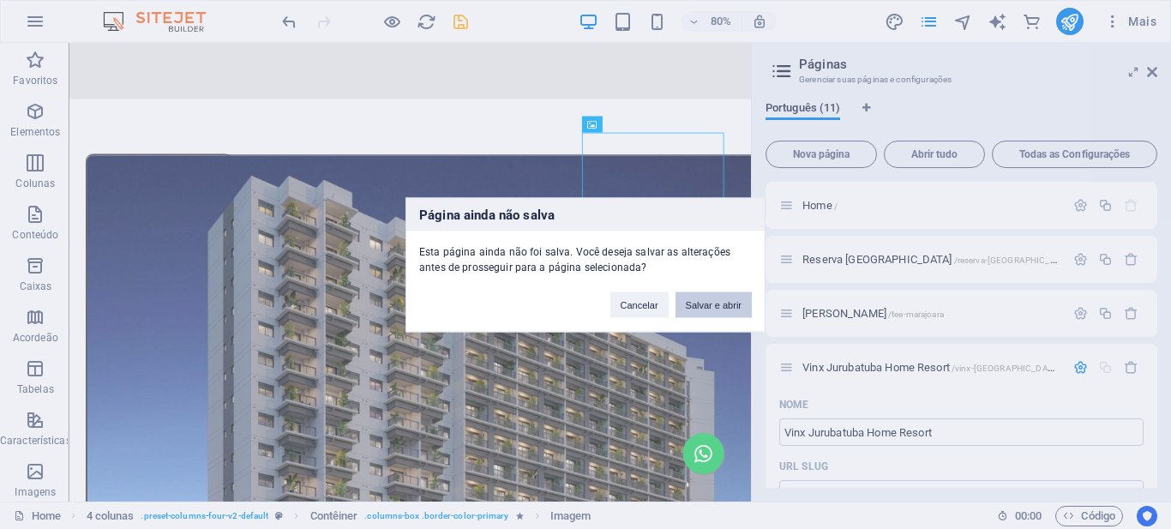
click at [719, 308] on button "Salvar e abrir" at bounding box center [714, 305] width 76 height 26
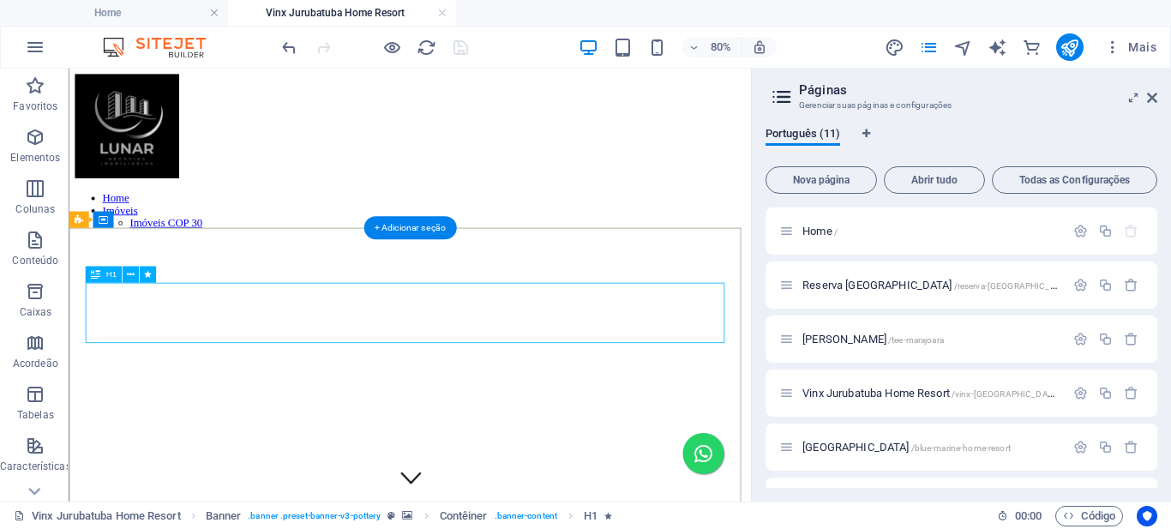
scroll to position [0, 0]
click at [1154, 99] on icon at bounding box center [1152, 98] width 10 height 14
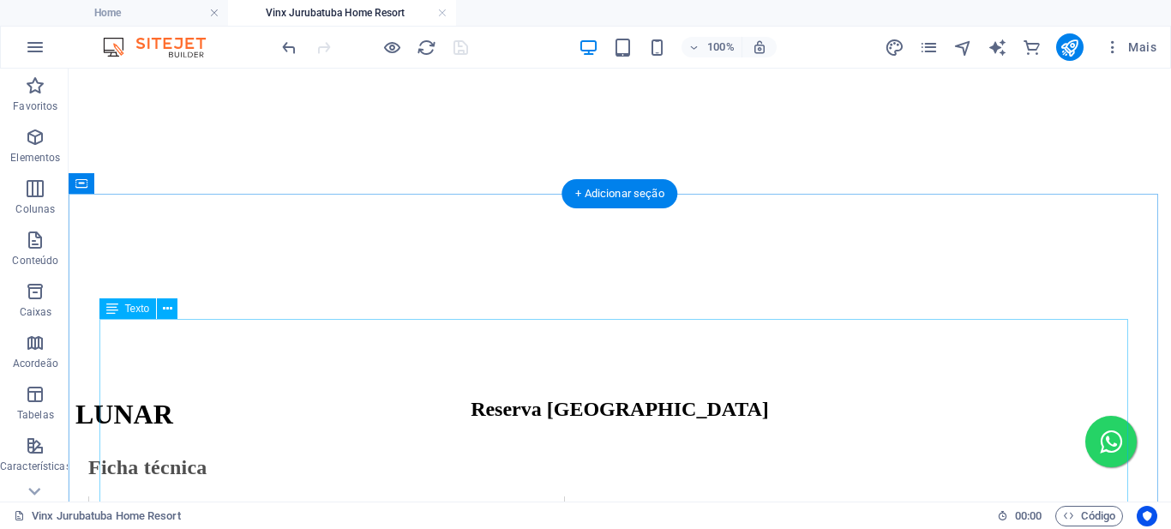
scroll to position [600, 0]
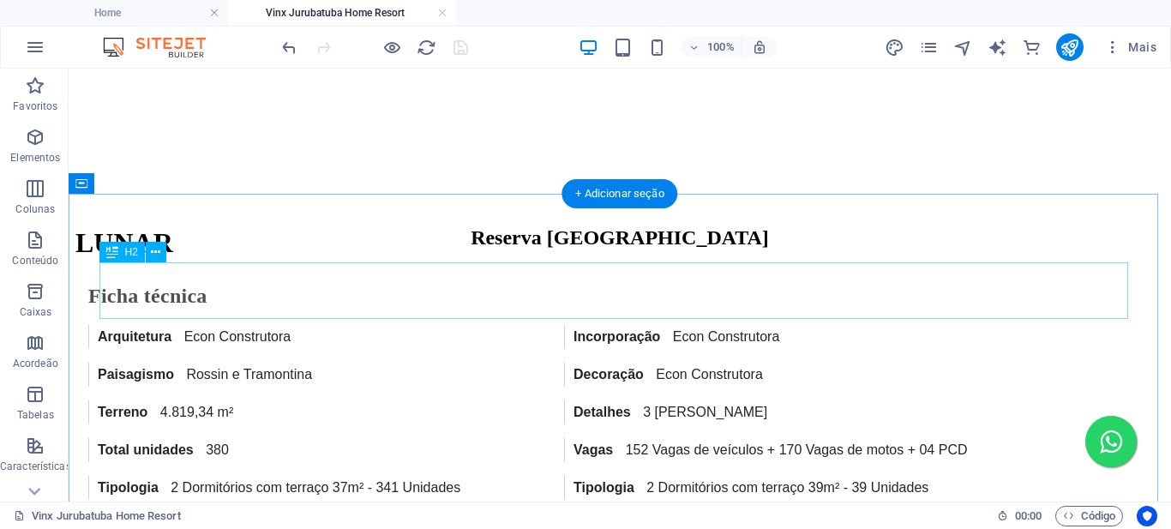
click at [655, 250] on div "Reserva [GEOGRAPHIC_DATA]" at bounding box center [619, 237] width 1089 height 23
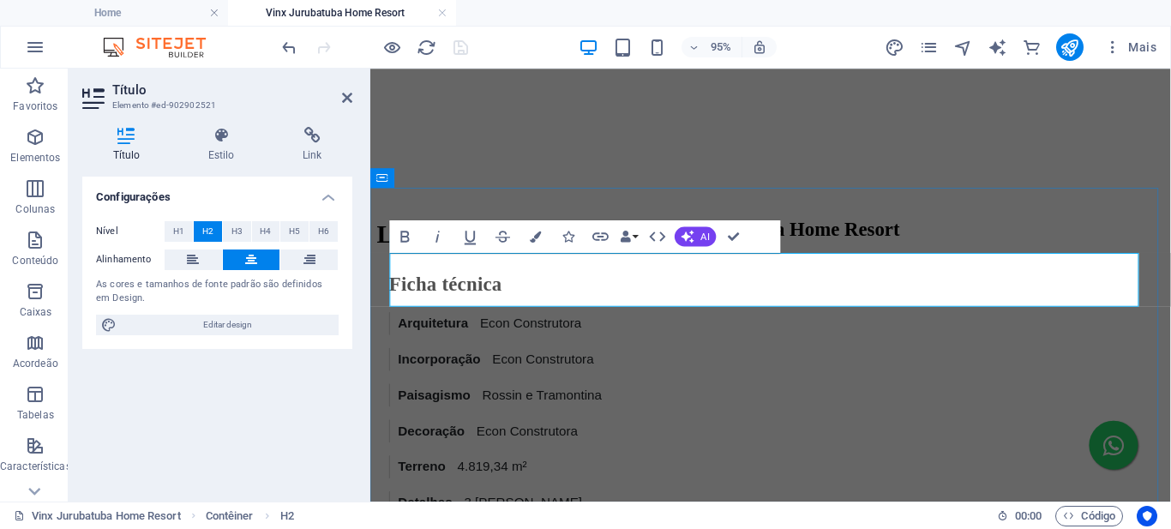
scroll to position [17, 3]
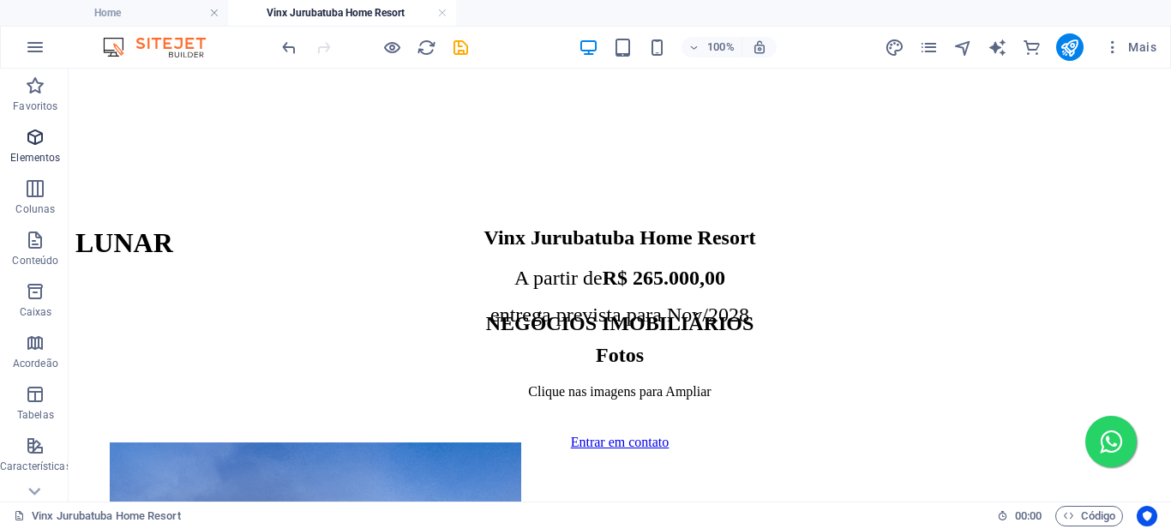
click at [31, 137] on icon "button" at bounding box center [35, 137] width 21 height 21
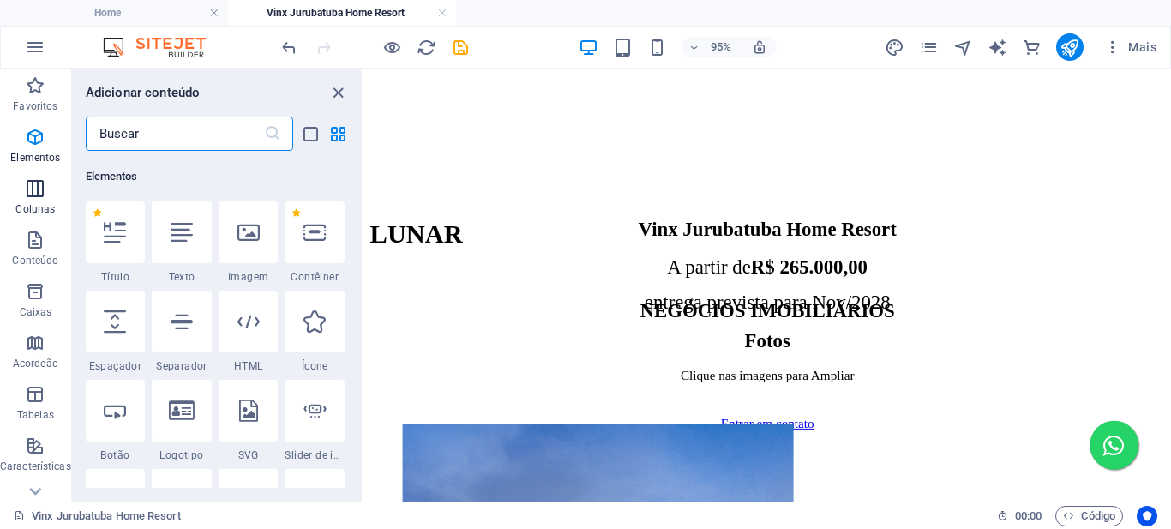
scroll to position [183, 0]
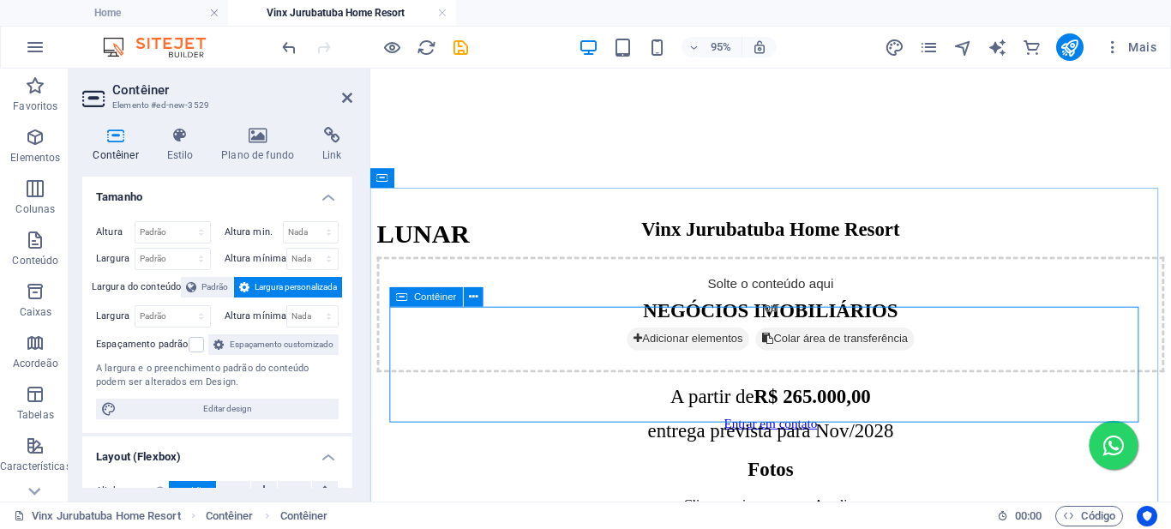
click at [686, 365] on span "Adicionar elementos" at bounding box center [705, 353] width 129 height 24
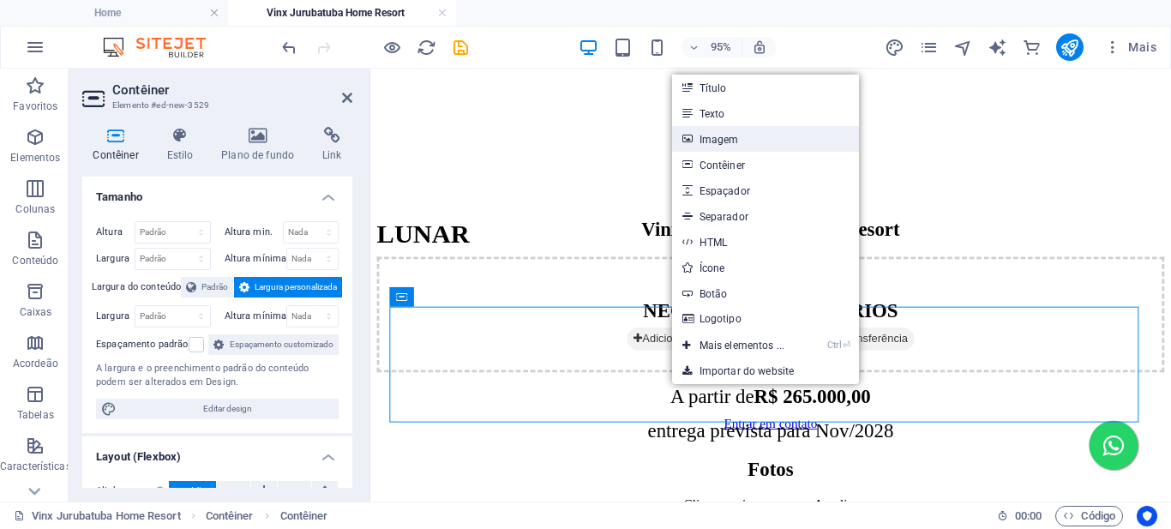
drag, startPoint x: 719, startPoint y: 139, endPoint x: 298, endPoint y: 71, distance: 427.3
click at [719, 139] on link "Imagem" at bounding box center [766, 139] width 188 height 26
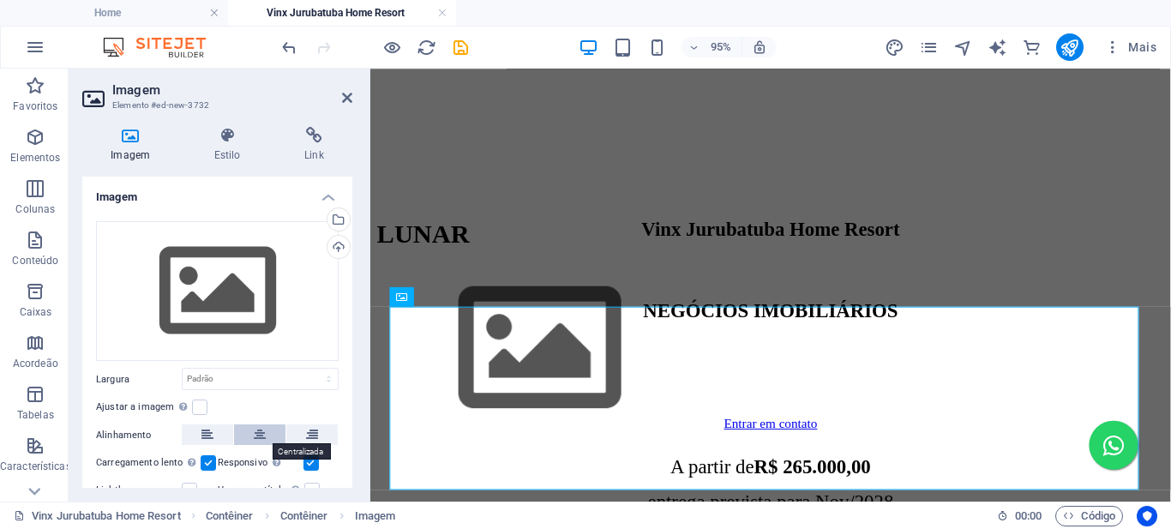
click at [260, 436] on icon at bounding box center [260, 434] width 12 height 21
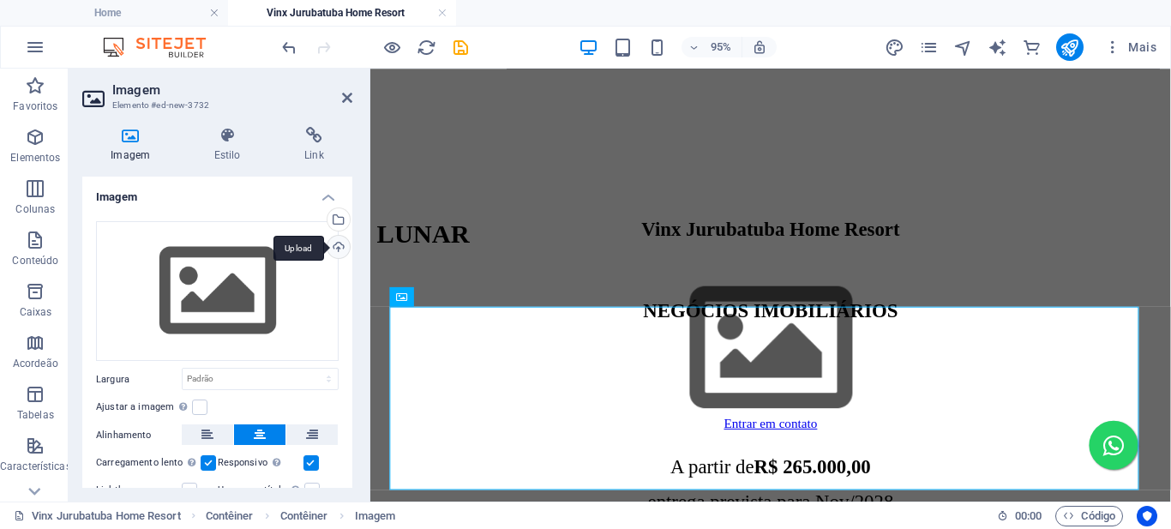
click at [337, 245] on div "Upload" at bounding box center [337, 249] width 26 height 26
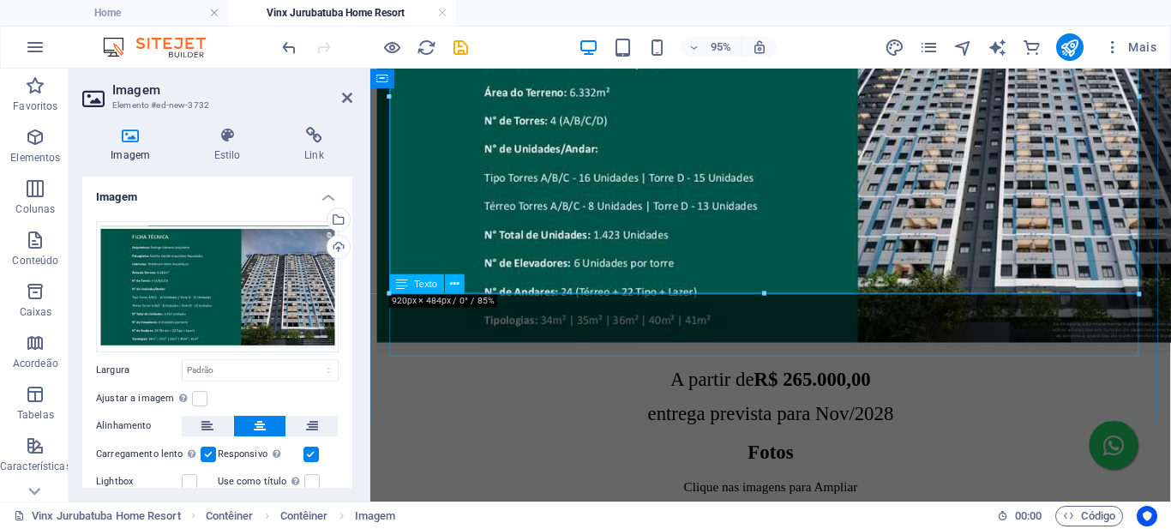
scroll to position [1029, 0]
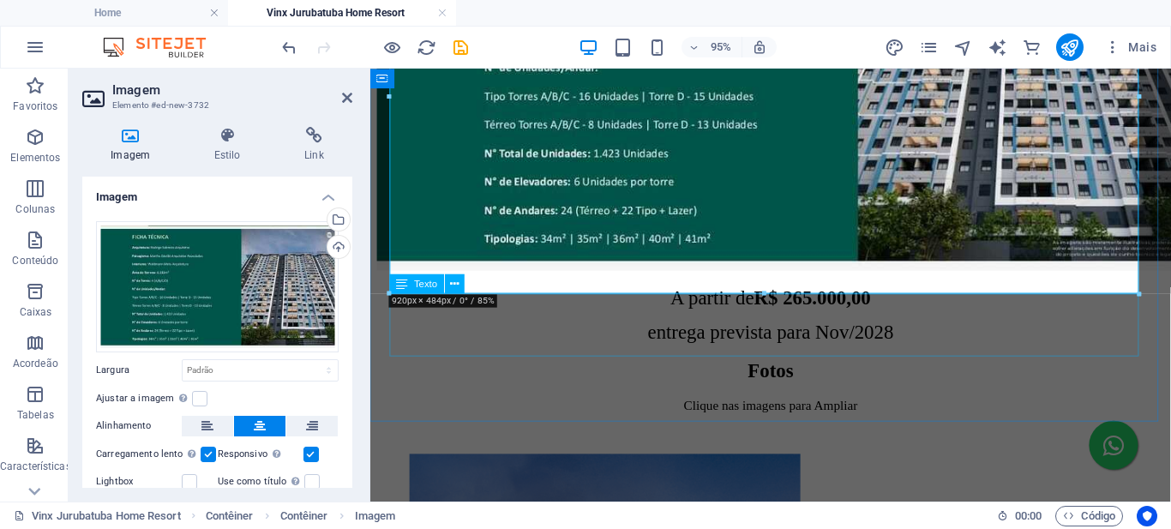
click at [833, 315] on div "A partir de R$ 265.000,00 entrega prevista para Nov/2028" at bounding box center [791, 328] width 829 height 60
click at [830, 316] on div "A partir de R$ 265.000,00 entrega prevista para Nov/2028" at bounding box center [791, 328] width 829 height 60
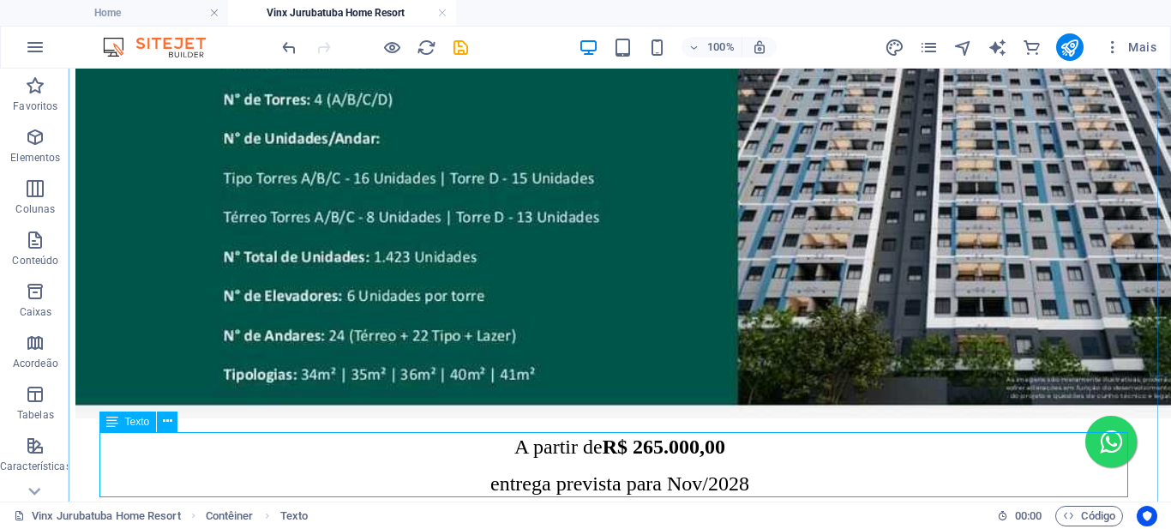
click at [708, 448] on div "A partir de R$ 265.000,00 entrega prevista para Nov/2028" at bounding box center [619, 466] width 1089 height 60
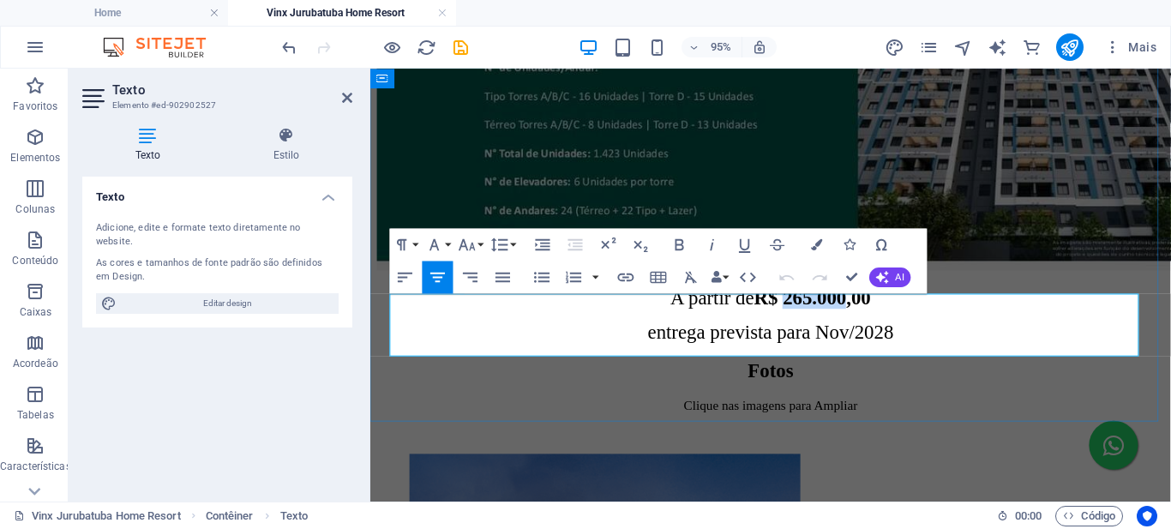
drag, startPoint x: 876, startPoint y: 320, endPoint x: 797, endPoint y: 315, distance: 79.9
click strong "R$ 265.000,00"
drag, startPoint x: 934, startPoint y: 352, endPoint x: 843, endPoint y: 352, distance: 90.9
click at [843, 352] on span "entrega prevista para Nov/2028" at bounding box center [792, 346] width 259 height 22
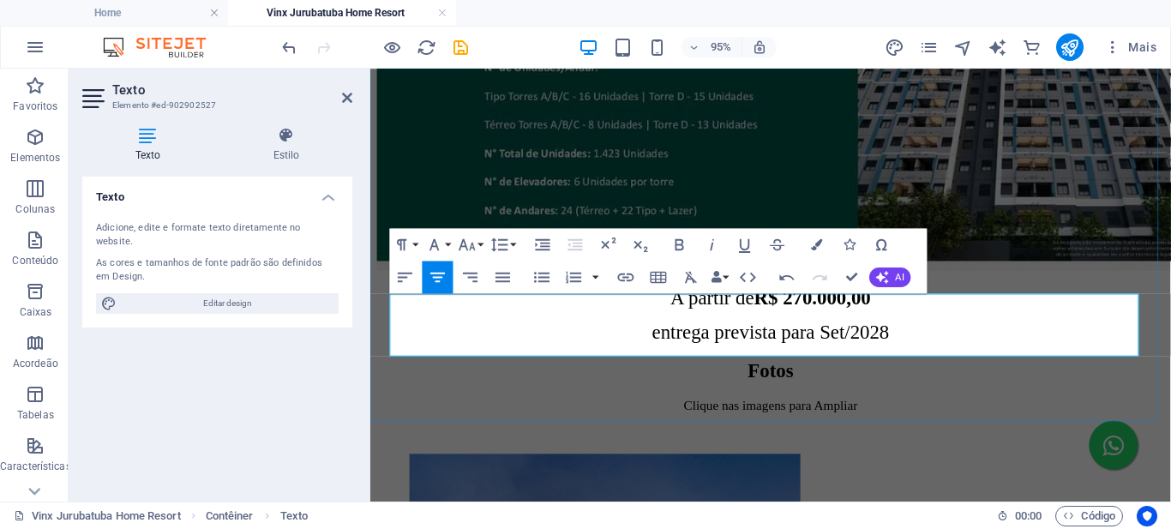
click at [912, 322] on p "A partir de R$ 270.000,00" at bounding box center [791, 309] width 829 height 23
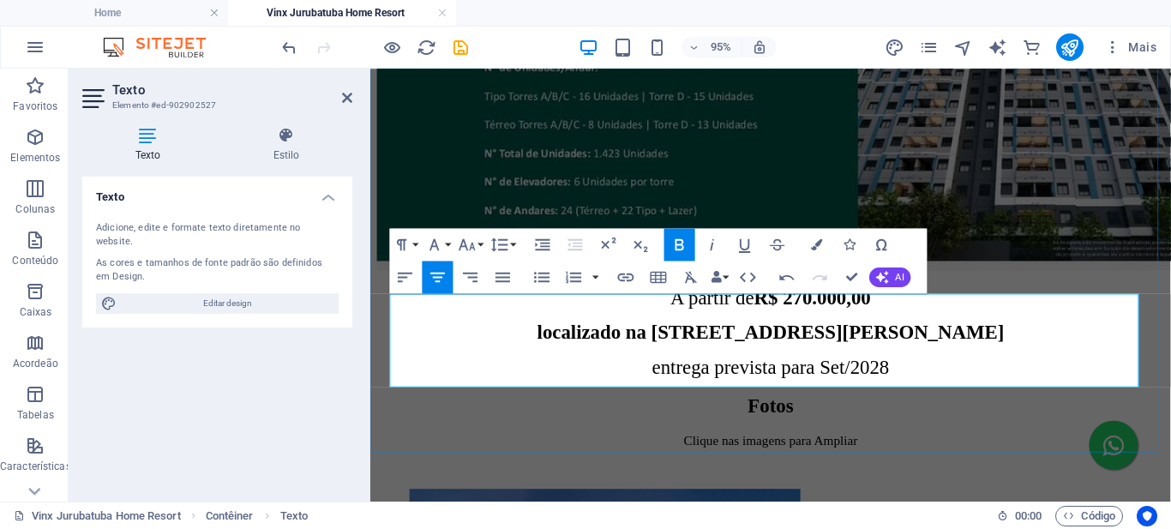
scroll to position [267, 7]
click at [575, 357] on strong "localizado na Rua Eng Eusébio Stevaux 1.159" at bounding box center [791, 346] width 491 height 22
click at [578, 357] on strong "Localizado na [STREET_ADDRESS][PERSON_NAME]" at bounding box center [792, 346] width 500 height 22
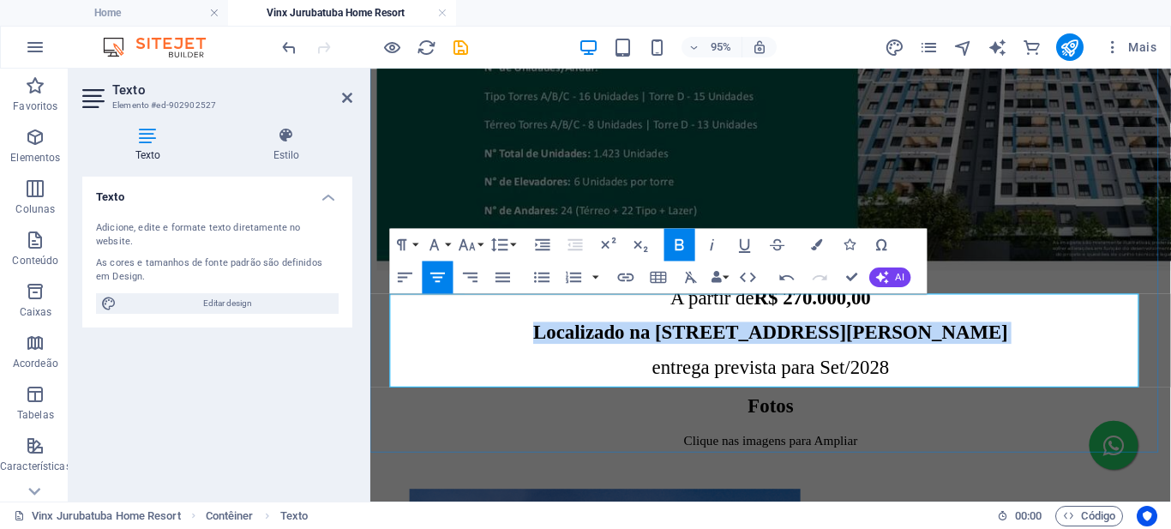
click at [578, 357] on strong "Localizado na [STREET_ADDRESS][PERSON_NAME]" at bounding box center [792, 346] width 500 height 22
click at [681, 246] on icon "button" at bounding box center [681, 245] width 20 height 20
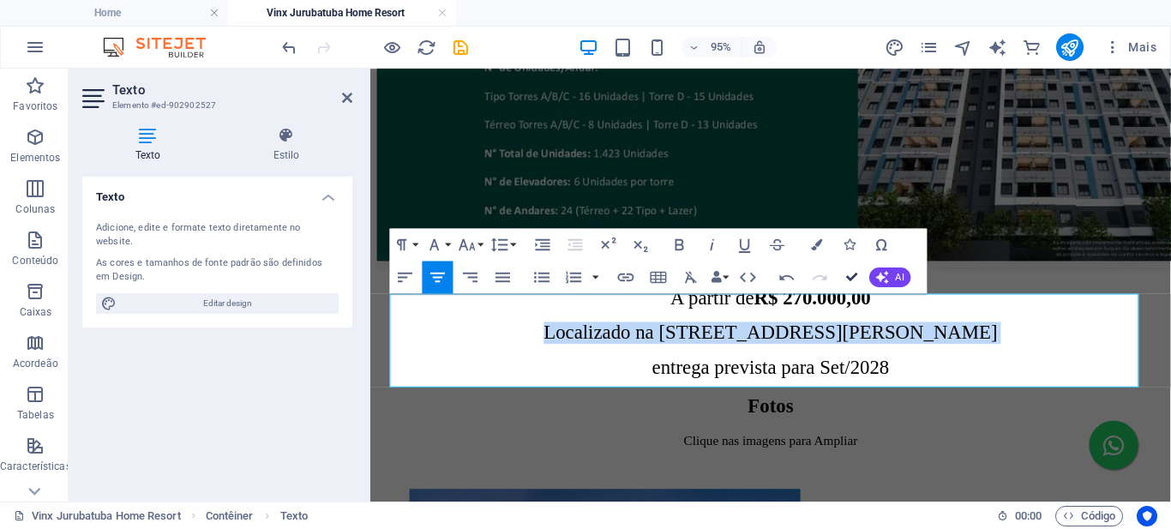
drag, startPoint x: 849, startPoint y: 280, endPoint x: 784, endPoint y: 218, distance: 90.4
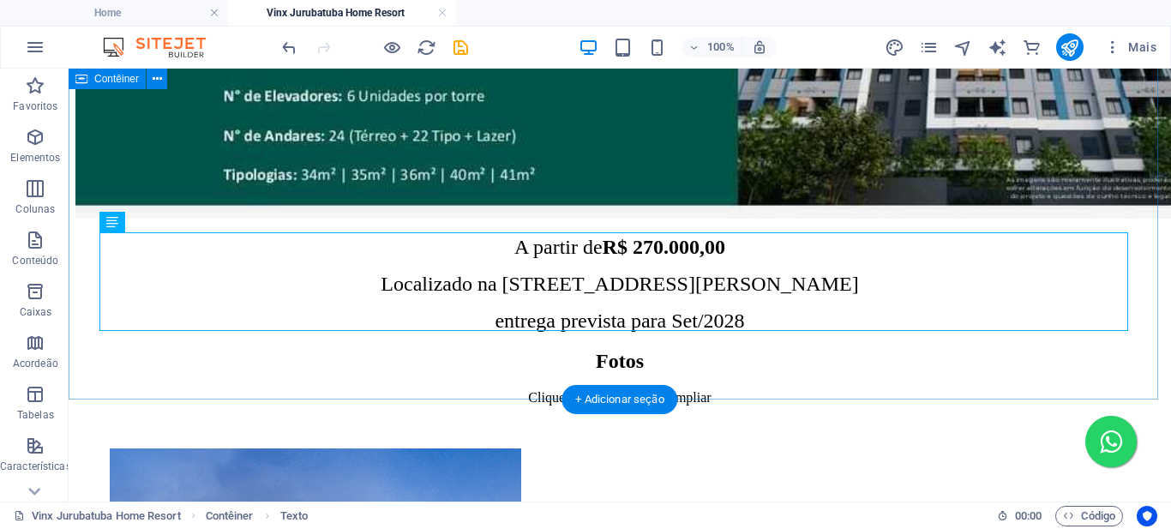
scroll to position [1400, 0]
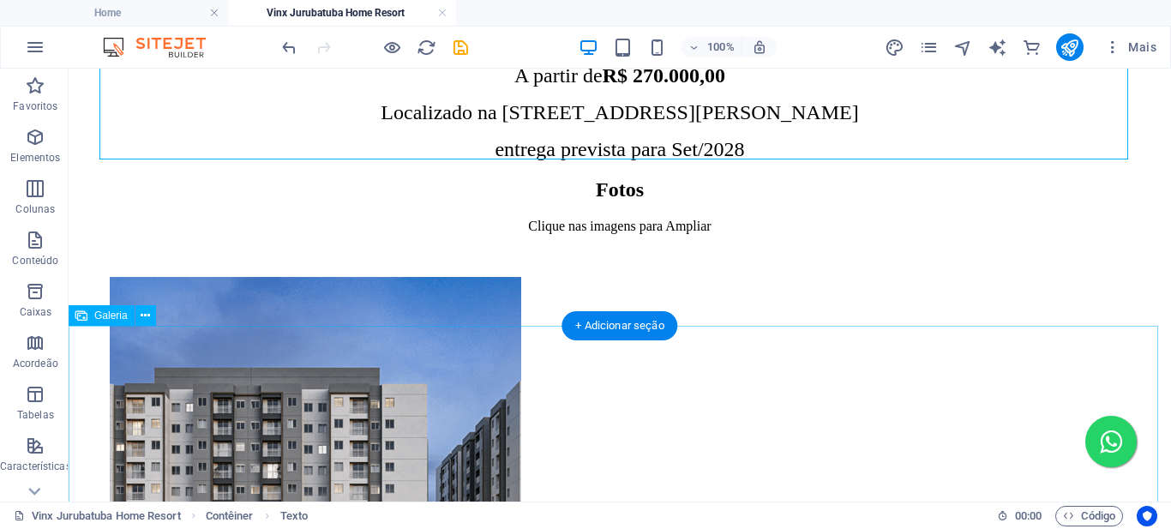
click at [183, 382] on li at bounding box center [242, 484] width 270 height 420
select select "4"
select select "%"
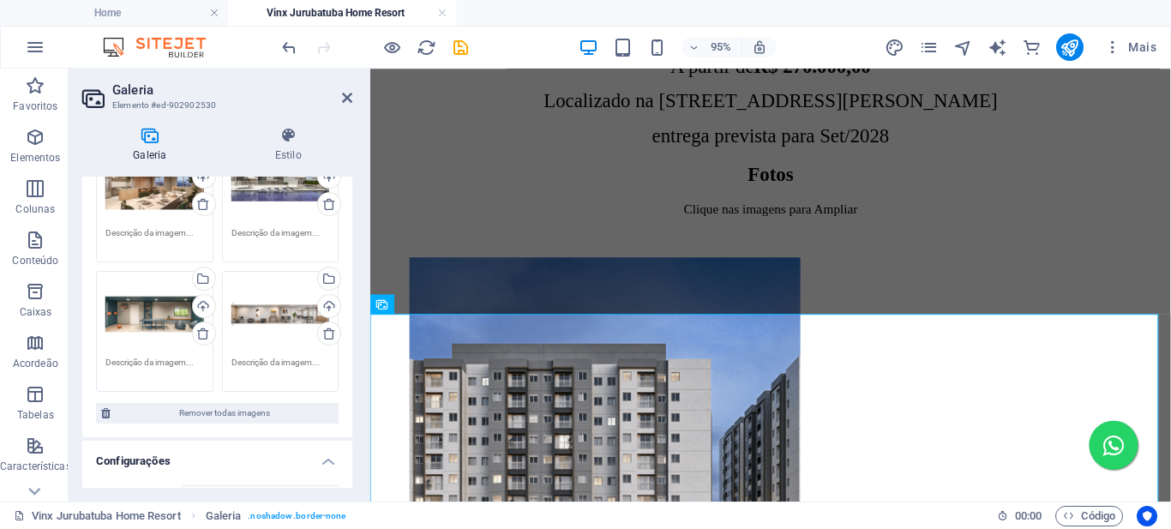
scroll to position [1145, 0]
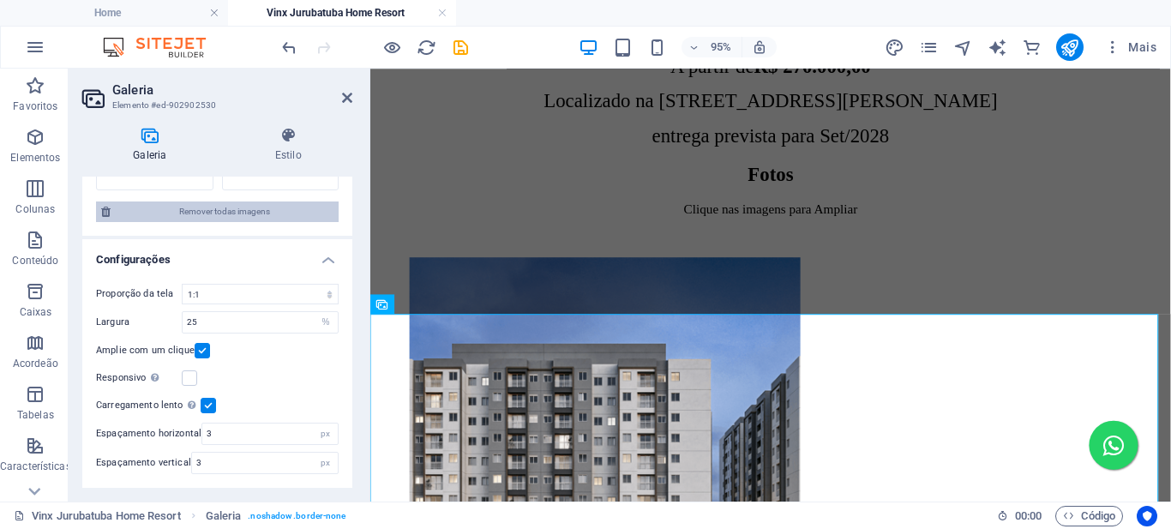
click at [213, 219] on span "Remover todas imagens" at bounding box center [225, 212] width 218 height 21
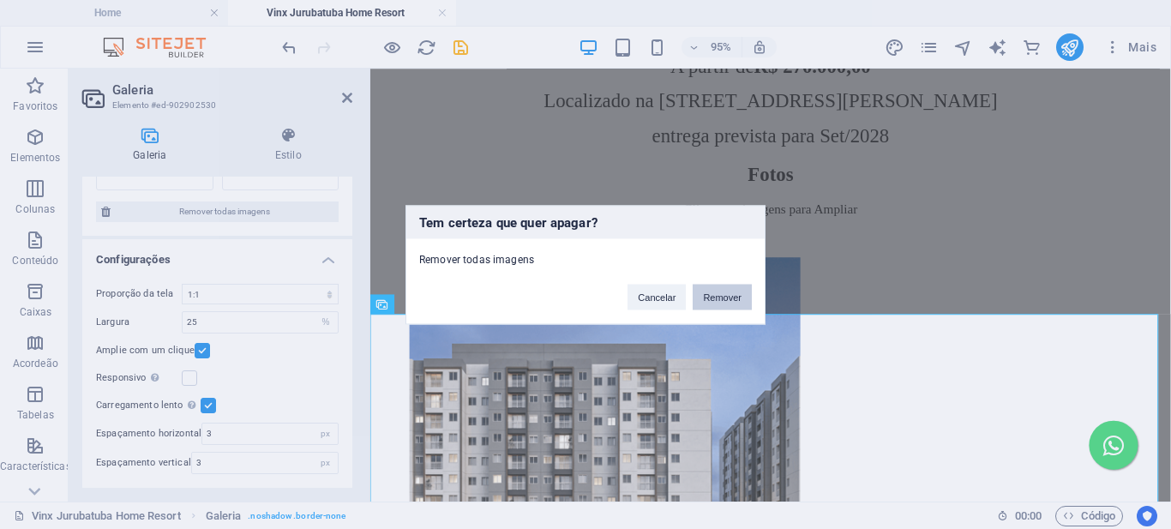
drag, startPoint x: 720, startPoint y: 304, endPoint x: 317, endPoint y: 248, distance: 406.9
click at [720, 304] on button "Remover" at bounding box center [722, 297] width 59 height 26
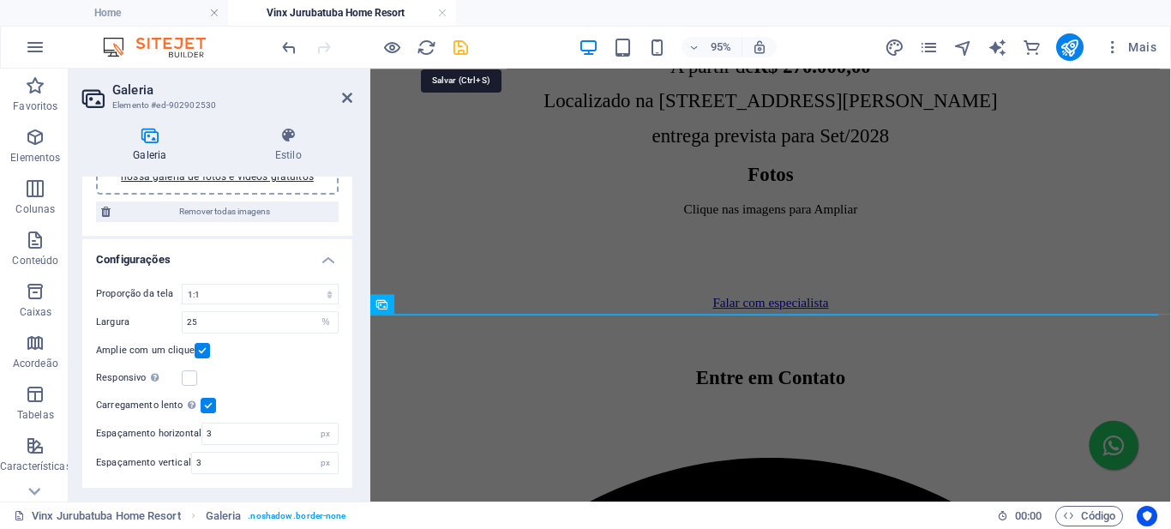
drag, startPoint x: 463, startPoint y: 42, endPoint x: 343, endPoint y: 11, distance: 124.0
click at [463, 42] on icon "save" at bounding box center [461, 48] width 20 height 20
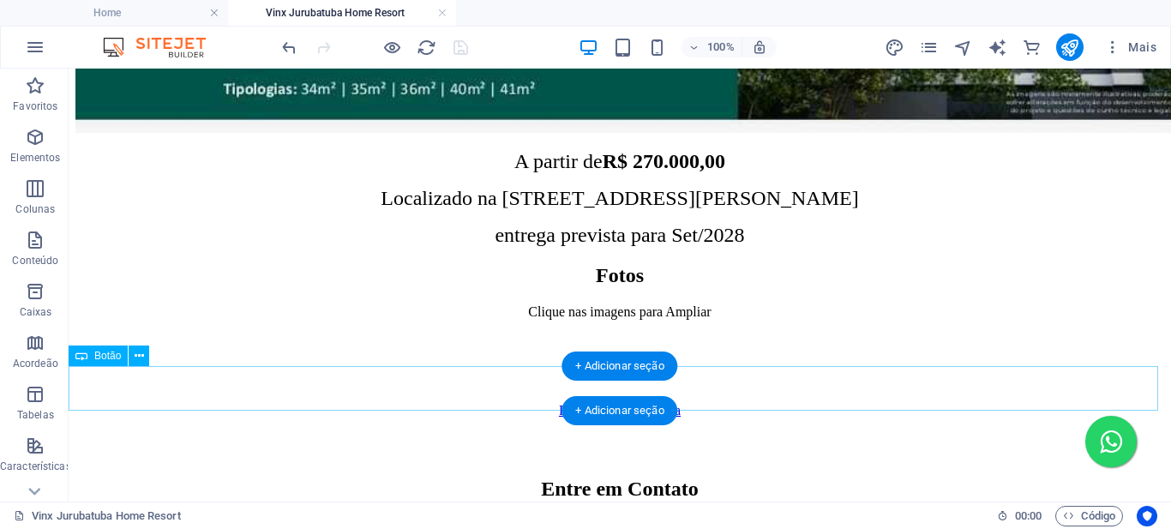
scroll to position [1400, 0]
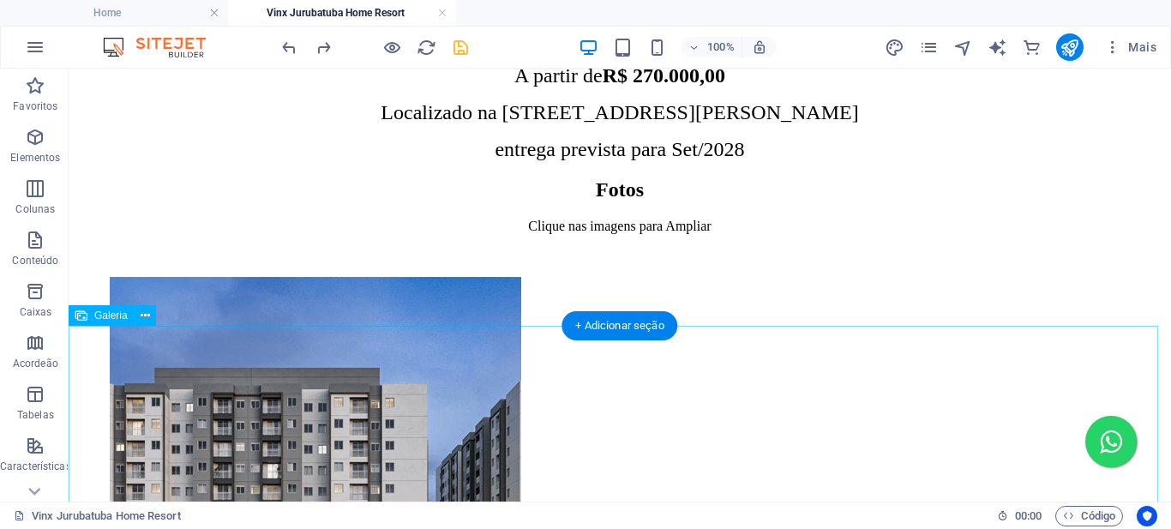
click at [208, 379] on li at bounding box center [242, 484] width 270 height 420
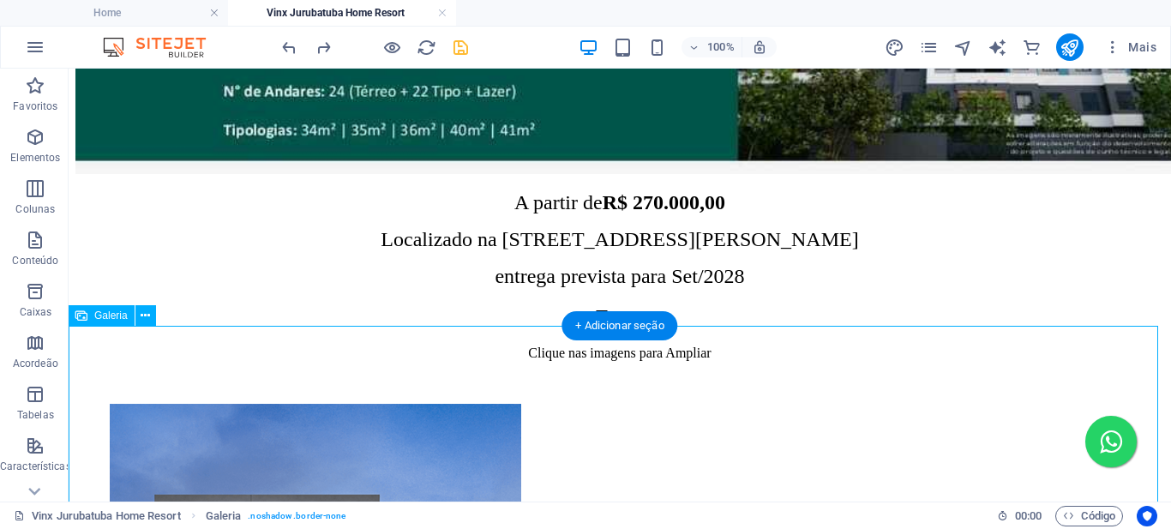
select select "4"
select select "%"
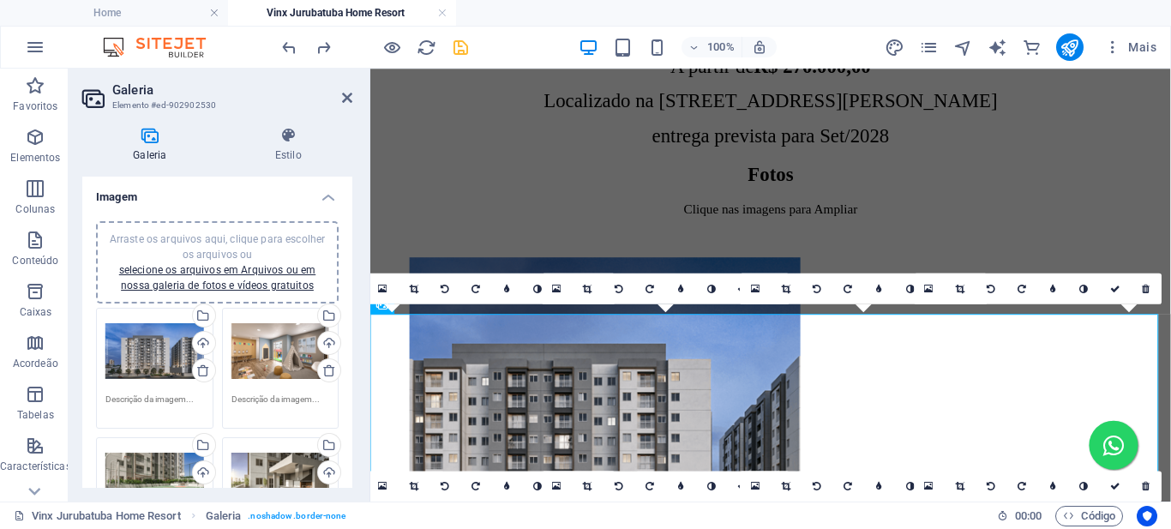
click at [198, 369] on icon at bounding box center [203, 371] width 14 height 14
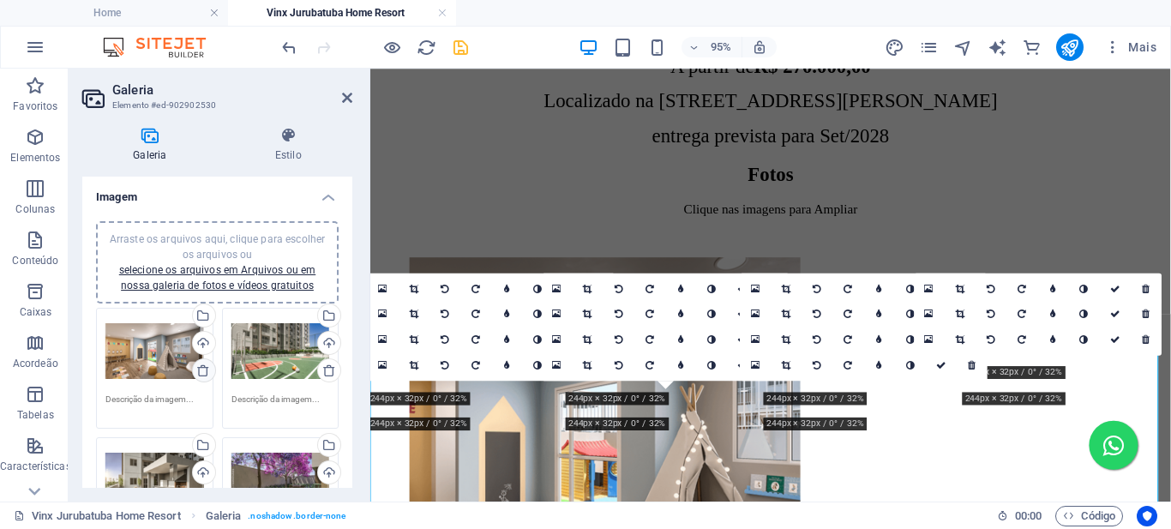
click at [197, 372] on icon at bounding box center [203, 371] width 14 height 14
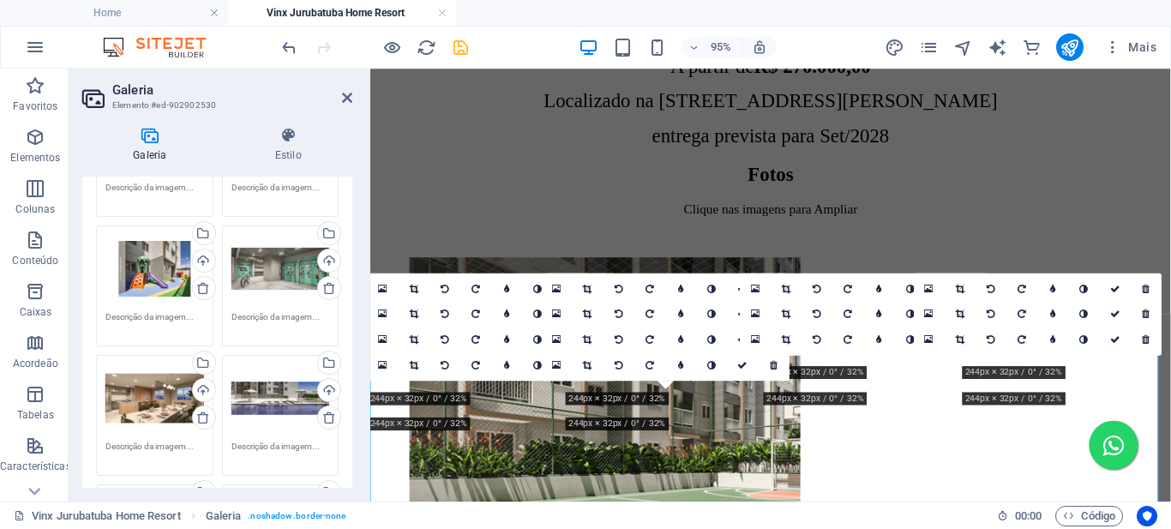
scroll to position [772, 0]
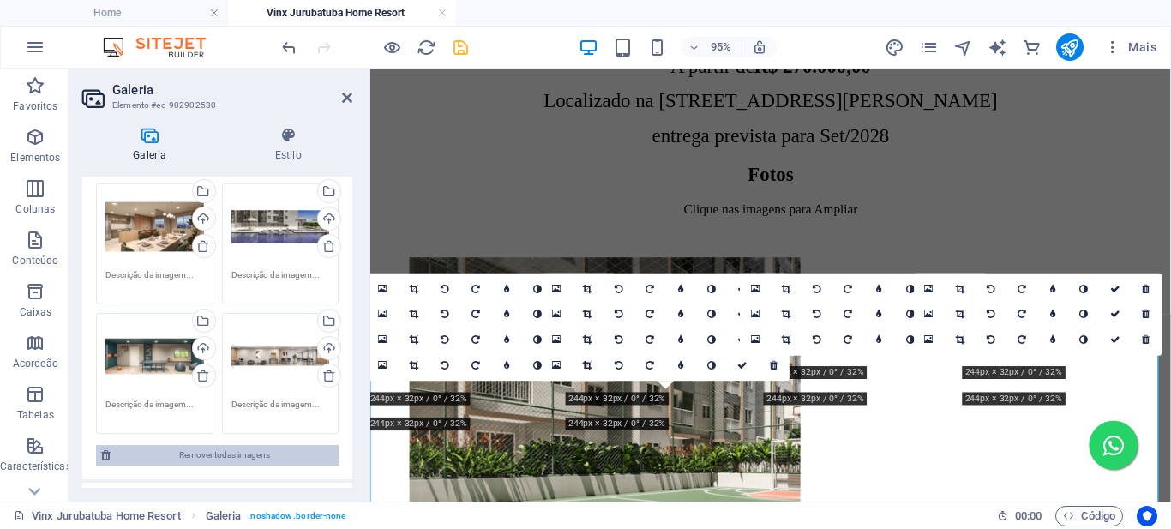
click at [220, 454] on span "Remover todas imagens" at bounding box center [225, 455] width 218 height 21
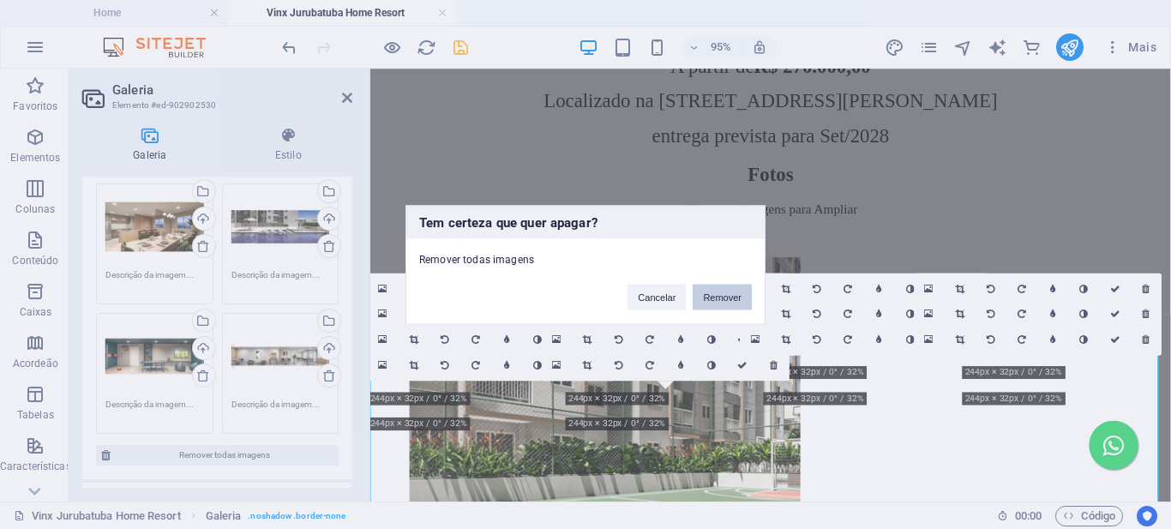
drag, startPoint x: 726, startPoint y: 299, endPoint x: 316, endPoint y: 232, distance: 415.3
click at [726, 299] on button "Remover" at bounding box center [722, 297] width 59 height 26
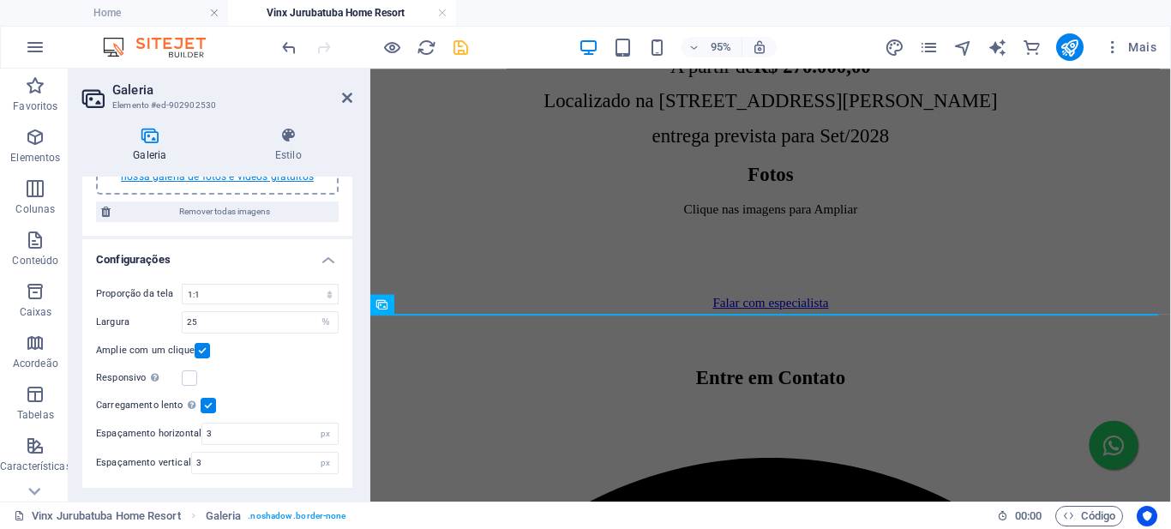
scroll to position [0, 0]
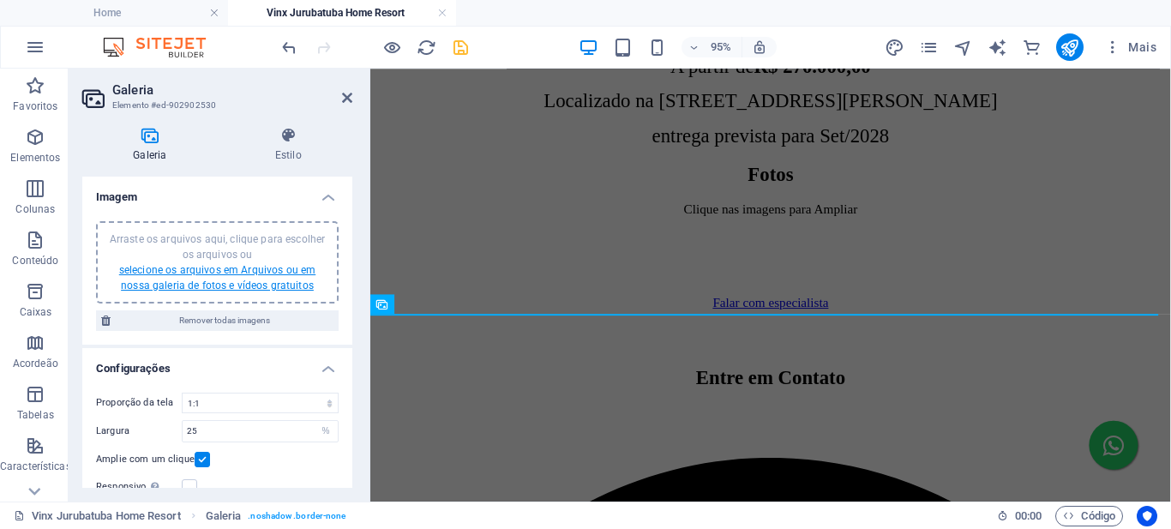
click at [205, 275] on link "selecione os arquivos em Arquivos ou em nossa galeria de fotos e vídeos gratuit…" at bounding box center [217, 277] width 196 height 27
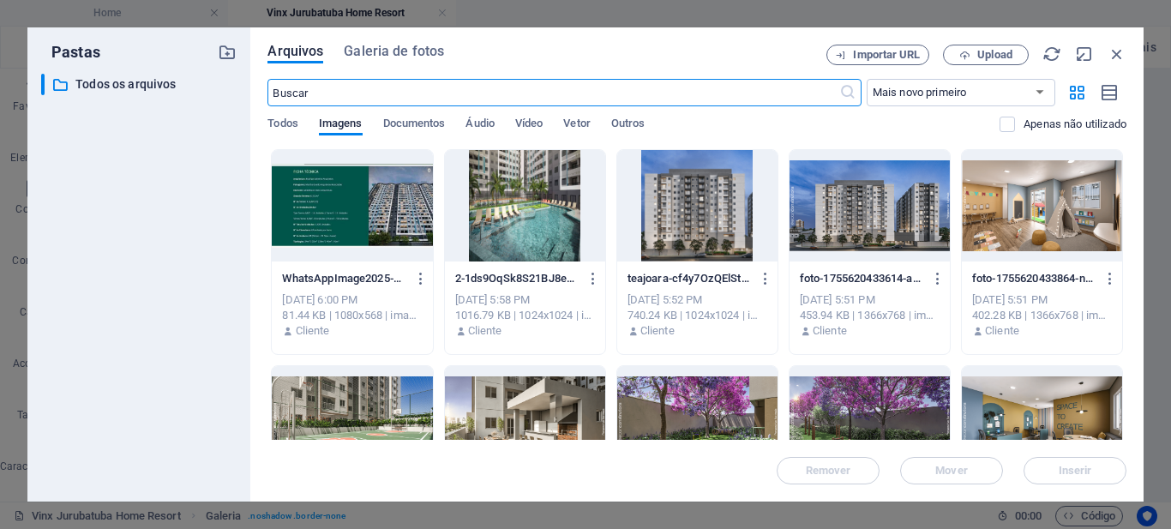
scroll to position [1275, 0]
click at [974, 52] on span "Upload" at bounding box center [986, 55] width 70 height 11
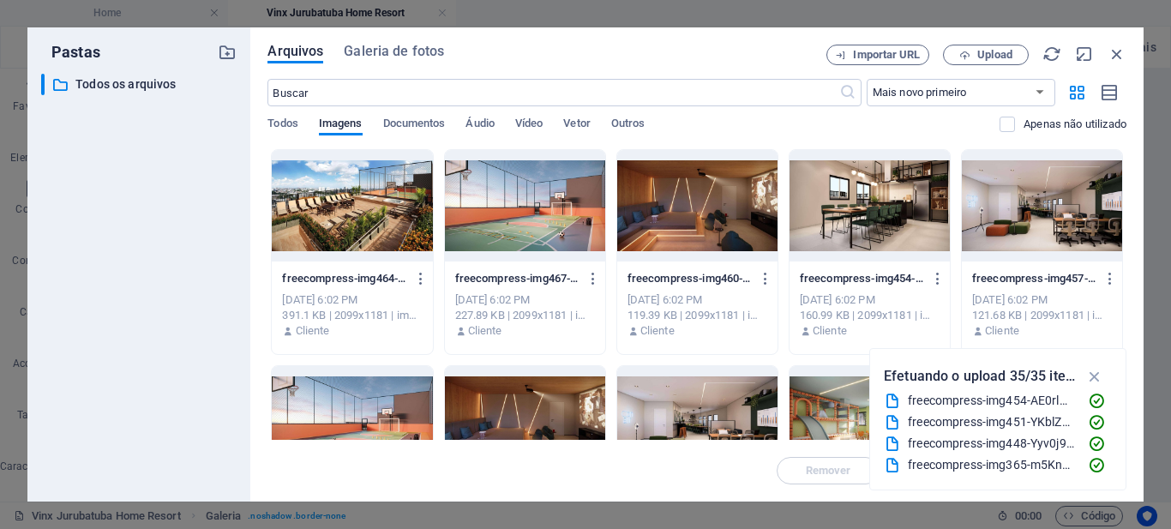
click at [381, 185] on div at bounding box center [352, 205] width 160 height 111
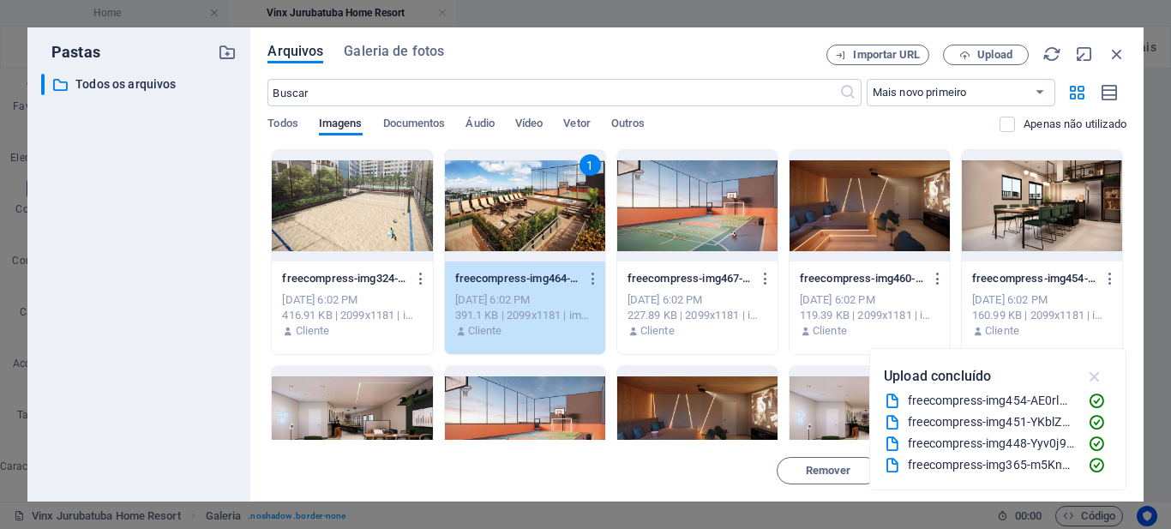
click at [1098, 382] on icon "button" at bounding box center [1096, 376] width 20 height 19
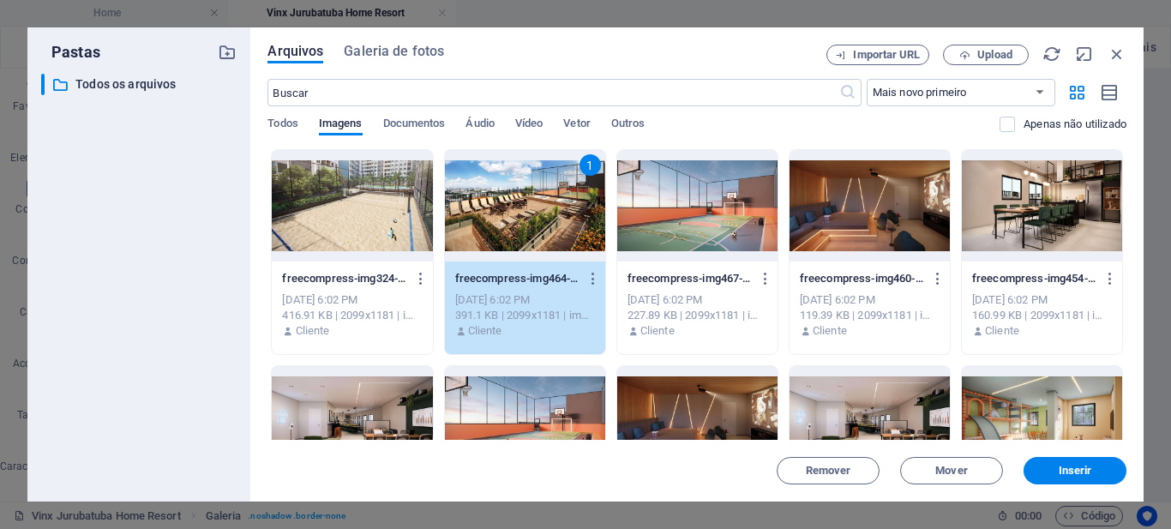
click at [326, 188] on div at bounding box center [352, 205] width 160 height 111
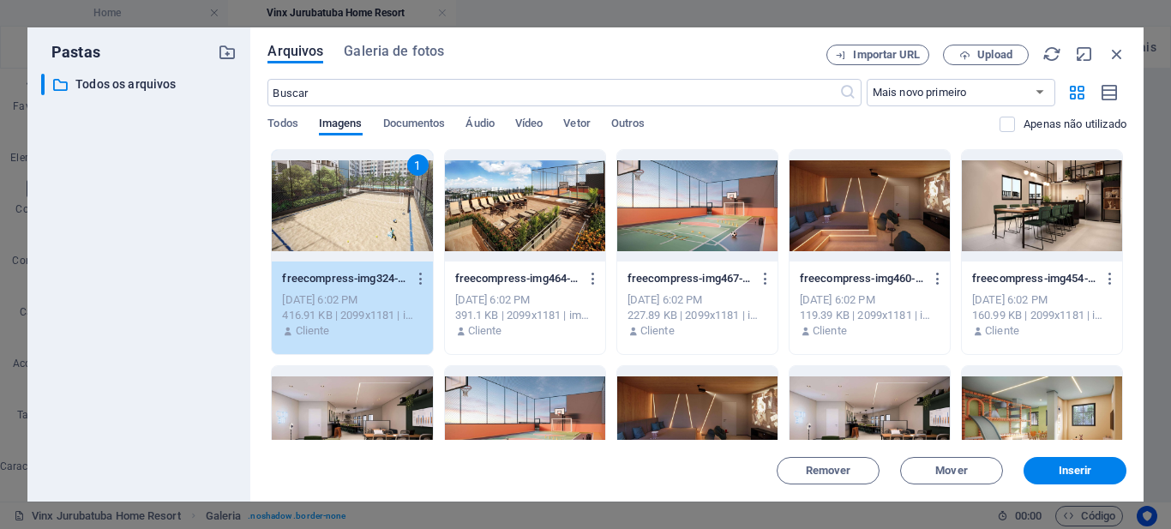
drag, startPoint x: 1124, startPoint y: 180, endPoint x: 1153, endPoint y: 376, distance: 198.5
click at [1153, 376] on div "Pastas ​ Todos os arquivos Todos os arquivos Arquivos Galeria de fotos Importar…" at bounding box center [585, 264] width 1171 height 529
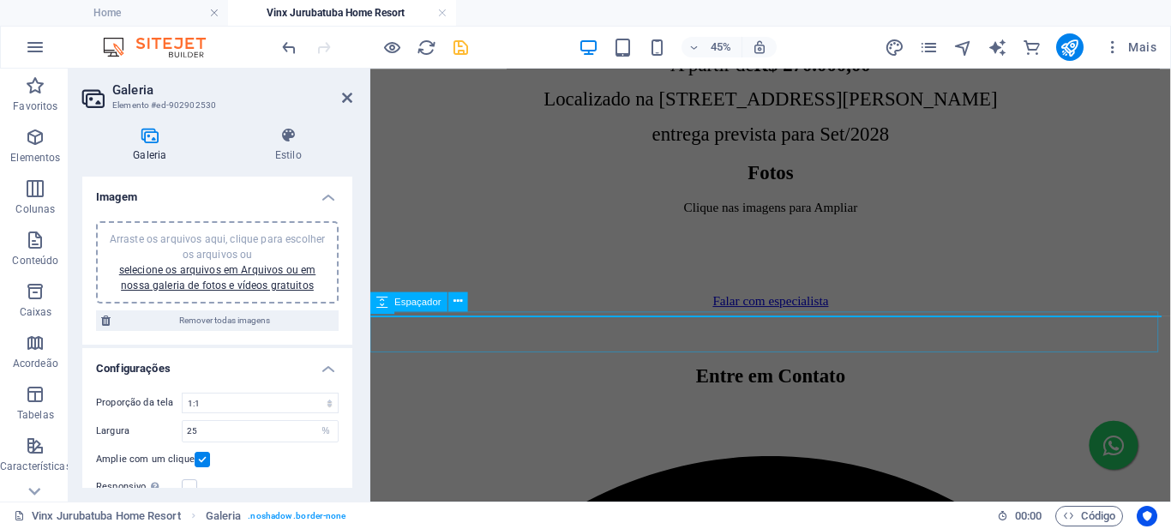
scroll to position [1273, 0]
click at [207, 276] on div "Arraste os arquivos aqui, clique para escolher os arquivos ou selecione os arqu…" at bounding box center [217, 263] width 222 height 62
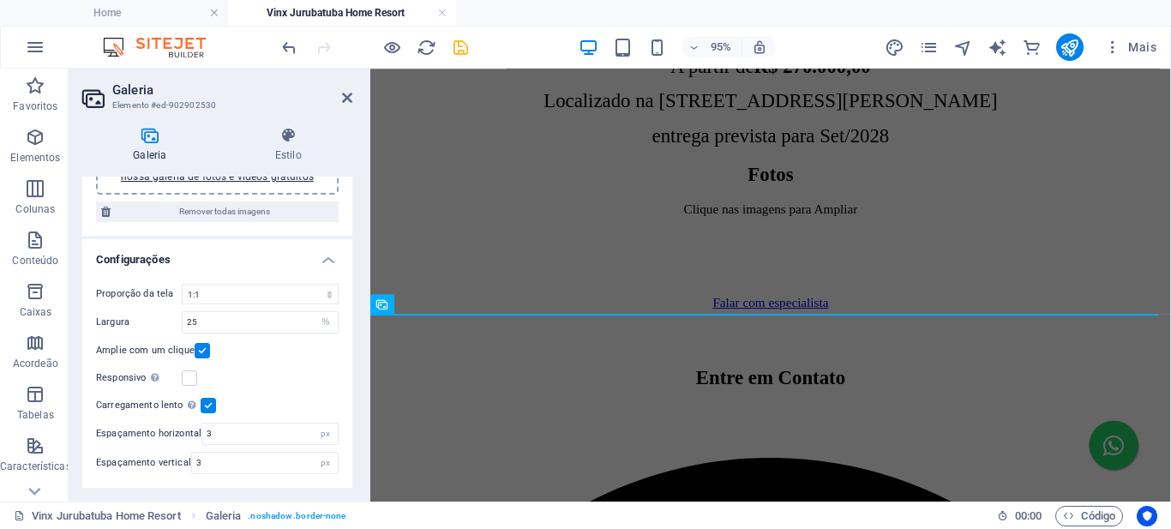
scroll to position [0, 0]
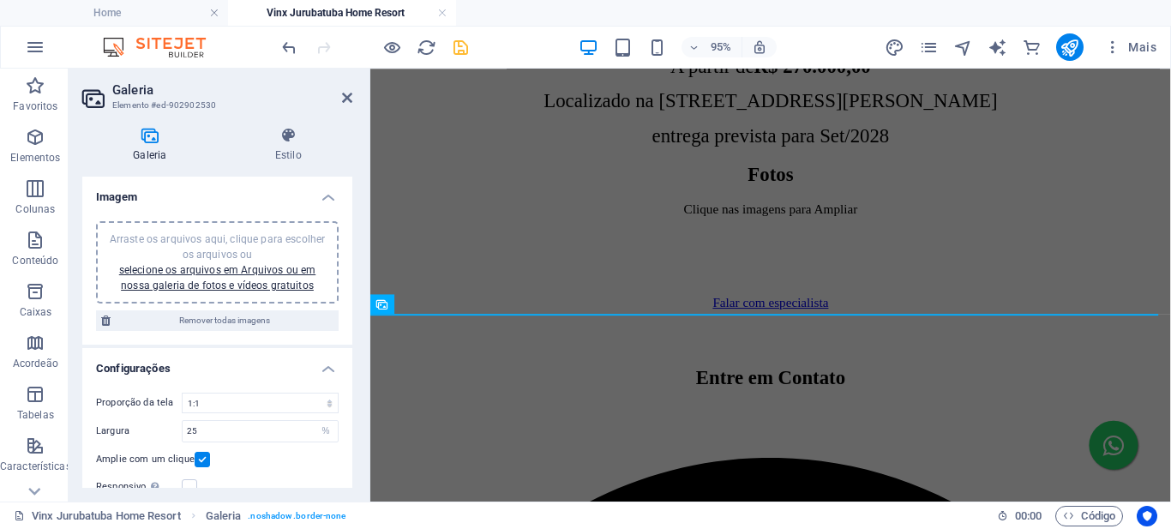
click at [226, 237] on span "Arraste os arquivos aqui, clique para escolher os arquivos ou selecione os arqu…" at bounding box center [217, 262] width 215 height 58
click at [286, 145] on h4 "Estilo" at bounding box center [289, 145] width 128 height 36
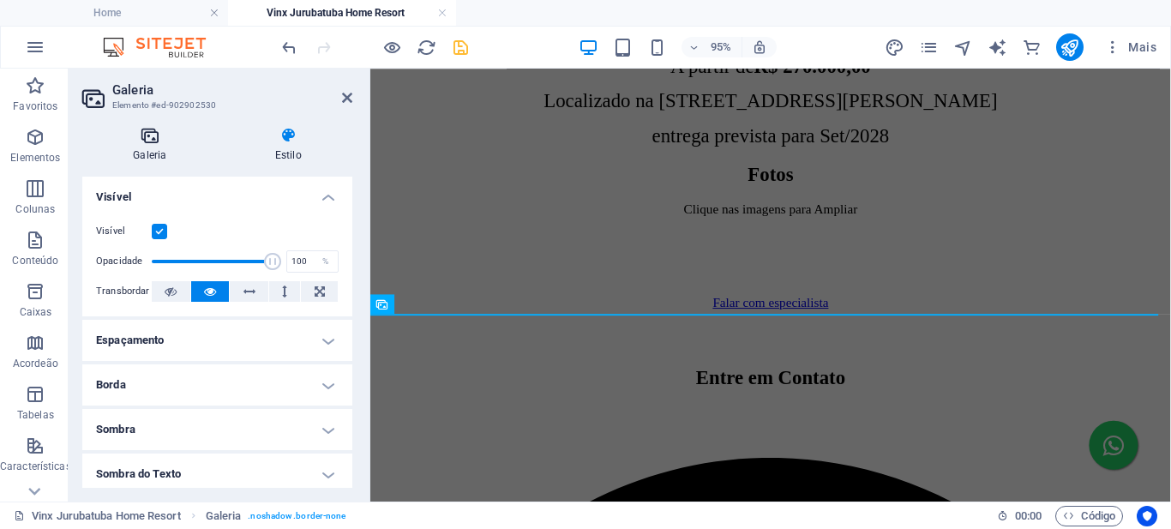
click at [153, 141] on icon at bounding box center [149, 135] width 135 height 17
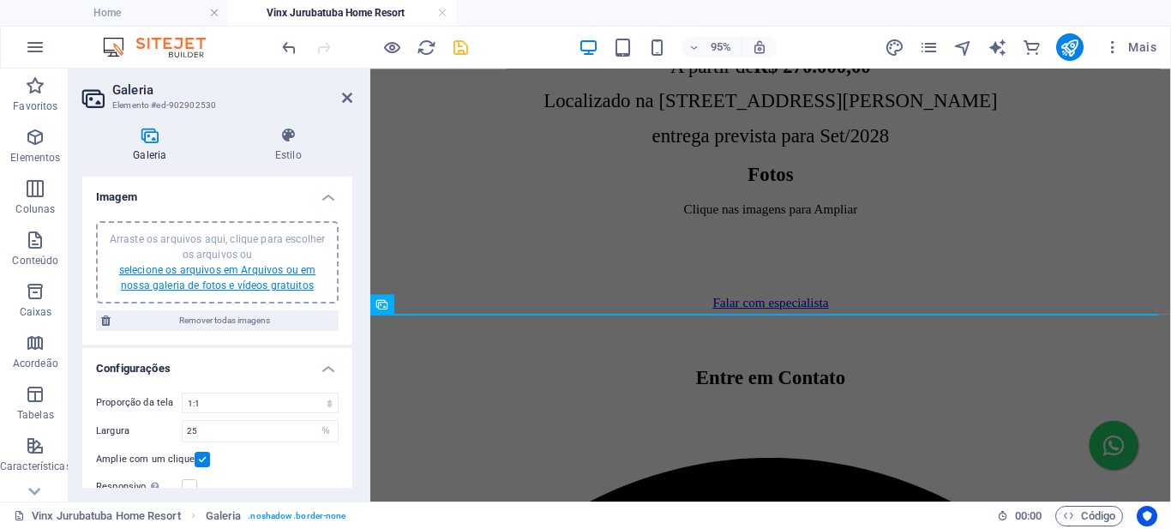
click at [249, 272] on link "selecione os arquivos em Arquivos ou em nossa galeria de fotos e vídeos gratuit…" at bounding box center [217, 277] width 196 height 27
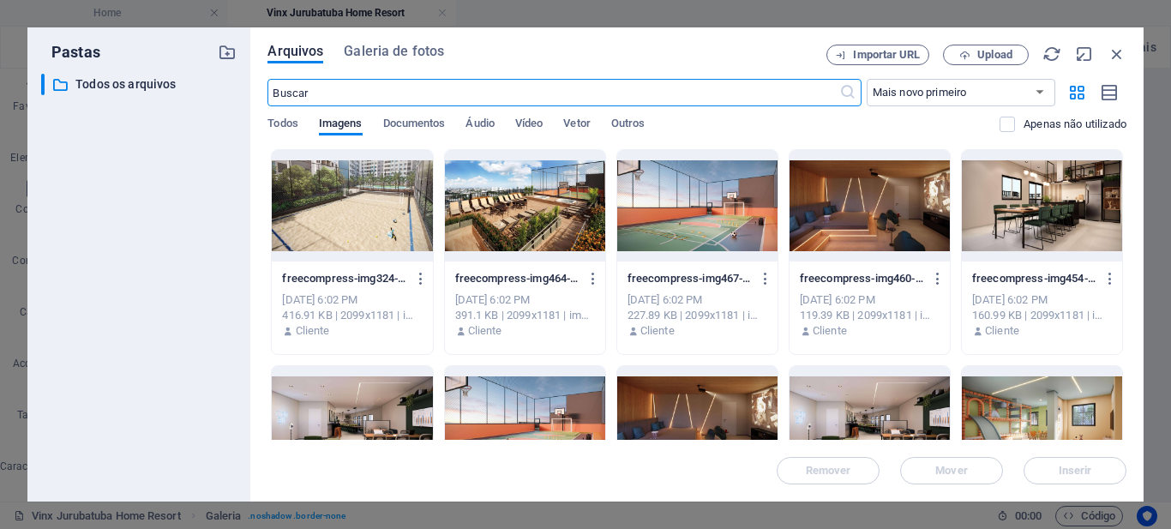
scroll to position [1275, 0]
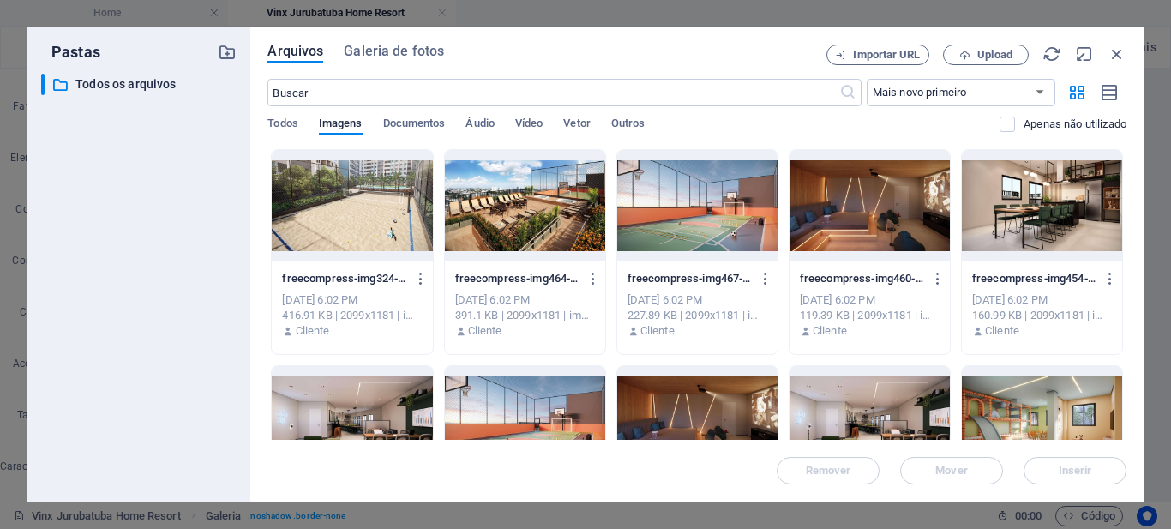
click at [355, 193] on div at bounding box center [352, 205] width 160 height 111
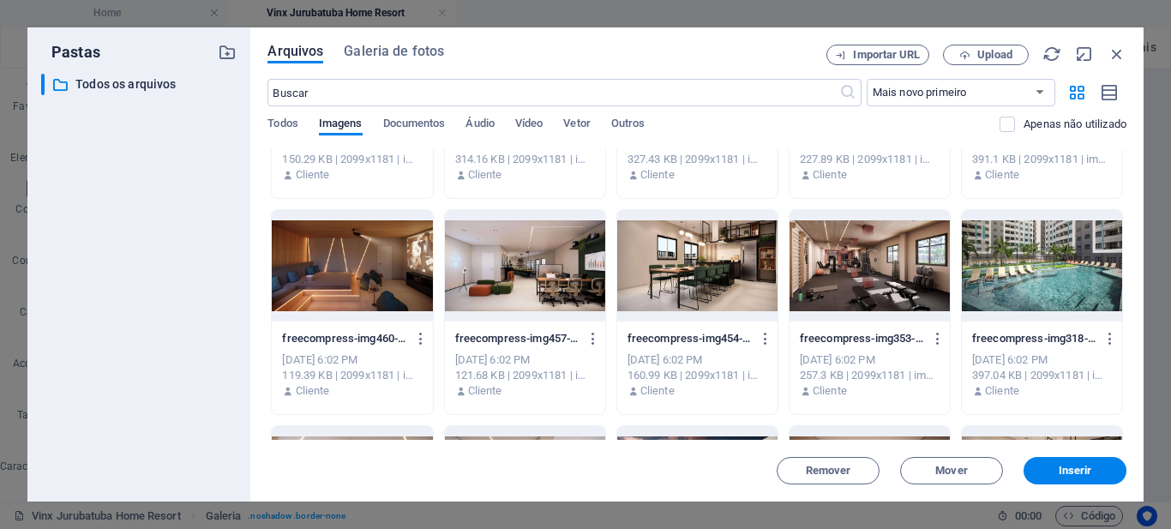
scroll to position [997, 0]
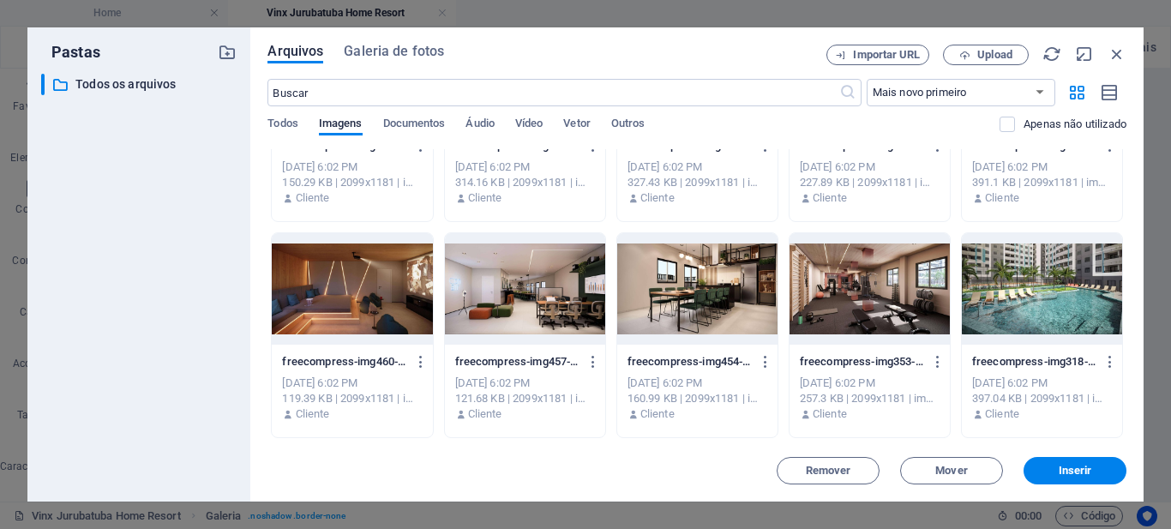
click at [1054, 288] on div at bounding box center [1042, 288] width 160 height 111
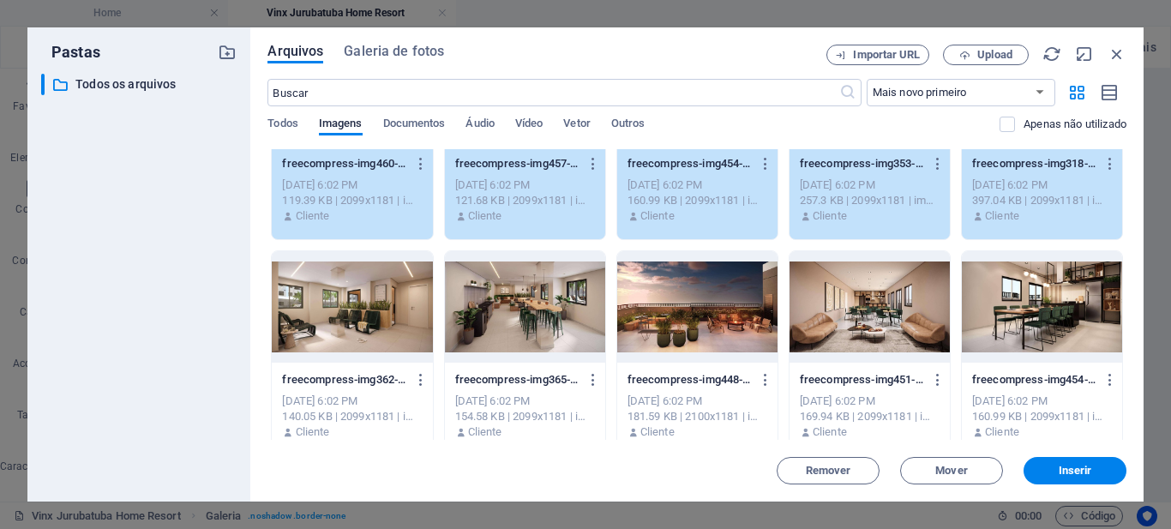
scroll to position [1225, 0]
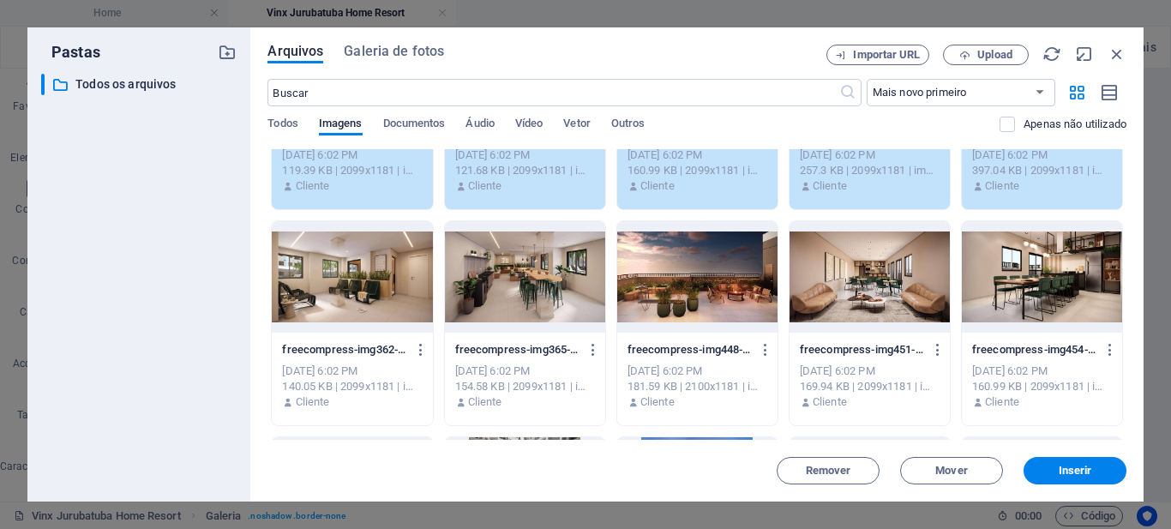
click at [842, 285] on div at bounding box center [870, 276] width 160 height 111
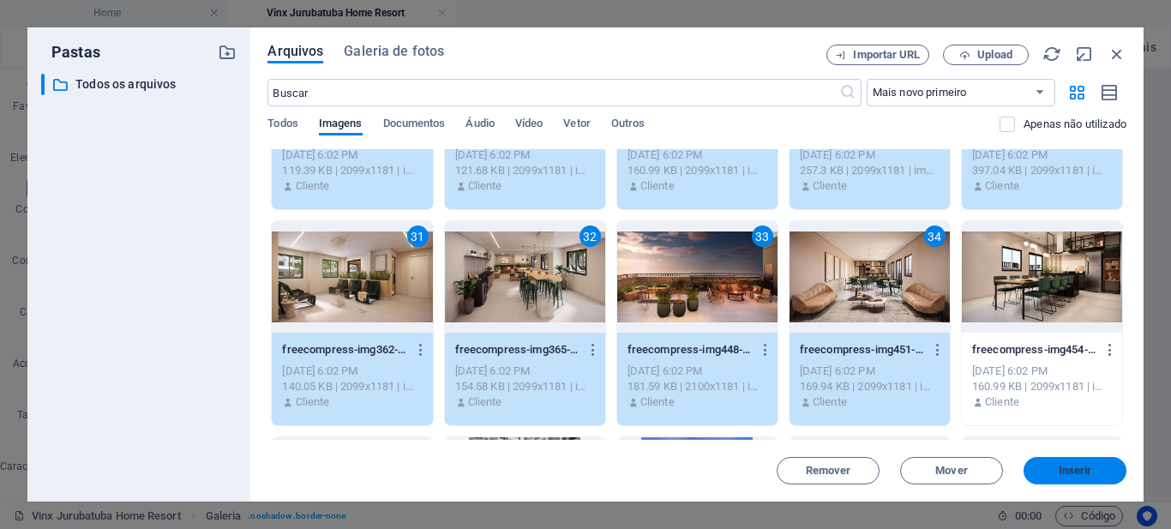
drag, startPoint x: 1086, startPoint y: 466, endPoint x: 301, endPoint y: 164, distance: 840.7
click at [1086, 466] on span "Inserir" at bounding box center [1075, 471] width 33 height 10
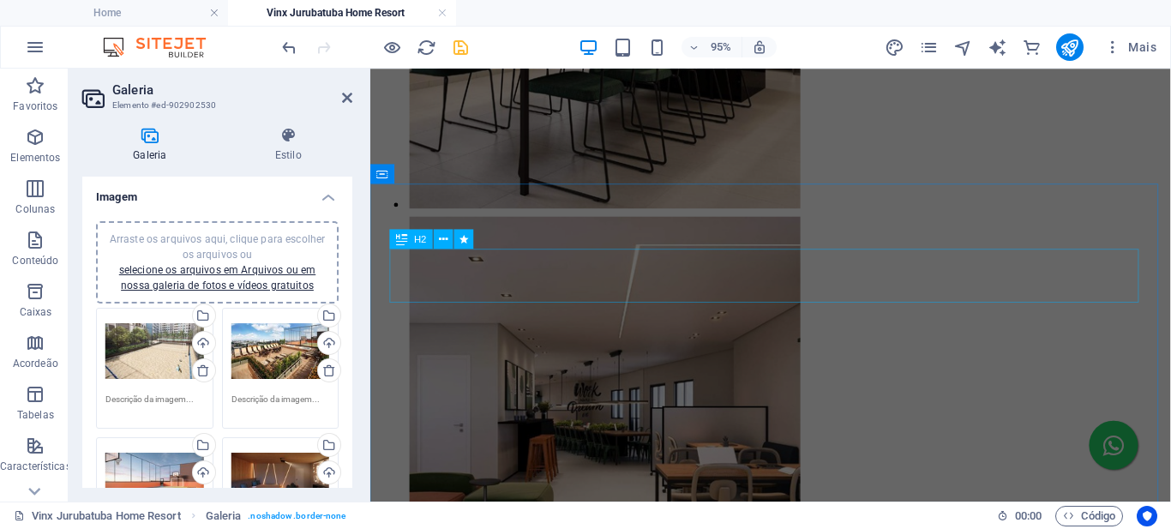
scroll to position [3160, 0]
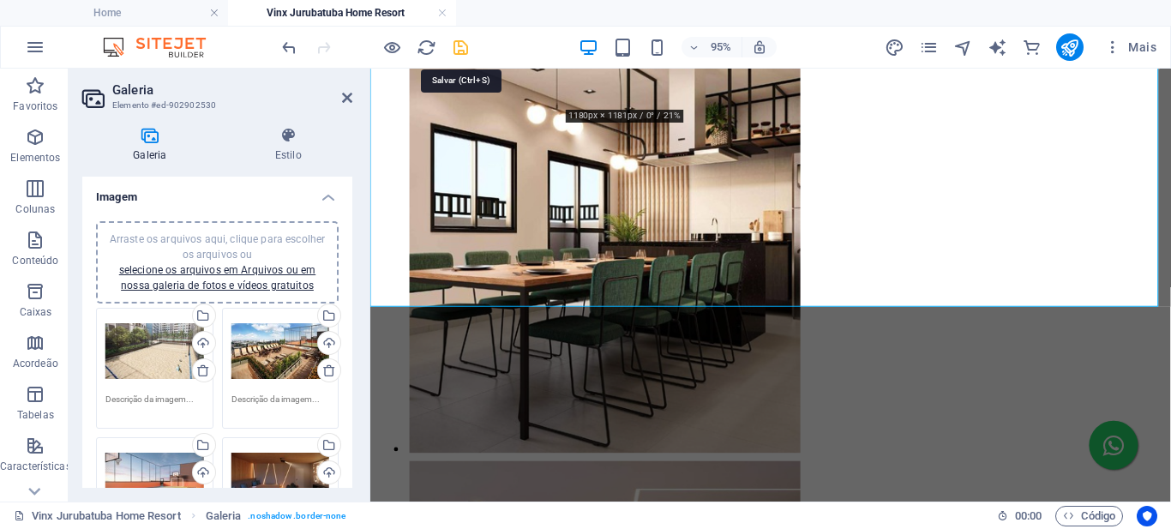
click at [461, 52] on icon "save" at bounding box center [461, 48] width 20 height 20
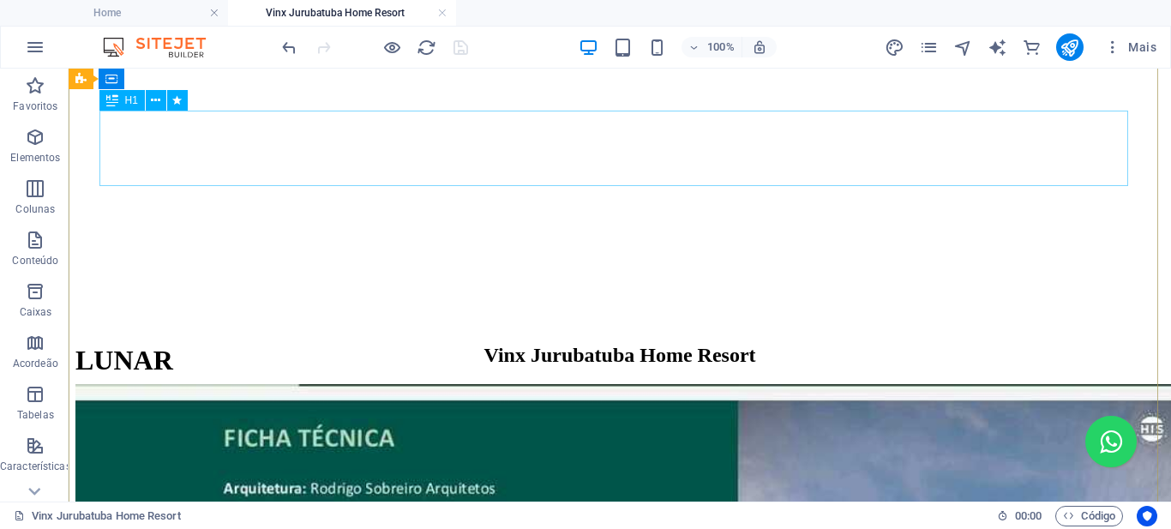
scroll to position [0, 0]
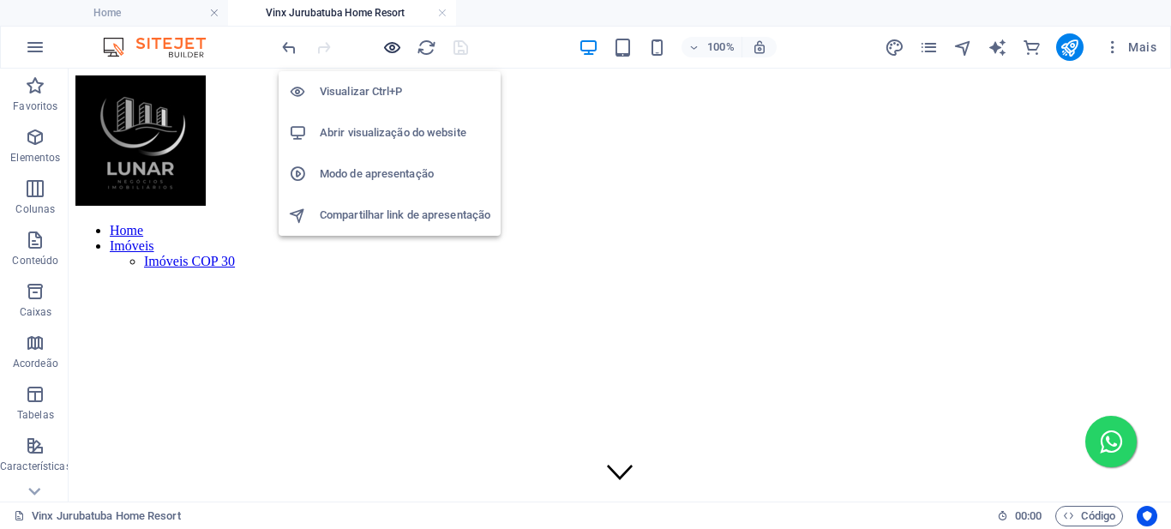
click at [395, 49] on icon "button" at bounding box center [392, 48] width 20 height 20
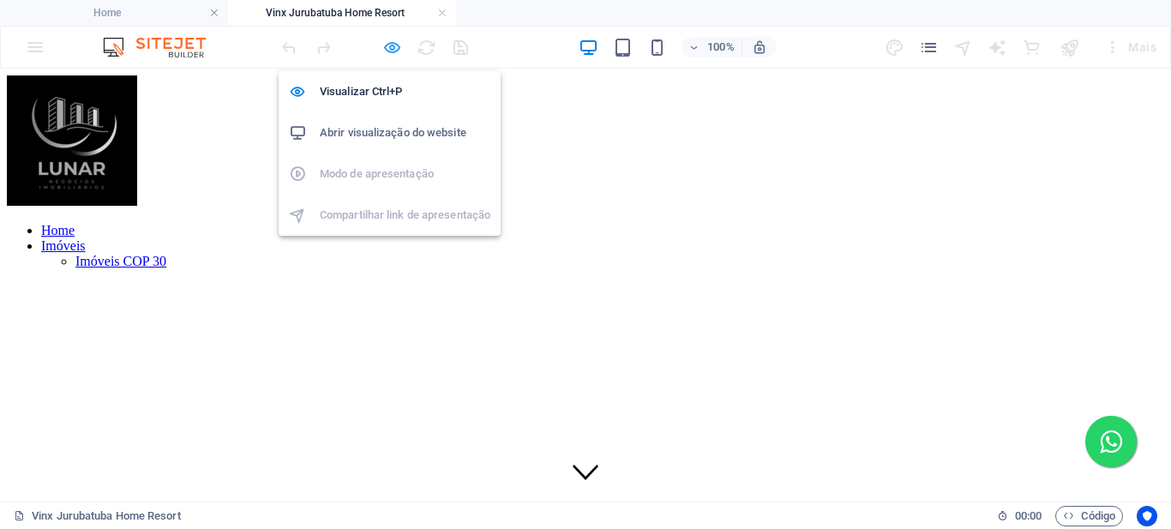
click at [395, 48] on icon "button" at bounding box center [392, 48] width 20 height 20
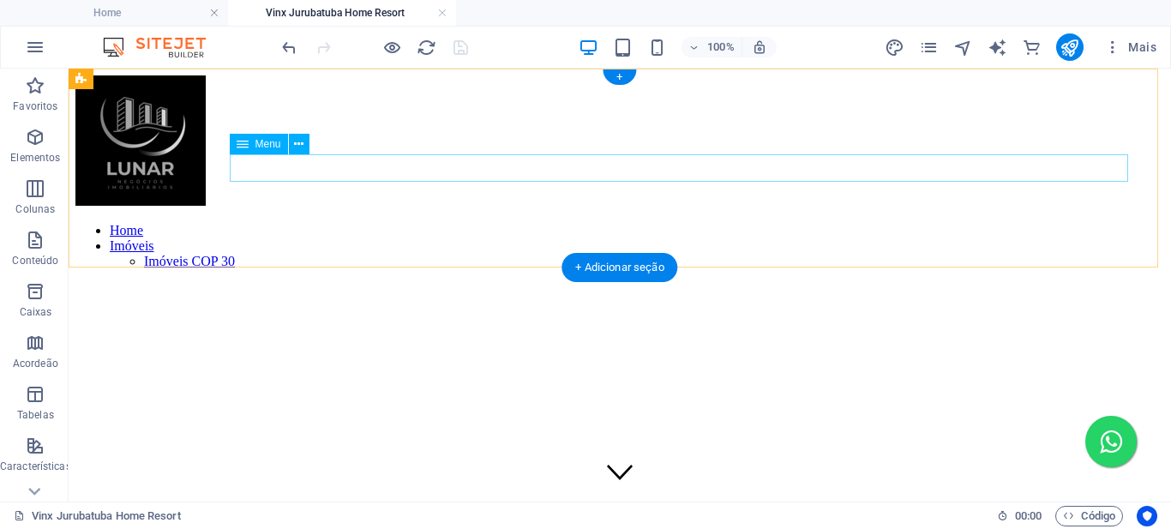
click at [930, 223] on nav "Home Imóveis Imóveis COP 30" at bounding box center [619, 246] width 1089 height 46
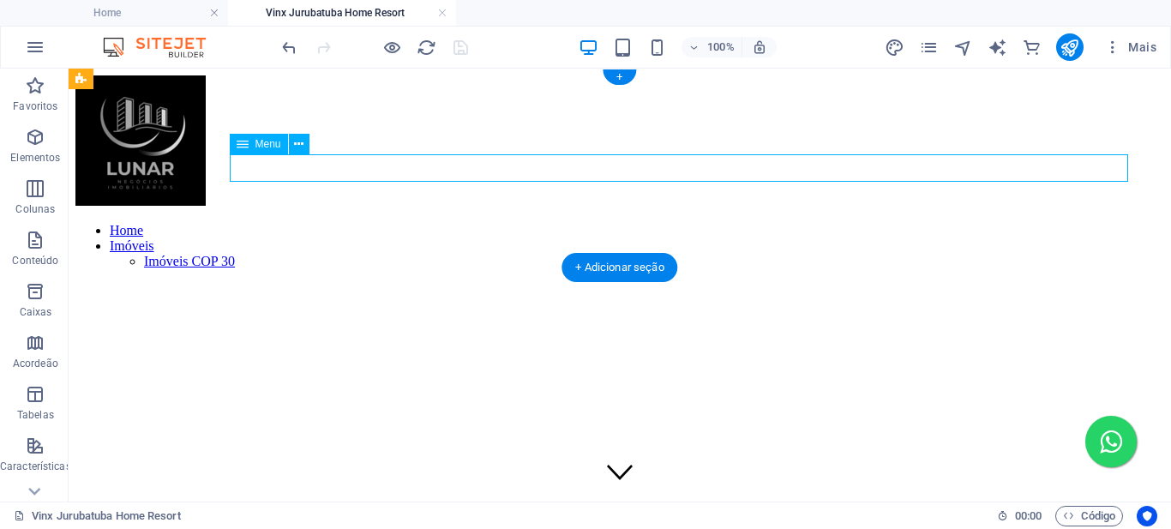
click at [930, 223] on nav "Home Imóveis Imóveis COP 30" at bounding box center [619, 246] width 1089 height 46
select select
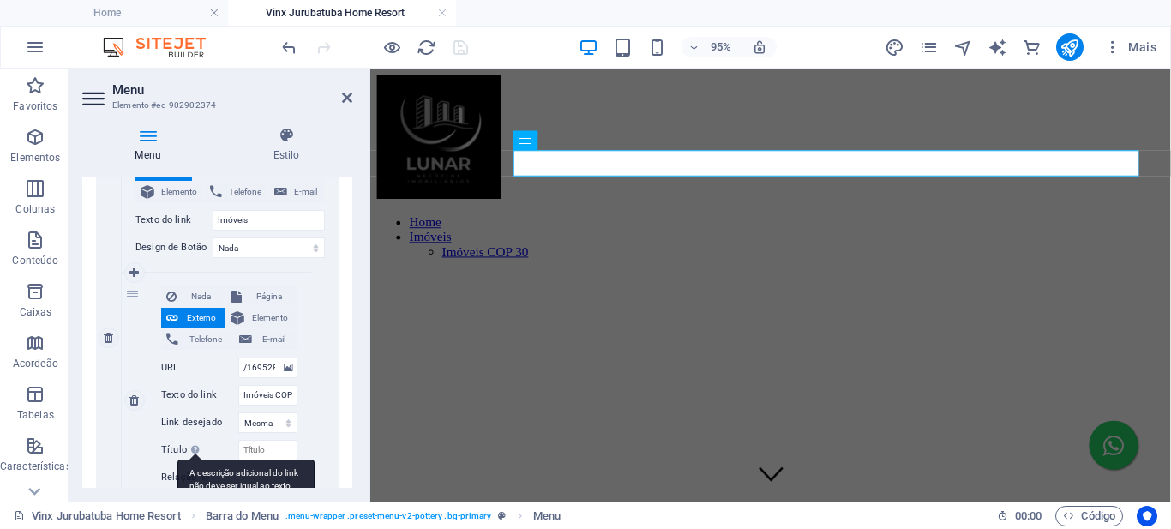
scroll to position [514, 0]
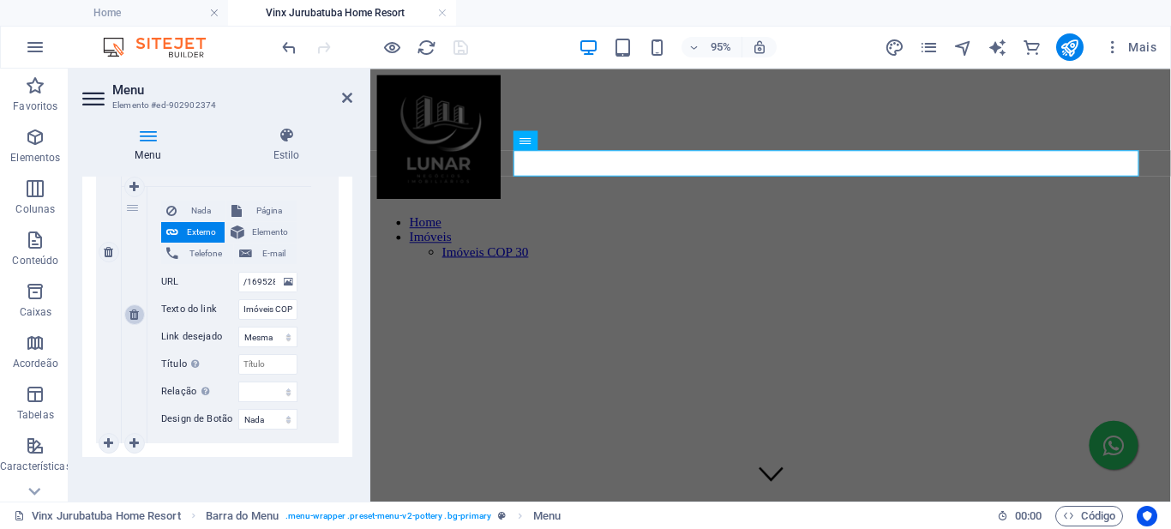
click at [136, 313] on icon at bounding box center [133, 315] width 9 height 12
select select
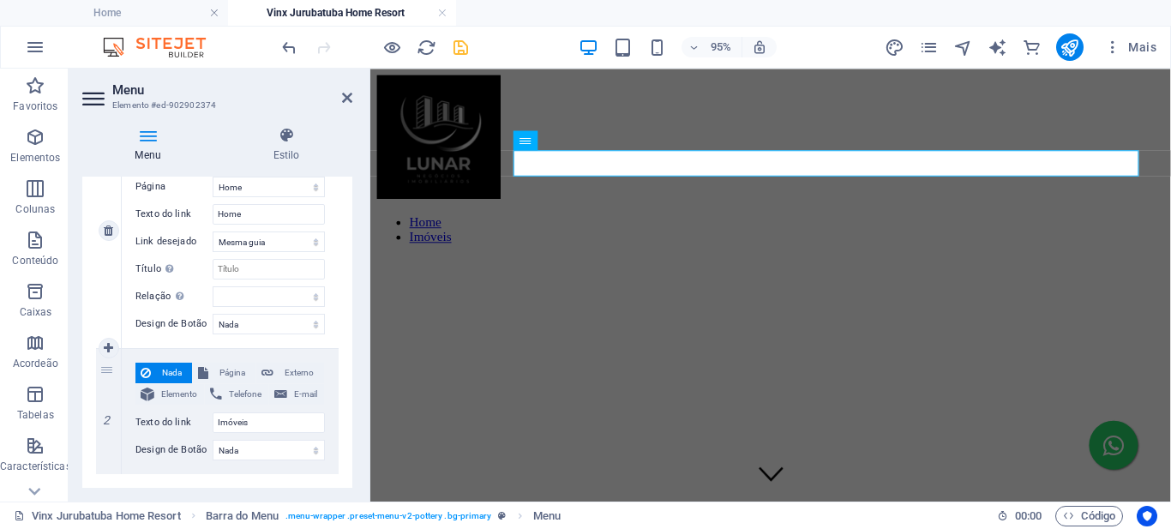
scroll to position [226, 0]
click at [461, 50] on icon "save" at bounding box center [461, 48] width 20 height 20
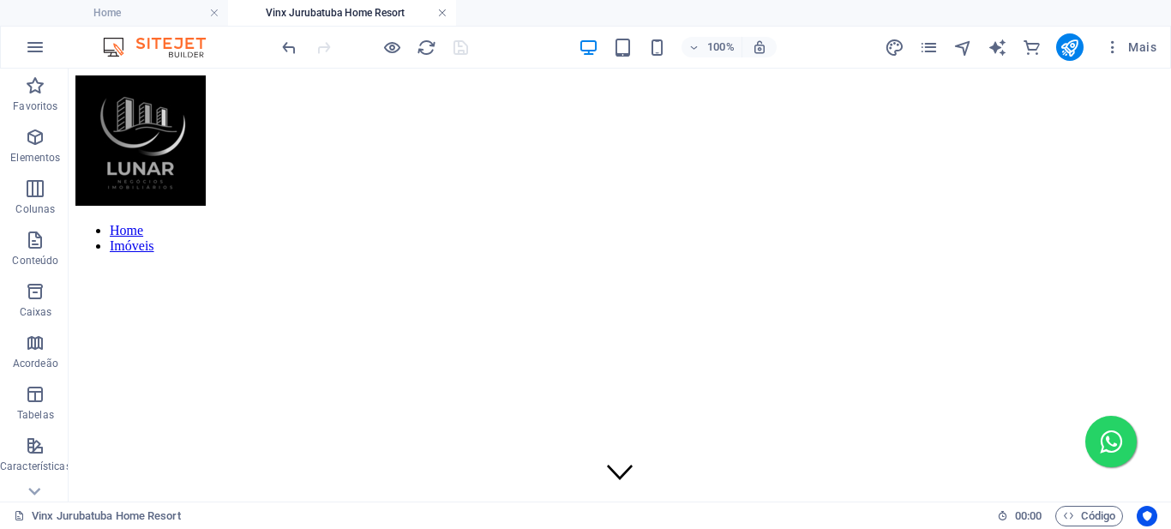
click at [444, 13] on link at bounding box center [442, 13] width 10 height 16
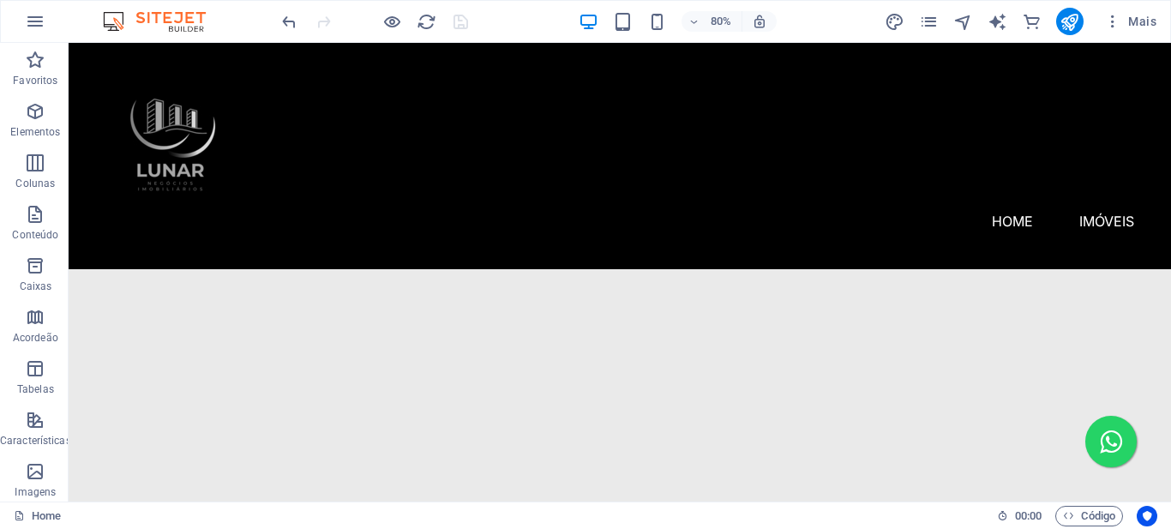
scroll to position [1115, 0]
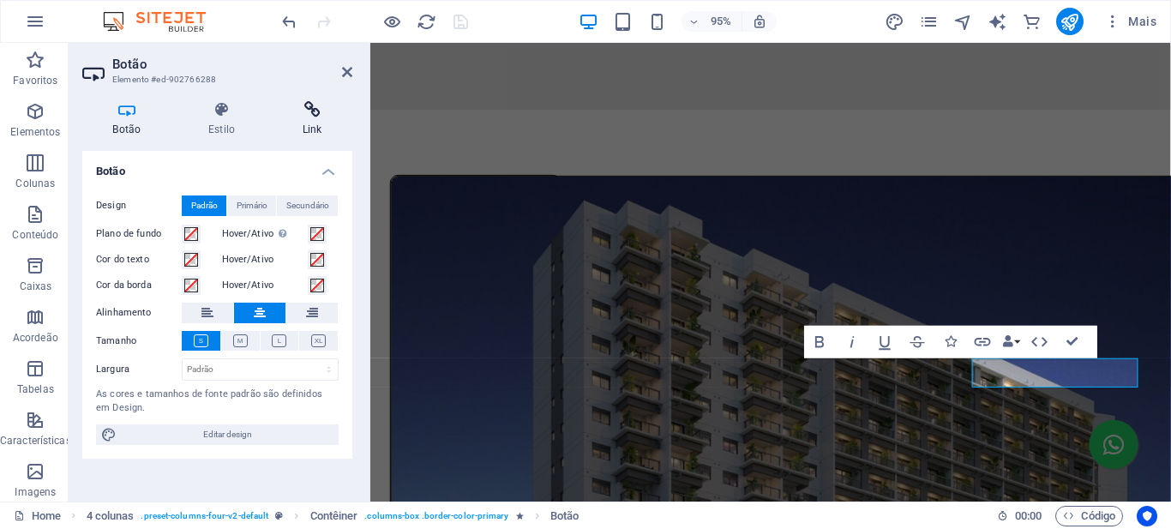
click at [313, 116] on icon at bounding box center [312, 109] width 81 height 17
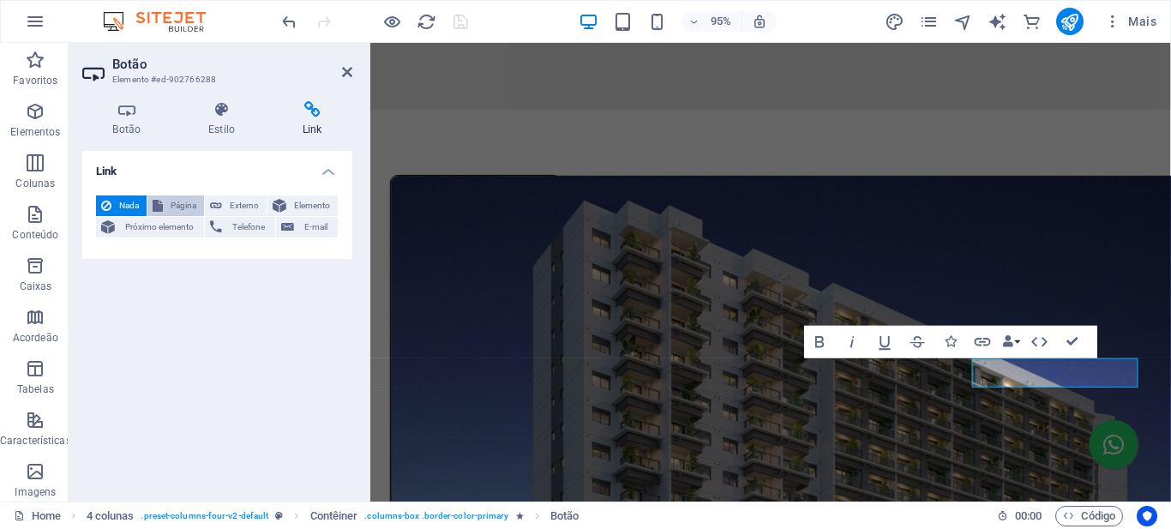
click at [187, 207] on span "Página" at bounding box center [183, 206] width 31 height 21
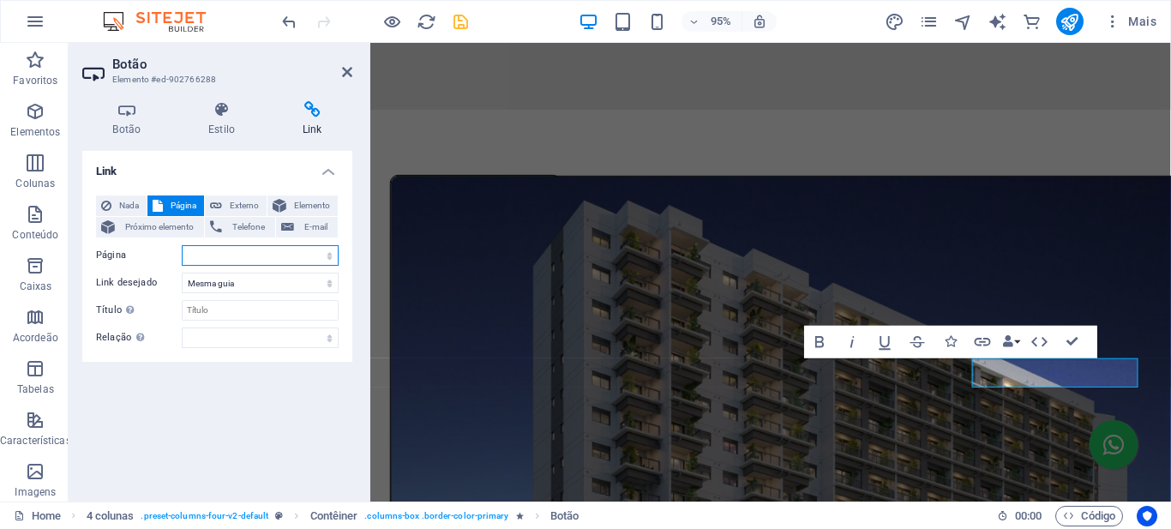
click at [327, 258] on select "Home Reserva São Caetano - Parque Tee Marajoara Vinx Jurubatuba Home Resort Blu…" at bounding box center [260, 255] width 157 height 21
select select "3"
click at [182, 245] on select "Home Reserva São Caetano - Parque Tee Marajoara Vinx Jurubatuba Home Resort Blu…" at bounding box center [260, 255] width 157 height 21
click at [459, 21] on icon "save" at bounding box center [461, 22] width 20 height 20
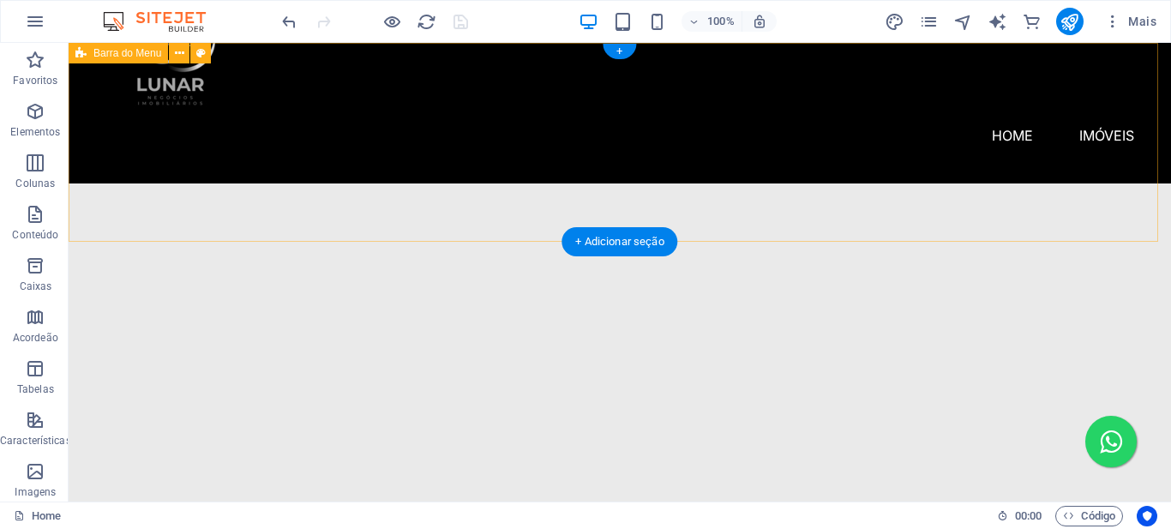
scroll to position [0, 0]
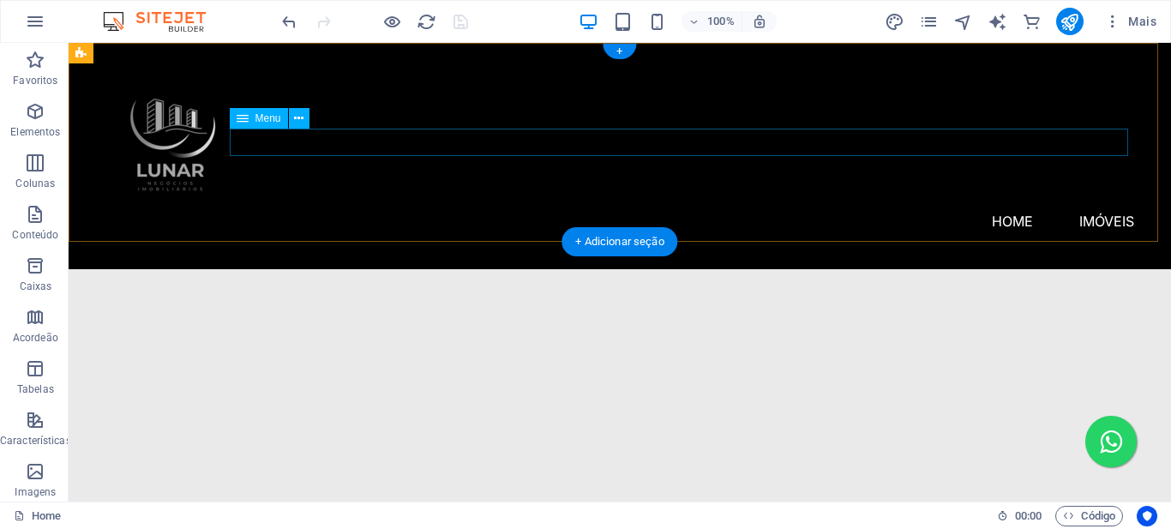
click at [913, 208] on nav "Home Imóveis Reserva São Caetano Blue Marine Home Resort Tee Marajoara" at bounding box center [619, 221] width 1029 height 27
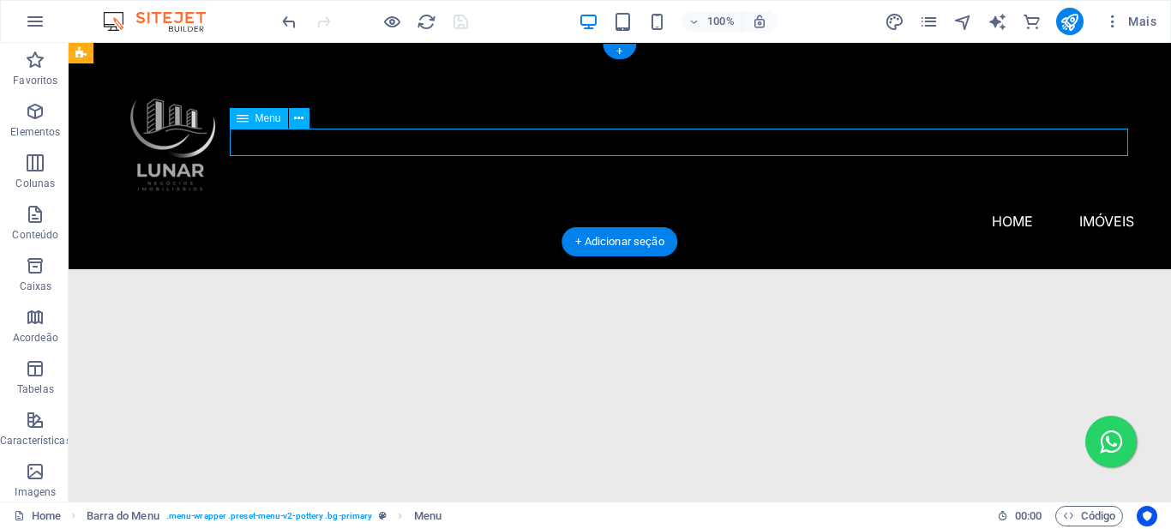
click at [912, 208] on nav "Home Imóveis Reserva São Caetano Blue Marine Home Resort Tee Marajoara" at bounding box center [619, 221] width 1029 height 27
select select
select select "1"
select select
select select "3"
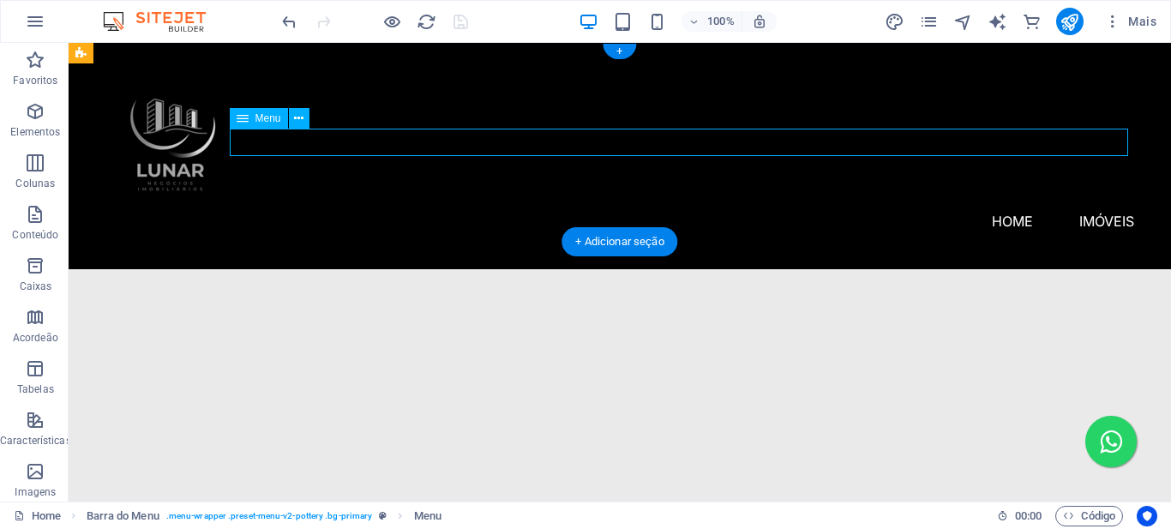
select select
select select "2"
select select
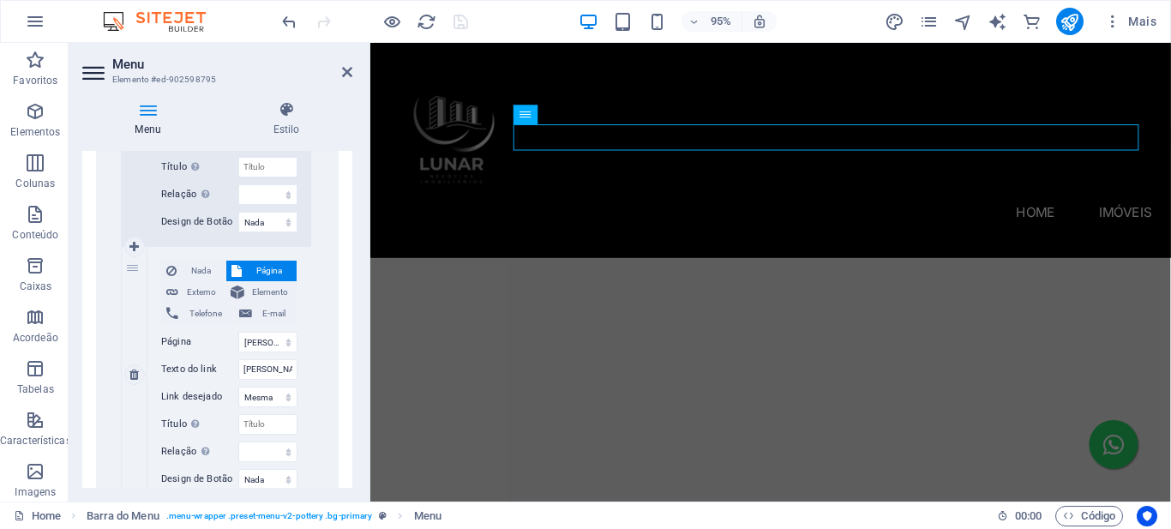
scroll to position [1020, 0]
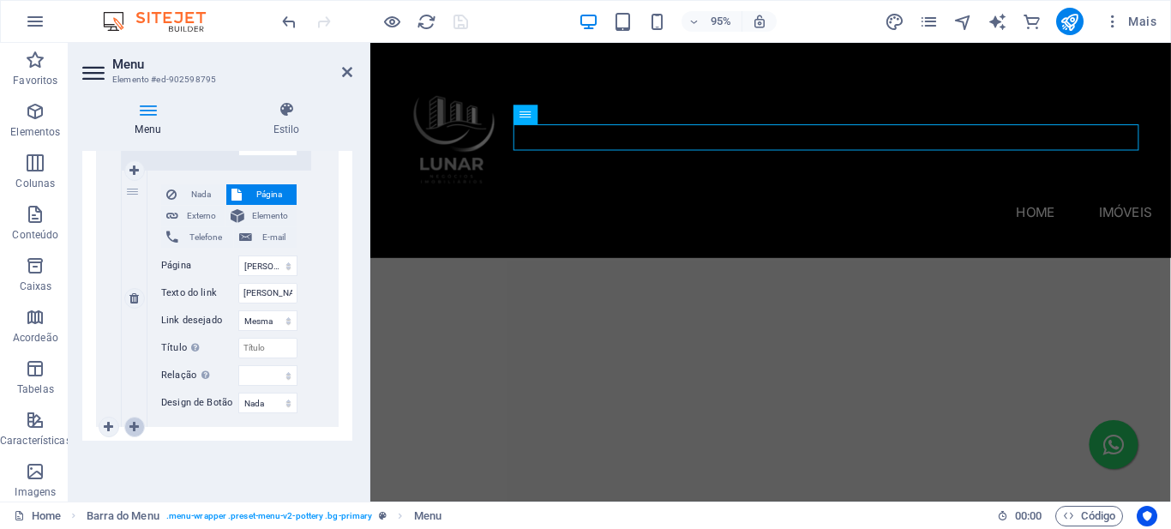
click at [134, 426] on icon at bounding box center [133, 427] width 9 height 12
select select
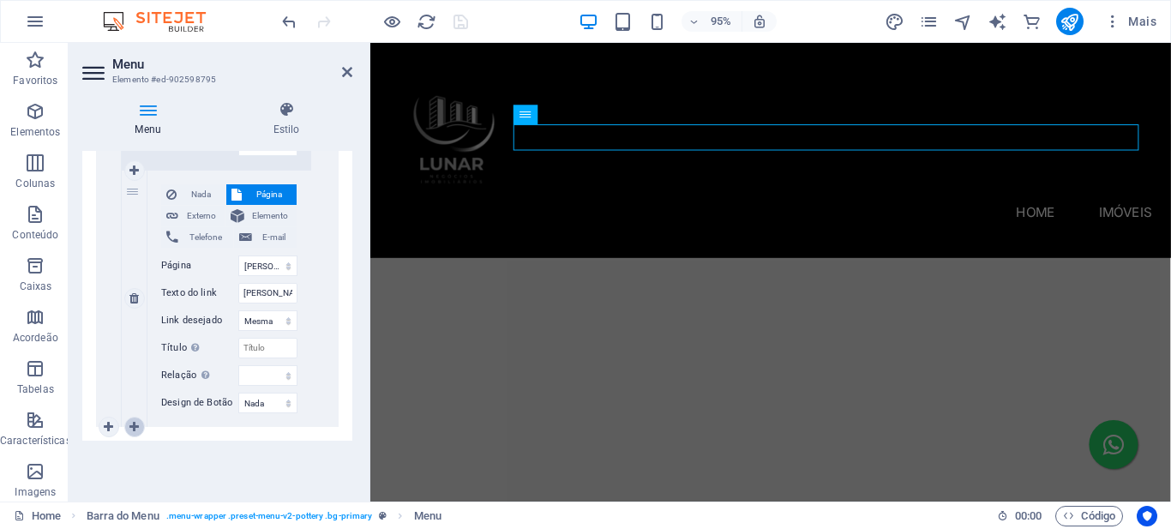
select select
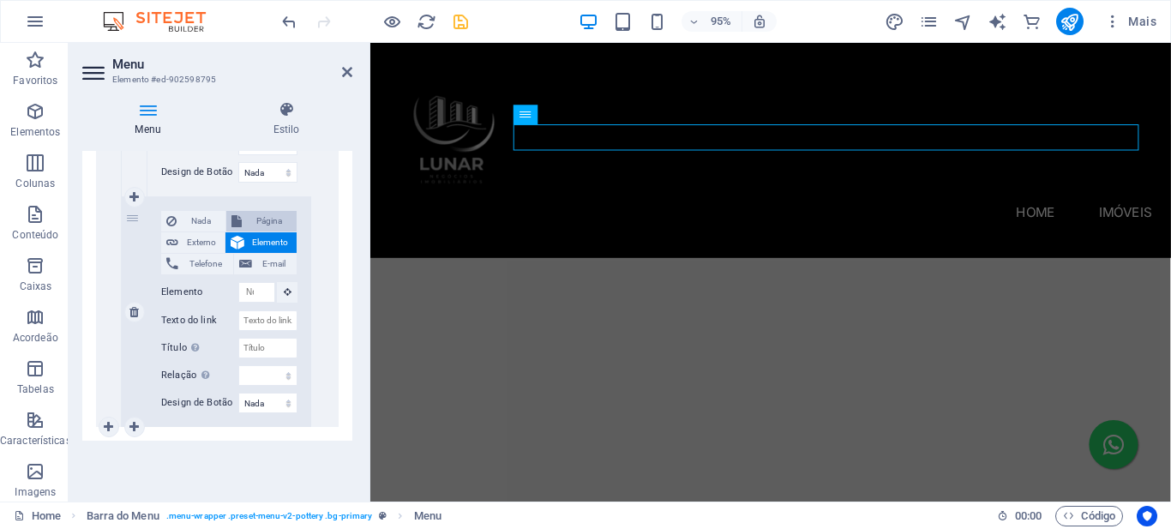
click at [260, 217] on span "Página" at bounding box center [269, 221] width 45 height 21
select select
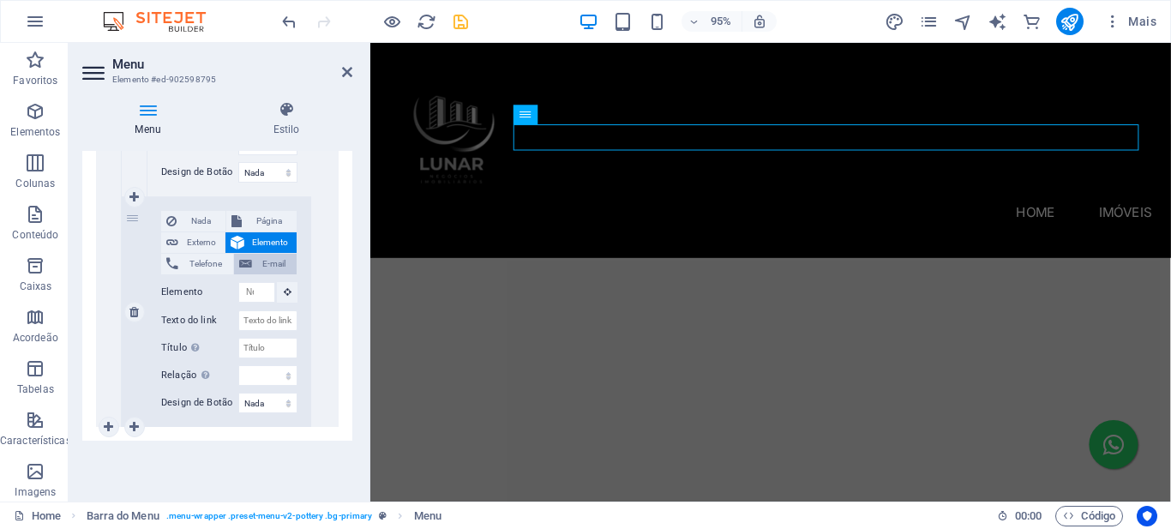
select select
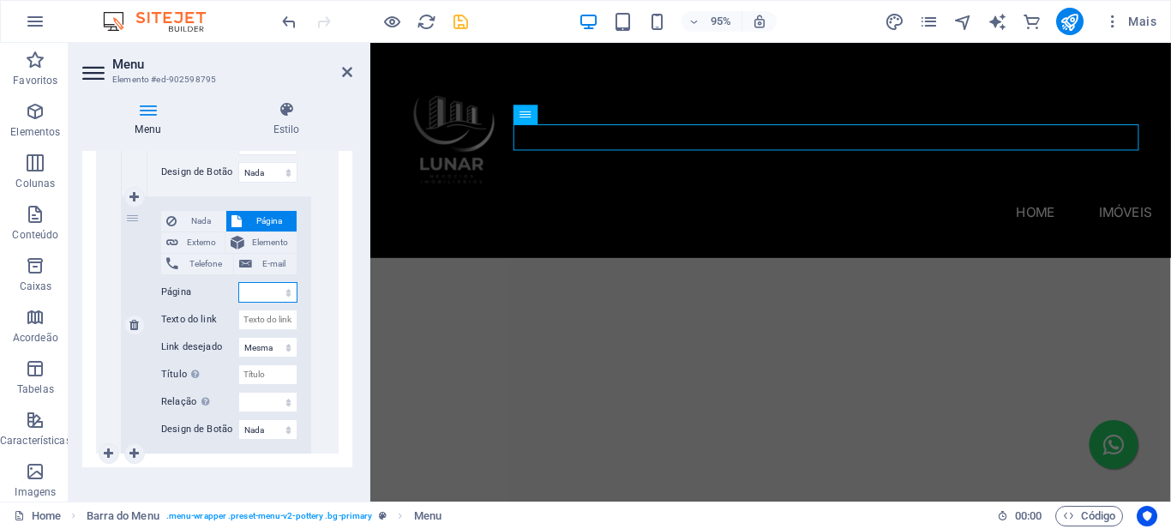
scroll to position [1277, 0]
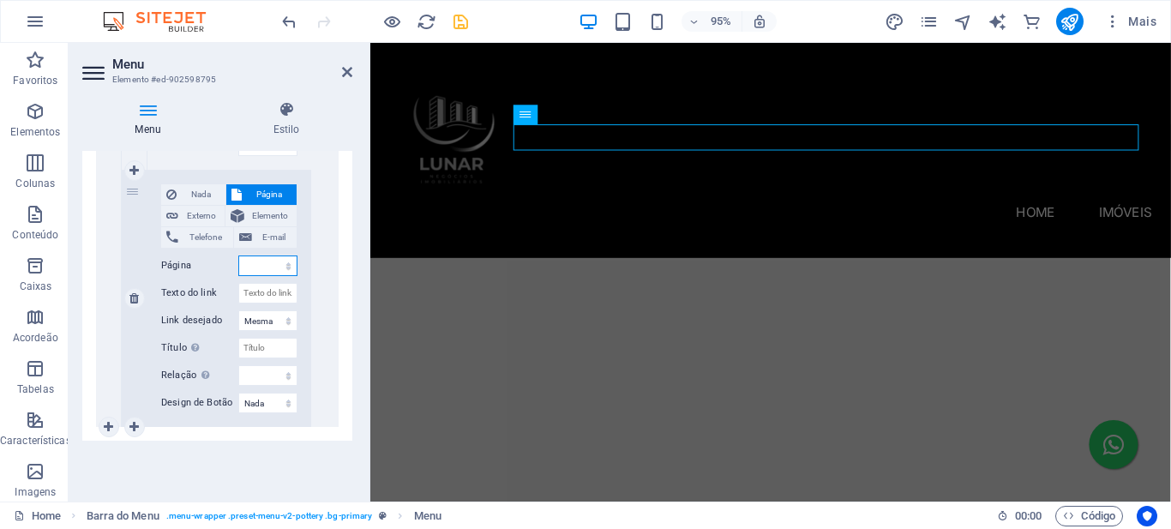
click at [285, 268] on select "Home Reserva São Caetano - Parque Tee Marajoara Vinx Jurubatuba Home Resort Blu…" at bounding box center [267, 266] width 59 height 21
select select "3"
click at [238, 256] on select "Home Reserva São Caetano - Parque Tee Marajoara Vinx Jurubatuba Home Resort Blu…" at bounding box center [267, 266] width 59 height 21
select select
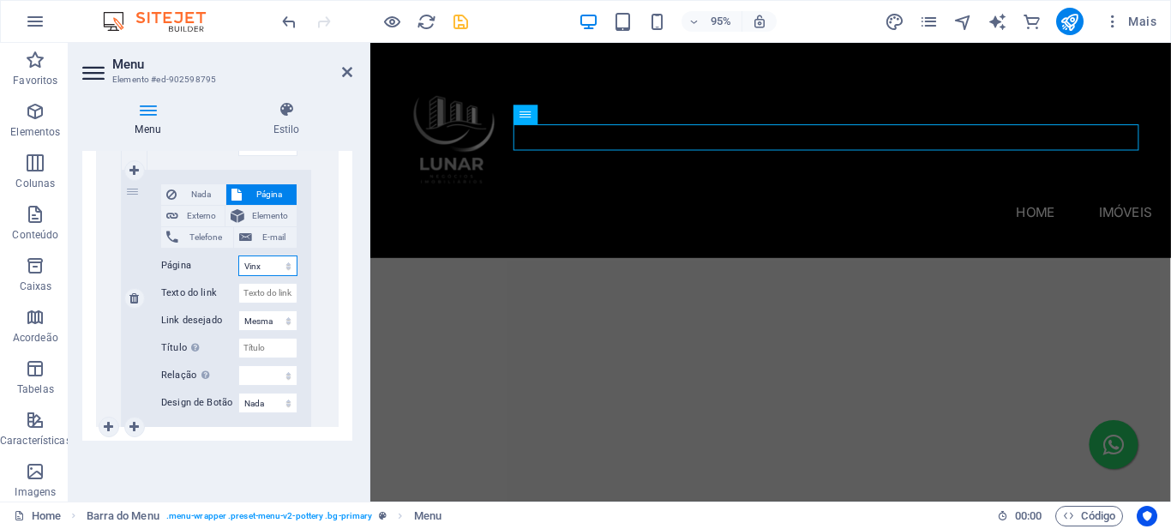
select select
click at [262, 295] on input "Texto do link" at bounding box center [267, 293] width 59 height 21
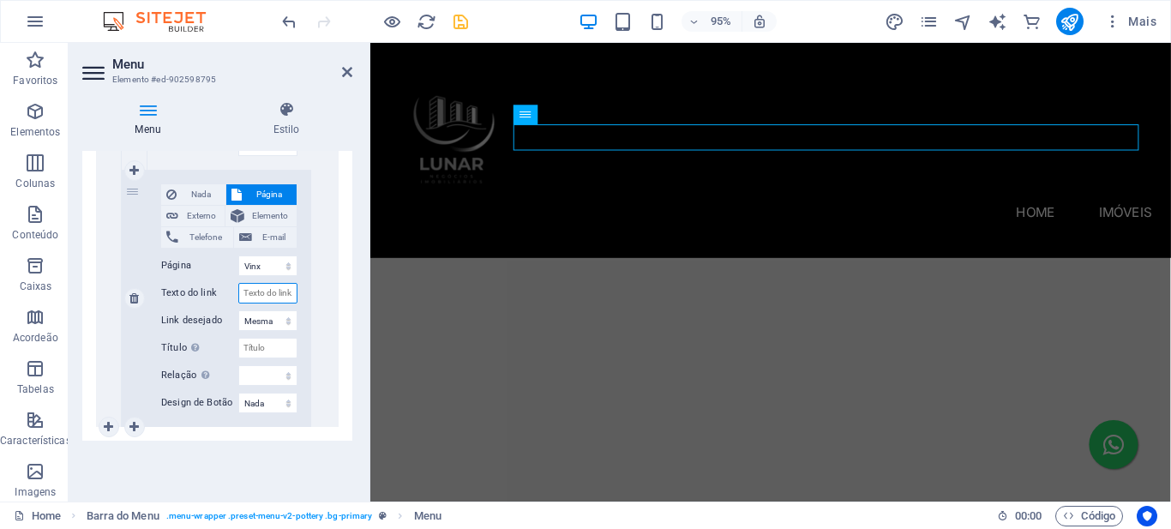
paste input "Vinx Jurubatuba Home Resort"
type input "Vinx Jurubatuba Home Resort"
select select
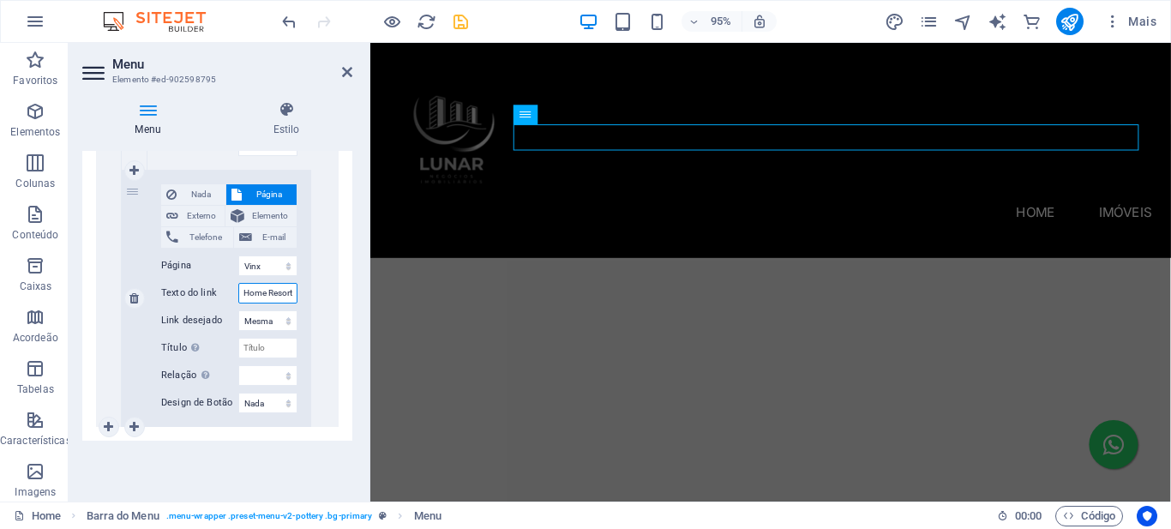
select select
type input "Vinx Jurubatuba Home Resort"
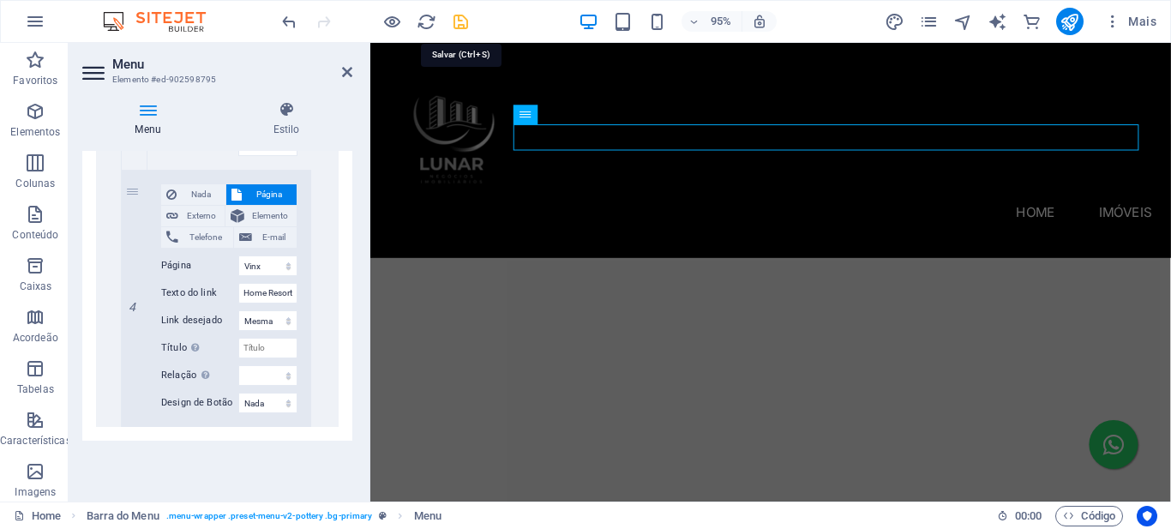
scroll to position [0, 0]
click at [466, 27] on icon "save" at bounding box center [461, 22] width 20 height 20
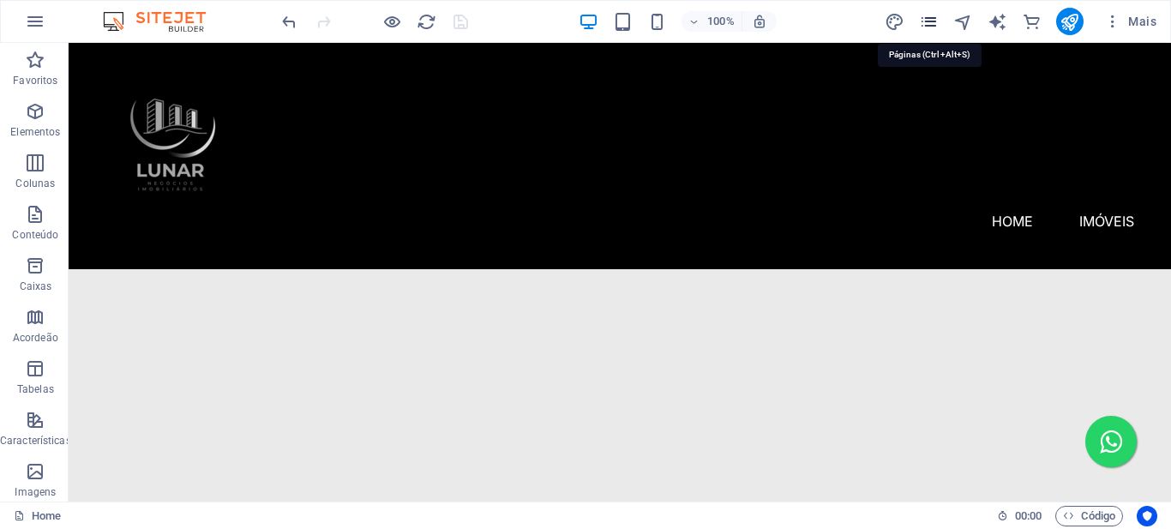
click at [927, 24] on icon "pages" at bounding box center [929, 22] width 20 height 20
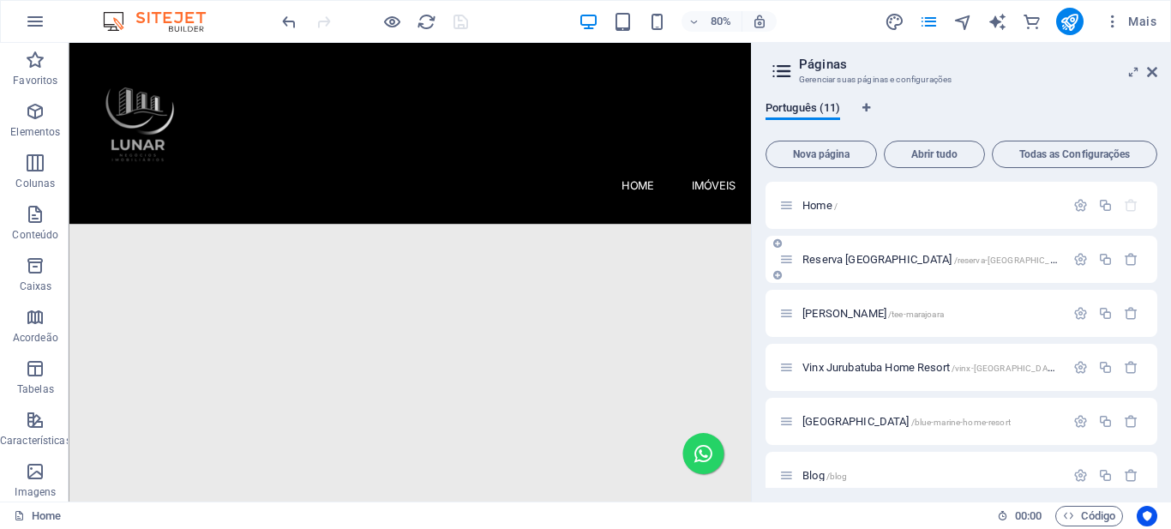
click at [893, 258] on span "[GEOGRAPHIC_DATA] /reserva-[GEOGRAPHIC_DATA]-parque" at bounding box center [954, 259] width 303 height 13
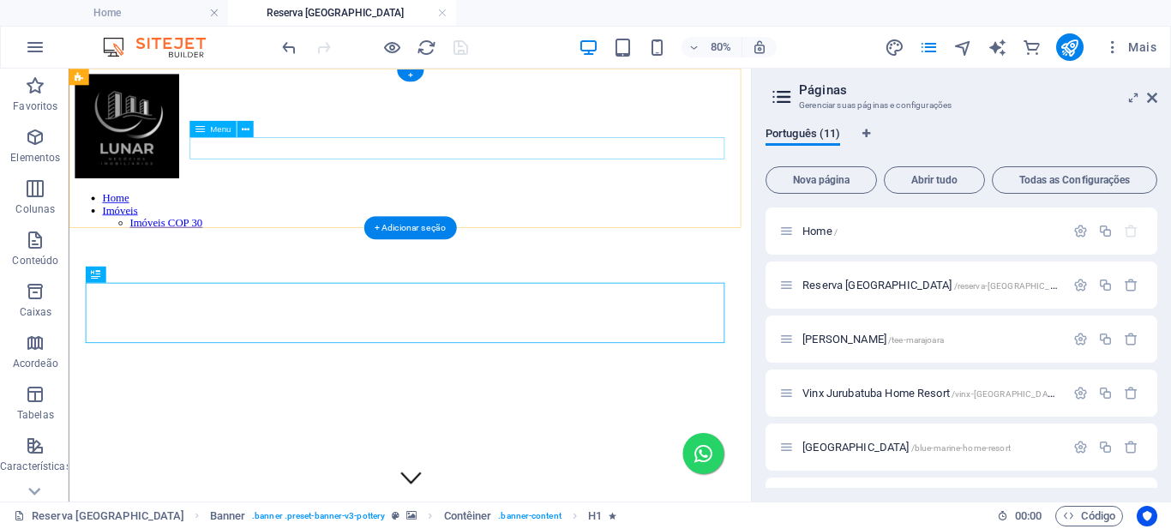
click at [677, 223] on nav "Home Imóveis Imóveis COP 30" at bounding box center [494, 246] width 839 height 46
select select
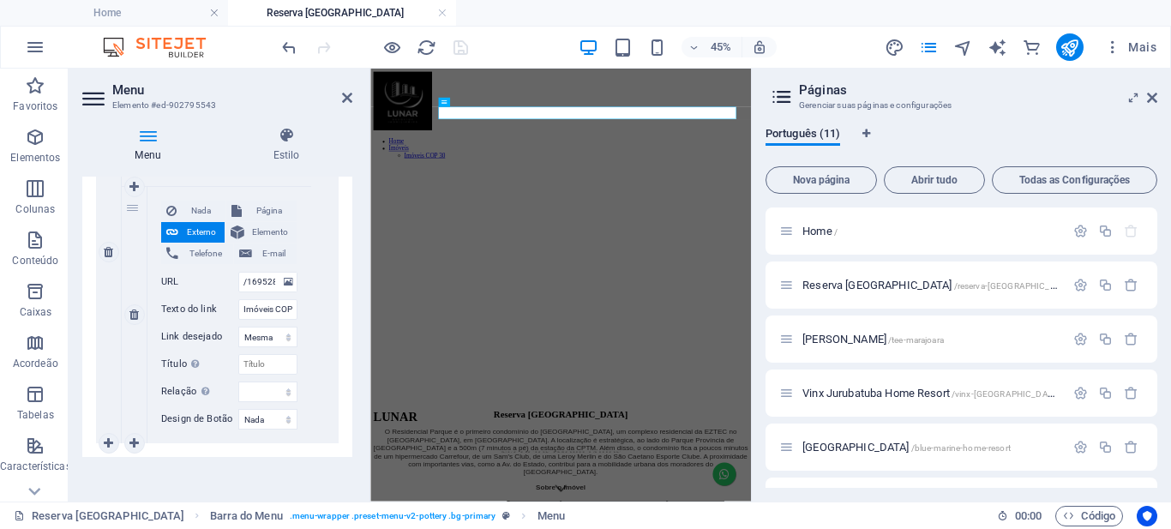
scroll to position [531, 0]
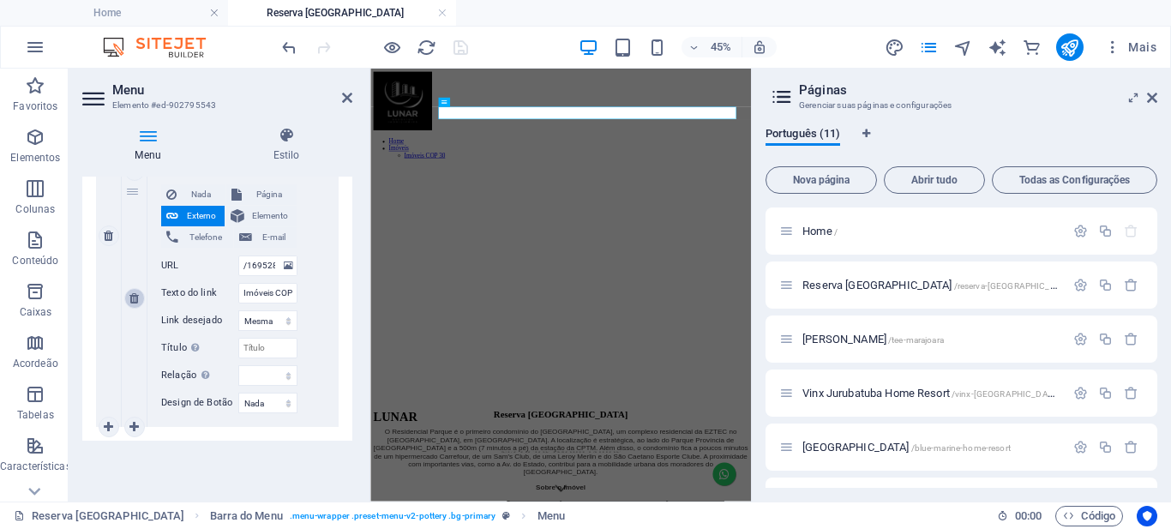
click at [128, 298] on link at bounding box center [134, 298] width 21 height 21
select select
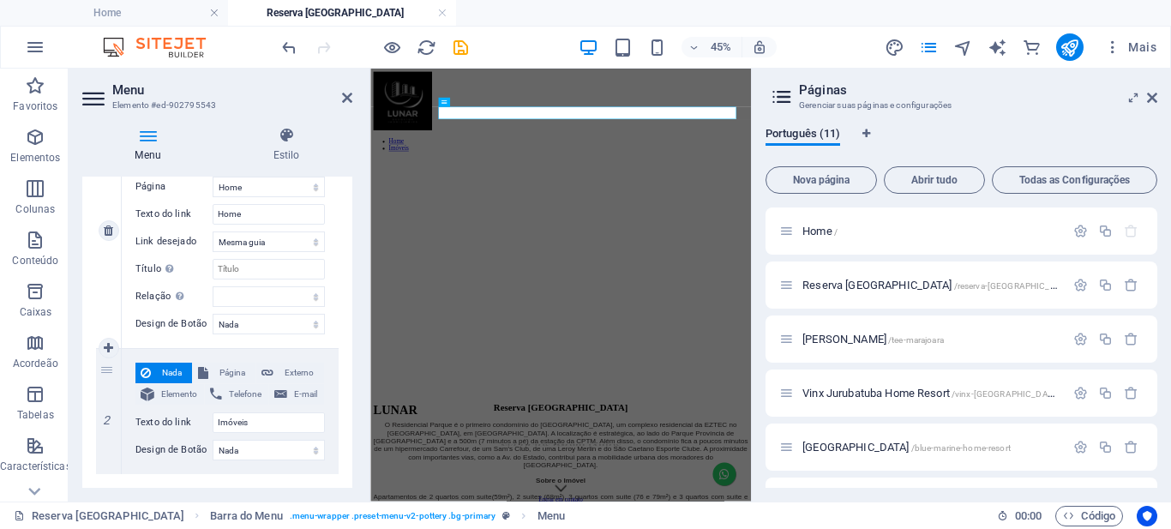
scroll to position [226, 0]
click at [458, 46] on icon "save" at bounding box center [461, 48] width 20 height 20
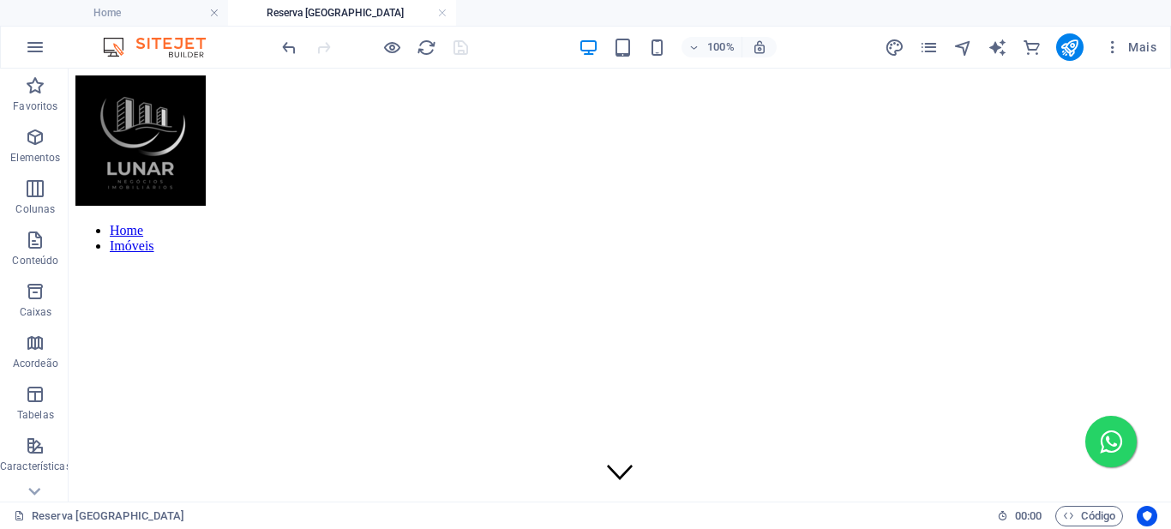
click at [442, 15] on link at bounding box center [442, 13] width 10 height 16
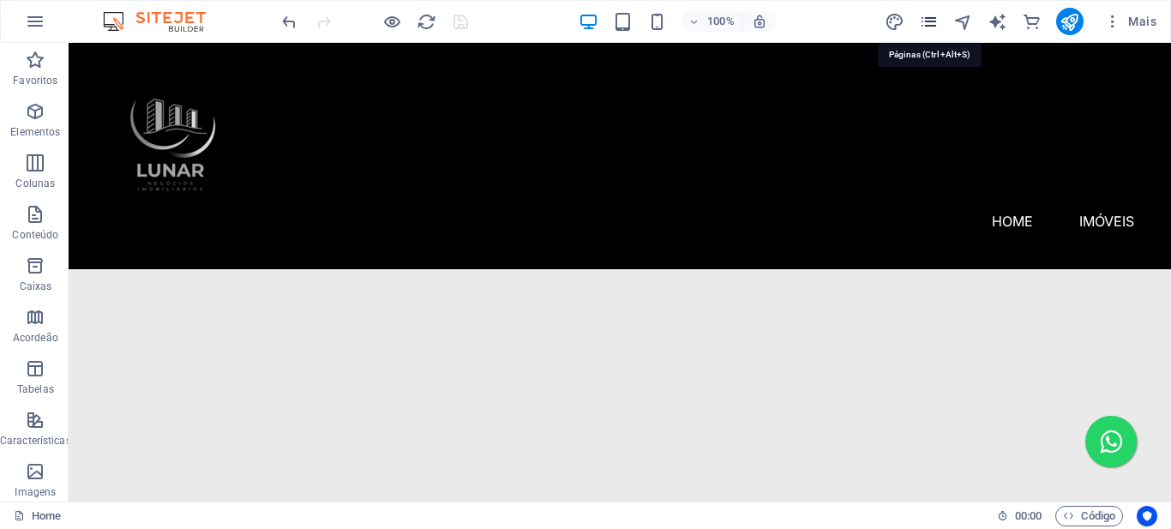
click at [930, 19] on icon "pages" at bounding box center [929, 22] width 20 height 20
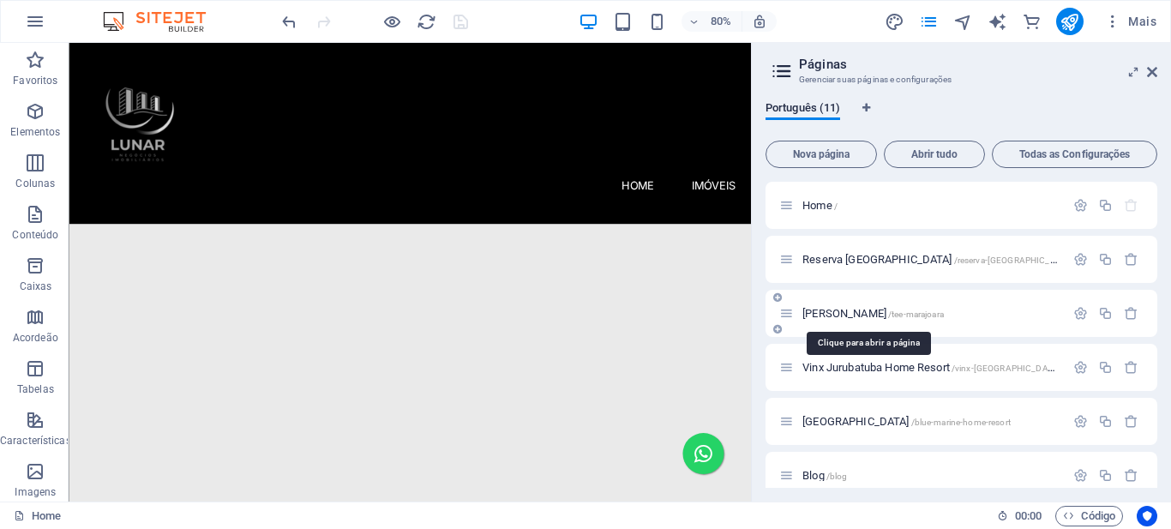
click at [888, 312] on span "/tee-marajoara" at bounding box center [916, 314] width 56 height 9
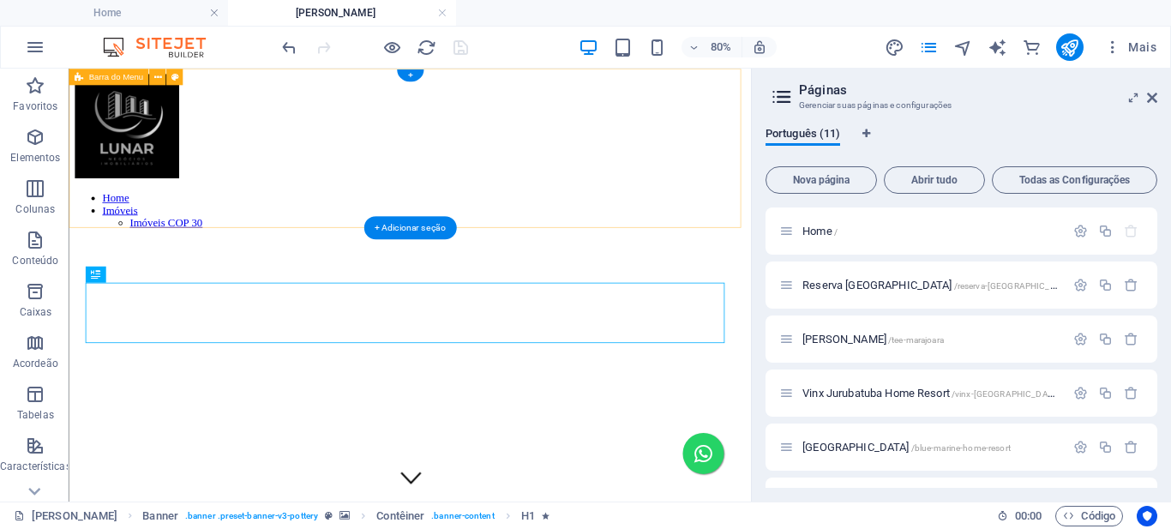
scroll to position [0, 0]
click at [663, 223] on nav "Home Imóveis Imóveis COP 30" at bounding box center [494, 246] width 839 height 46
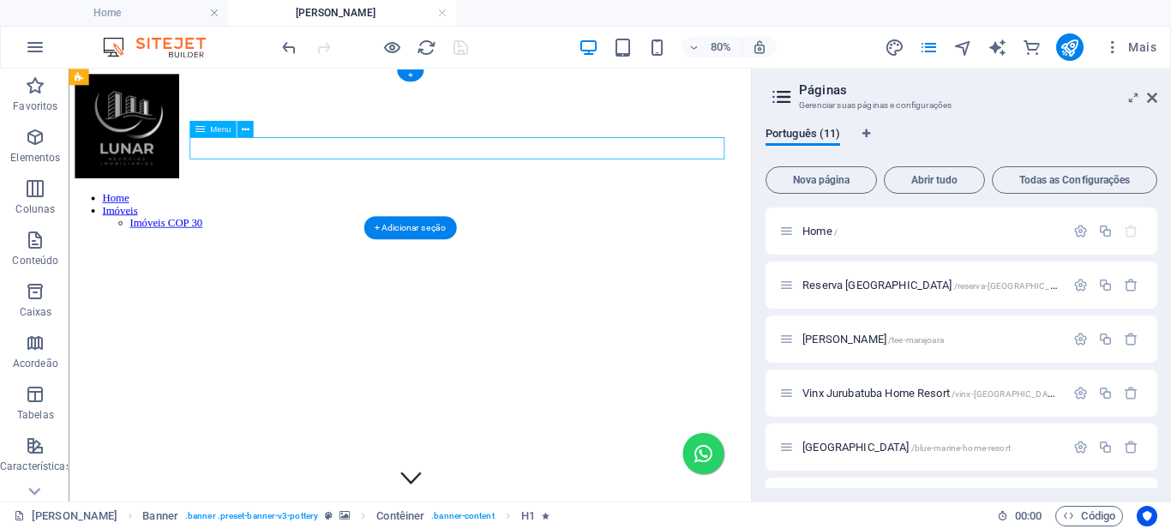
drag, startPoint x: 663, startPoint y: 161, endPoint x: 315, endPoint y: 342, distance: 392.4
click at [663, 223] on nav "Home Imóveis Imóveis COP 30" at bounding box center [494, 246] width 839 height 46
select select
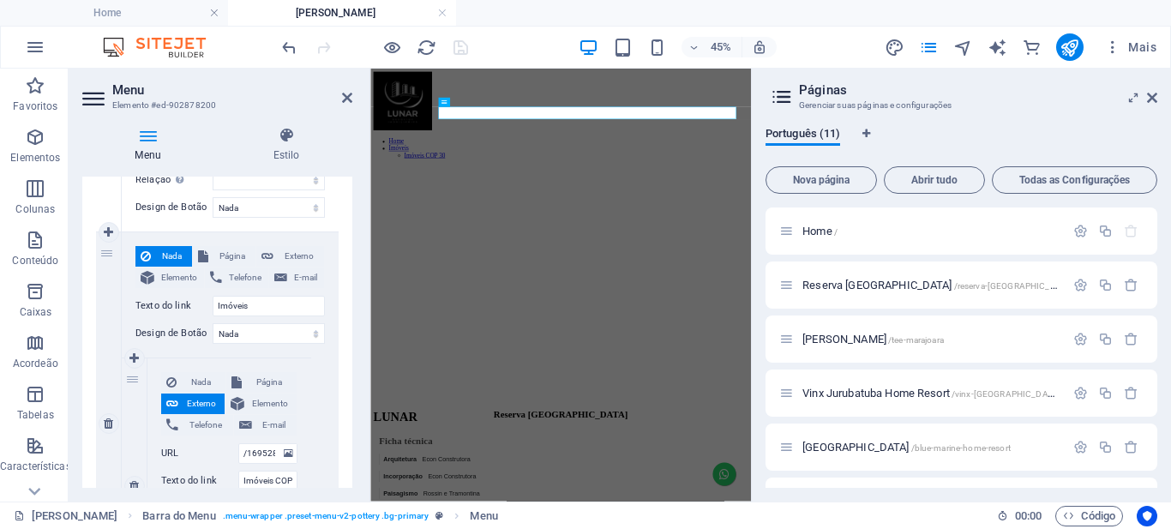
scroll to position [531, 0]
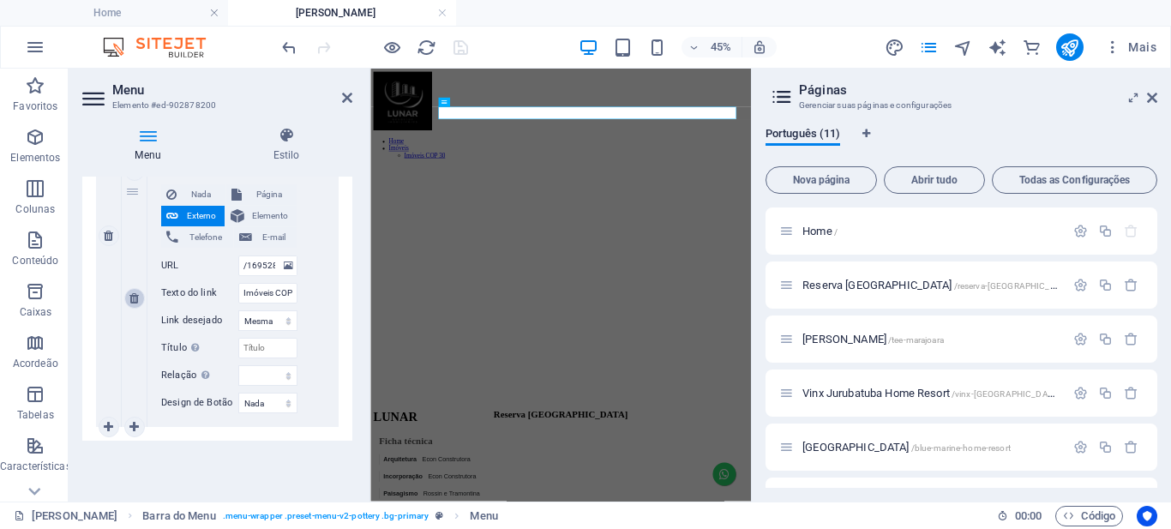
click at [135, 299] on icon at bounding box center [133, 298] width 9 height 12
select select
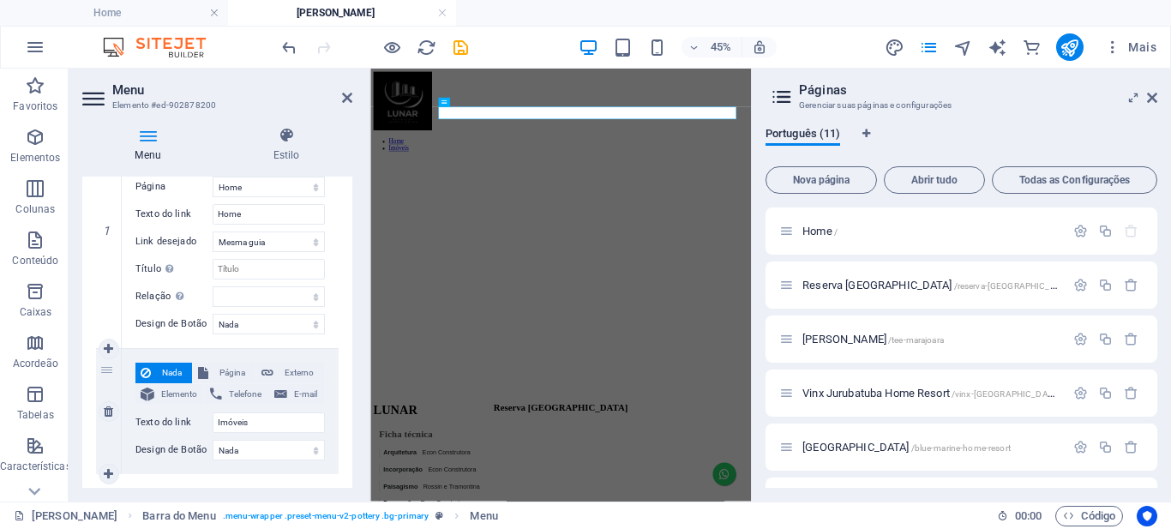
scroll to position [226, 0]
click at [456, 45] on icon "save" at bounding box center [461, 48] width 20 height 20
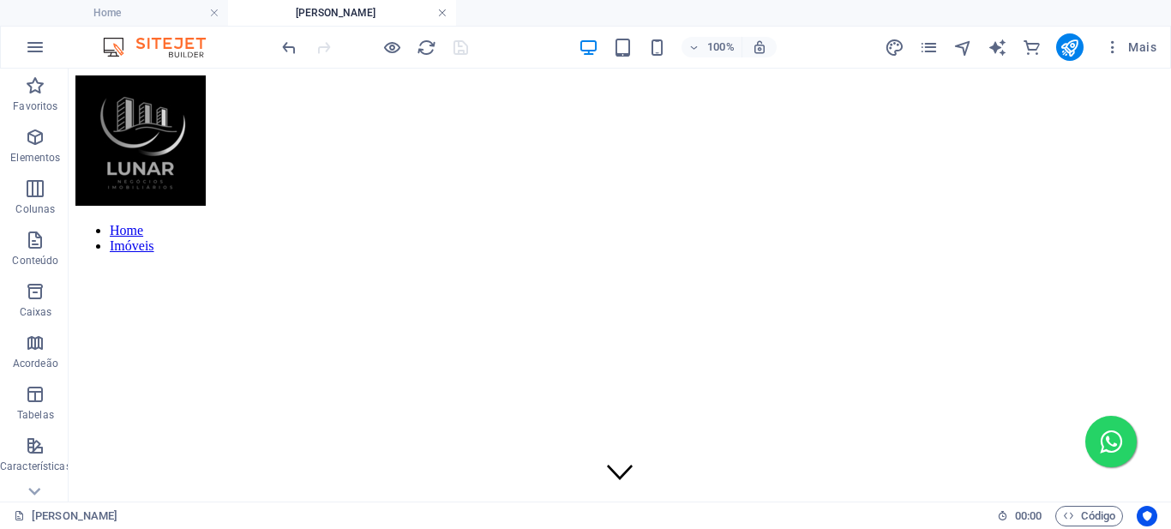
drag, startPoint x: 442, startPoint y: 14, endPoint x: 715, endPoint y: 98, distance: 285.3
click at [442, 14] on link at bounding box center [442, 13] width 10 height 16
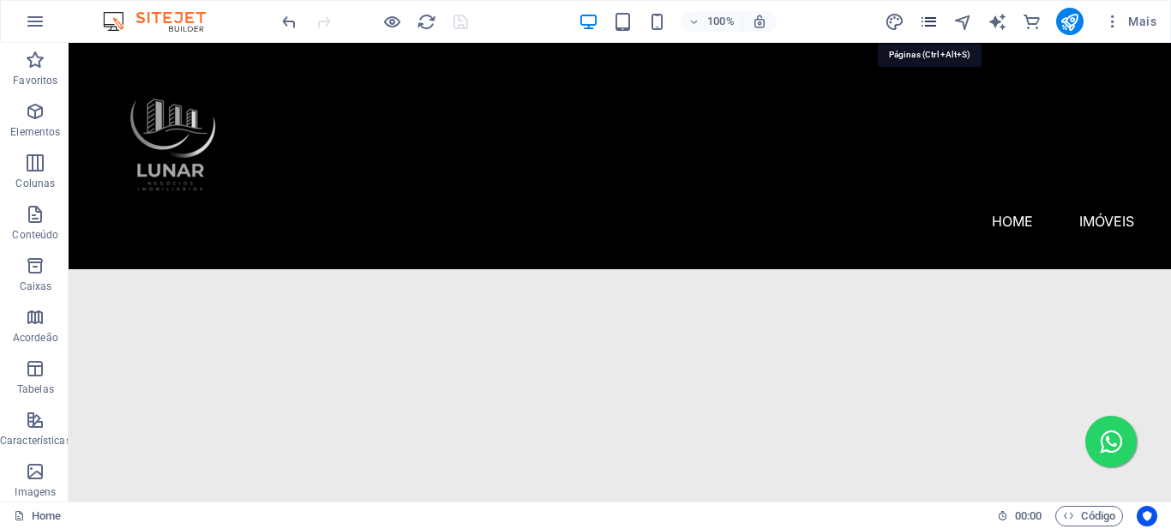
click at [929, 25] on icon "pages" at bounding box center [929, 22] width 20 height 20
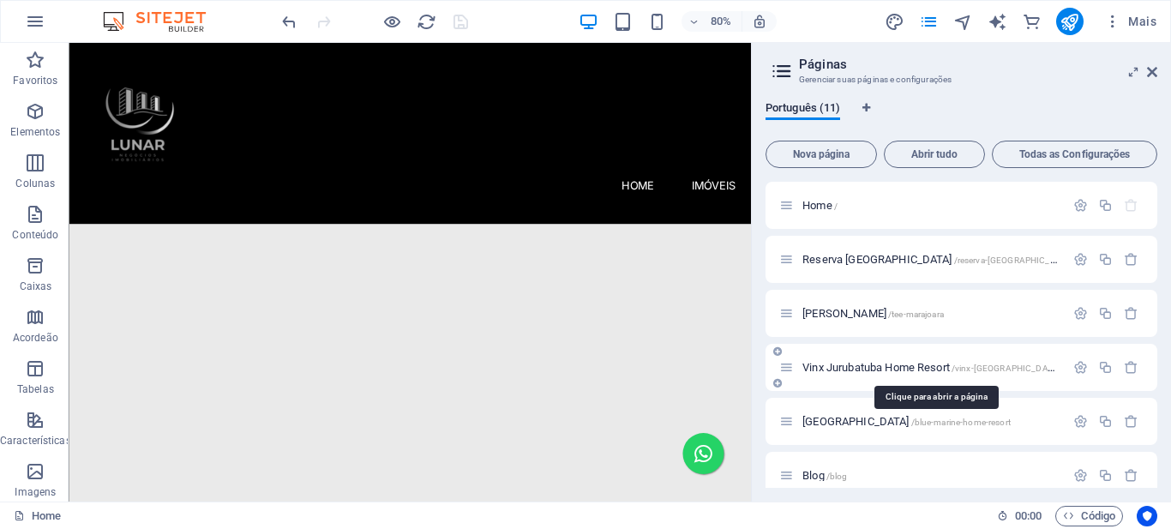
click at [896, 365] on span "Vinx Jurubatuba Home Resort /vinx-[GEOGRAPHIC_DATA]-home-resort" at bounding box center [958, 367] width 310 height 13
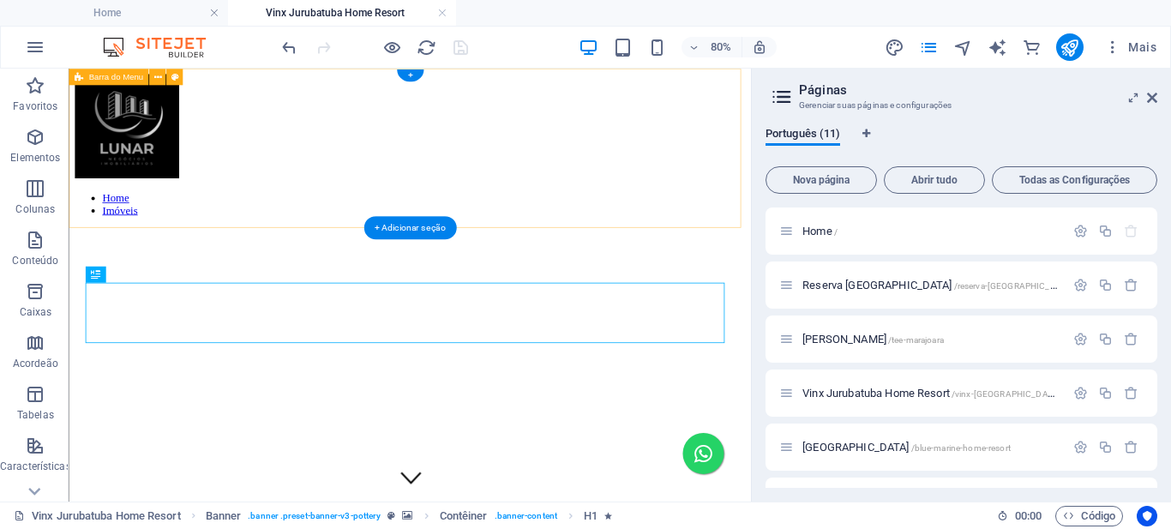
scroll to position [0, 0]
click at [706, 223] on nav "Home Imóveis" at bounding box center [494, 238] width 839 height 31
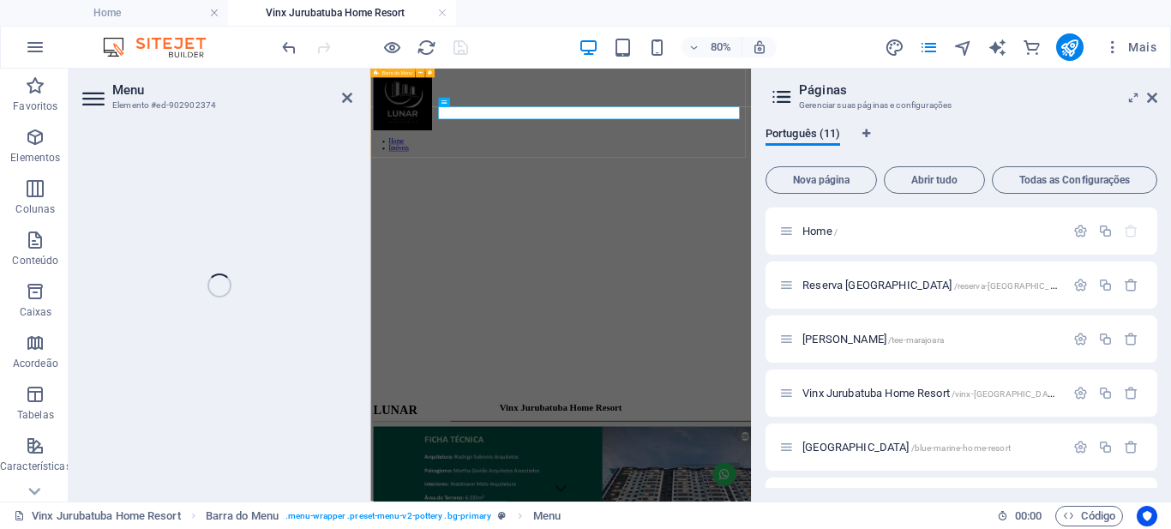
select select
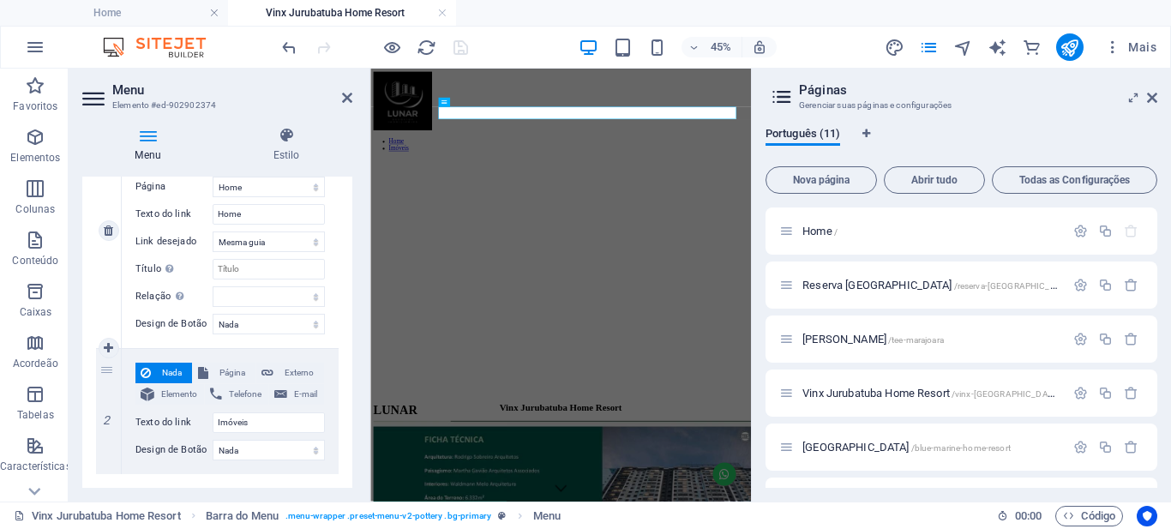
scroll to position [226, 0]
click at [442, 10] on link at bounding box center [442, 13] width 10 height 16
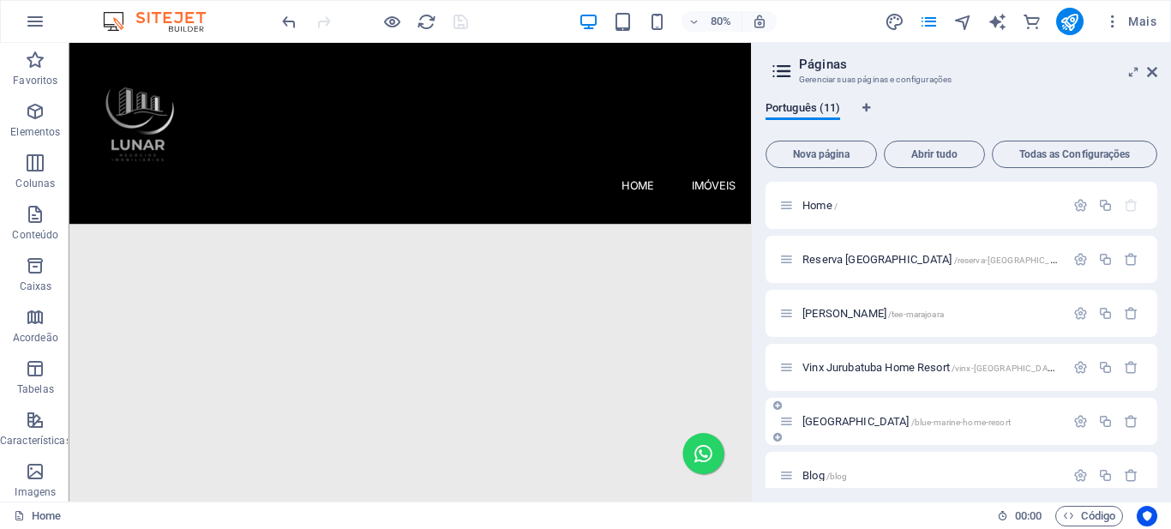
click at [869, 422] on span "[GEOGRAPHIC_DATA] /blue-marine-home-resort" at bounding box center [907, 421] width 208 height 13
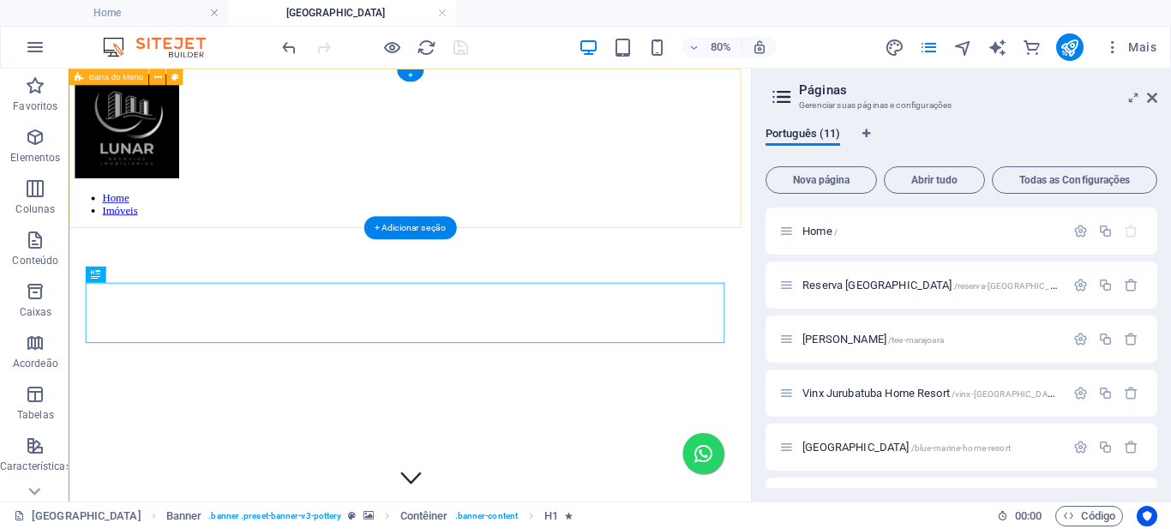
scroll to position [0, 0]
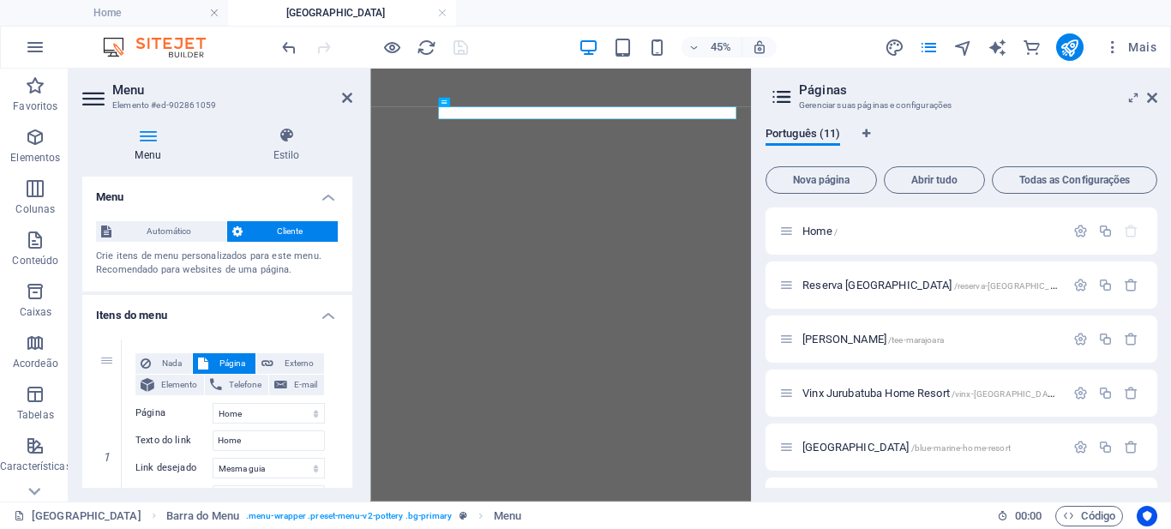
select select
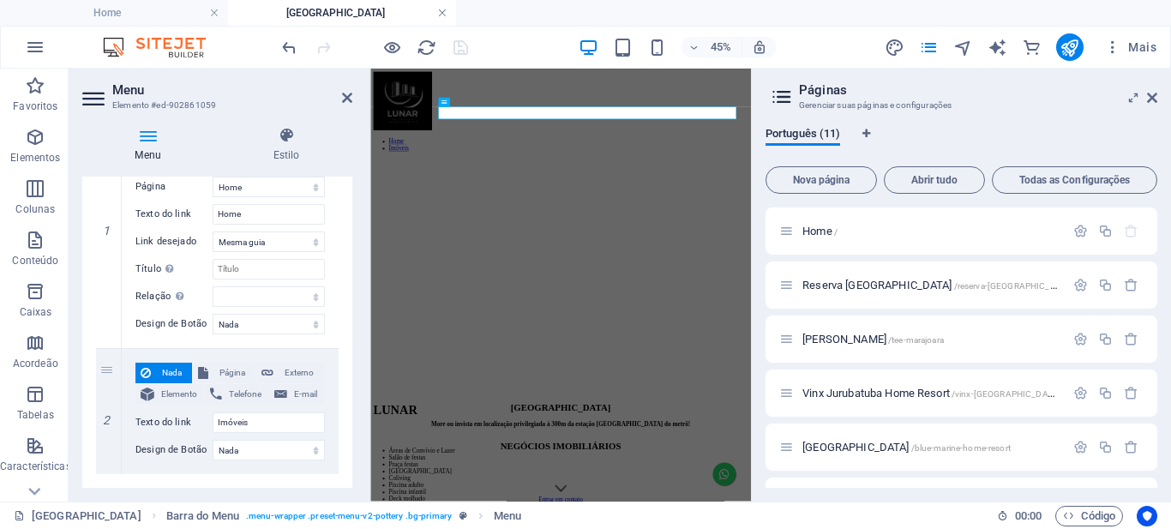
click at [441, 14] on link at bounding box center [442, 13] width 10 height 16
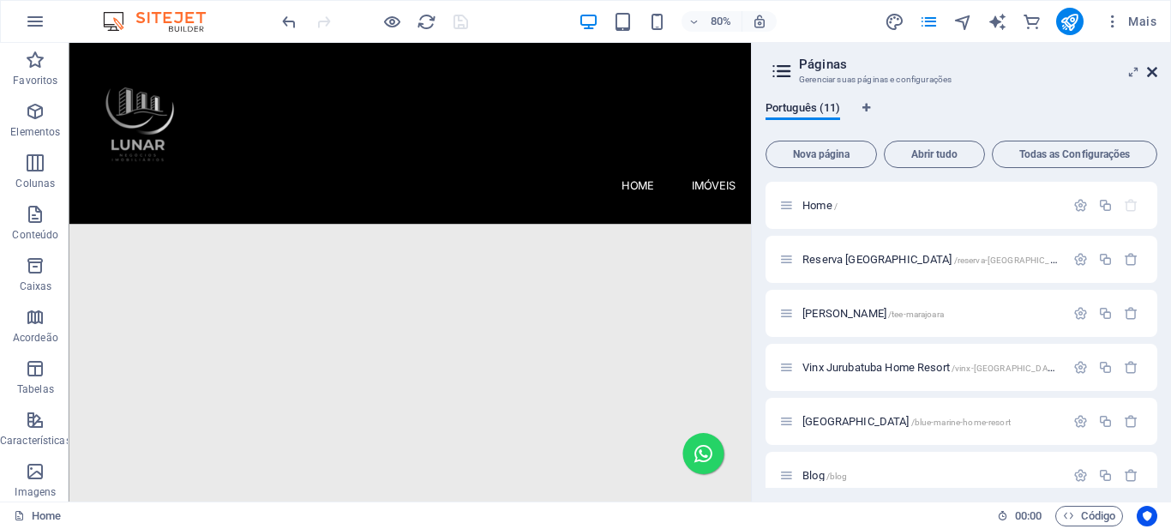
drag, startPoint x: 1151, startPoint y: 74, endPoint x: 1072, endPoint y: 32, distance: 89.4
click at [1151, 74] on icon at bounding box center [1152, 72] width 10 height 14
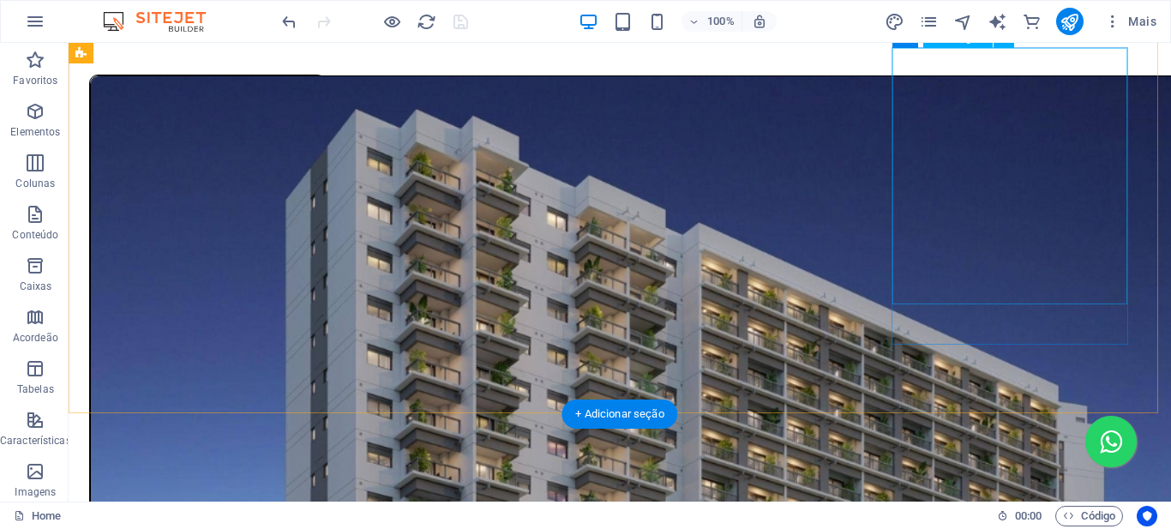
scroll to position [1115, 0]
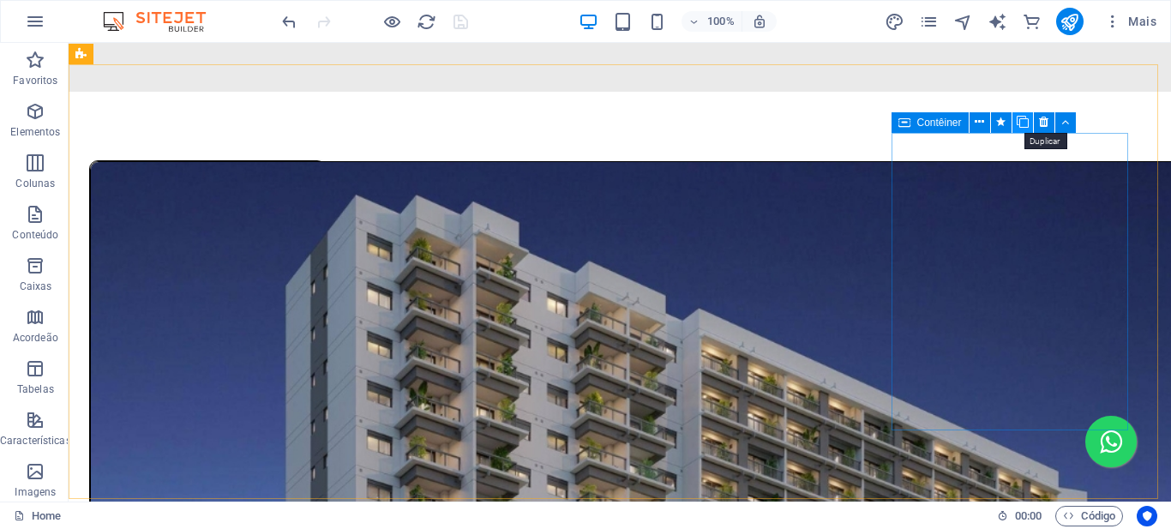
click at [1025, 124] on icon at bounding box center [1023, 122] width 12 height 18
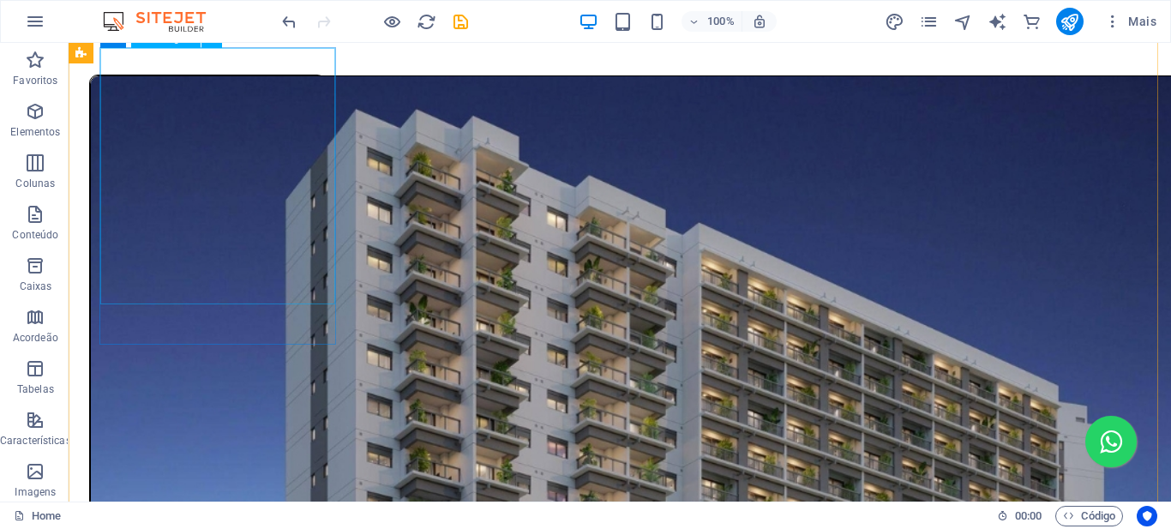
scroll to position [1372, 0]
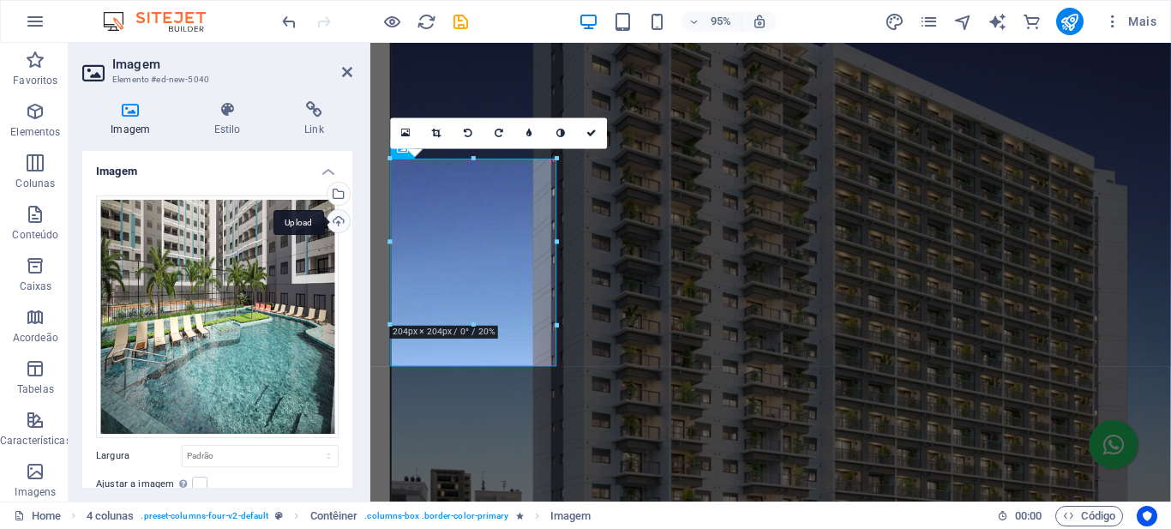
scroll to position [1393, 0]
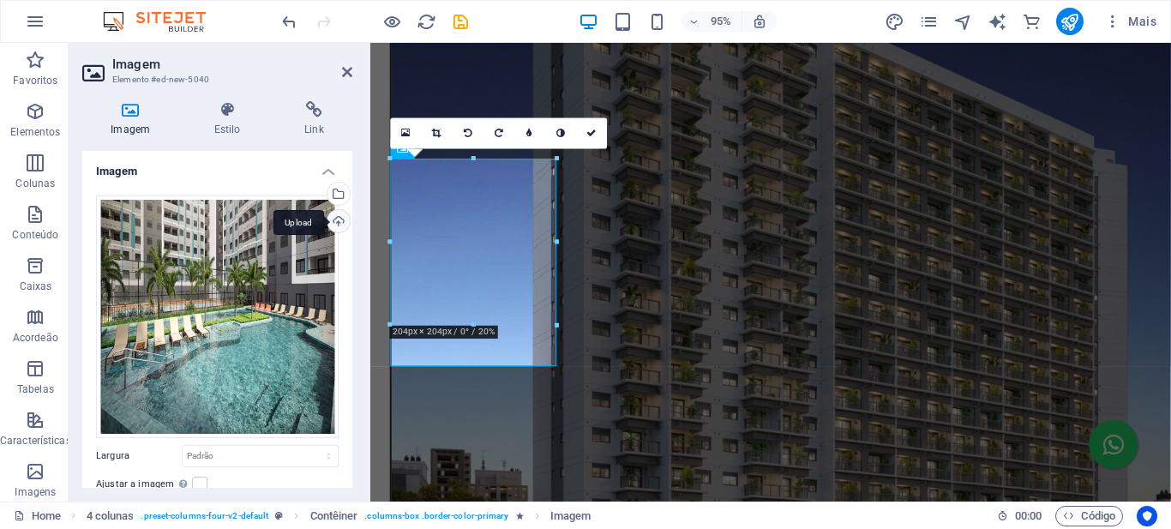
click at [337, 222] on div "Upload" at bounding box center [337, 223] width 26 height 26
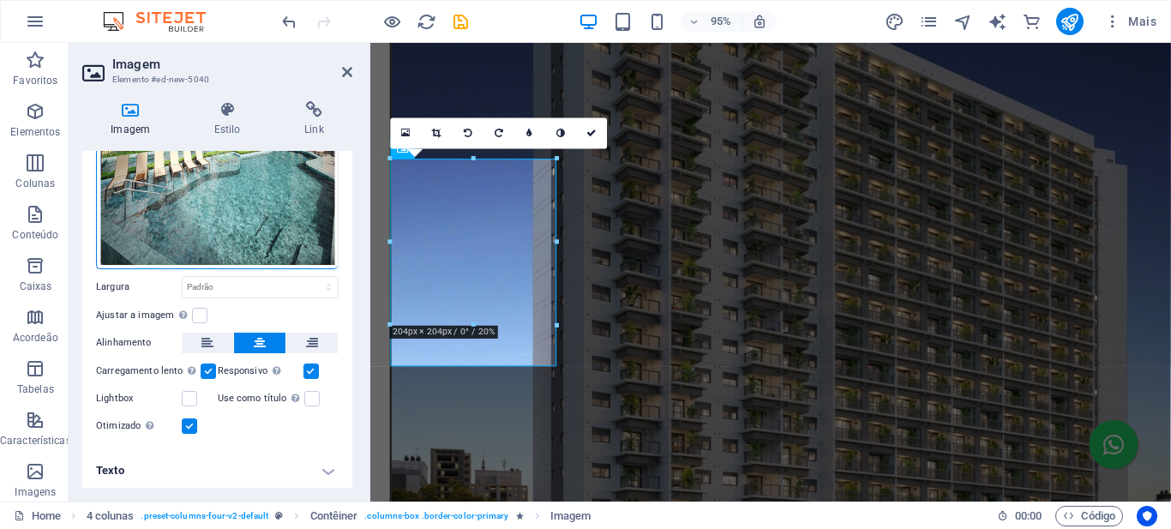
click at [322, 465] on h4 "Texto" at bounding box center [217, 470] width 270 height 41
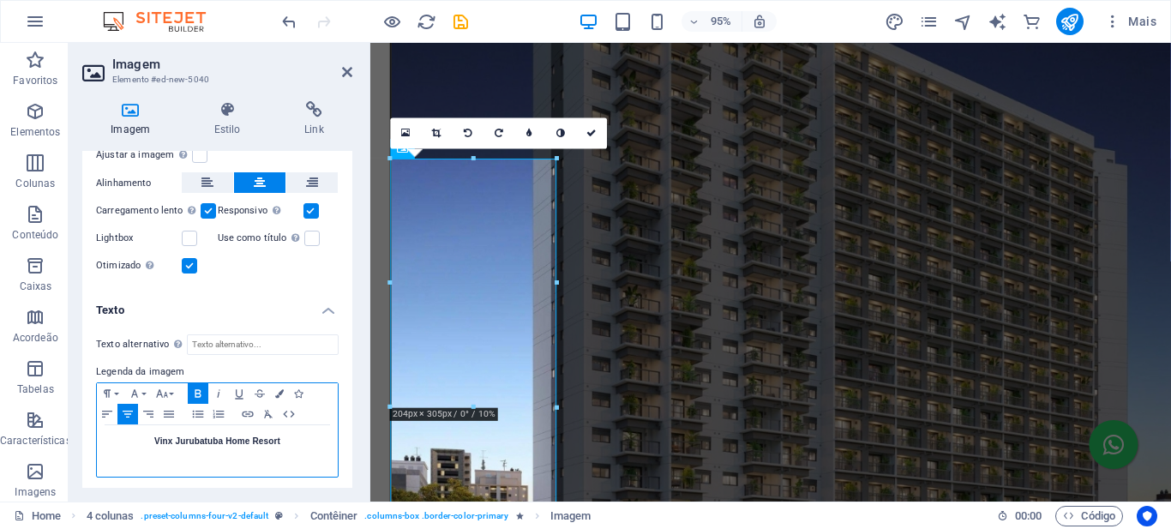
click at [249, 442] on p "Vinx Jurubatuba Home Resort" at bounding box center [217, 441] width 224 height 15
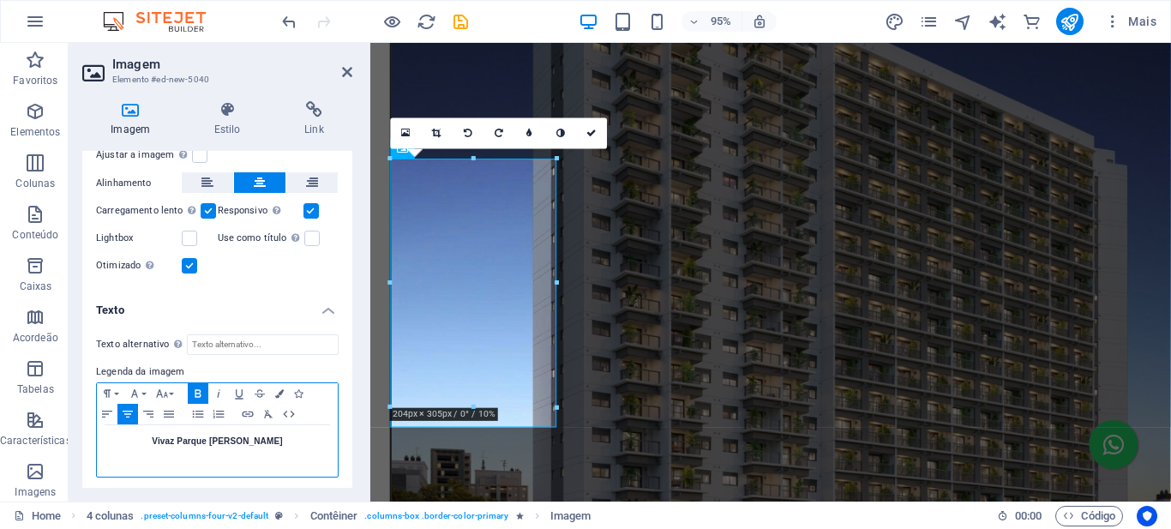
scroll to position [0, 3]
drag, startPoint x: 400, startPoint y: 7, endPoint x: 462, endPoint y: 21, distance: 64.3
click at [462, 21] on icon "save" at bounding box center [461, 22] width 20 height 20
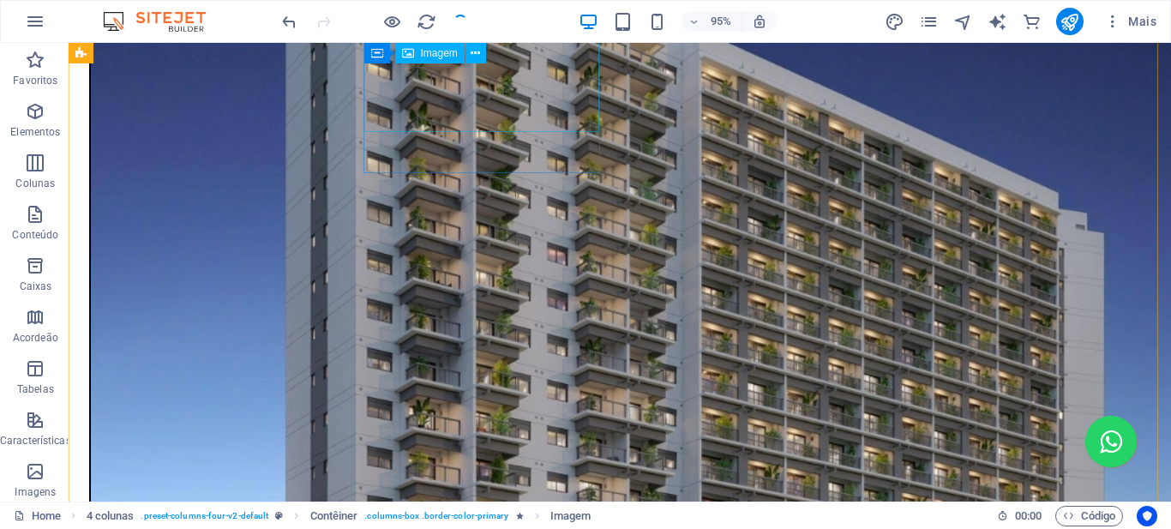
scroll to position [1372, 0]
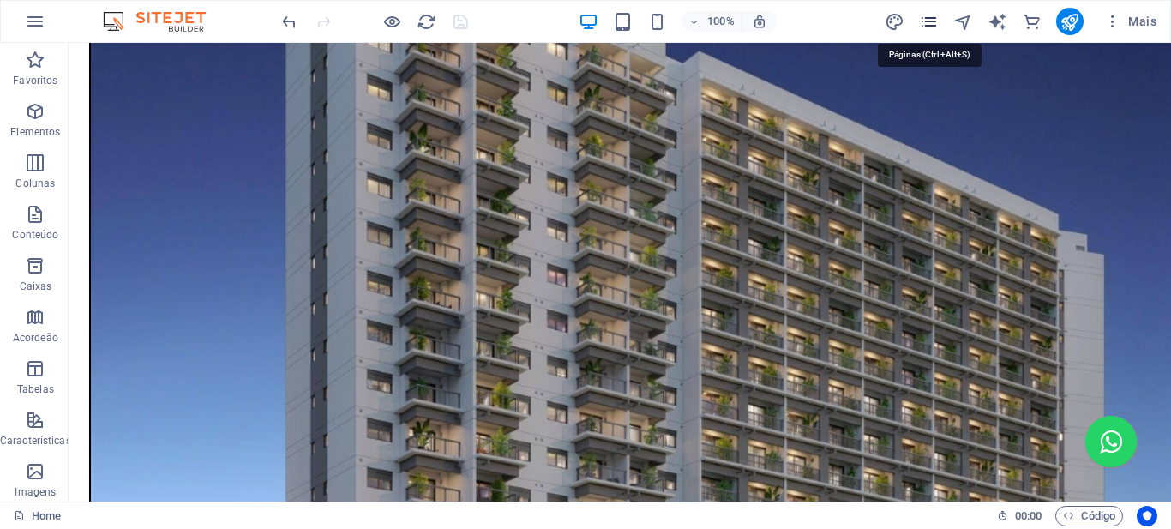
click at [934, 20] on icon "pages" at bounding box center [929, 22] width 20 height 20
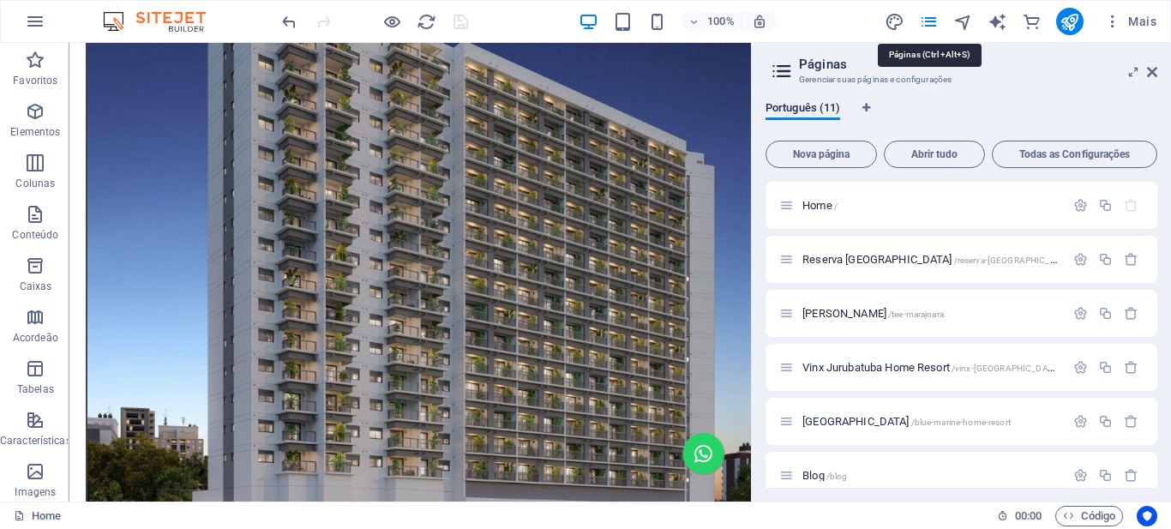
scroll to position [1393, 0]
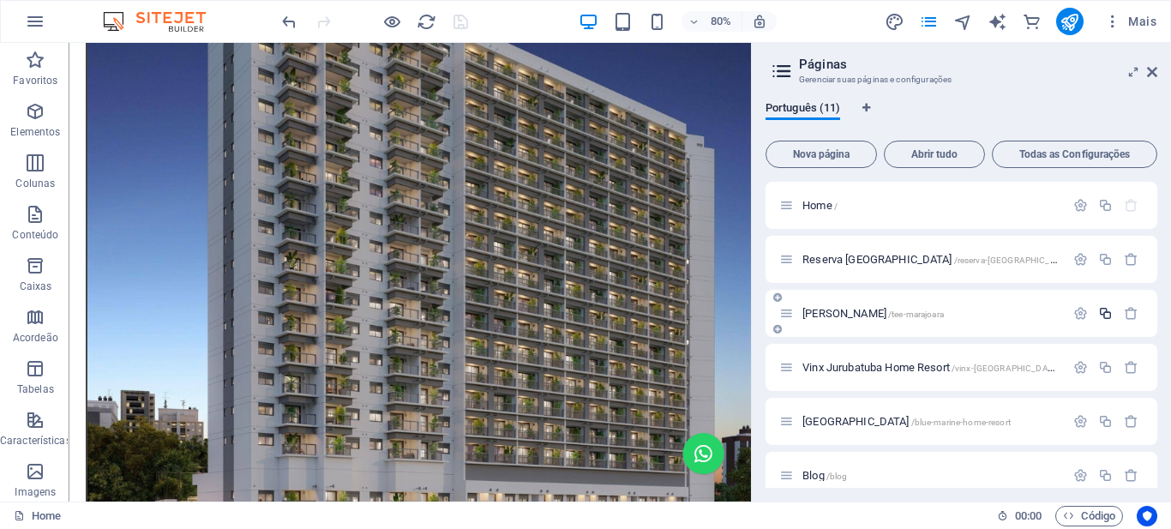
click at [1104, 315] on icon "button" at bounding box center [1105, 313] width 15 height 15
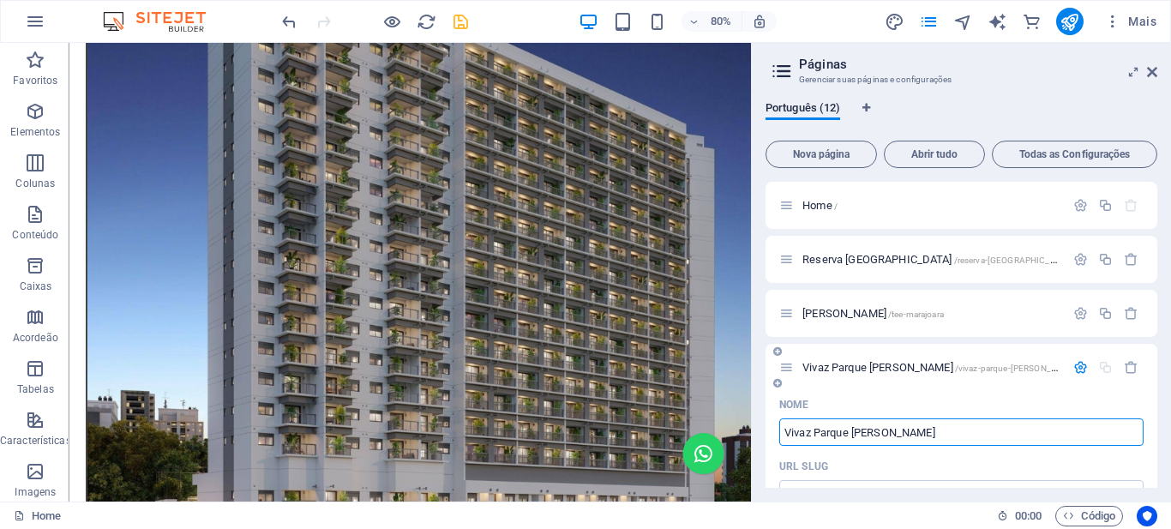
type input "Vivaz Parque [PERSON_NAME]"
type input "/vivaz-parque-[PERSON_NAME]"
type input "Vivaz Parque [PERSON_NAME]"
click at [872, 367] on span "Vivaz Parque [PERSON_NAME] /vivaz-[GEOGRAPHIC_DATA][PERSON_NAME]" at bounding box center [941, 367] width 276 height 13
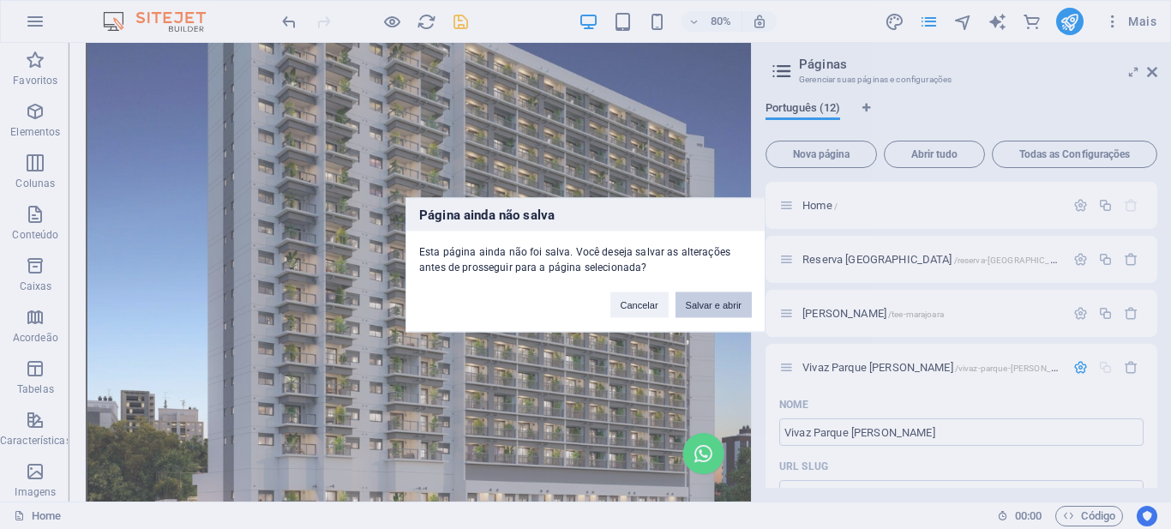
click at [711, 300] on button "Salvar e abrir" at bounding box center [714, 305] width 76 height 26
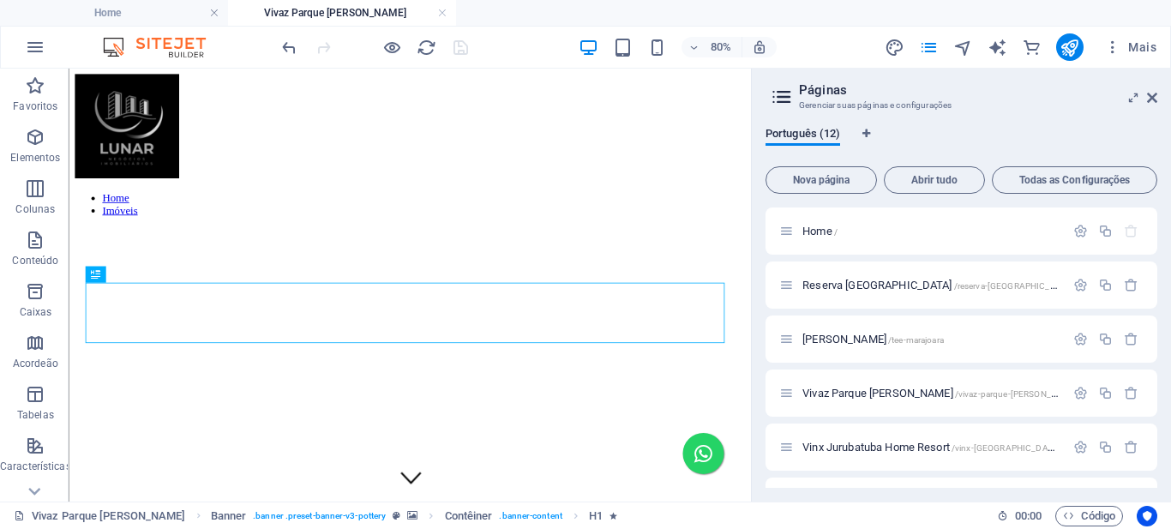
scroll to position [0, 0]
click at [1155, 98] on icon at bounding box center [1152, 98] width 10 height 14
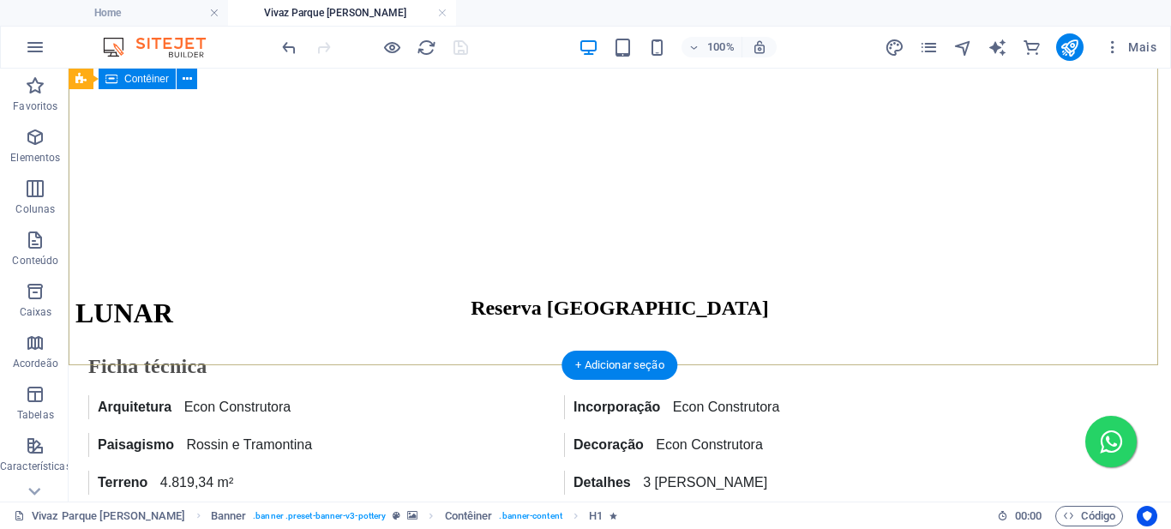
scroll to position [600, 0]
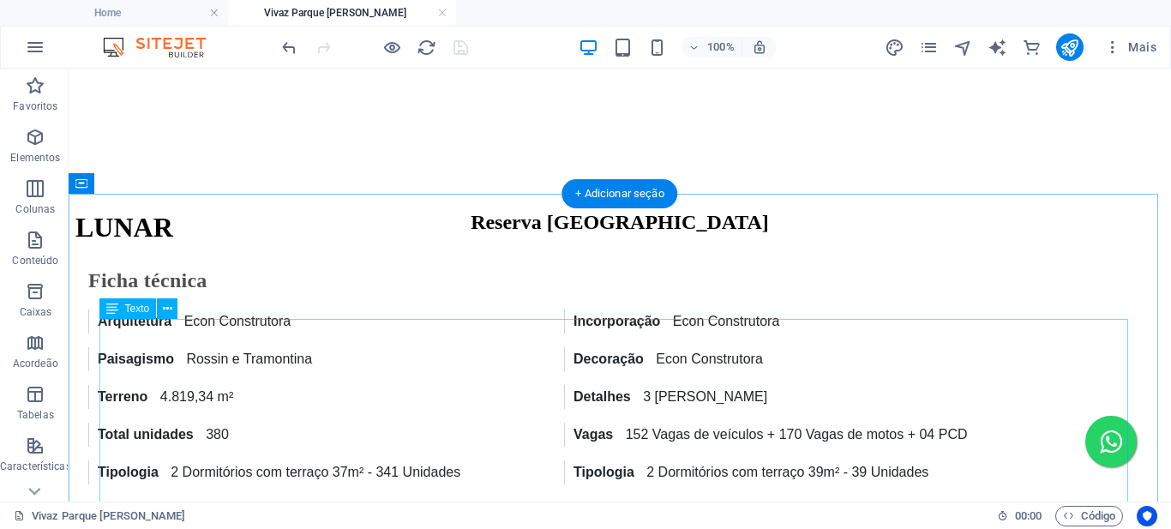
click at [246, 368] on div "Ficha técnica Arquitetura Econ Construtora Incorporação Econ Construtora Paisag…" at bounding box center [619, 528] width 1089 height 521
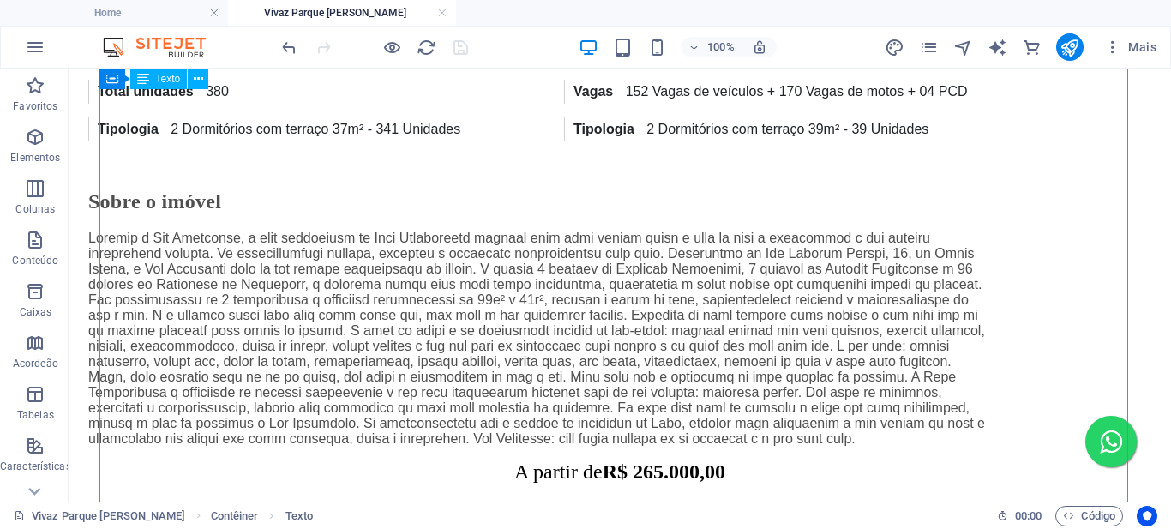
click at [282, 377] on div "Ficha técnica Arquitetura Econ Construtora Incorporação Econ Construtora Paisag…" at bounding box center [619, 185] width 1089 height 521
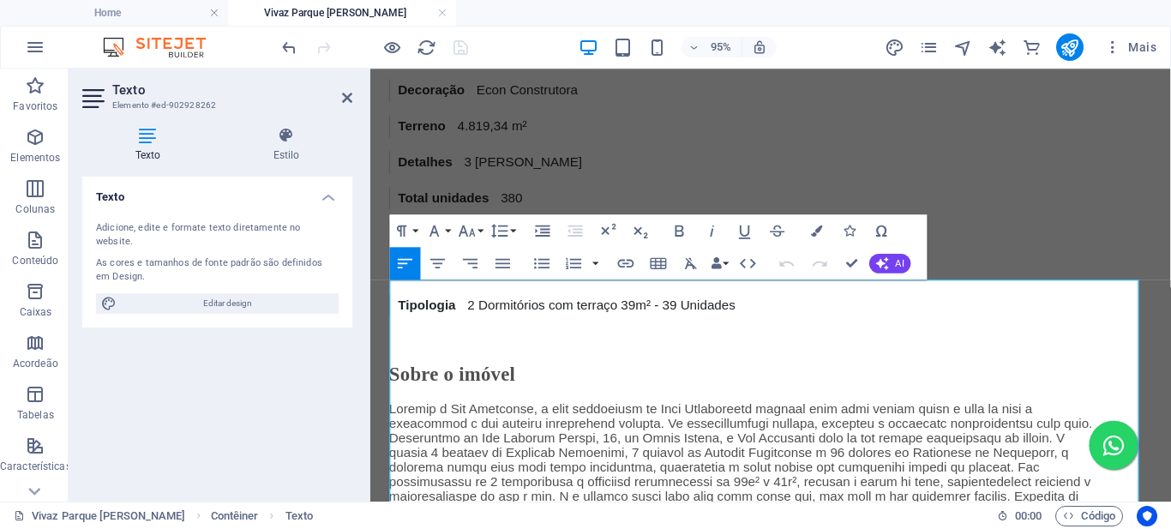
scroll to position [629, 0]
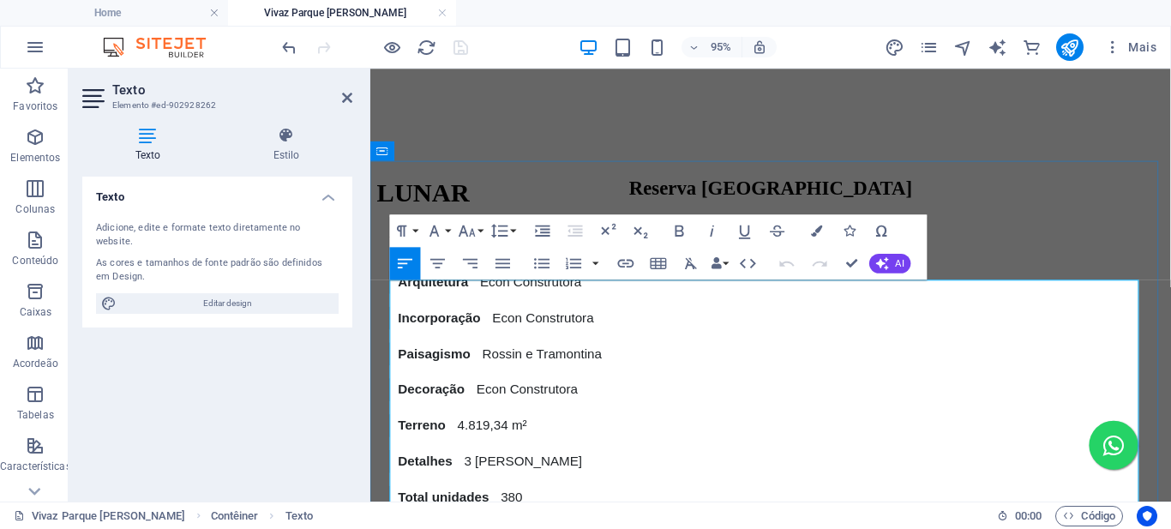
click at [549, 381] on li "Paisagismo Rossin e Tramontina" at bounding box center [628, 369] width 476 height 24
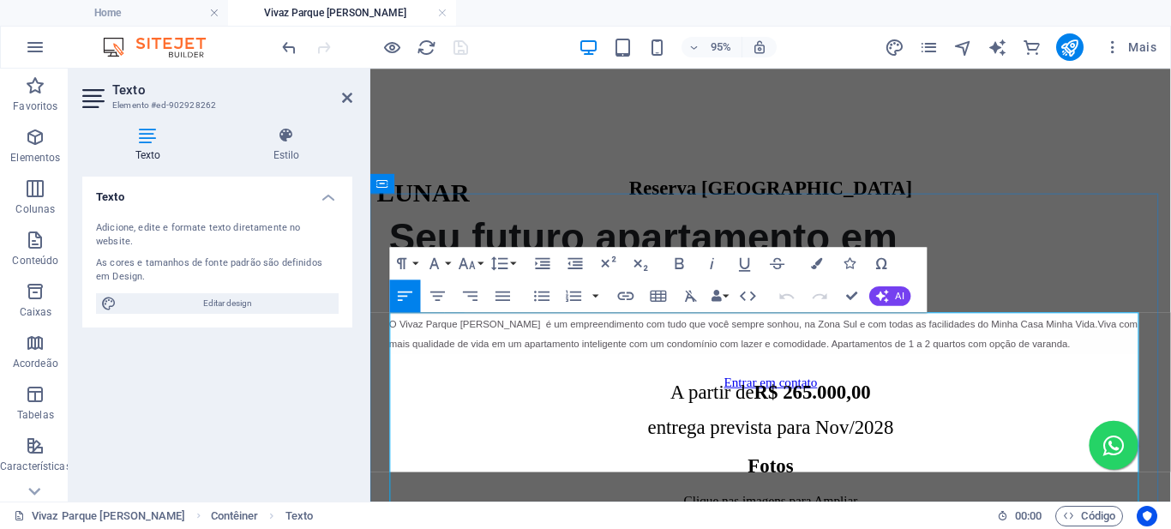
scroll to position [594, 0]
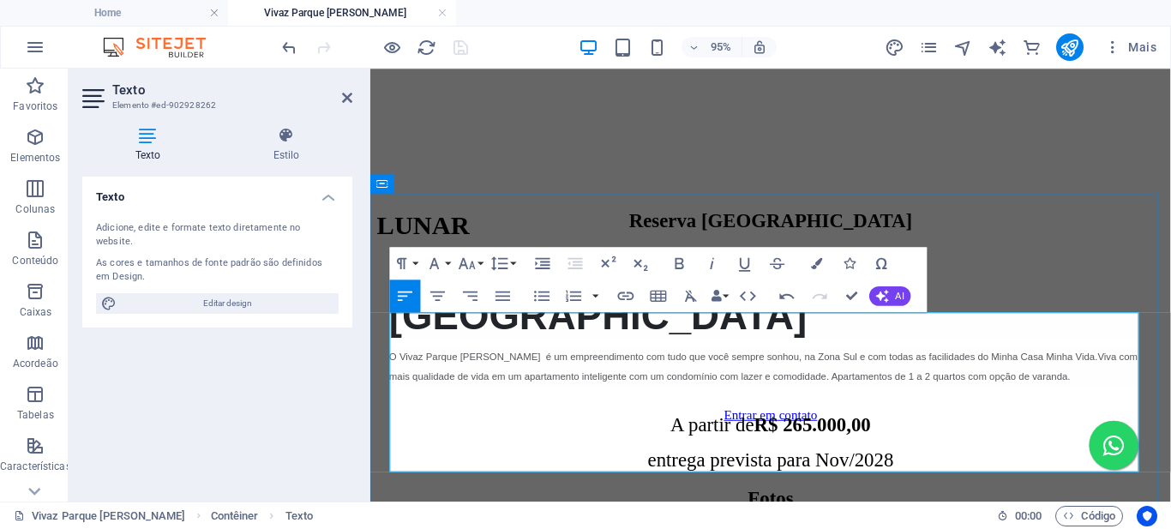
drag, startPoint x: 403, startPoint y: 439, endPoint x: 1152, endPoint y: 458, distance: 749.7
click at [1152, 403] on div "O Vivaz Parque [PERSON_NAME] é um empreendimento com tudo que você sempre sonho…" at bounding box center [791, 381] width 803 height 43
click at [479, 258] on button "Font Size" at bounding box center [470, 263] width 31 height 33
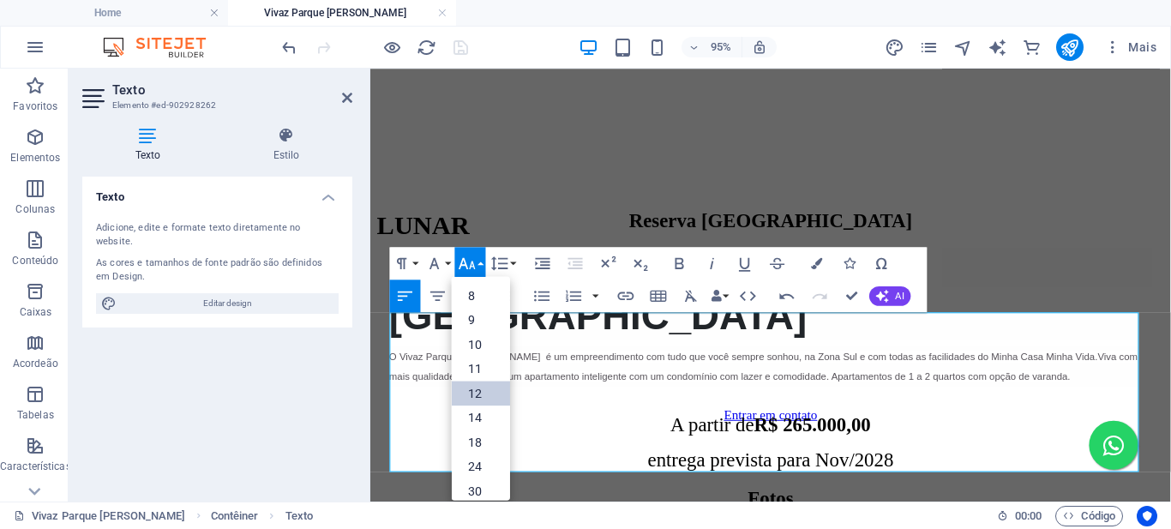
scroll to position [123, 0]
click at [480, 325] on link "18" at bounding box center [481, 325] width 58 height 25
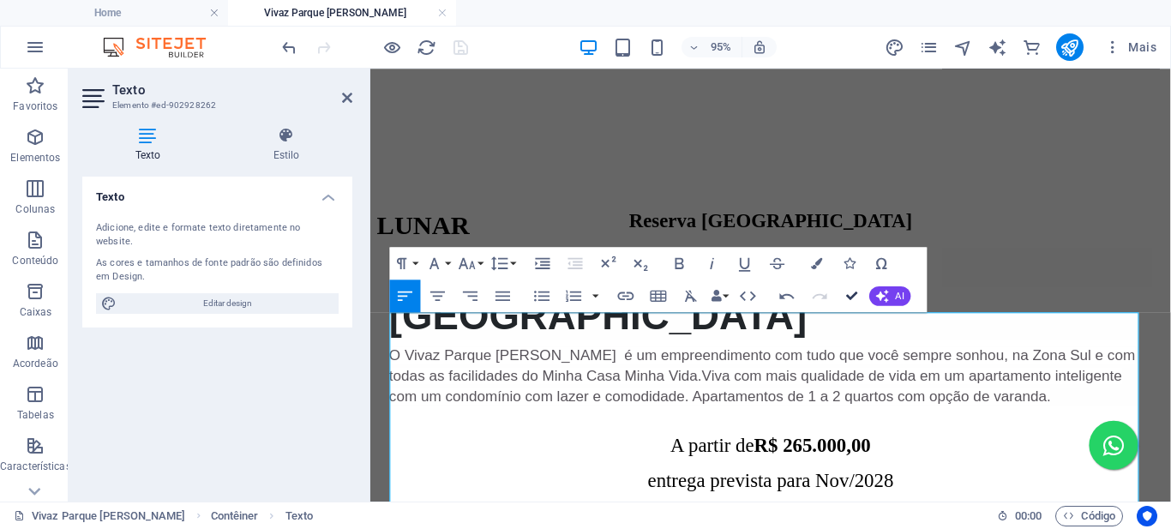
drag, startPoint x: 850, startPoint y: 293, endPoint x: 775, endPoint y: 229, distance: 98.5
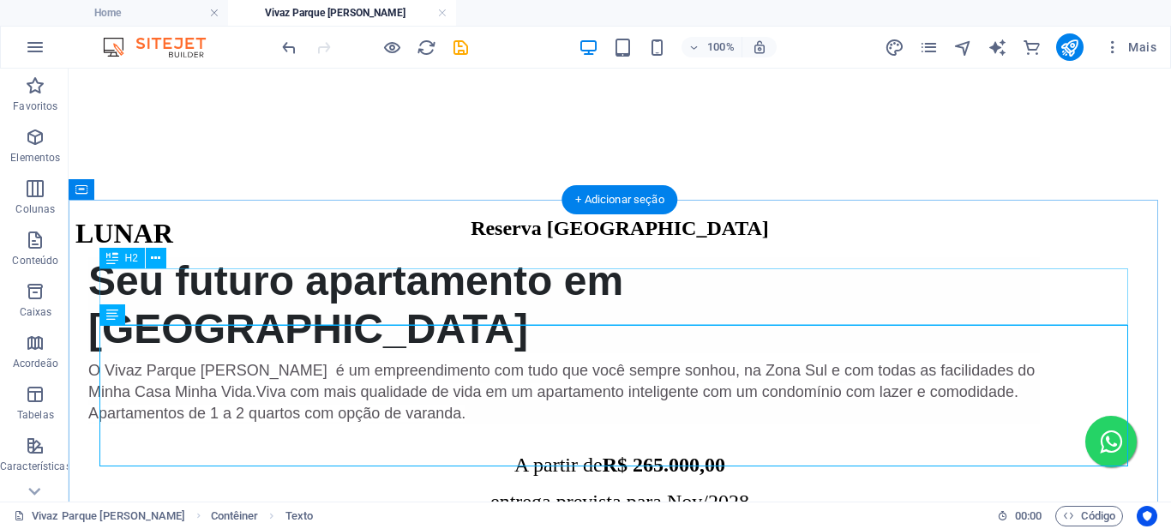
click at [965, 240] on div "Reserva [GEOGRAPHIC_DATA]" at bounding box center [619, 228] width 1089 height 23
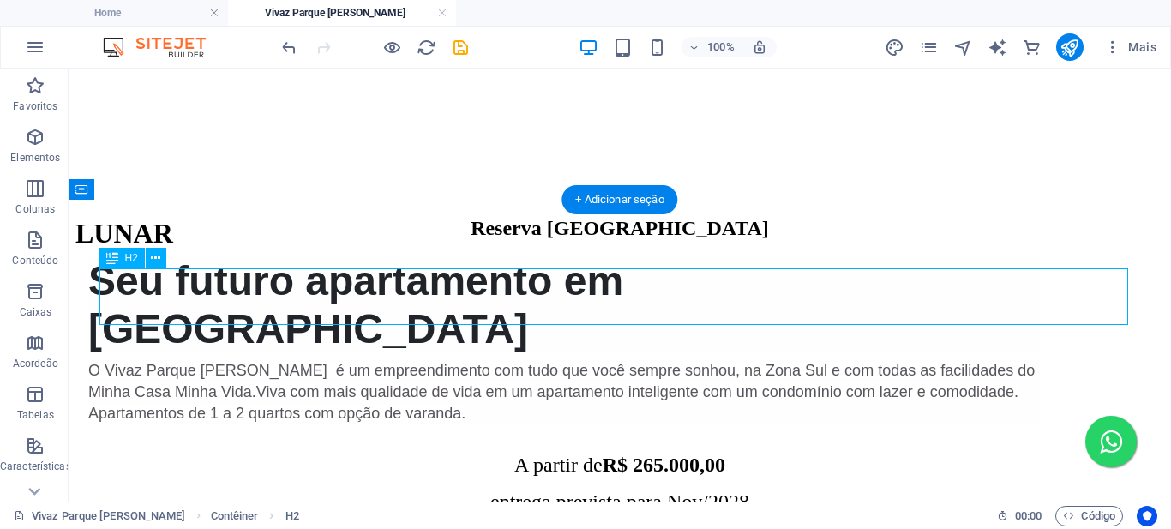
click at [883, 240] on div "Reserva [GEOGRAPHIC_DATA]" at bounding box center [619, 228] width 1089 height 23
click at [608, 311] on div "Reserva [GEOGRAPHIC_DATA] - Parque Seu futuro apartamento em [GEOGRAPHIC_DATA] …" at bounding box center [619, 365] width 1089 height 297
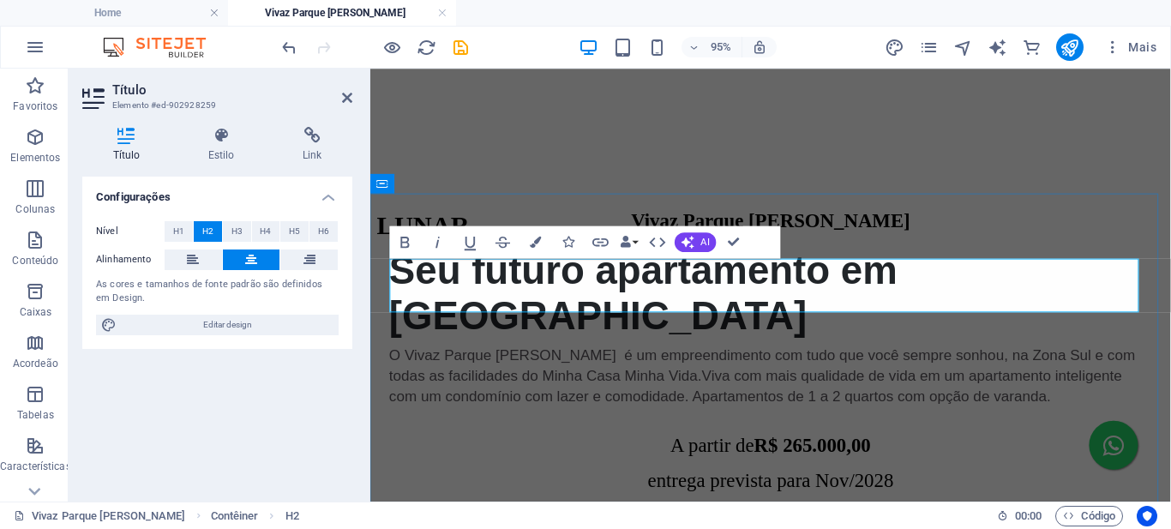
scroll to position [0, 6]
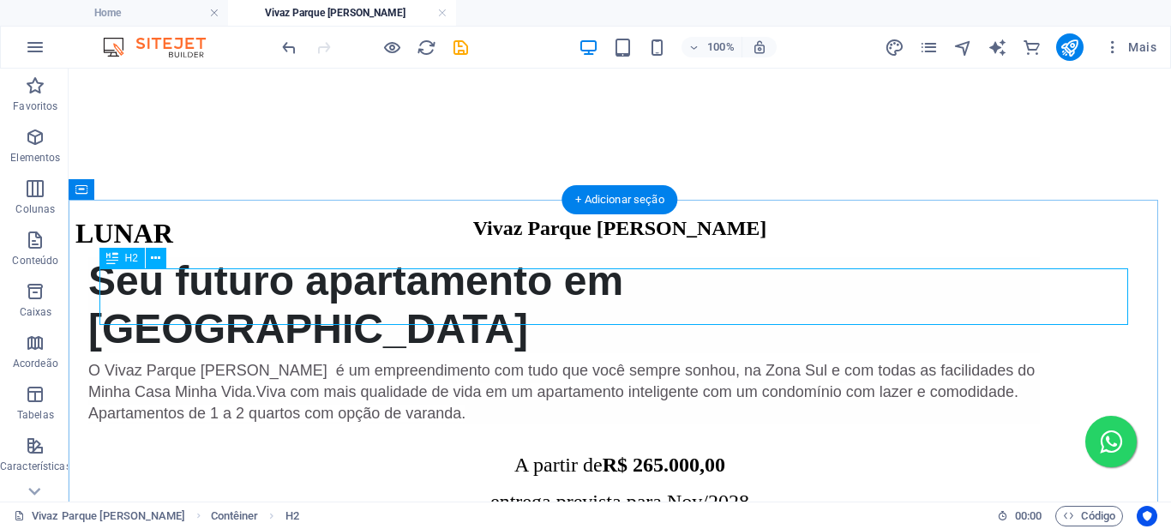
click at [890, 240] on div "Vivaz Parque [PERSON_NAME]" at bounding box center [619, 228] width 1089 height 23
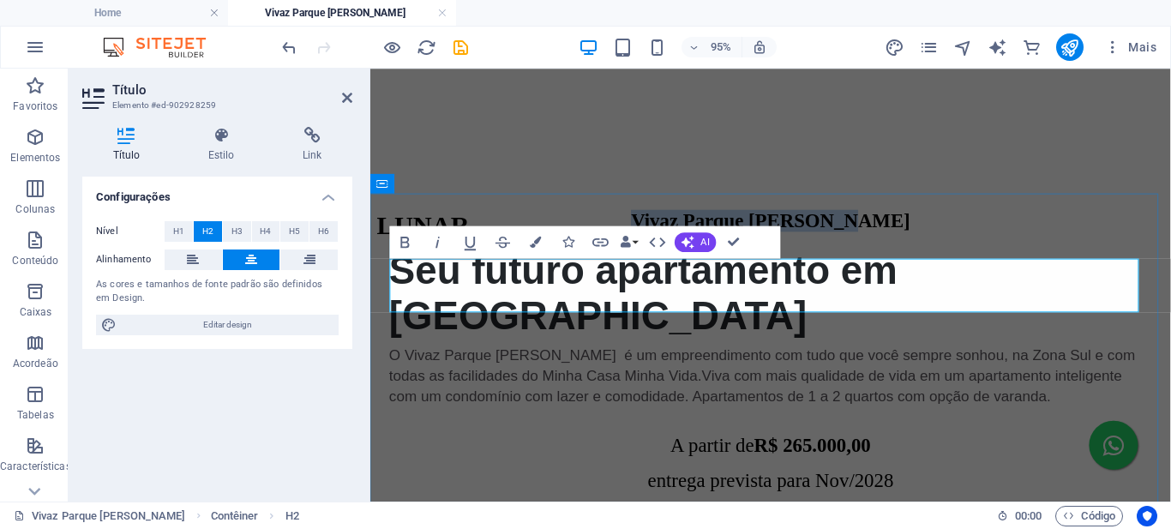
click at [1060, 240] on h2 "Vivaz Parque [PERSON_NAME]" at bounding box center [791, 228] width 829 height 23
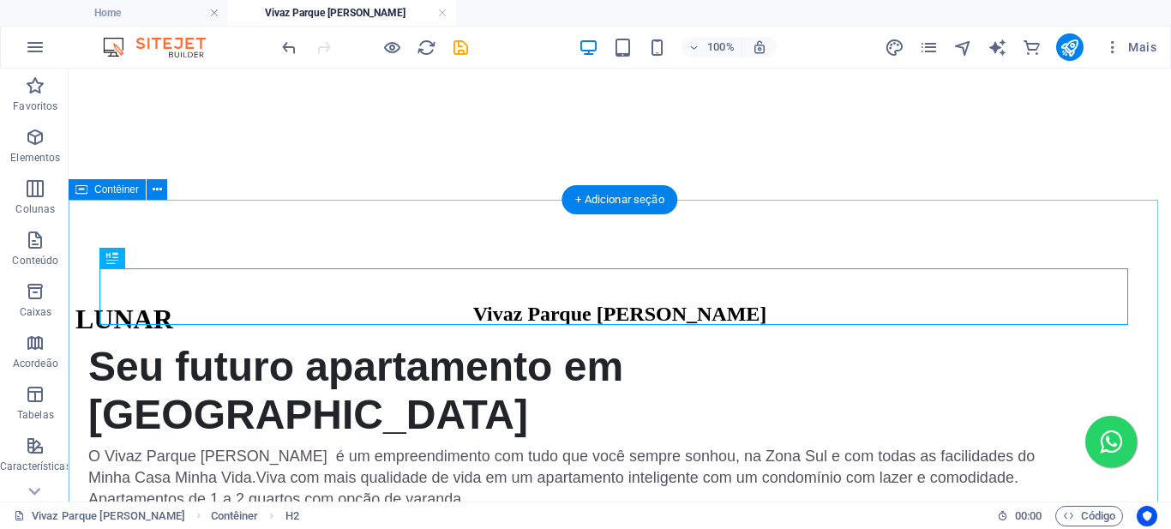
scroll to position [680, 0]
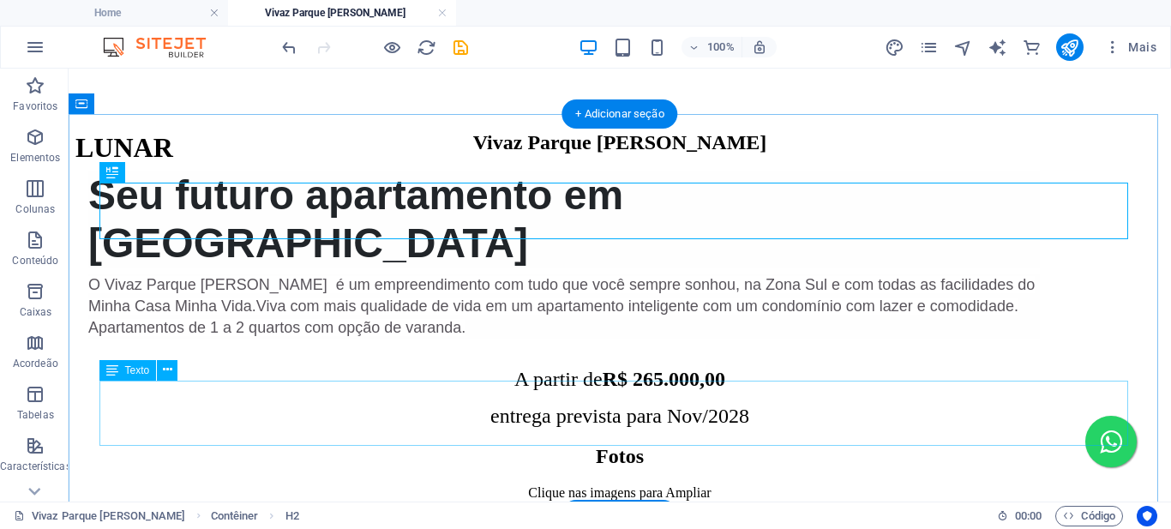
click at [602, 404] on div "A partir de R$ 265.000,00 entrega prevista para Nov/2028" at bounding box center [619, 398] width 1089 height 60
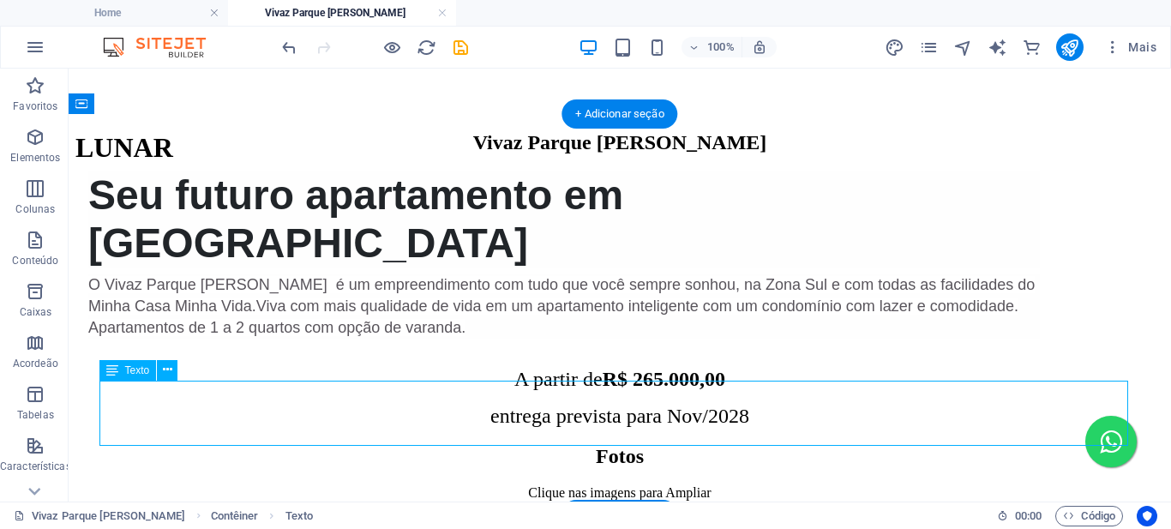
click at [602, 404] on div "A partir de R$ 265.000,00 entrega prevista para Nov/2028" at bounding box center [619, 398] width 1089 height 60
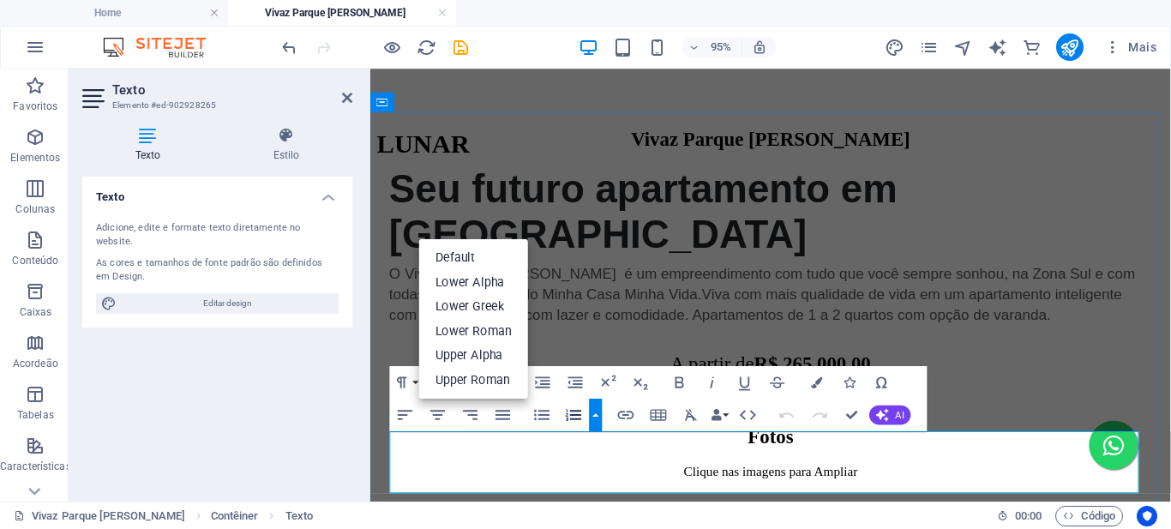
click at [729, 427] on span "entrega prevista para Nov/2028" at bounding box center [792, 416] width 259 height 22
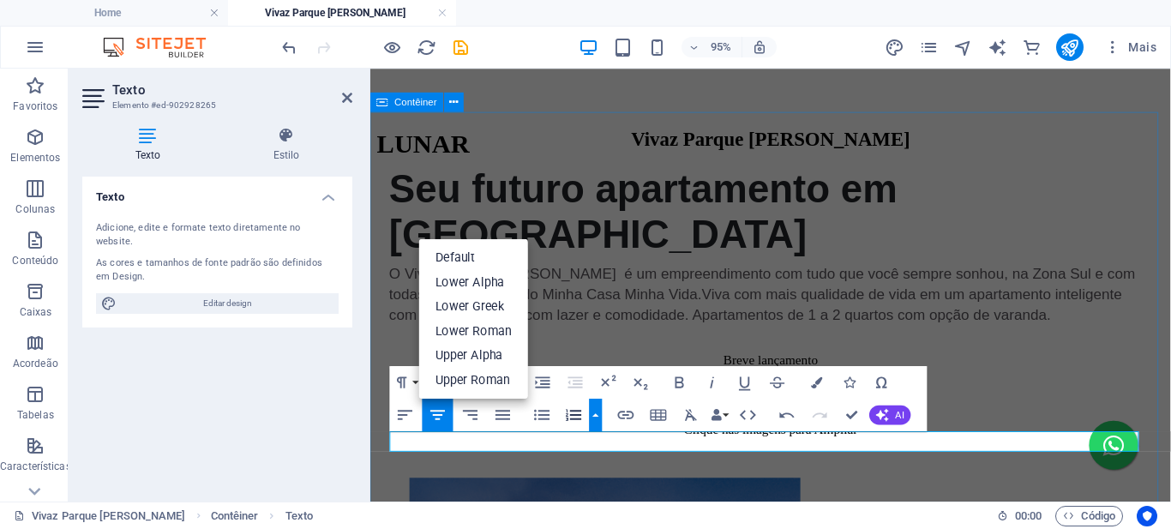
scroll to position [0, 7]
click at [751, 383] on p "Breve lançamento" at bounding box center [791, 375] width 829 height 15
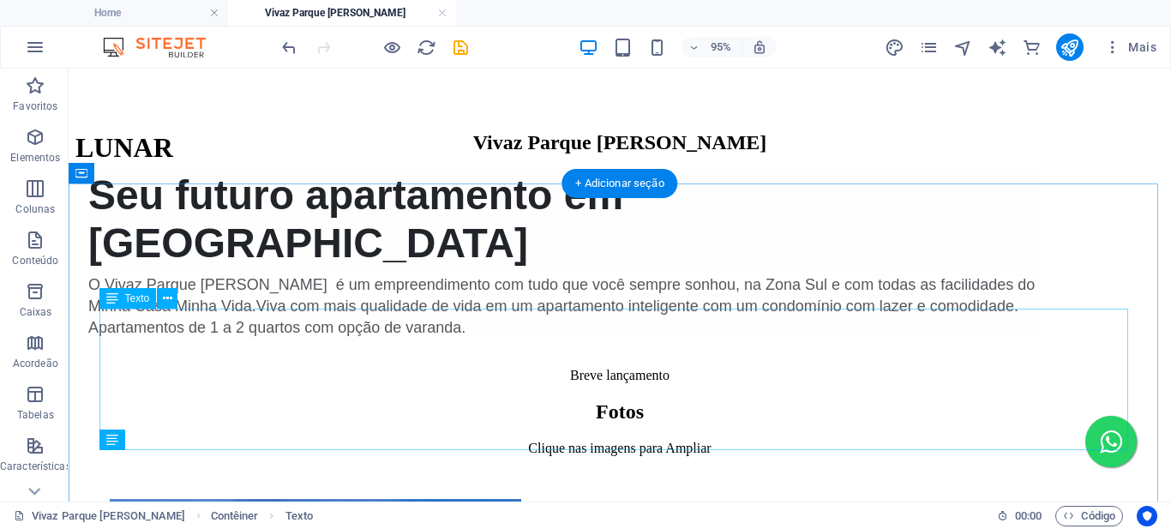
scroll to position [611, 0]
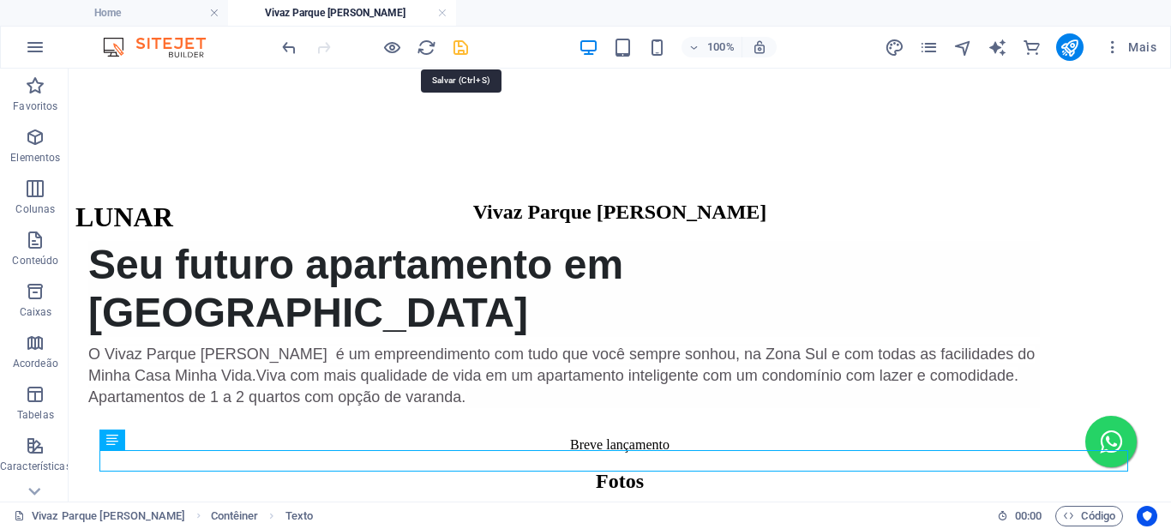
click at [460, 43] on icon "save" at bounding box center [461, 48] width 20 height 20
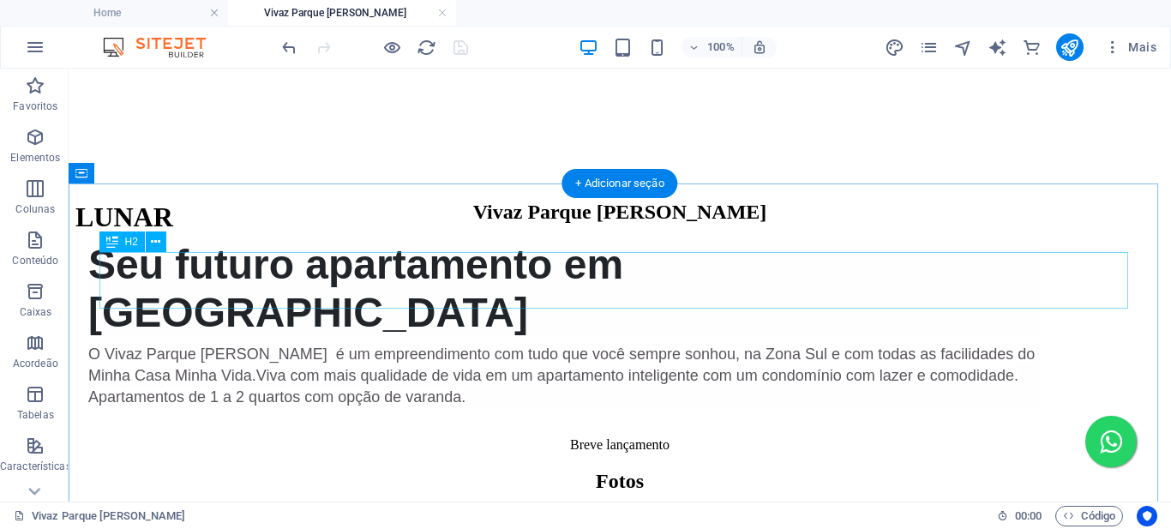
click at [724, 224] on div "Vivaz Parque [PERSON_NAME]" at bounding box center [619, 212] width 1089 height 23
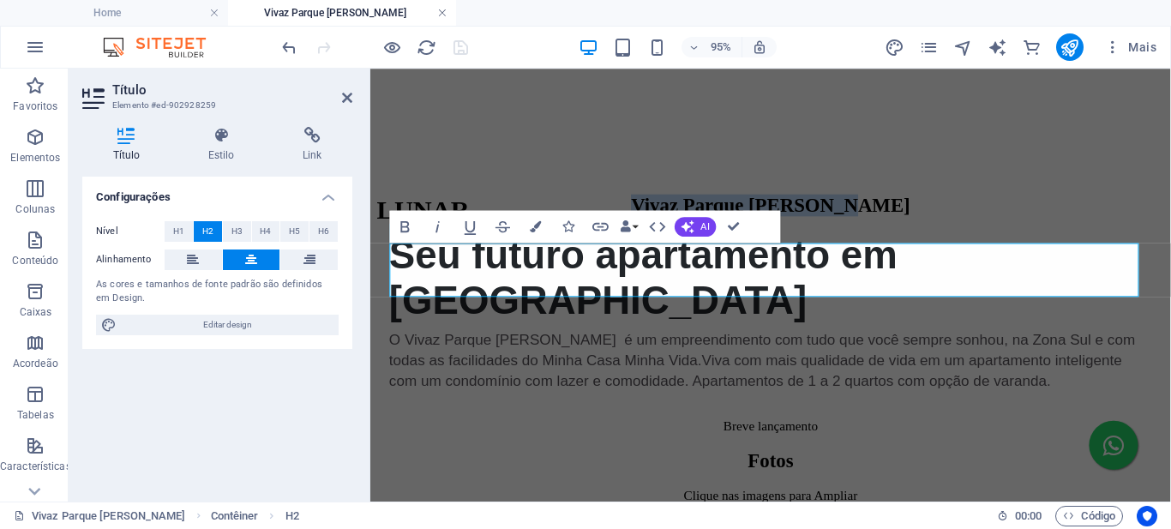
click at [442, 12] on link at bounding box center [442, 13] width 10 height 16
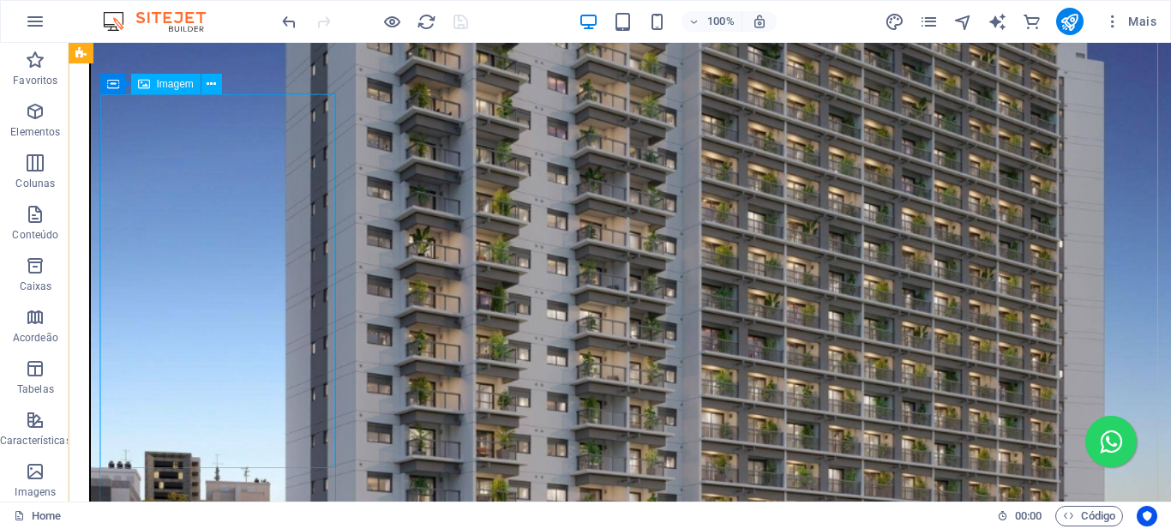
scroll to position [1651, 0]
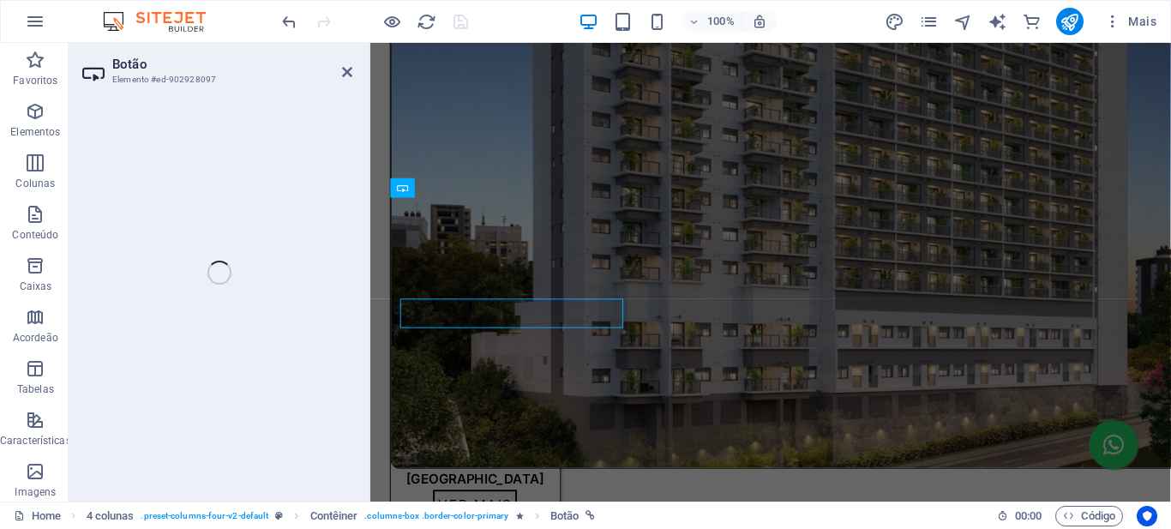
scroll to position [1635, 0]
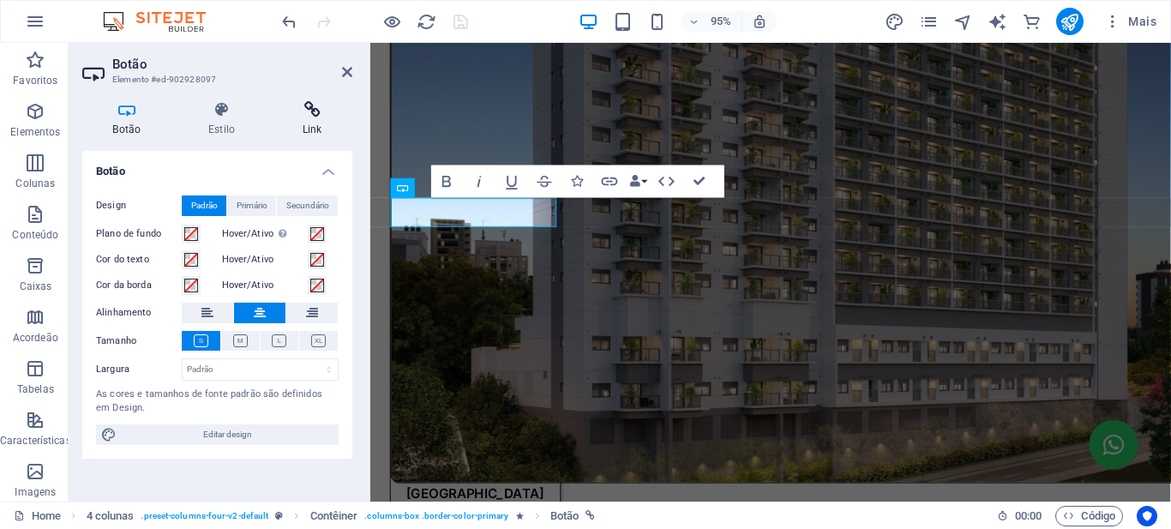
click at [316, 111] on icon at bounding box center [312, 109] width 81 height 17
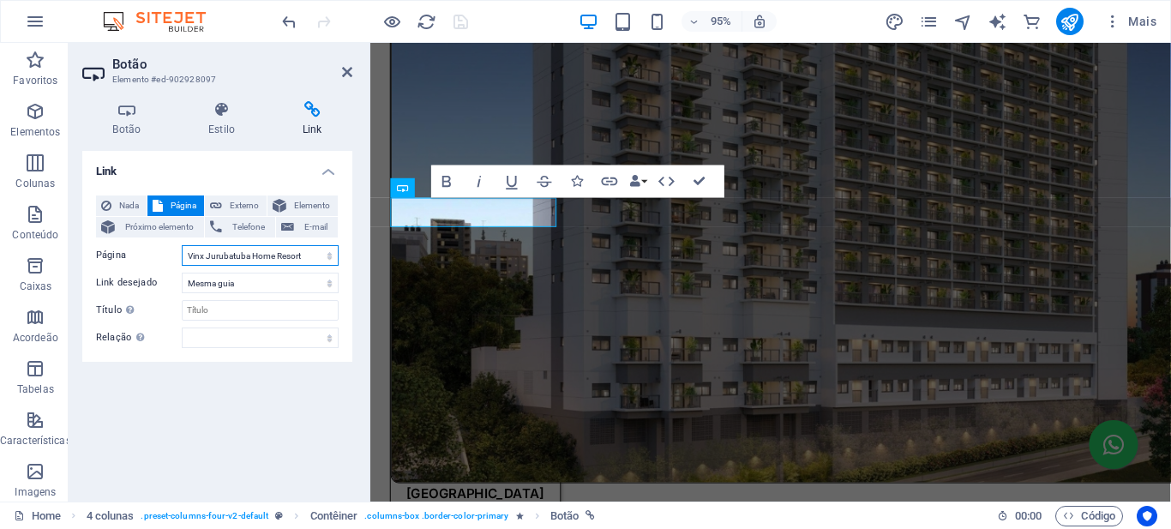
click at [328, 259] on select "Home Reserva [GEOGRAPHIC_DATA] - [GEOGRAPHIC_DATA] Vivaz [GEOGRAPHIC_DATA][PERS…" at bounding box center [260, 255] width 157 height 21
select select "3"
click at [182, 245] on select "Home Reserva [GEOGRAPHIC_DATA] - [GEOGRAPHIC_DATA] Vivaz [GEOGRAPHIC_DATA][PERS…" at bounding box center [260, 255] width 157 height 21
click at [460, 24] on icon "save" at bounding box center [461, 22] width 20 height 20
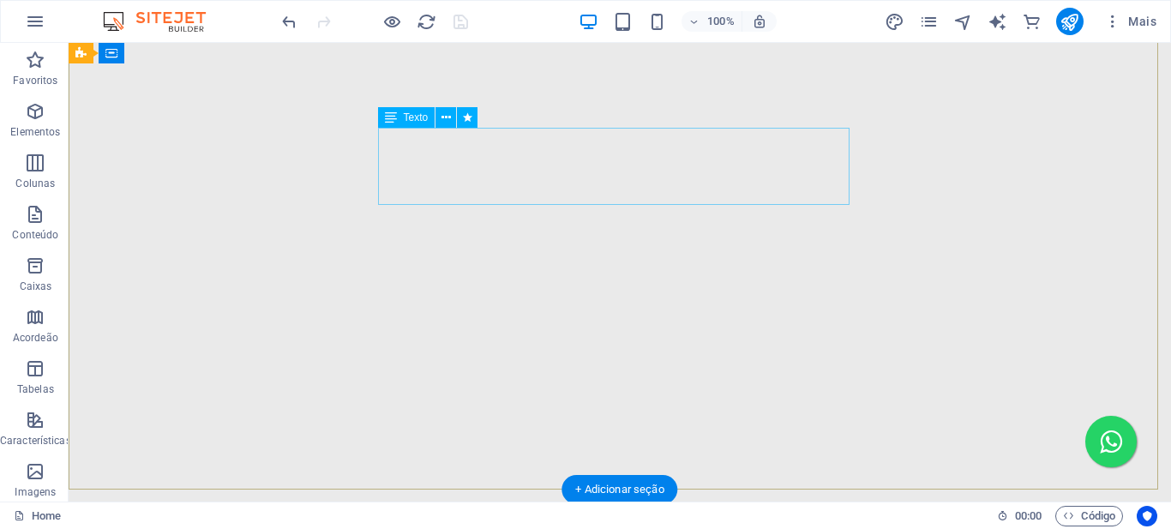
scroll to position [21, 0]
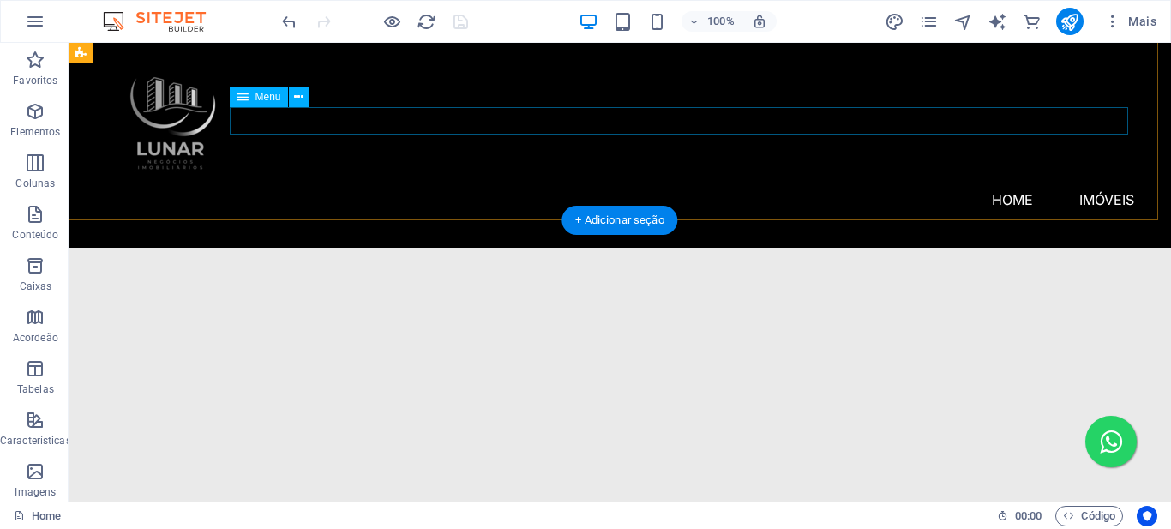
click at [898, 186] on nav "Home Imóveis Reserva [GEOGRAPHIC_DATA] [GEOGRAPHIC_DATA]" at bounding box center [619, 199] width 1029 height 27
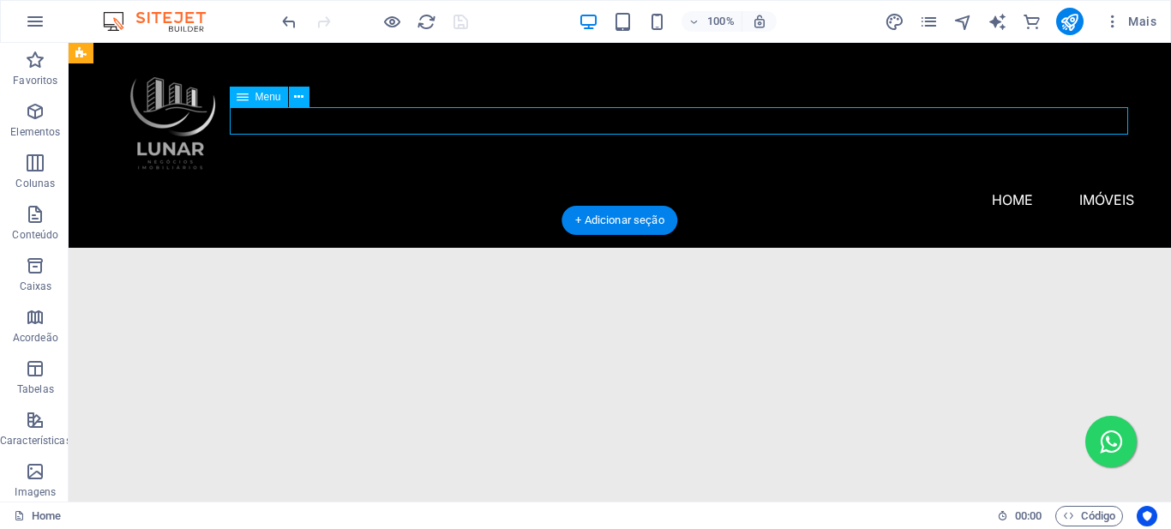
click at [898, 186] on nav "Home Imóveis Reserva [GEOGRAPHIC_DATA] [GEOGRAPHIC_DATA]" at bounding box center [619, 199] width 1029 height 27
select select
select select "1"
select select
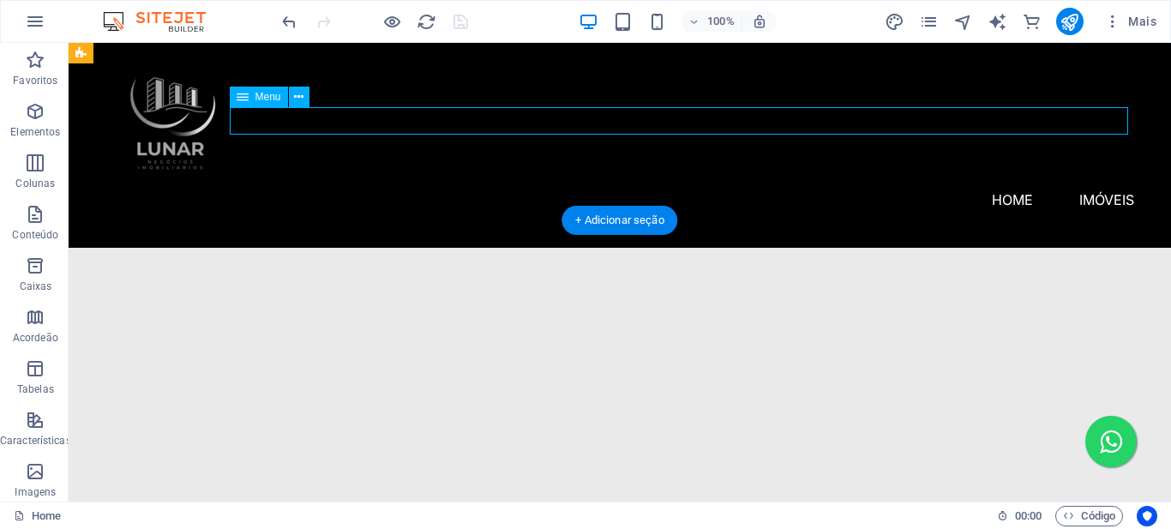
select select
select select "2"
select select
select select "3"
select select
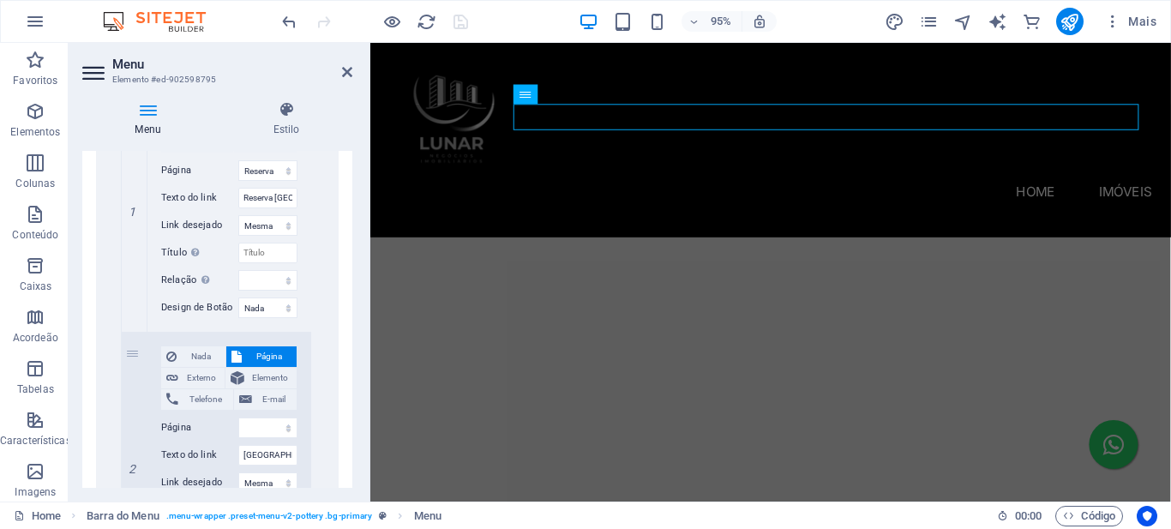
scroll to position [1277, 0]
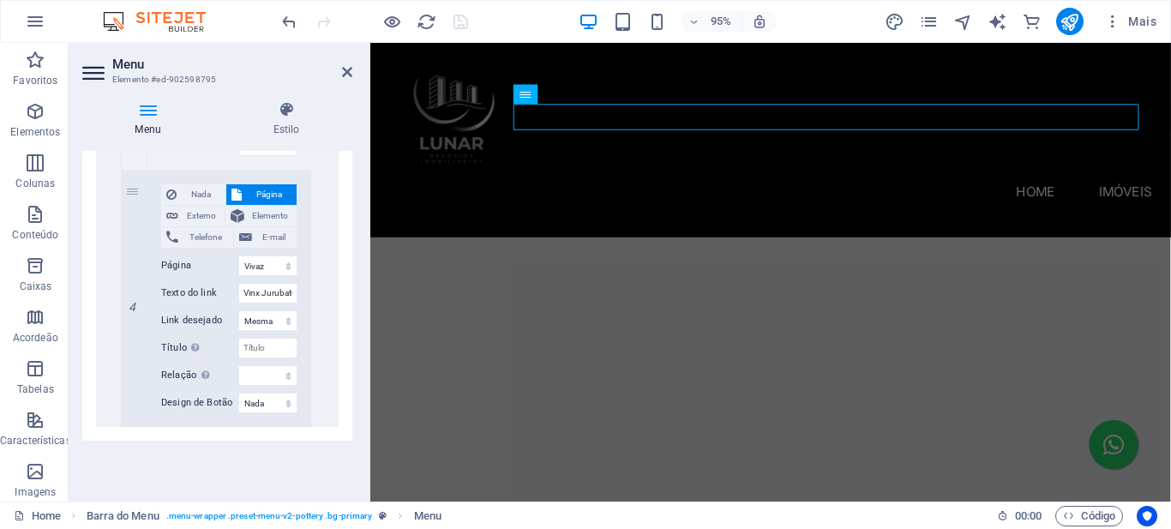
click at [0, 0] on icon at bounding box center [0, 0] width 0 height 0
select select
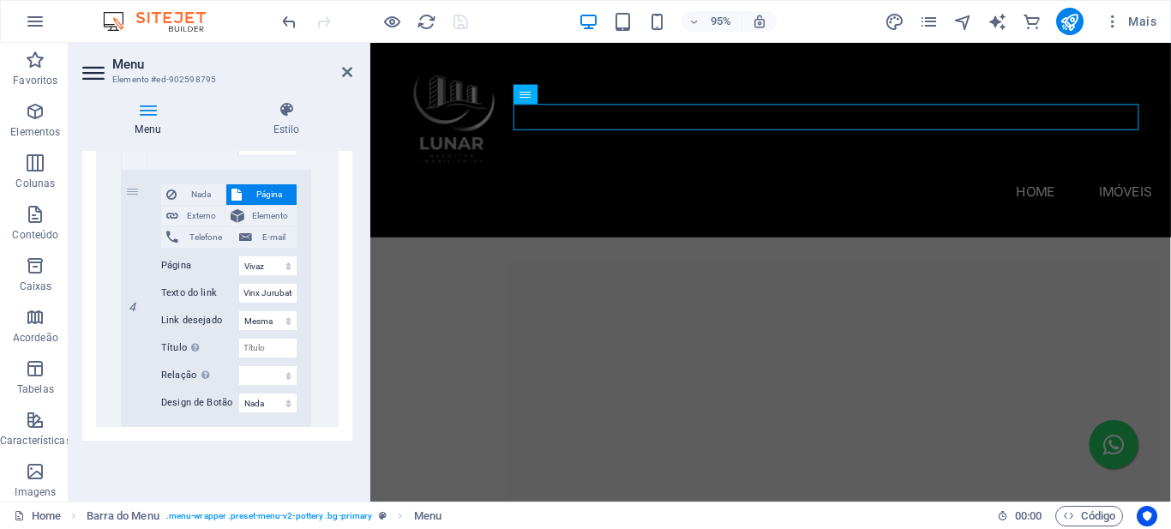
select select
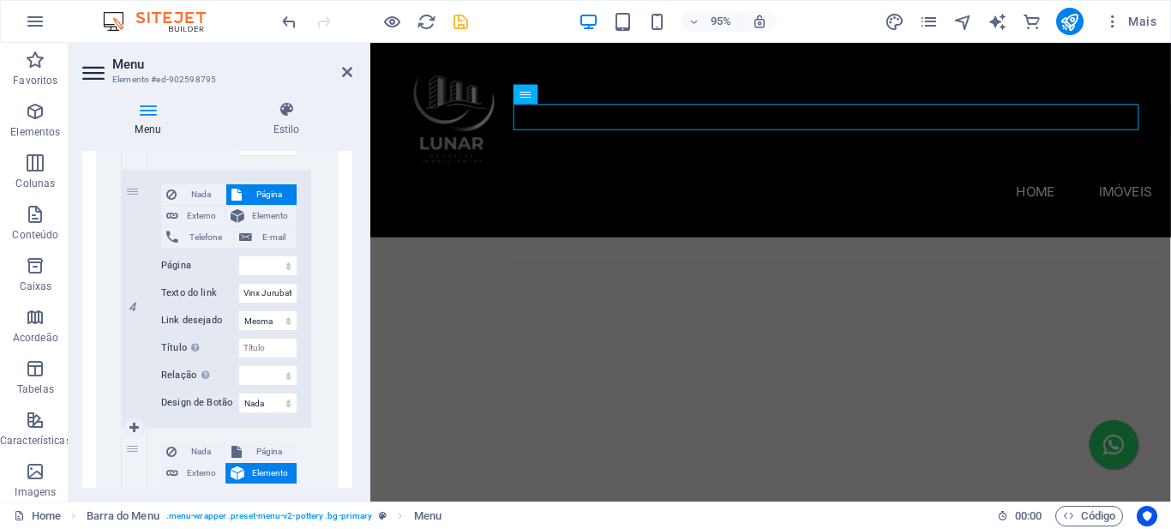
scroll to position [1507, 0]
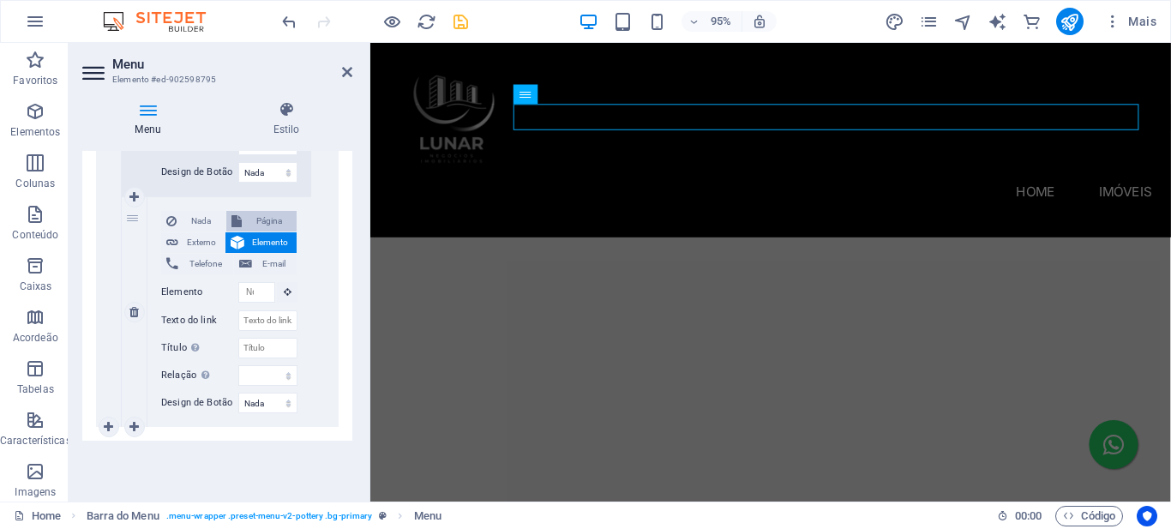
click at [260, 218] on span "Página" at bounding box center [269, 221] width 45 height 21
select select
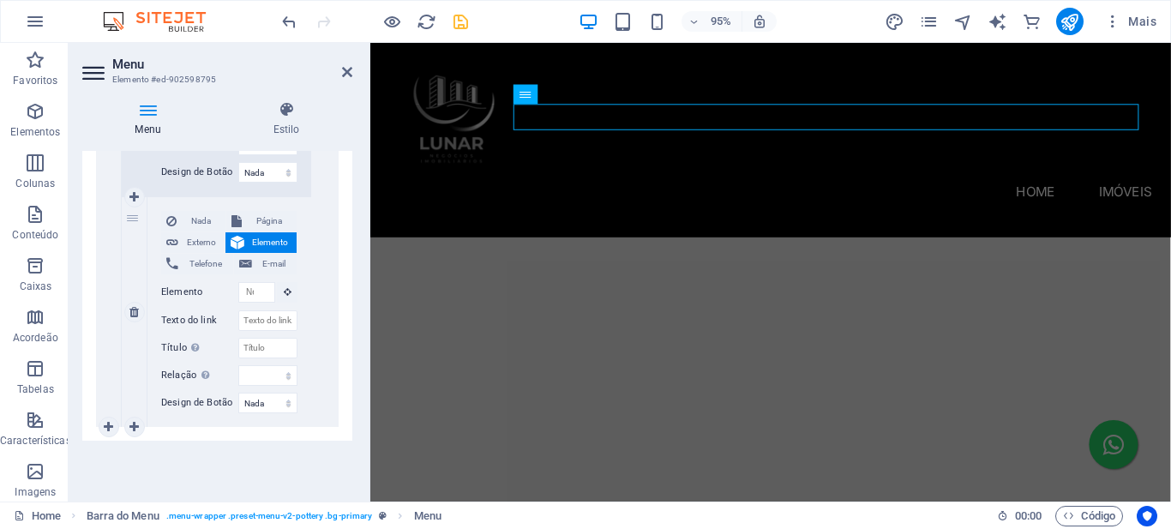
select select
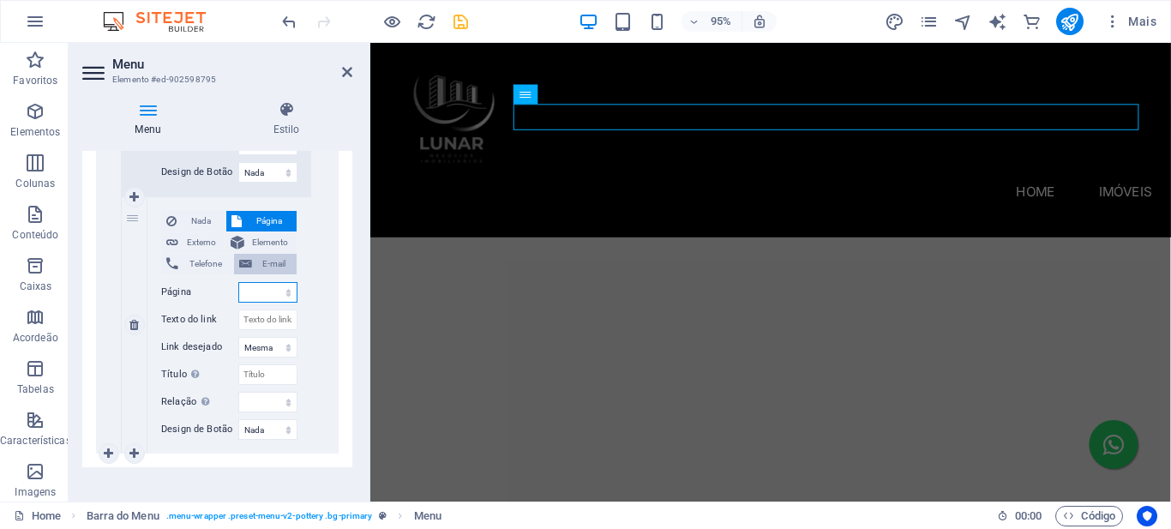
scroll to position [1534, 0]
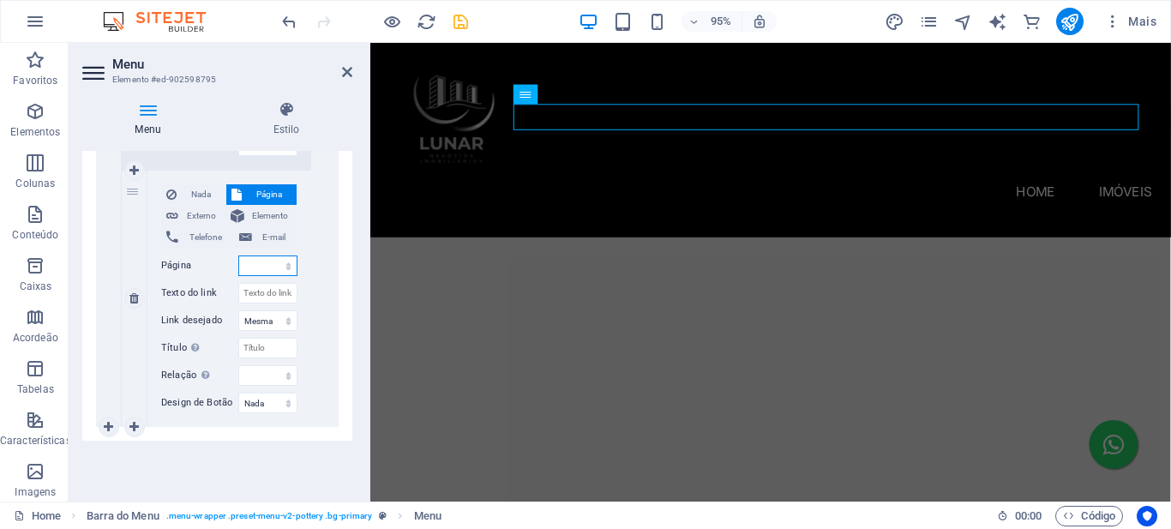
click at [288, 265] on select "Home Reserva [GEOGRAPHIC_DATA] - [GEOGRAPHIC_DATA] Vivaz [GEOGRAPHIC_DATA][PERS…" at bounding box center [267, 266] width 59 height 21
select select "3"
click at [238, 256] on select "Home Reserva [GEOGRAPHIC_DATA] - [GEOGRAPHIC_DATA] Vivaz [GEOGRAPHIC_DATA][PERS…" at bounding box center [267, 266] width 59 height 21
select select
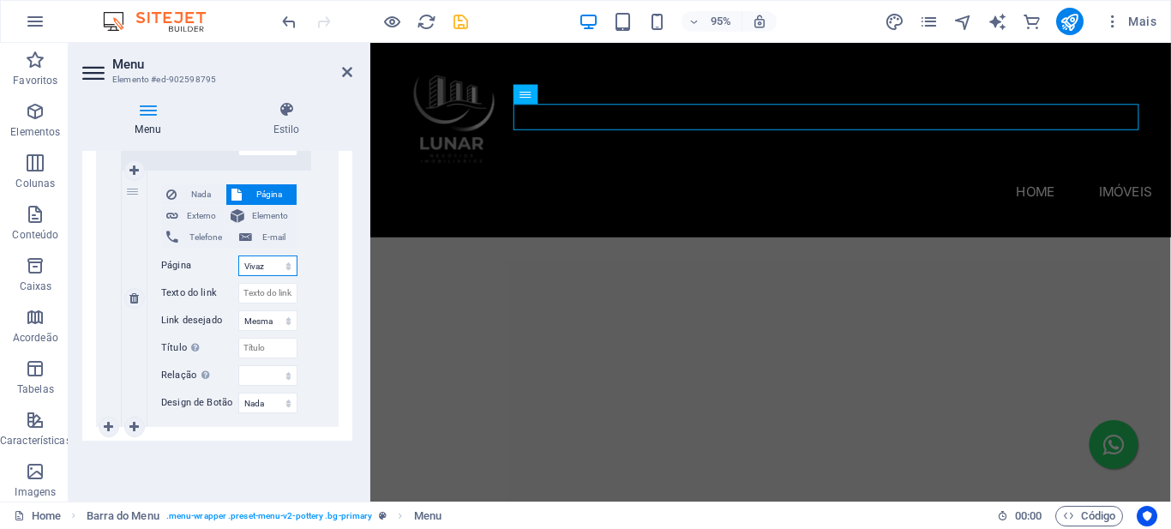
select select
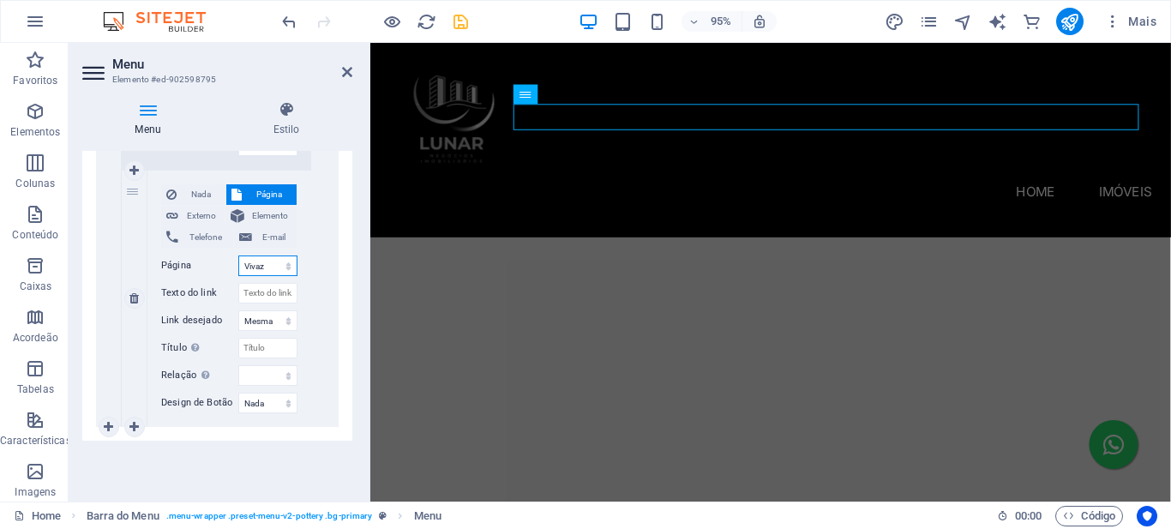
select select
click at [260, 293] on input "Texto do link" at bounding box center [267, 293] width 59 height 21
paste input "Vivaz Parque [PERSON_NAME]"
type input "Vivaz Parque [PERSON_NAME]"
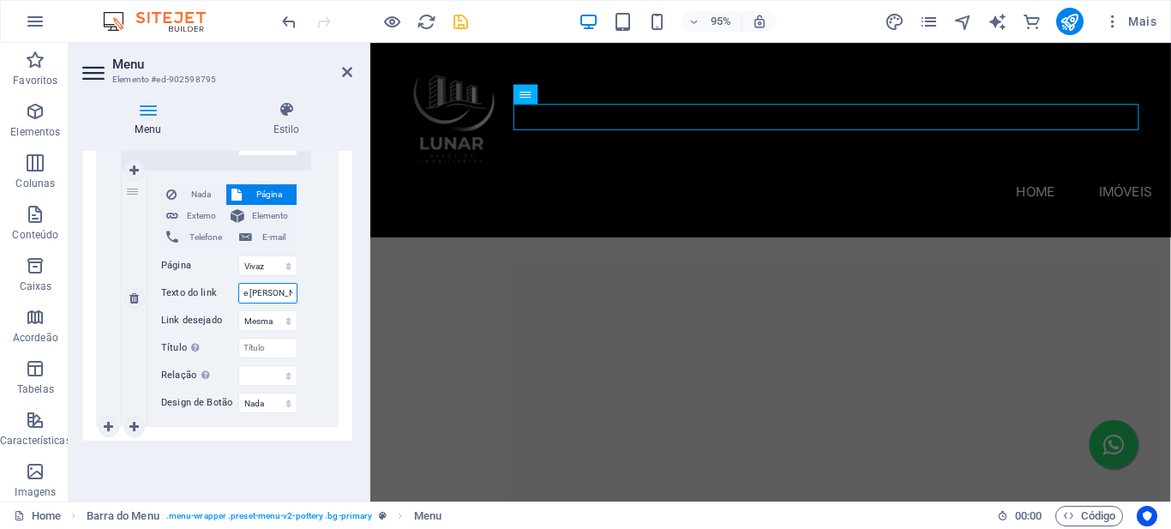
select select
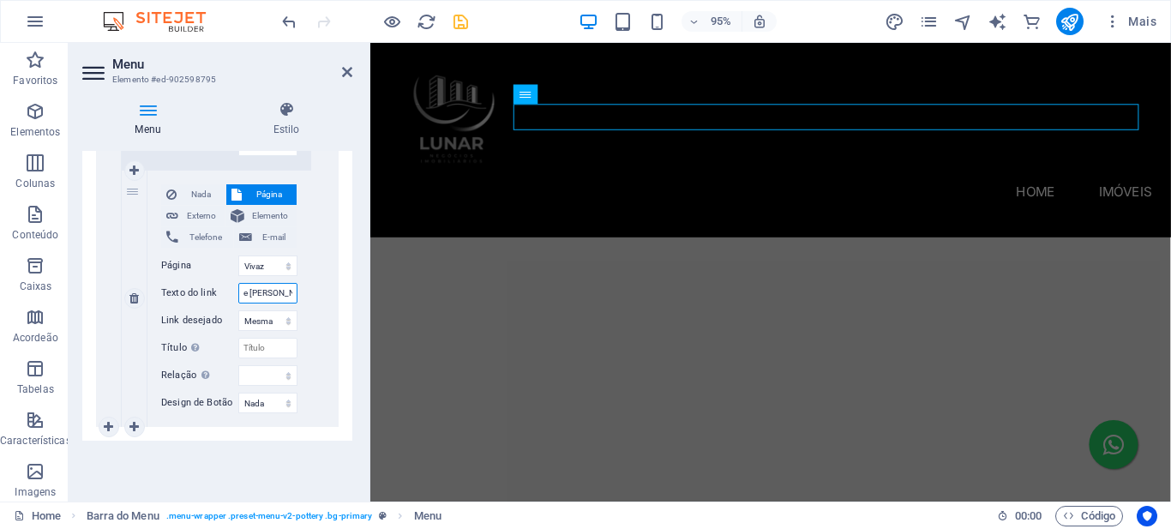
select select
type input "Vivaz Parque [PERSON_NAME]"
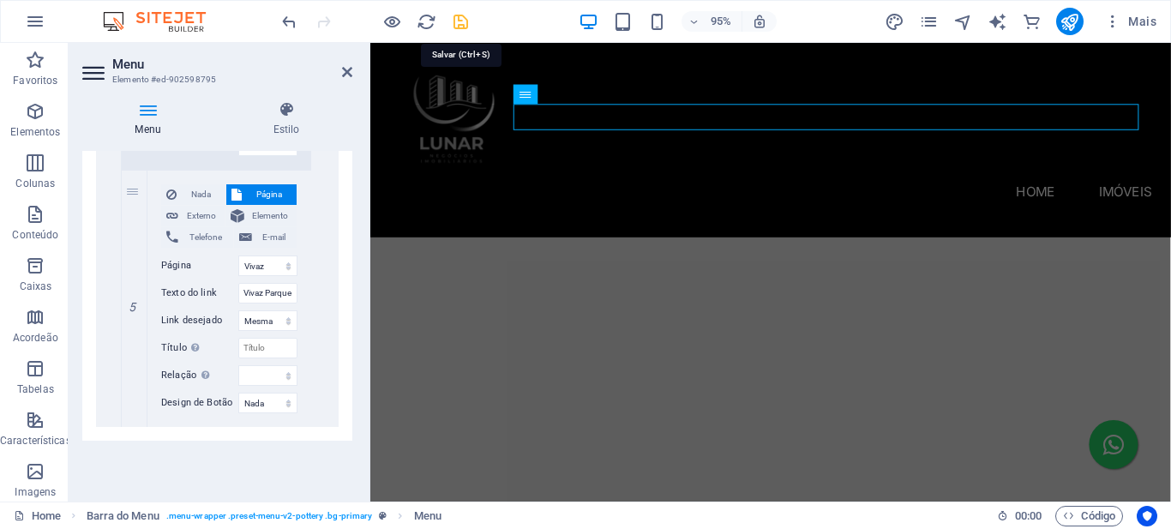
click at [465, 21] on icon "save" at bounding box center [461, 22] width 20 height 20
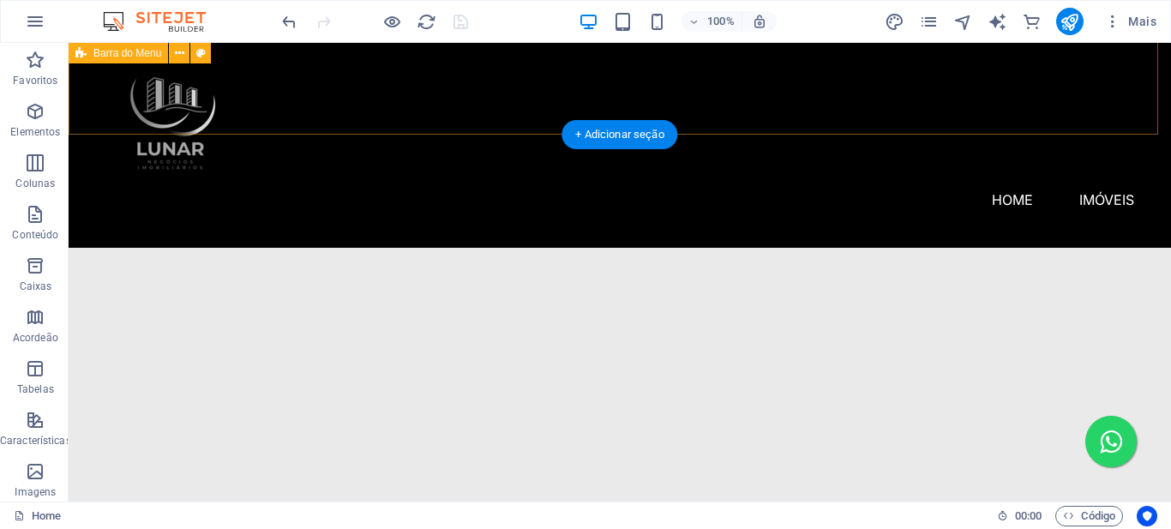
scroll to position [107, 0]
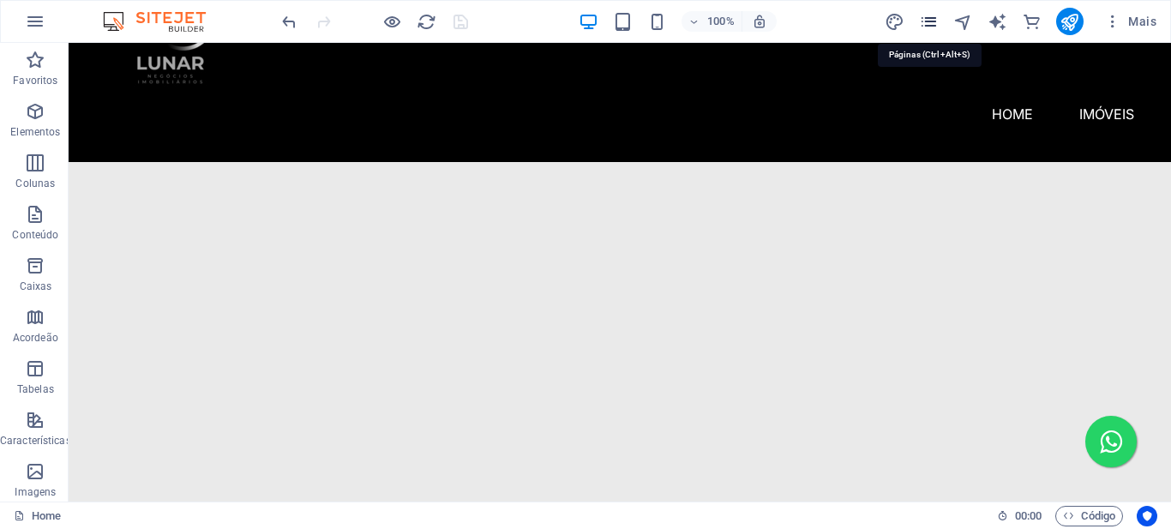
click at [927, 23] on icon "pages" at bounding box center [929, 22] width 20 height 20
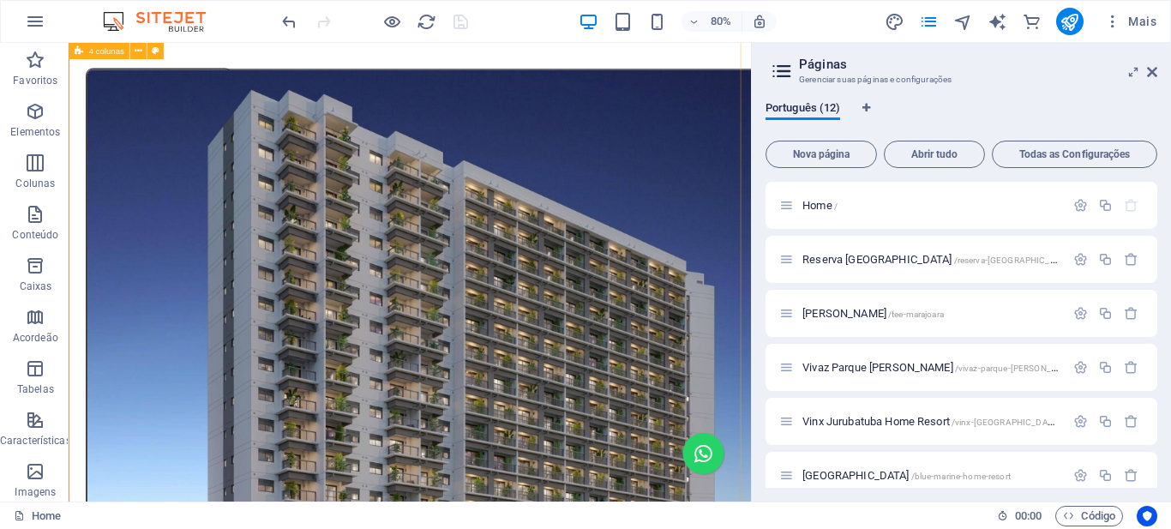
scroll to position [1393, 0]
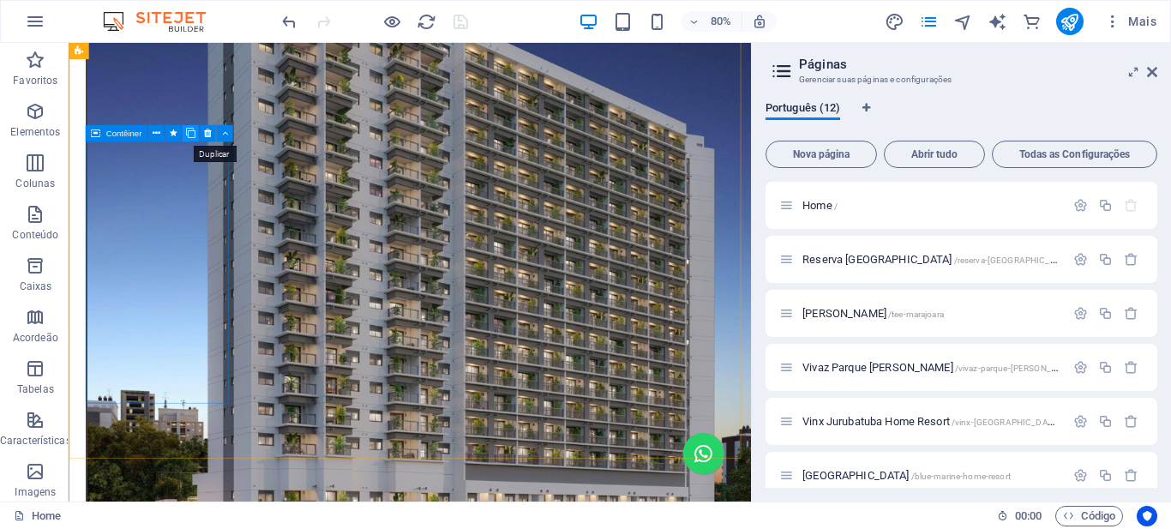
click at [190, 135] on icon at bounding box center [189, 133] width 9 height 15
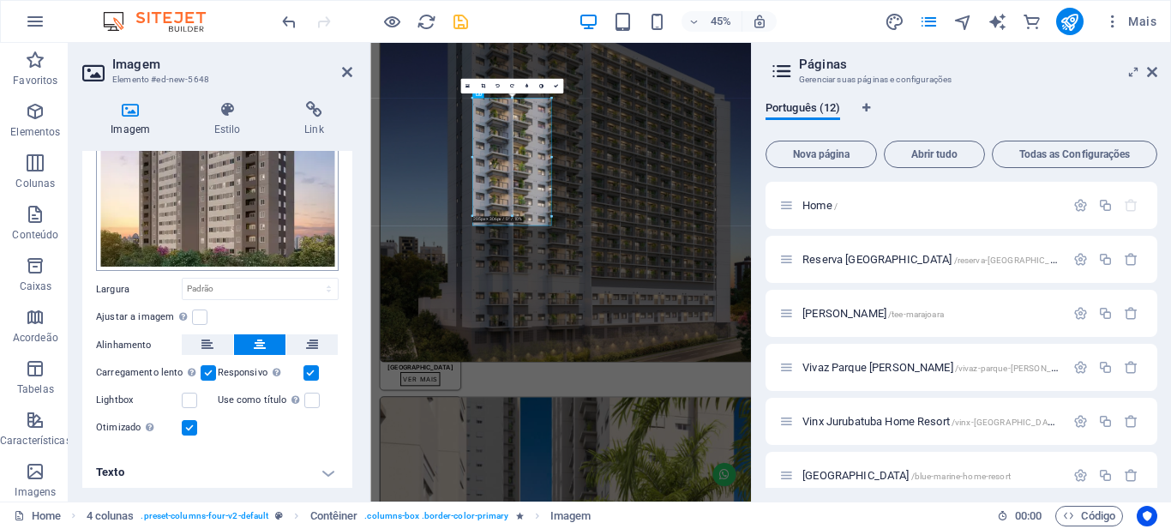
scroll to position [27, 0]
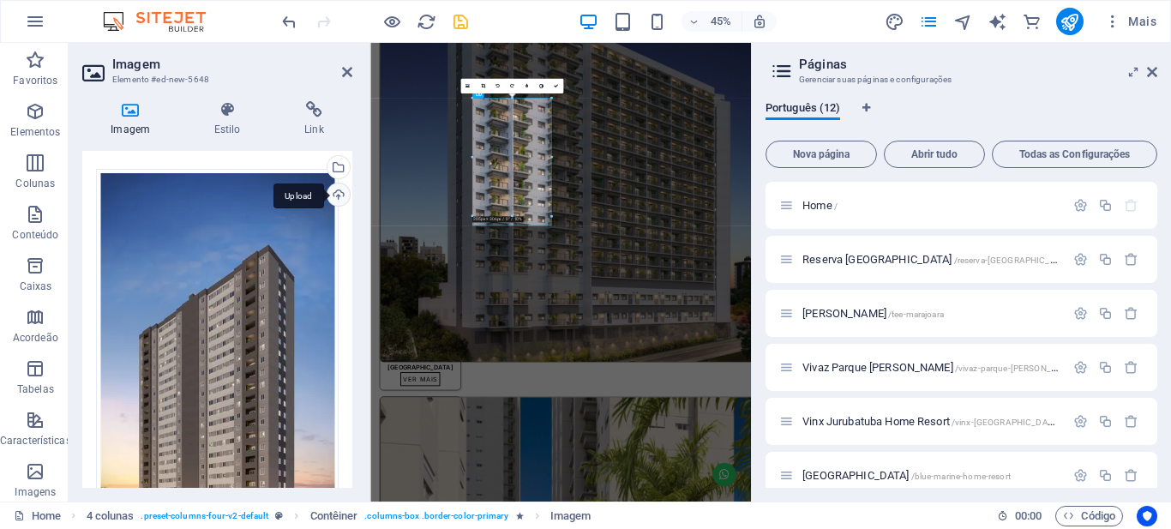
click at [338, 196] on div "Upload" at bounding box center [337, 197] width 26 height 26
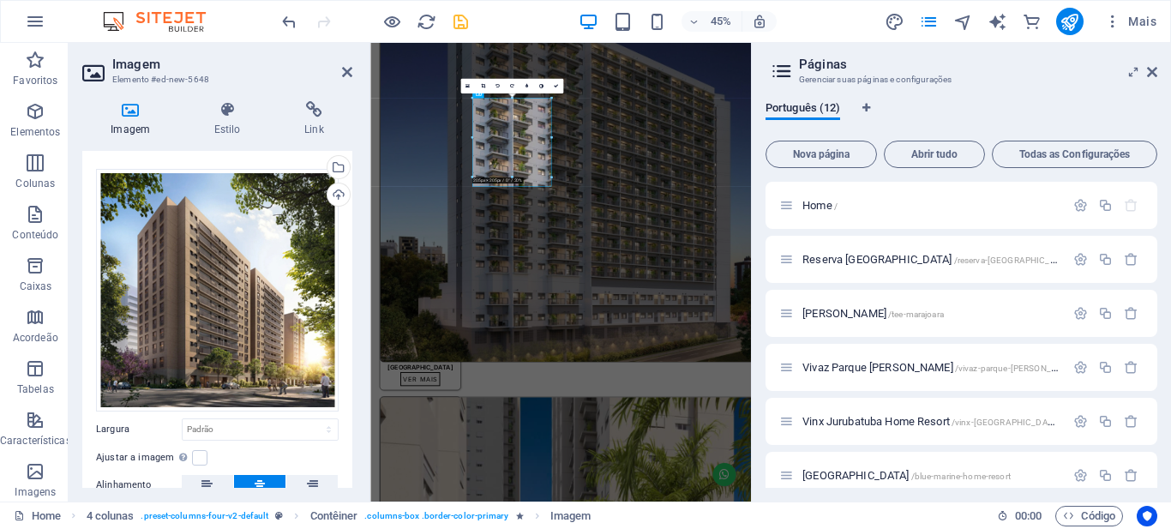
scroll to position [169, 0]
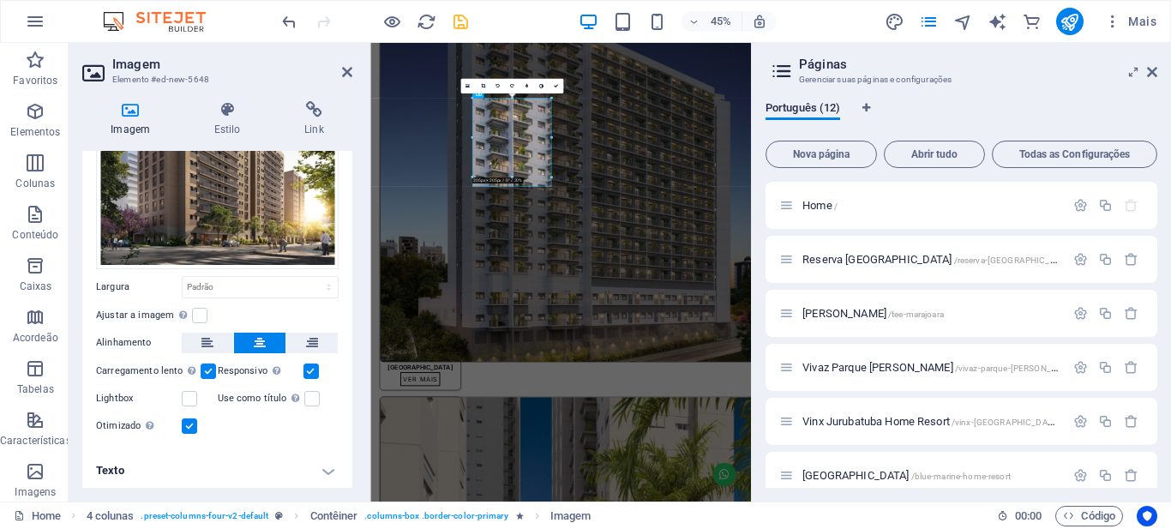
click at [325, 467] on h4 "Texto" at bounding box center [217, 470] width 270 height 41
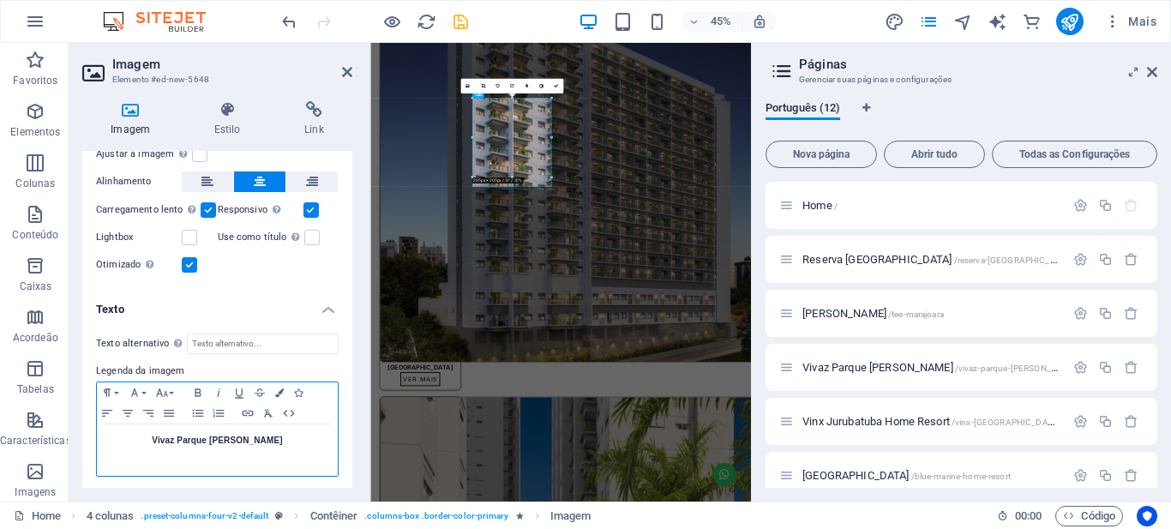
click at [226, 442] on p "Vivaz Parque [PERSON_NAME]" at bounding box center [217, 440] width 224 height 15
click at [226, 441] on strong "Vivaz Parque [PERSON_NAME]" at bounding box center [217, 440] width 130 height 9
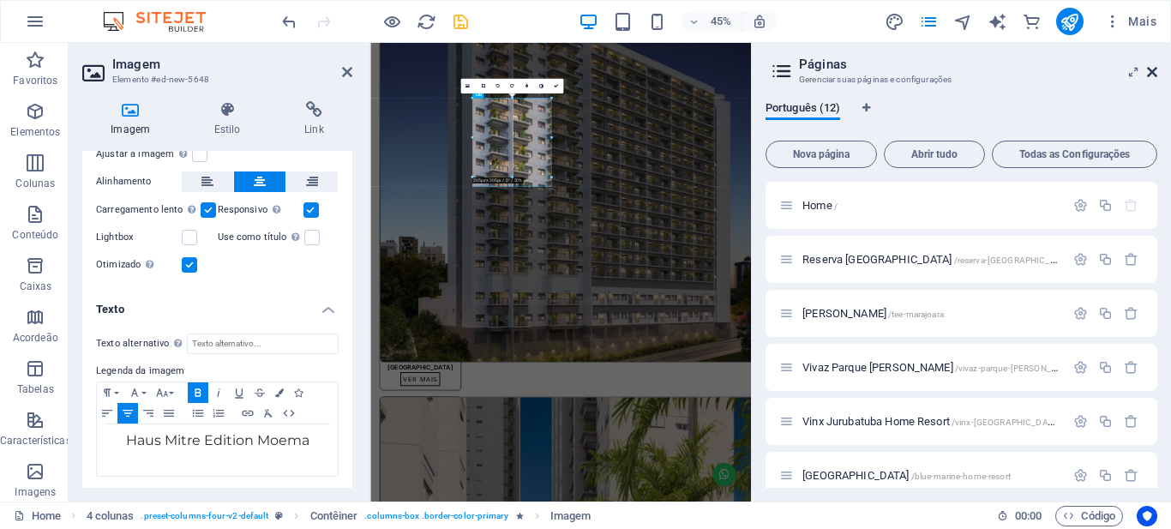
click at [1149, 70] on icon at bounding box center [1152, 72] width 10 height 14
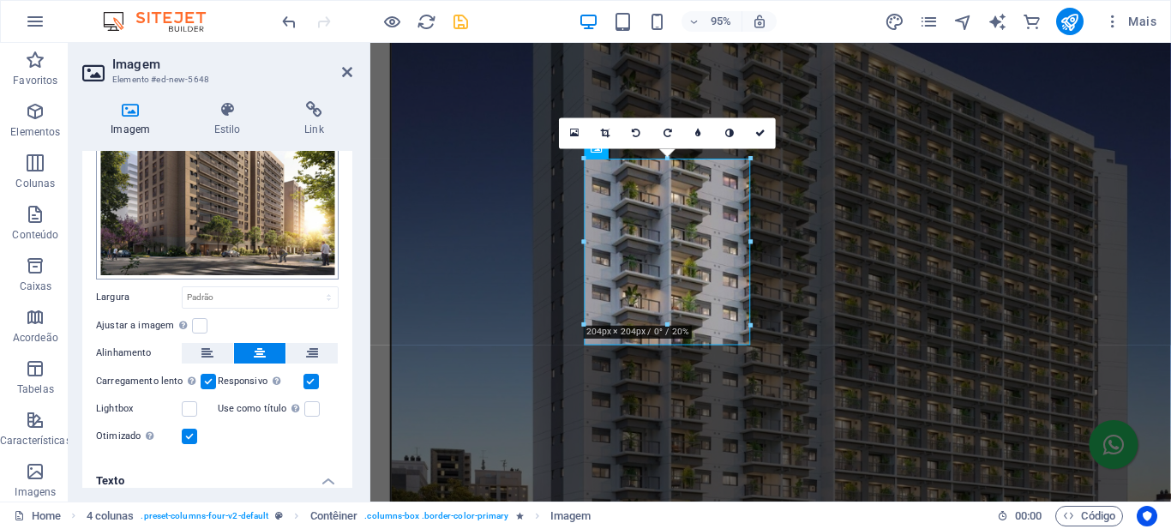
scroll to position [0, 0]
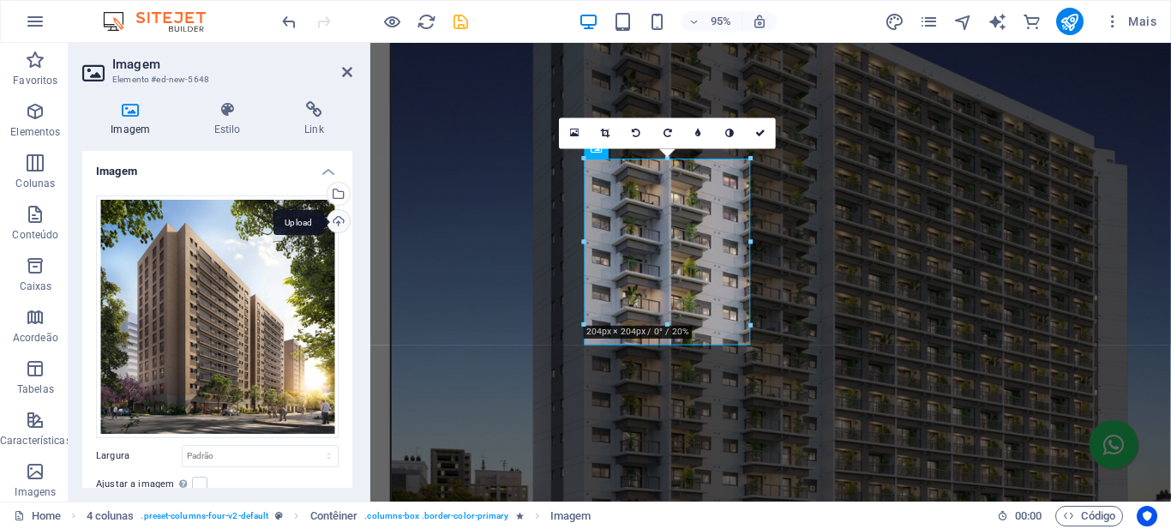
click at [334, 223] on div "Upload" at bounding box center [337, 223] width 26 height 26
click at [762, 133] on icon at bounding box center [760, 132] width 10 height 9
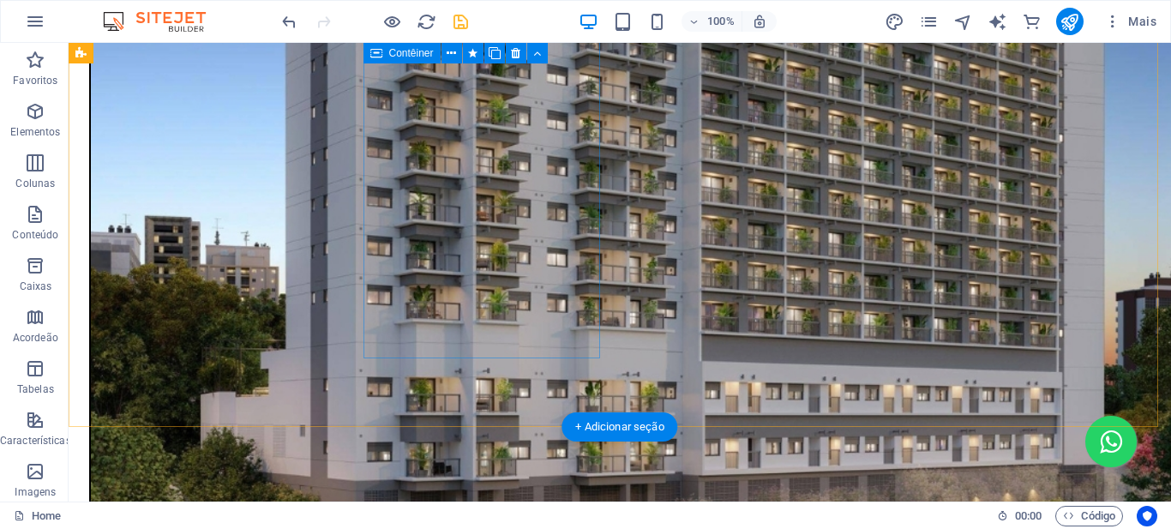
scroll to position [1543, 0]
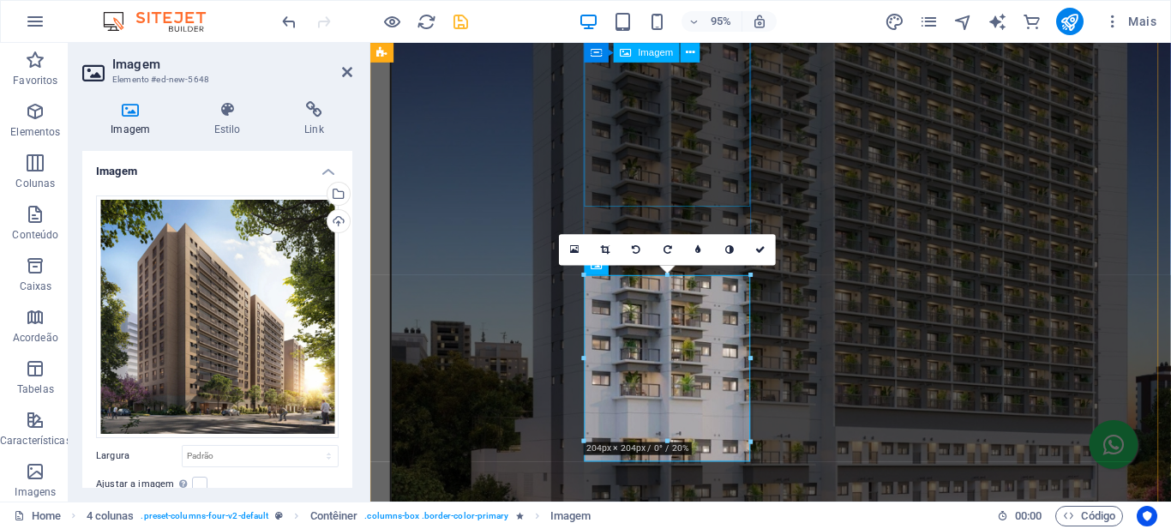
scroll to position [1271, 0]
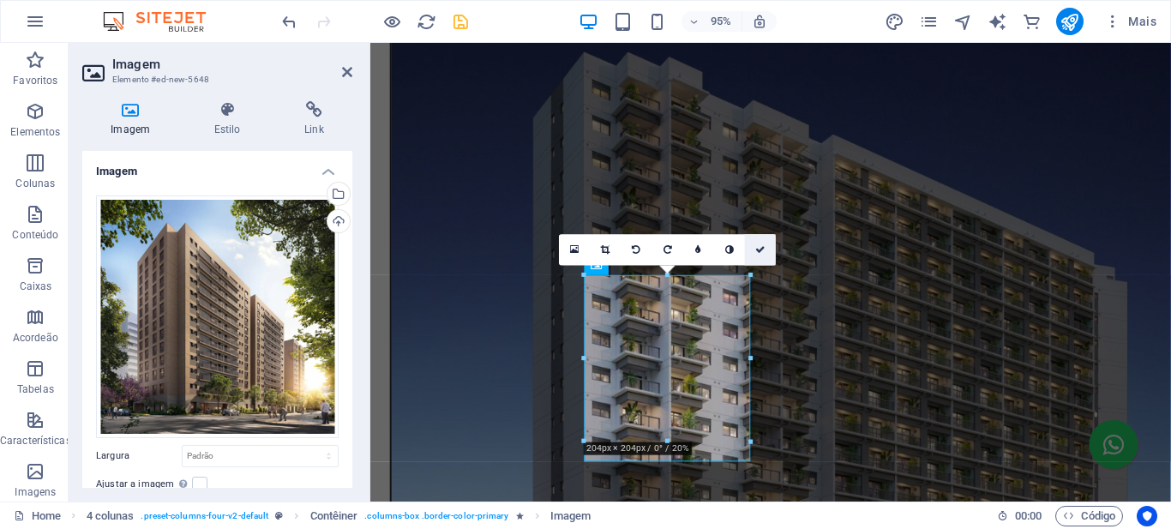
click at [764, 252] on icon at bounding box center [760, 248] width 10 height 9
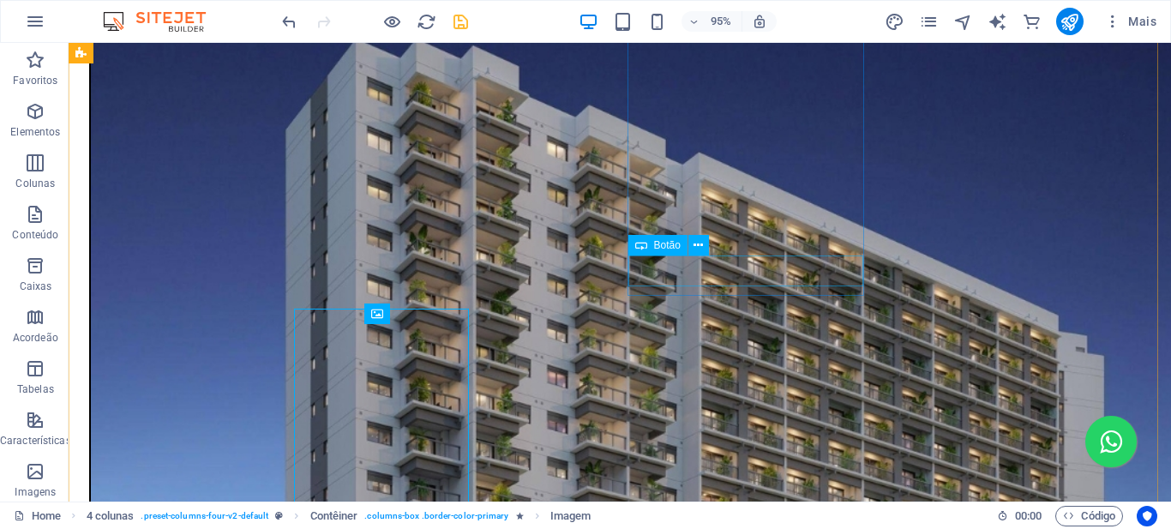
scroll to position [1249, 0]
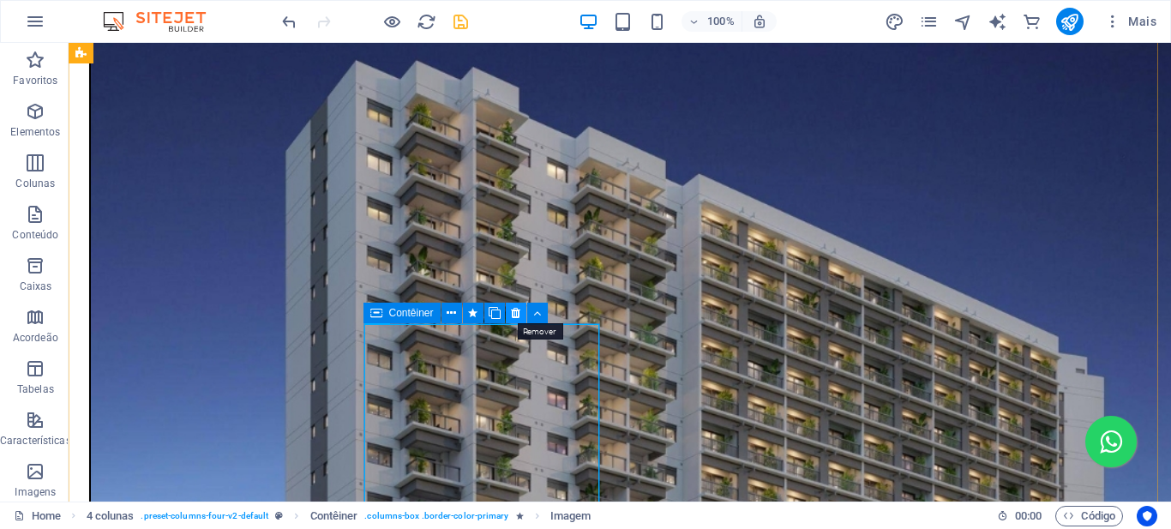
click at [517, 316] on icon at bounding box center [515, 313] width 9 height 18
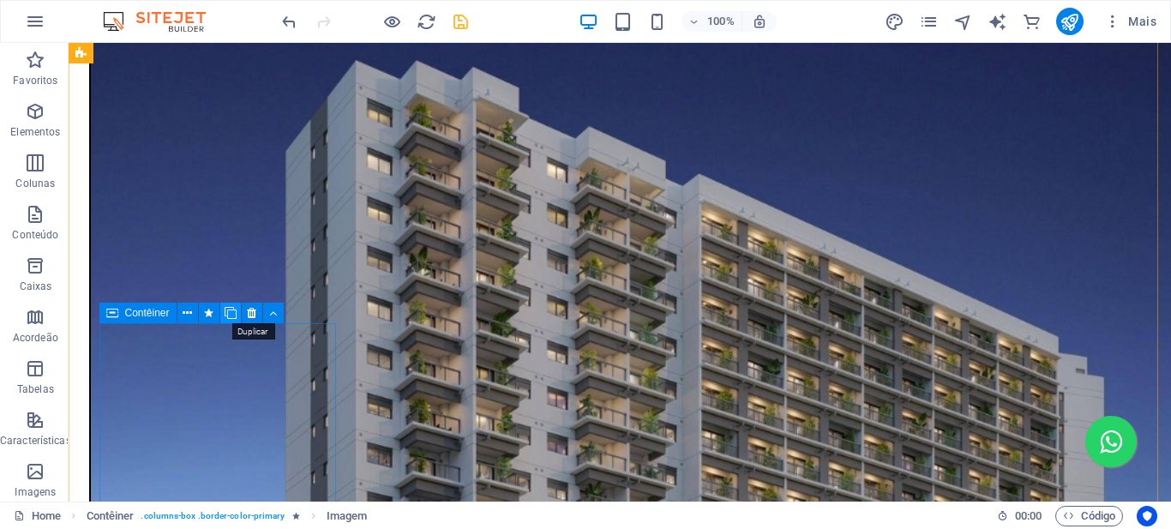
click at [226, 313] on icon at bounding box center [231, 313] width 12 height 18
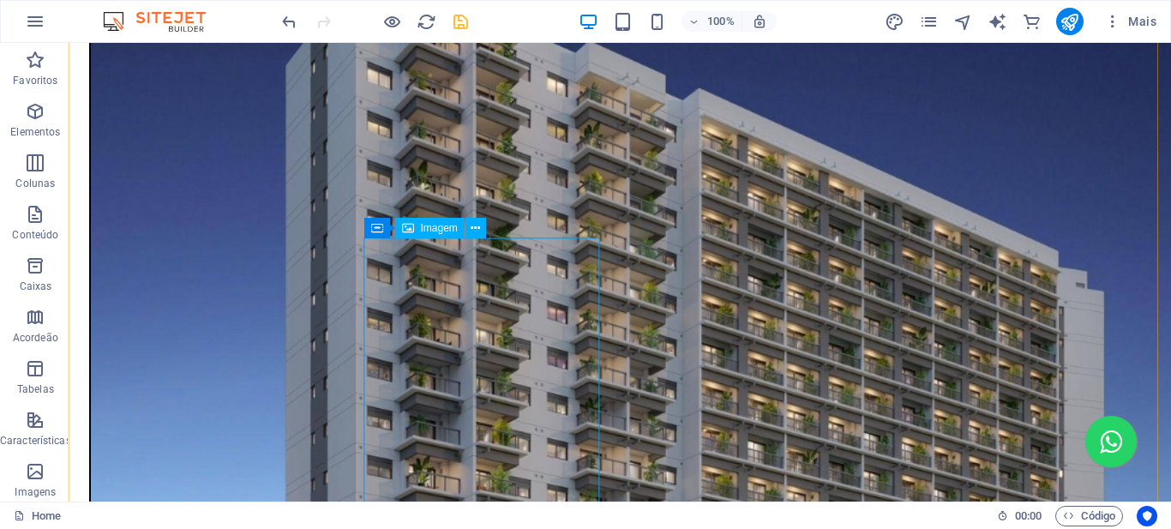
scroll to position [1507, 0]
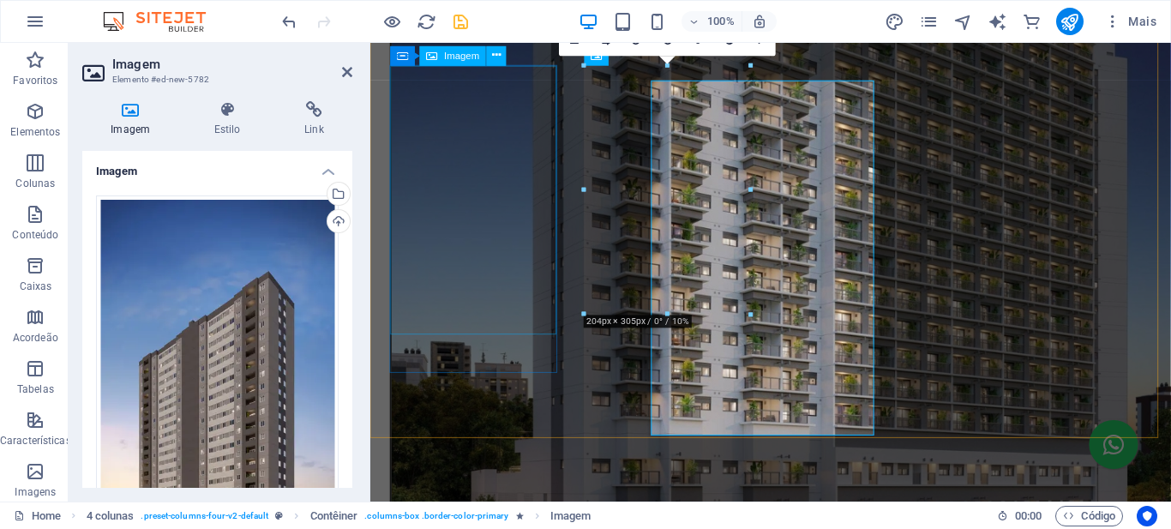
scroll to position [1491, 0]
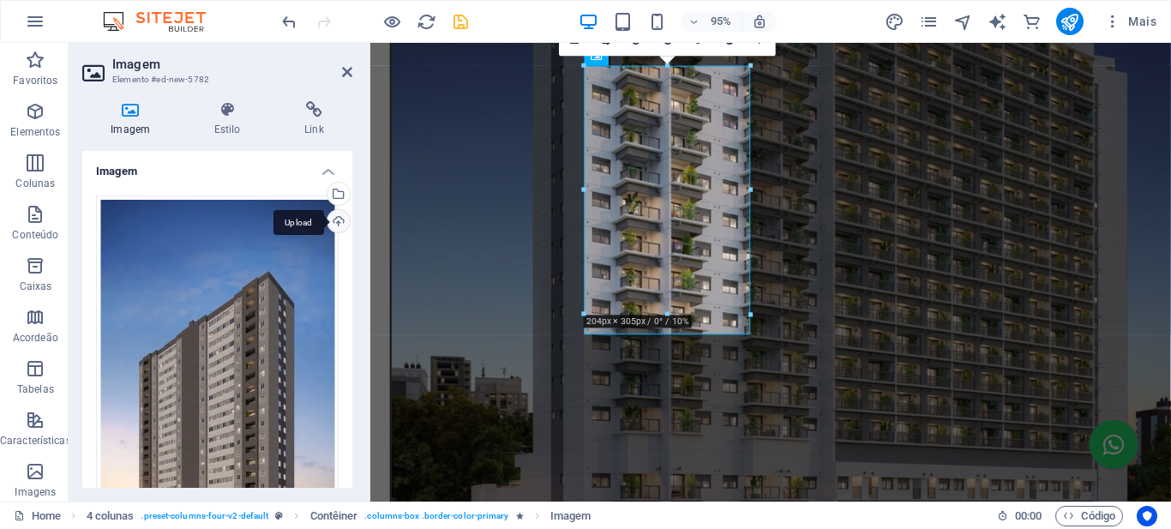
click at [331, 220] on div "Upload" at bounding box center [337, 223] width 26 height 26
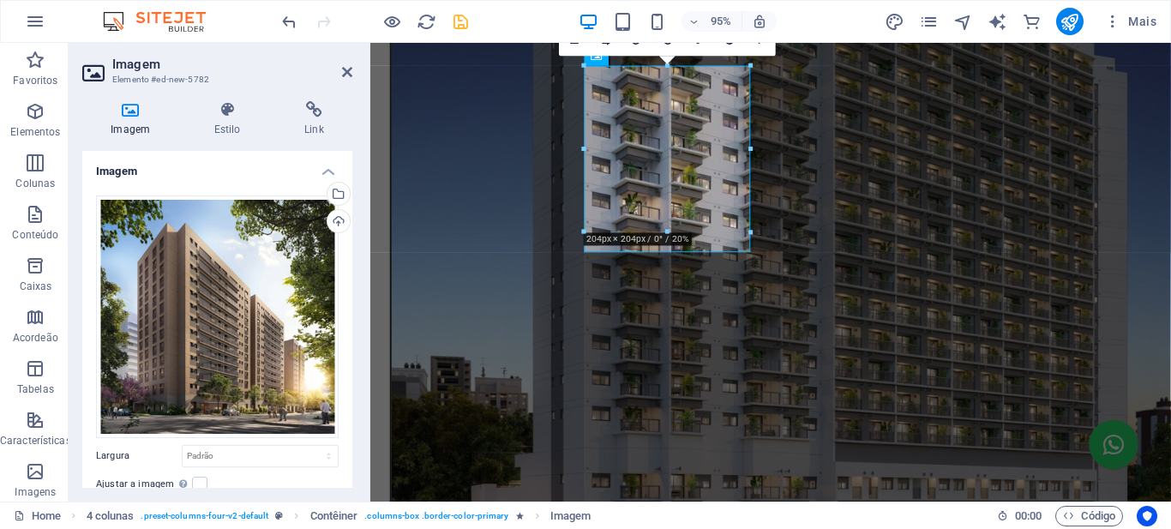
scroll to position [169, 0]
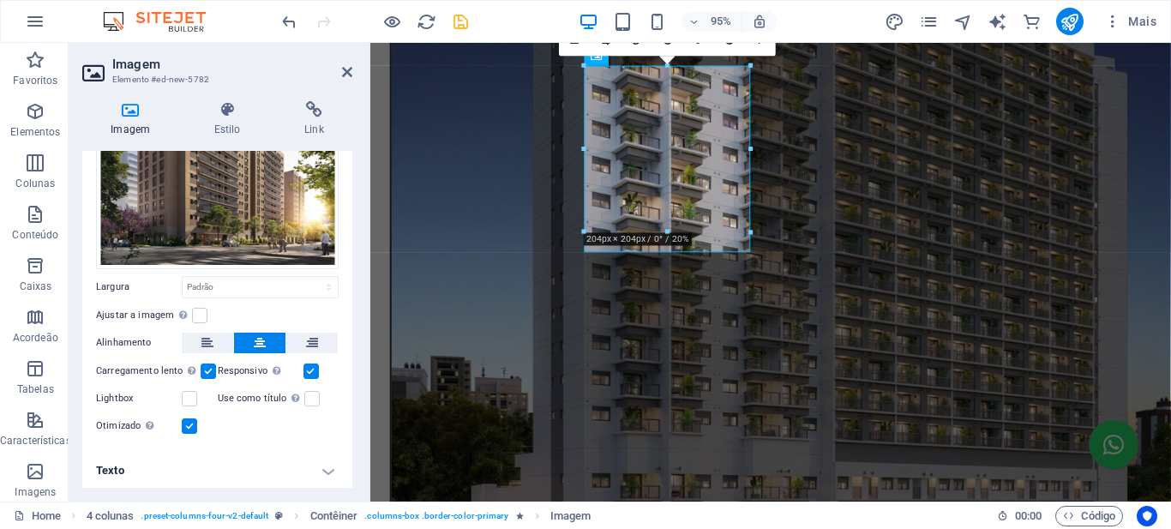
drag, startPoint x: 220, startPoint y: 467, endPoint x: 227, endPoint y: 475, distance: 10.3
click at [220, 469] on h4 "Texto" at bounding box center [217, 470] width 270 height 41
click at [316, 466] on h4 "Texto" at bounding box center [217, 465] width 270 height 31
click at [324, 470] on h4 "Texto" at bounding box center [217, 470] width 270 height 41
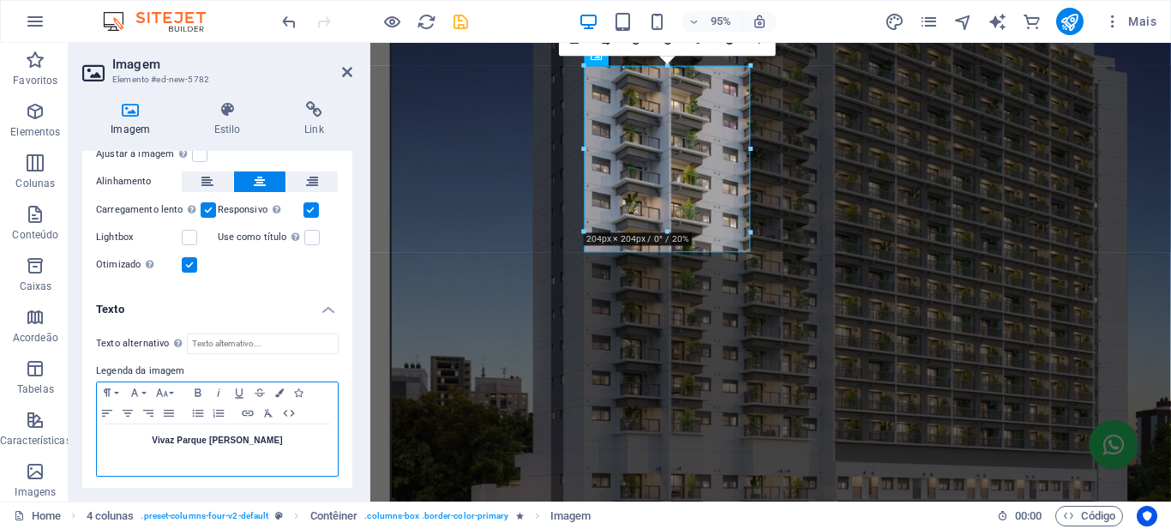
click at [234, 433] on p "Vivaz Parque [PERSON_NAME]" at bounding box center [217, 440] width 224 height 15
click at [235, 433] on p "Vivaz Parque [PERSON_NAME]" at bounding box center [217, 440] width 224 height 15
drag, startPoint x: 456, startPoint y: 22, endPoint x: 906, endPoint y: 130, distance: 462.1
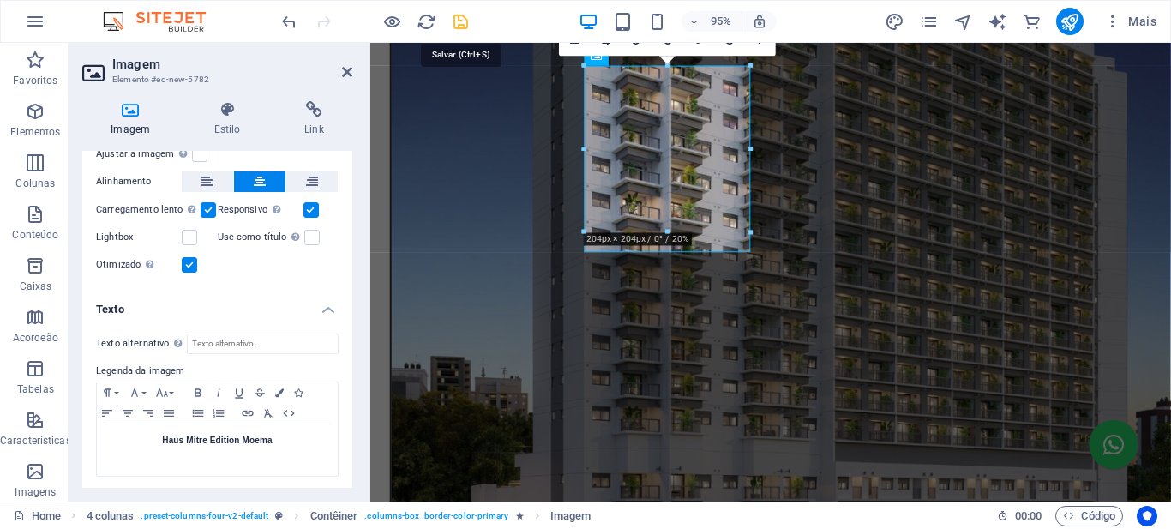
click at [456, 22] on icon "save" at bounding box center [461, 22] width 20 height 20
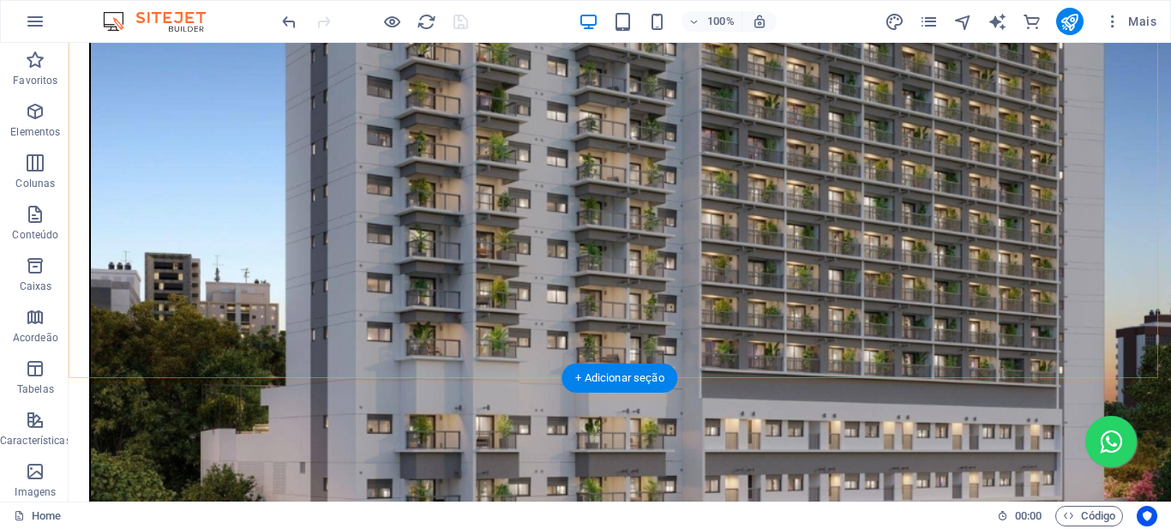
scroll to position [1592, 0]
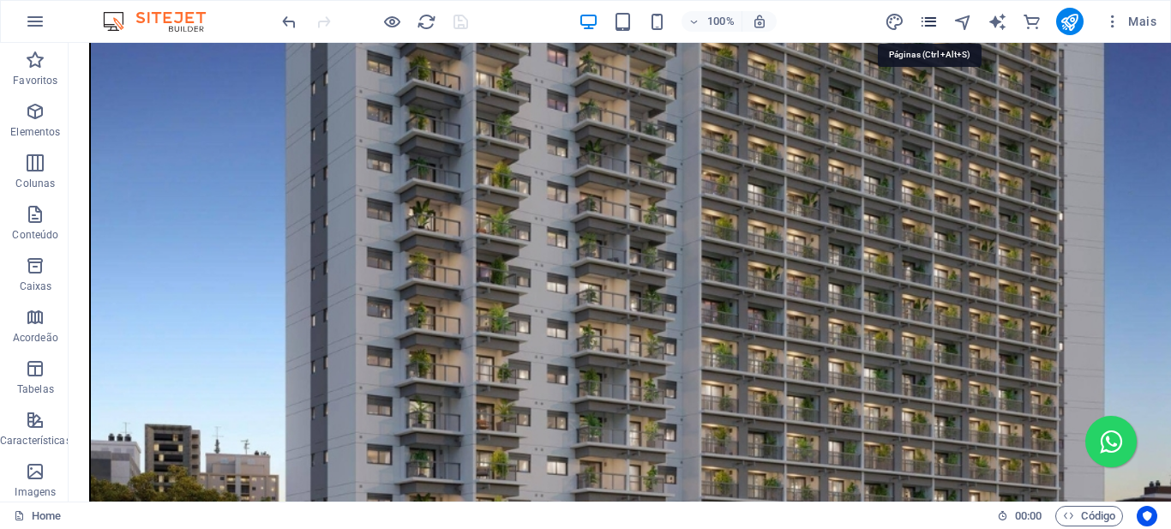
click at [930, 23] on icon "pages" at bounding box center [929, 22] width 20 height 20
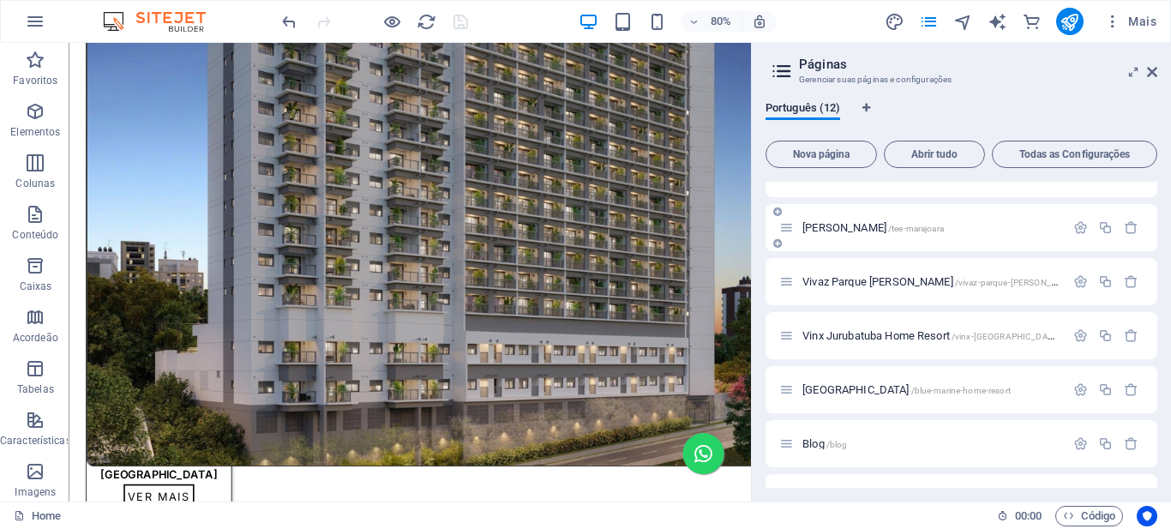
scroll to position [0, 0]
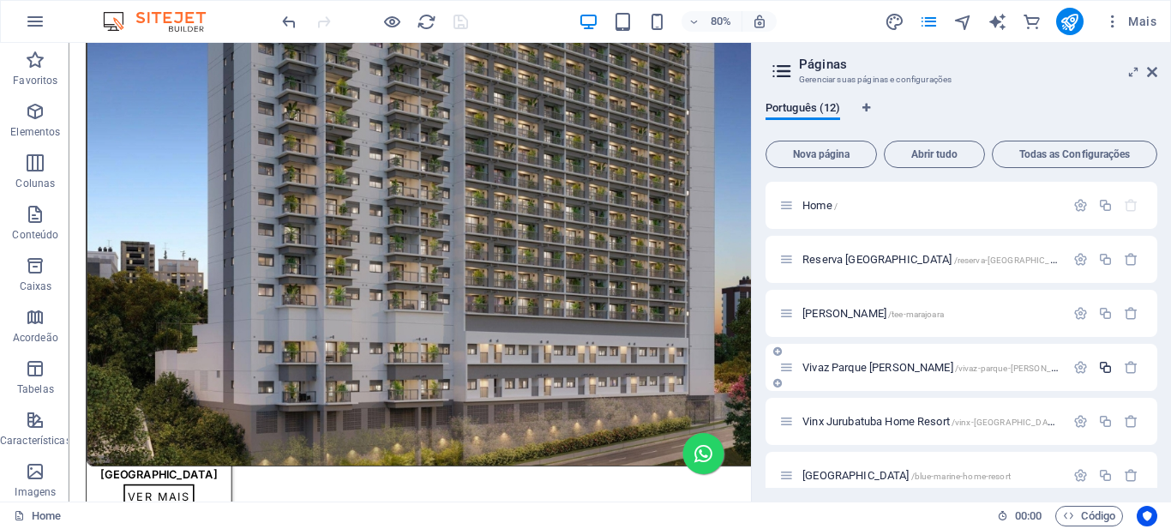
click at [1103, 365] on icon "button" at bounding box center [1105, 367] width 15 height 15
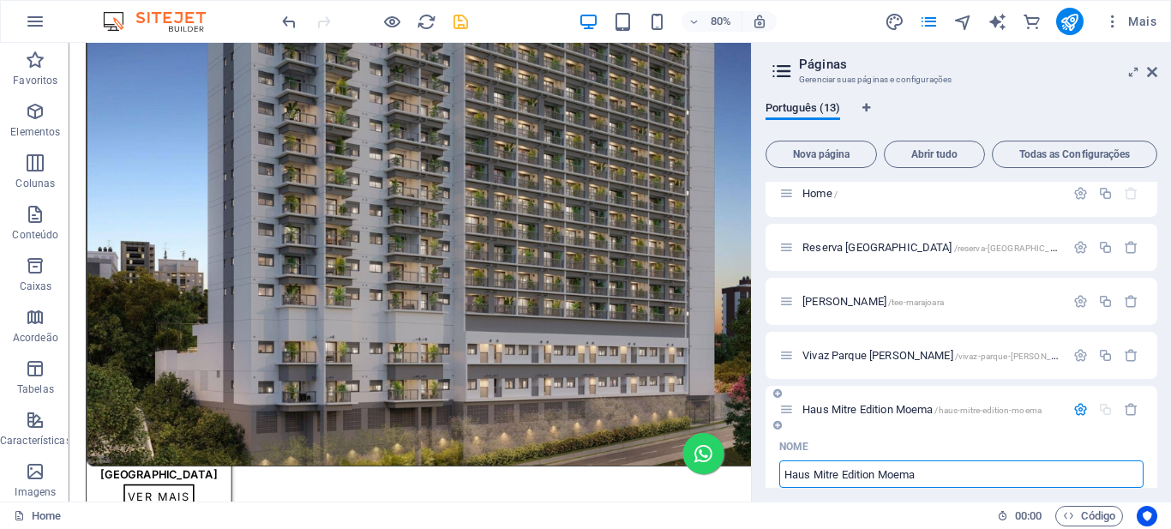
type input "Haus Mitre Edition Moema"
type input "/haus-mitre-edition-moema"
type input "Haus Mitre Edition Moema"
click at [889, 408] on span "Haus Mitre Edition Moema /haus-mitre-edition-moema" at bounding box center [922, 409] width 239 height 13
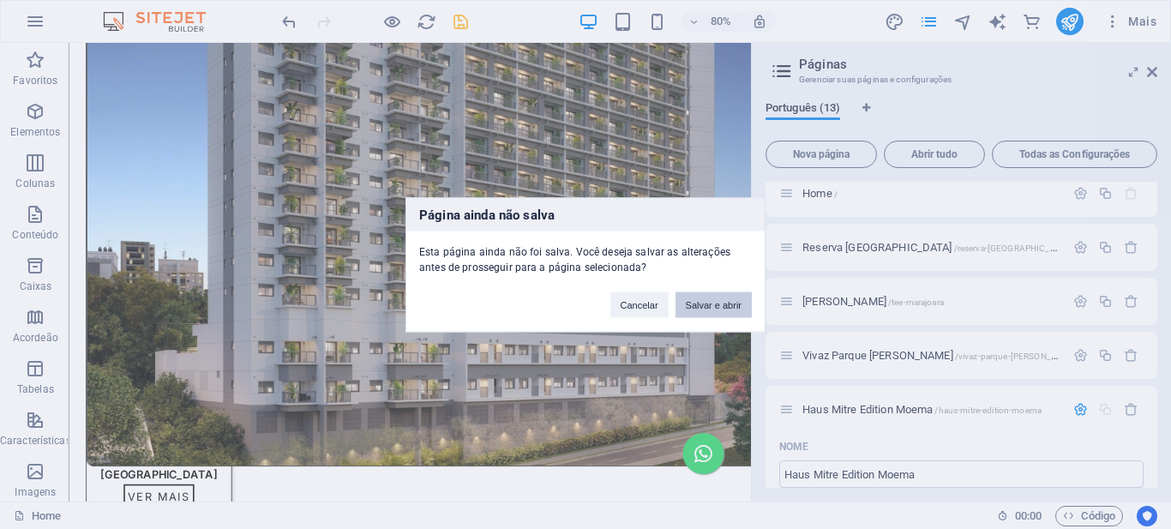
click at [725, 308] on button "Salvar e abrir" at bounding box center [714, 305] width 76 height 26
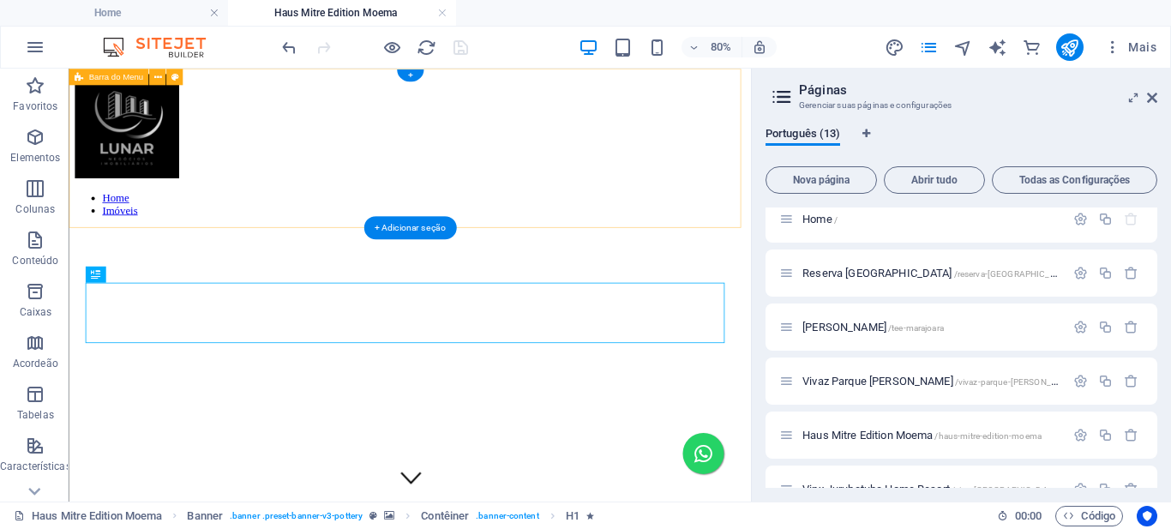
scroll to position [0, 0]
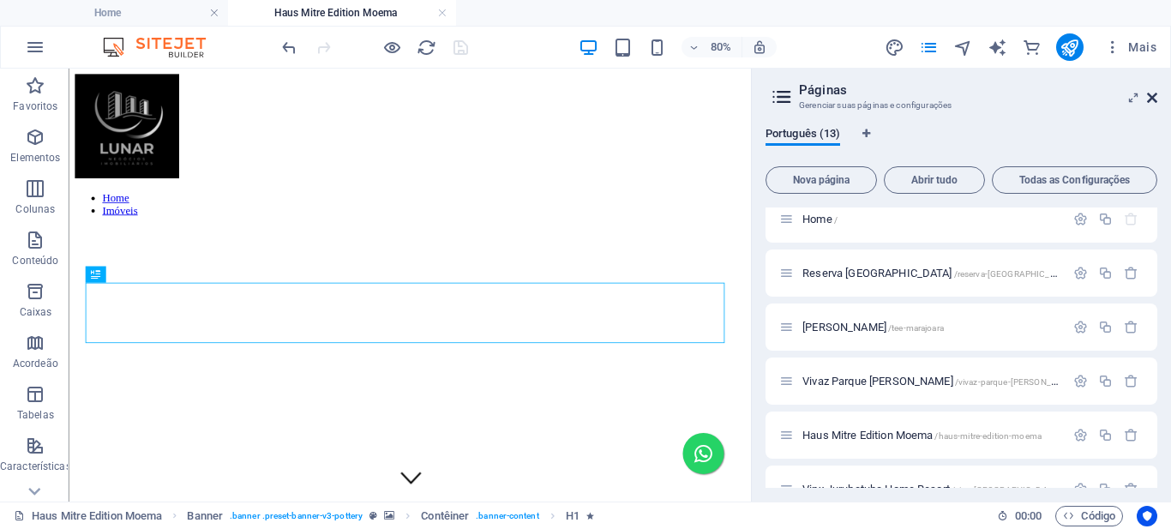
drag, startPoint x: 1156, startPoint y: 93, endPoint x: 761, endPoint y: 127, distance: 396.8
click at [1156, 93] on icon at bounding box center [1152, 98] width 10 height 14
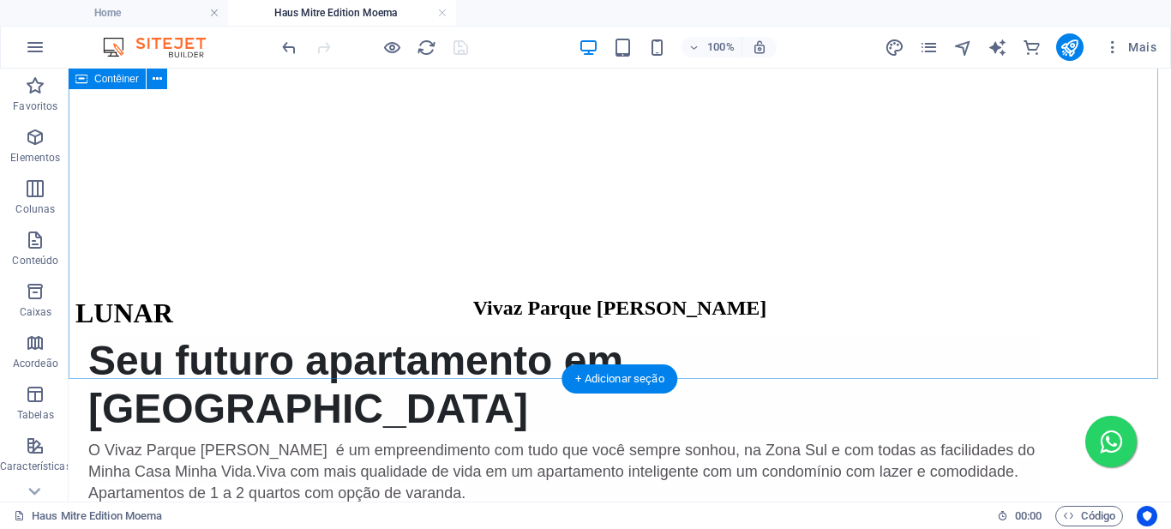
scroll to position [772, 0]
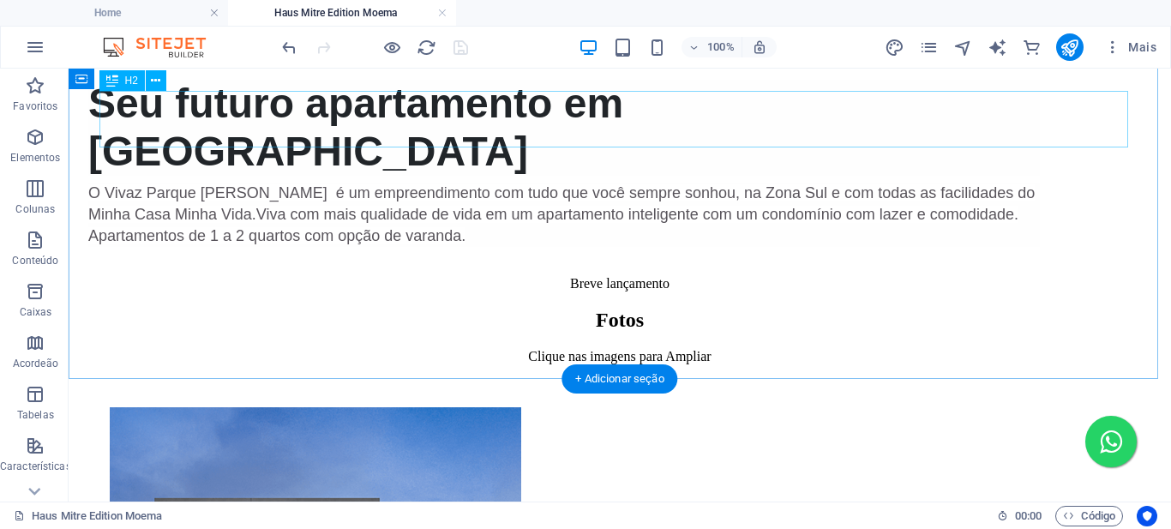
click at [587, 63] on div "Vivaz Parque [PERSON_NAME]" at bounding box center [619, 50] width 1089 height 23
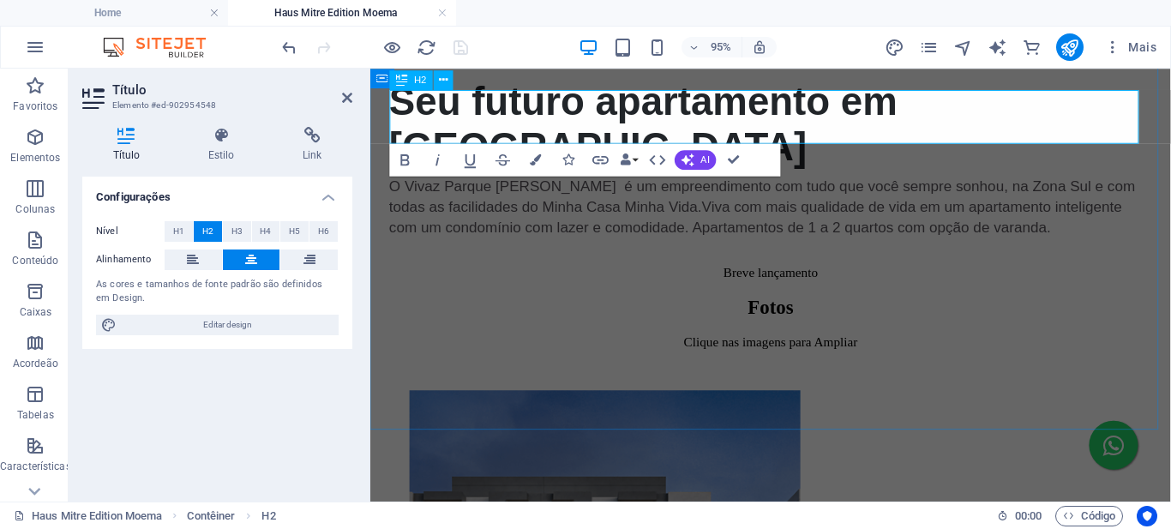
scroll to position [0, 6]
click at [569, 249] on div "Seu futuro apartamento em [GEOGRAPHIC_DATA] O Vivaz Parque [PERSON_NAME] é um e…" at bounding box center [791, 171] width 829 height 183
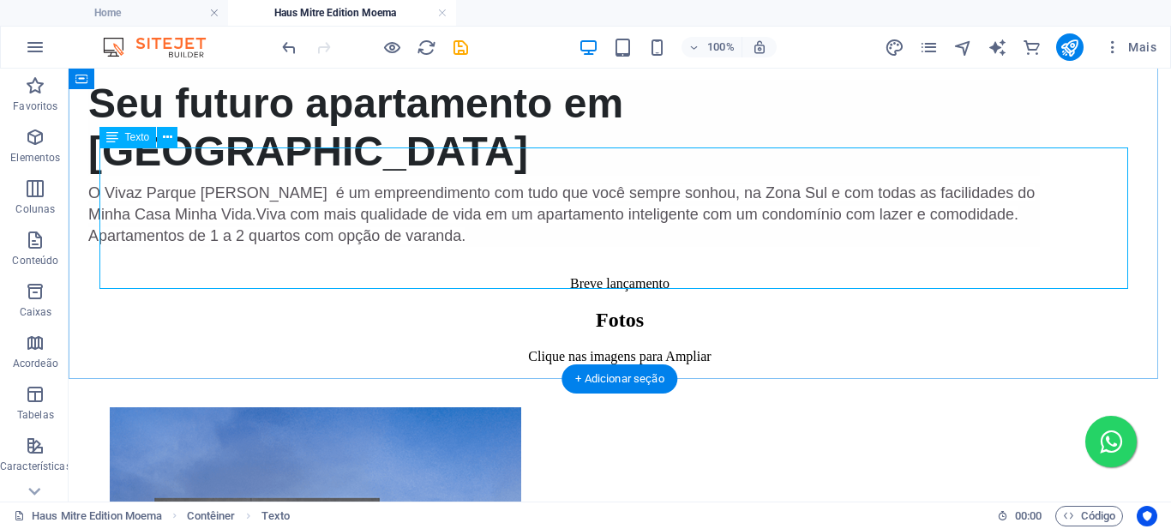
click at [380, 246] on div "Seu futuro apartamento em [GEOGRAPHIC_DATA] O Vivaz Parque [PERSON_NAME] é um e…" at bounding box center [619, 171] width 1089 height 183
click at [378, 245] on div "Seu futuro apartamento em [GEOGRAPHIC_DATA] O Vivaz Parque [PERSON_NAME] é um e…" at bounding box center [619, 171] width 1089 height 183
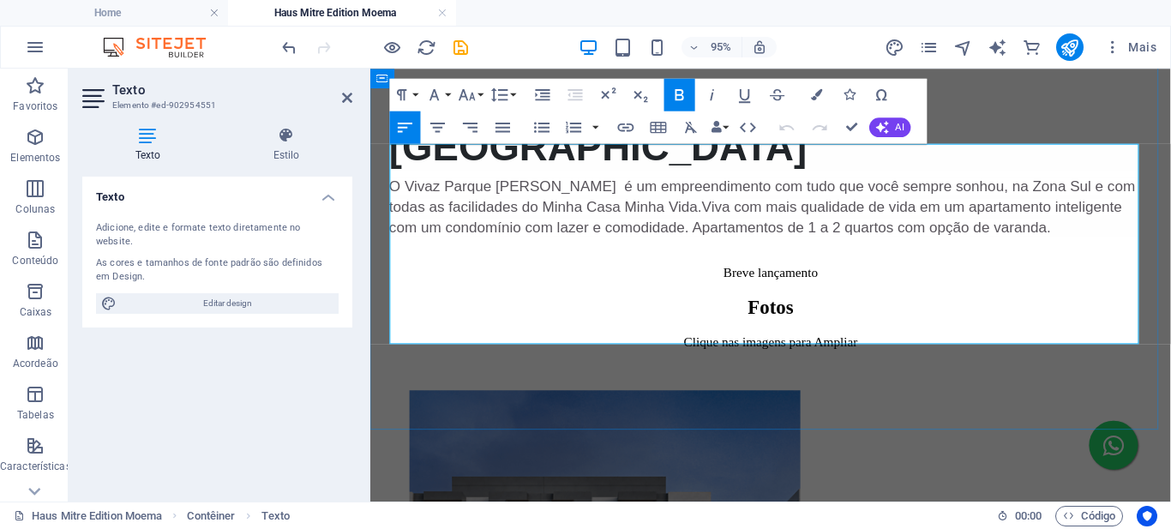
click at [522, 244] on span "Viva com mais qualidade de vida em um apartamento inteligente com um condomínio…" at bounding box center [776, 225] width 772 height 39
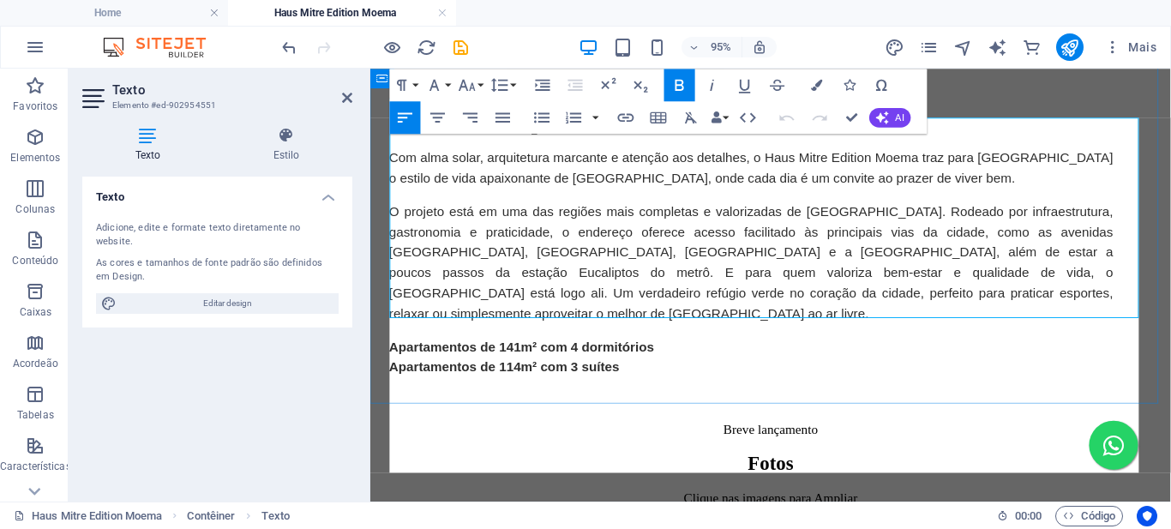
scroll to position [799, 0]
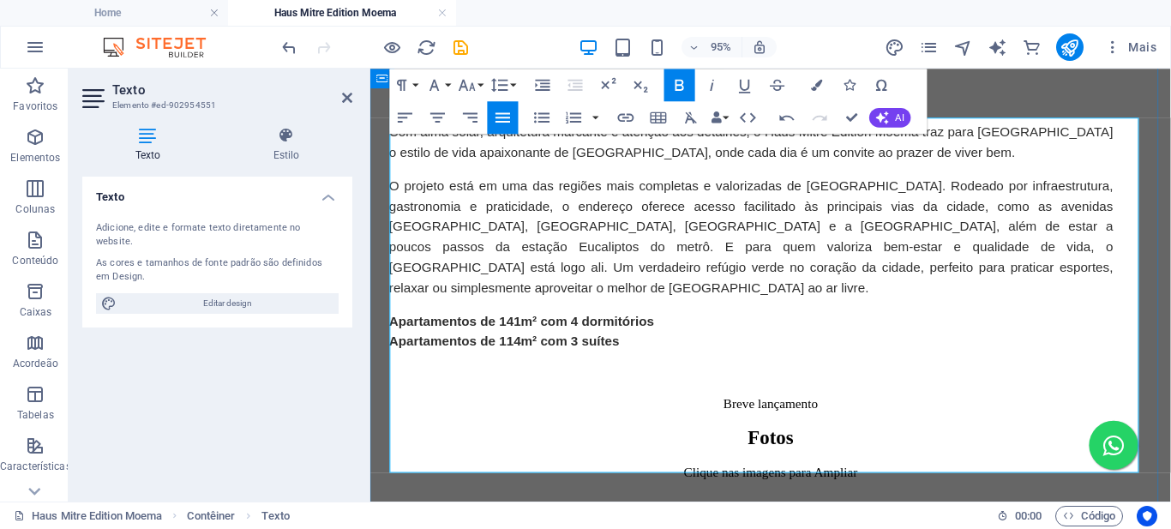
click at [414, 111] on h1 "Viva la pasíon" at bounding box center [791, 87] width 803 height 48
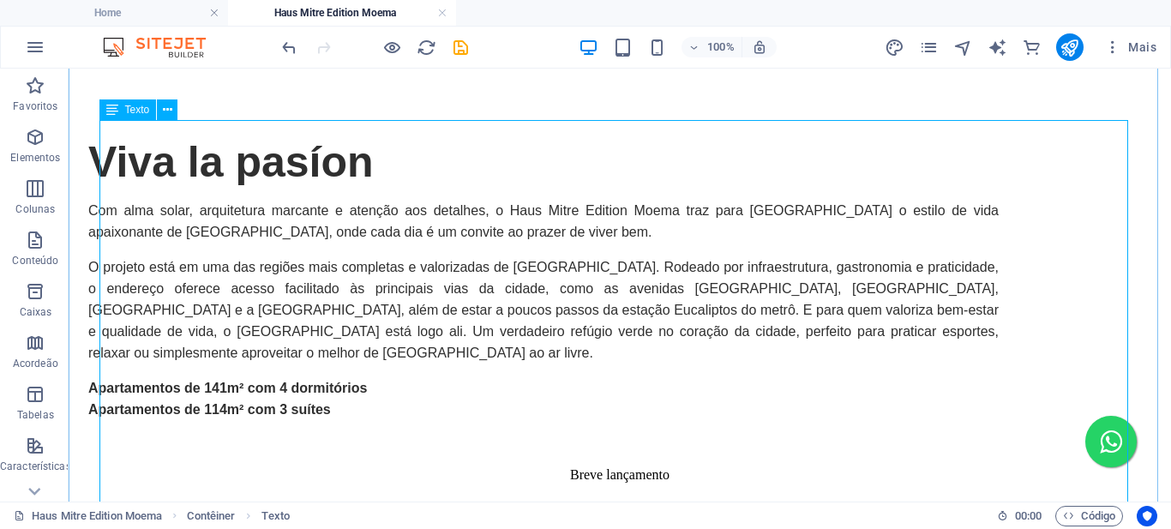
scroll to position [971, 0]
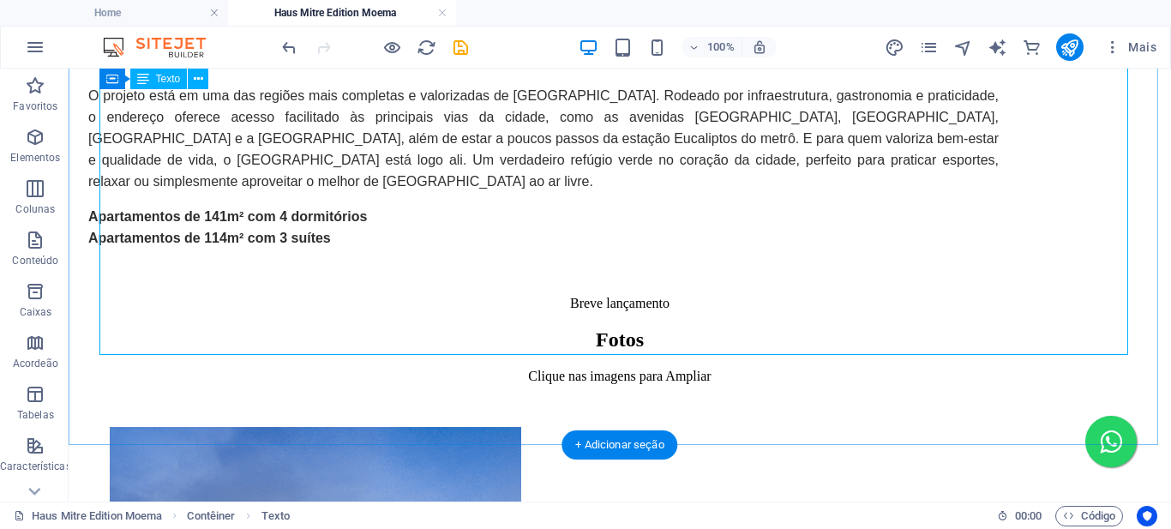
click at [460, 282] on div "Viva la pasíon Com alma solar, arquitetura marcante e atenção aos detalhes, o H…" at bounding box center [619, 86] width 1089 height 391
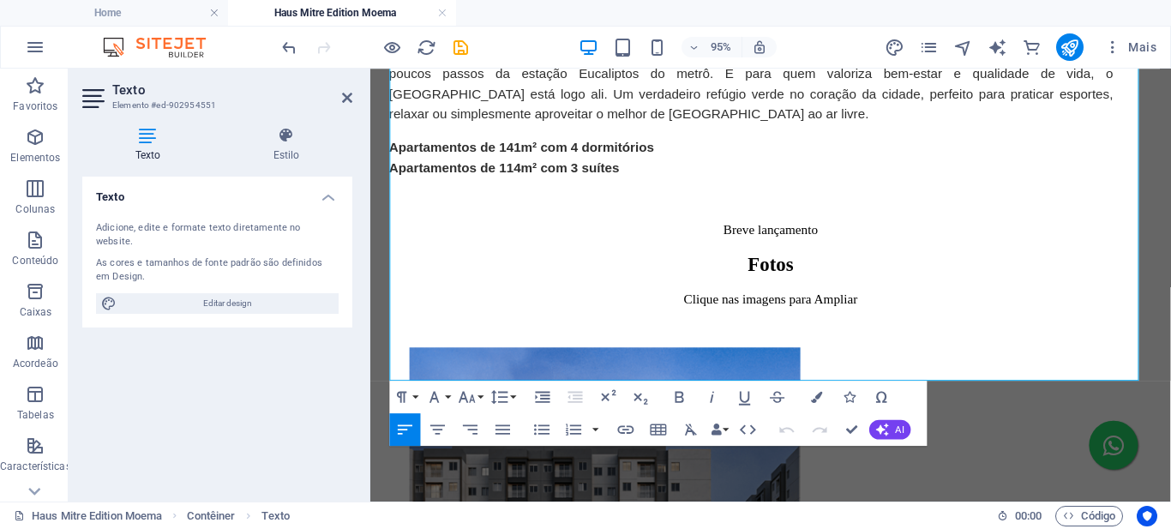
scroll to position [972, 0]
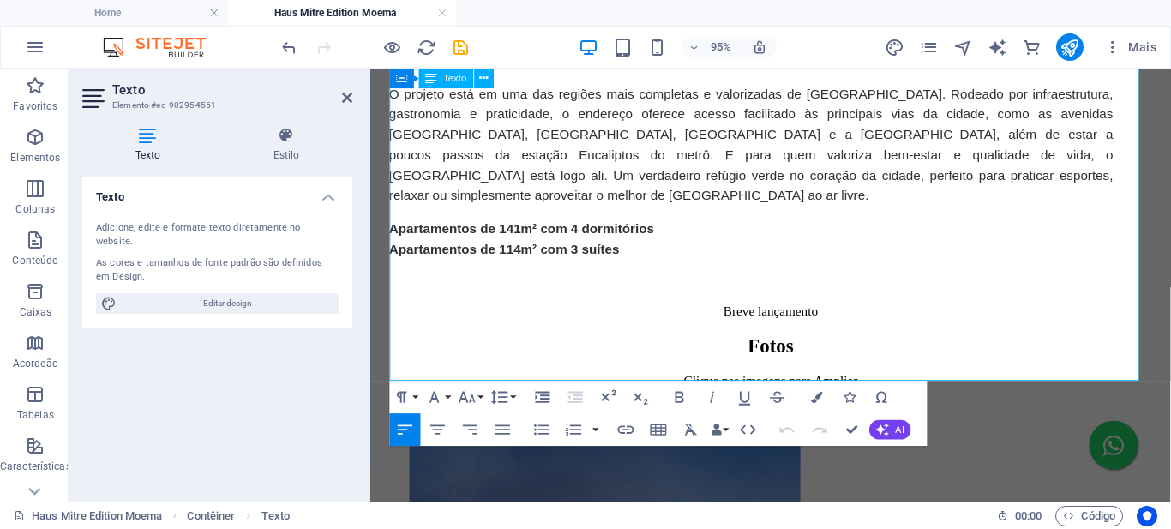
click at [759, 269] on h4 "Apartamentos de 141m² com 4 dormitórios Apartamentos de 114m² com 3 suítes" at bounding box center [771, 247] width 762 height 43
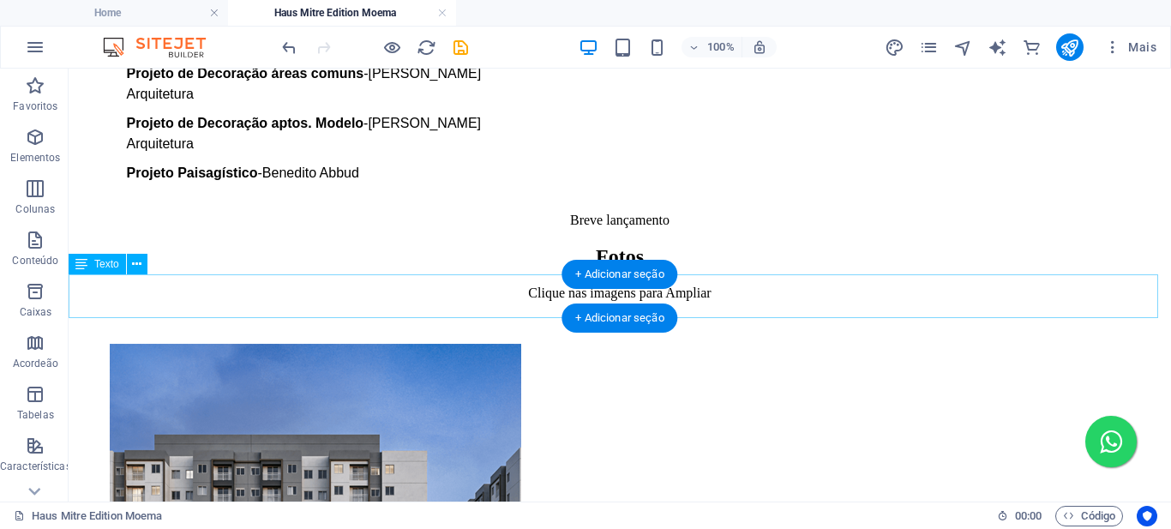
scroll to position [1486, 0]
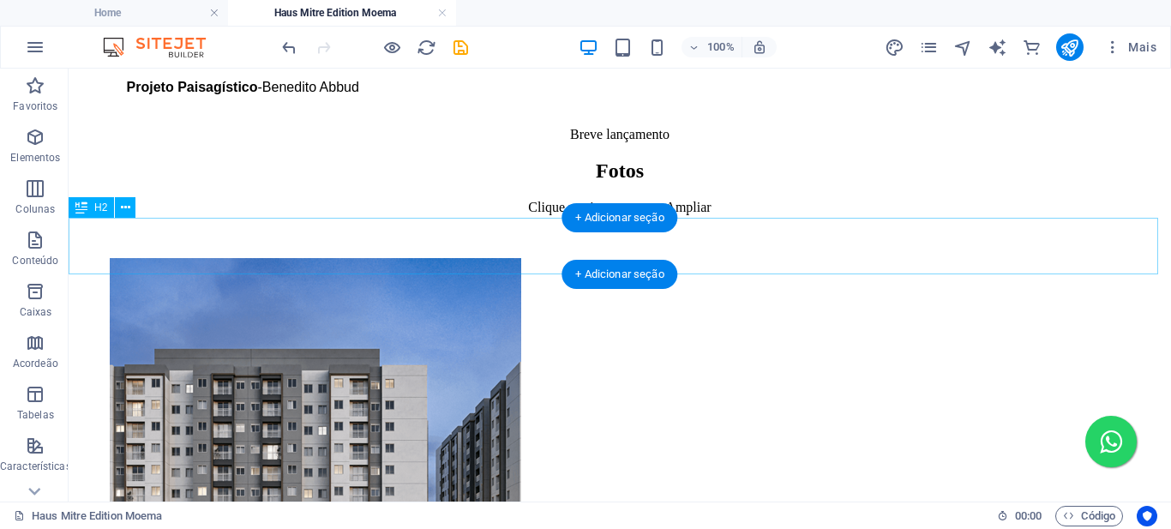
click at [124, 183] on div "Fotos" at bounding box center [619, 170] width 1089 height 23
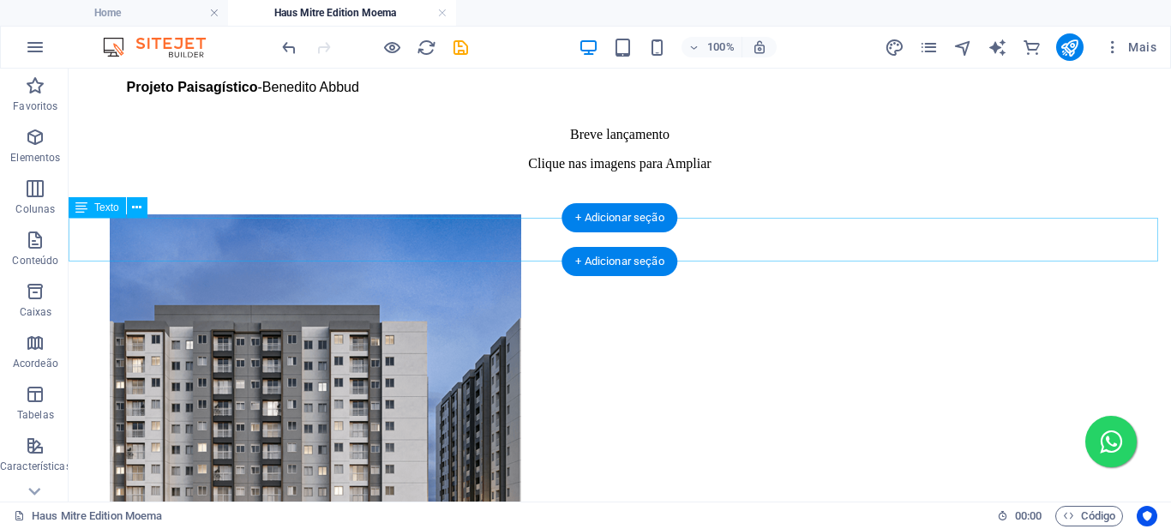
click at [513, 201] on div "Clique nas imagens para Ampliar" at bounding box center [619, 178] width 1089 height 45
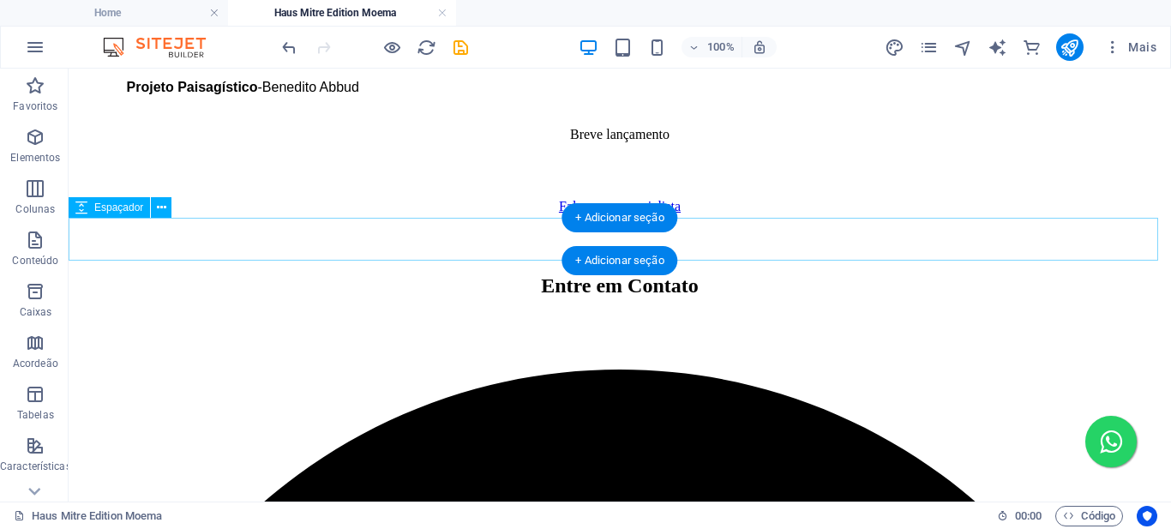
click at [394, 199] on div at bounding box center [619, 177] width 1089 height 43
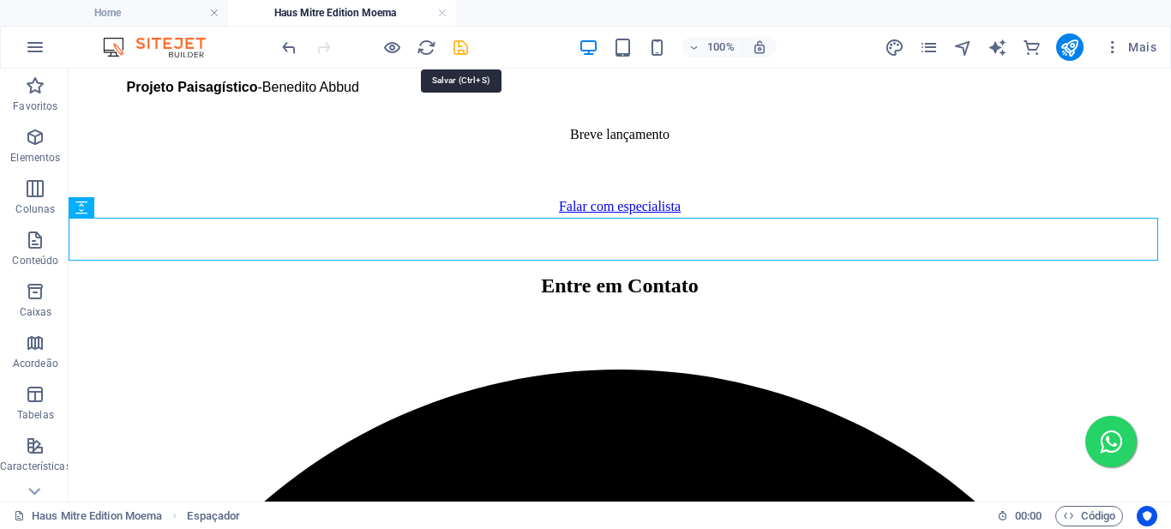
click at [462, 44] on icon "save" at bounding box center [461, 48] width 20 height 20
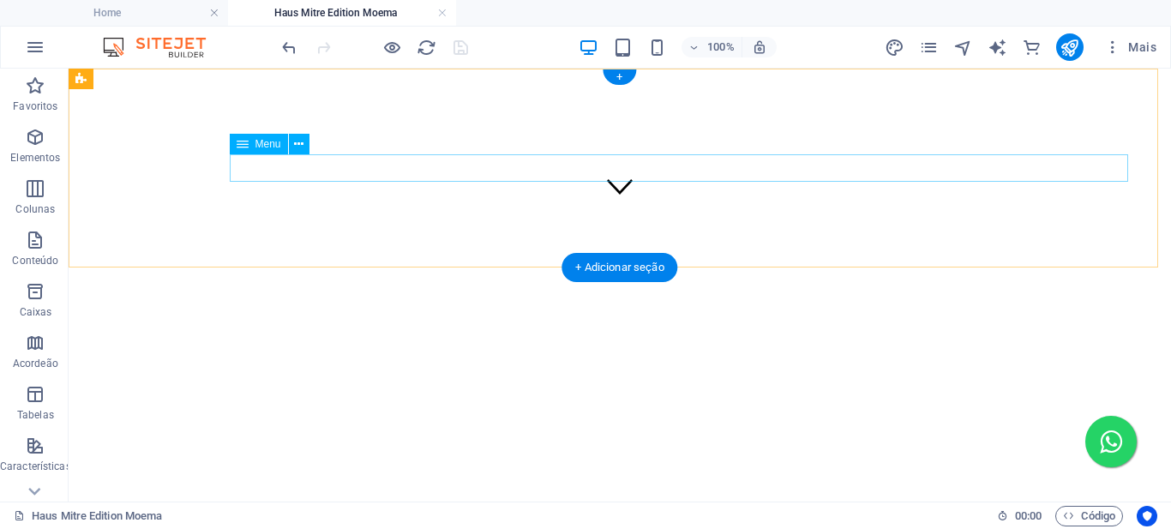
scroll to position [0, 0]
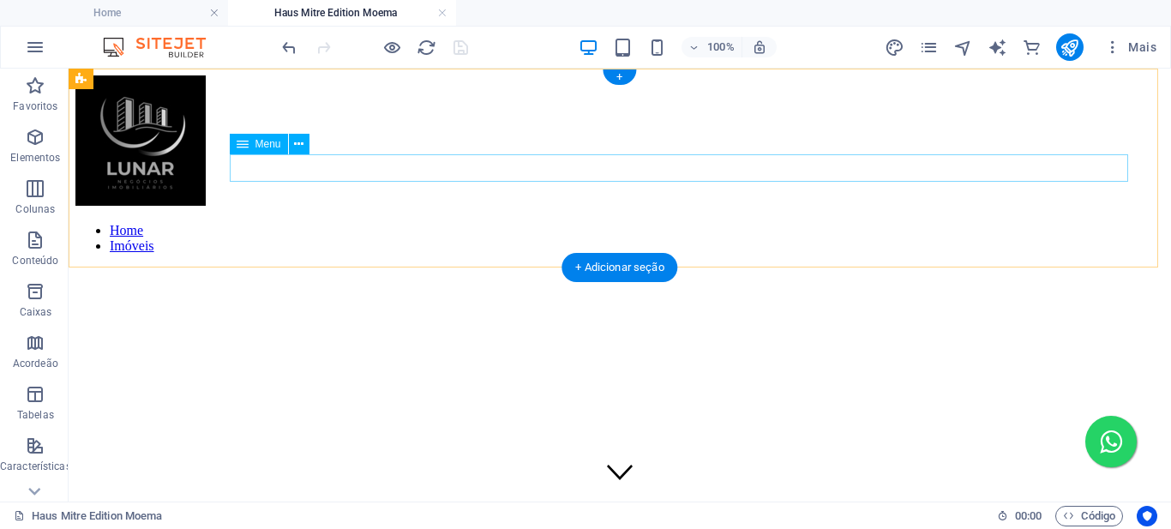
click at [726, 223] on nav "Home Imóveis" at bounding box center [619, 238] width 1089 height 31
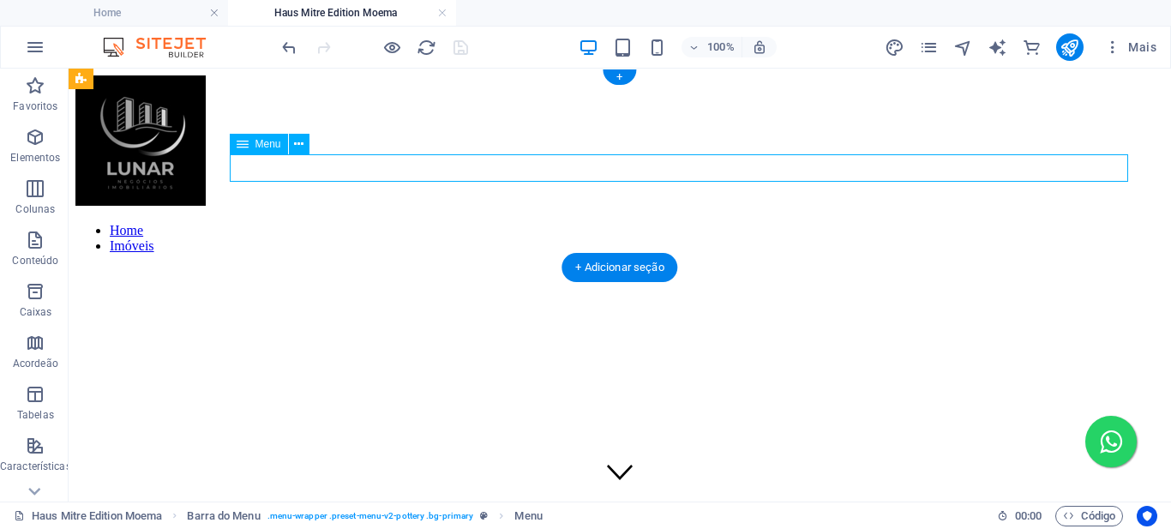
click at [726, 223] on nav "Home Imóveis" at bounding box center [619, 238] width 1089 height 31
select select
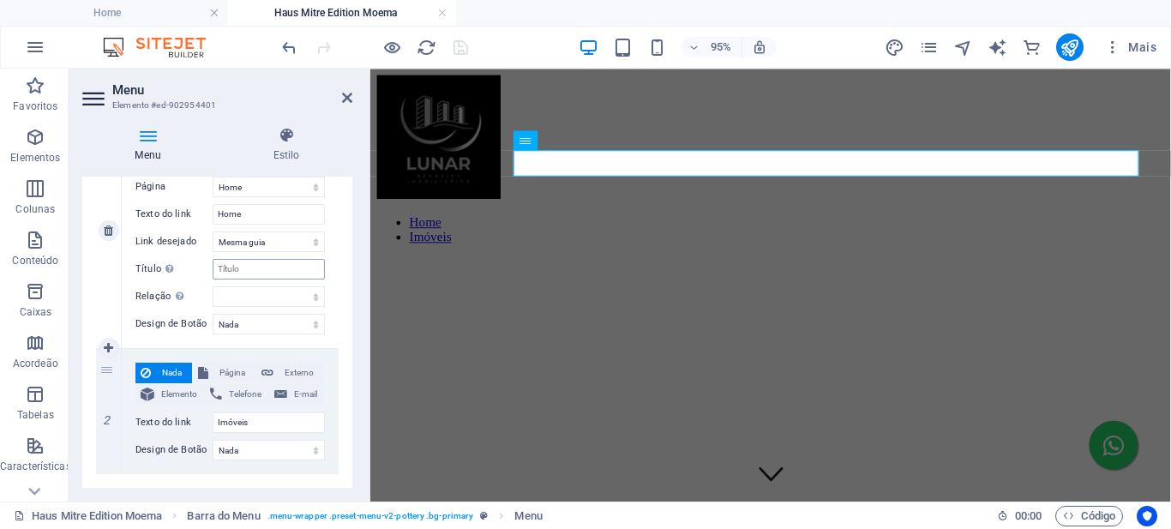
scroll to position [55, 0]
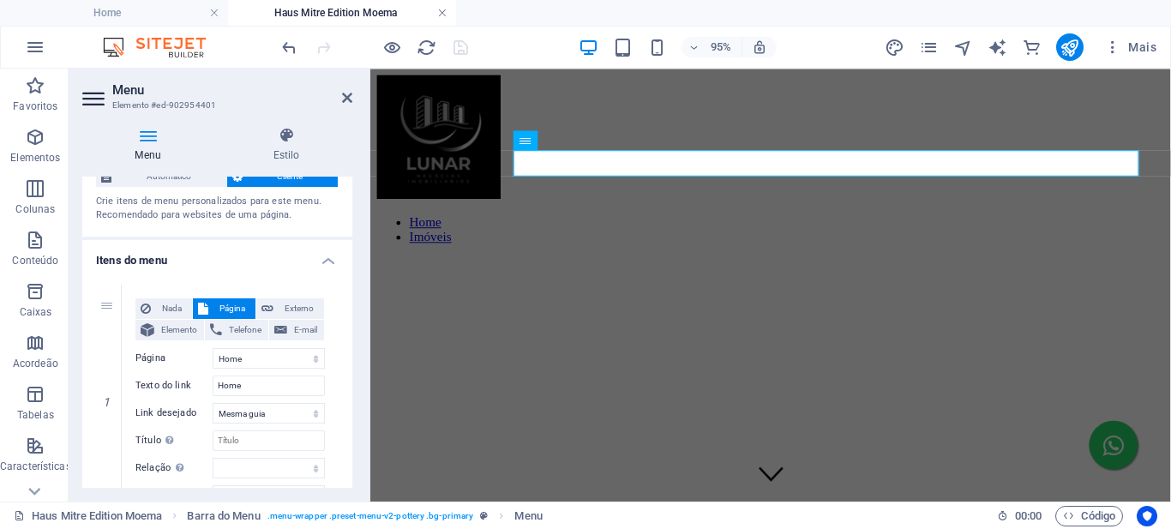
click at [443, 16] on link at bounding box center [442, 13] width 10 height 16
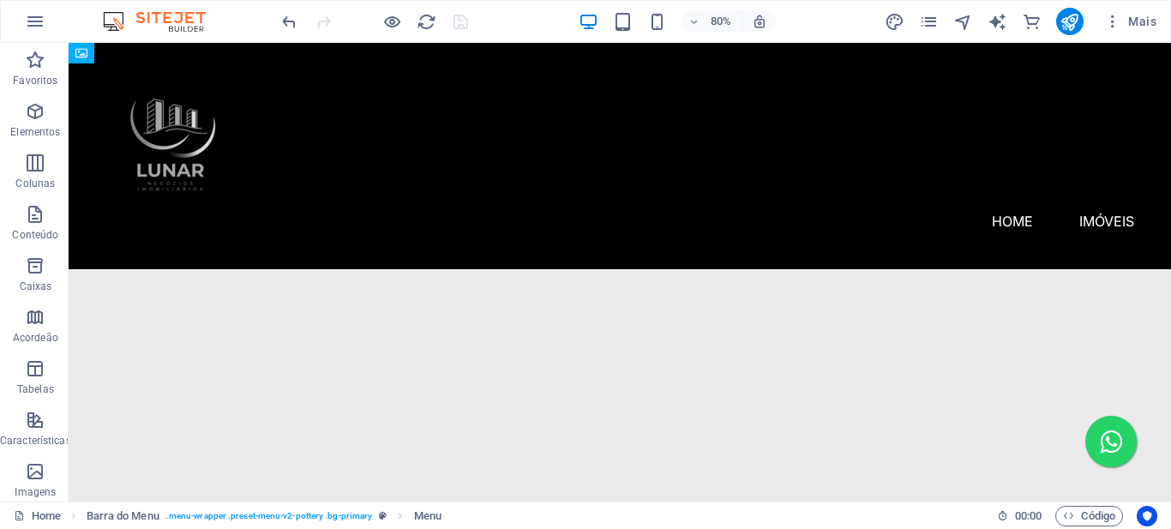
scroll to position [1580, 0]
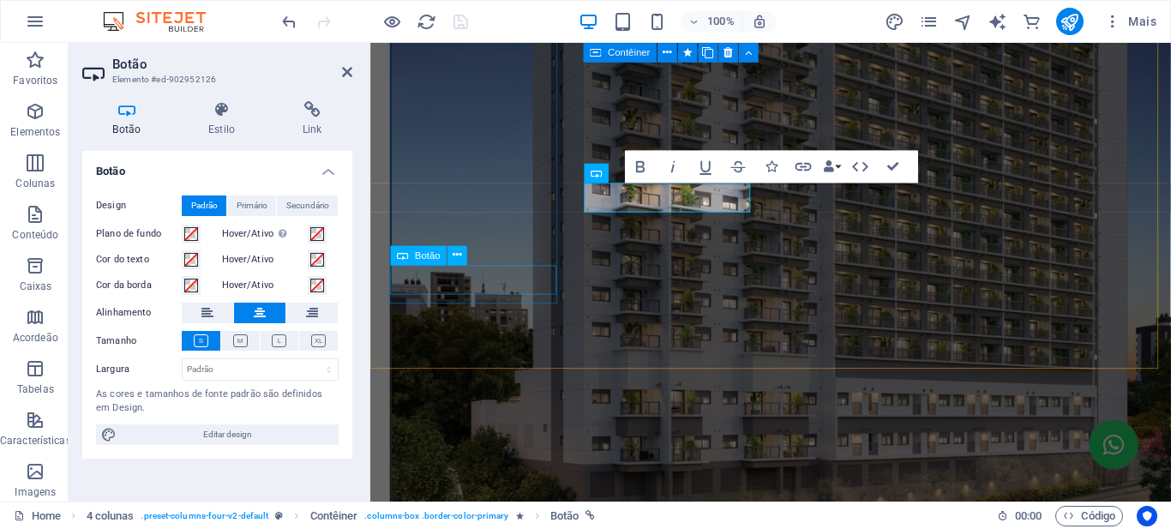
scroll to position [1564, 0]
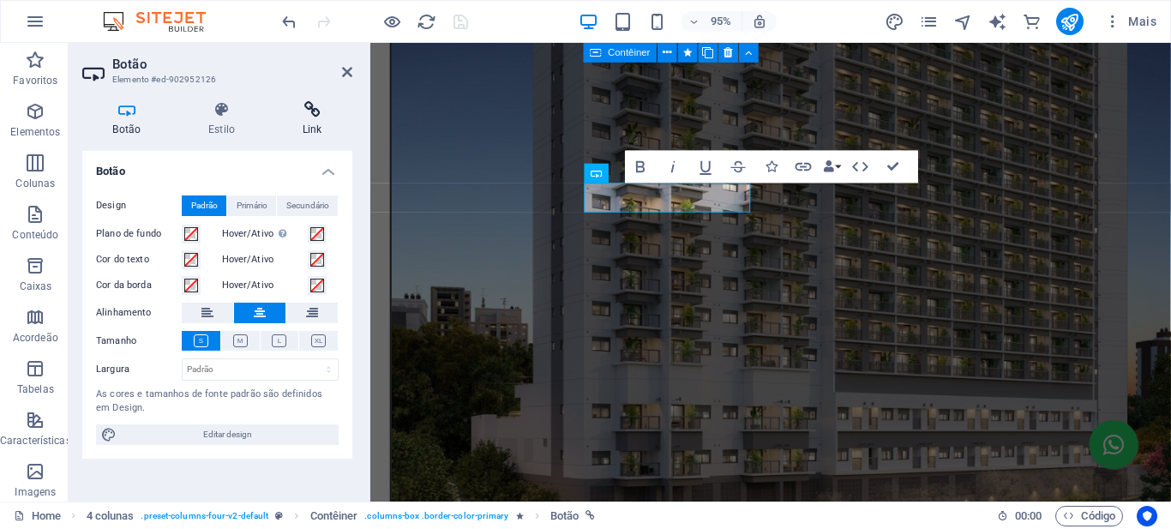
click at [316, 116] on icon at bounding box center [312, 109] width 81 height 17
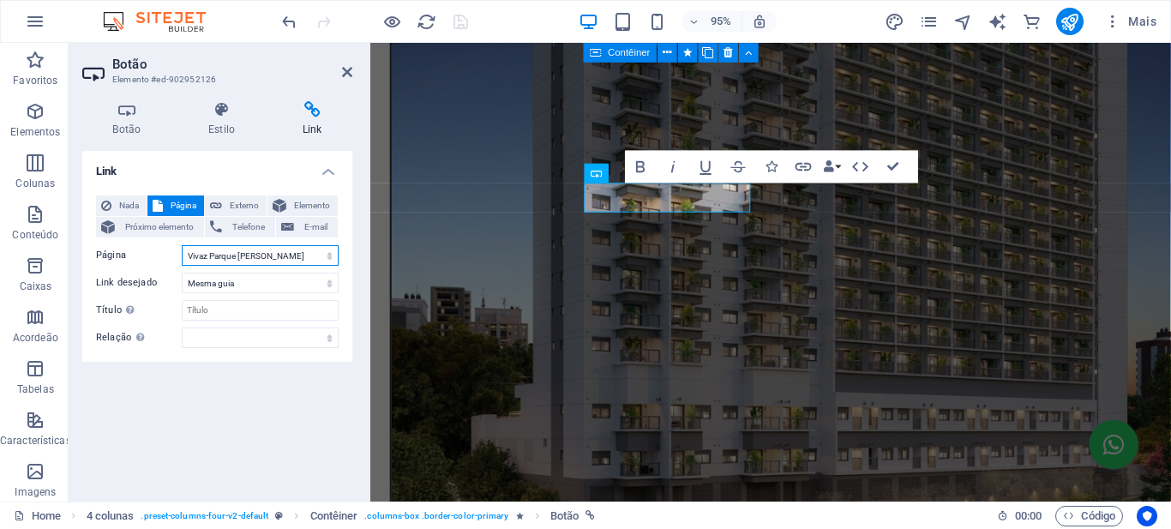
click at [331, 257] on select "Home Reserva [GEOGRAPHIC_DATA] - [GEOGRAPHIC_DATA] Vivaz [GEOGRAPHIC_DATA][PERS…" at bounding box center [260, 255] width 157 height 21
select select "4"
click at [182, 245] on select "Home Reserva [GEOGRAPHIC_DATA] - [GEOGRAPHIC_DATA] Vivaz [GEOGRAPHIC_DATA][PERS…" at bounding box center [260, 255] width 157 height 21
click at [460, 26] on icon "save" at bounding box center [461, 22] width 20 height 20
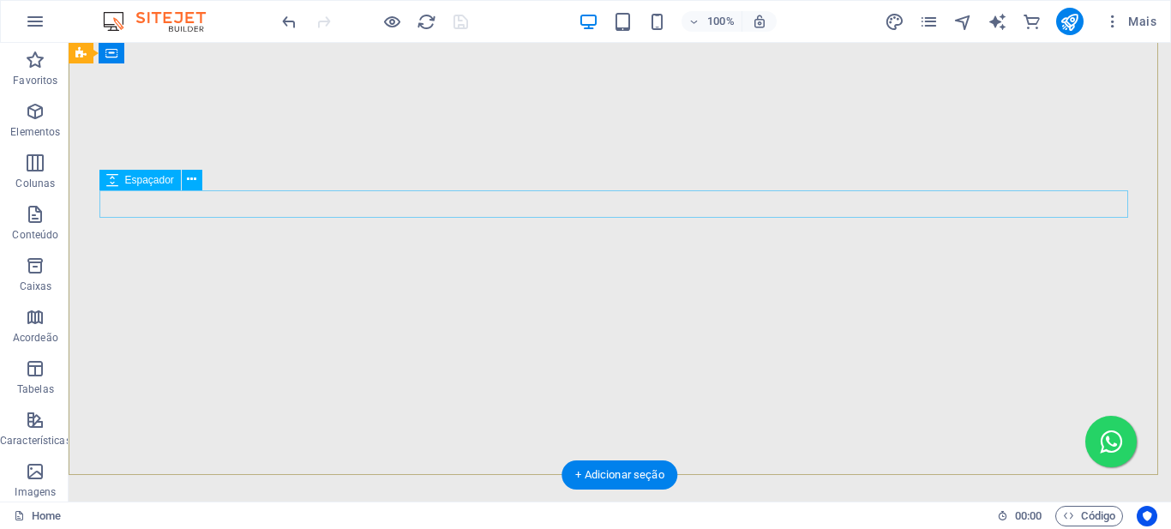
scroll to position [0, 0]
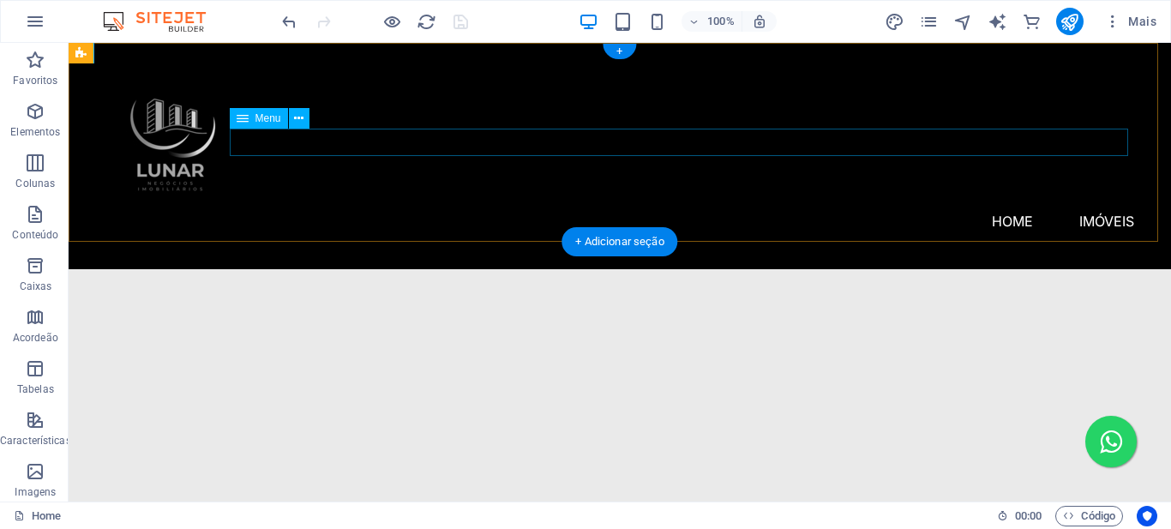
click at [774, 208] on nav "Home Imóveis Reserva [GEOGRAPHIC_DATA] [GEOGRAPHIC_DATA] Vivaz [GEOGRAPHIC_DATA…" at bounding box center [619, 221] width 1029 height 27
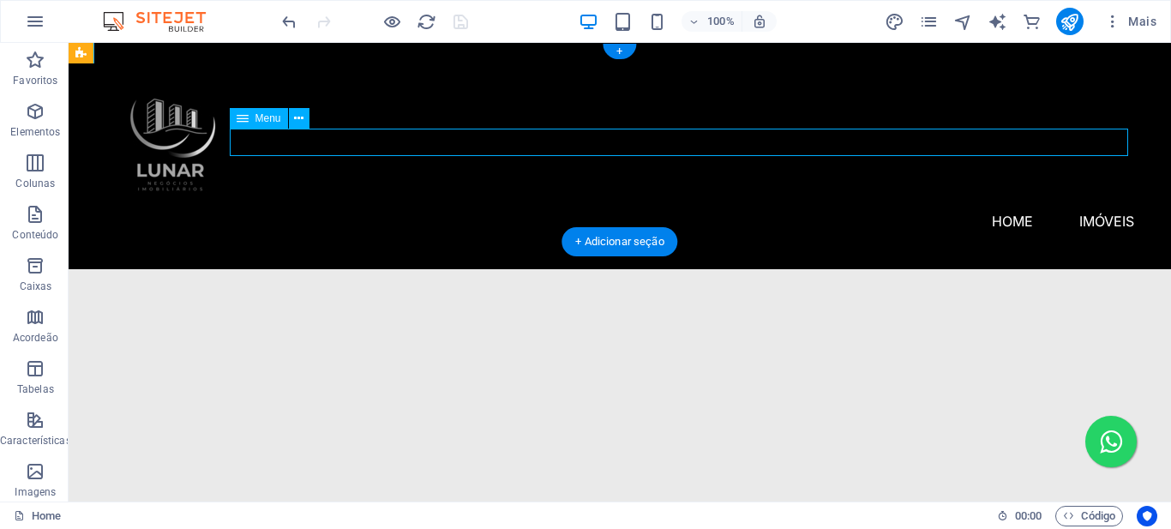
click at [774, 208] on nav "Home Imóveis Reserva [GEOGRAPHIC_DATA] [GEOGRAPHIC_DATA] Vivaz [GEOGRAPHIC_DATA…" at bounding box center [619, 221] width 1029 height 27
select select
select select "1"
select select
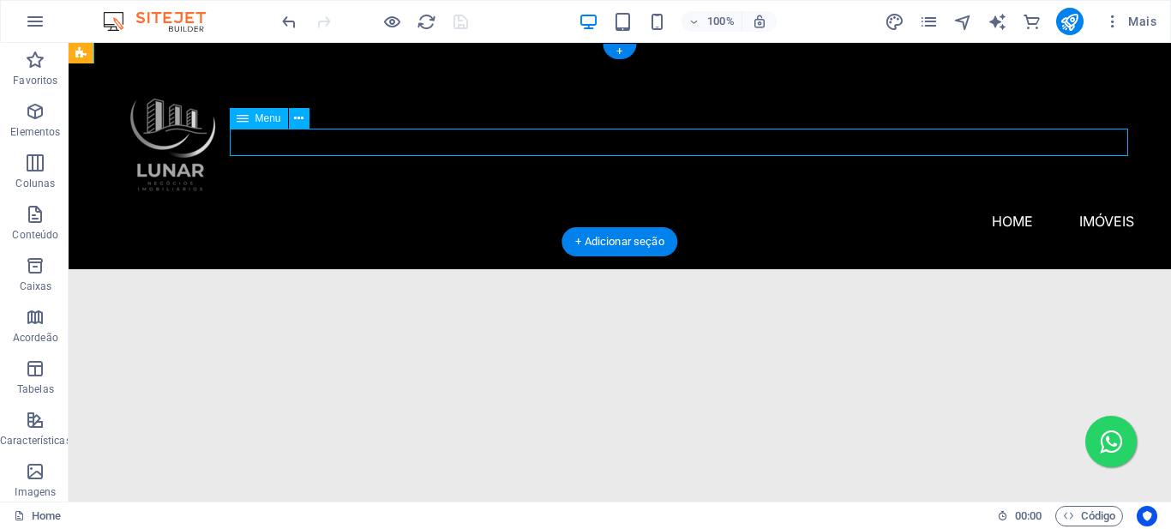
select select
select select "2"
select select
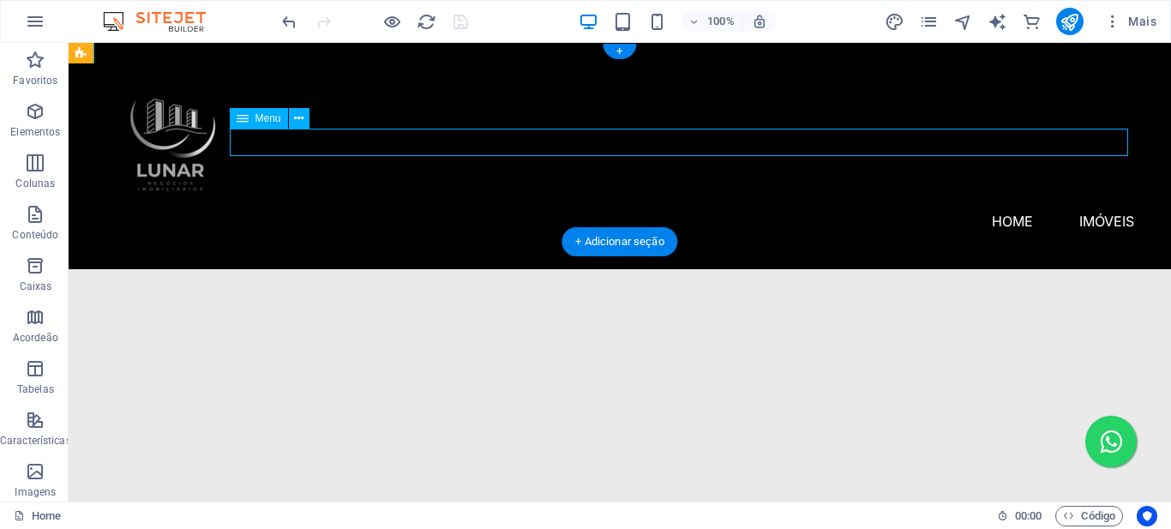
select select "3"
select select
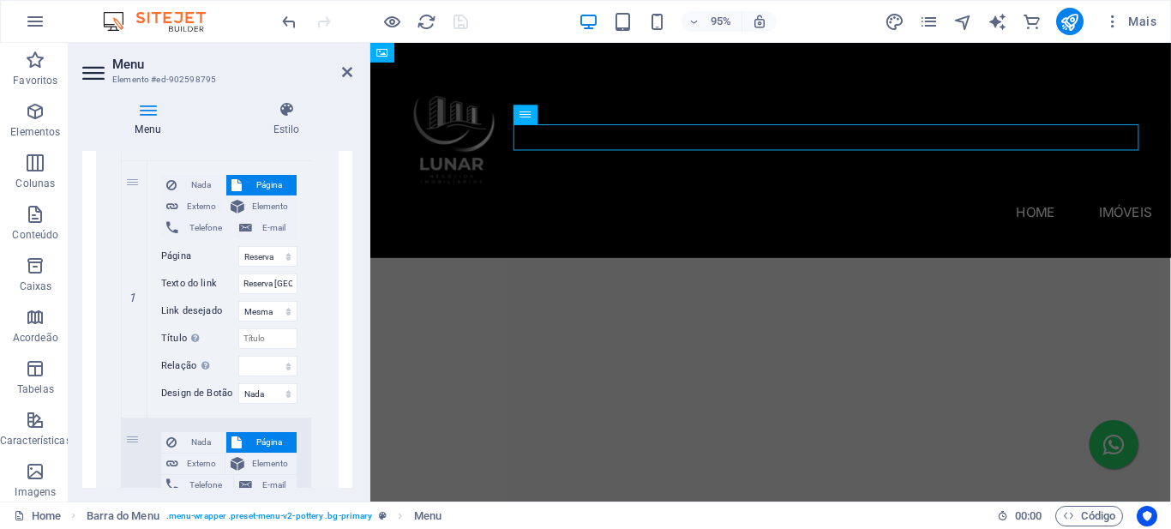
scroll to position [1534, 0]
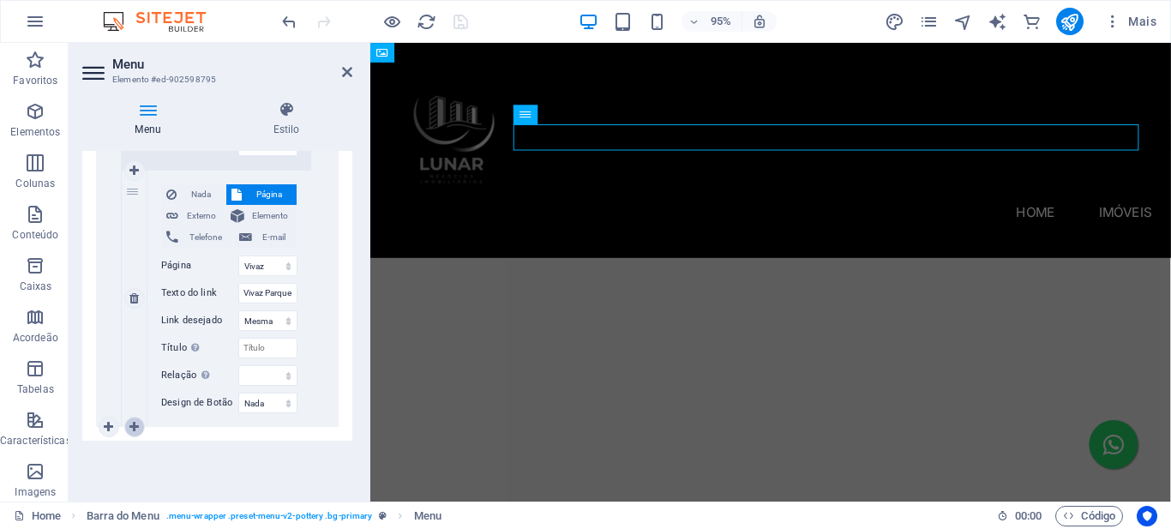
click at [135, 424] on icon at bounding box center [133, 427] width 9 height 12
select select
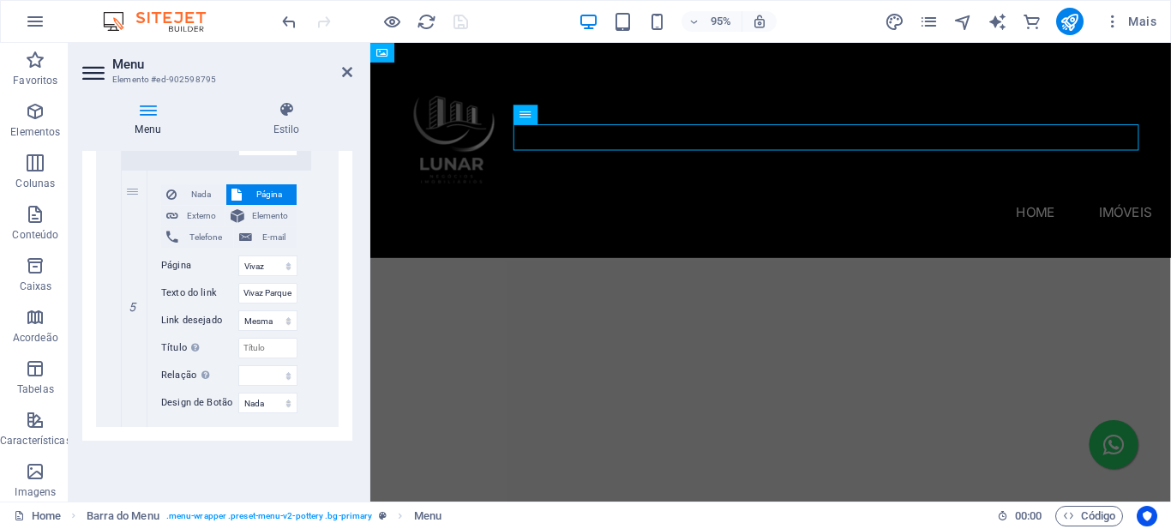
select select
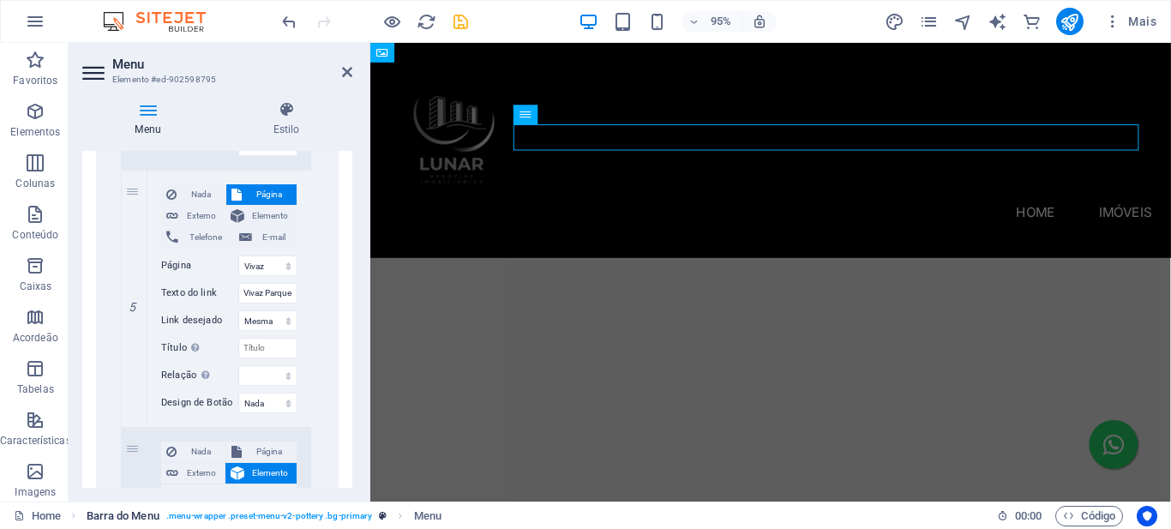
scroll to position [1765, 0]
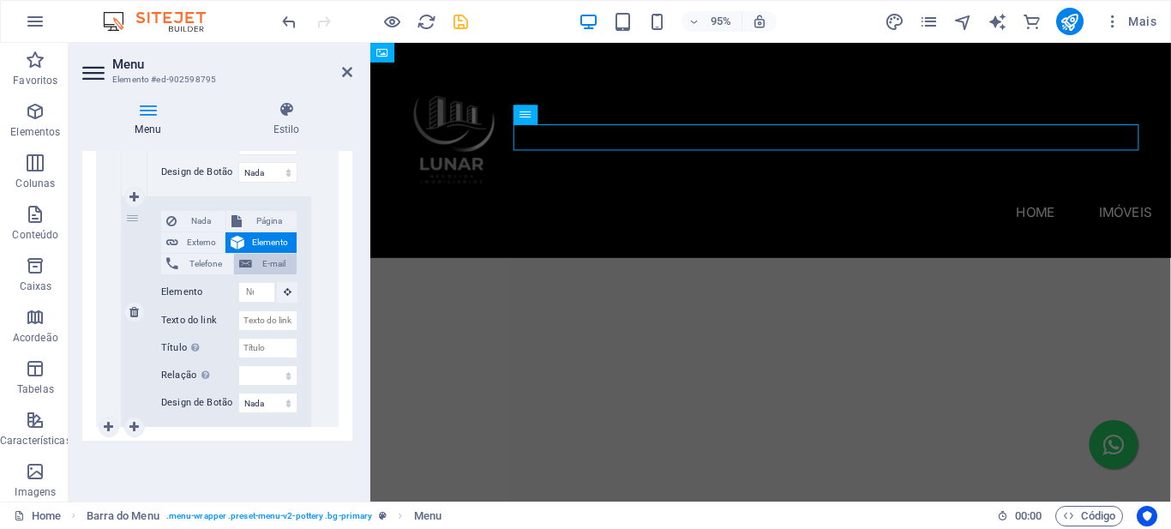
drag, startPoint x: 256, startPoint y: 220, endPoint x: 251, endPoint y: 236, distance: 16.3
click at [256, 220] on span "Página" at bounding box center [269, 221] width 45 height 21
select select
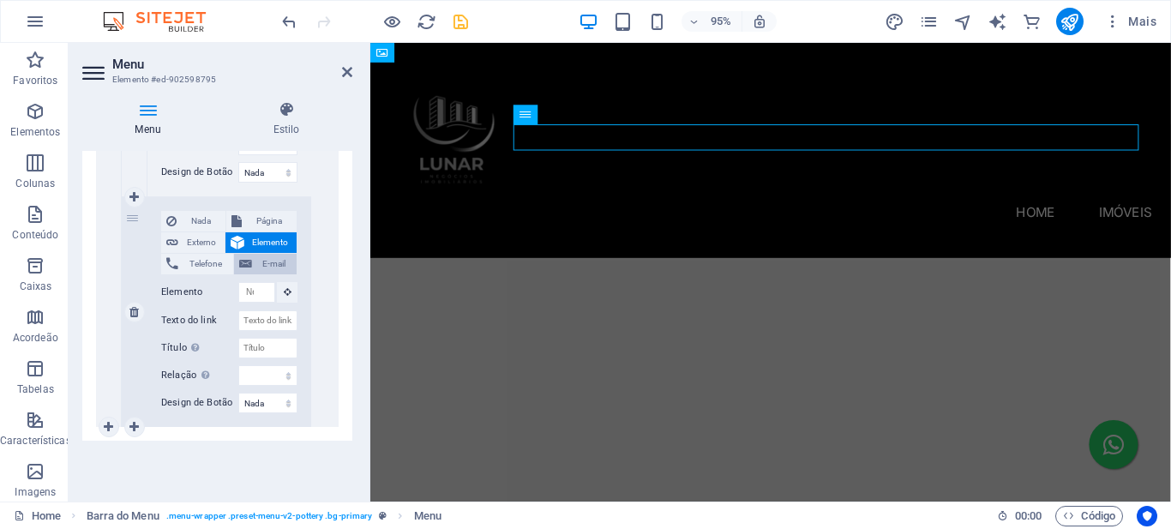
select select
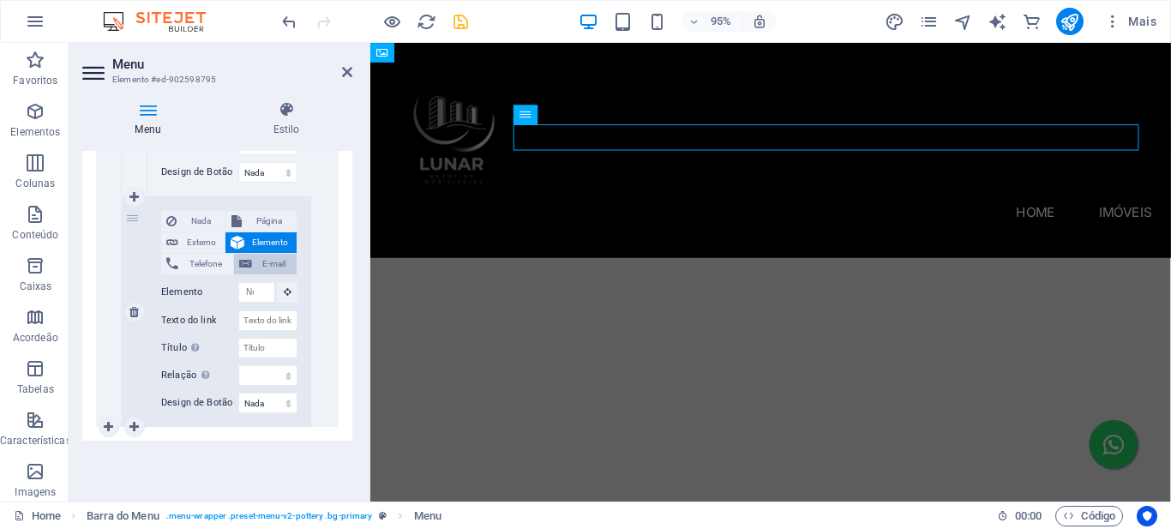
select select
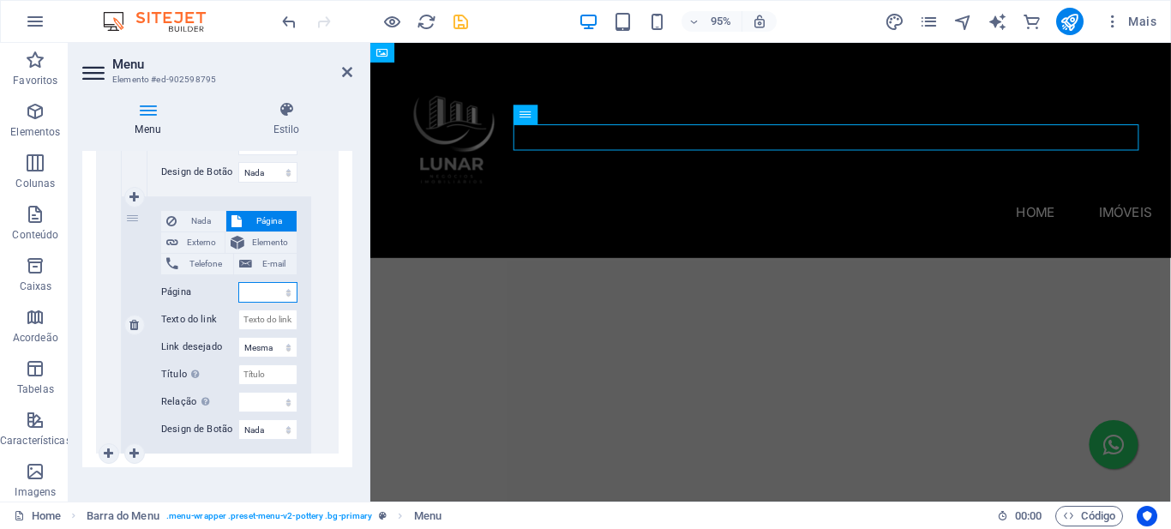
scroll to position [1791, 0]
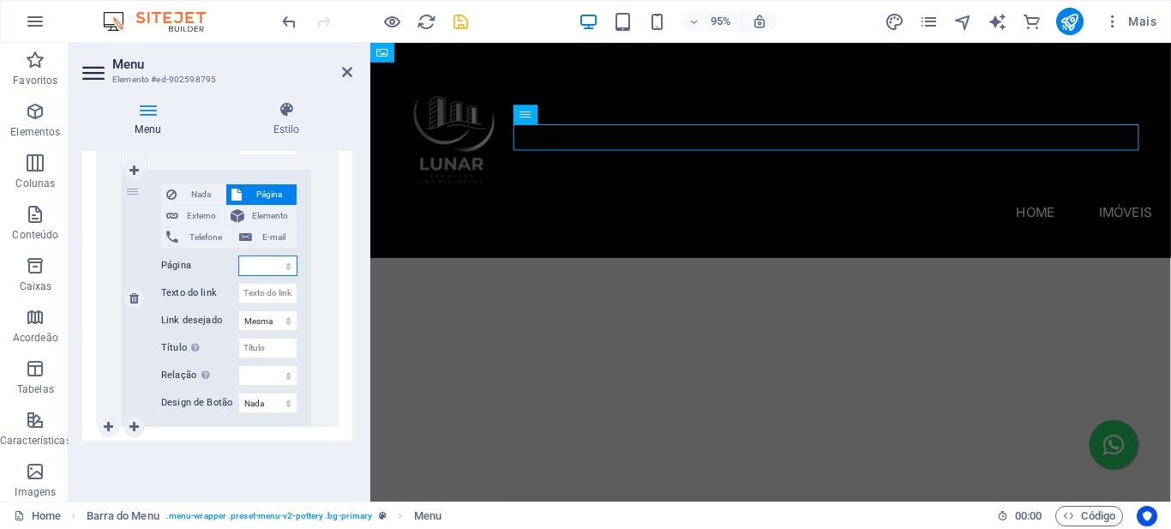
click at [284, 264] on select "Home Reserva [GEOGRAPHIC_DATA] - [GEOGRAPHIC_DATA] Vivaz [GEOGRAPHIC_DATA][PERS…" at bounding box center [267, 266] width 59 height 21
select select "4"
click at [238, 256] on select "Home Reserva [GEOGRAPHIC_DATA] - [GEOGRAPHIC_DATA] Vivaz [GEOGRAPHIC_DATA][PERS…" at bounding box center [267, 266] width 59 height 21
select select
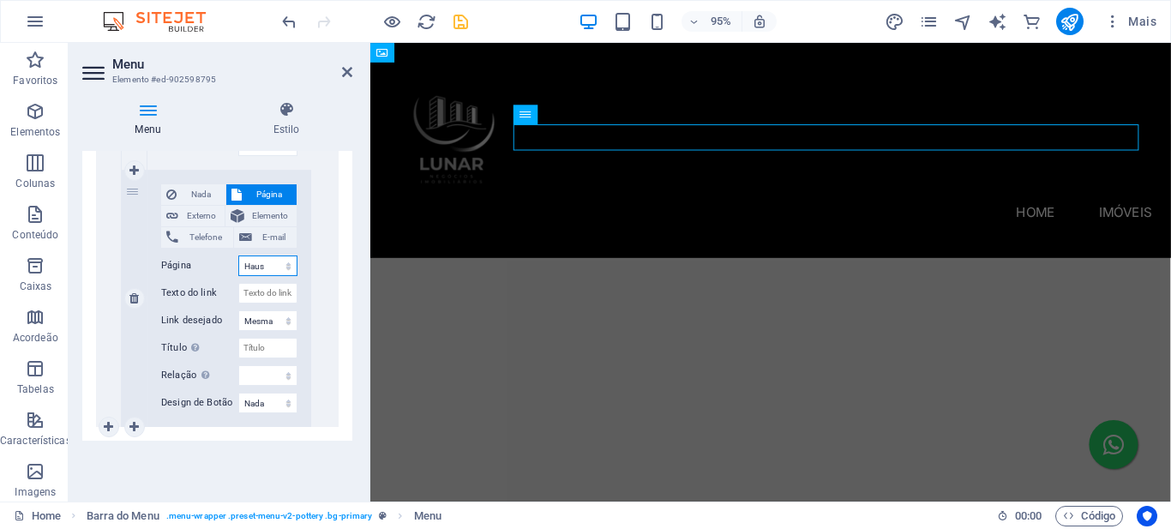
select select
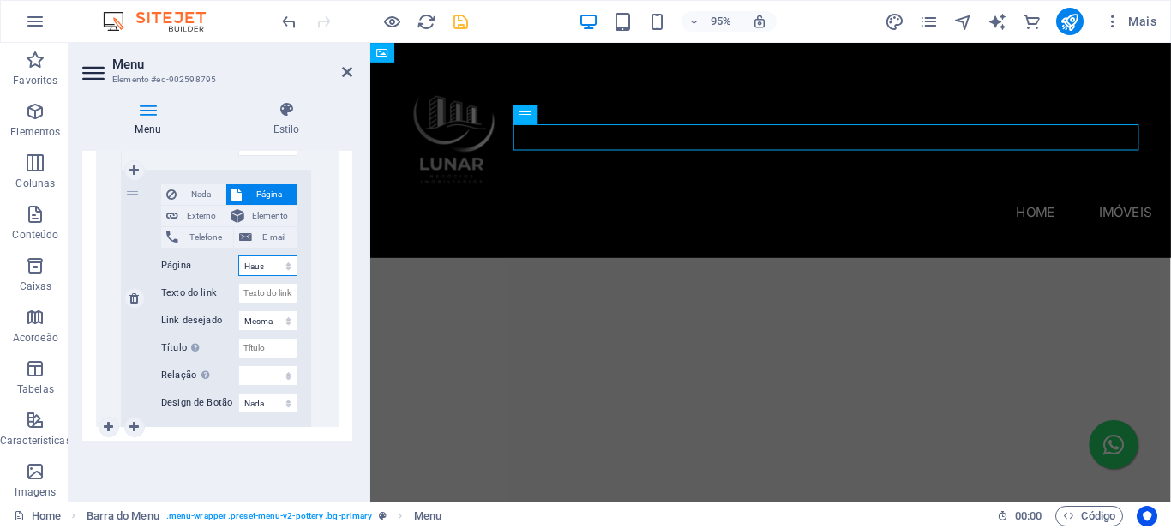
select select
click at [271, 295] on input "Texto do link" at bounding box center [267, 293] width 59 height 21
paste input "Haus Mitre Edition Moema"
type input "Haus Mitre Edition Moema"
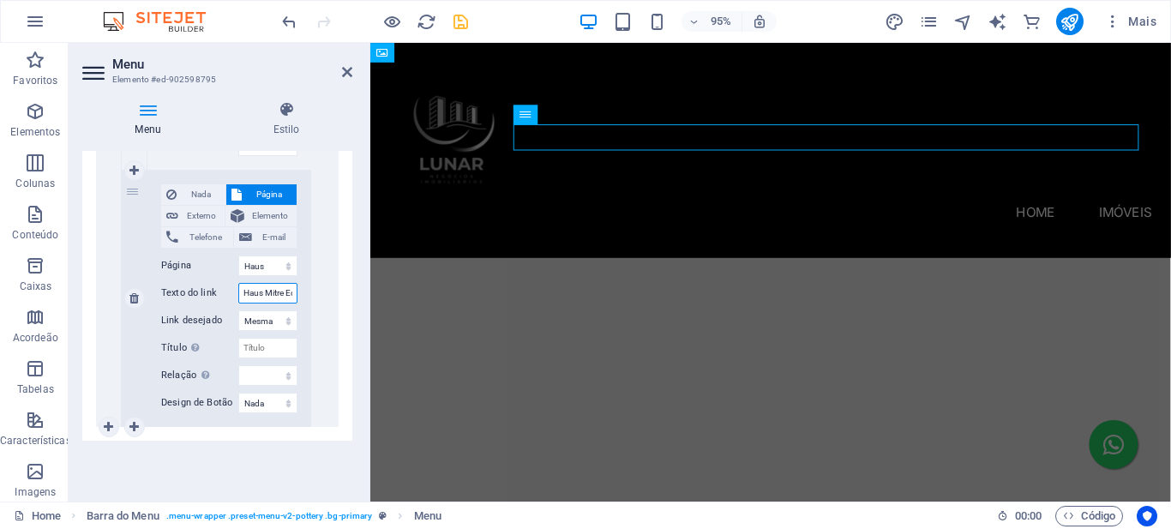
scroll to position [0, 56]
select select
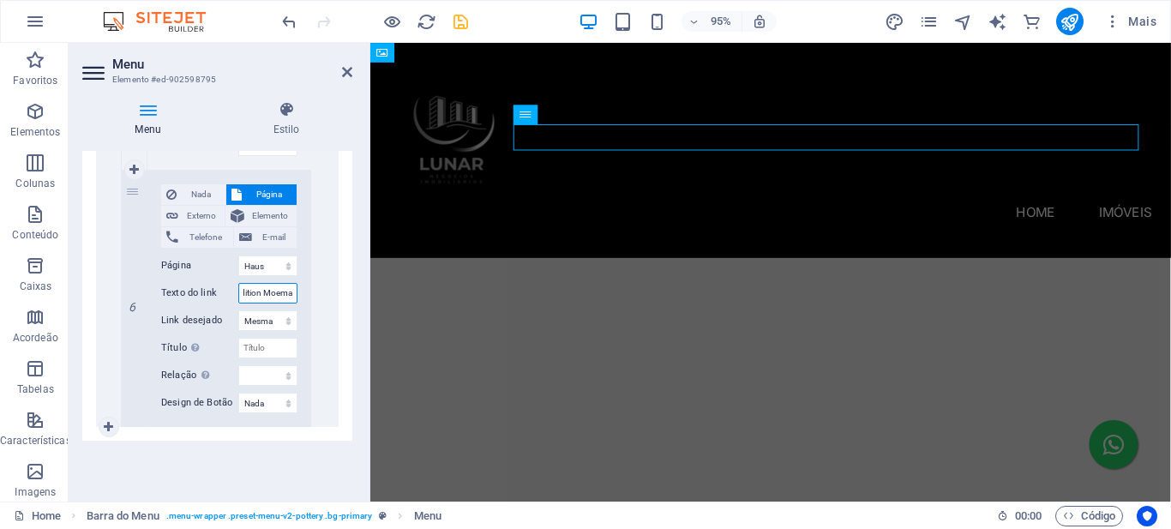
select select
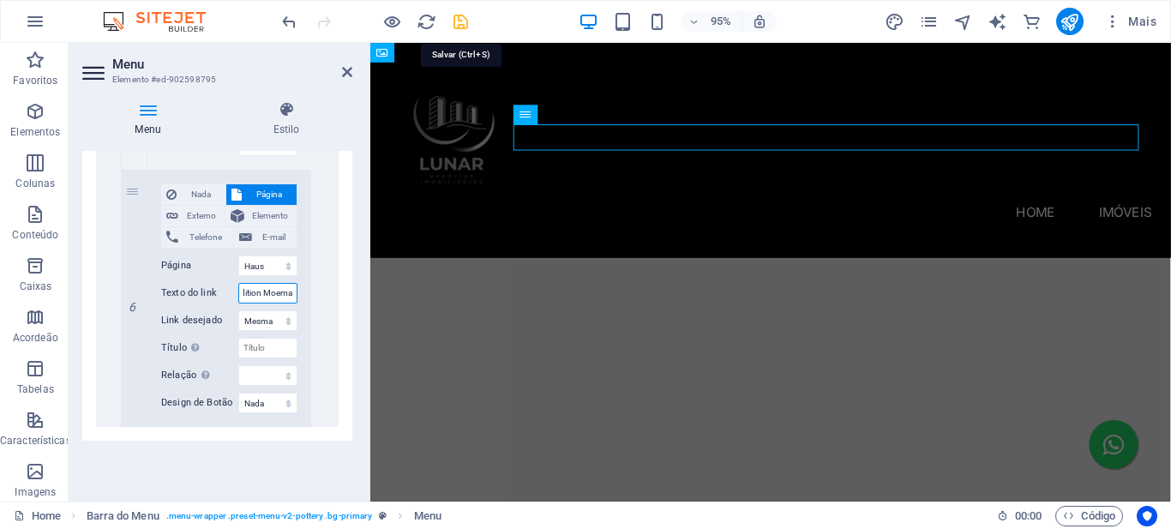
type input "Haus Mitre Edition Moema"
click at [454, 20] on icon "save" at bounding box center [461, 22] width 20 height 20
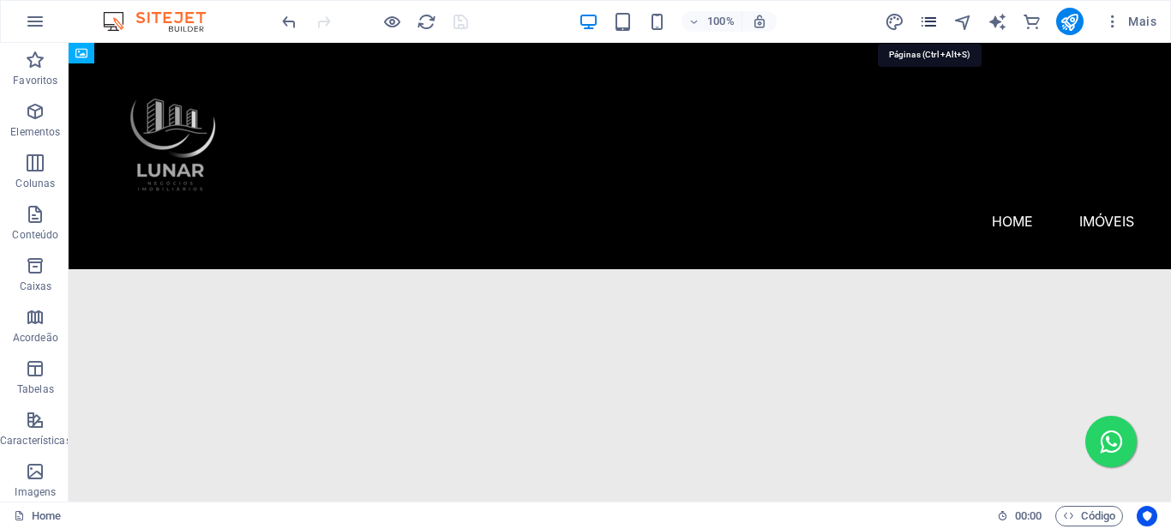
click at [929, 20] on icon "pages" at bounding box center [929, 22] width 20 height 20
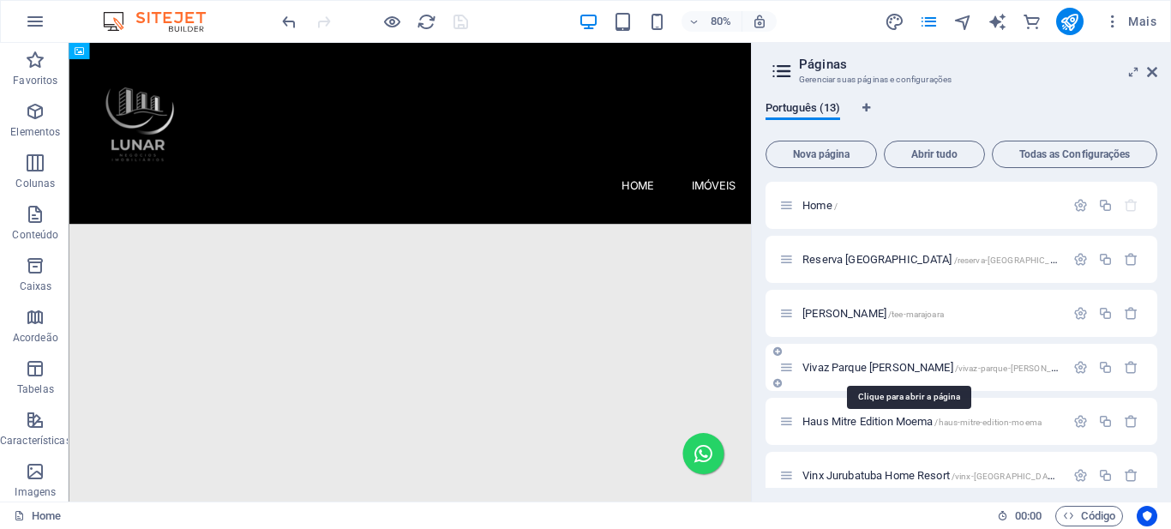
click at [894, 366] on span "Vivaz Parque [PERSON_NAME] /vivaz-[GEOGRAPHIC_DATA][PERSON_NAME]" at bounding box center [941, 367] width 276 height 13
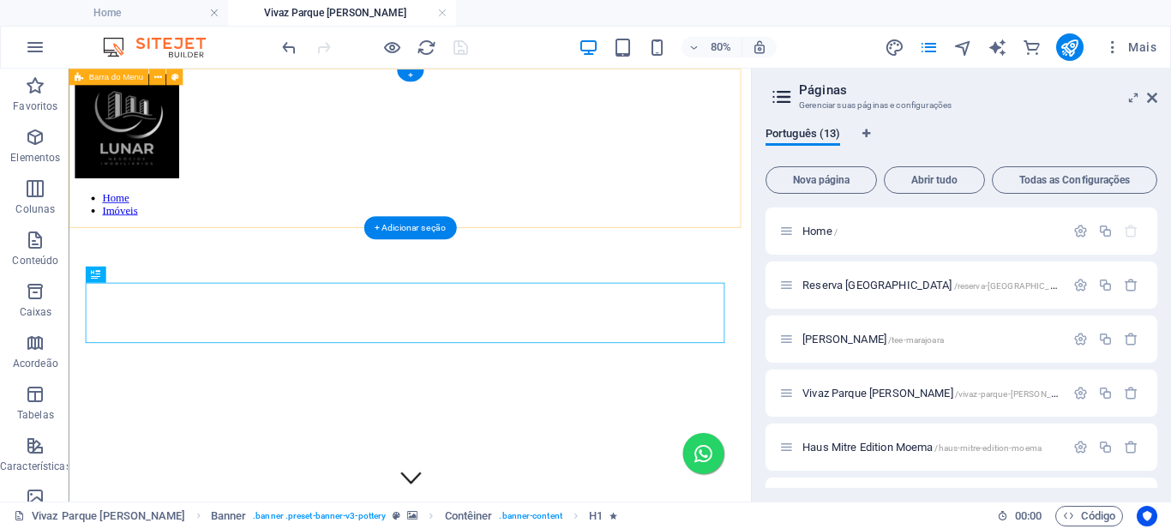
scroll to position [0, 0]
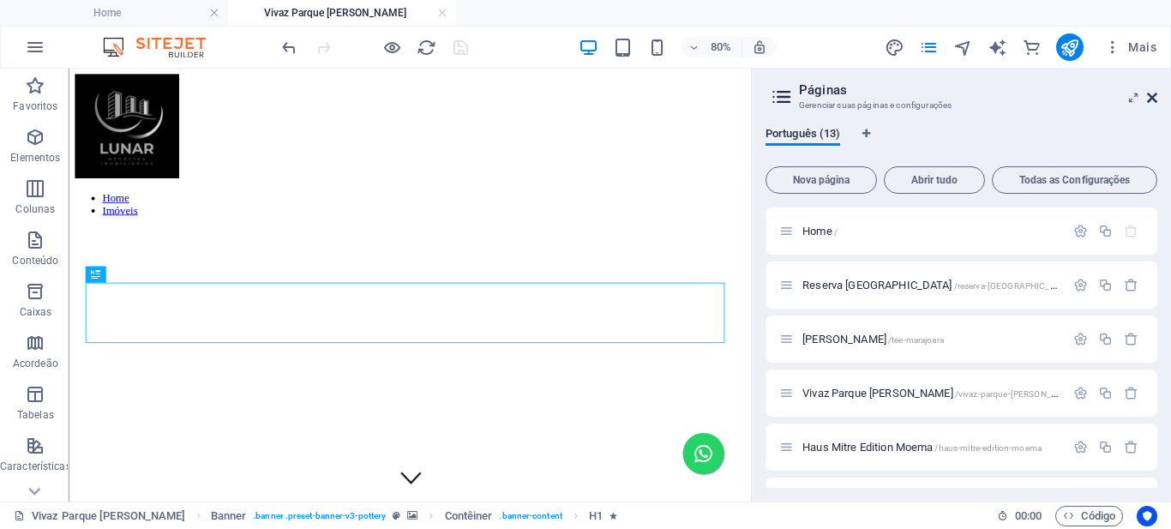
drag, startPoint x: 1152, startPoint y: 98, endPoint x: 653, endPoint y: 154, distance: 502.3
click at [1152, 98] on icon at bounding box center [1152, 98] width 10 height 14
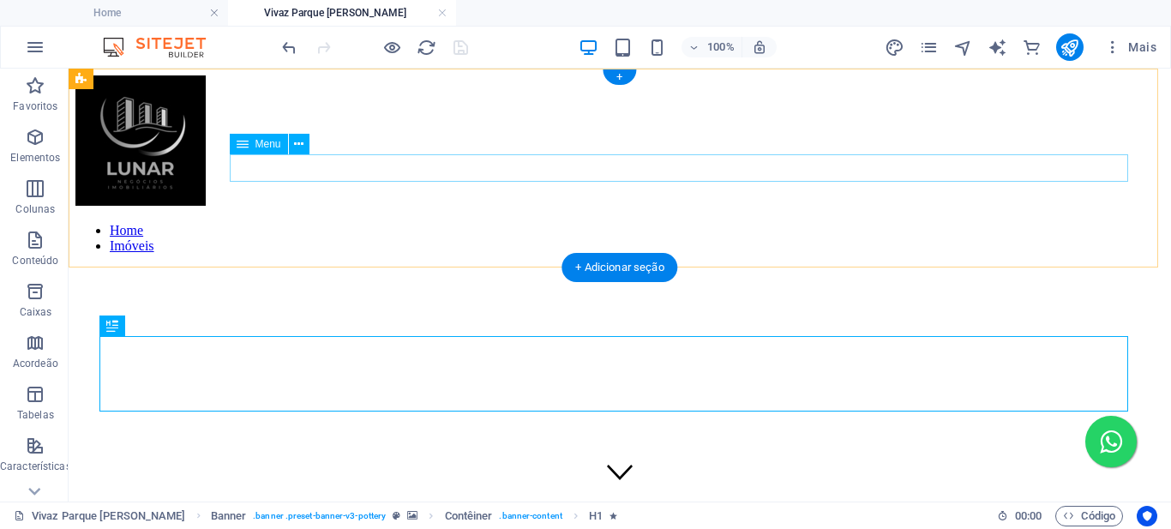
click at [783, 223] on nav "Home Imóveis" at bounding box center [619, 238] width 1089 height 31
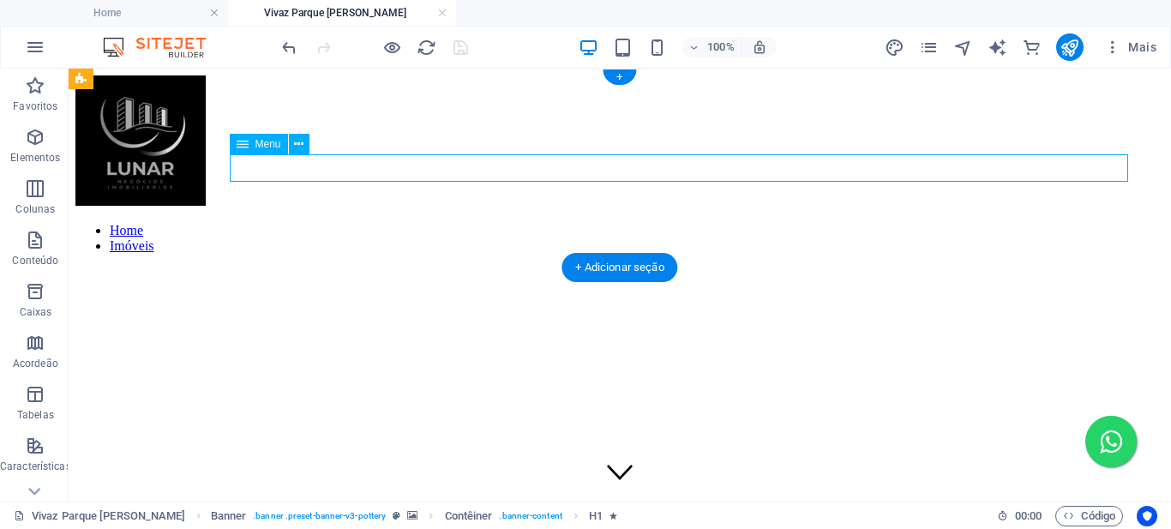
click at [783, 223] on nav "Home Imóveis" at bounding box center [619, 238] width 1089 height 31
select select
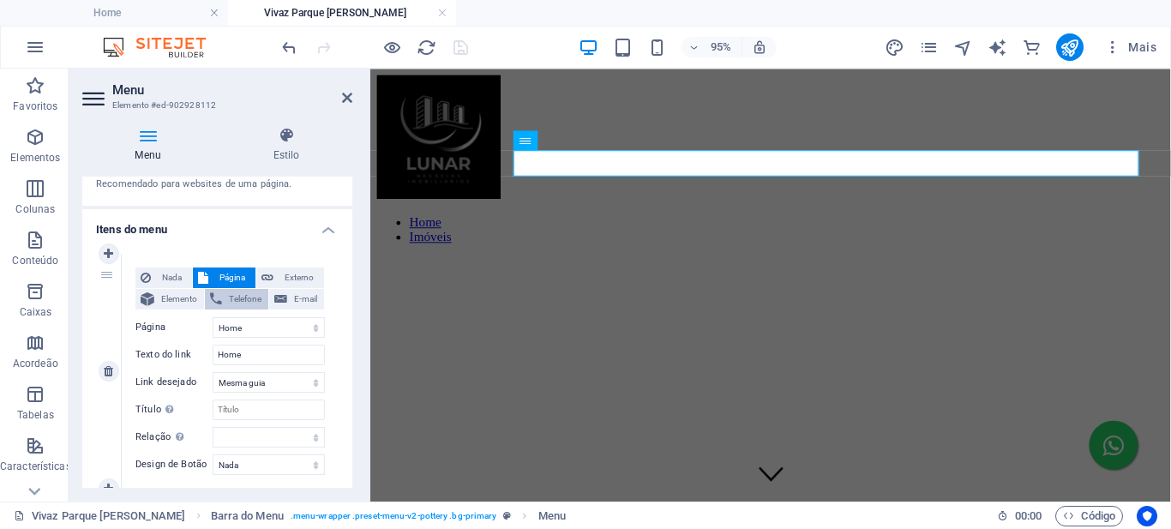
scroll to position [226, 0]
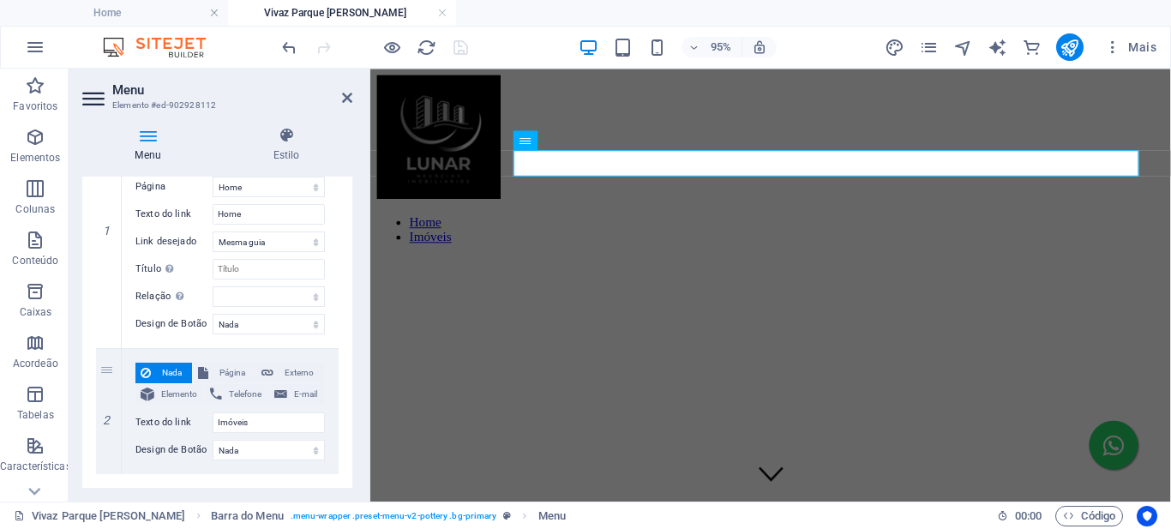
click at [337, 98] on header "Menu Elemento #ed-902928112" at bounding box center [217, 91] width 270 height 45
drag, startPoint x: 342, startPoint y: 98, endPoint x: 274, endPoint y: 31, distance: 95.8
click at [342, 98] on icon at bounding box center [347, 98] width 10 height 14
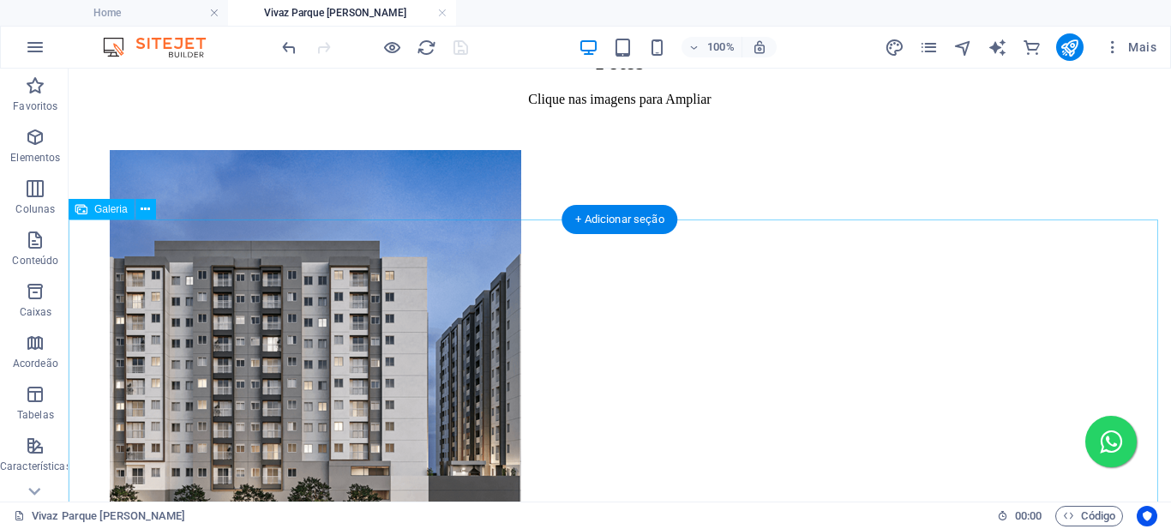
scroll to position [857, 0]
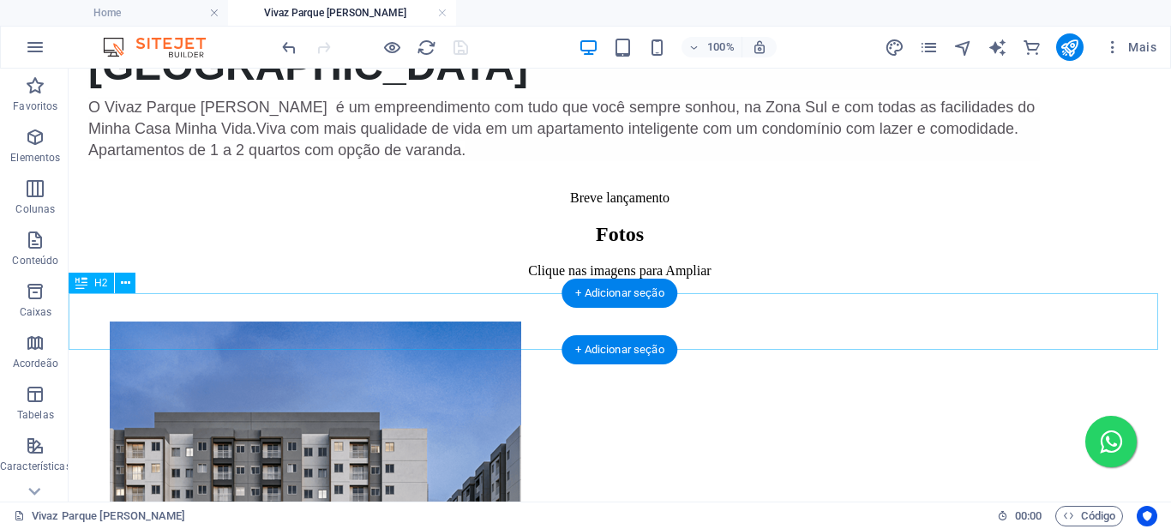
click at [486, 246] on div "Fotos" at bounding box center [619, 234] width 1089 height 23
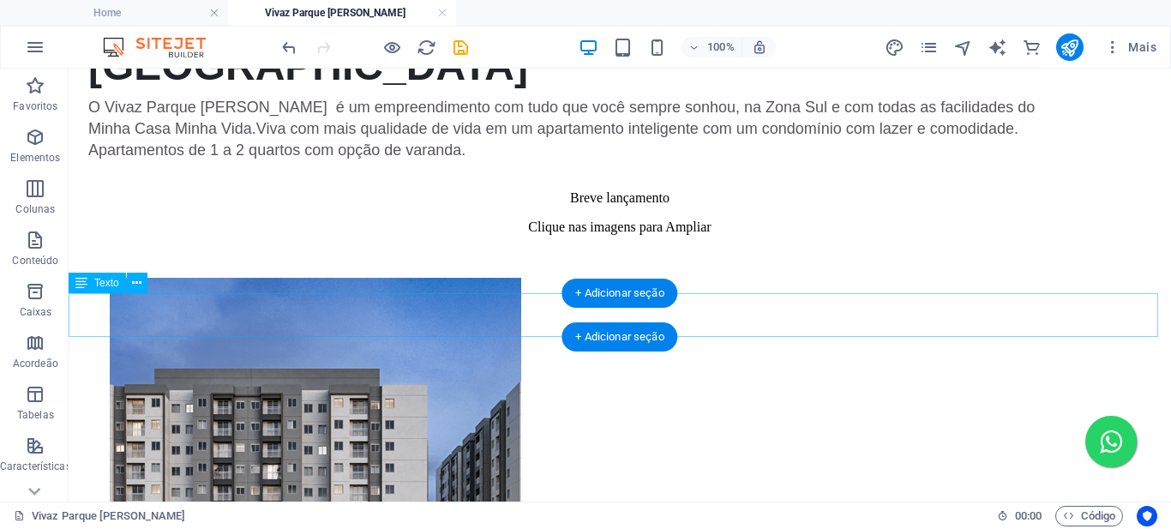
click at [482, 264] on div "Clique nas imagens para Ampliar" at bounding box center [619, 242] width 1089 height 45
click at [487, 264] on div "Clique nas imagens para Ampliar" at bounding box center [619, 242] width 1089 height 45
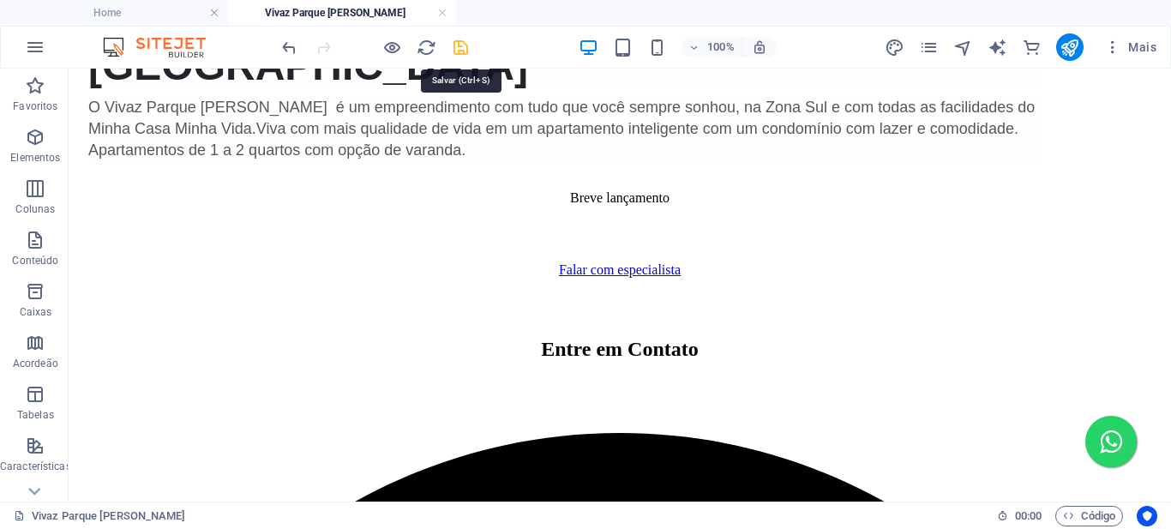
click at [465, 50] on icon "save" at bounding box center [461, 48] width 20 height 20
click at [444, 12] on link at bounding box center [442, 13] width 10 height 16
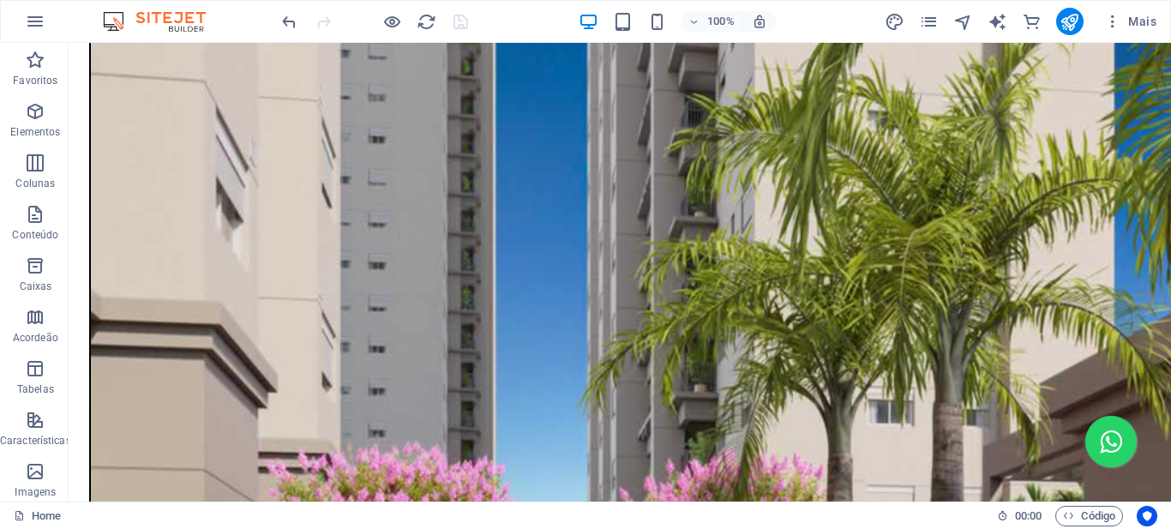
scroll to position [2581, 0]
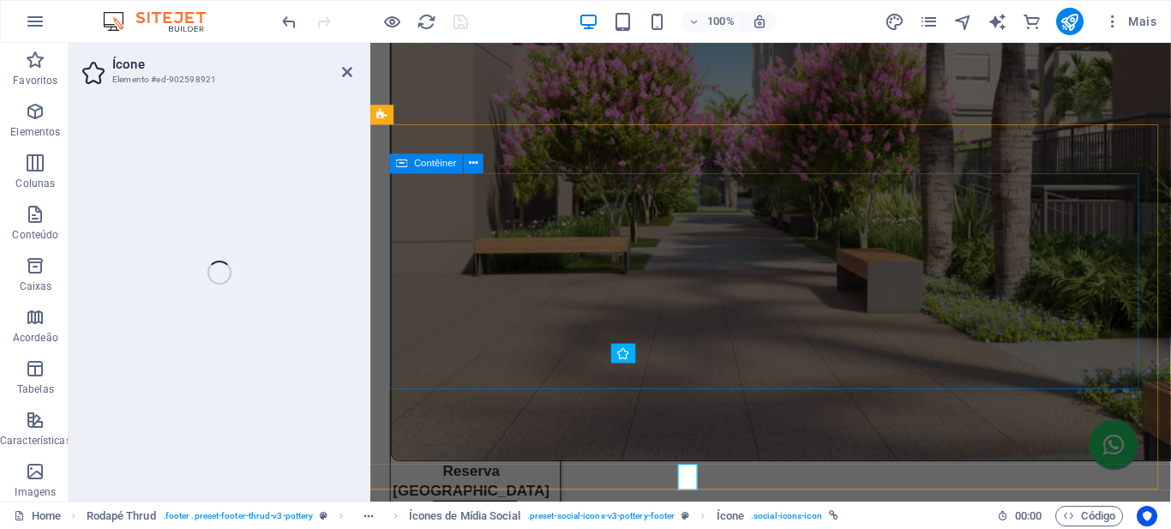
select select "xMidYMid"
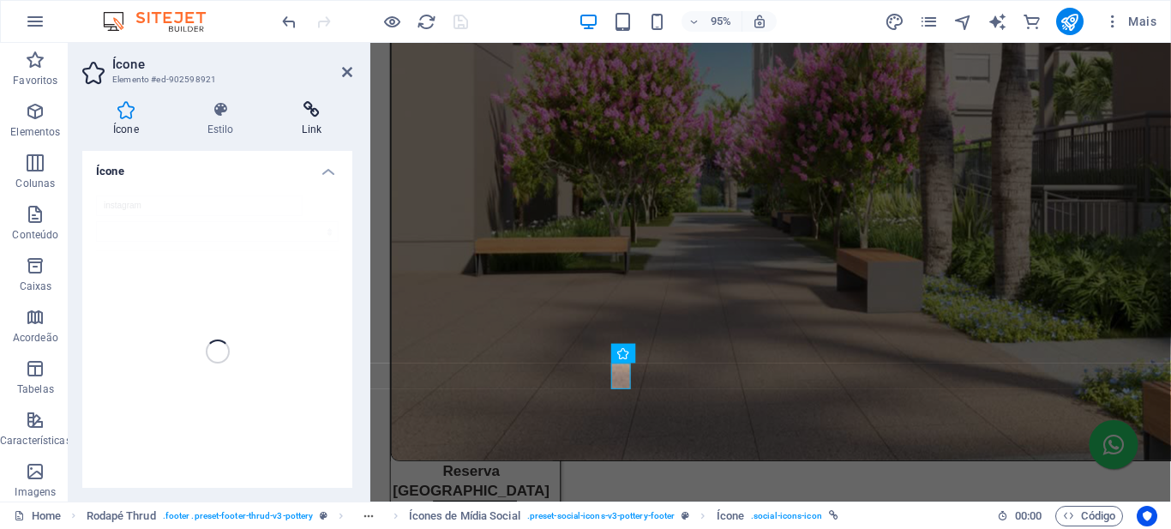
scroll to position [2451, 0]
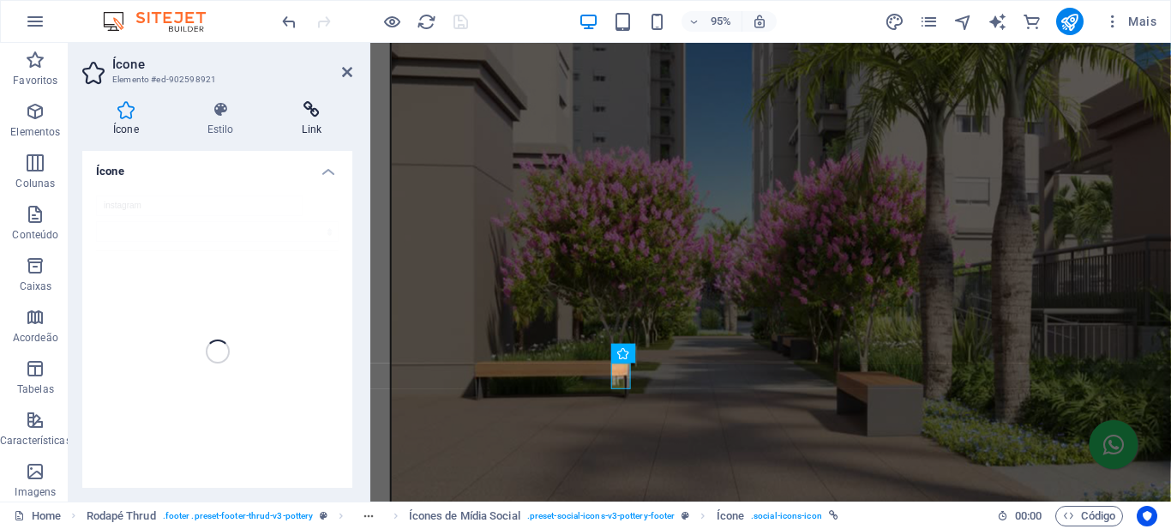
click at [315, 115] on icon at bounding box center [311, 109] width 81 height 17
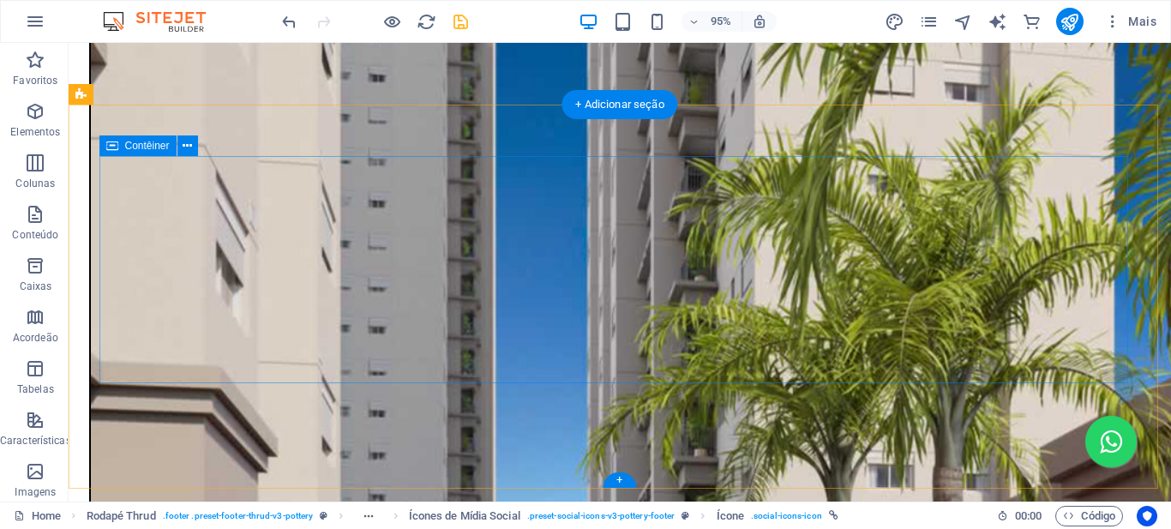
scroll to position [2581, 0]
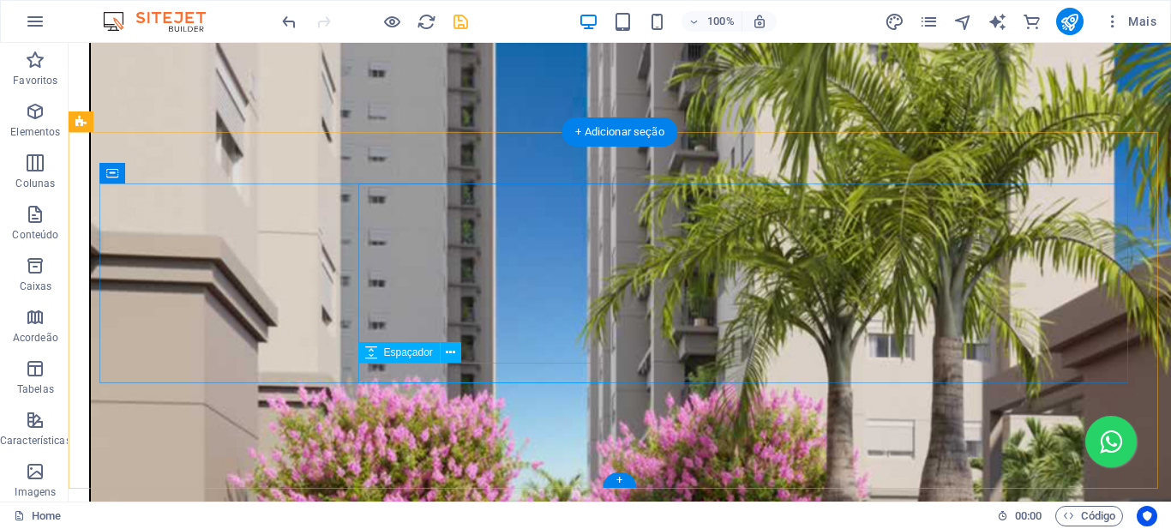
scroll to position [2554, 0]
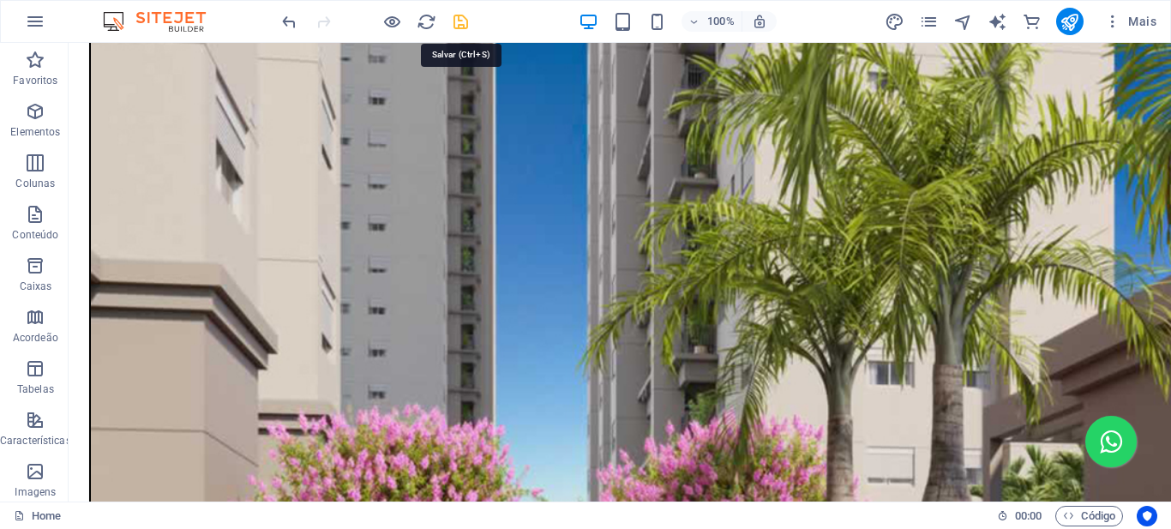
click at [456, 22] on icon "save" at bounding box center [461, 22] width 20 height 20
click at [933, 21] on icon "pages" at bounding box center [929, 22] width 20 height 20
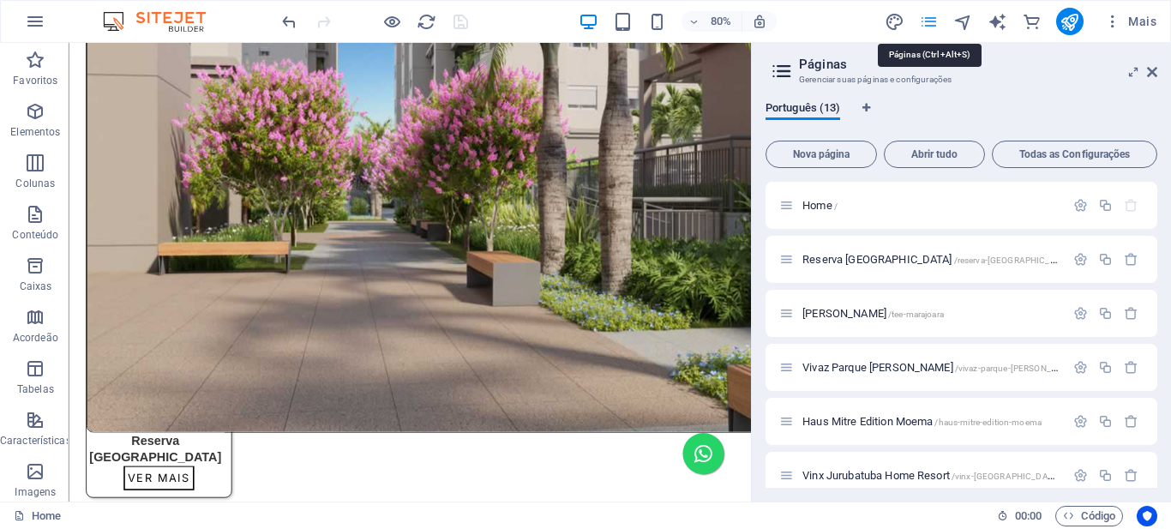
scroll to position [2339, 0]
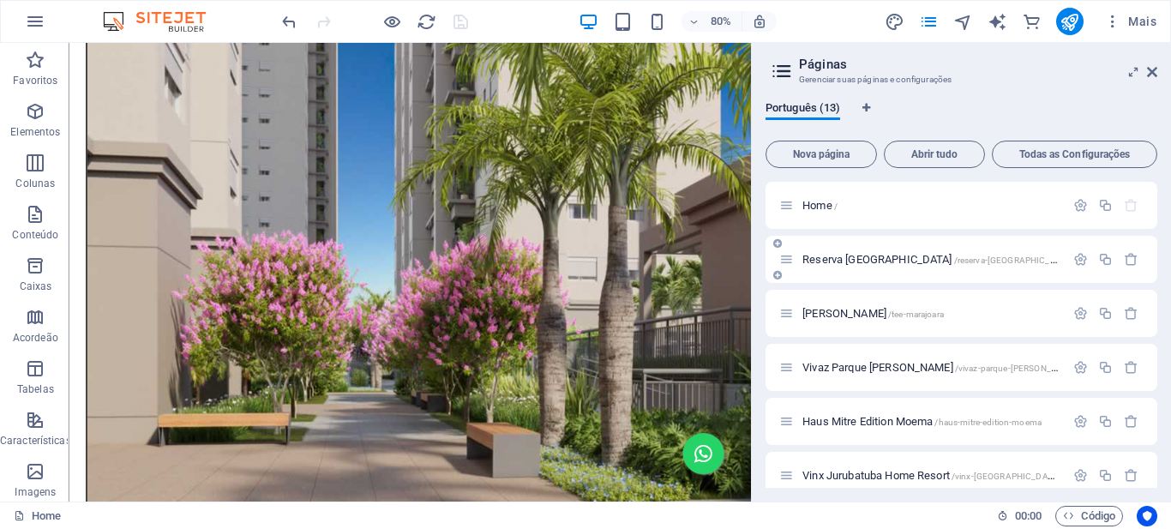
click at [857, 256] on span "[GEOGRAPHIC_DATA] /reserva-[GEOGRAPHIC_DATA]-parque" at bounding box center [954, 259] width 303 height 13
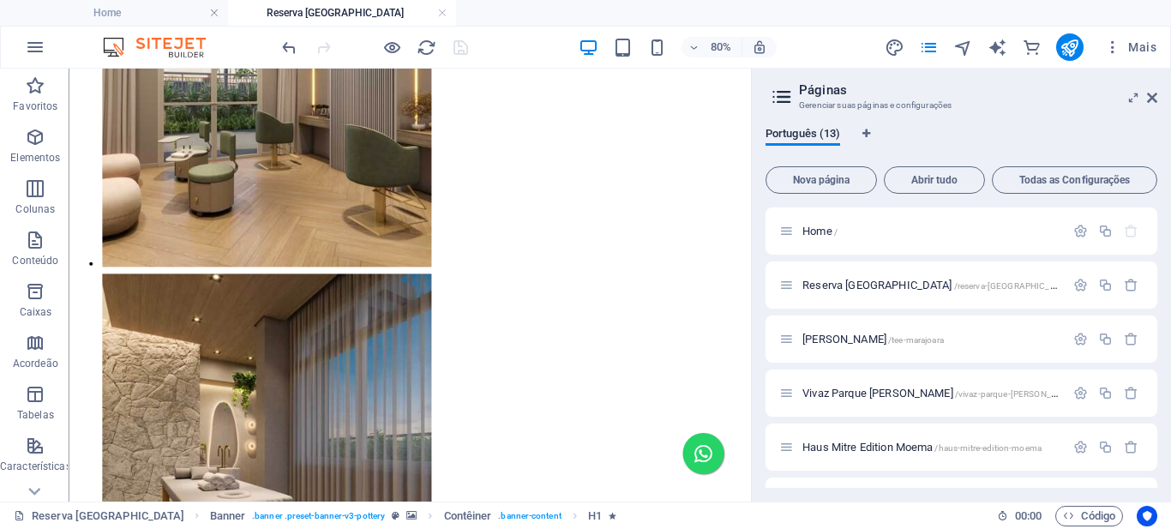
scroll to position [3544, 0]
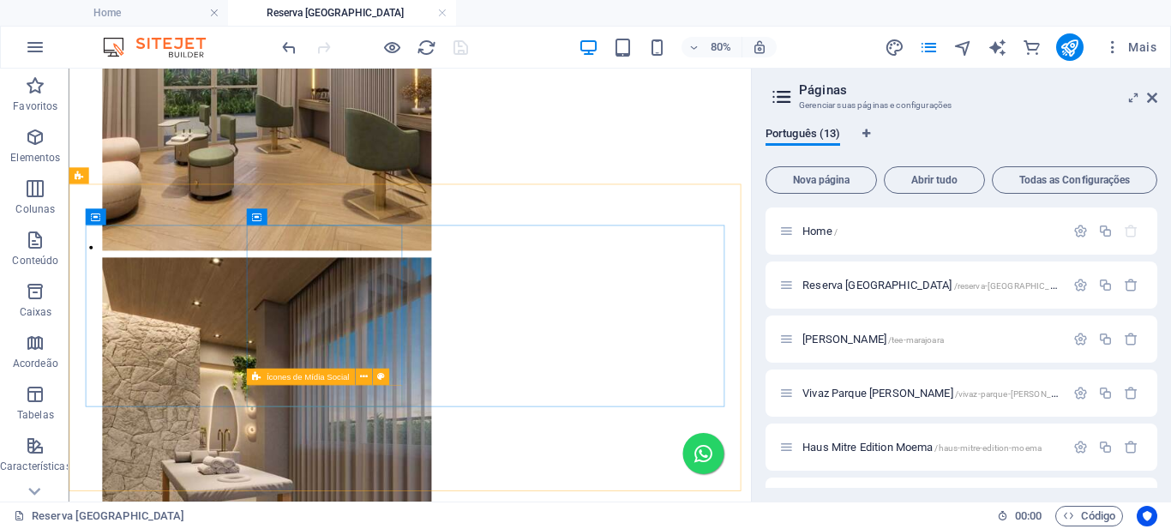
click at [258, 379] on icon at bounding box center [256, 377] width 9 height 16
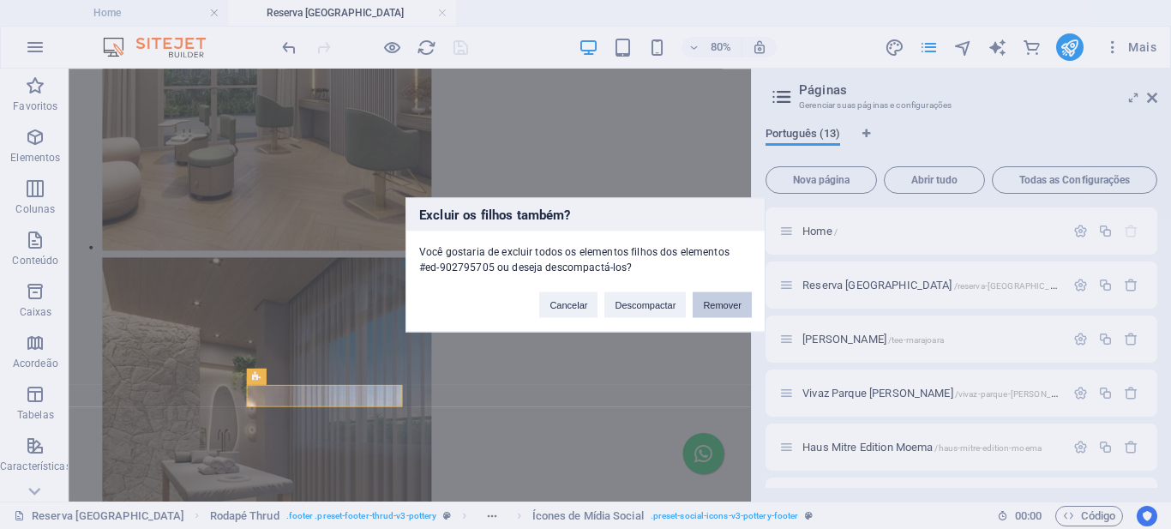
click at [723, 306] on button "Remover" at bounding box center [722, 305] width 59 height 26
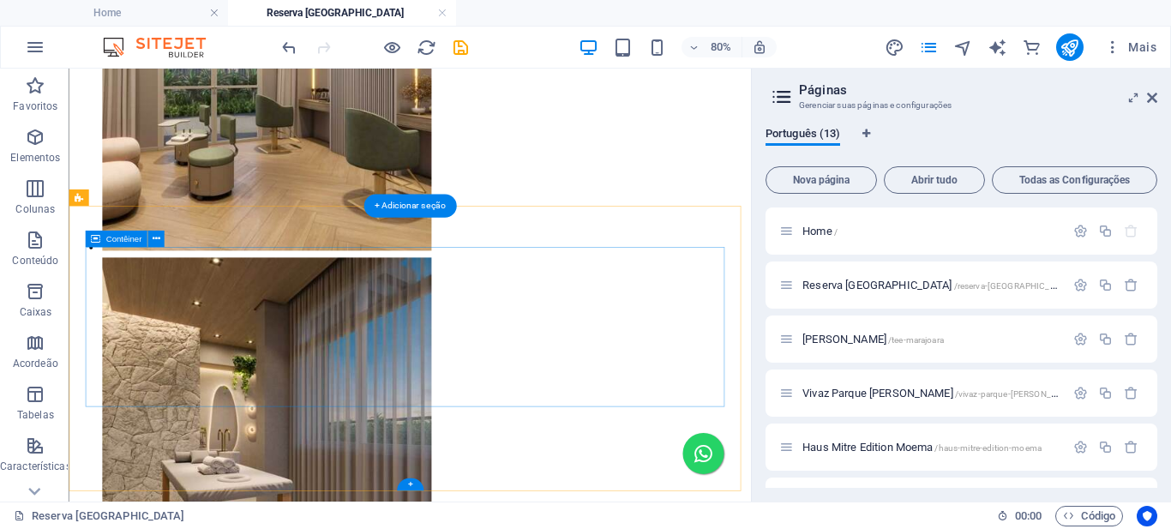
scroll to position [3517, 0]
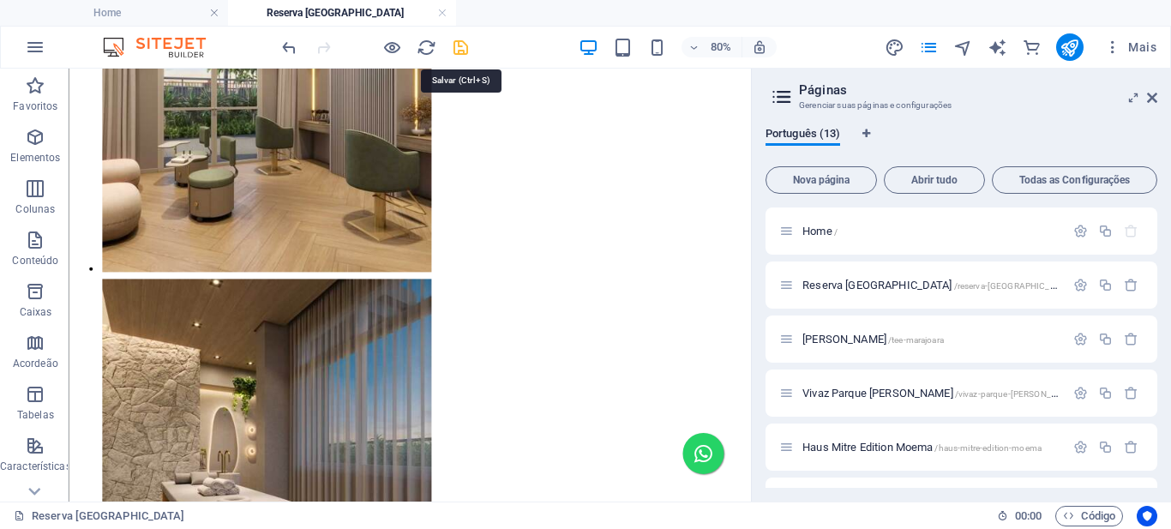
click at [460, 45] on icon "save" at bounding box center [461, 48] width 20 height 20
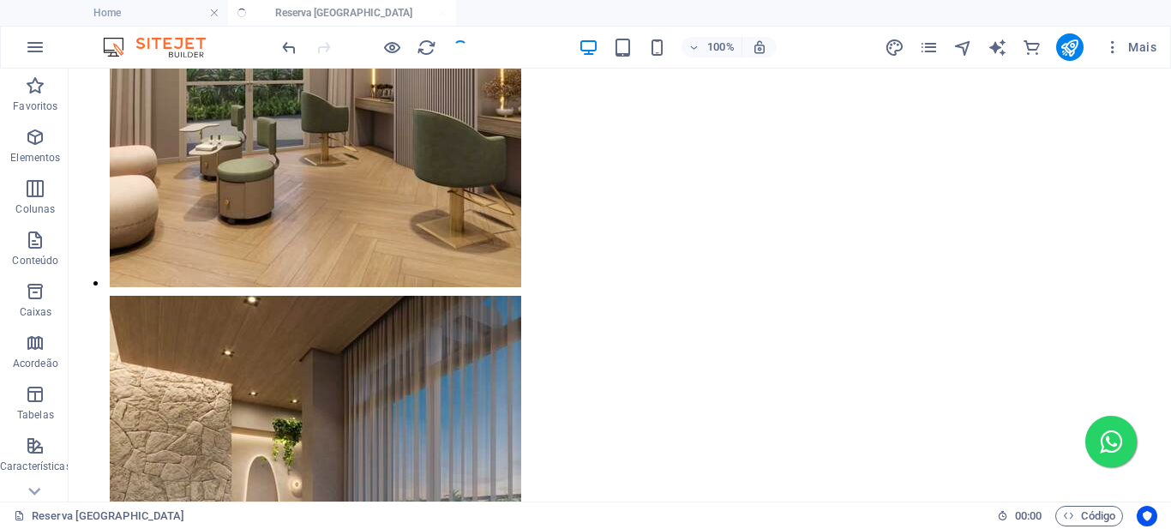
scroll to position [3806, 0]
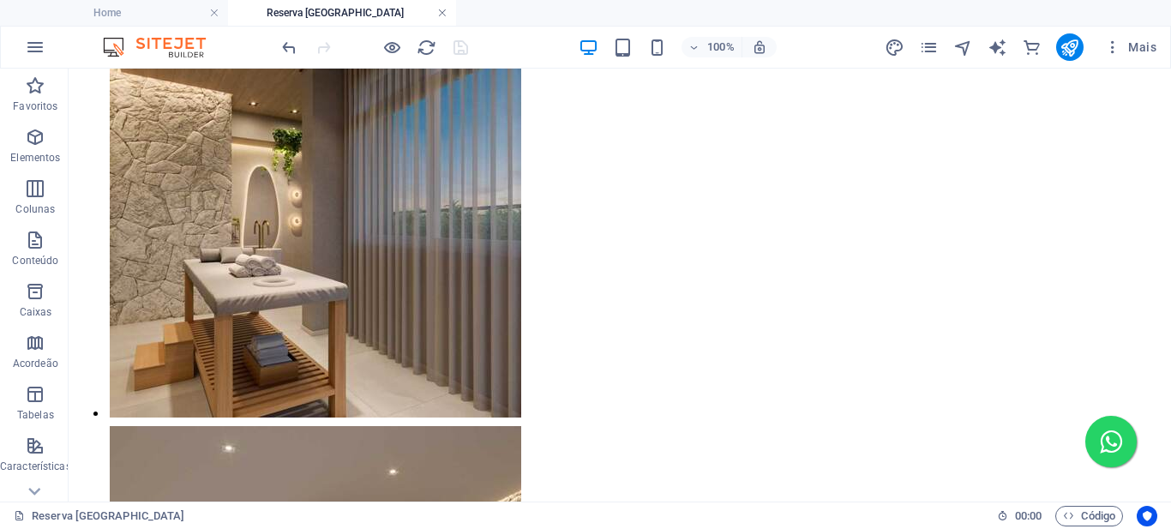
click at [442, 12] on link at bounding box center [442, 13] width 10 height 16
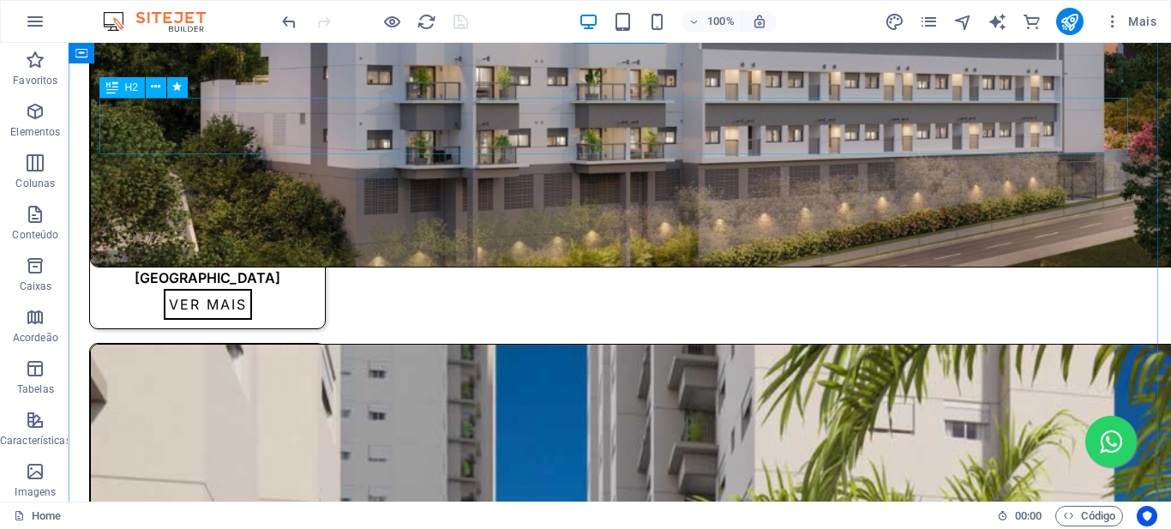
scroll to position [2027, 0]
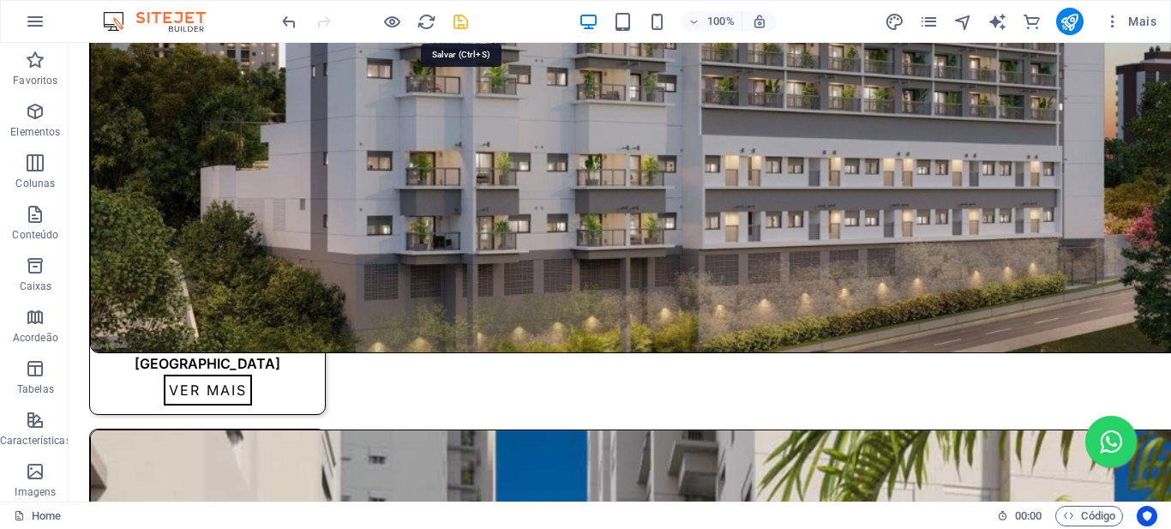
click at [455, 22] on icon "save" at bounding box center [461, 22] width 20 height 20
click at [960, 21] on icon "navigator" at bounding box center [964, 22] width 20 height 20
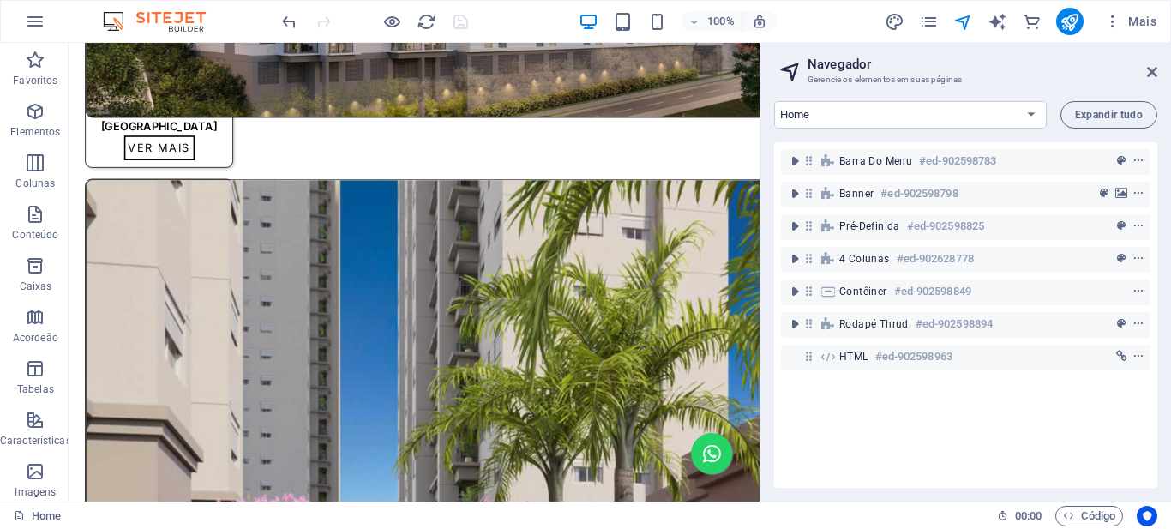
scroll to position [1935, 0]
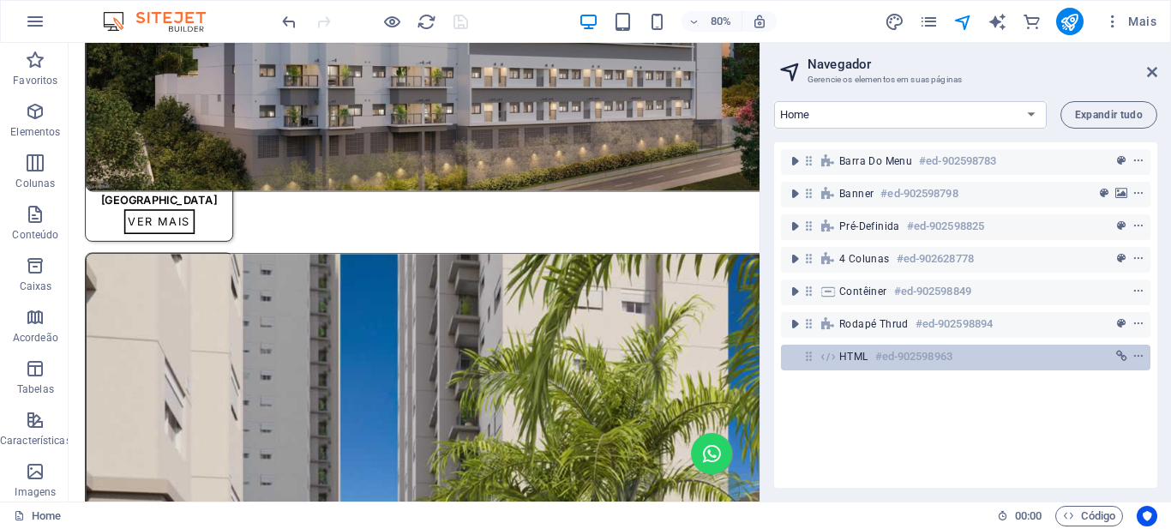
click at [847, 352] on span "HTML" at bounding box center [853, 357] width 29 height 14
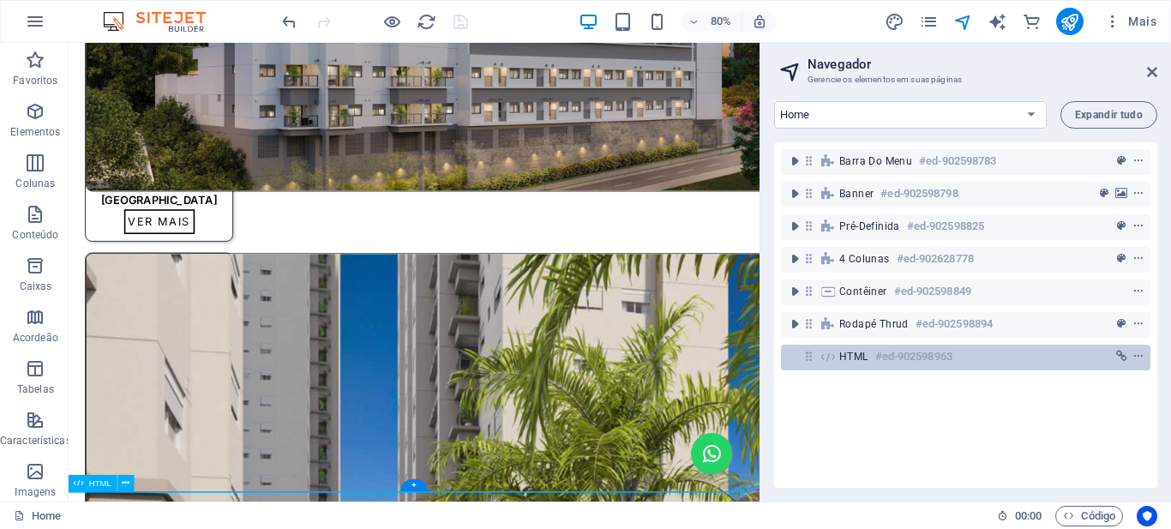
scroll to position [2319, 0]
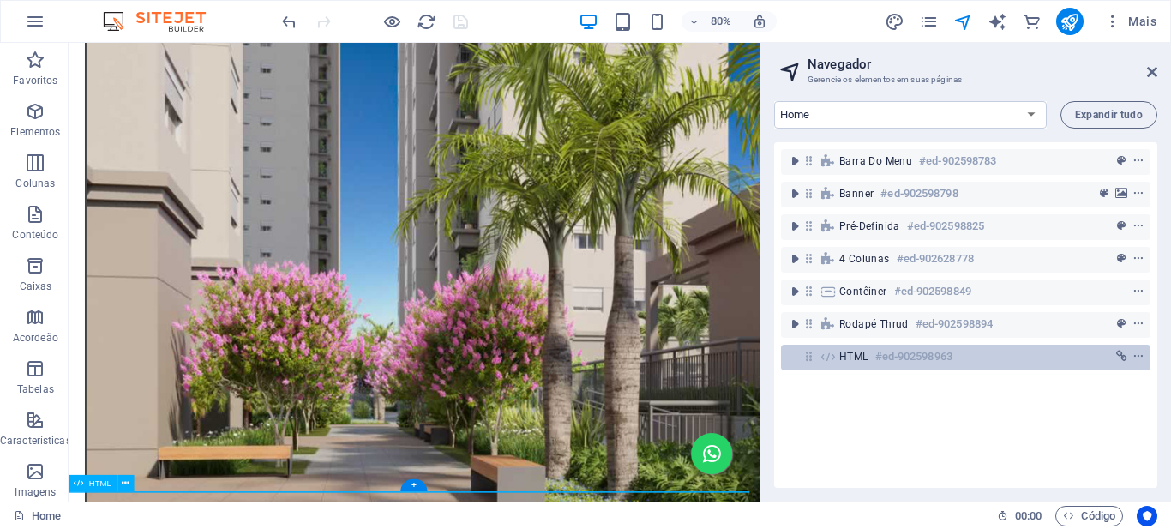
click at [847, 352] on span "HTML" at bounding box center [853, 357] width 29 height 14
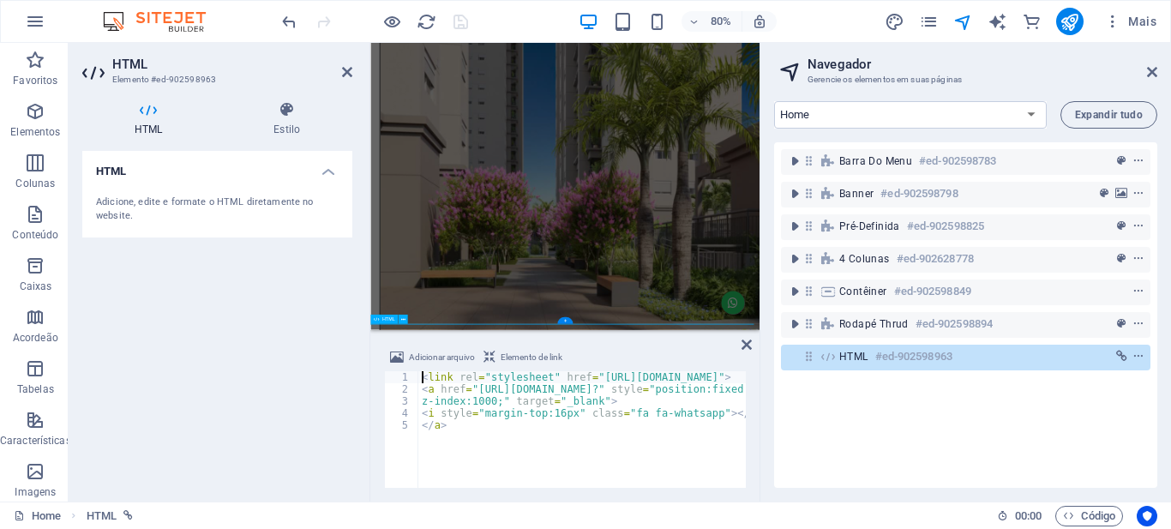
scroll to position [2254, 0]
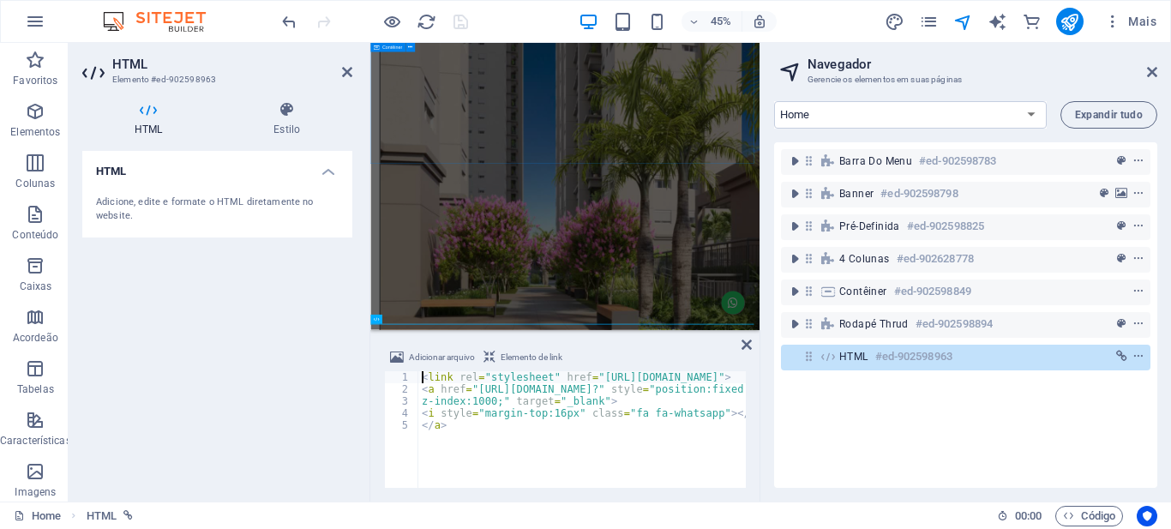
click at [526, 8] on div "45% Mais" at bounding box center [721, 21] width 885 height 27
click at [1152, 75] on icon at bounding box center [1152, 72] width 10 height 14
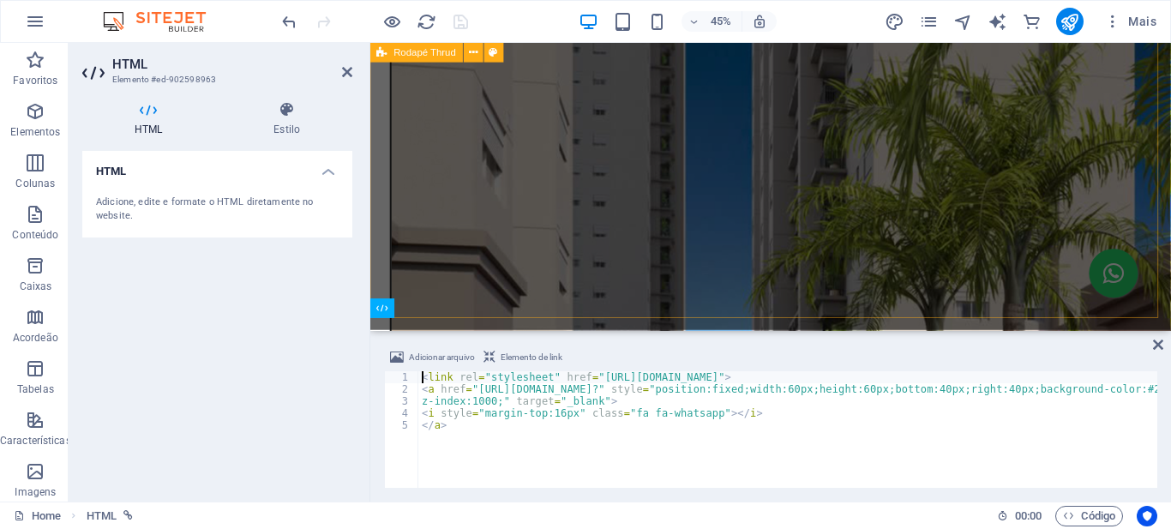
scroll to position [2576, 0]
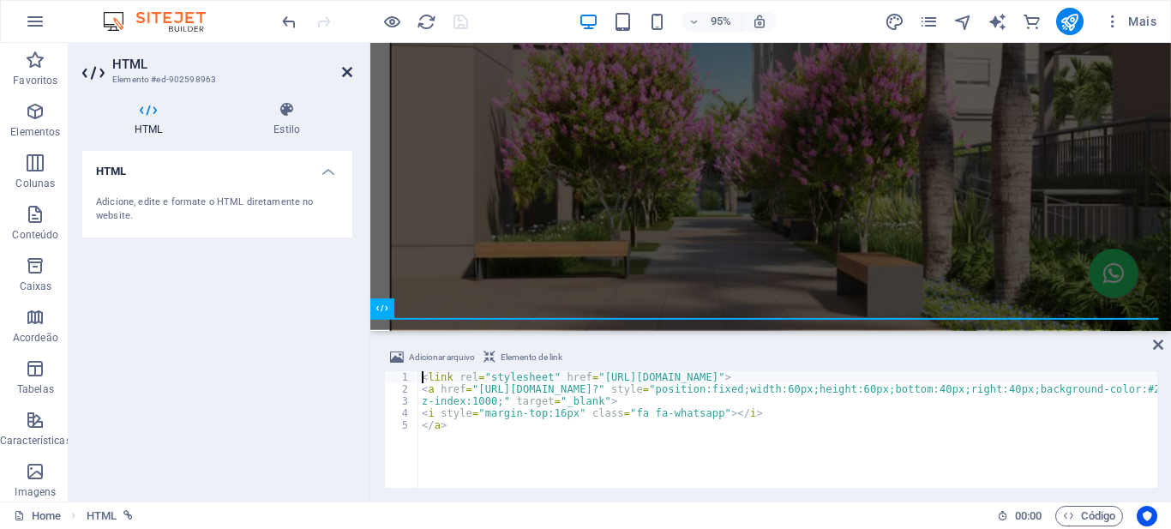
click at [346, 72] on icon at bounding box center [347, 72] width 10 height 14
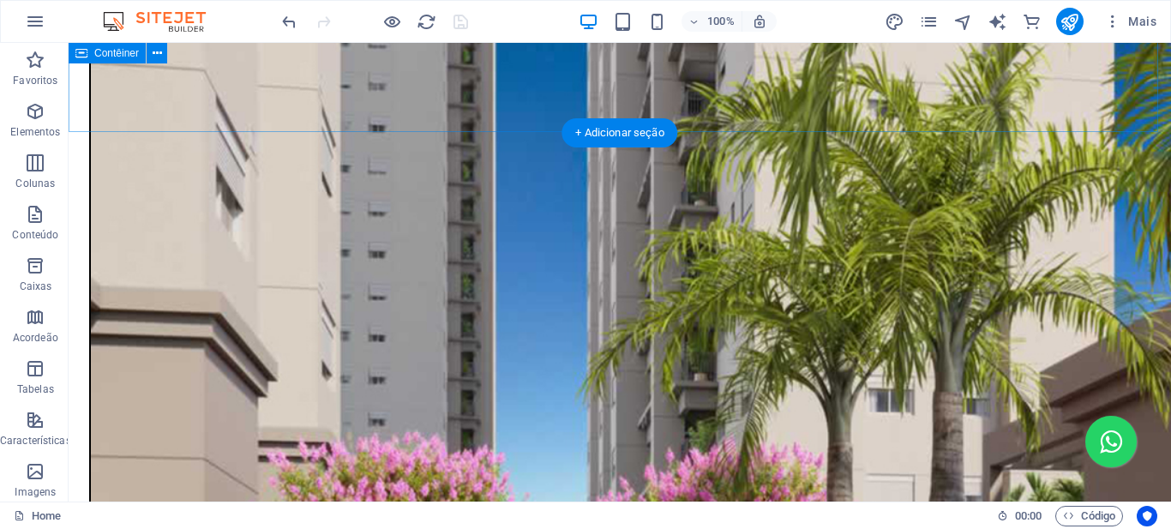
scroll to position [2440, 0]
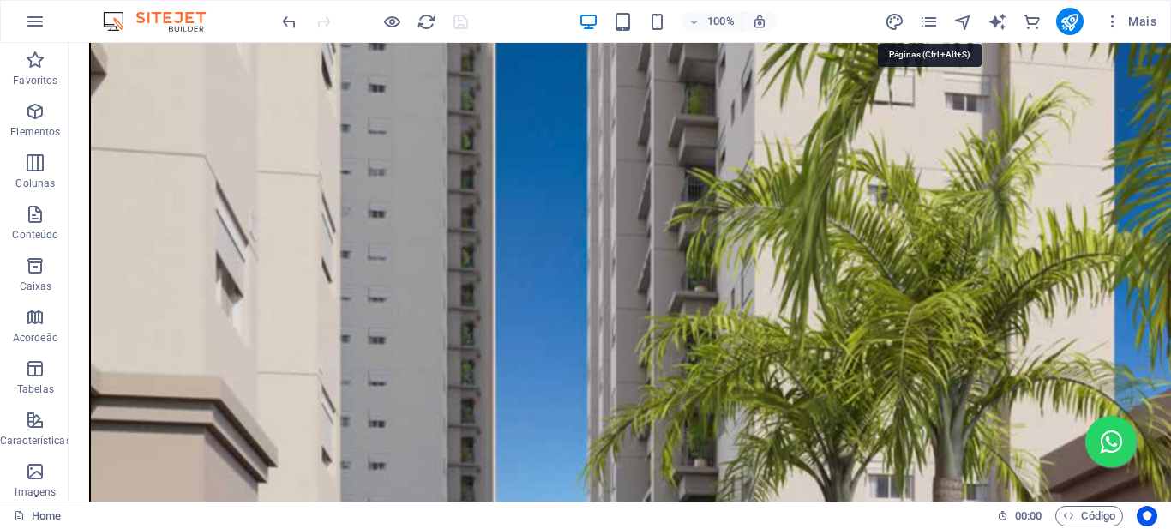
click at [932, 23] on icon "pages" at bounding box center [929, 22] width 20 height 20
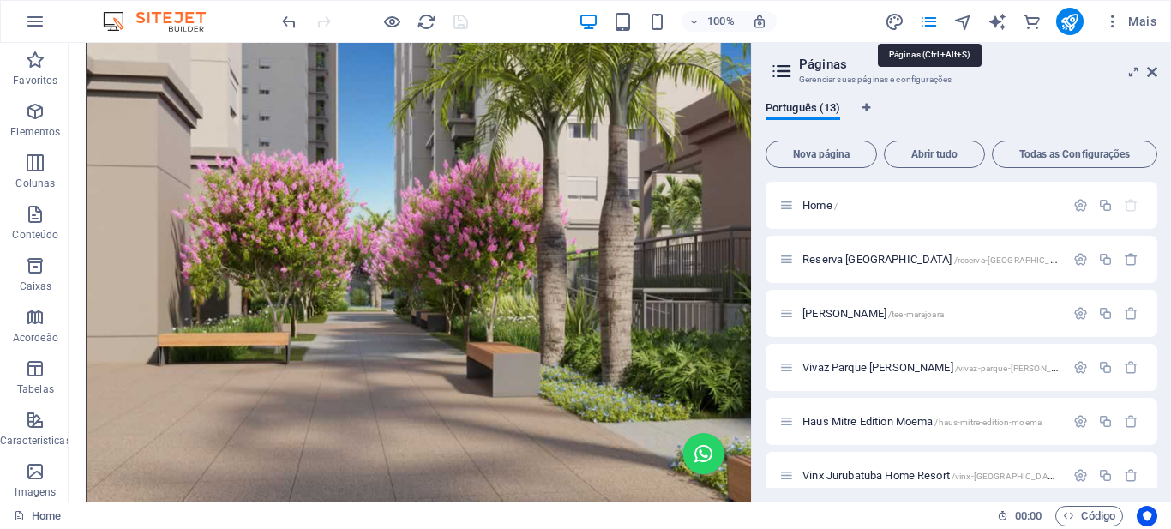
scroll to position [2312, 0]
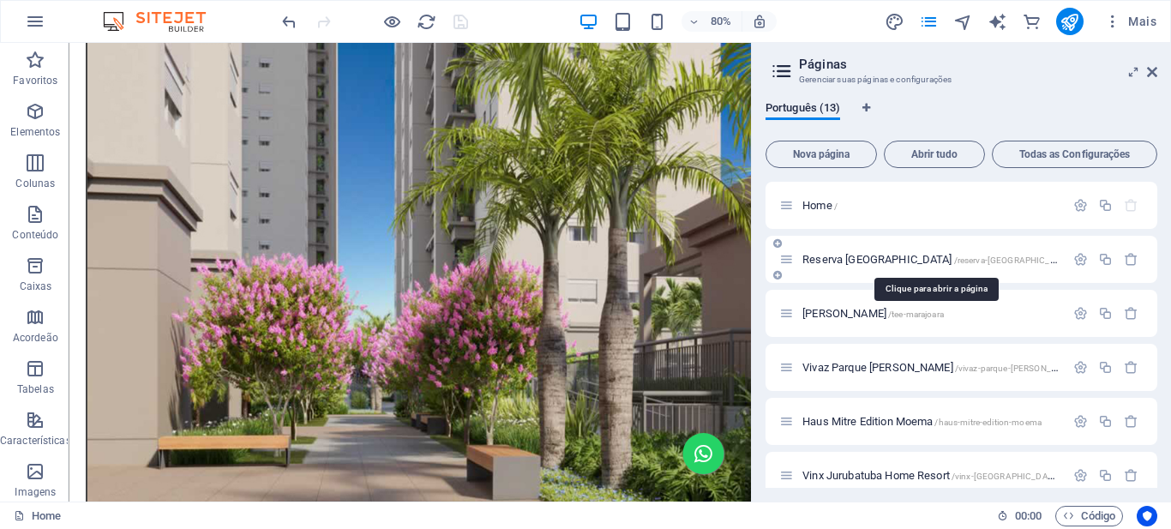
click at [888, 259] on span "[GEOGRAPHIC_DATA] /reserva-[GEOGRAPHIC_DATA]-parque" at bounding box center [954, 259] width 303 height 13
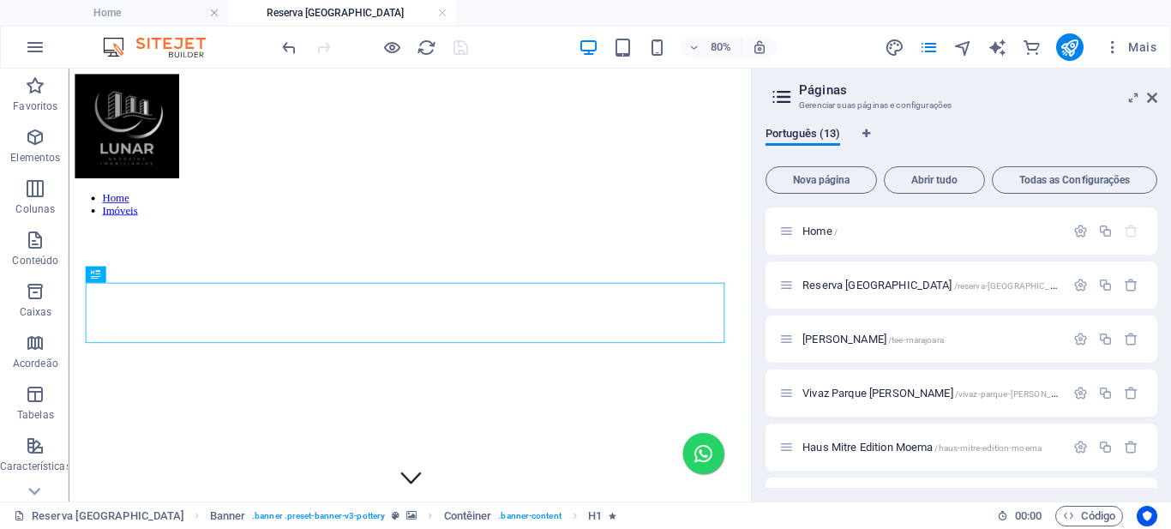
scroll to position [0, 0]
drag, startPoint x: 1152, startPoint y: 96, endPoint x: 929, endPoint y: 47, distance: 229.1
click at [1152, 96] on icon at bounding box center [1152, 98] width 10 height 14
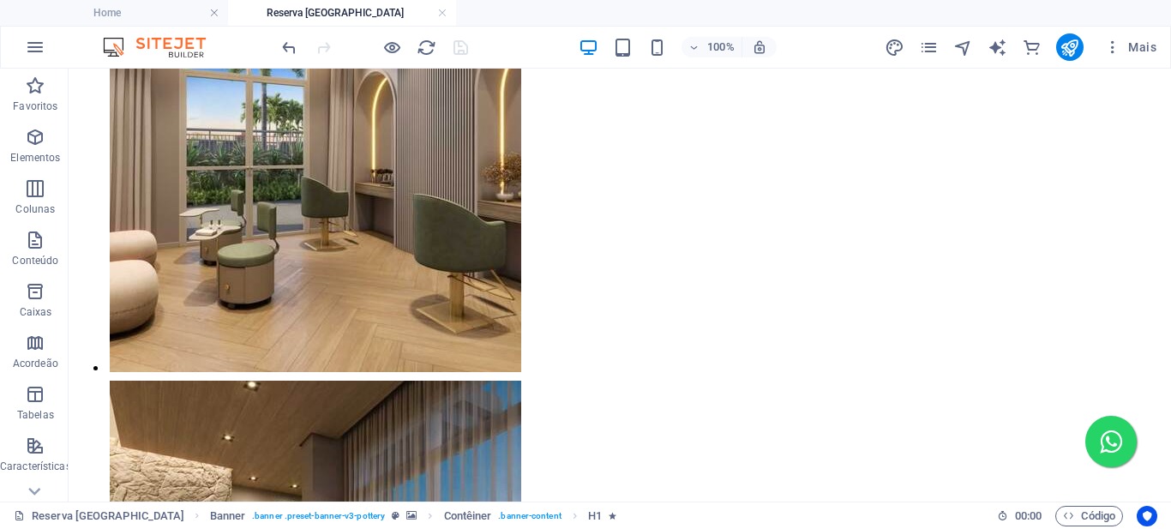
scroll to position [3451, 0]
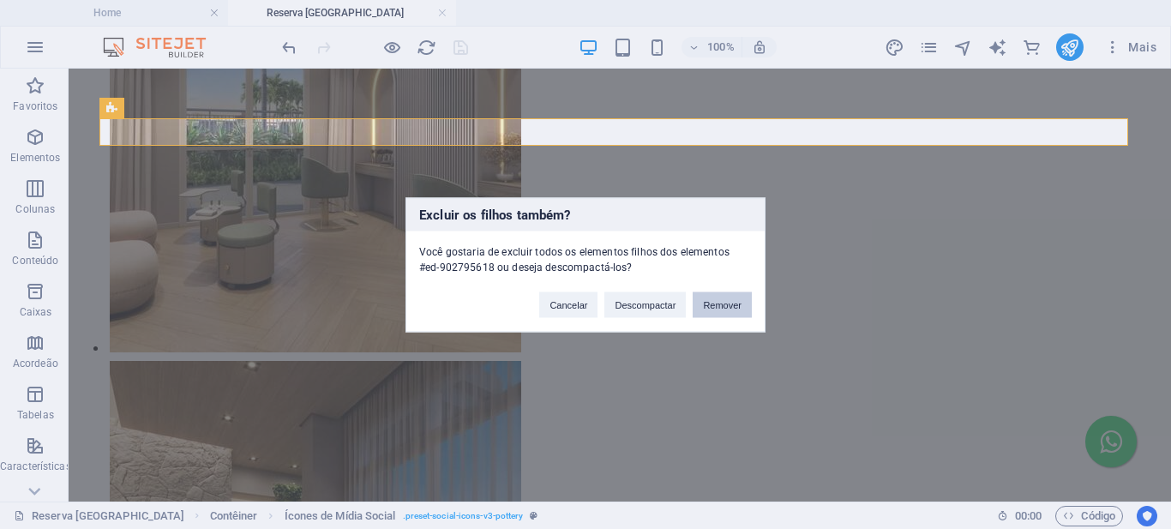
drag, startPoint x: 647, startPoint y: 230, endPoint x: 711, endPoint y: 304, distance: 98.5
click at [711, 304] on button "Remover" at bounding box center [722, 305] width 59 height 26
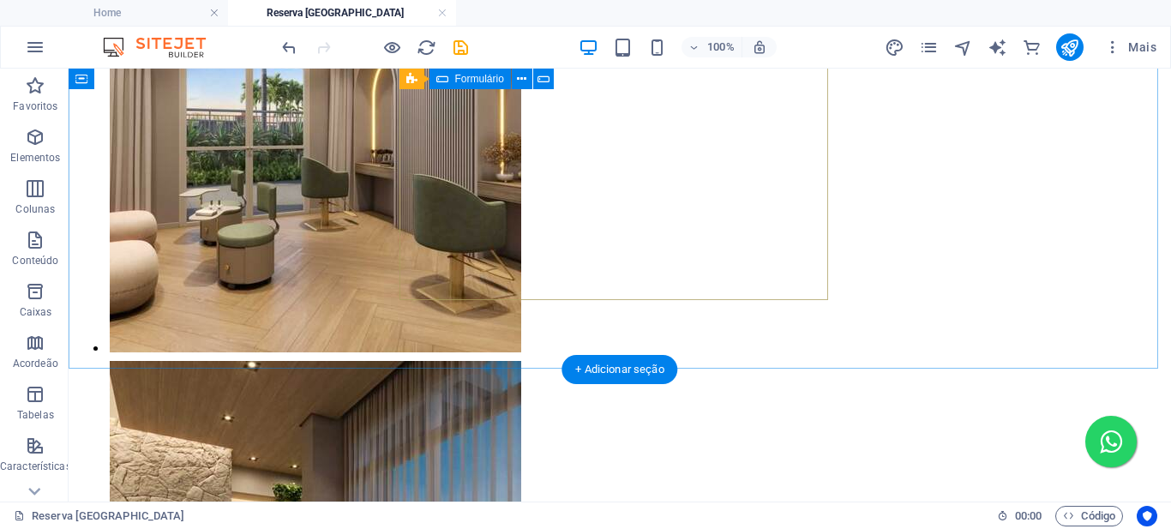
scroll to position [3860, 0]
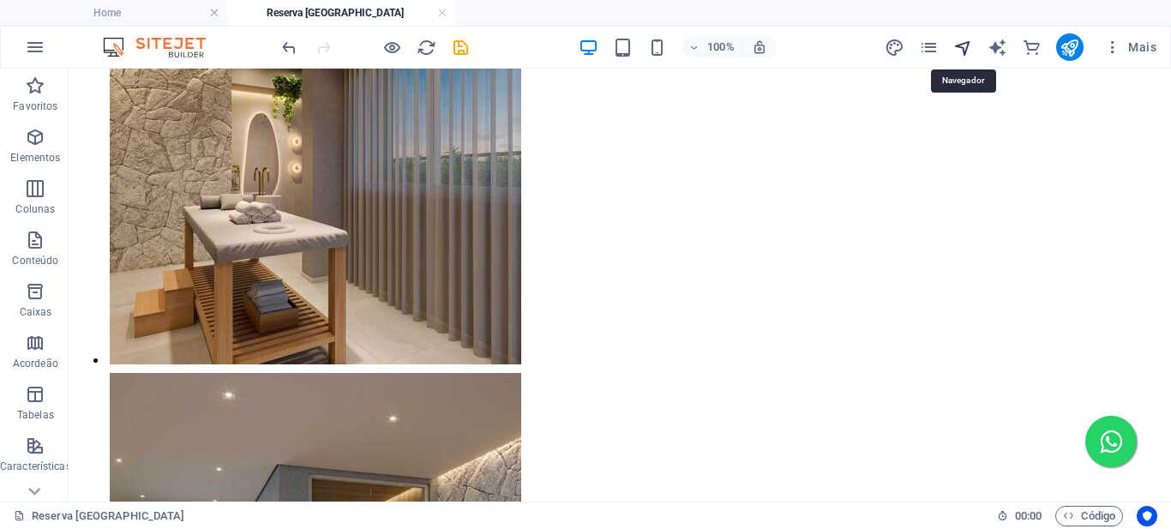
click at [968, 46] on icon "navigator" at bounding box center [964, 48] width 20 height 20
select select "16955246-pt"
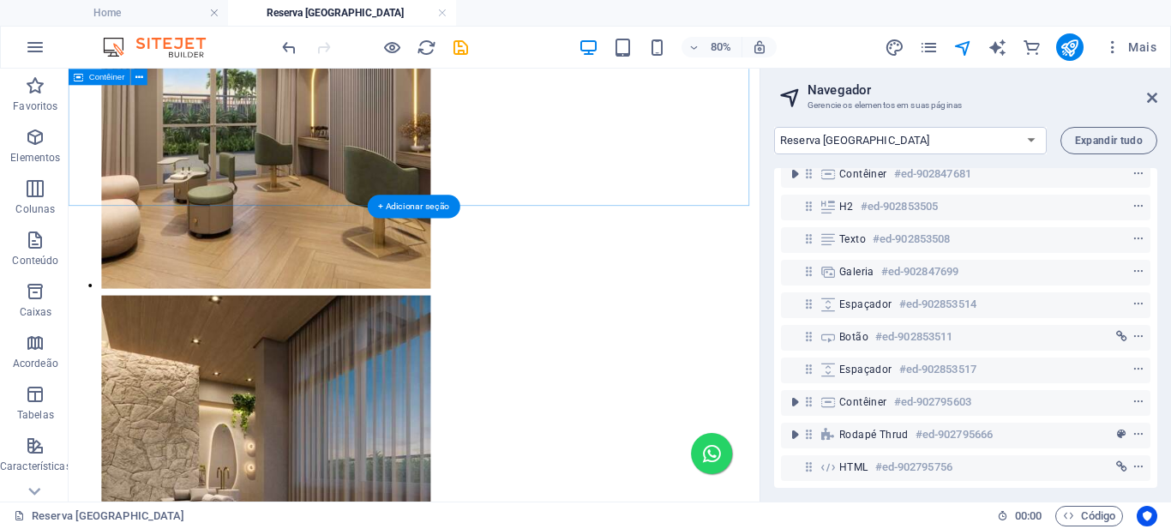
scroll to position [91, 0]
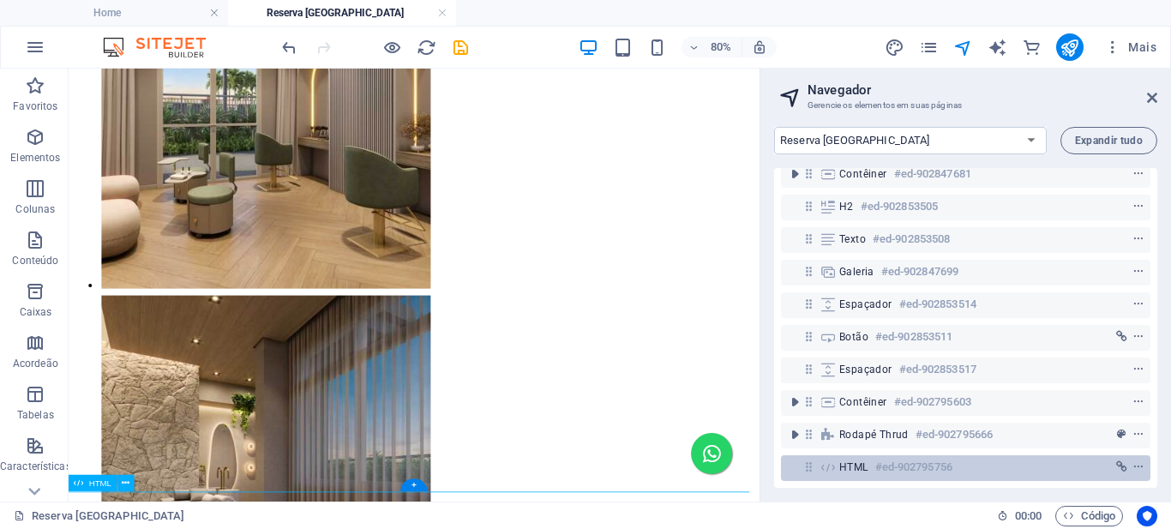
click at [845, 460] on span "HTML" at bounding box center [853, 467] width 29 height 14
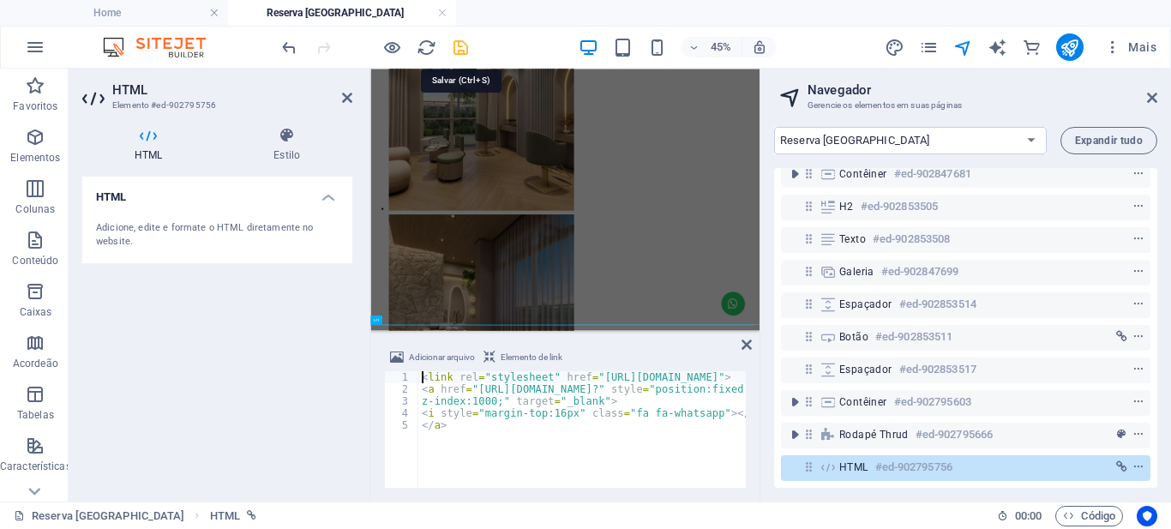
click at [457, 45] on icon "save" at bounding box center [461, 48] width 20 height 20
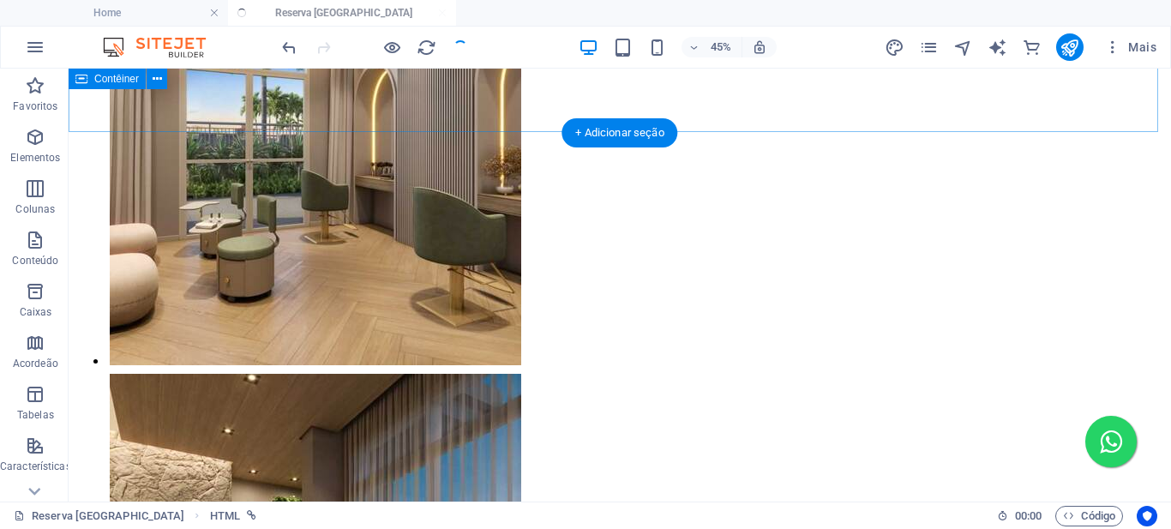
scroll to position [3860, 0]
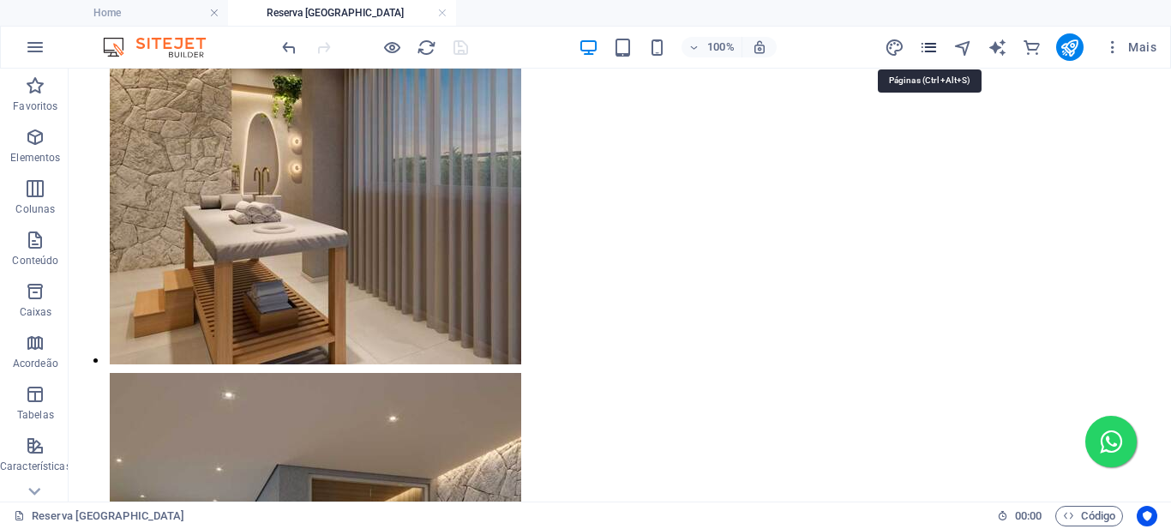
click at [924, 50] on icon "pages" at bounding box center [929, 48] width 20 height 20
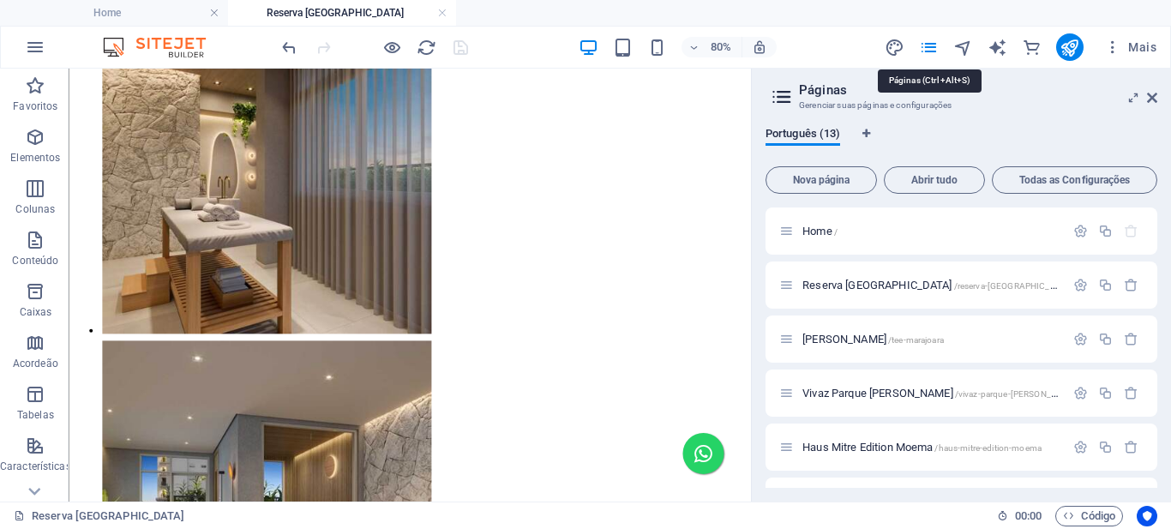
scroll to position [3489, 0]
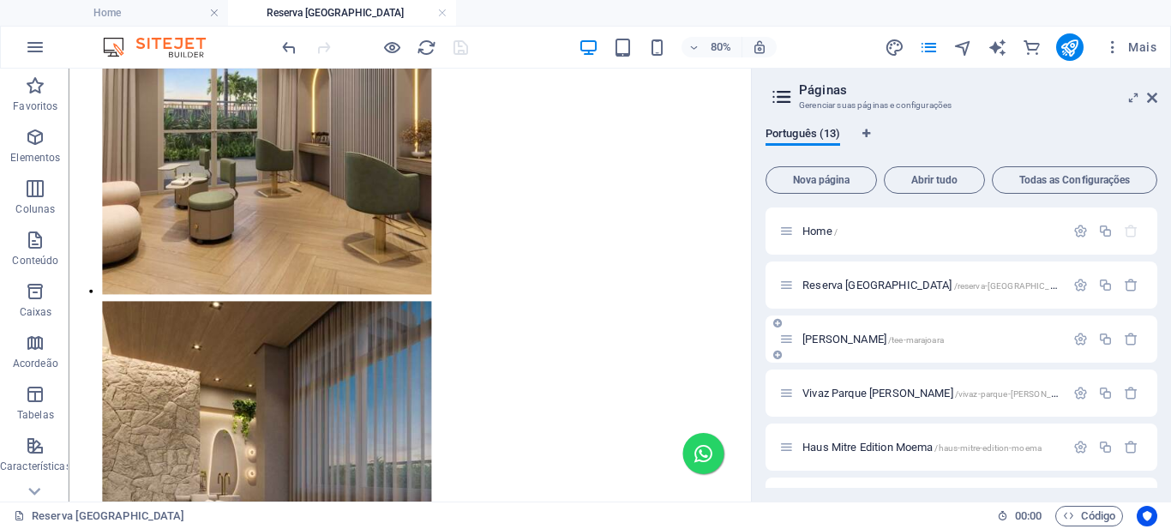
click at [869, 331] on div "[PERSON_NAME] /tee-[GEOGRAPHIC_DATA]" at bounding box center [922, 339] width 286 height 20
click at [873, 338] on span "[PERSON_NAME] /tee-[GEOGRAPHIC_DATA]" at bounding box center [873, 339] width 141 height 13
click at [856, 370] on div "Vivaz Parque [PERSON_NAME] /vivaz-[GEOGRAPHIC_DATA][PERSON_NAME]" at bounding box center [962, 393] width 392 height 47
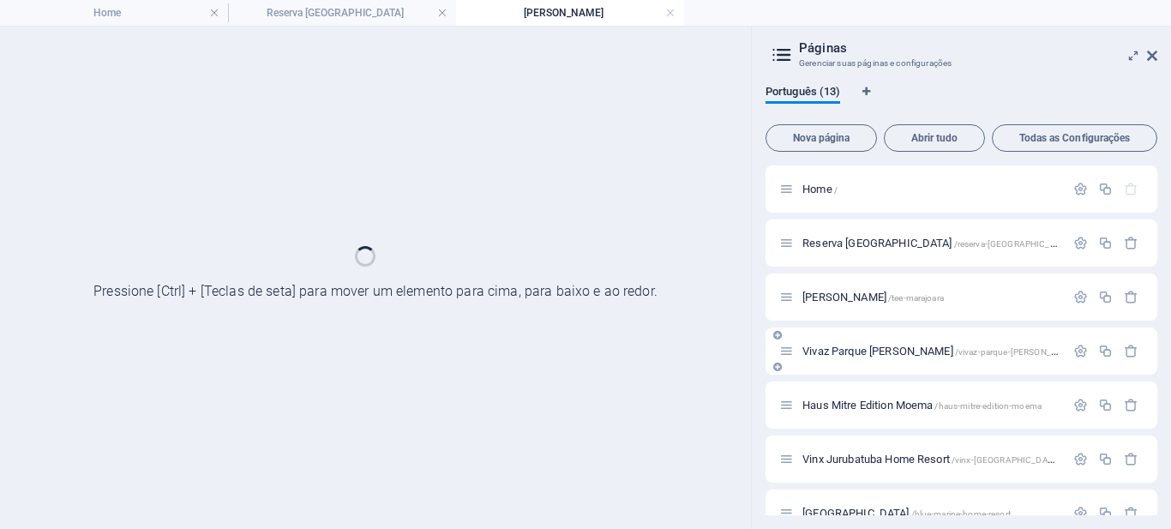
scroll to position [0, 0]
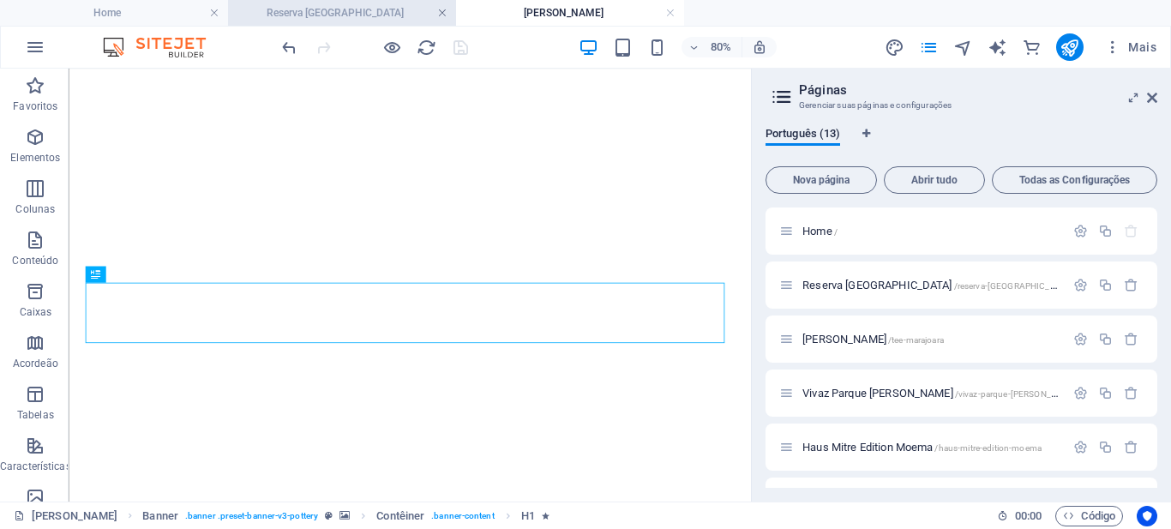
click at [440, 14] on link at bounding box center [442, 13] width 10 height 16
click at [665, 13] on link at bounding box center [670, 13] width 10 height 16
click at [1151, 113] on div "Português (13) Nova página Abrir tudo Todas as Configurações Home / Reserva [GE…" at bounding box center [961, 307] width 419 height 388
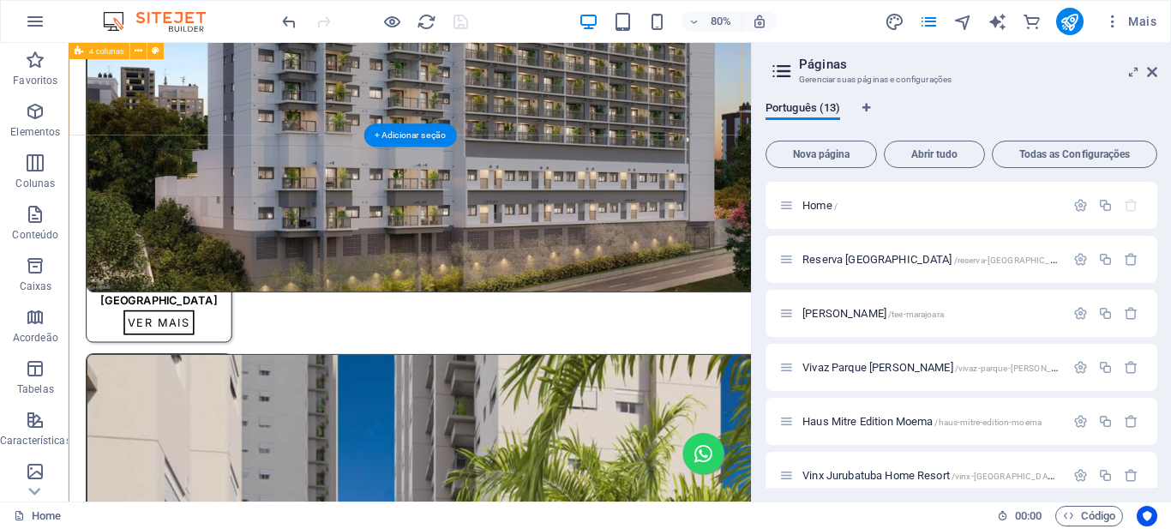
scroll to position [2226, 0]
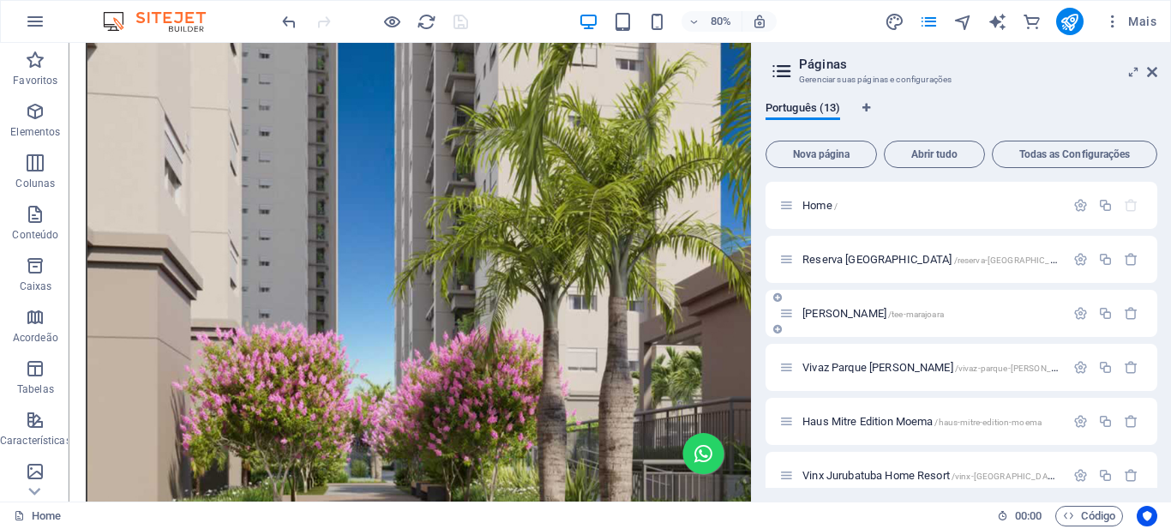
drag, startPoint x: 876, startPoint y: 308, endPoint x: 873, endPoint y: 317, distance: 9.8
click at [873, 315] on span "[PERSON_NAME] /tee-[GEOGRAPHIC_DATA]" at bounding box center [873, 313] width 141 height 13
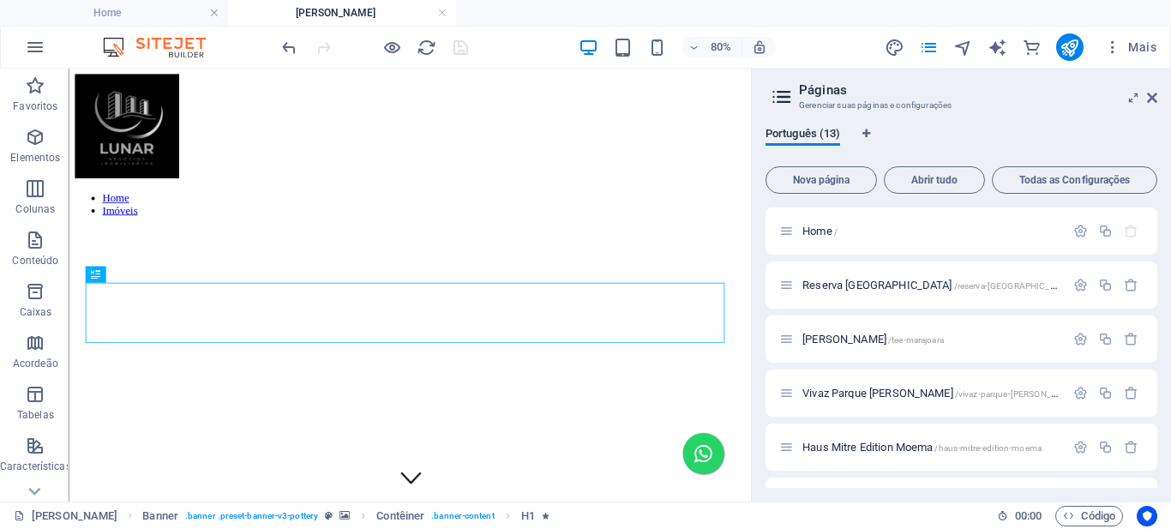
scroll to position [0, 0]
click at [1151, 97] on icon at bounding box center [1152, 98] width 10 height 14
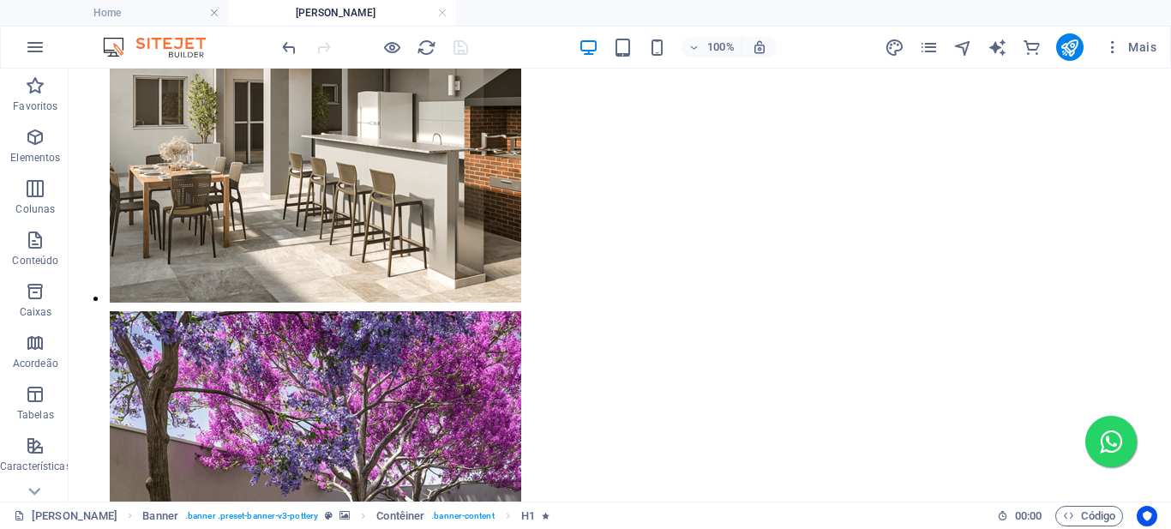
scroll to position [3037, 0]
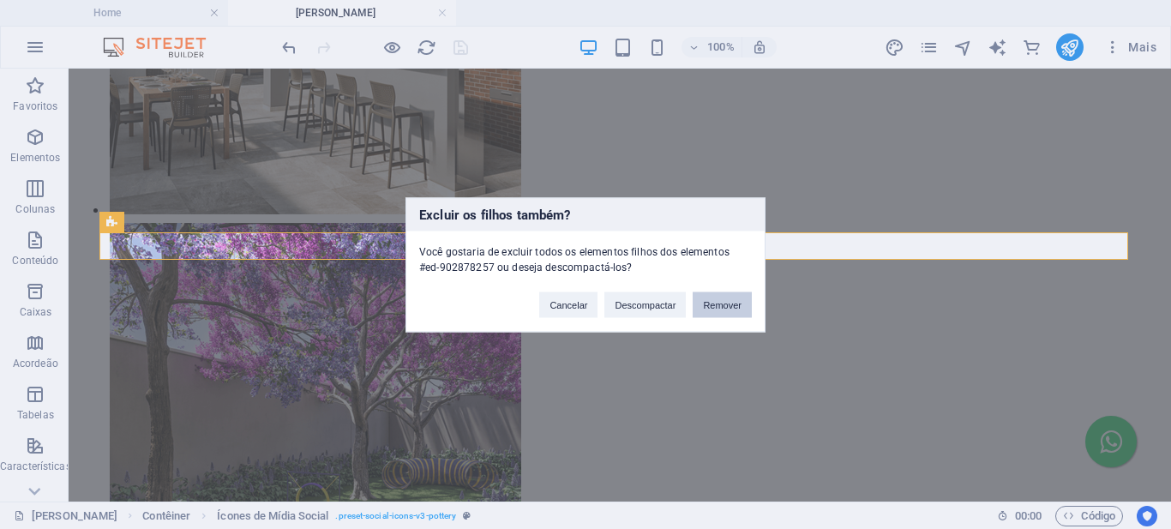
click at [722, 308] on button "Remover" at bounding box center [722, 305] width 59 height 26
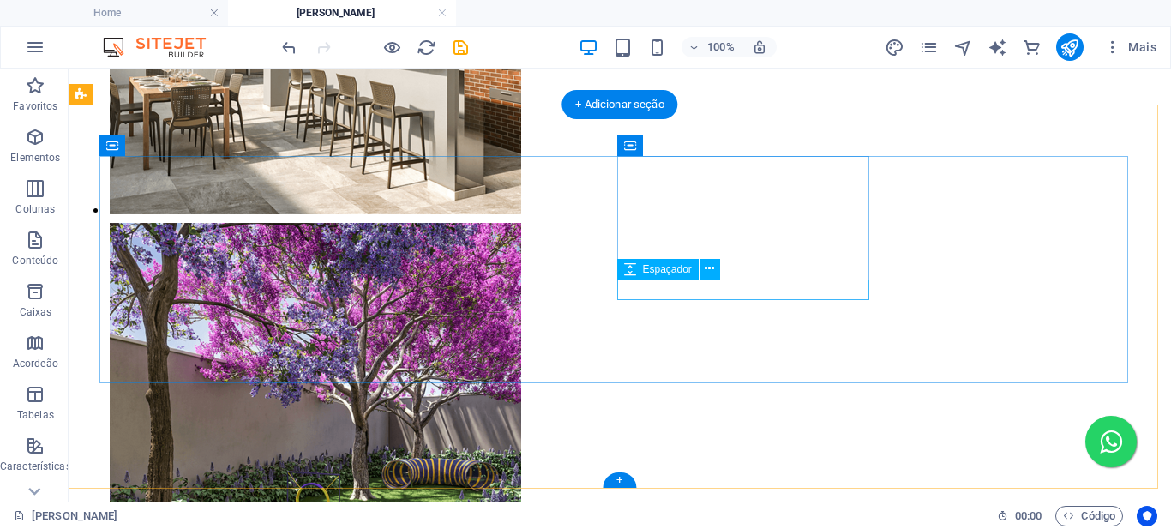
scroll to position [3587, 0]
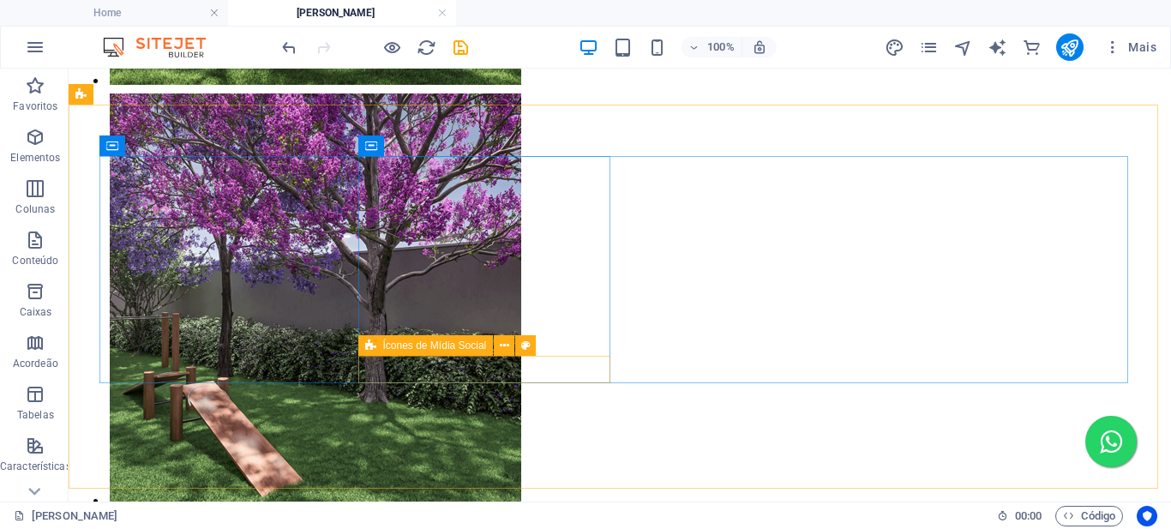
click at [366, 347] on icon at bounding box center [370, 345] width 11 height 21
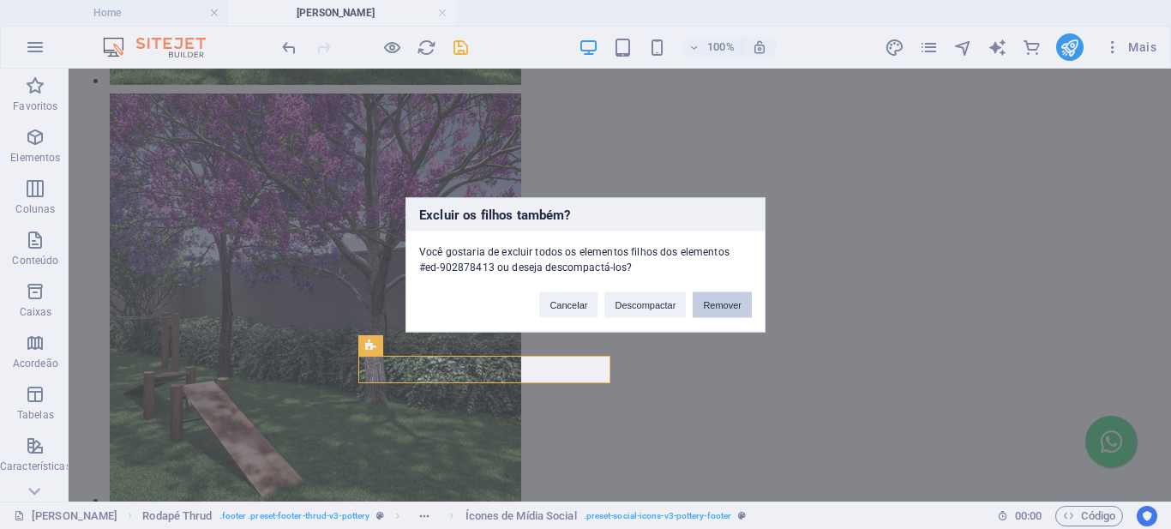
click at [711, 303] on button "Remover" at bounding box center [722, 305] width 59 height 26
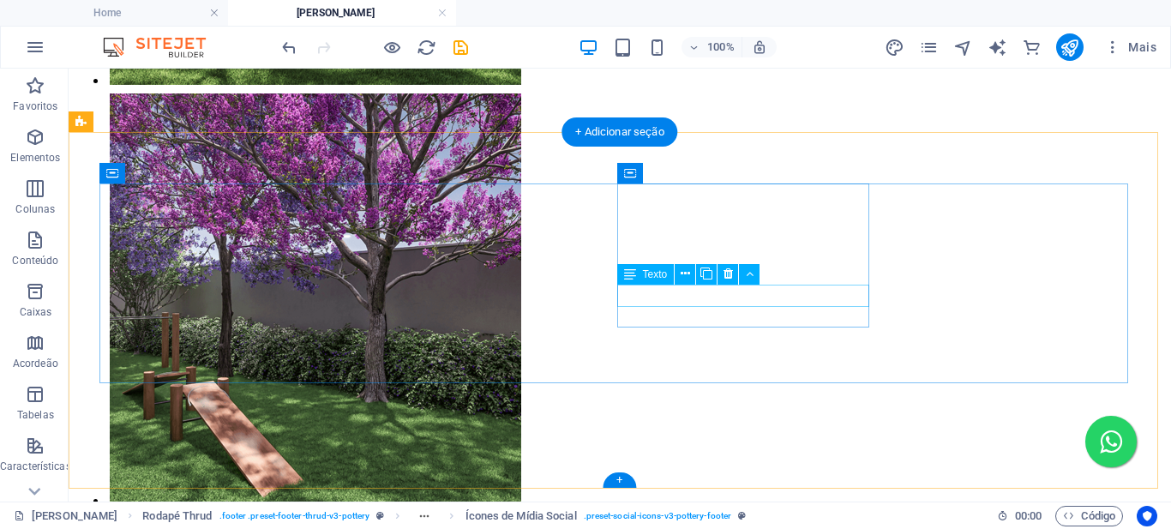
scroll to position [3559, 0]
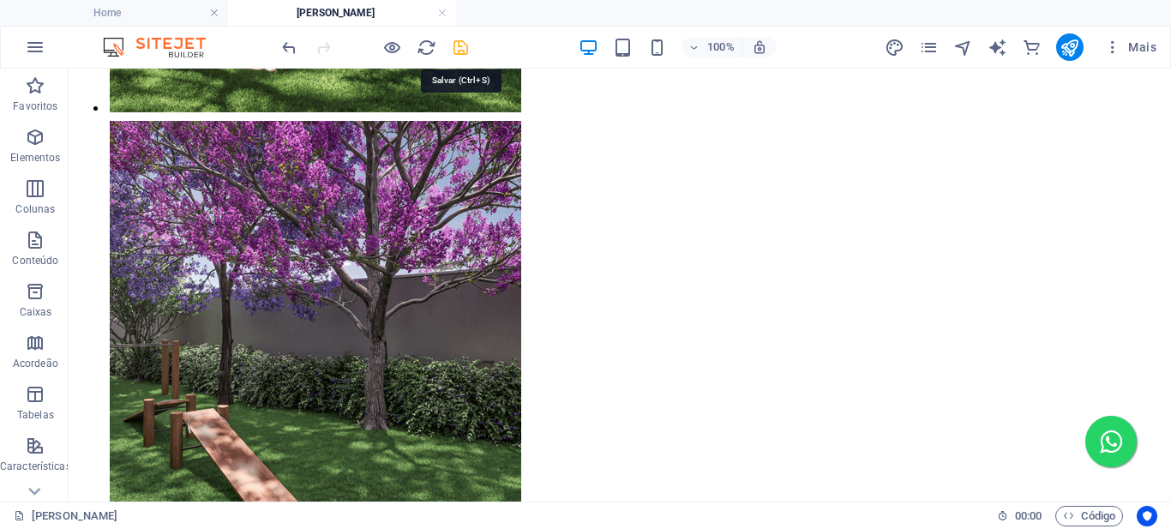
click at [459, 47] on icon "save" at bounding box center [461, 48] width 20 height 20
click at [442, 15] on link at bounding box center [442, 13] width 10 height 16
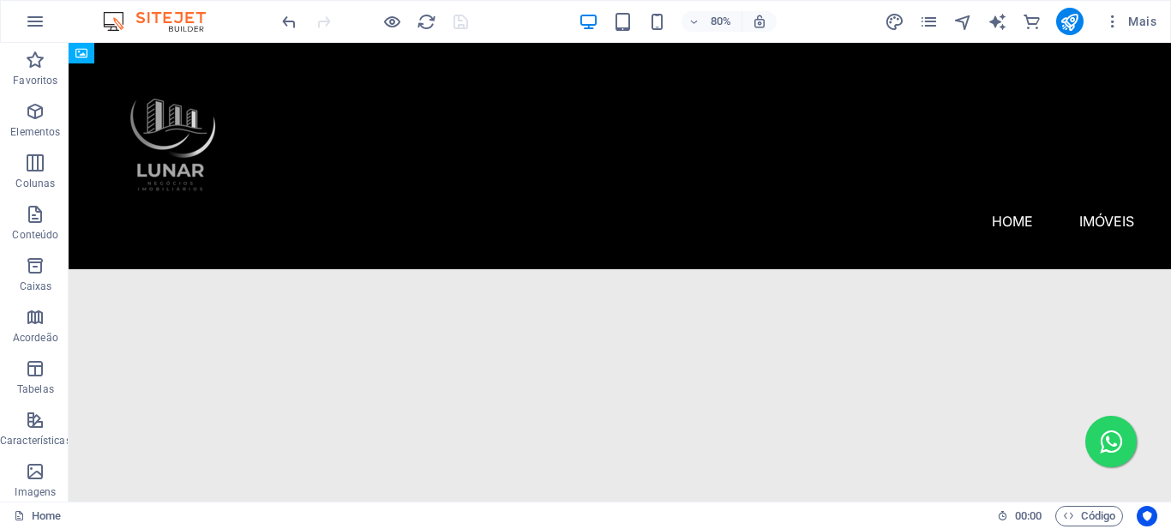
scroll to position [2226, 0]
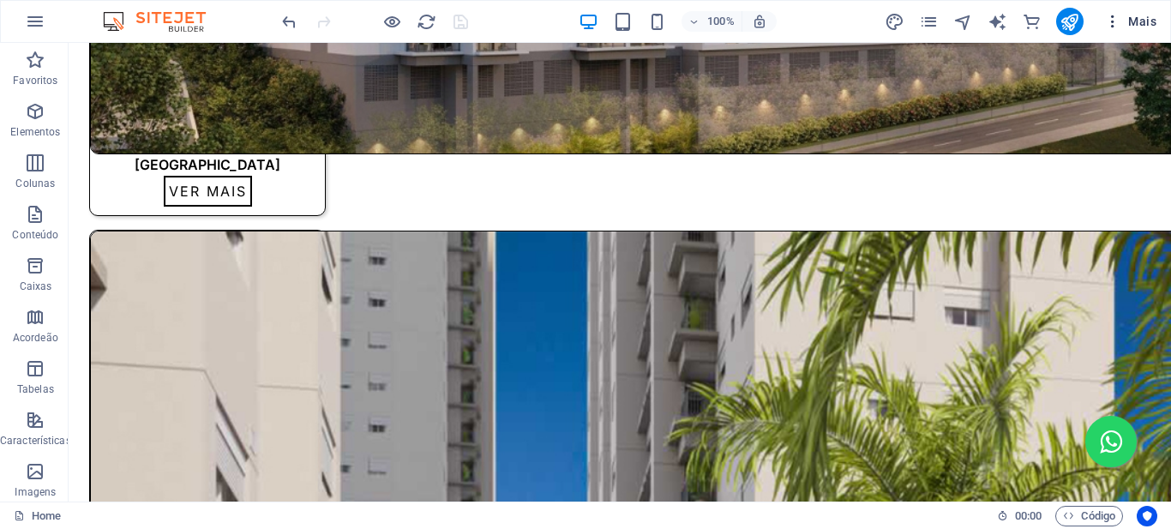
click at [1113, 21] on icon "button" at bounding box center [1112, 21] width 17 height 17
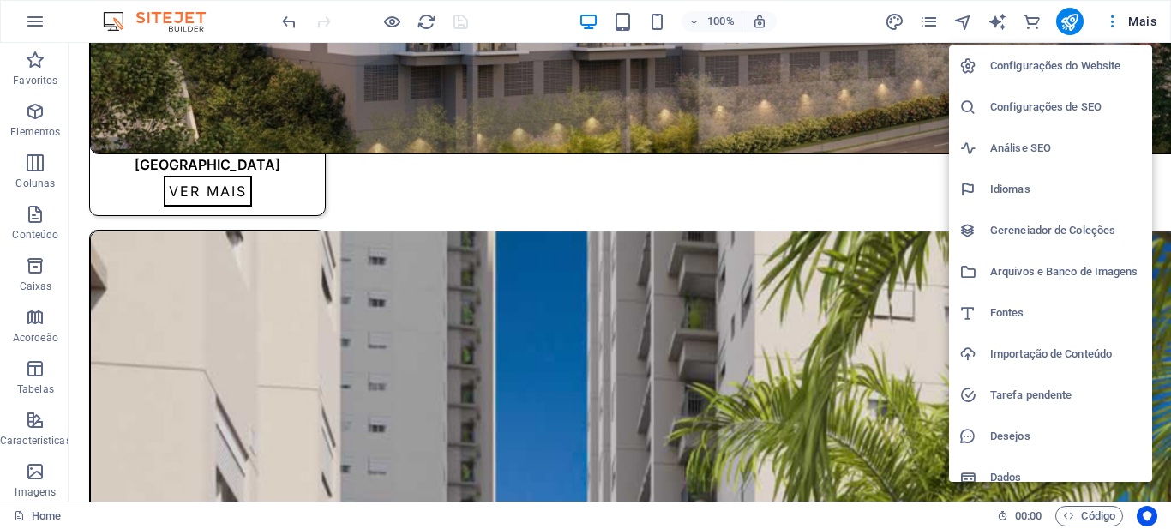
click at [926, 20] on div at bounding box center [585, 264] width 1171 height 529
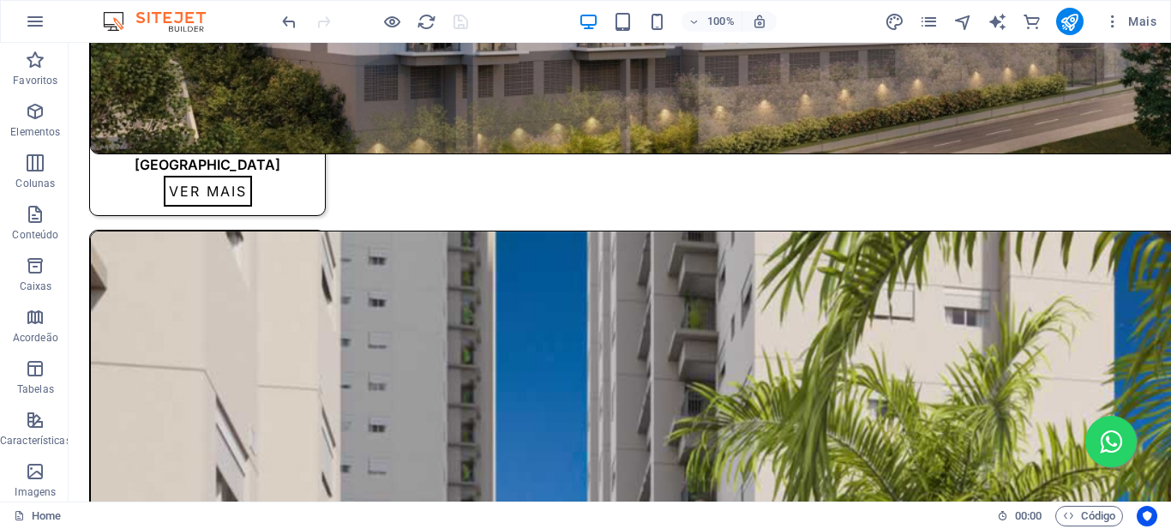
click at [930, 24] on icon "pages" at bounding box center [929, 22] width 20 height 20
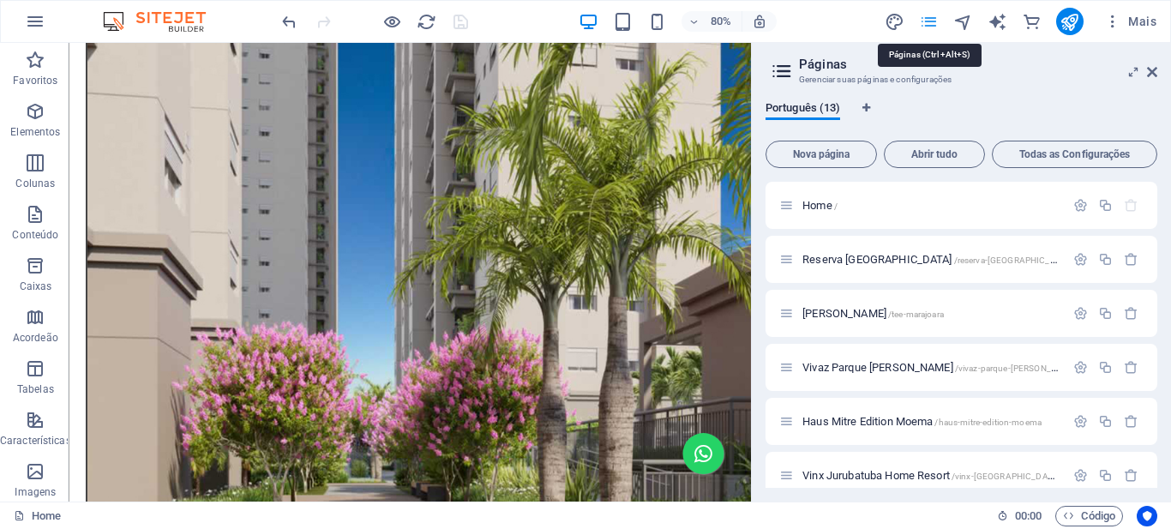
scroll to position [2126, 0]
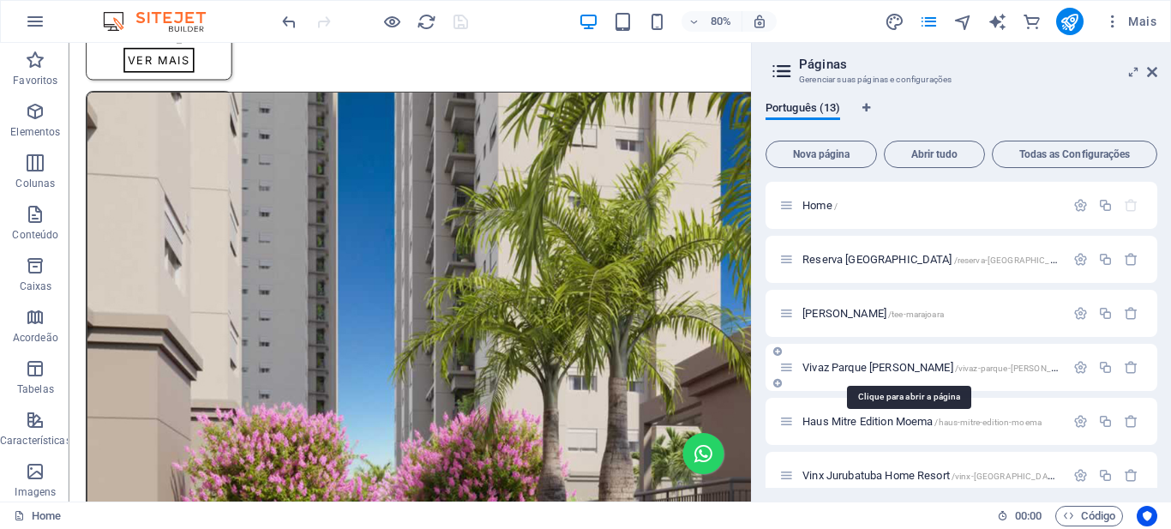
click at [871, 363] on span "Vivaz Parque [PERSON_NAME] /vivaz-[GEOGRAPHIC_DATA][PERSON_NAME]" at bounding box center [941, 367] width 276 height 13
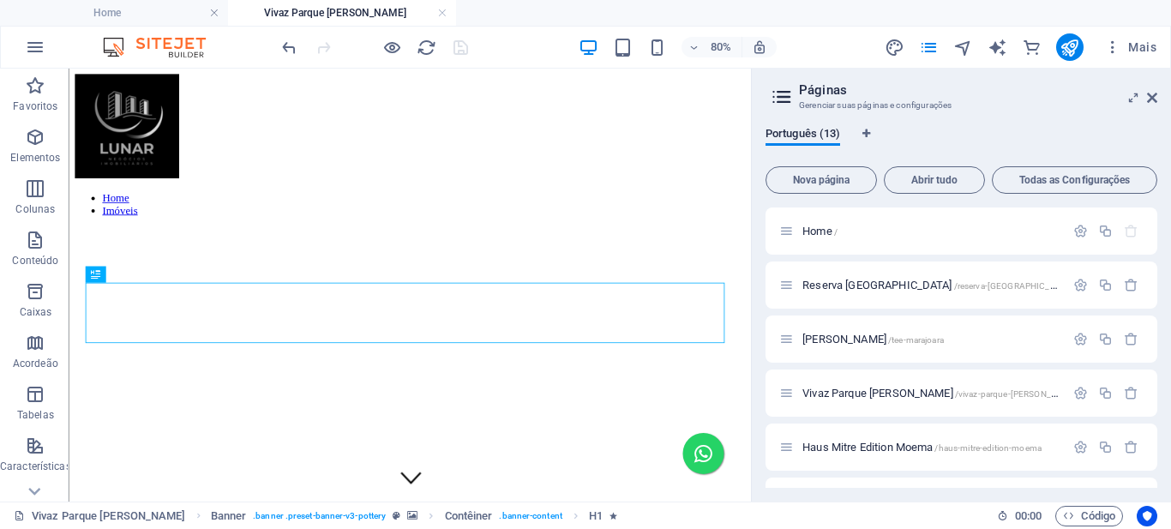
scroll to position [0, 0]
click at [1149, 102] on icon at bounding box center [1152, 98] width 10 height 14
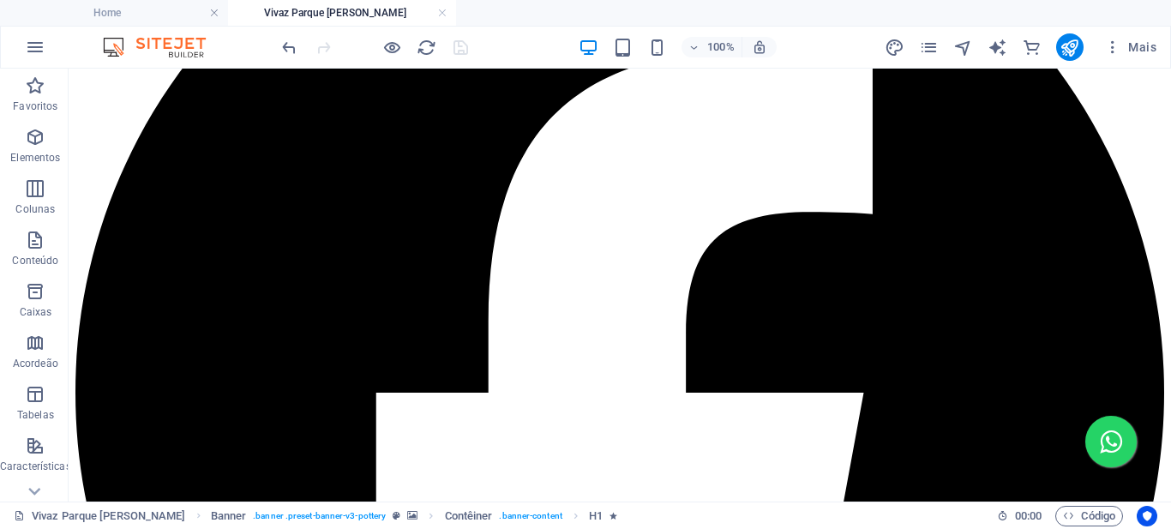
scroll to position [1309, 0]
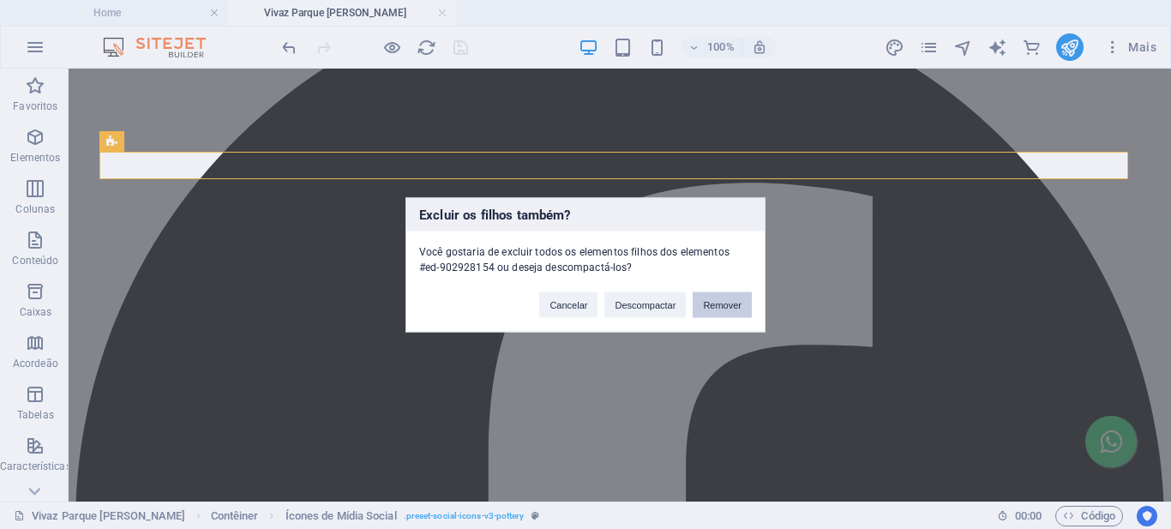
click at [728, 303] on button "Remover" at bounding box center [722, 305] width 59 height 26
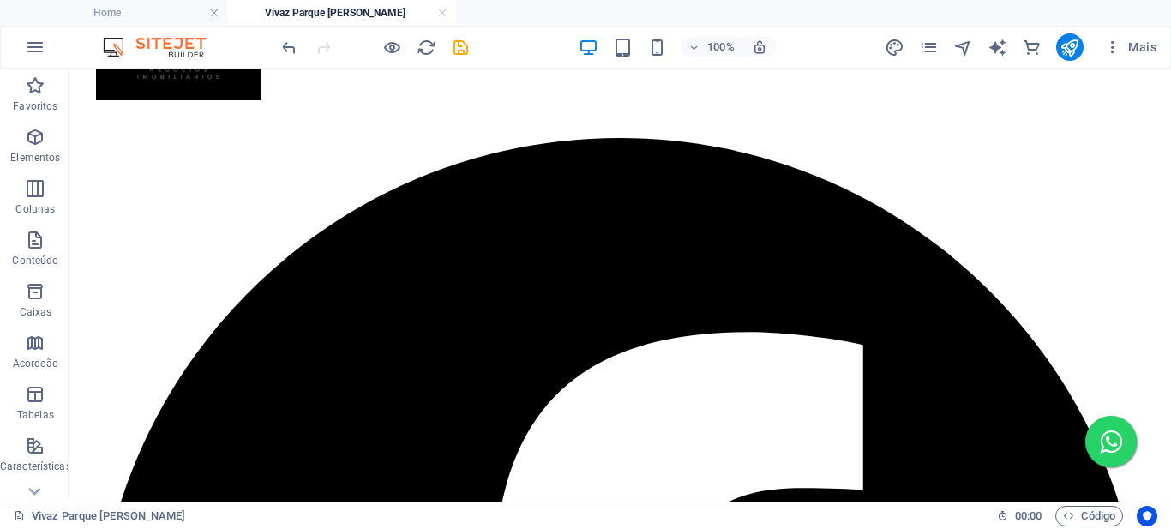
scroll to position [1766, 0]
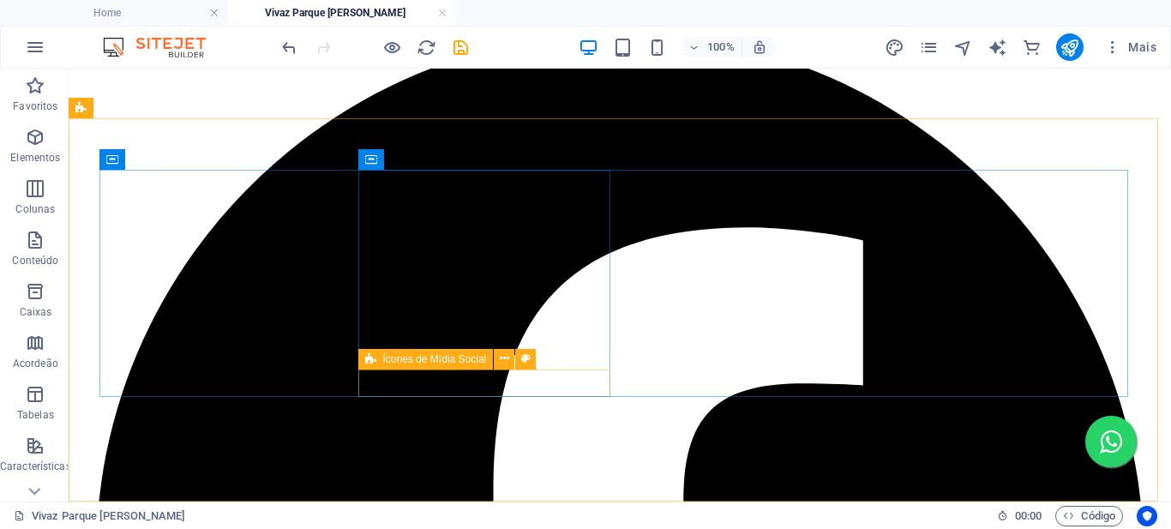
click at [359, 360] on div "Ícones de Mídia Social" at bounding box center [425, 359] width 135 height 21
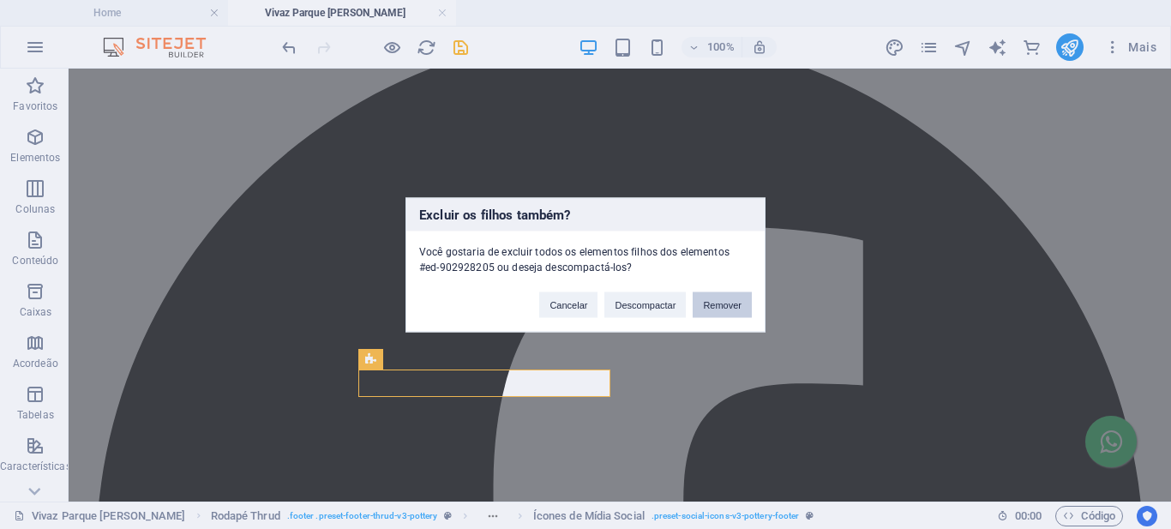
click at [720, 301] on button "Remover" at bounding box center [722, 305] width 59 height 26
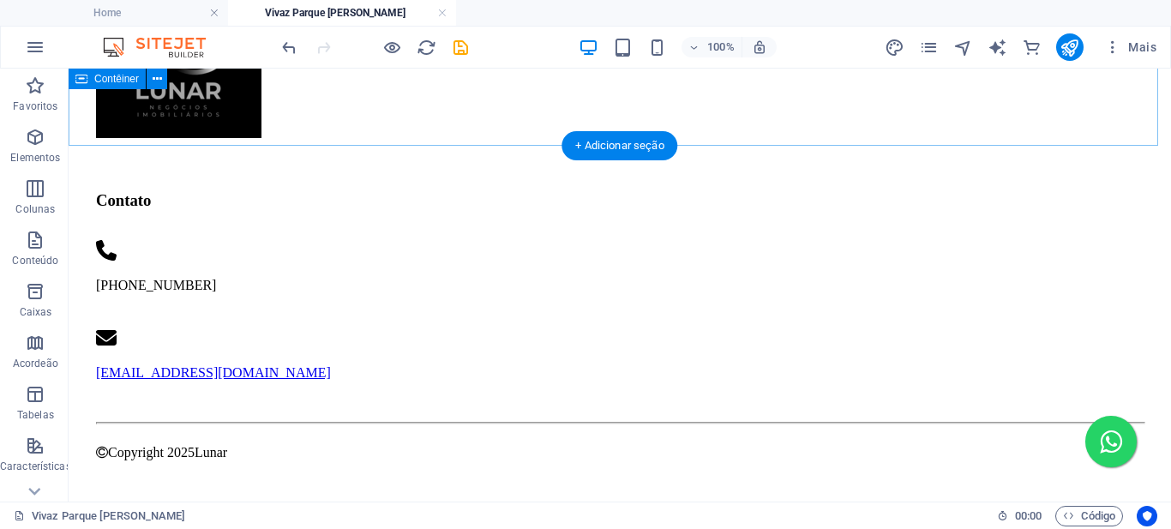
scroll to position [1738, 0]
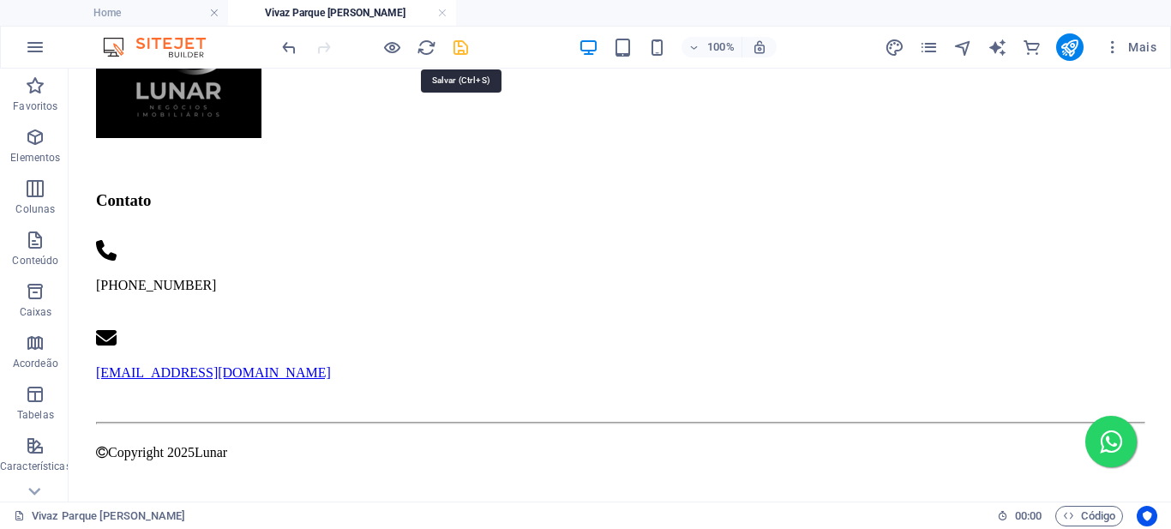
click at [456, 49] on icon "save" at bounding box center [461, 48] width 20 height 20
click at [441, 12] on link at bounding box center [442, 13] width 10 height 16
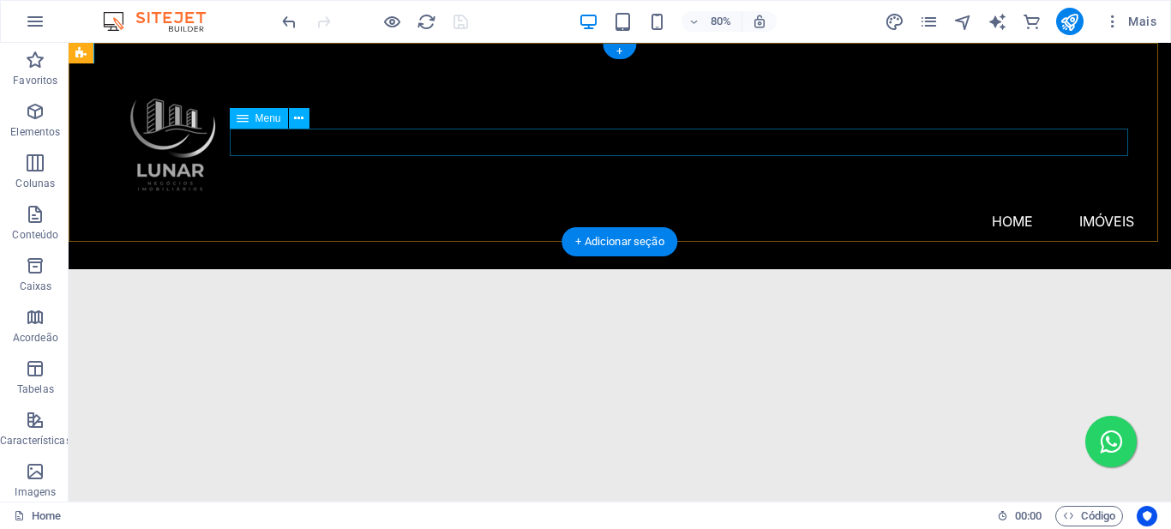
scroll to position [2126, 0]
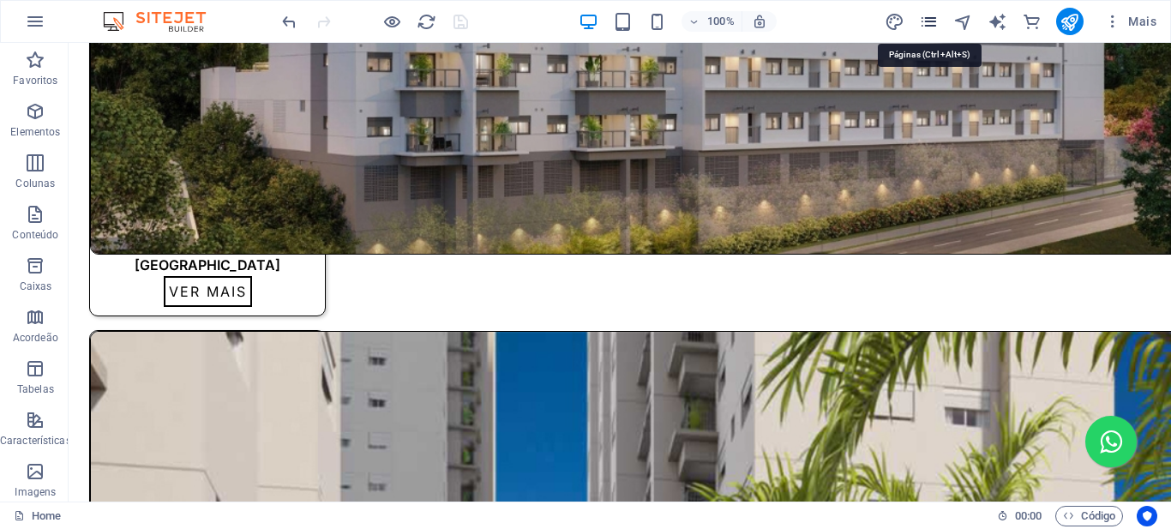
click at [925, 21] on icon "pages" at bounding box center [929, 22] width 20 height 20
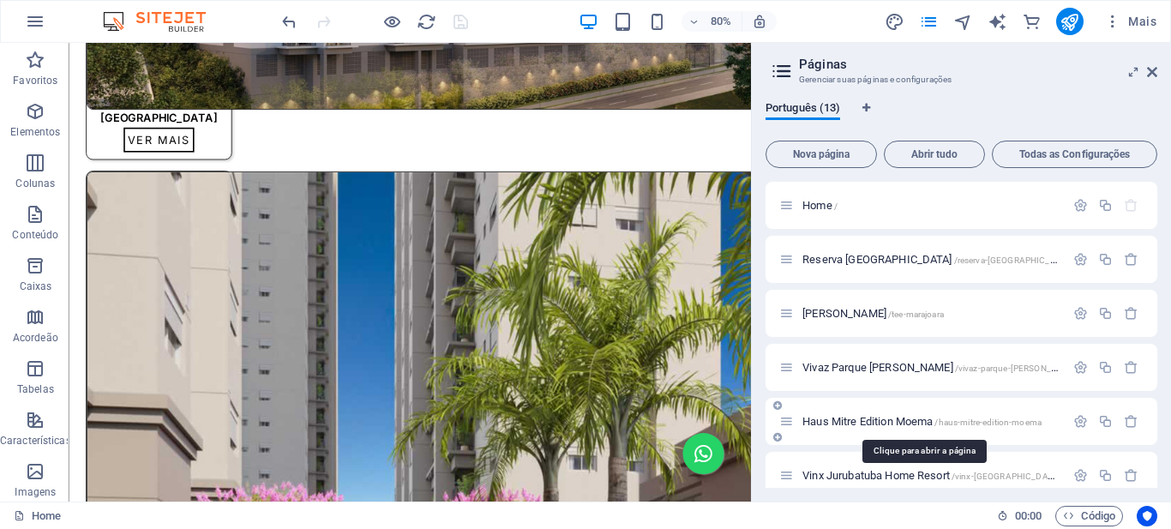
click at [882, 420] on span "Haus Mitre Edition Moema /haus-mitre-edition-moema" at bounding box center [922, 421] width 239 height 13
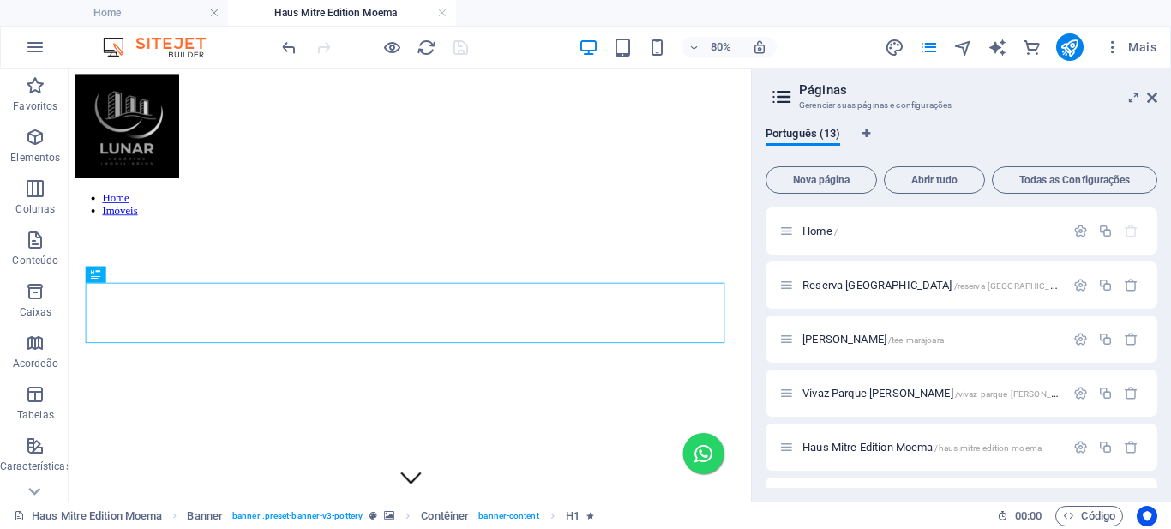
scroll to position [0, 0]
drag, startPoint x: 1152, startPoint y: 99, endPoint x: 861, endPoint y: 108, distance: 290.8
click at [1152, 99] on icon at bounding box center [1152, 98] width 10 height 14
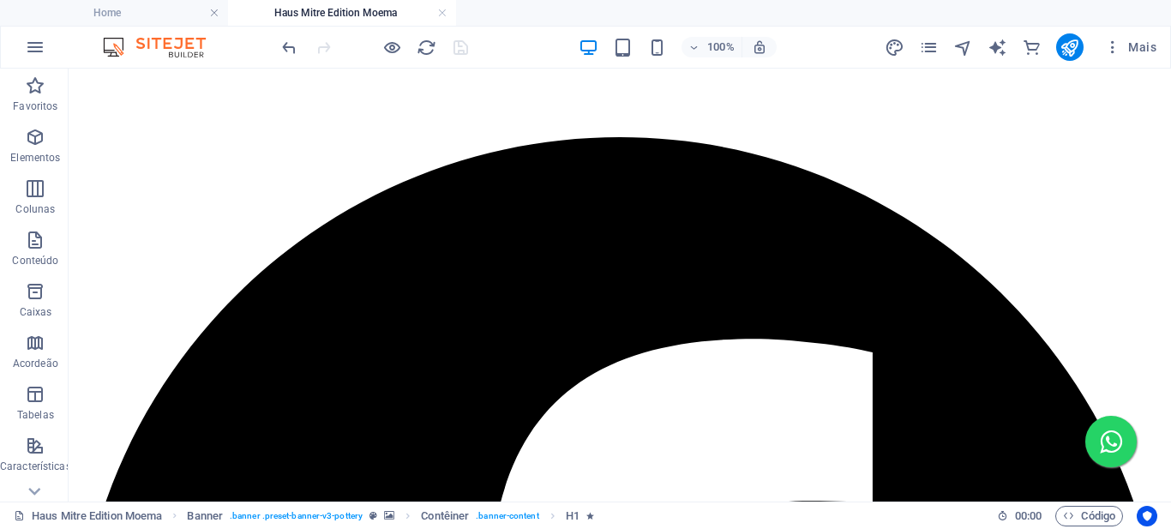
scroll to position [1700, 0]
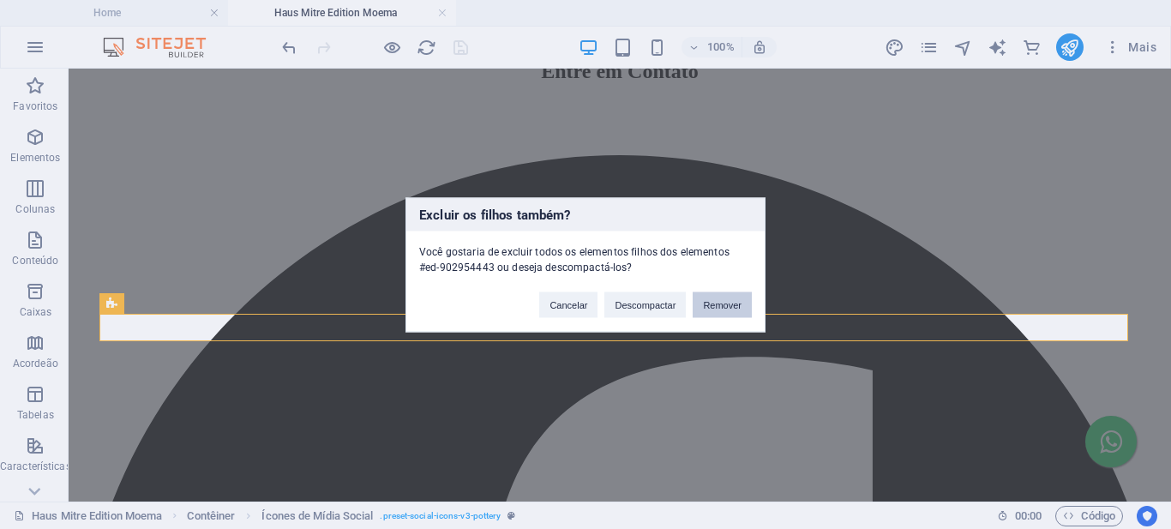
click at [721, 305] on button "Remover" at bounding box center [722, 305] width 59 height 26
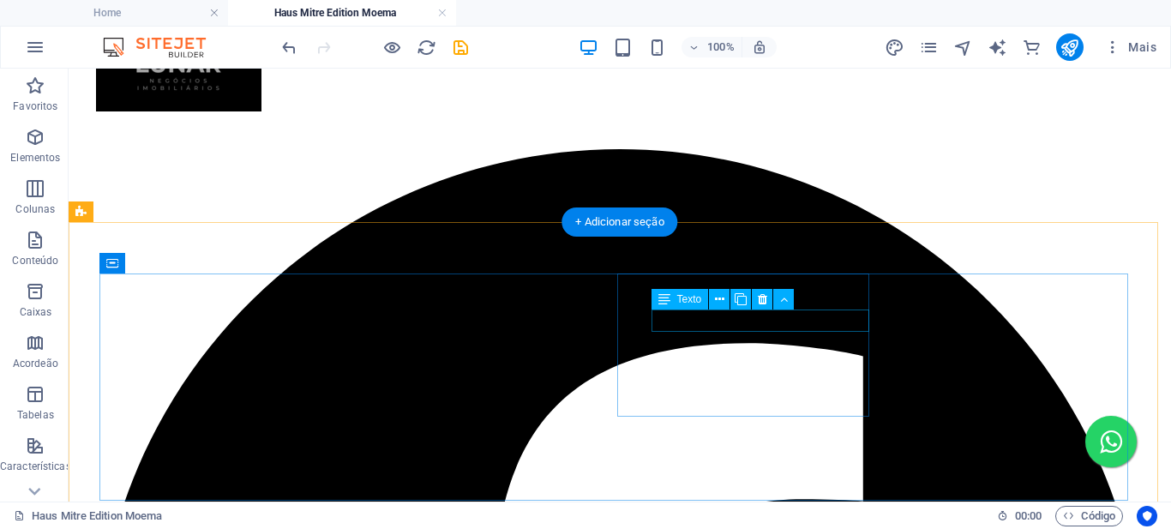
scroll to position [2319, 0]
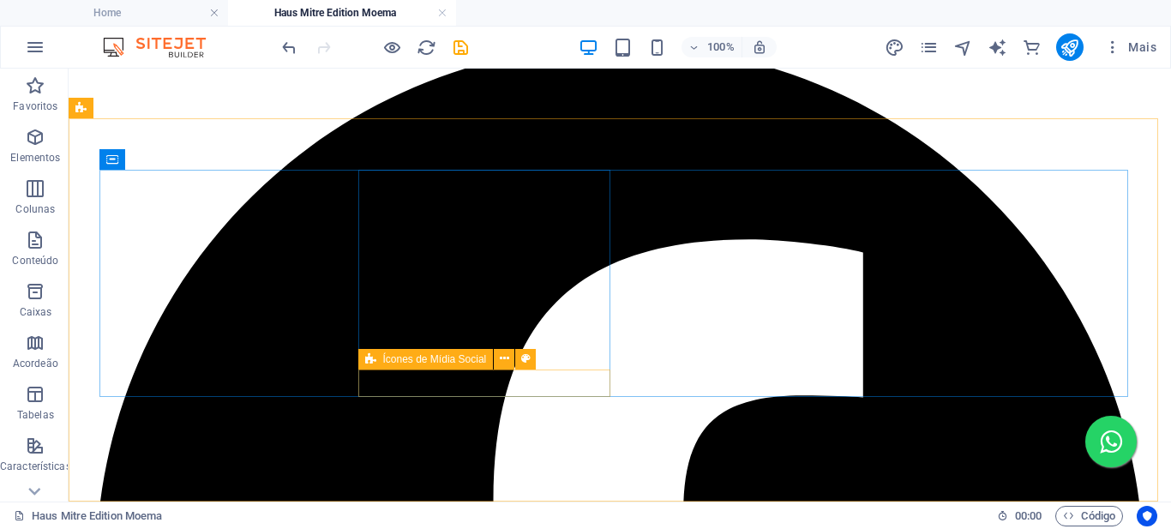
click at [367, 358] on icon at bounding box center [370, 359] width 11 height 21
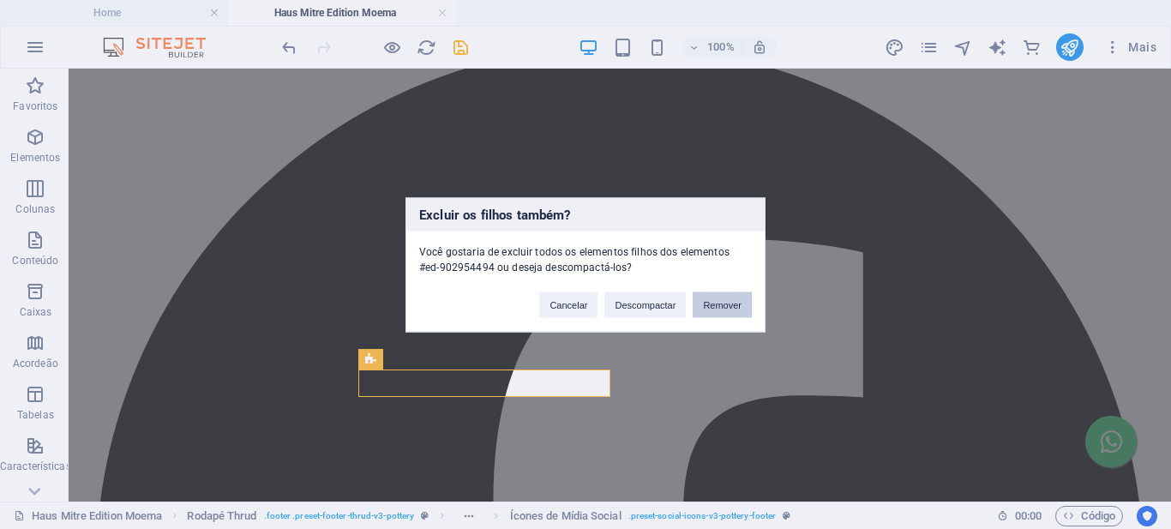
click at [716, 301] on button "Remover" at bounding box center [722, 305] width 59 height 26
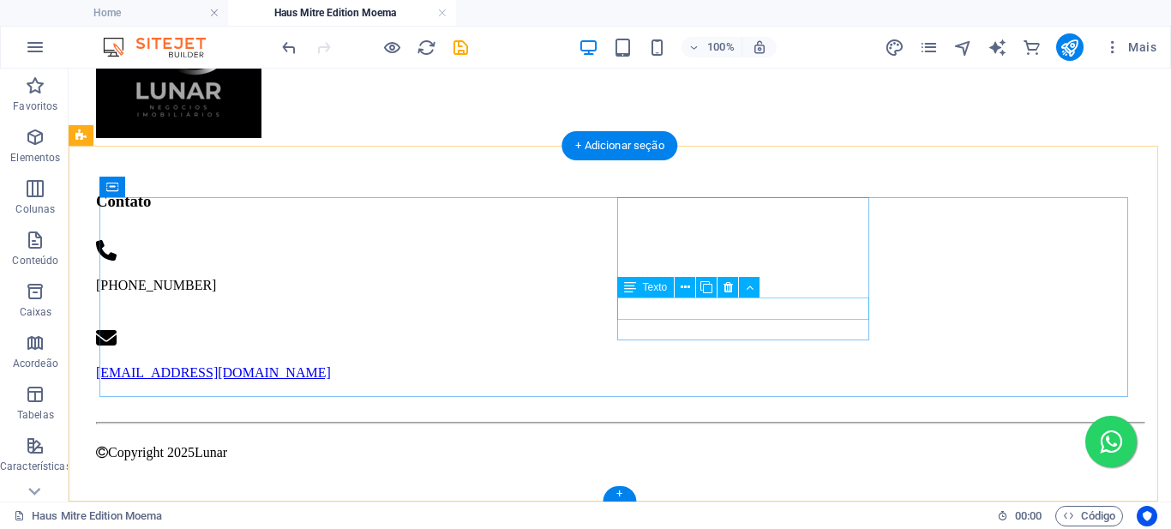
scroll to position [2291, 0]
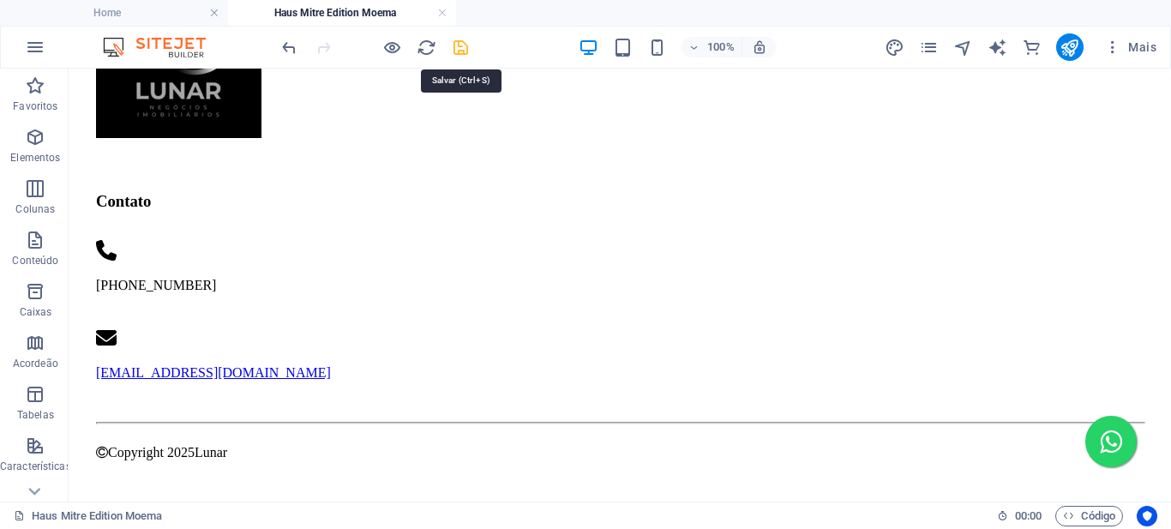
click at [464, 51] on icon "save" at bounding box center [461, 48] width 20 height 20
click at [442, 12] on link at bounding box center [442, 13] width 10 height 16
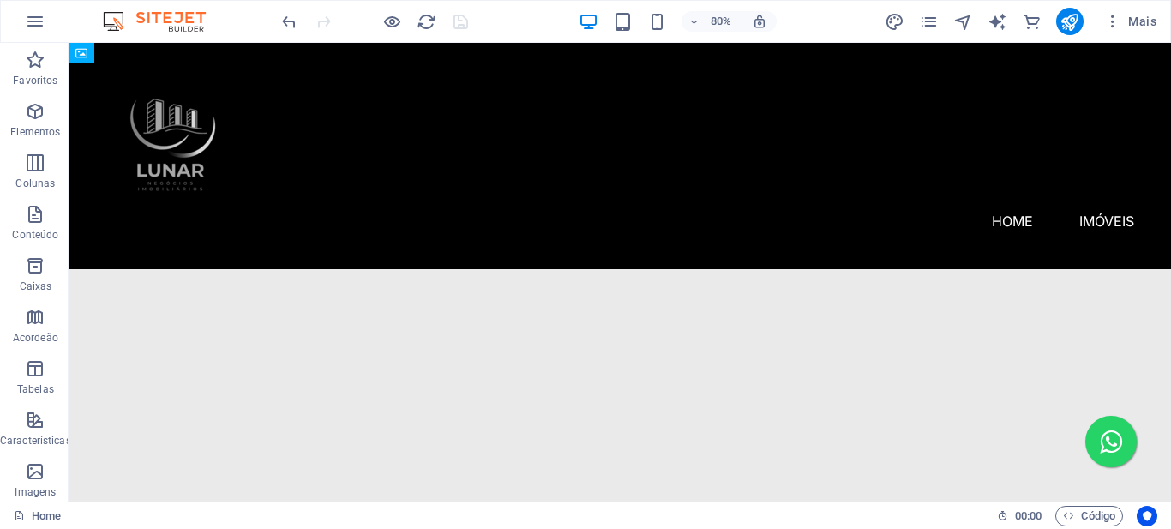
scroll to position [2025, 0]
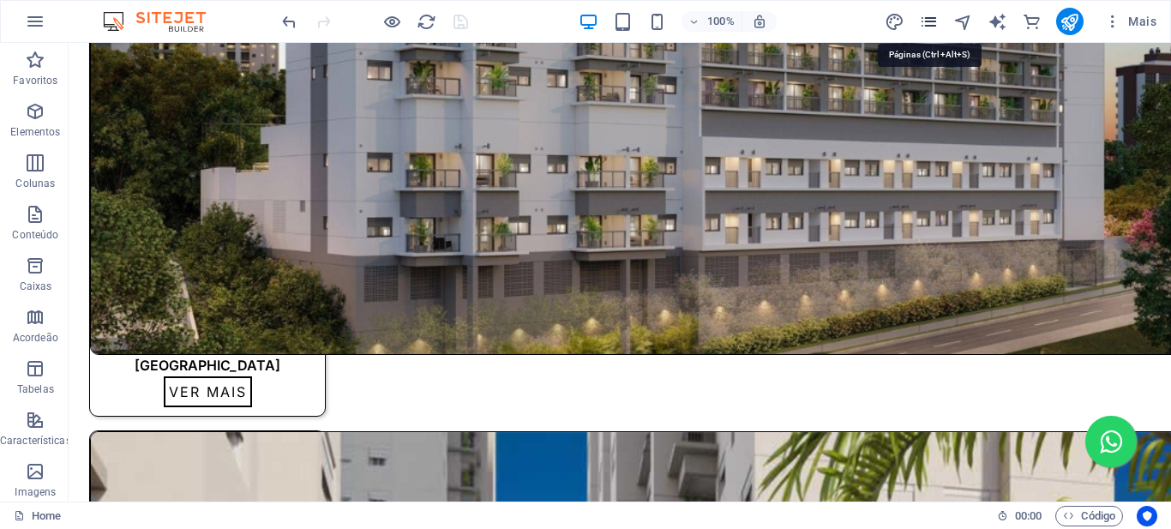
click at [929, 20] on icon "pages" at bounding box center [929, 22] width 20 height 20
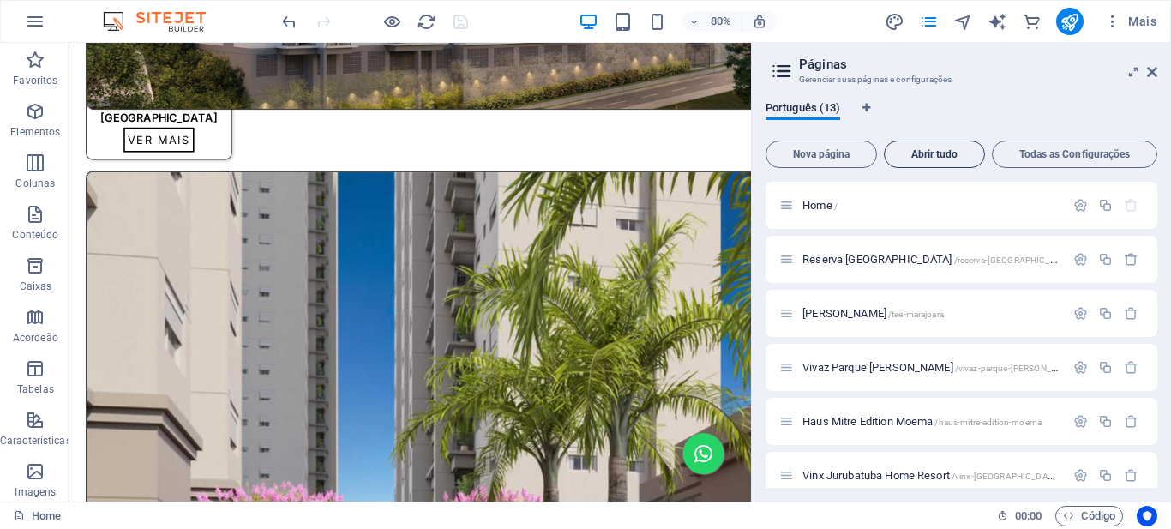
scroll to position [1925, 0]
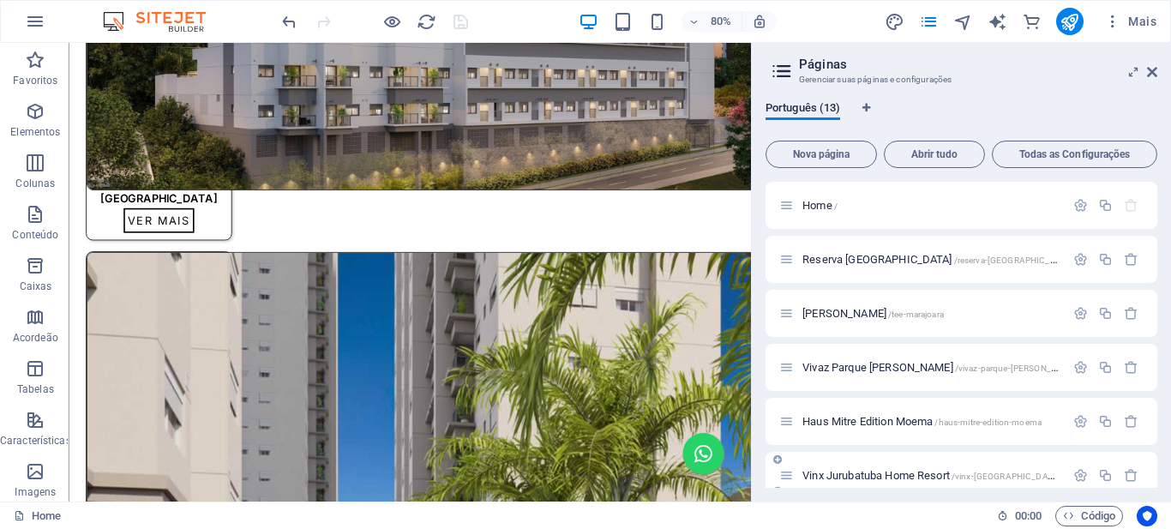
click at [906, 469] on div "Vinx Jurubatuba Home Resort /vinx-[GEOGRAPHIC_DATA]-home-resort" at bounding box center [922, 476] width 286 height 20
click at [898, 477] on span "Vinx Jurubatuba Home Resort /vinx-[GEOGRAPHIC_DATA]-home-resort" at bounding box center [958, 475] width 310 height 13
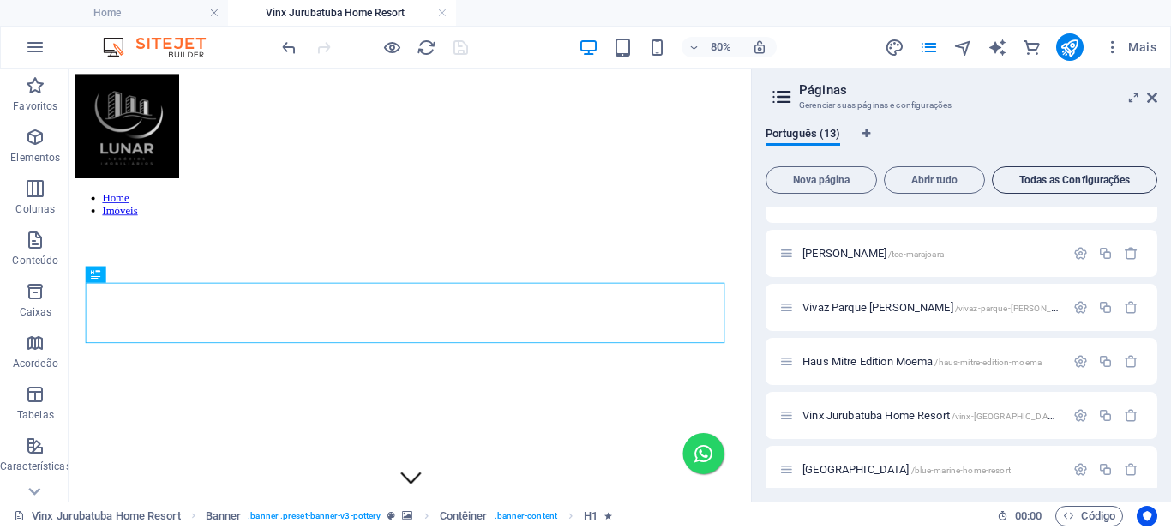
scroll to position [0, 0]
click at [1152, 99] on icon at bounding box center [1152, 98] width 10 height 14
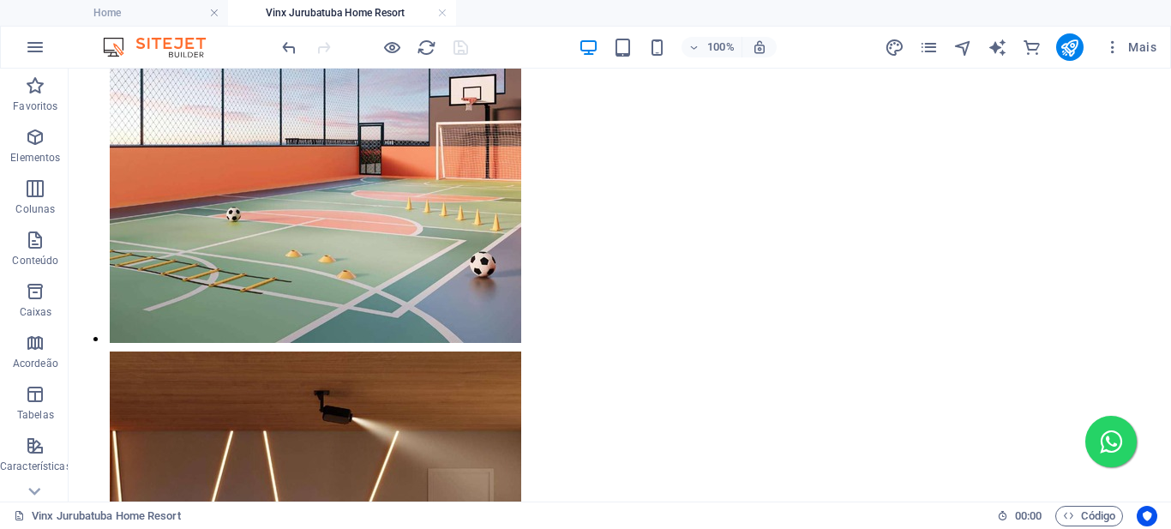
scroll to position [4310, 0]
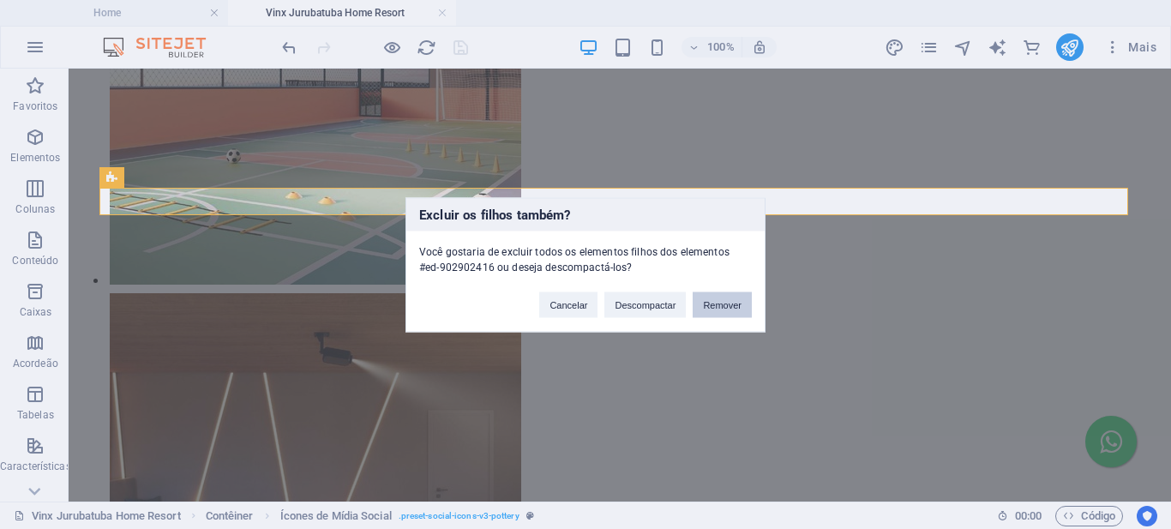
click at [720, 308] on button "Remover" at bounding box center [722, 305] width 59 height 26
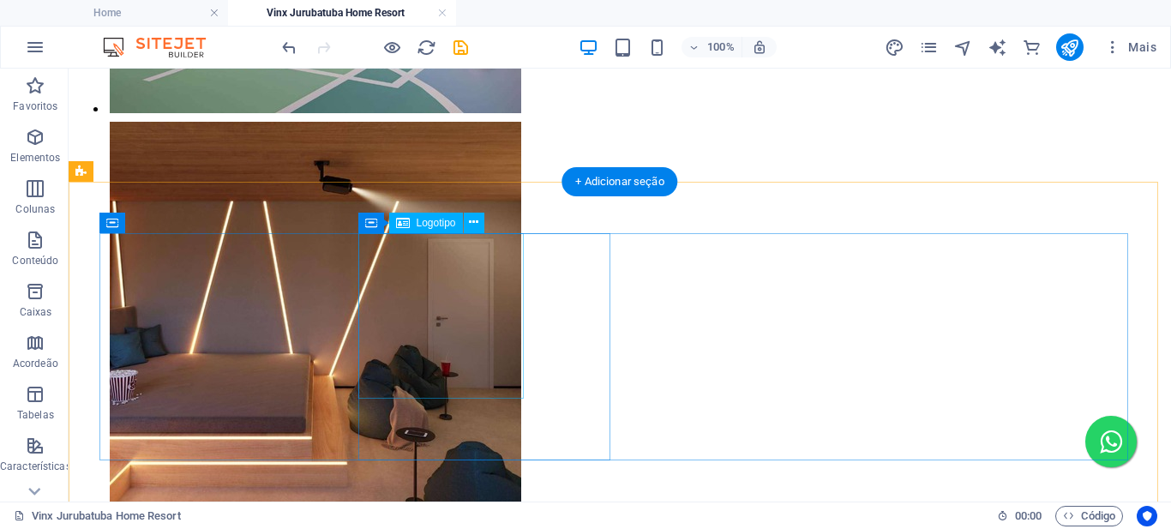
scroll to position [4739, 0]
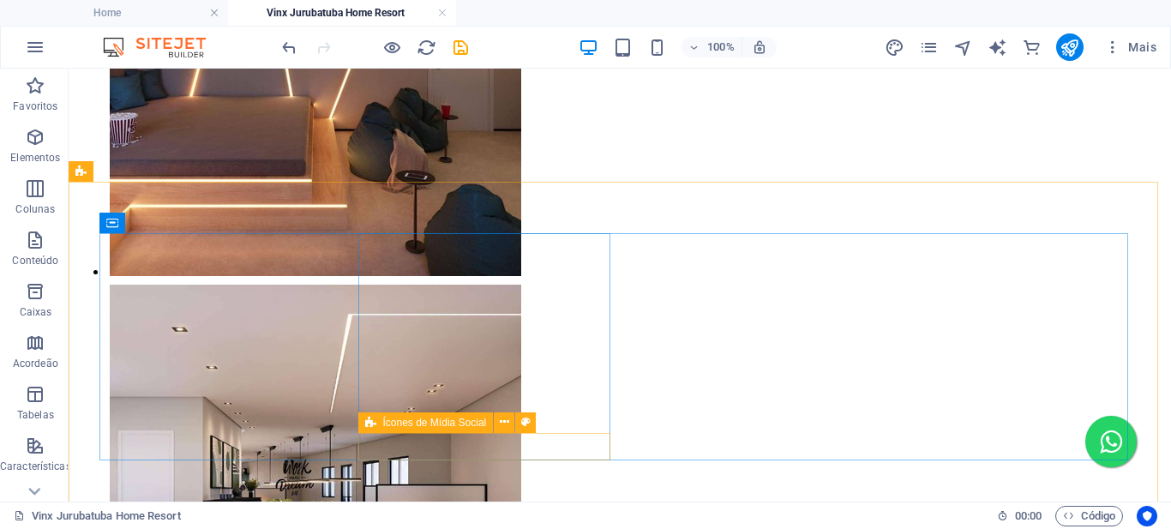
click at [360, 421] on div "Ícones de Mídia Social" at bounding box center [425, 422] width 135 height 21
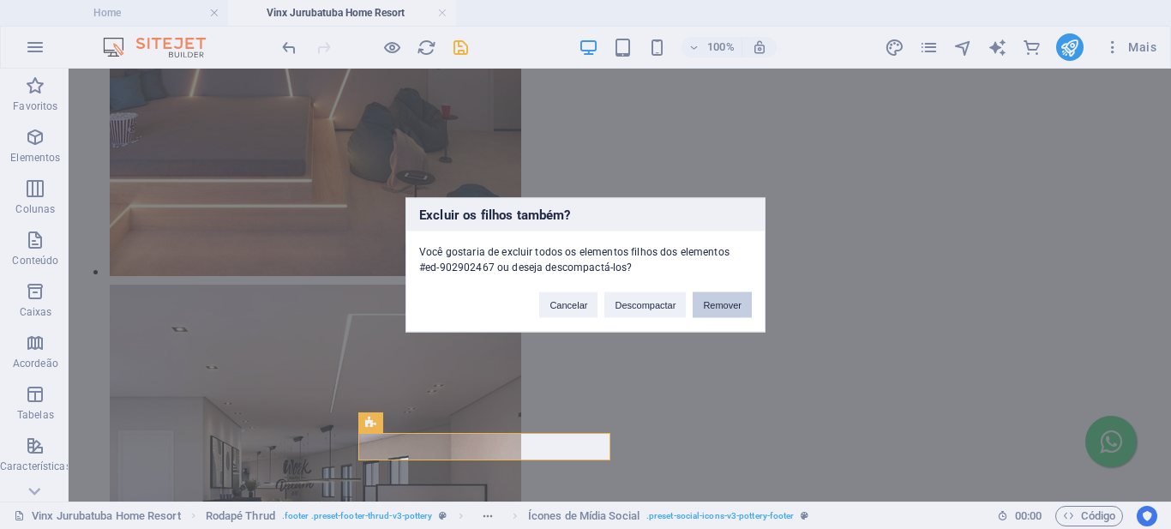
click at [717, 302] on button "Remover" at bounding box center [722, 305] width 59 height 26
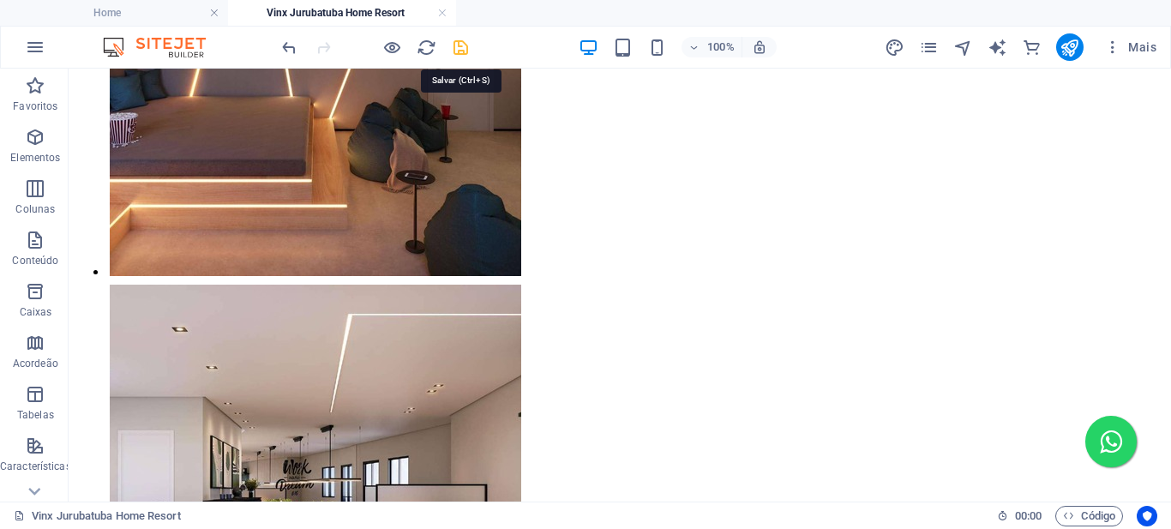
click at [465, 51] on icon "save" at bounding box center [461, 48] width 20 height 20
drag, startPoint x: 442, startPoint y: 13, endPoint x: 737, endPoint y: 165, distance: 331.7
click at [442, 13] on link at bounding box center [442, 13] width 10 height 16
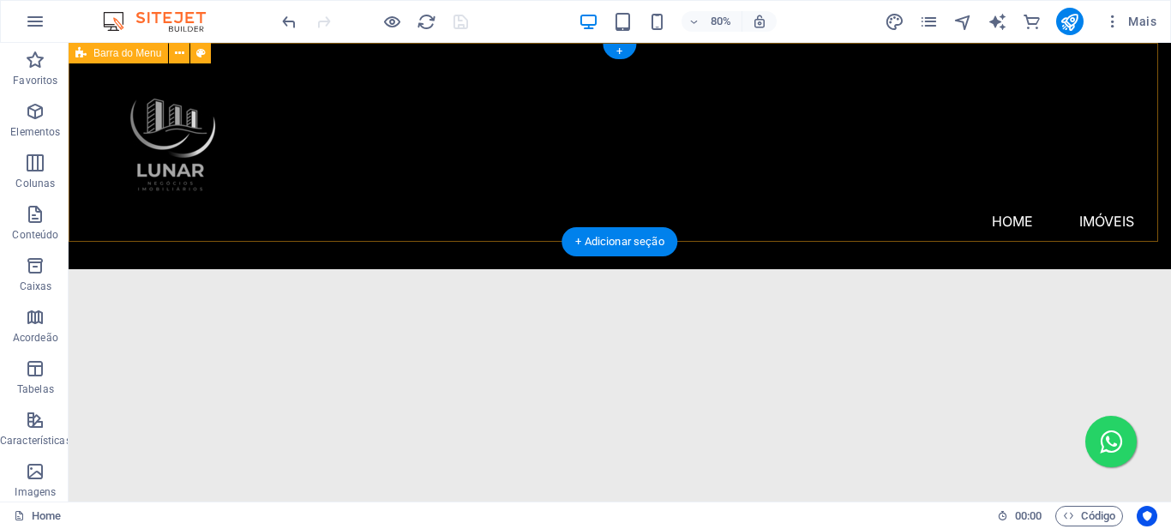
scroll to position [1925, 0]
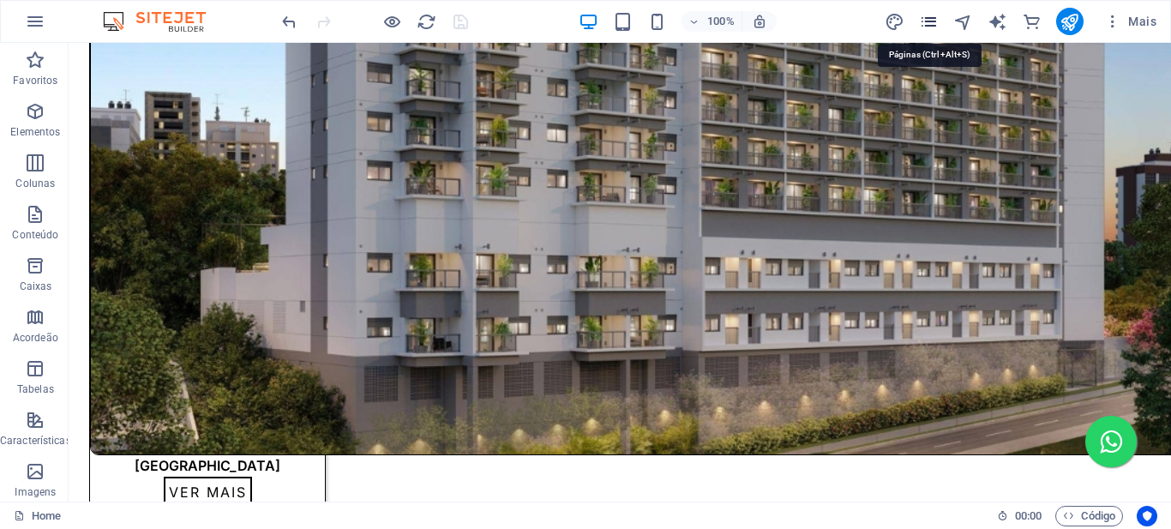
click at [931, 25] on icon "pages" at bounding box center [929, 22] width 20 height 20
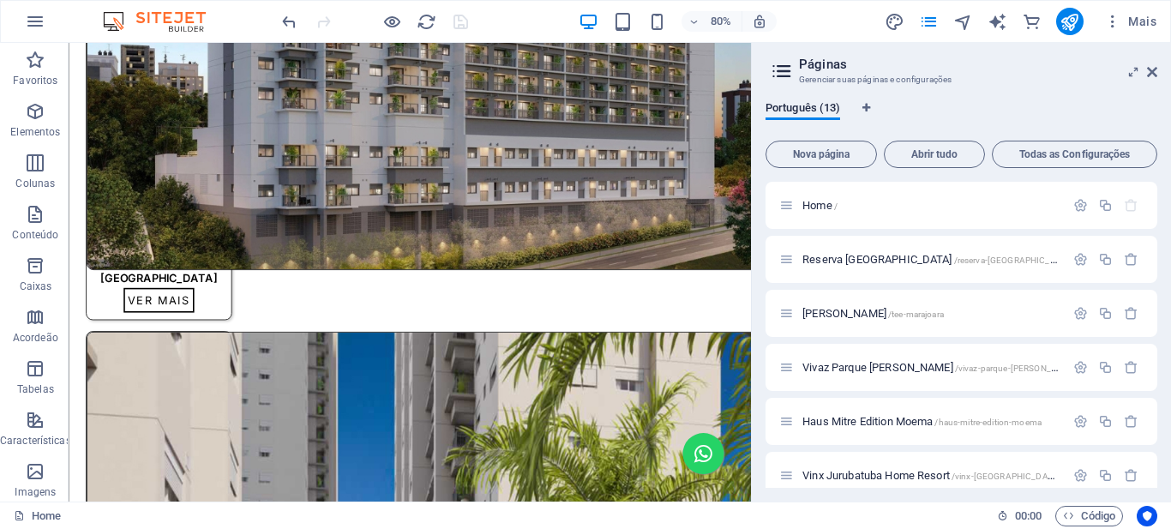
drag, startPoint x: 1152, startPoint y: 287, endPoint x: 1154, endPoint y: 401, distance: 114.1
click at [1154, 401] on div "Home / [GEOGRAPHIC_DATA] - Parque /reserva-sao-caetano-[GEOGRAPHIC_DATA] /tee-[…" at bounding box center [962, 335] width 392 height 306
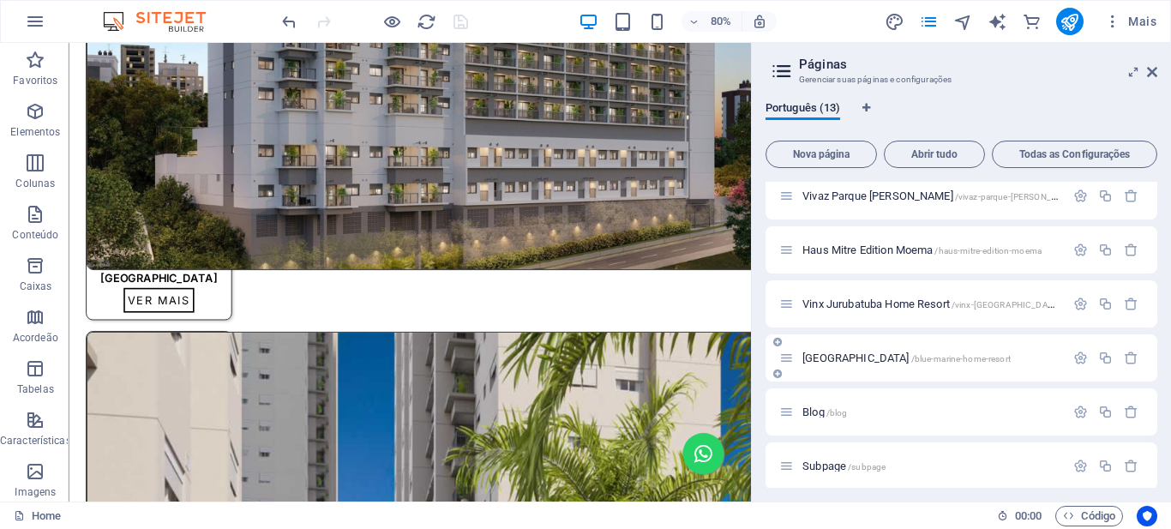
click at [883, 360] on span "[GEOGRAPHIC_DATA] /blue-marine-home-resort" at bounding box center [907, 358] width 208 height 13
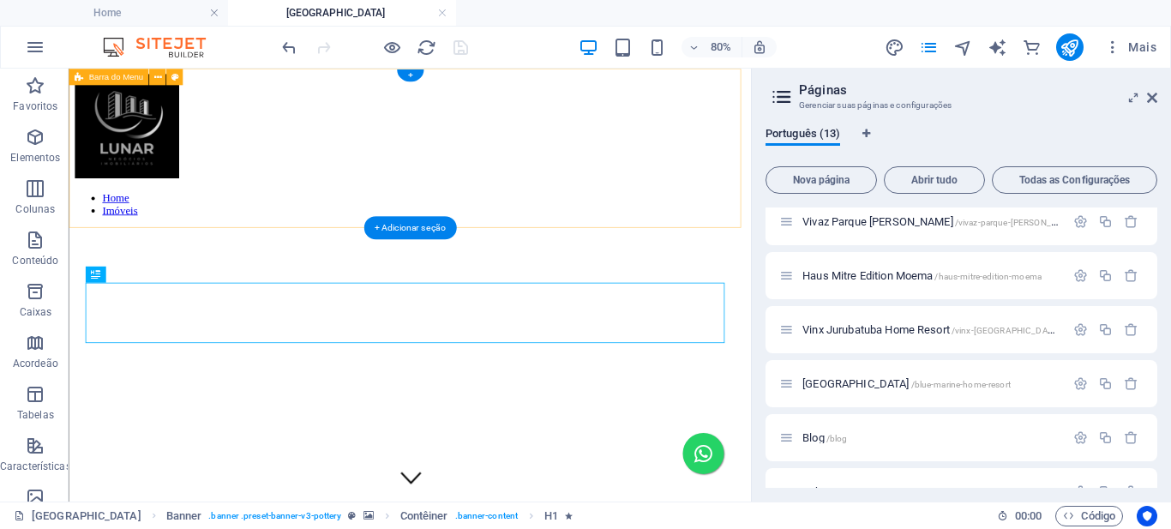
scroll to position [0, 0]
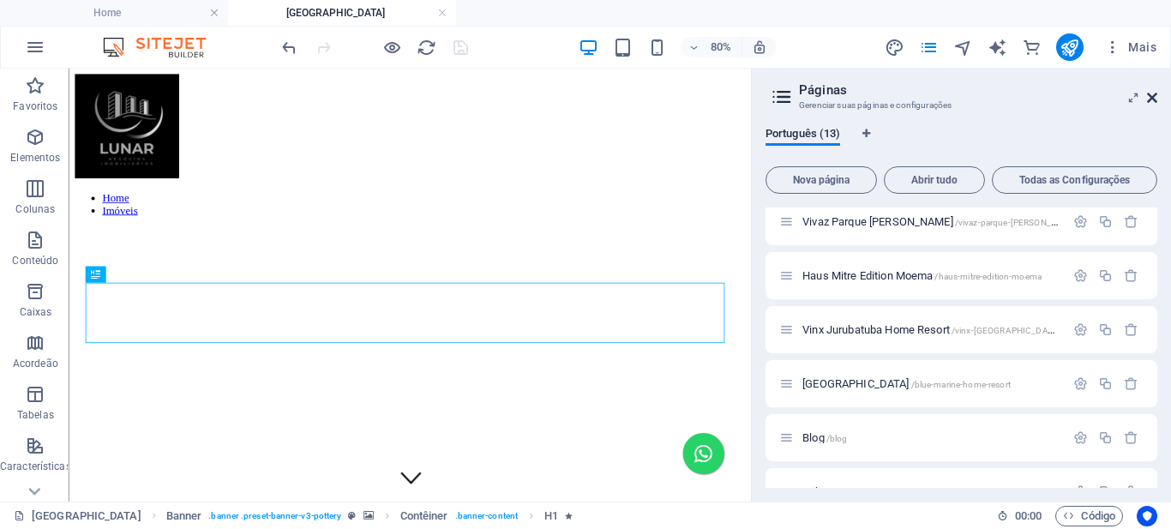
click at [1156, 99] on icon at bounding box center [1152, 98] width 10 height 14
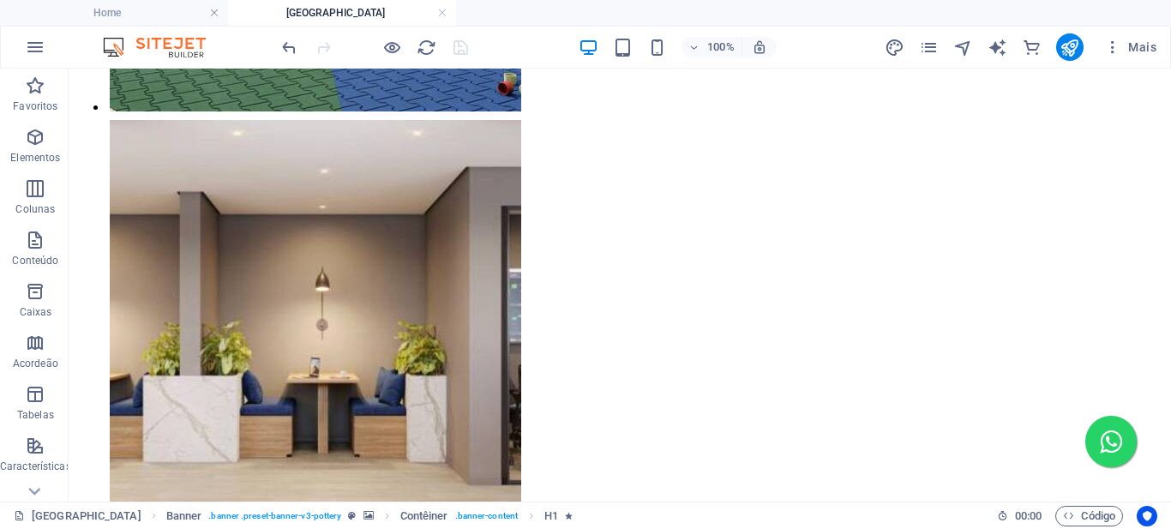
scroll to position [4070, 0]
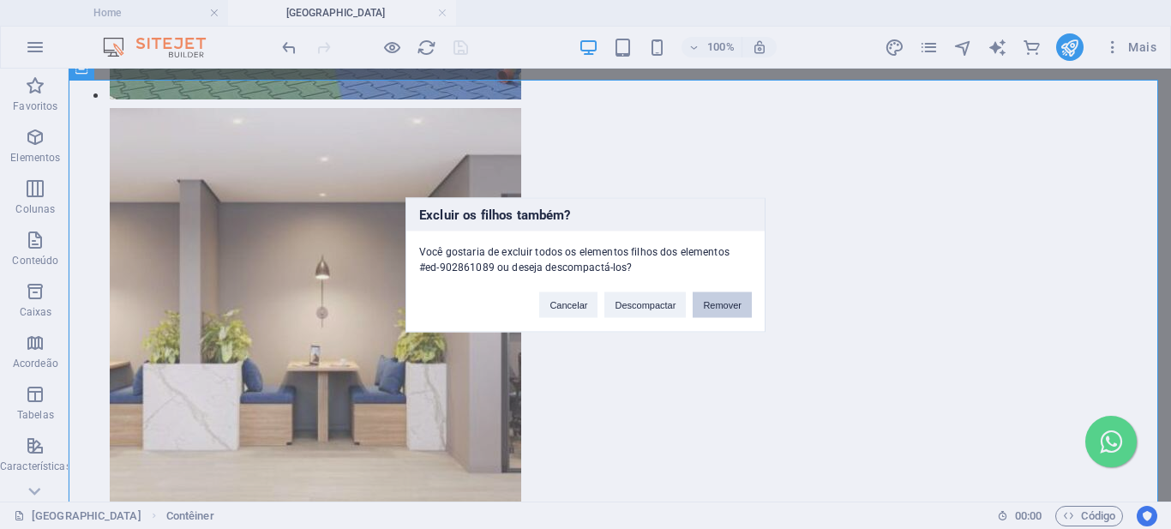
drag, startPoint x: 726, startPoint y: 304, endPoint x: 499, endPoint y: 214, distance: 244.1
click at [726, 304] on button "Remover" at bounding box center [722, 305] width 59 height 26
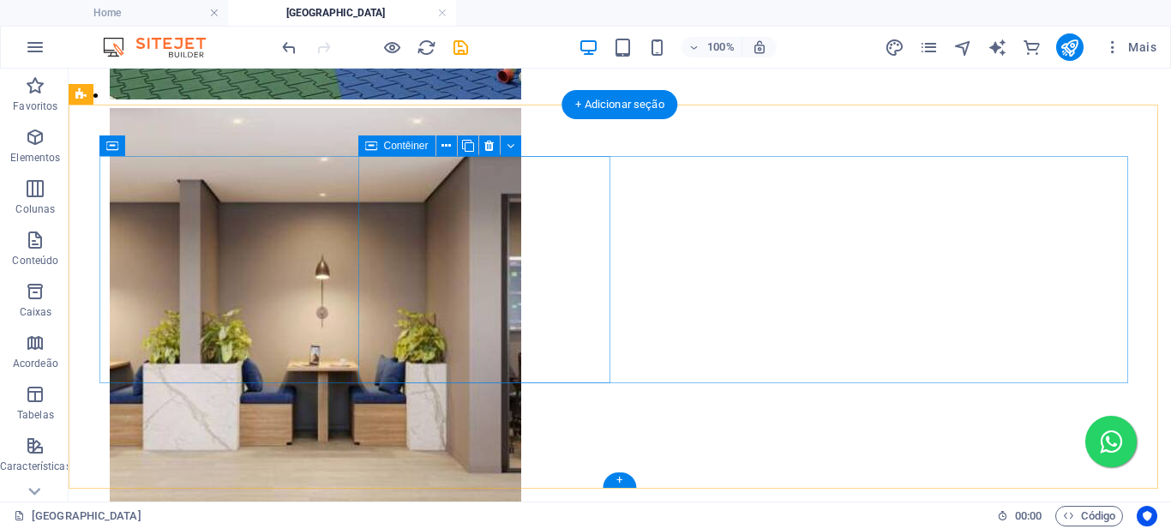
scroll to position [4045, 0]
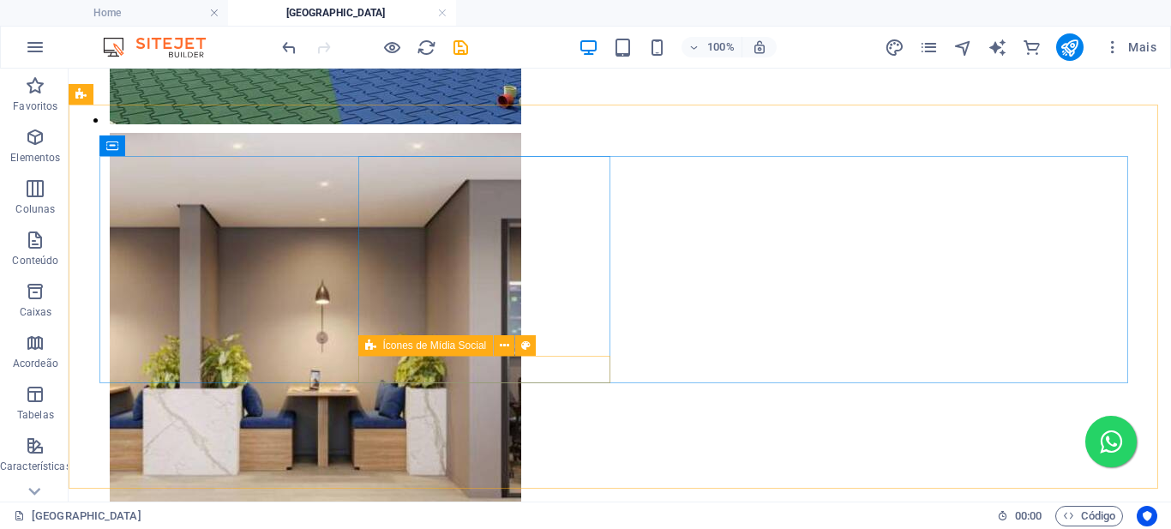
click at [373, 349] on icon at bounding box center [370, 345] width 11 height 21
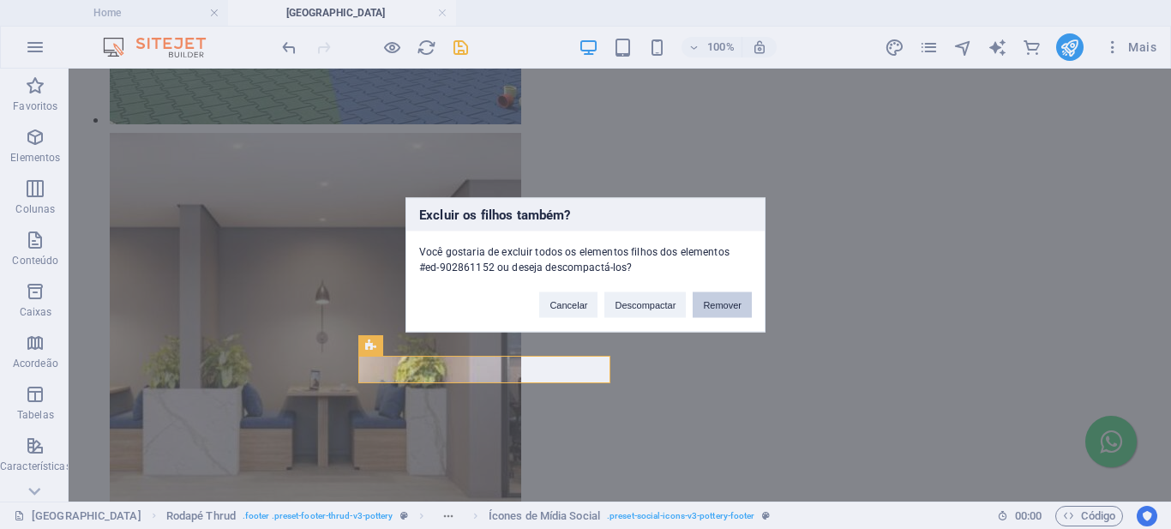
drag, startPoint x: 720, startPoint y: 310, endPoint x: 646, endPoint y: 241, distance: 101.9
click at [720, 310] on button "Remover" at bounding box center [722, 305] width 59 height 26
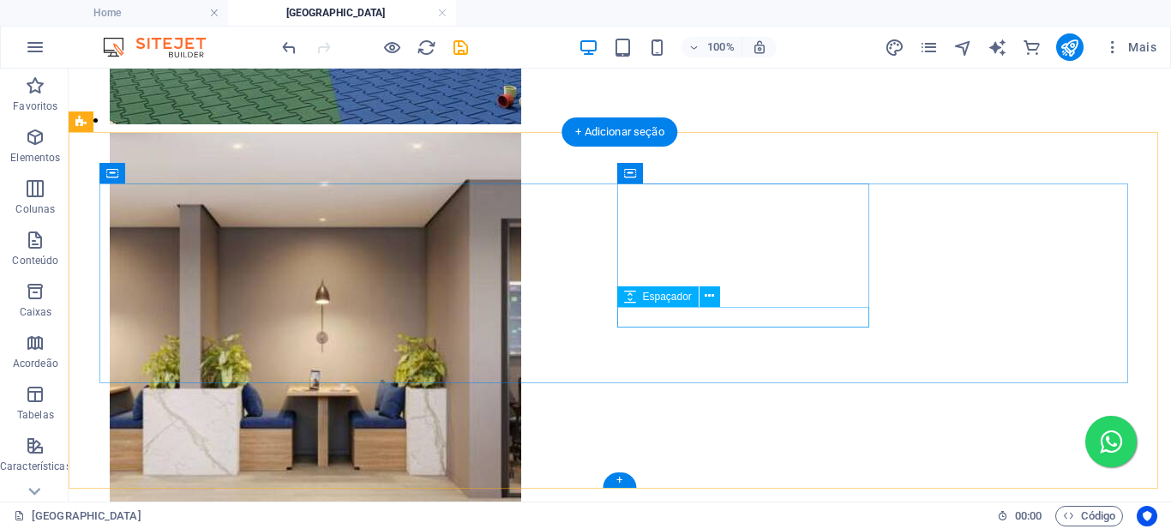
scroll to position [4017, 0]
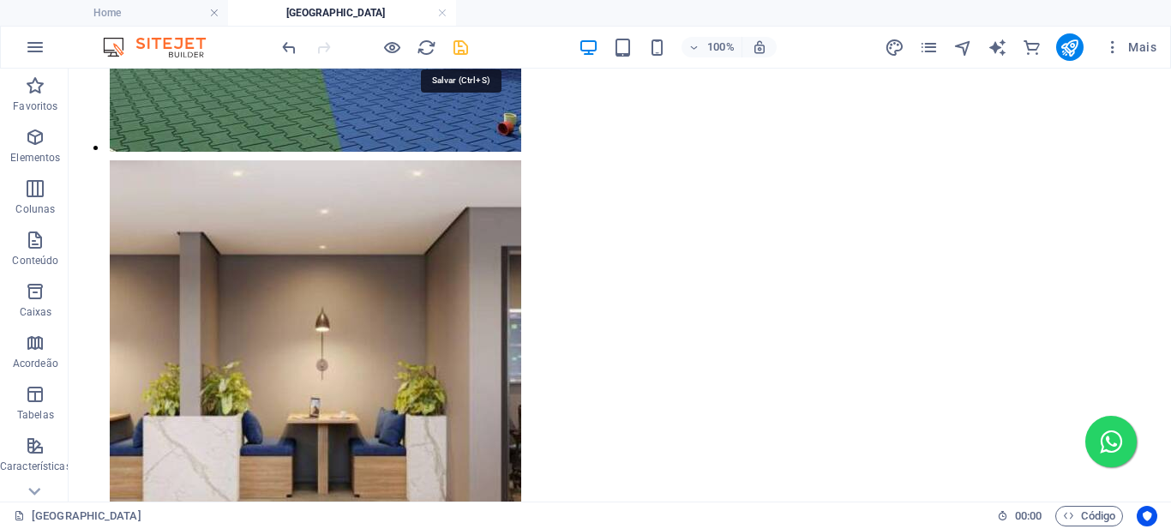
click at [459, 43] on icon "save" at bounding box center [461, 48] width 20 height 20
drag, startPoint x: 442, startPoint y: 12, endPoint x: 551, endPoint y: 98, distance: 137.9
click at [442, 12] on link at bounding box center [442, 13] width 10 height 16
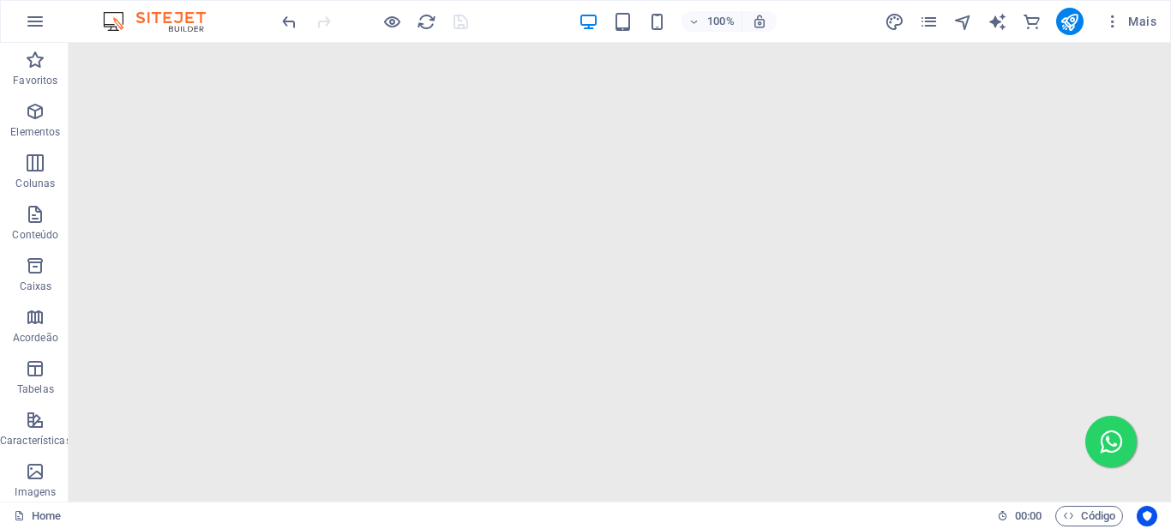
scroll to position [0, 0]
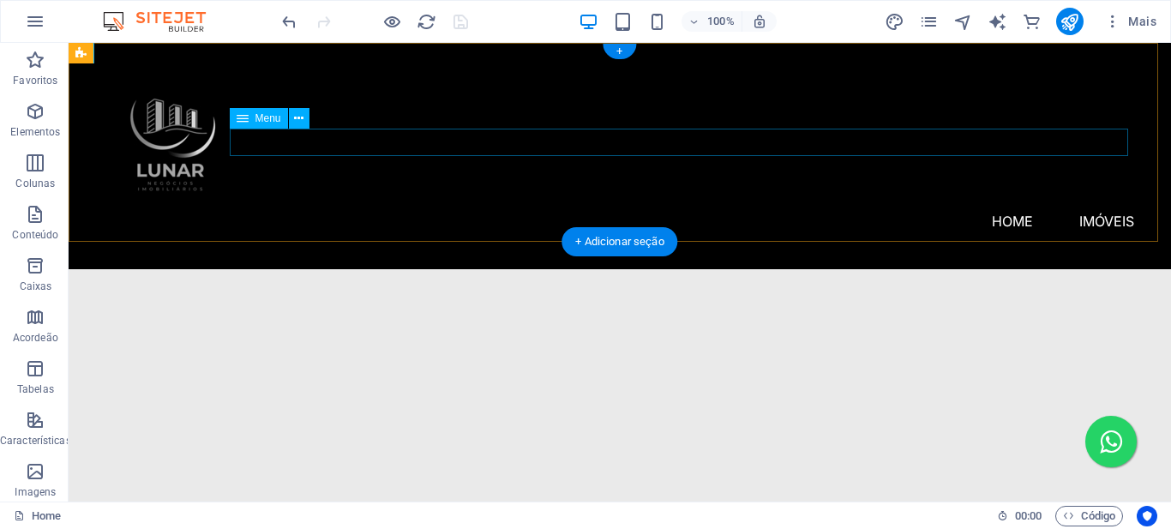
click at [865, 208] on nav "Home Imóveis Reserva [GEOGRAPHIC_DATA] [GEOGRAPHIC_DATA] Vivaz [GEOGRAPHIC_DATA…" at bounding box center [619, 221] width 1029 height 27
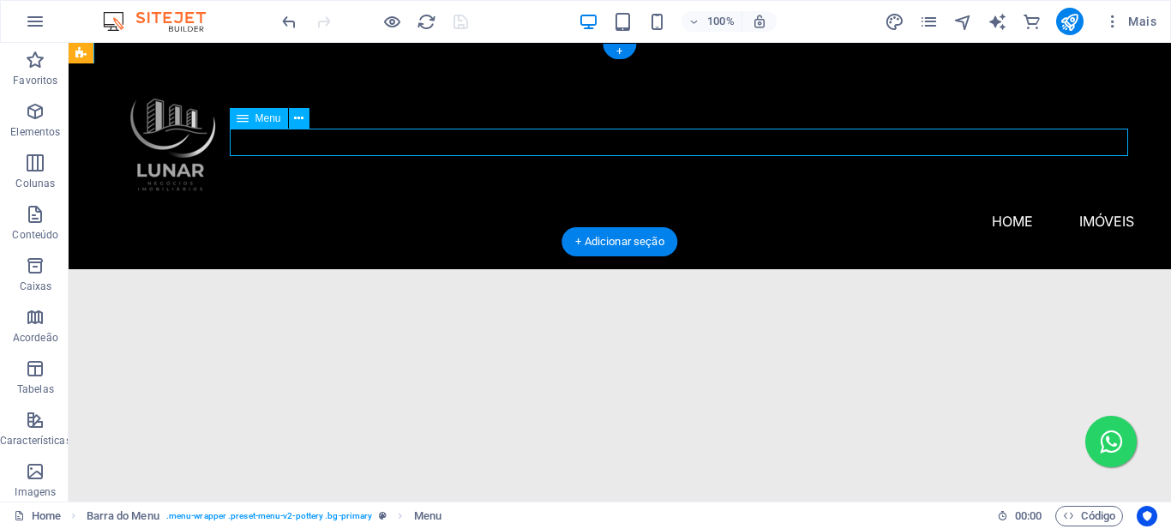
click at [865, 208] on nav "Home Imóveis Reserva [GEOGRAPHIC_DATA] [GEOGRAPHIC_DATA] Vivaz [GEOGRAPHIC_DATA…" at bounding box center [619, 221] width 1029 height 27
select select
select select "1"
select select
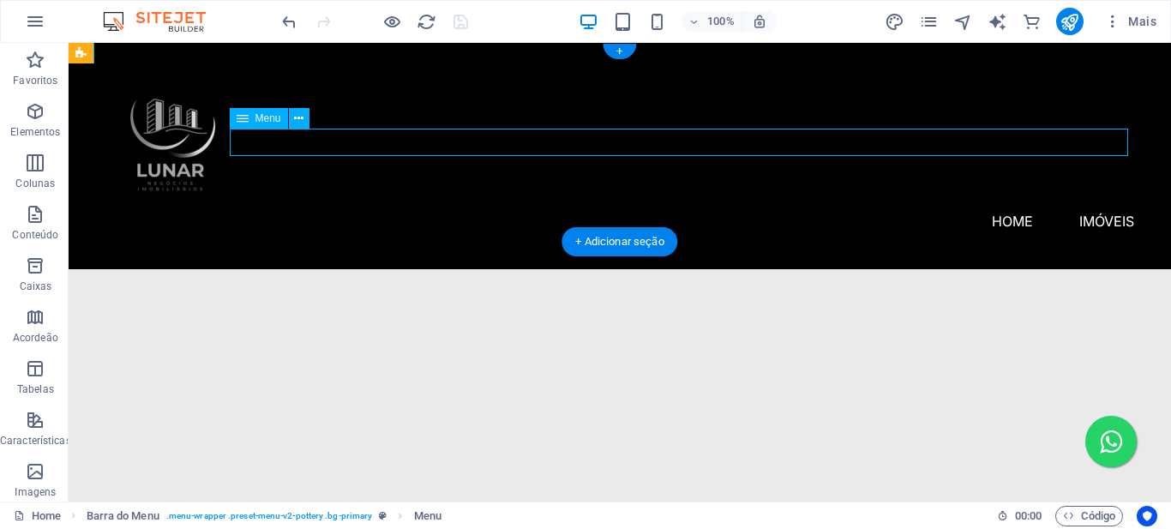
select select
select select "2"
select select
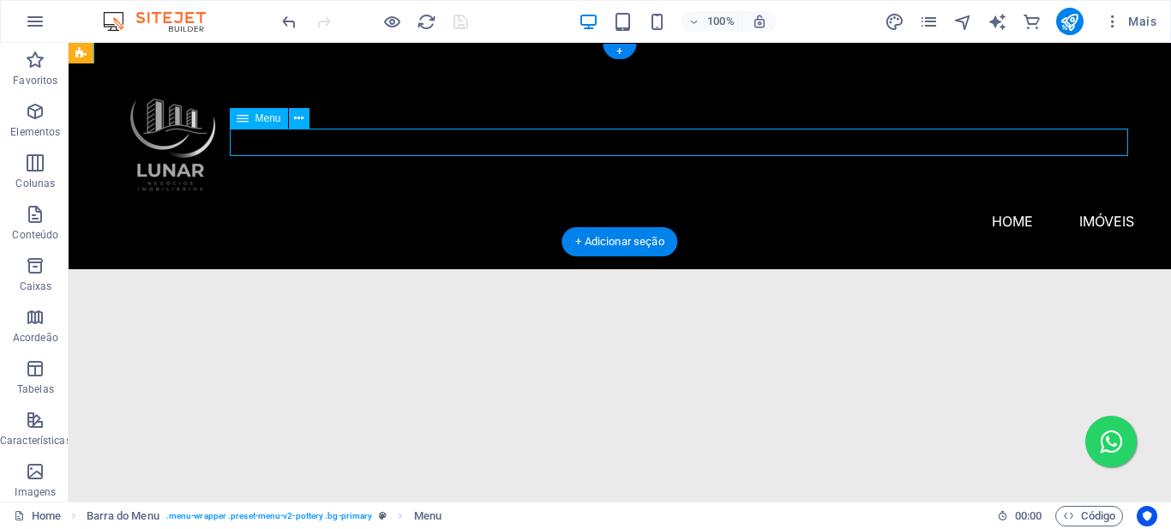
select select "3"
select select
select select "4"
select select
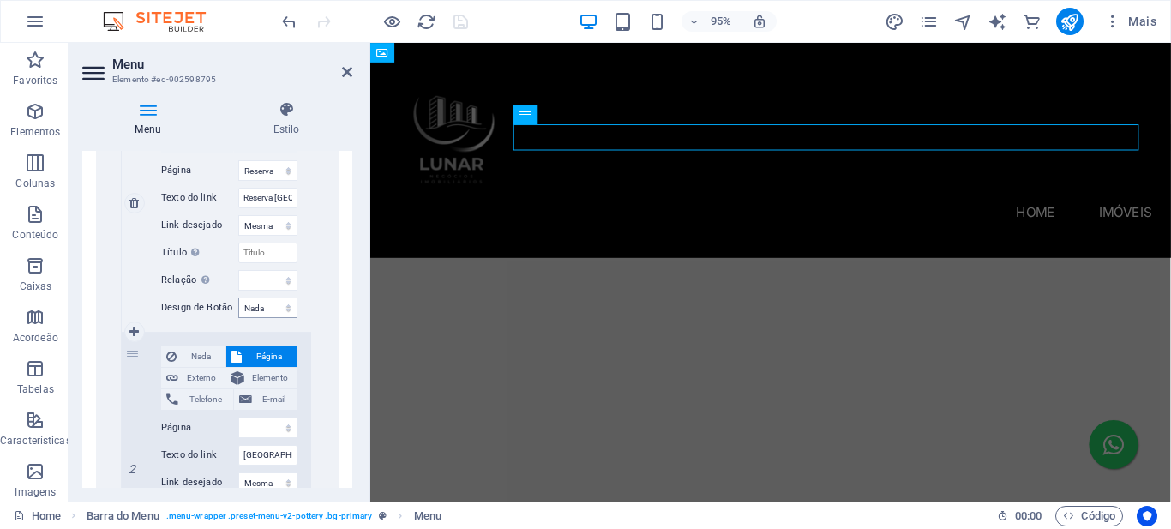
scroll to position [772, 0]
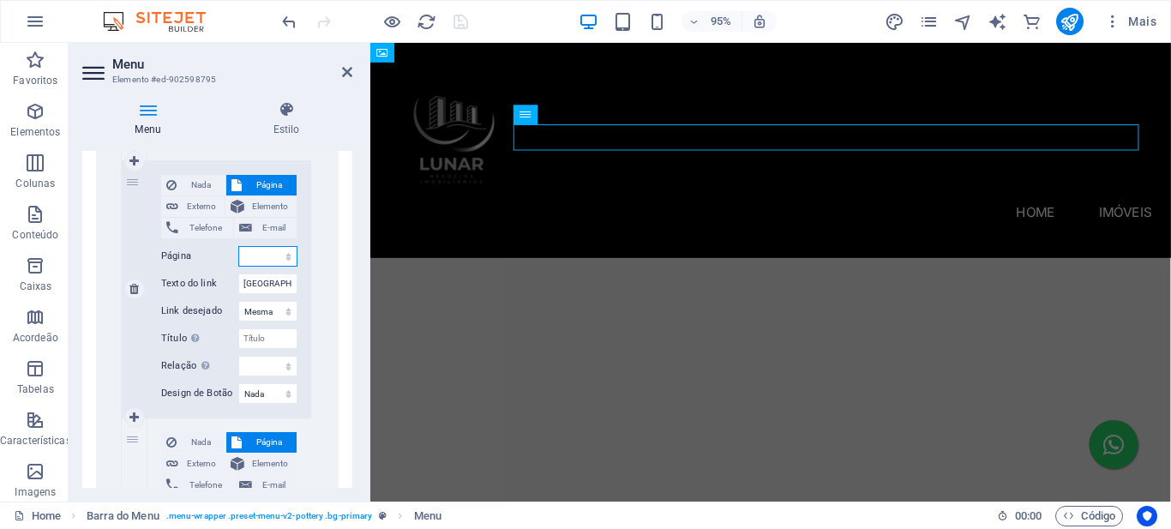
click at [286, 256] on select "Home Reserva [GEOGRAPHIC_DATA] - [GEOGRAPHIC_DATA] Vivaz [GEOGRAPHIC_DATA][PERS…" at bounding box center [267, 256] width 59 height 21
select select "6"
click at [238, 246] on select "Home Reserva [GEOGRAPHIC_DATA] - [GEOGRAPHIC_DATA] Vivaz [GEOGRAPHIC_DATA][PERS…" at bounding box center [267, 256] width 59 height 21
select select
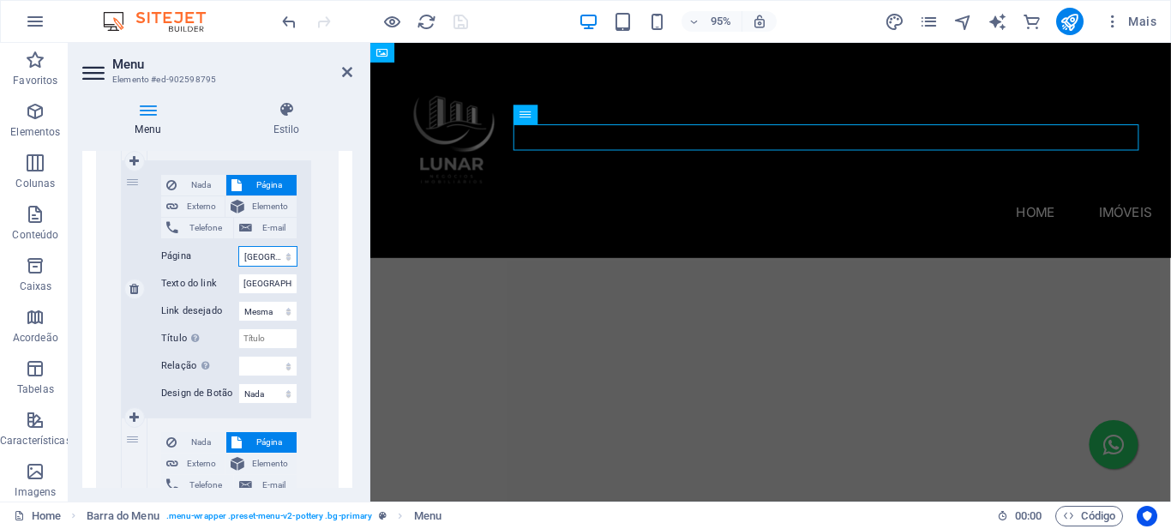
select select
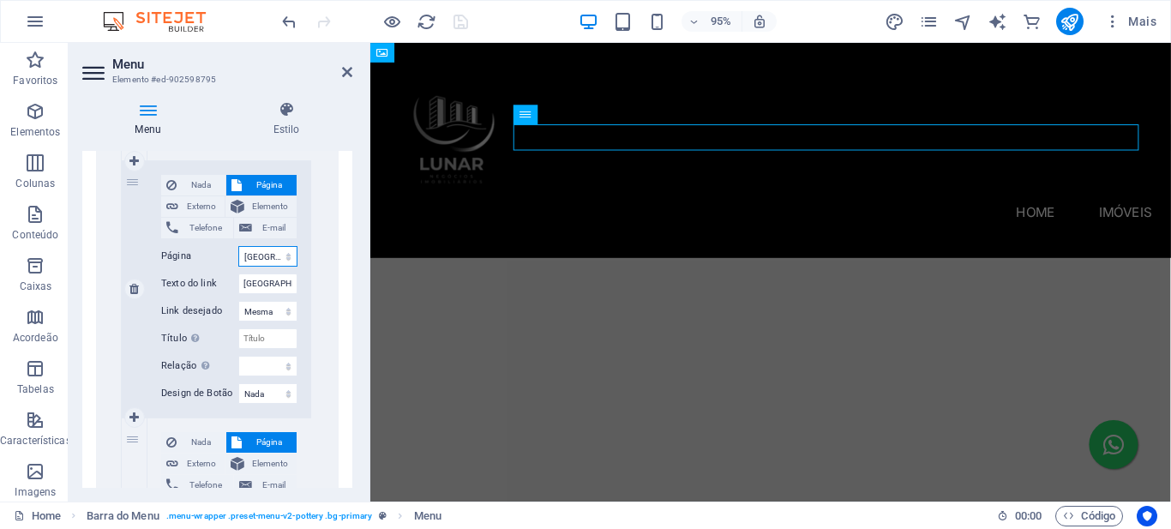
select select
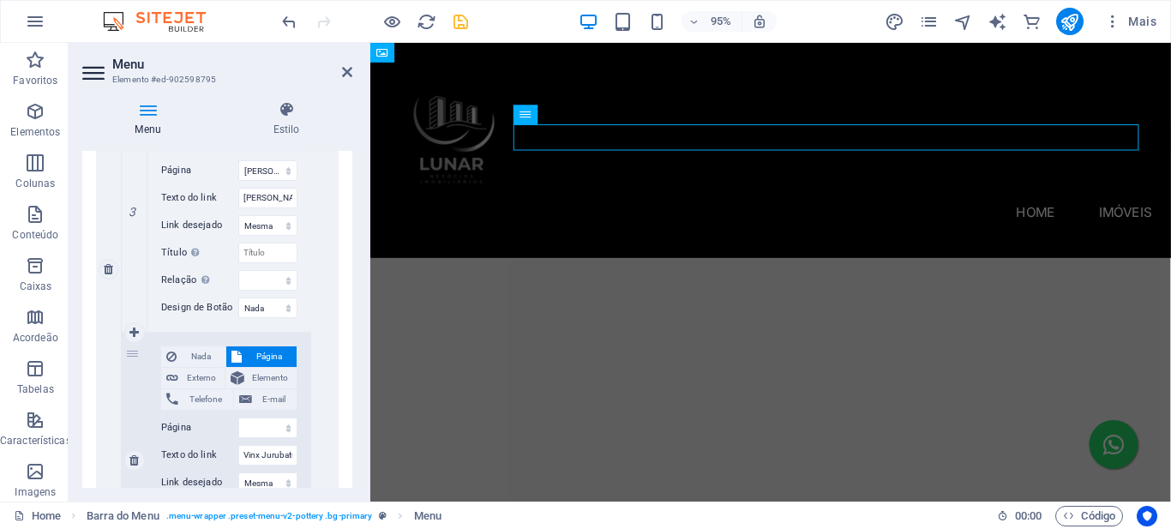
scroll to position [1200, 0]
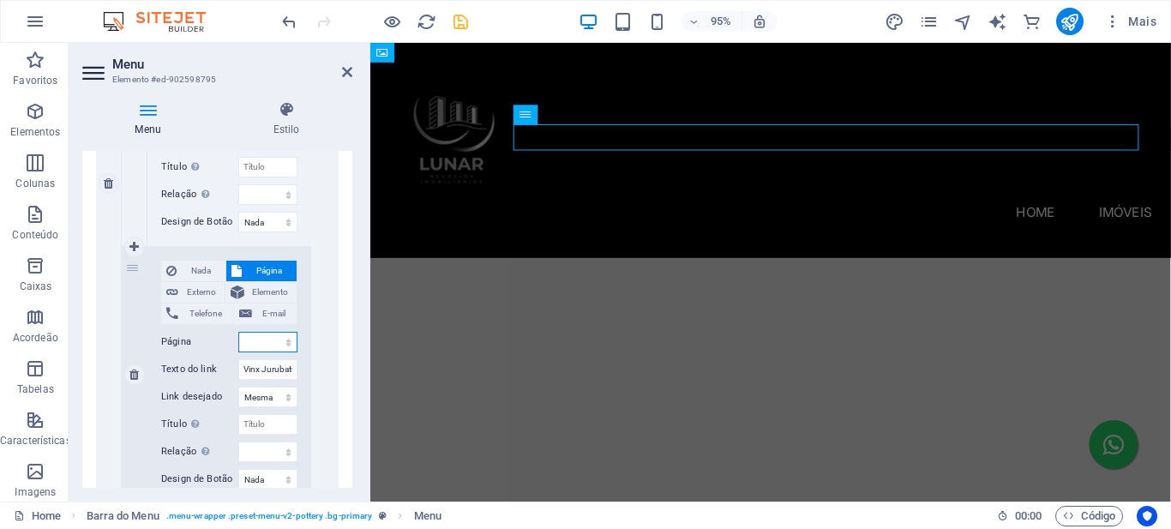
click at [281, 344] on select "Home Reserva [GEOGRAPHIC_DATA] - [GEOGRAPHIC_DATA] Vivaz [GEOGRAPHIC_DATA][PERS…" at bounding box center [267, 342] width 59 height 21
select select "5"
click at [238, 332] on select "Home Reserva [GEOGRAPHIC_DATA] - [GEOGRAPHIC_DATA] Vivaz [GEOGRAPHIC_DATA][PERS…" at bounding box center [267, 342] width 59 height 21
select select
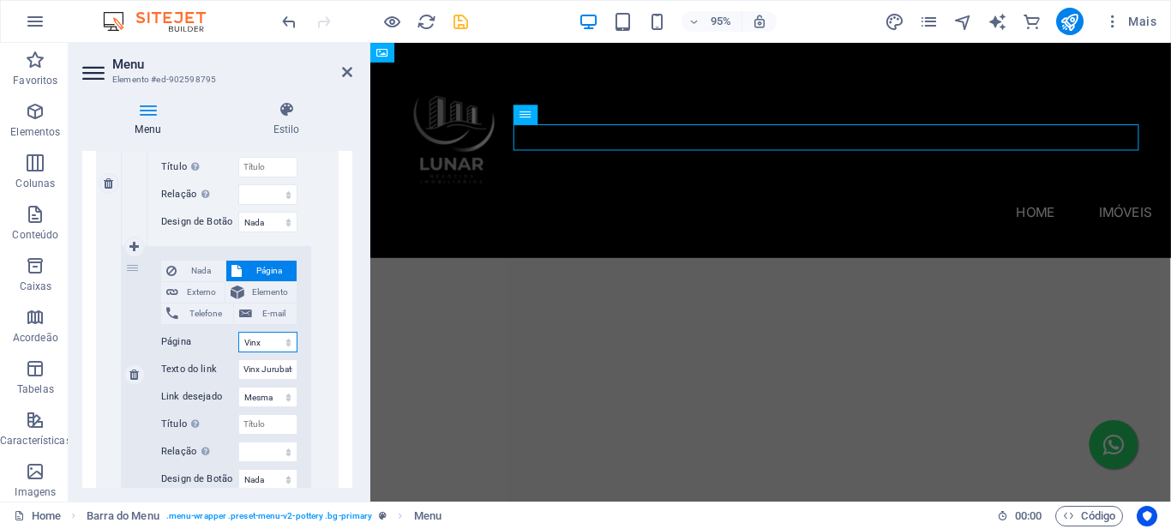
select select
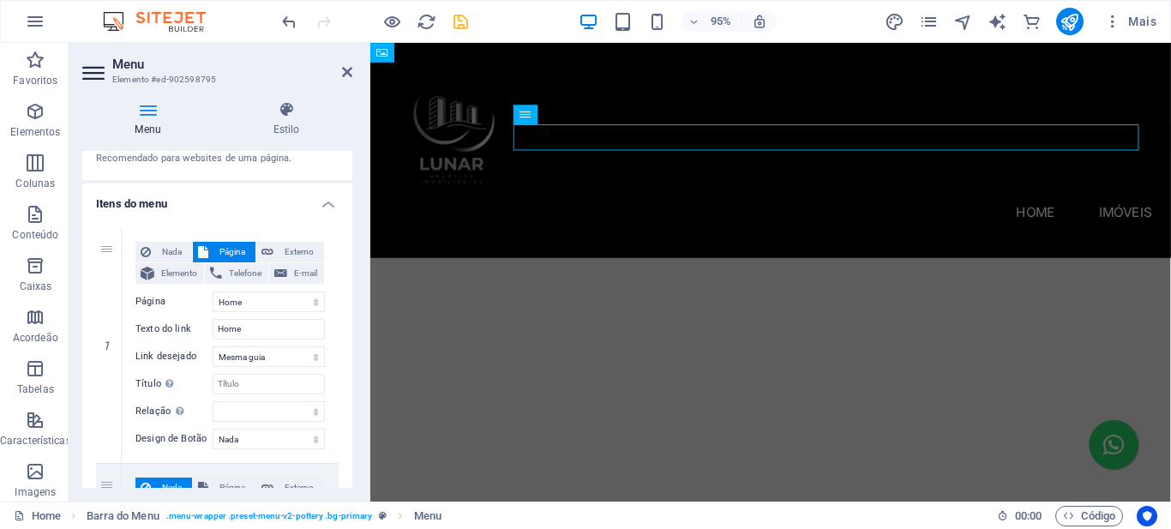
scroll to position [0, 0]
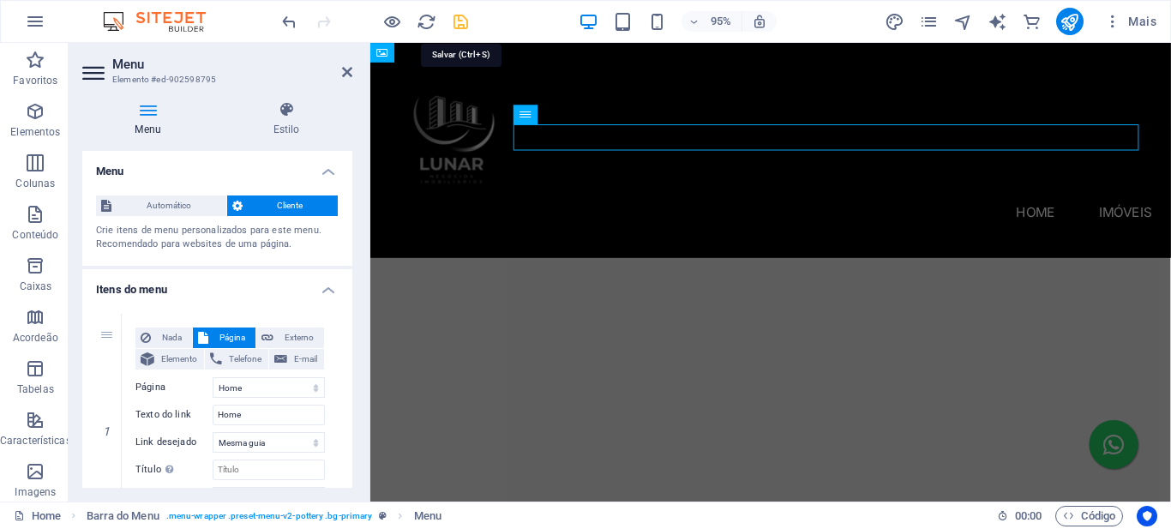
click at [463, 22] on icon "save" at bounding box center [461, 22] width 20 height 20
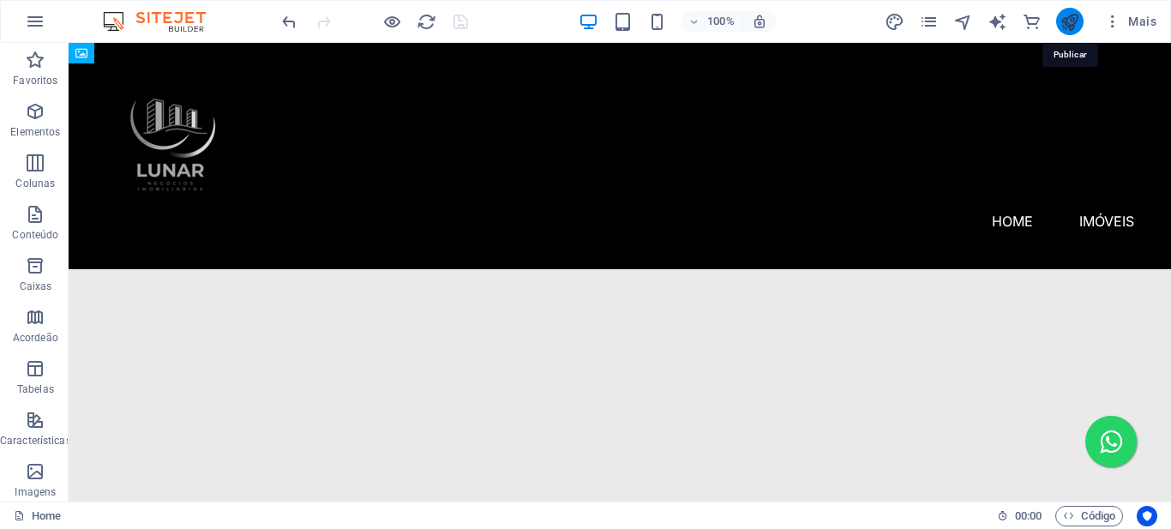
click at [1068, 15] on icon "publish" at bounding box center [1070, 22] width 20 height 20
